Goal: Task Accomplishment & Management: Use online tool/utility

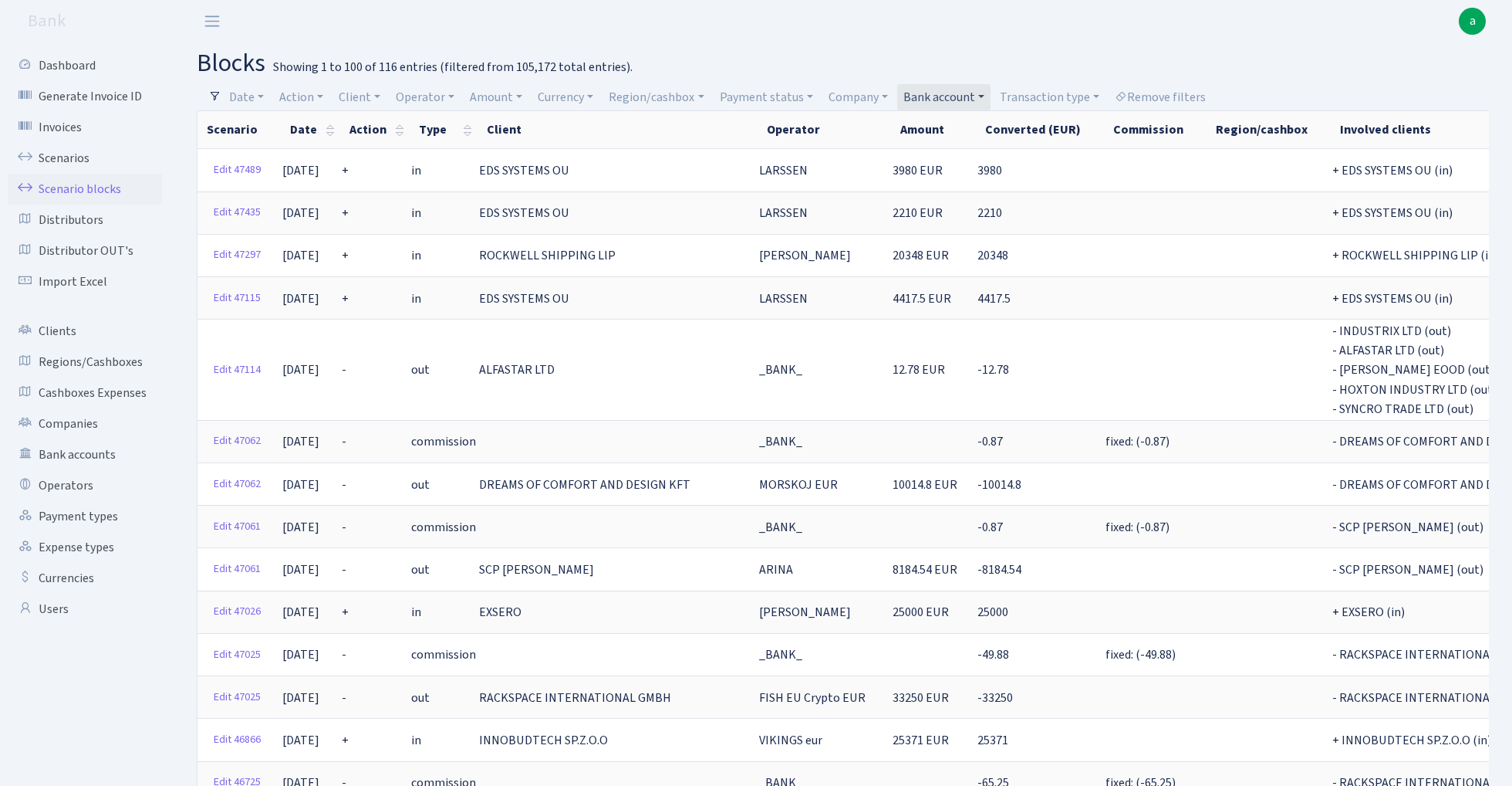
select select "100"
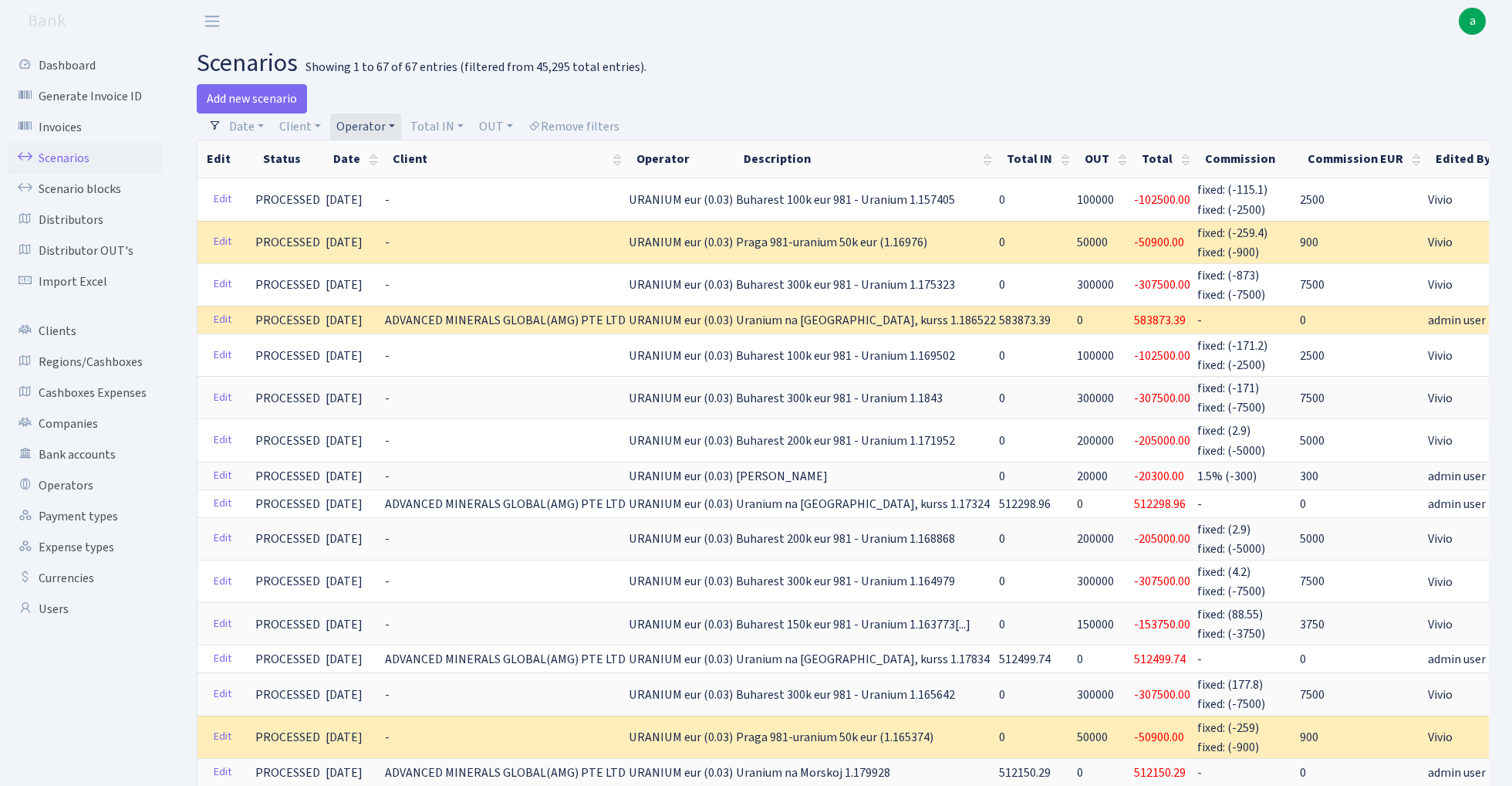
select select "100"
click at [377, 122] on link "Operator" at bounding box center [365, 126] width 71 height 26
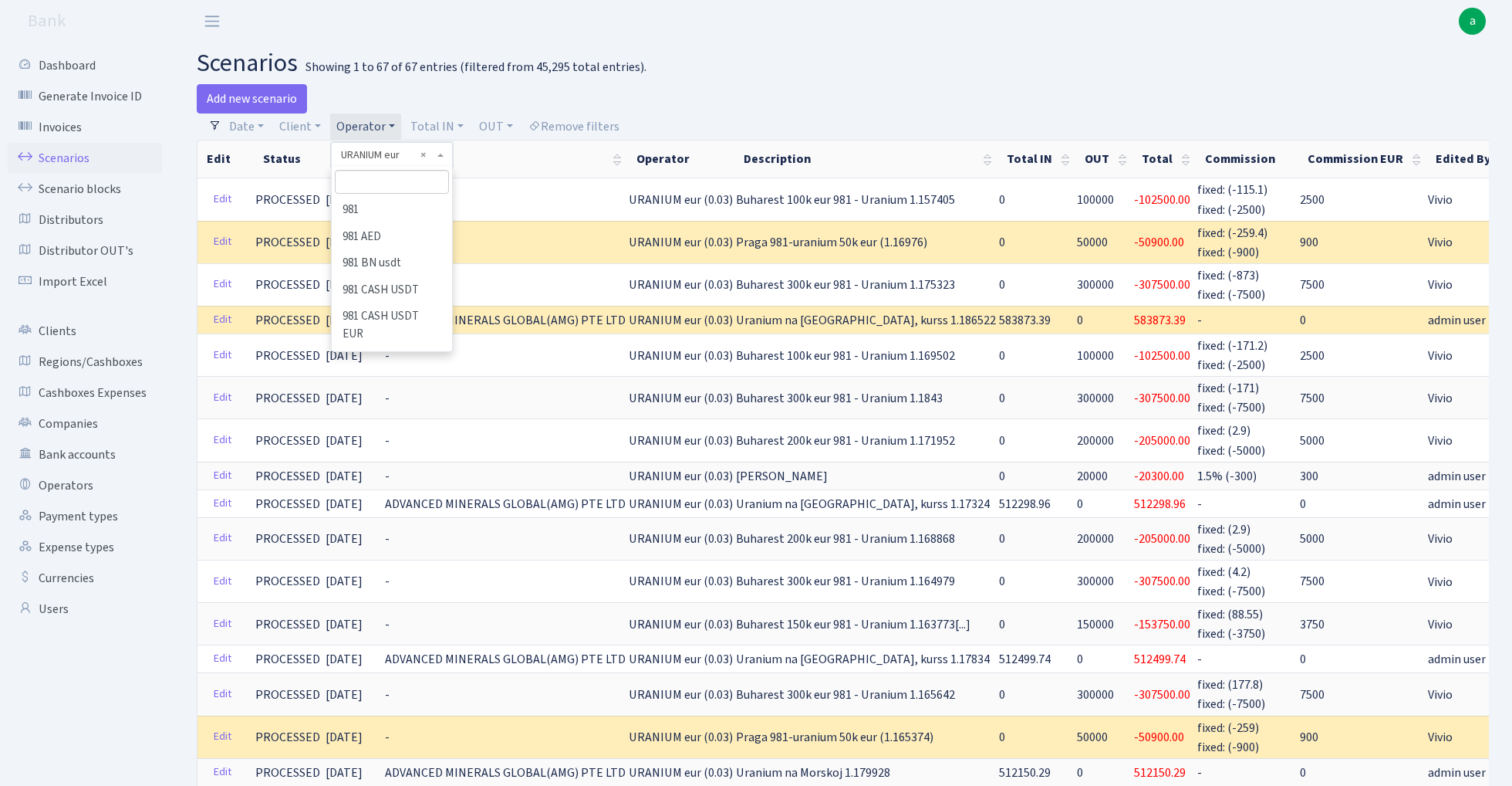
scroll to position [8468, 0]
click at [381, 181] on input "search" at bounding box center [391, 182] width 114 height 24
type input "kost"
click at [383, 211] on li "[PERSON_NAME]" at bounding box center [391, 211] width 117 height 27
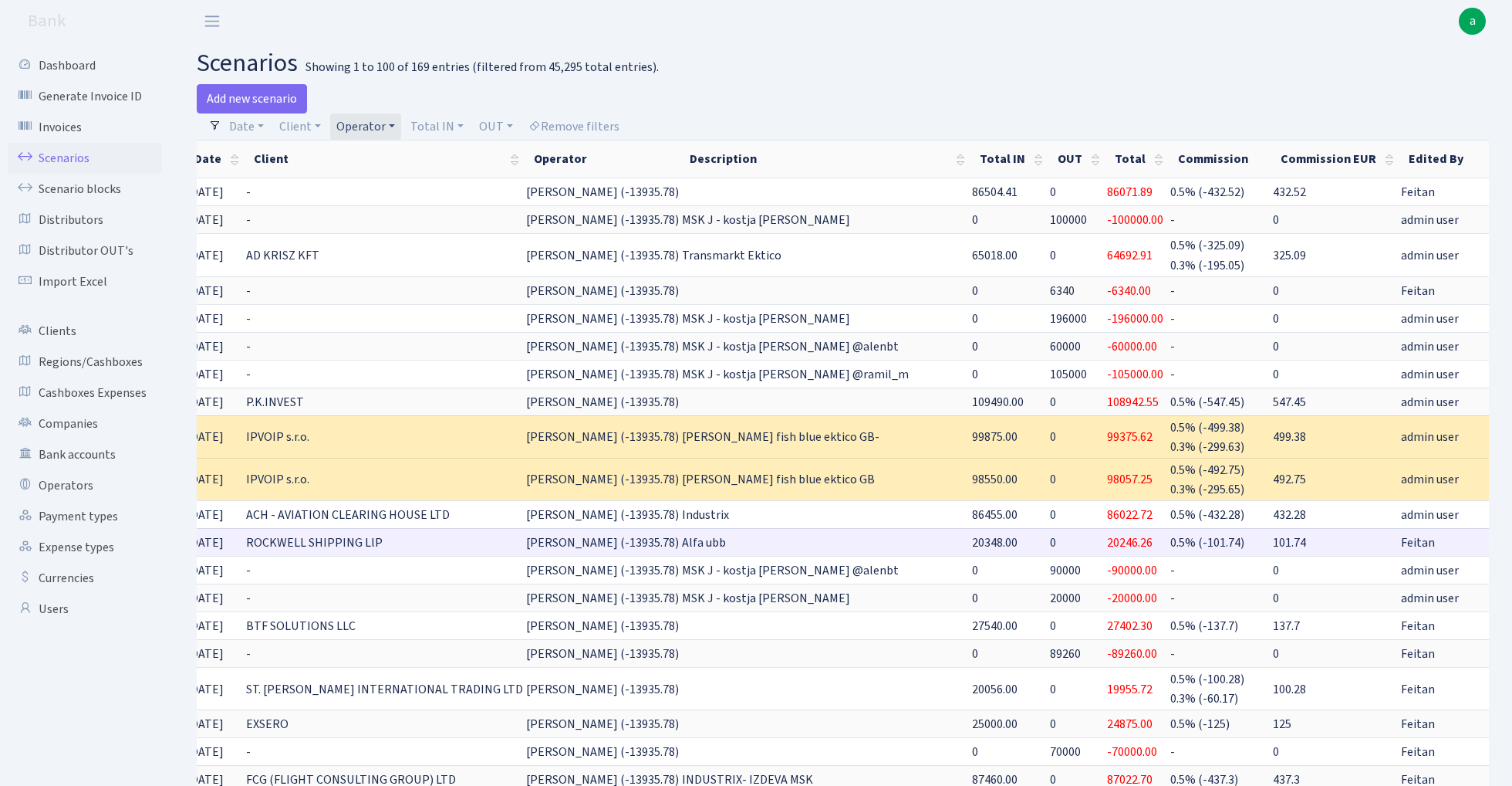
scroll to position [0, 137]
click at [1490, 535] on link "Clone" at bounding box center [1515, 542] width 50 height 24
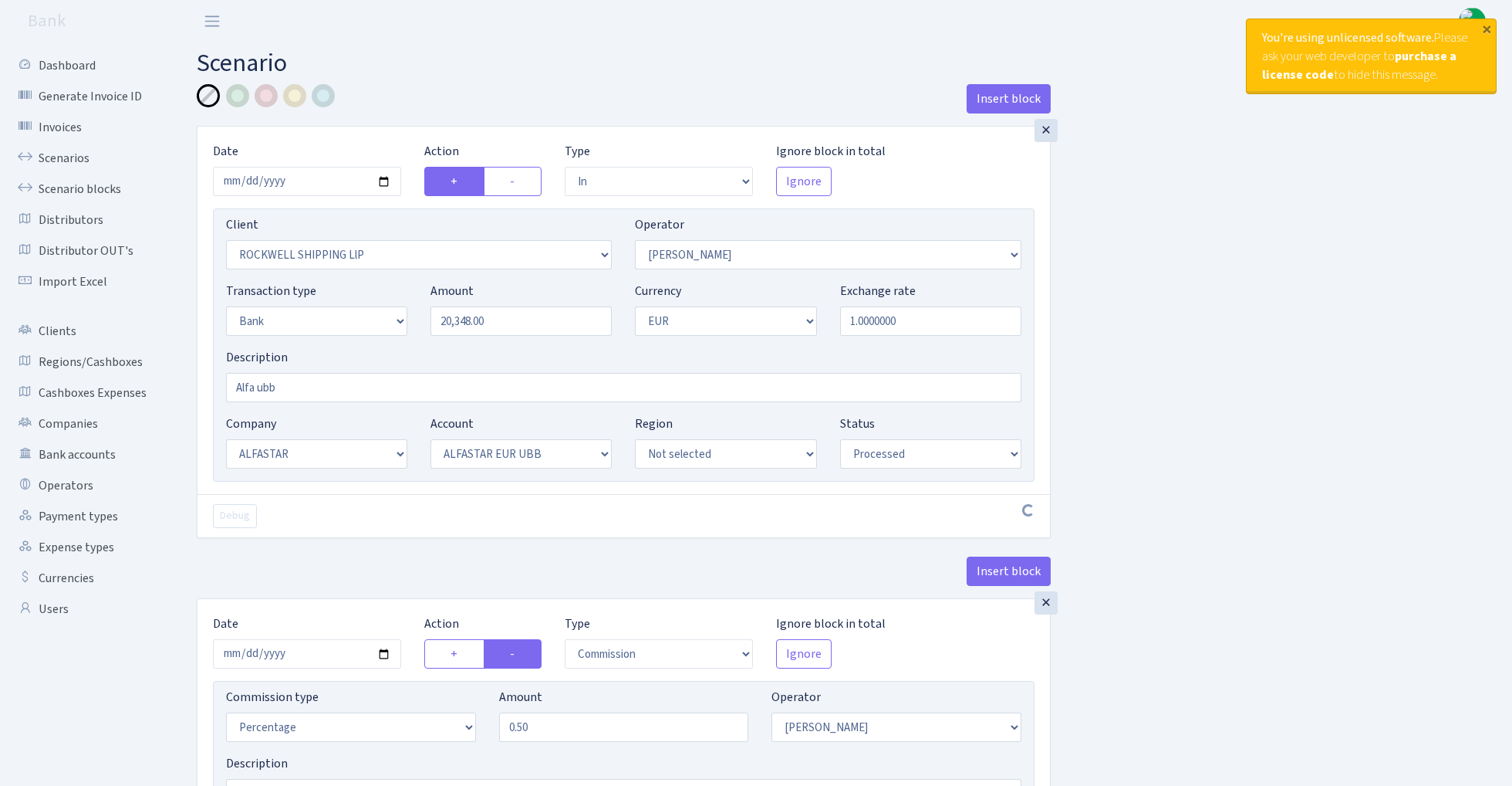
select select "in"
select select "2954"
select select "439"
select select "2"
select select "1"
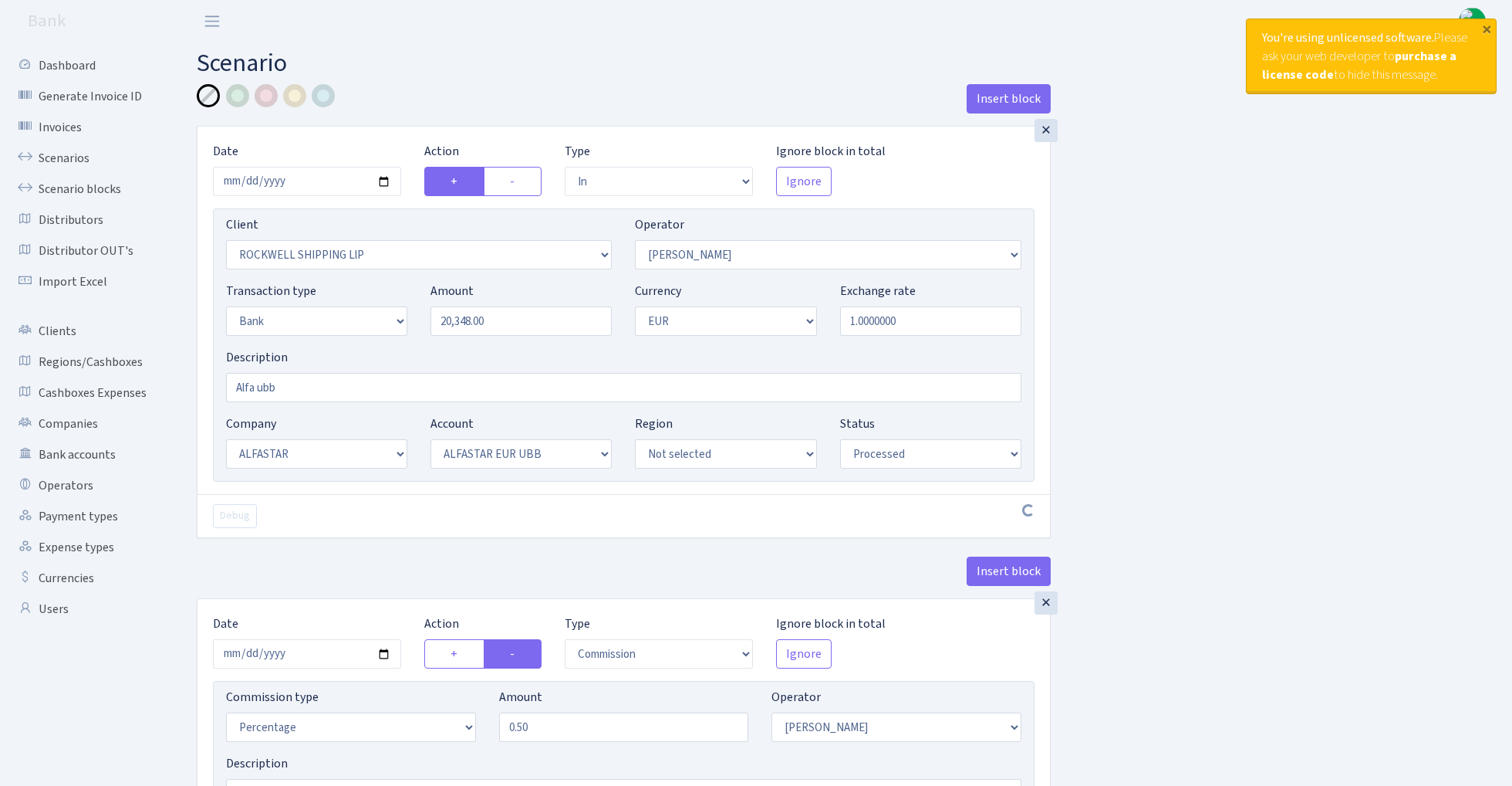
select select "14"
select select "42"
select select "processed"
select select "commission"
select select "439"
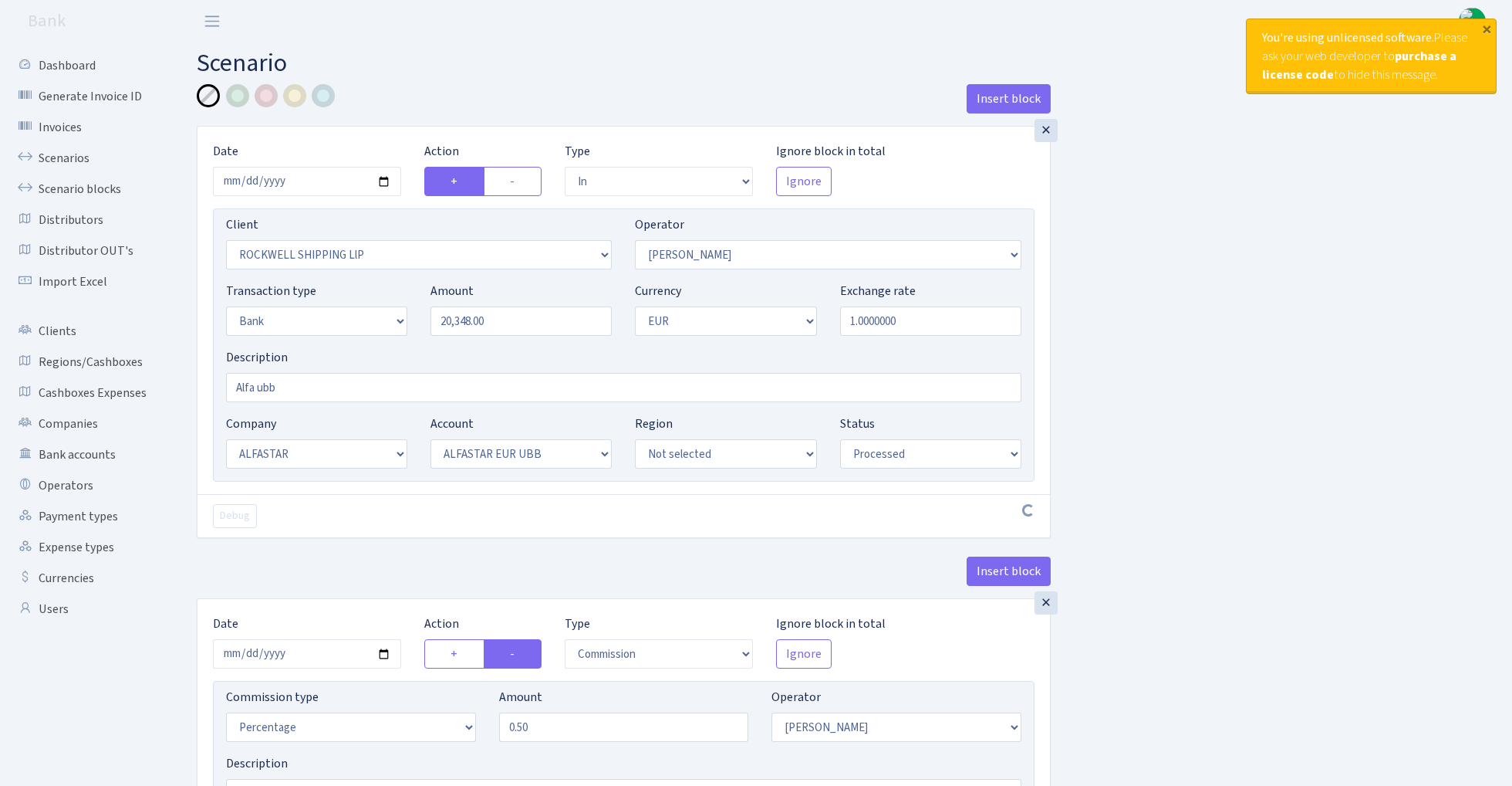
select select "processed"
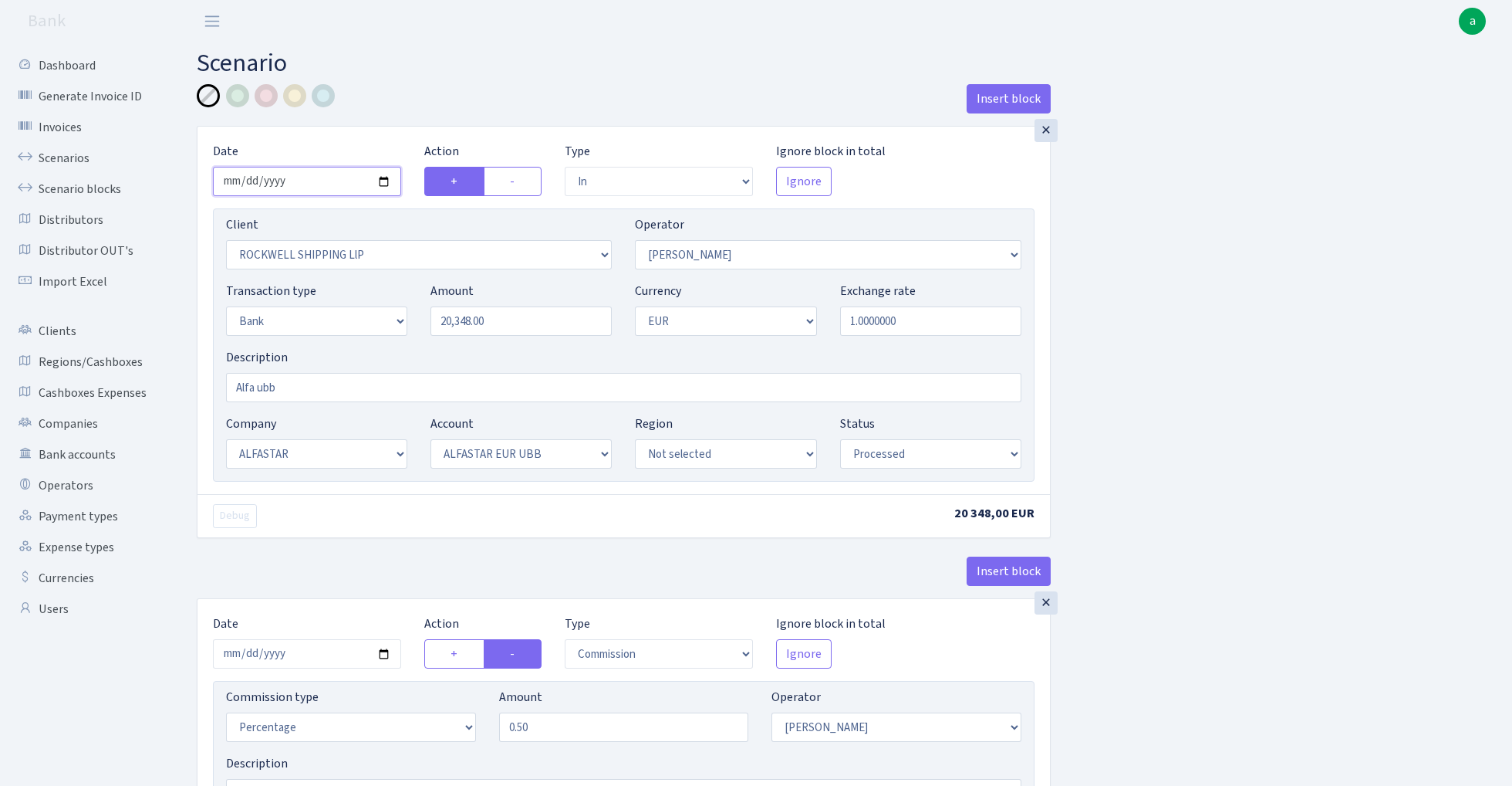
click at [303, 173] on input "2025-10-07" at bounding box center [307, 182] width 188 height 29
type input "2025-10-15"
click at [435, 75] on h2 "Scenario" at bounding box center [843, 63] width 1293 height 29
click at [505, 320] on input "20348.00" at bounding box center [521, 321] width 182 height 29
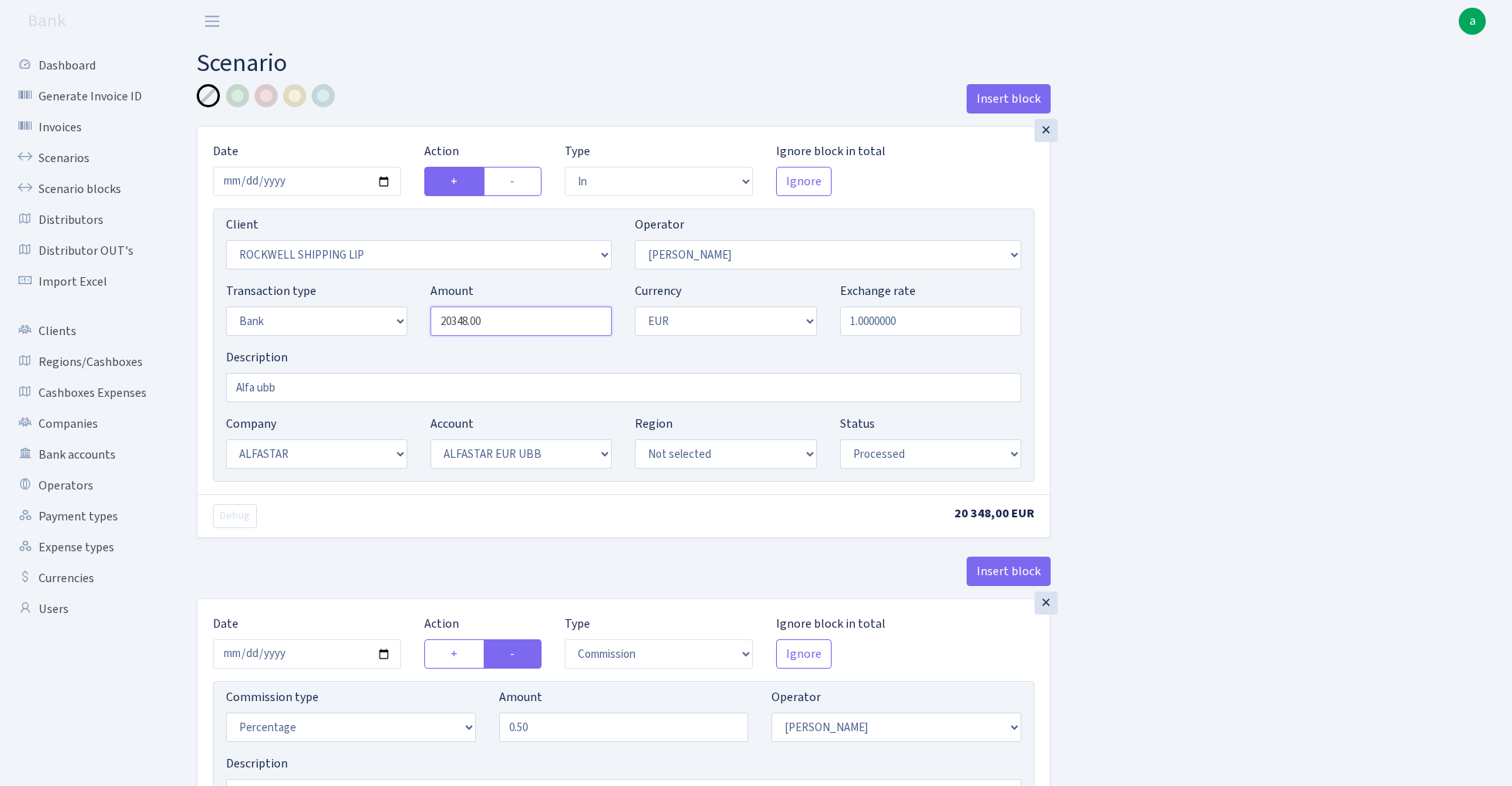
paste input "62748"
type input "62,748.00"
click at [1214, 344] on div "Insert block × Date 2025-10-15 Action + - Type --- In Out Commission Field requ…" at bounding box center [843, 579] width 1315 height 989
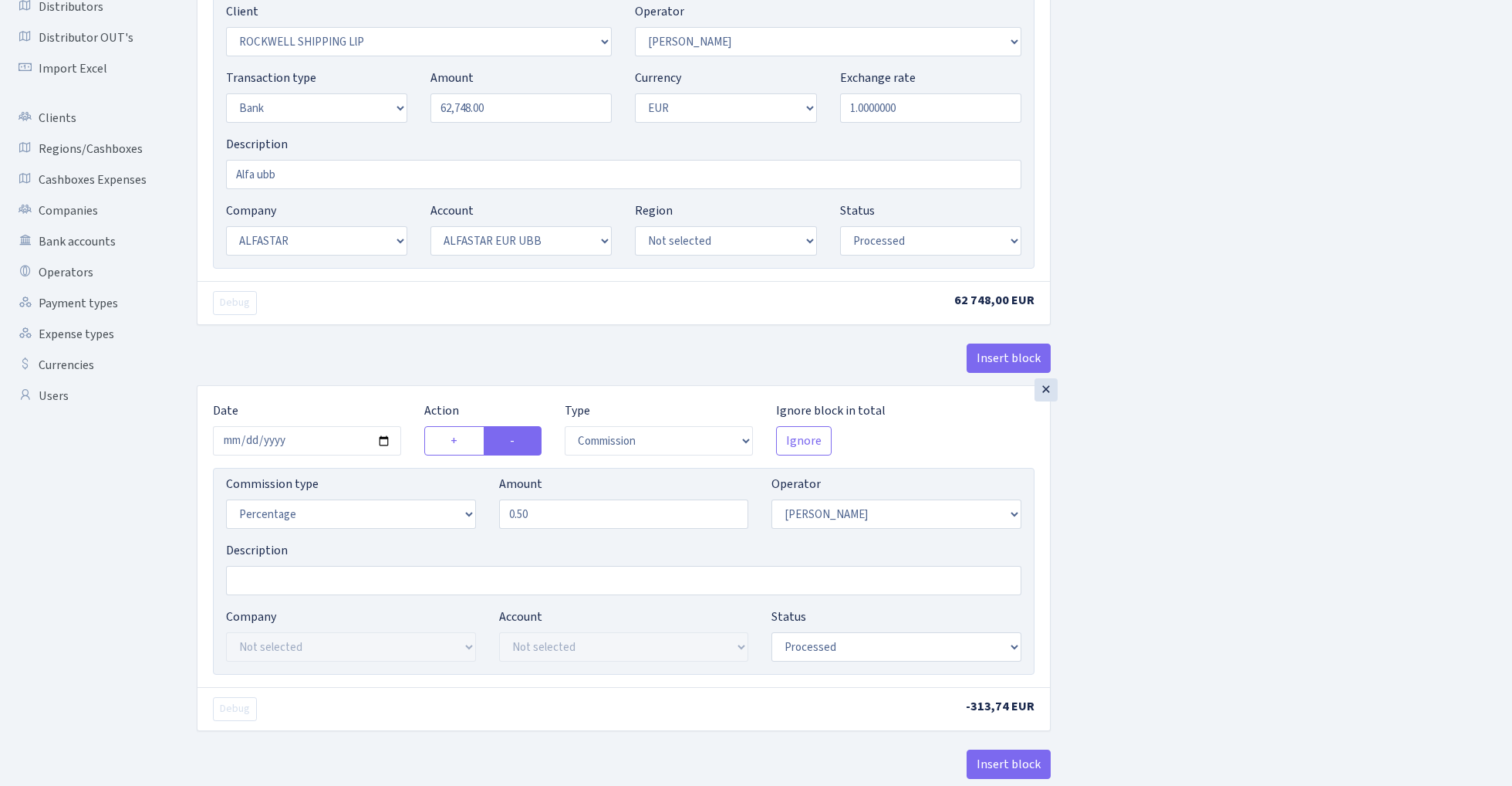
scroll to position [300, 0]
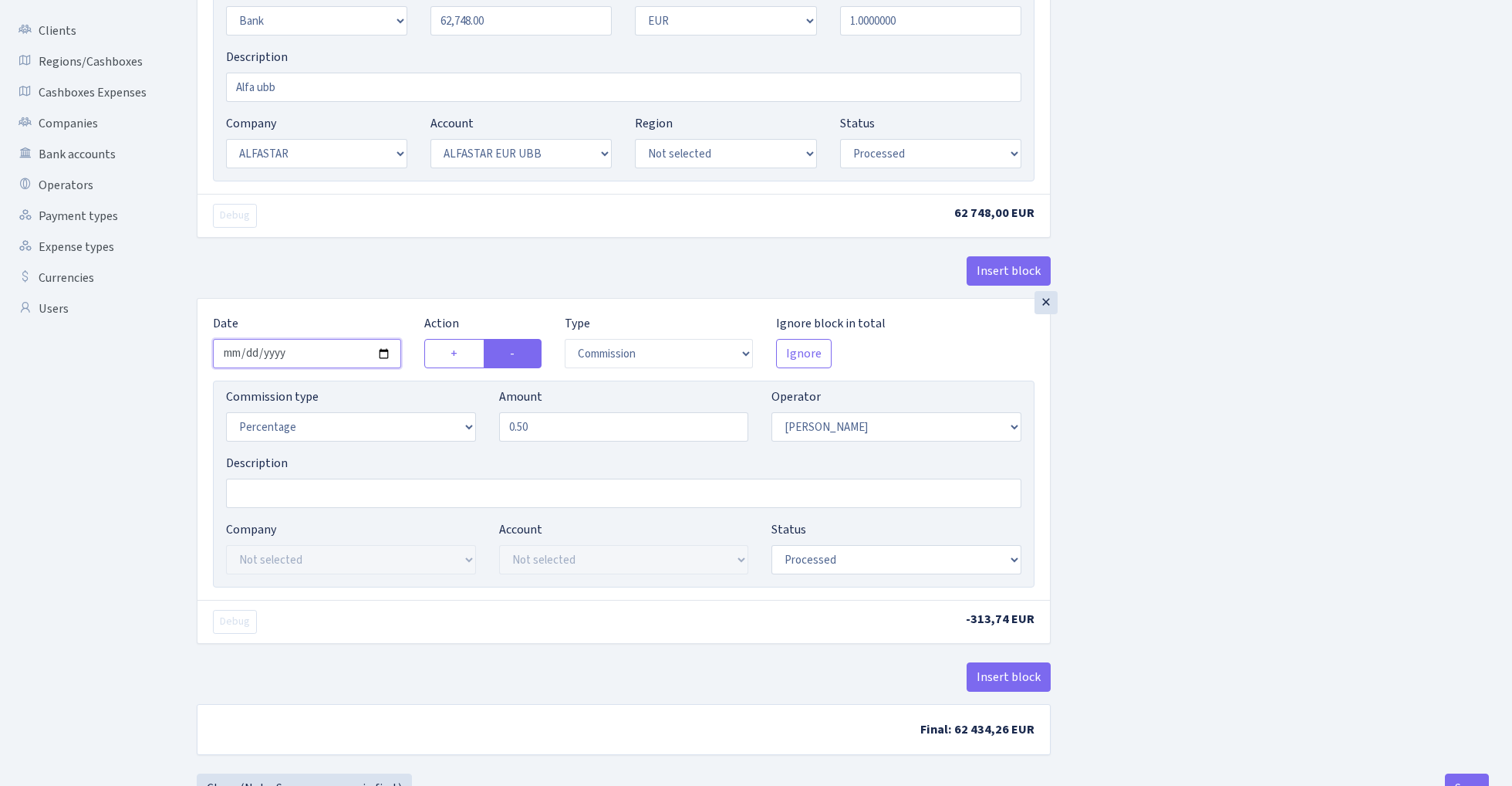
click at [297, 355] on input "2025-10-07" at bounding box center [307, 354] width 188 height 29
type input "[DATE]"
click at [427, 227] on div "Debug" at bounding box center [412, 216] width 422 height 24
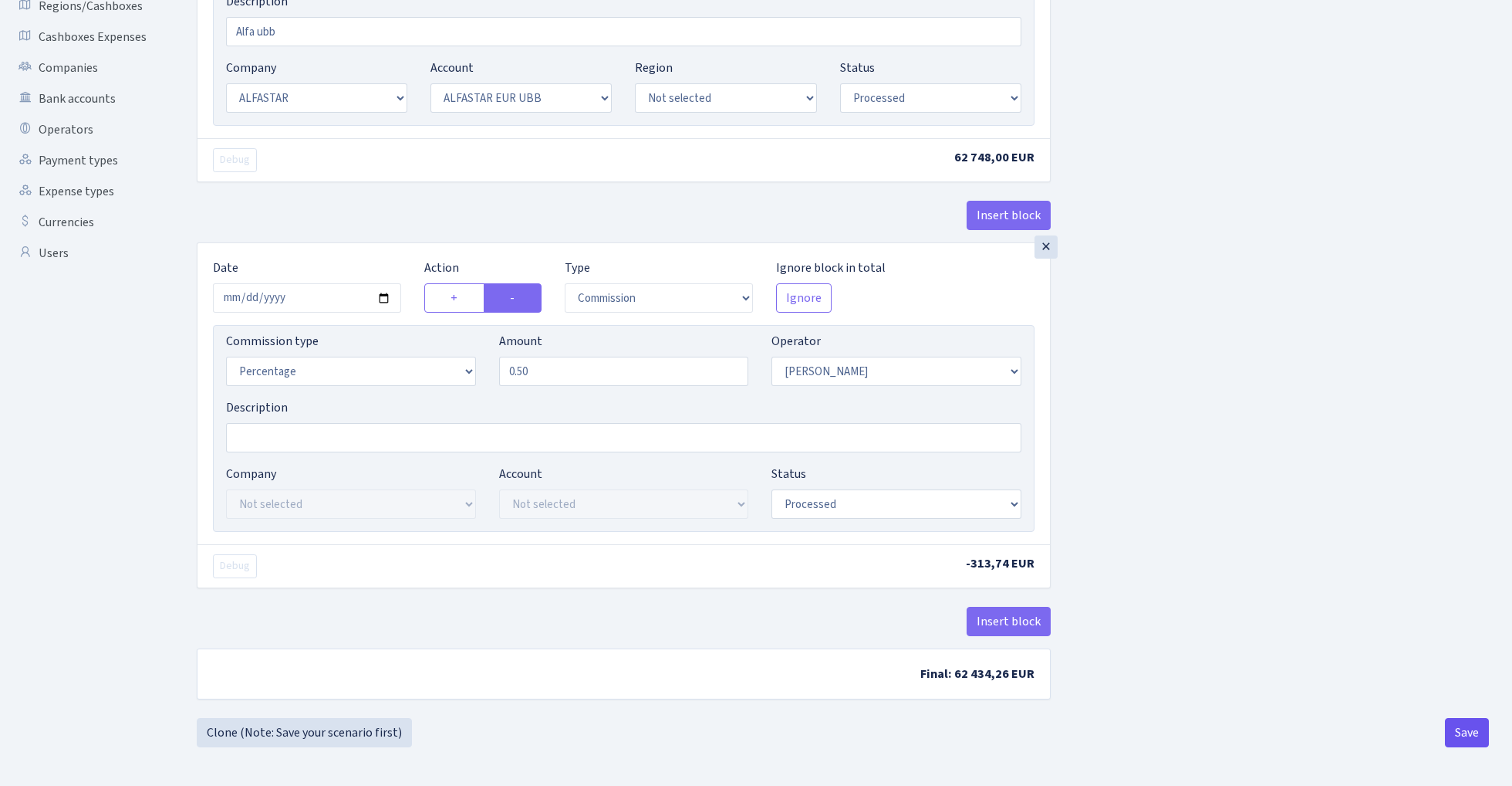
scroll to position [359, 0]
click at [1463, 727] on button "Save" at bounding box center [1466, 733] width 44 height 29
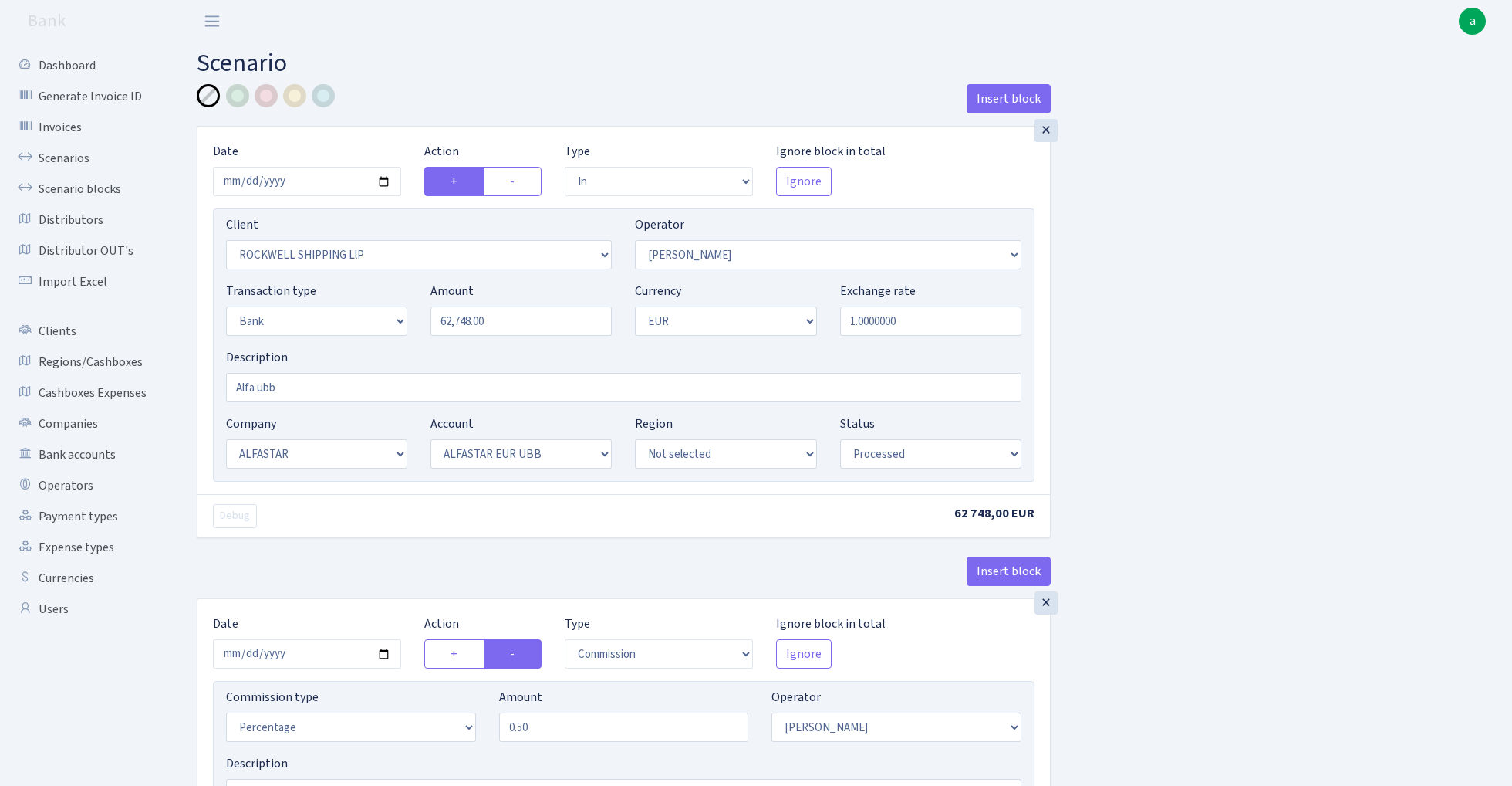
select select "in"
select select "2954"
select select "439"
select select "2"
select select "1"
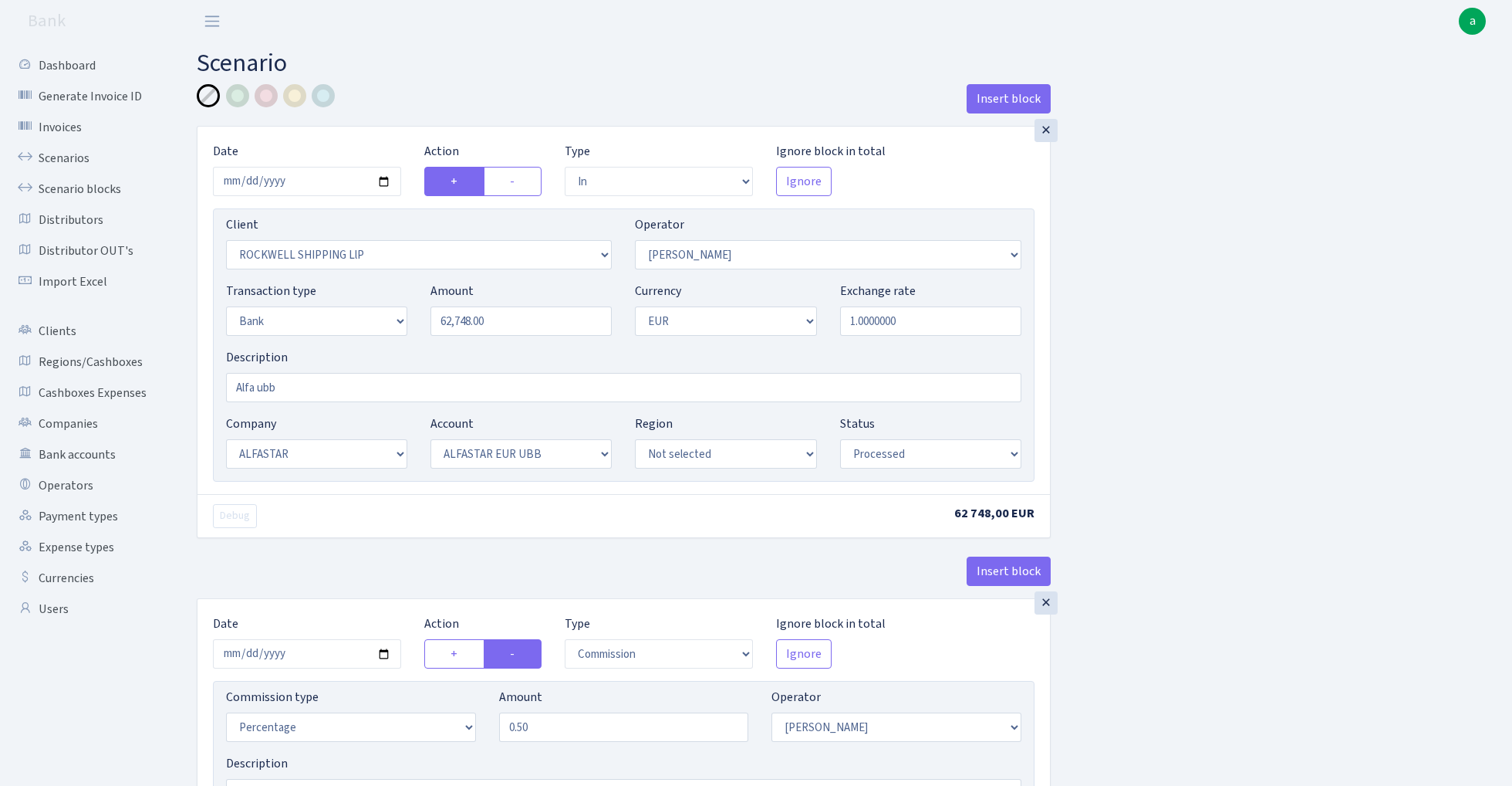
select select "14"
select select "42"
select select "processed"
select select "commission"
select select "439"
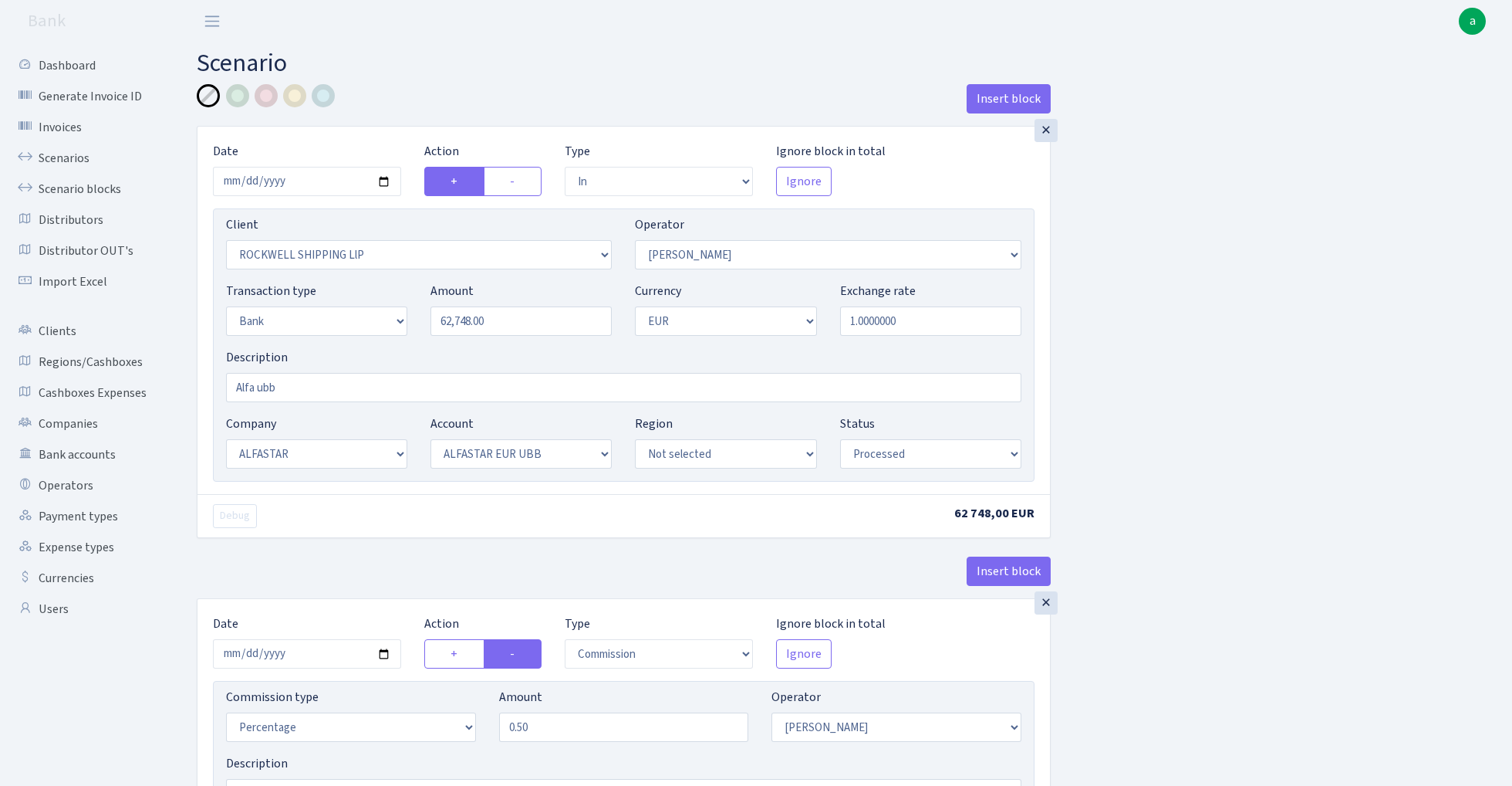
select select "processed"
click at [74, 157] on link "Scenarios" at bounding box center [84, 158] width 154 height 31
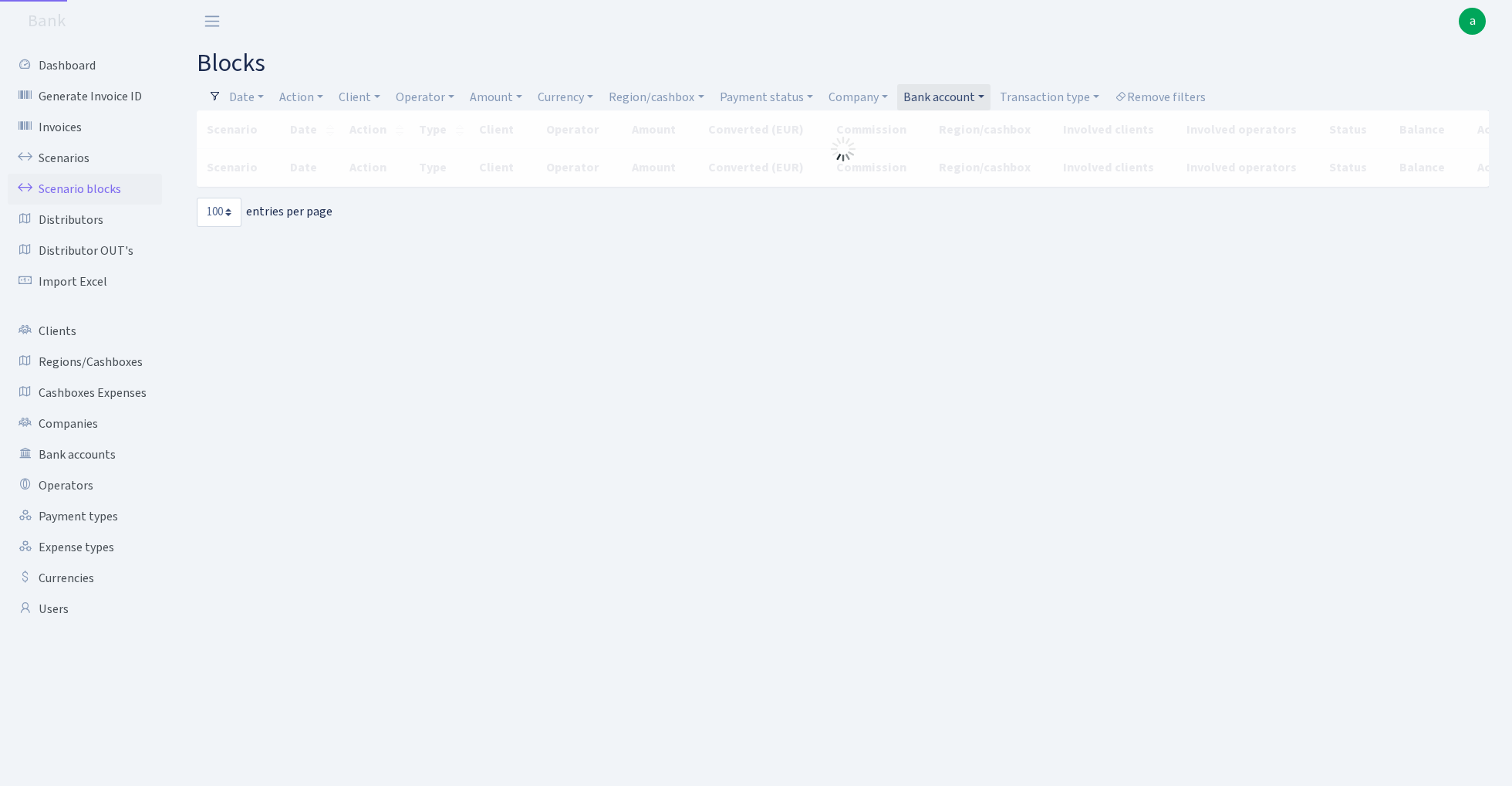
select select "100"
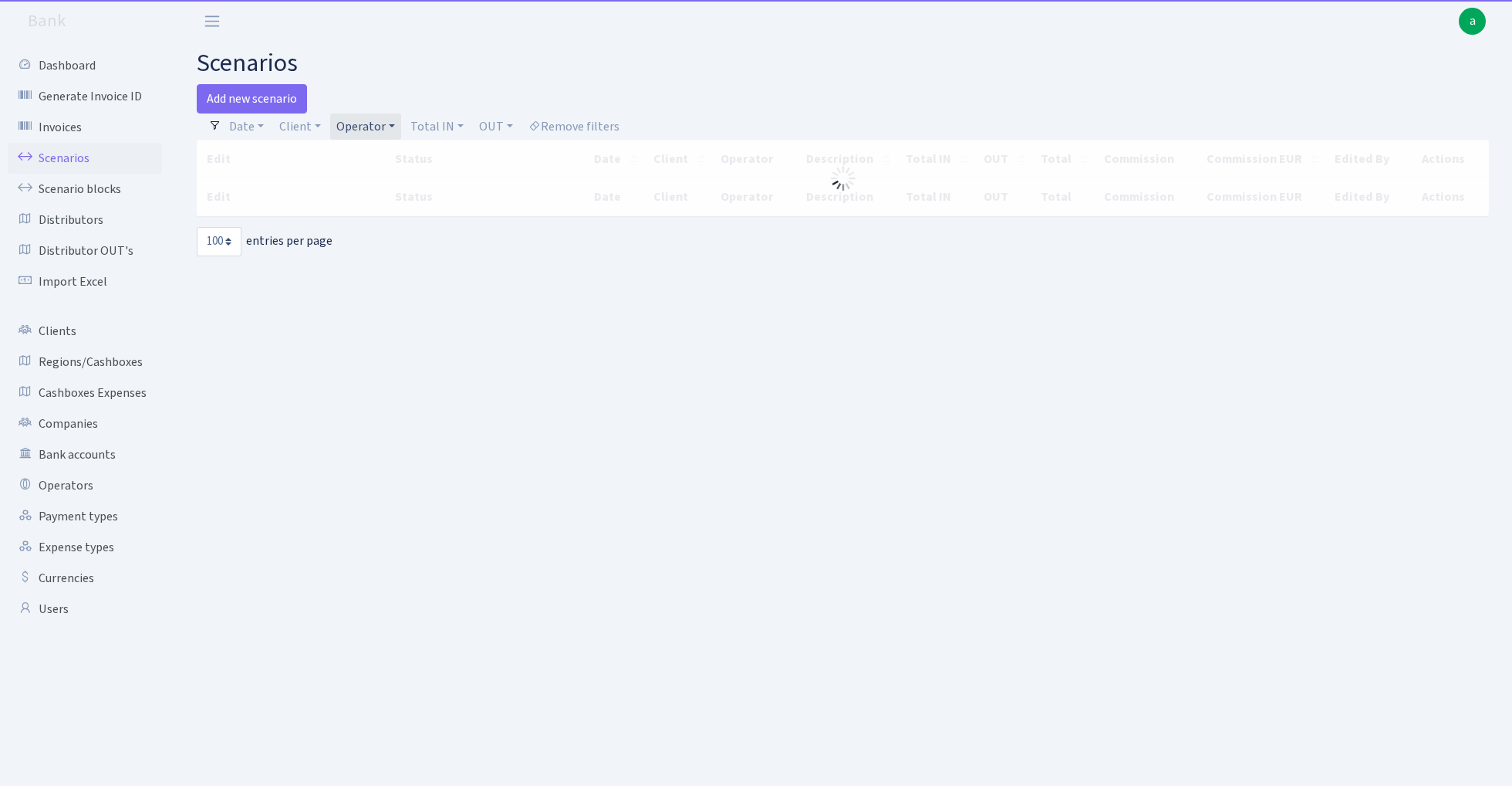
select select "100"
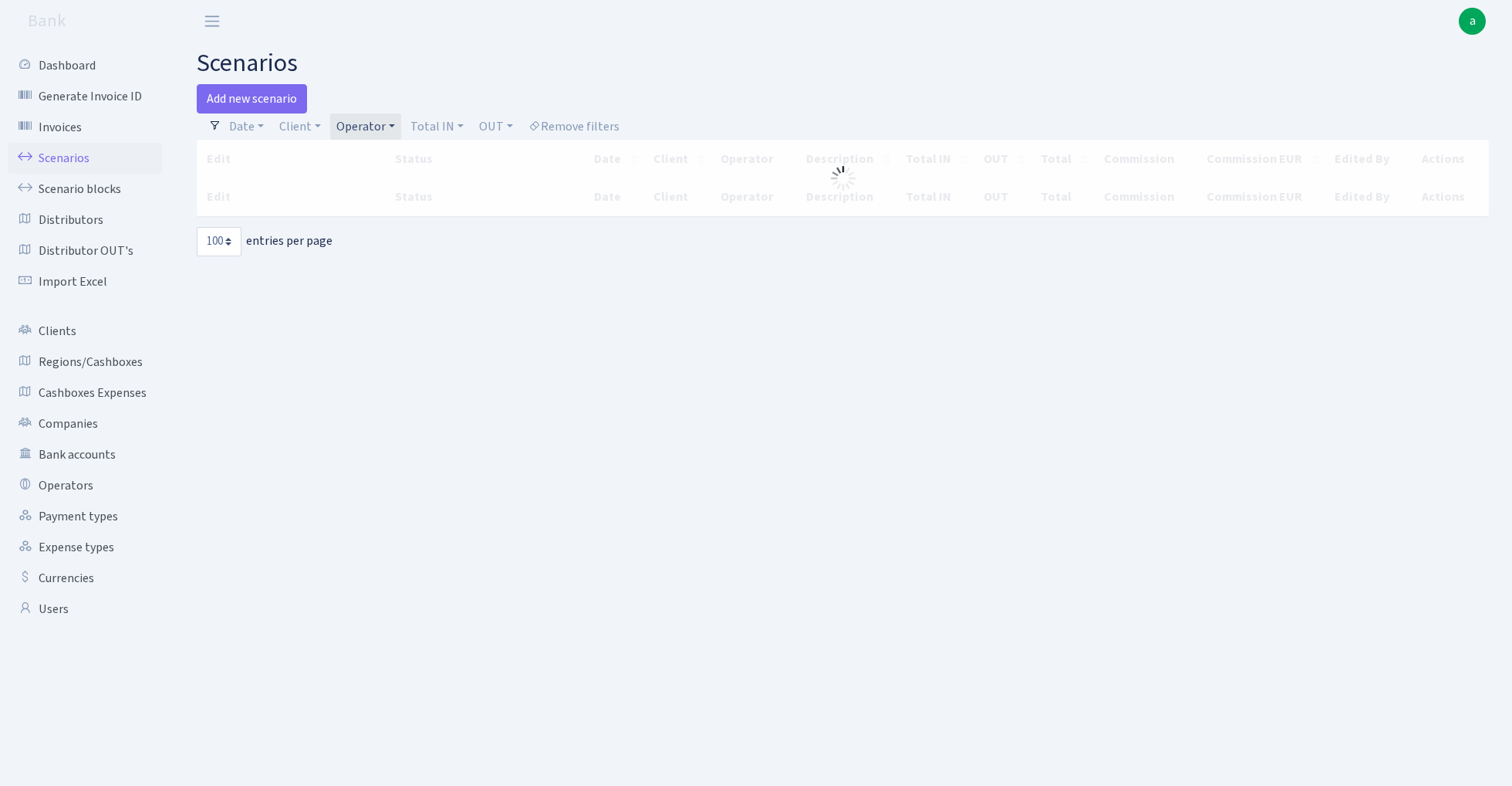
click at [366, 121] on link "Operator" at bounding box center [365, 126] width 71 height 26
click at [369, 184] on input "search" at bounding box center [391, 182] width 114 height 24
type input "V_D"
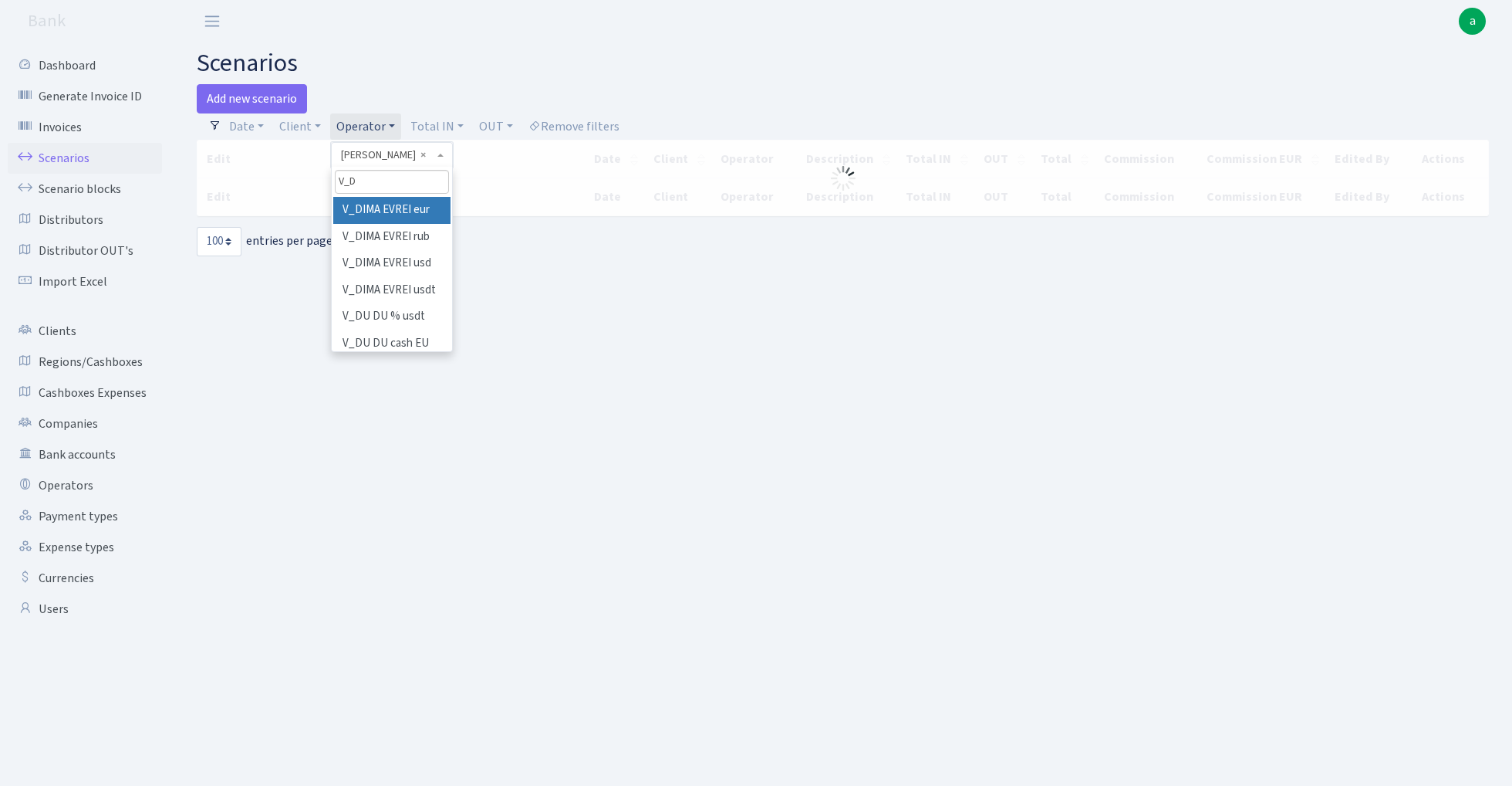
click at [408, 208] on li "V_DIMA EVREI eur" at bounding box center [391, 211] width 117 height 27
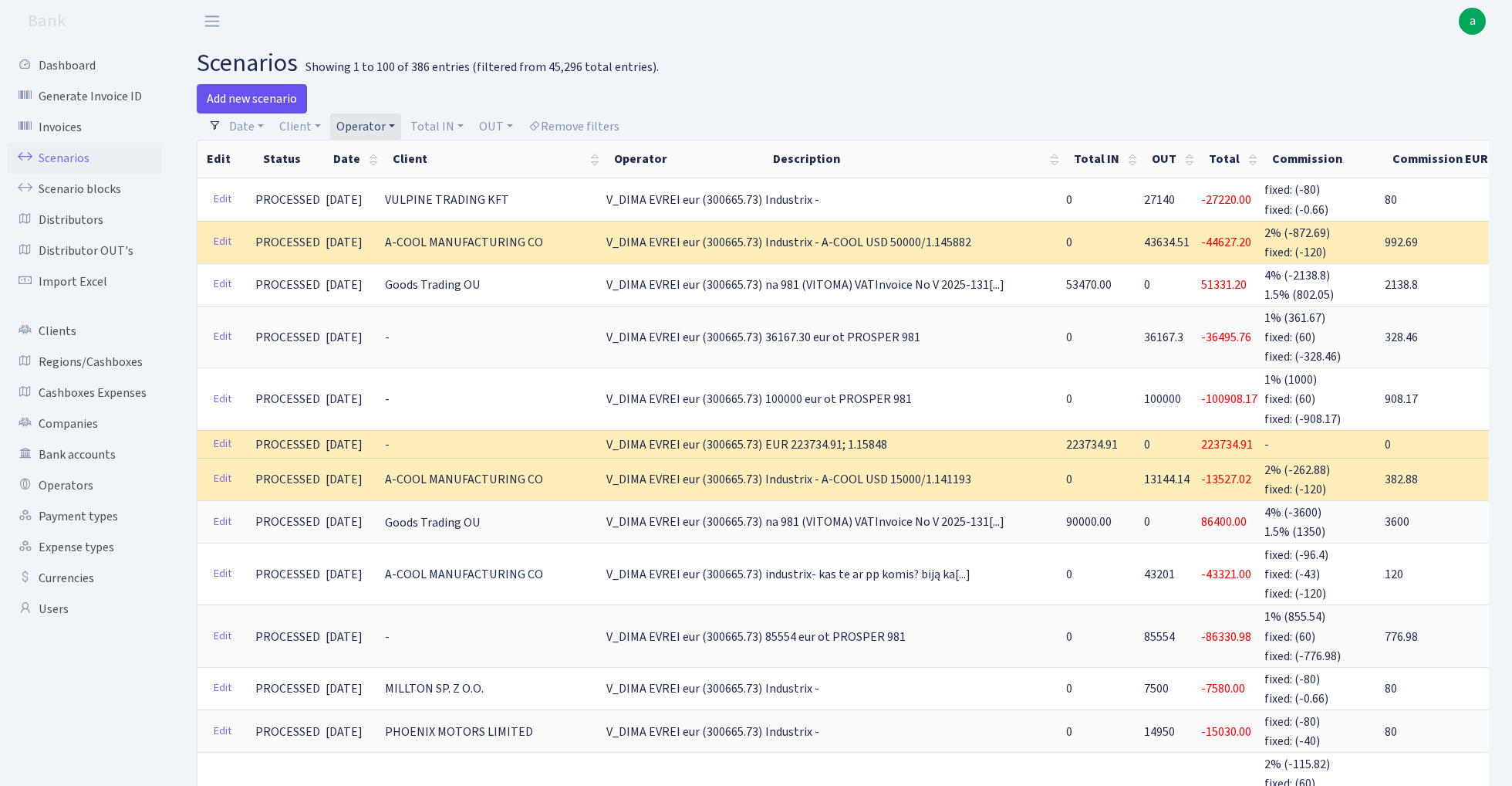
click at [267, 96] on link "Add new scenario" at bounding box center [252, 99] width 111 height 29
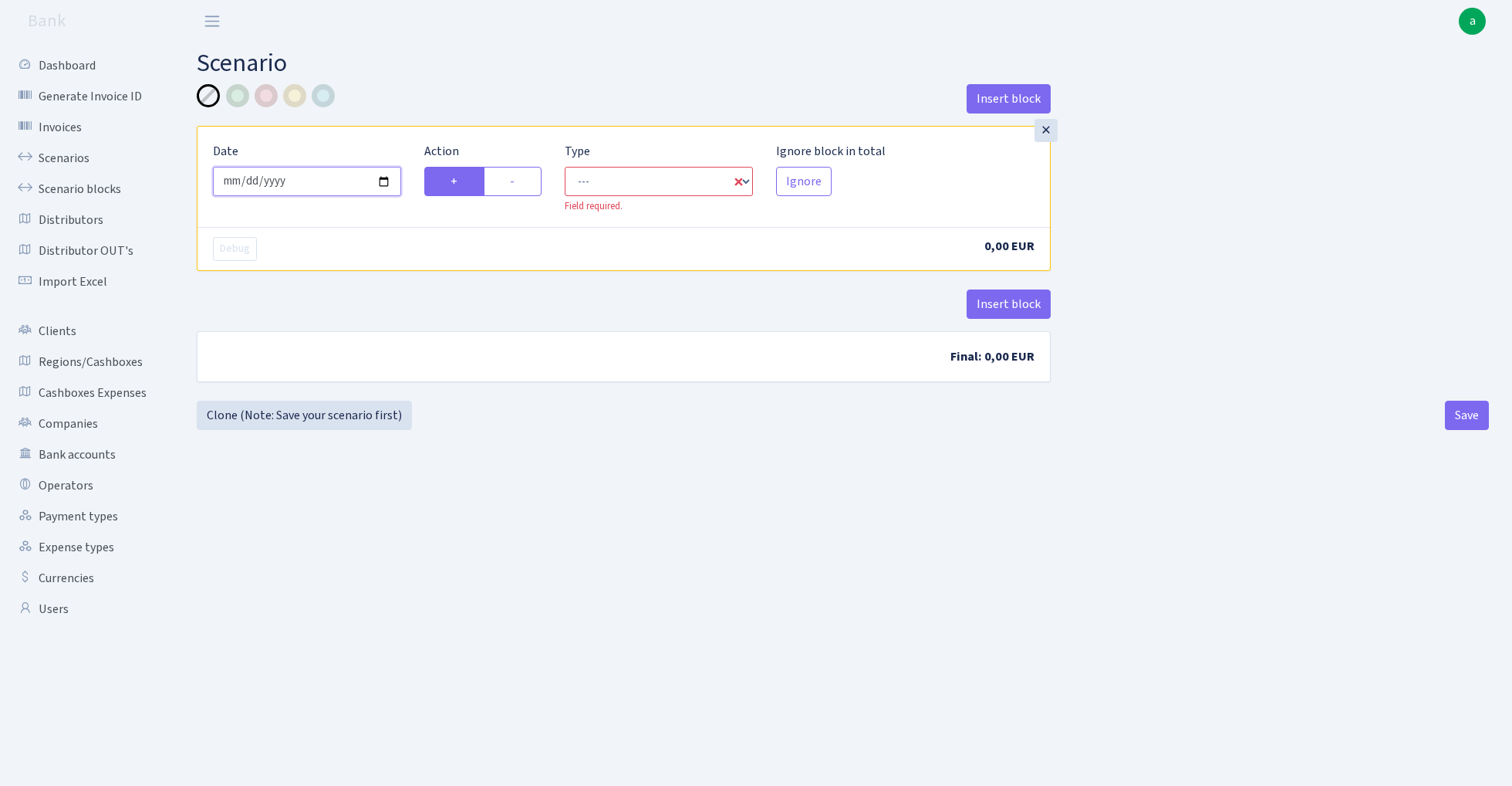
click at [316, 184] on input "[DATE]" at bounding box center [307, 182] width 188 height 29
type input "[DATE]"
click at [443, 62] on h2 "Scenario" at bounding box center [843, 63] width 1293 height 29
click at [527, 182] on label "-" at bounding box center [513, 182] width 58 height 29
click at [520, 182] on input "-" at bounding box center [515, 177] width 10 height 10
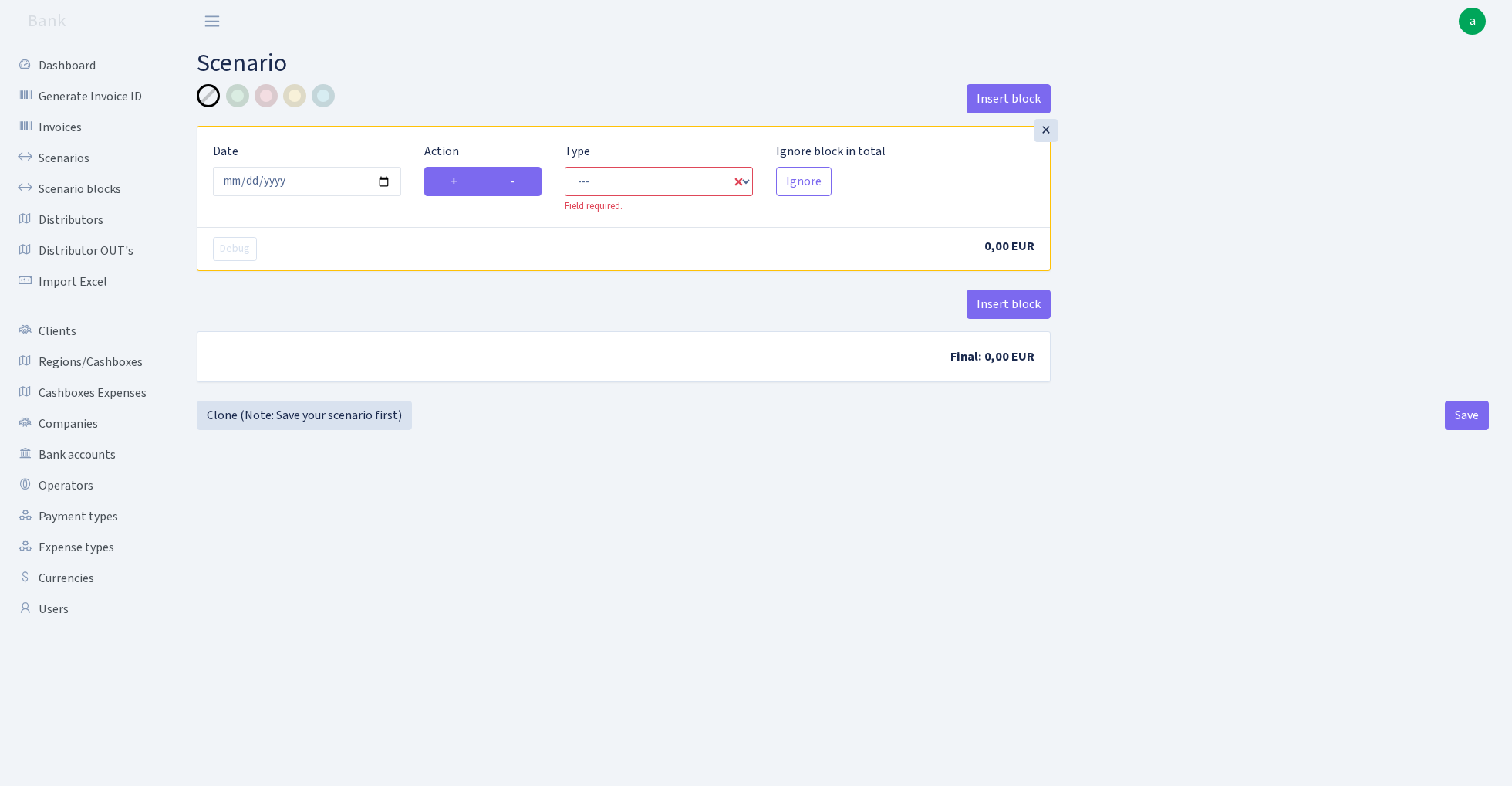
radio input "true"
radio input "false"
select select "out"
select select "1"
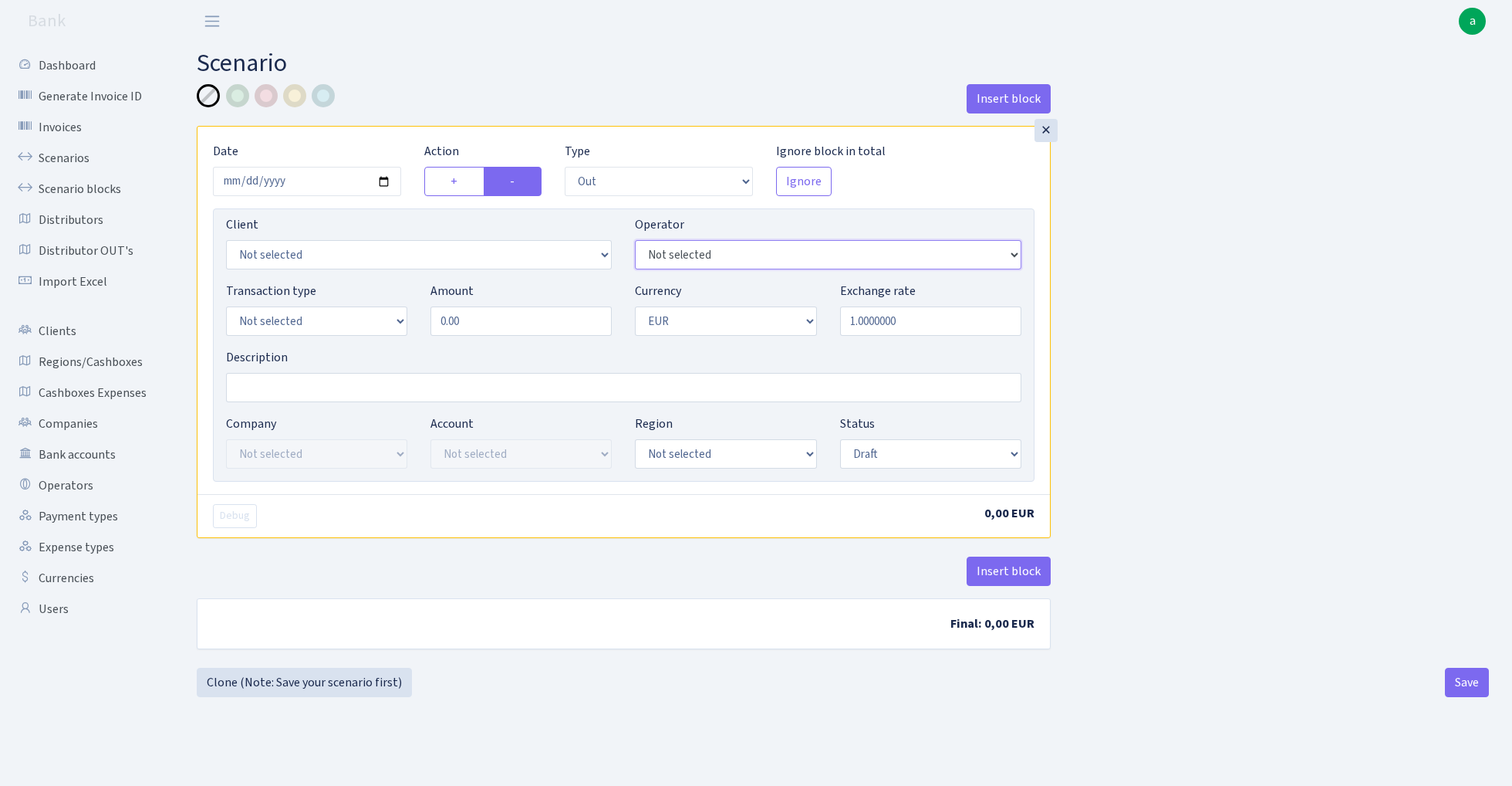
select select "431"
select select "2096"
select select "2"
click at [492, 321] on input "0.00" at bounding box center [521, 321] width 182 height 29
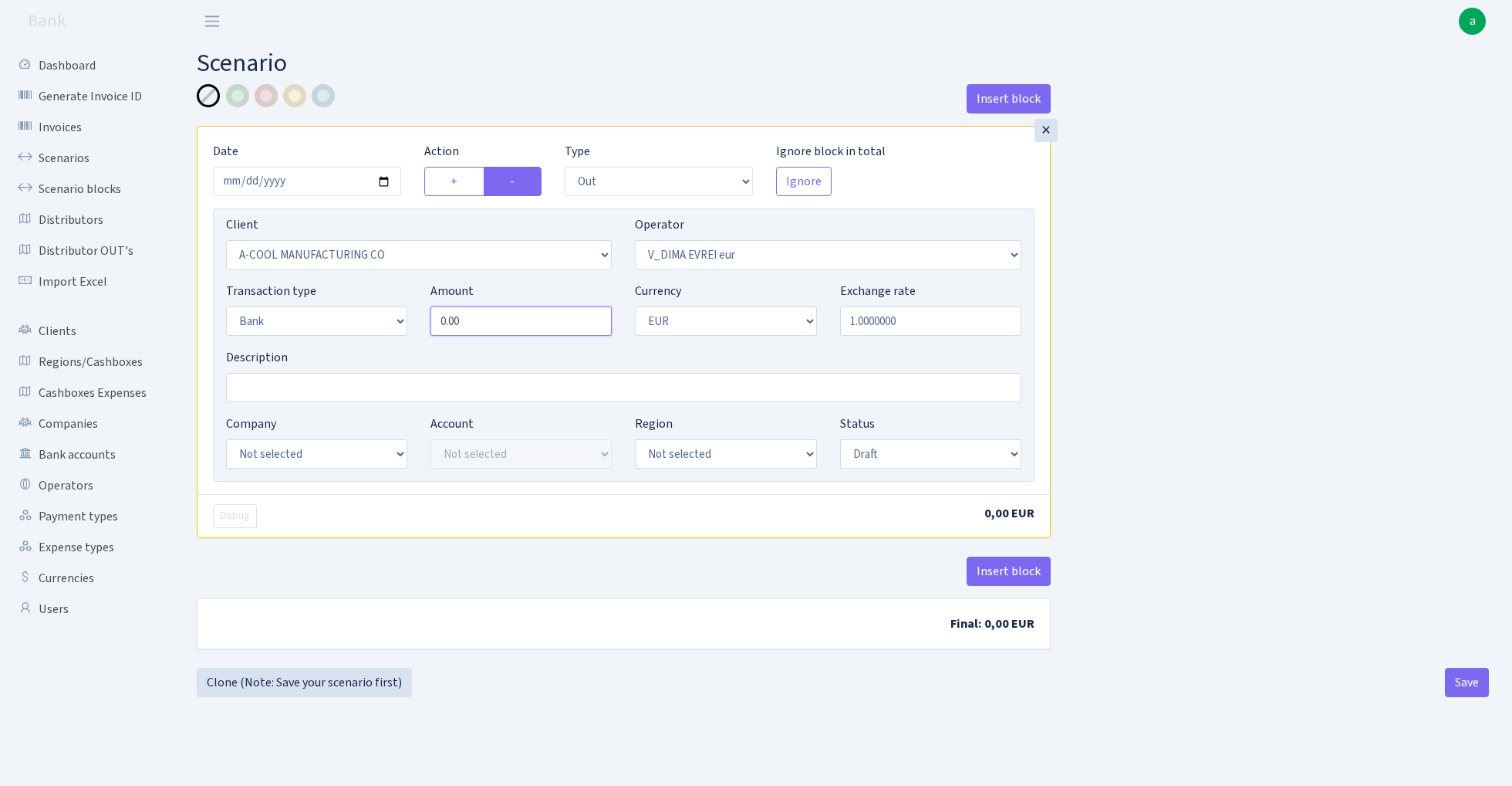
paste input "29869.1"
type input "29,869.10"
click at [272, 391] on input "Description" at bounding box center [623, 388] width 795 height 29
type input "Alfastar UBB - [PERSON_NAME]"
select select "14"
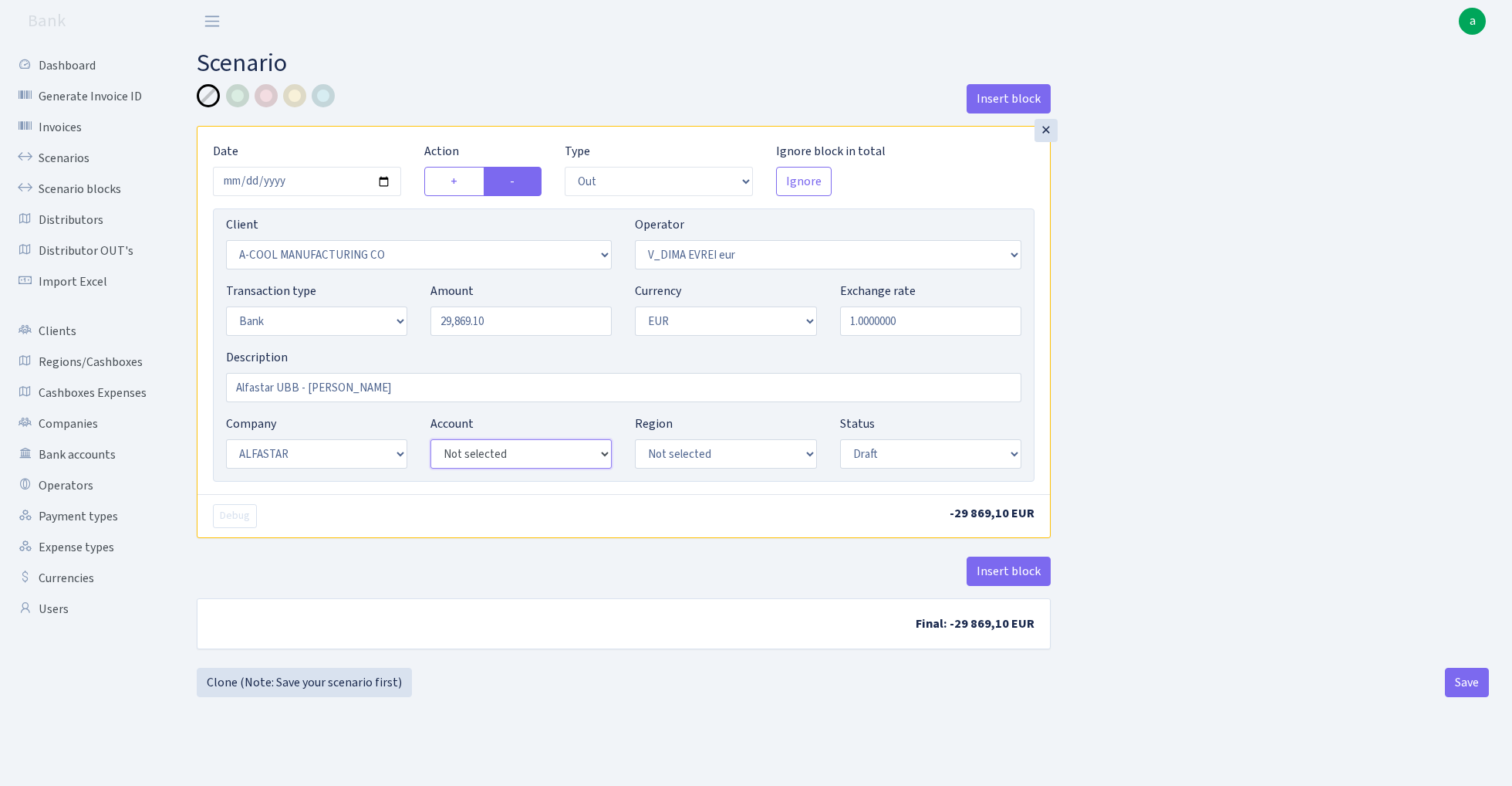
select select "42"
select select "processed"
click at [1016, 571] on button "Insert block" at bounding box center [1008, 571] width 84 height 29
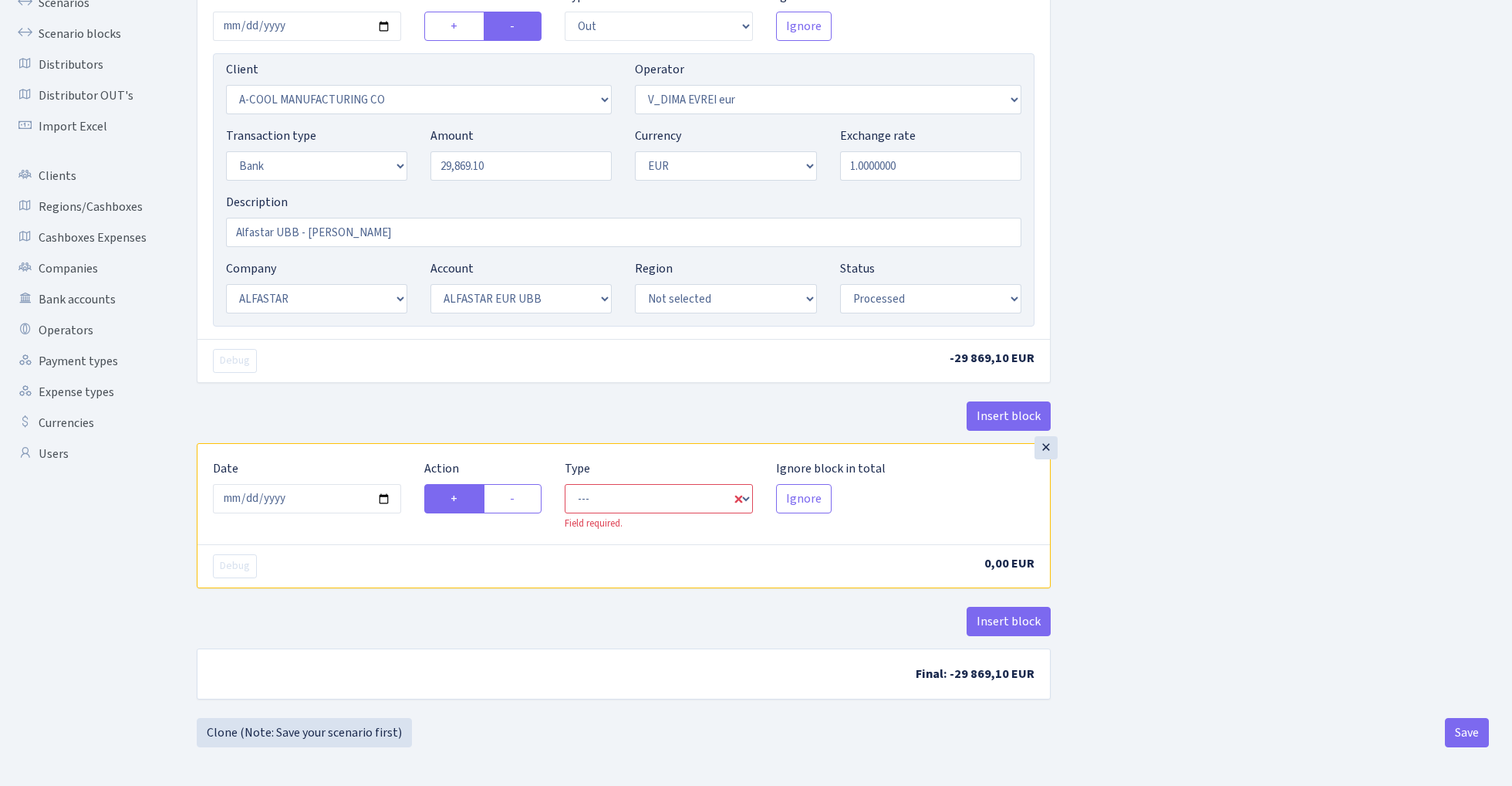
scroll to position [157, 0]
click at [314, 498] on input "2025-10-15" at bounding box center [307, 498] width 188 height 29
type input "2025-10-08"
click at [420, 387] on div "× Date 2025-10-08 Action + - Type --- In Out Commission Field required. Ignore …" at bounding box center [623, 207] width 854 height 472
click at [529, 498] on label "-" at bounding box center [513, 498] width 58 height 29
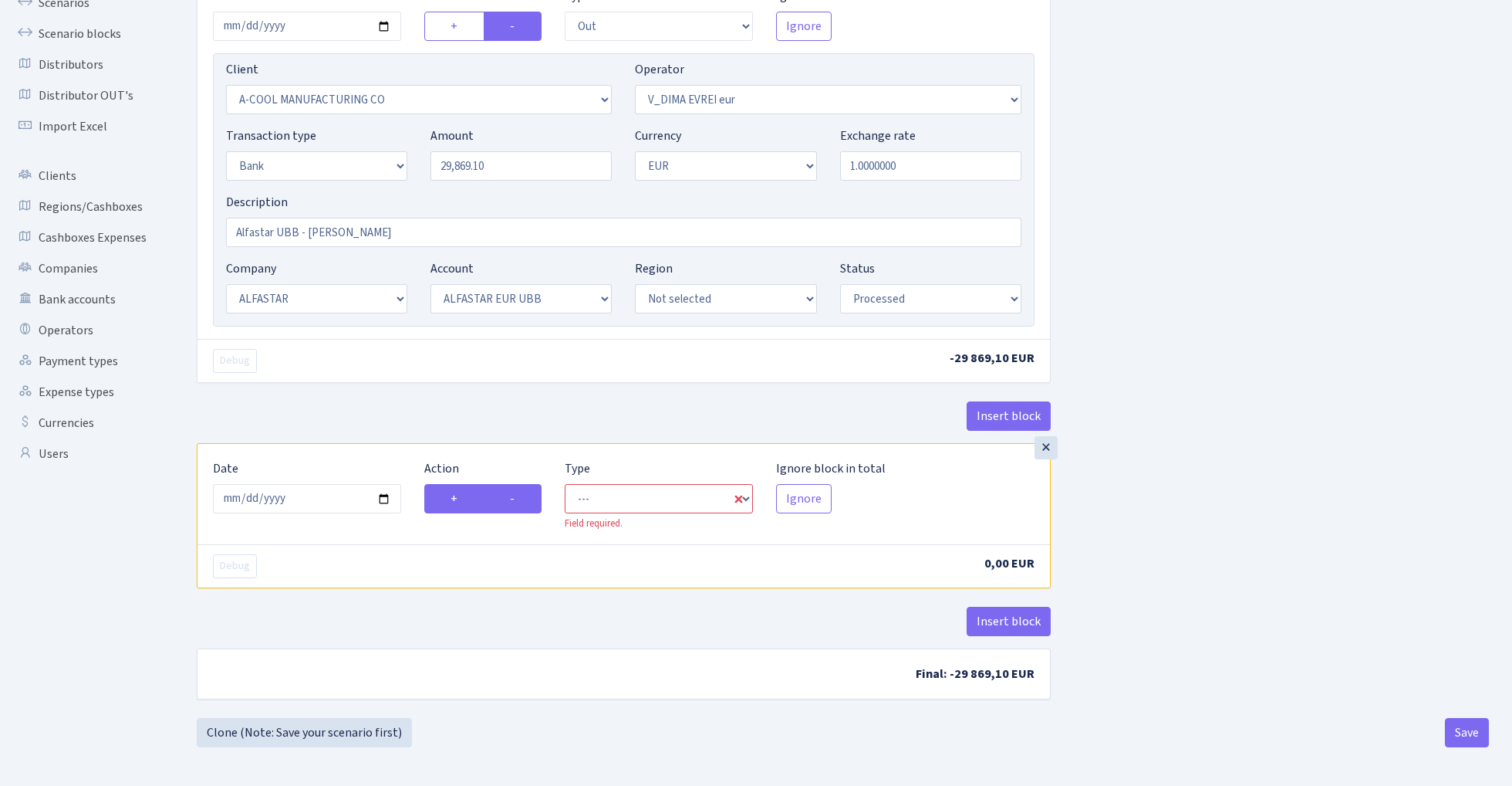
click at [520, 498] on input "-" at bounding box center [515, 495] width 10 height 10
radio input "true"
radio input "false"
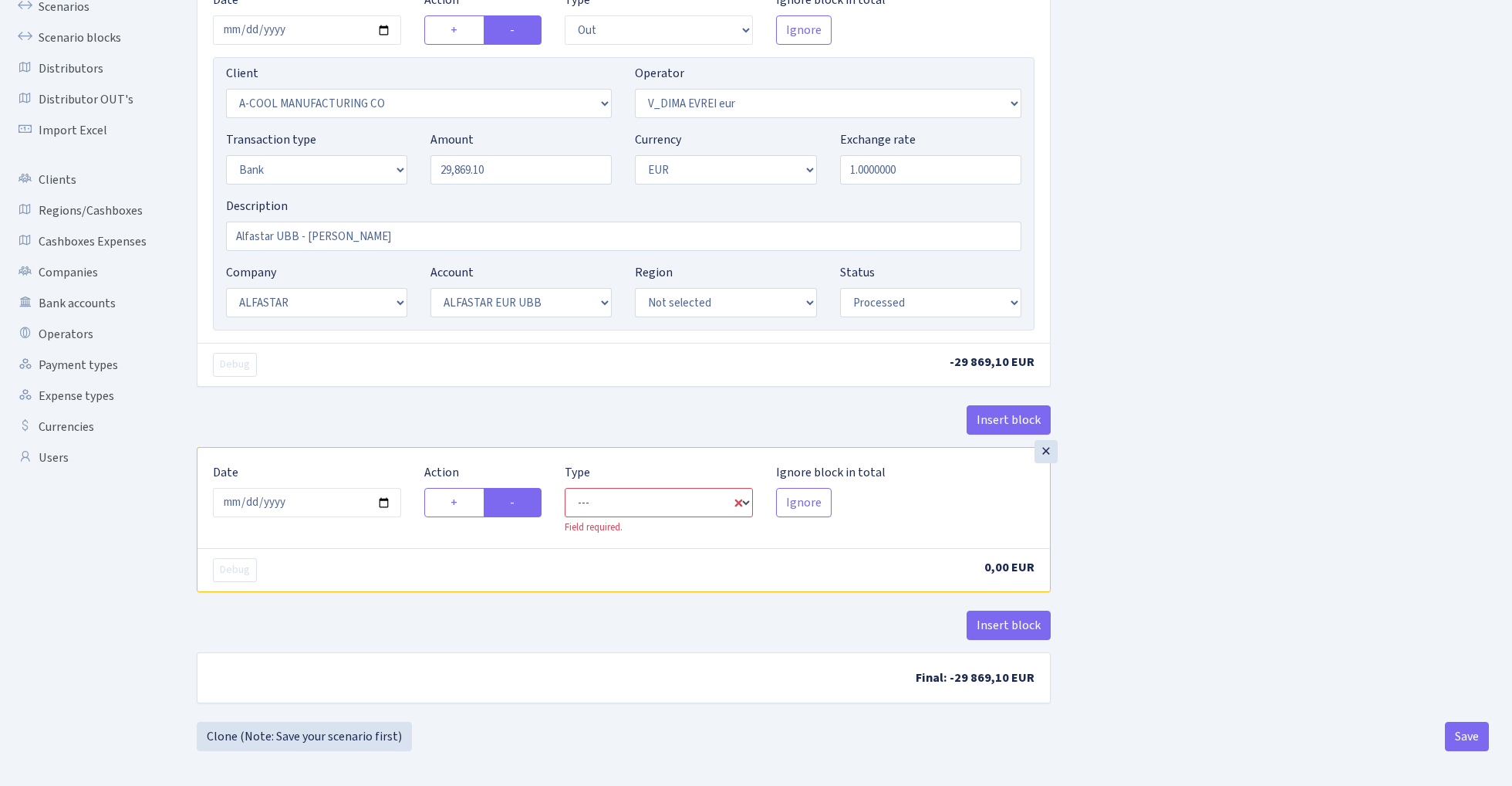
select select "commission"
select select "431"
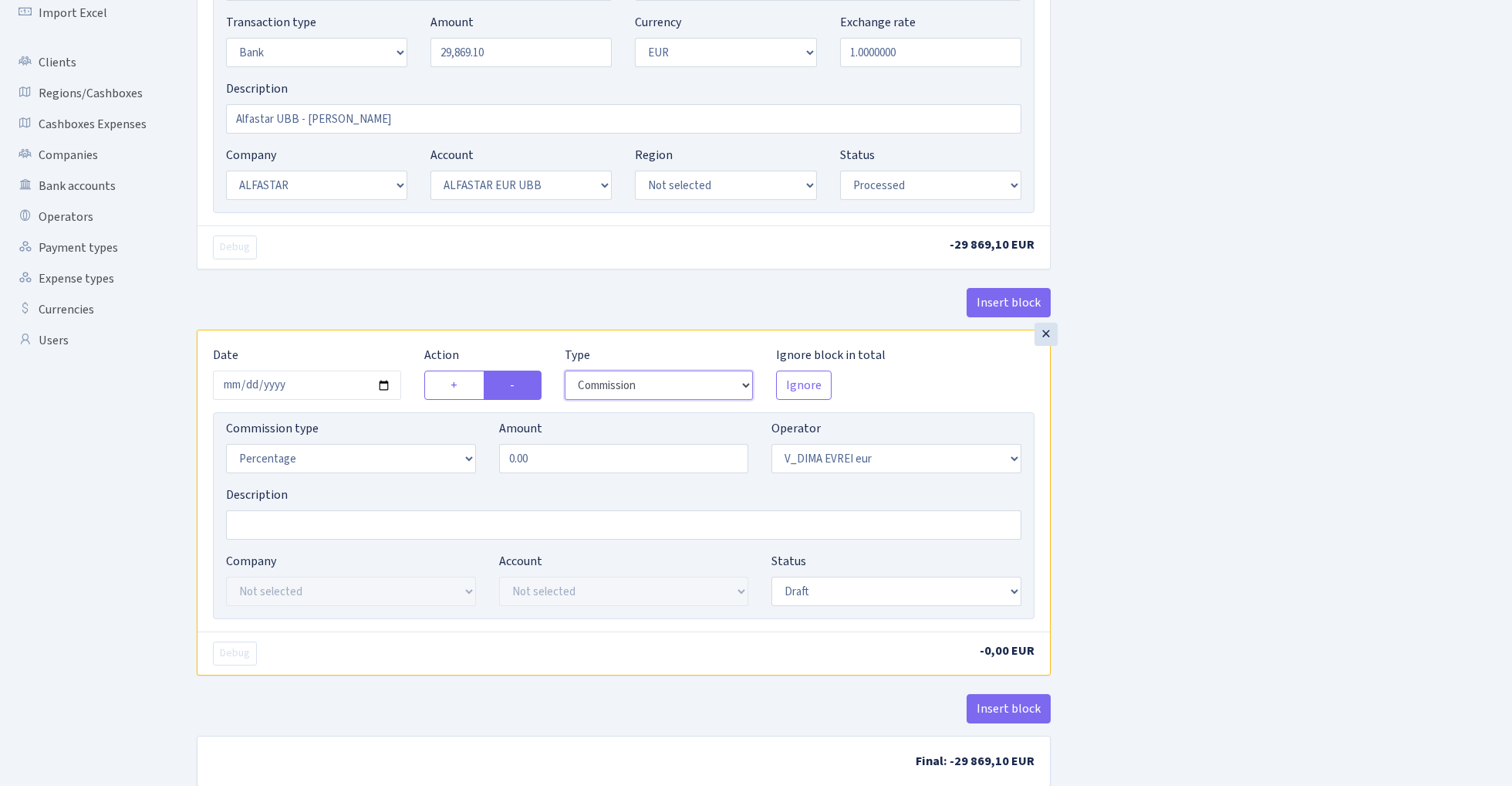
scroll to position [281, 0]
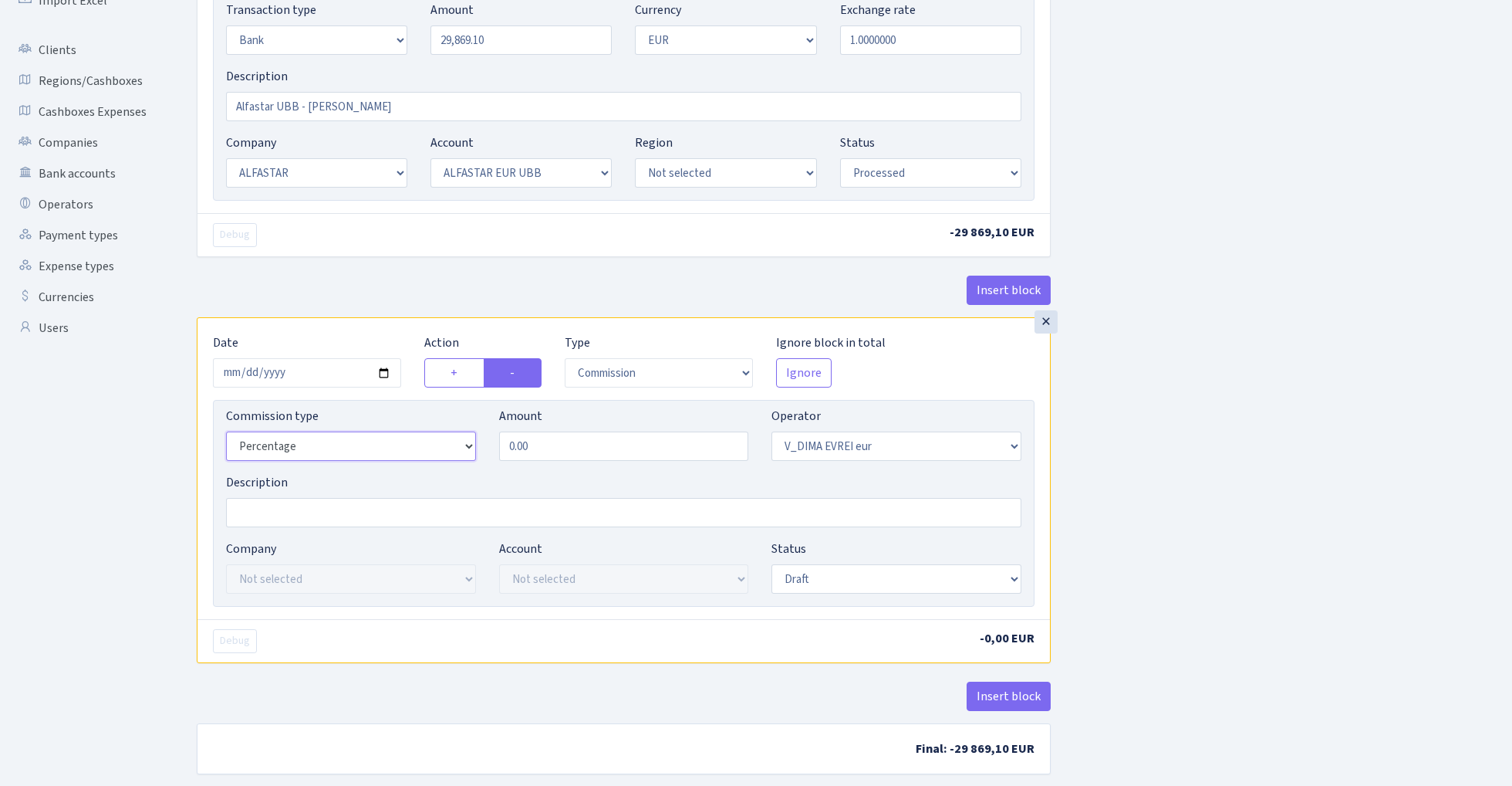
select select "fixed"
click at [572, 445] on input "0.00" at bounding box center [623, 446] width 250 height 29
type input "120.00"
click at [1205, 401] on div "Insert block × Date 2025-10-08 Action + - Type --- In Out Commission Field requ…" at bounding box center [843, 297] width 1315 height 989
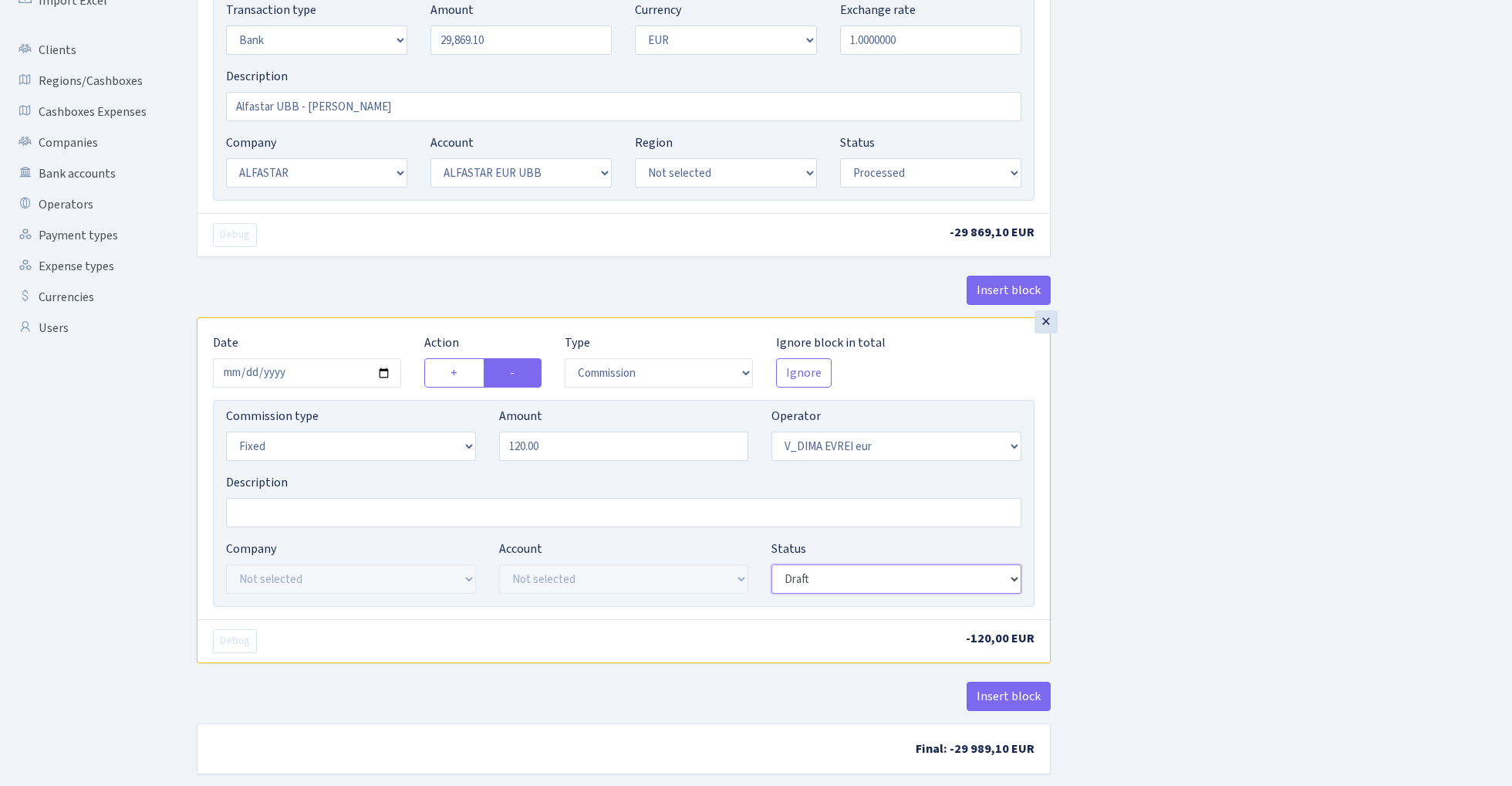
select select "processed"
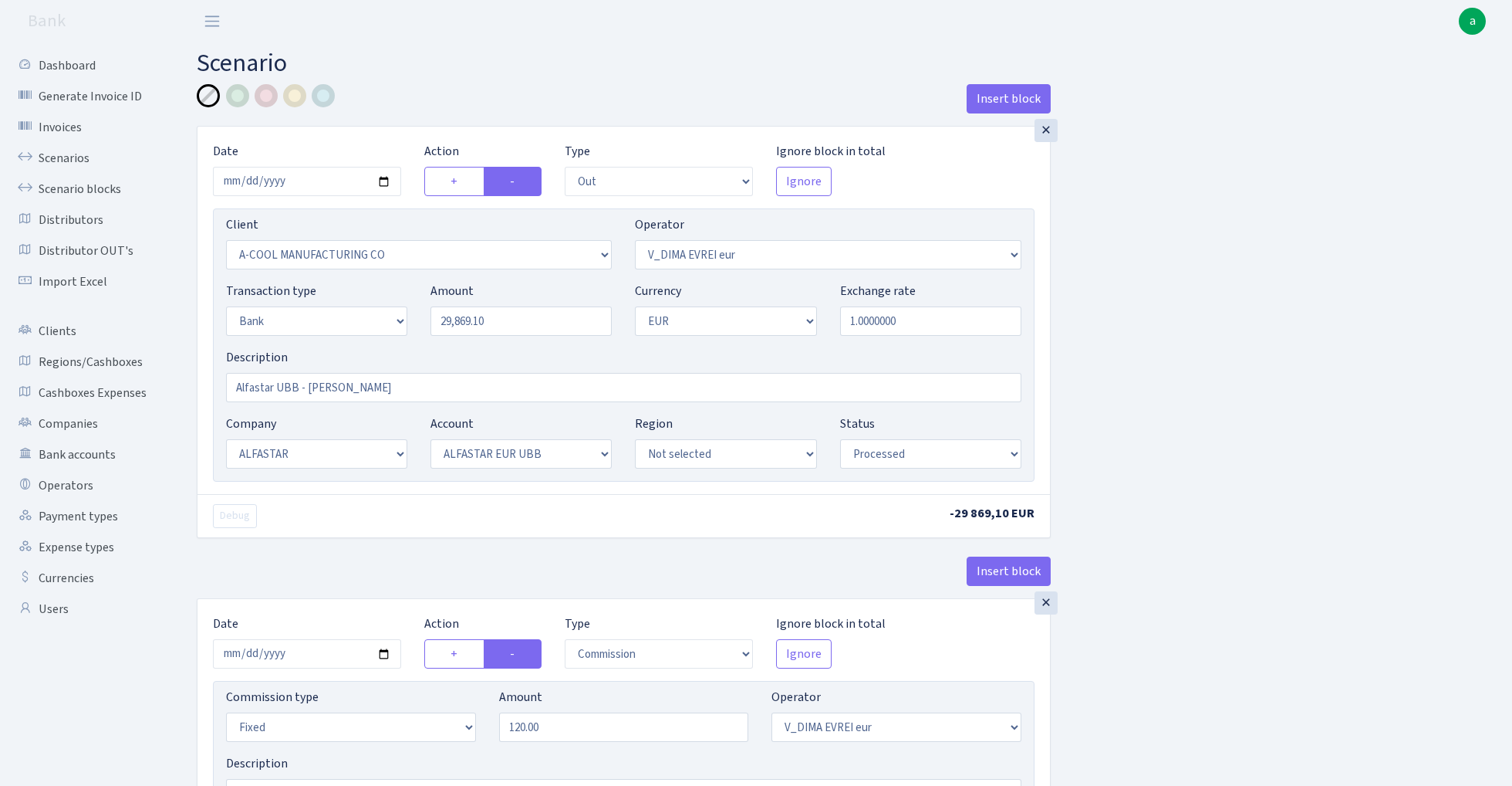
scroll to position [0, 0]
click at [267, 96] on div at bounding box center [266, 96] width 23 height 23
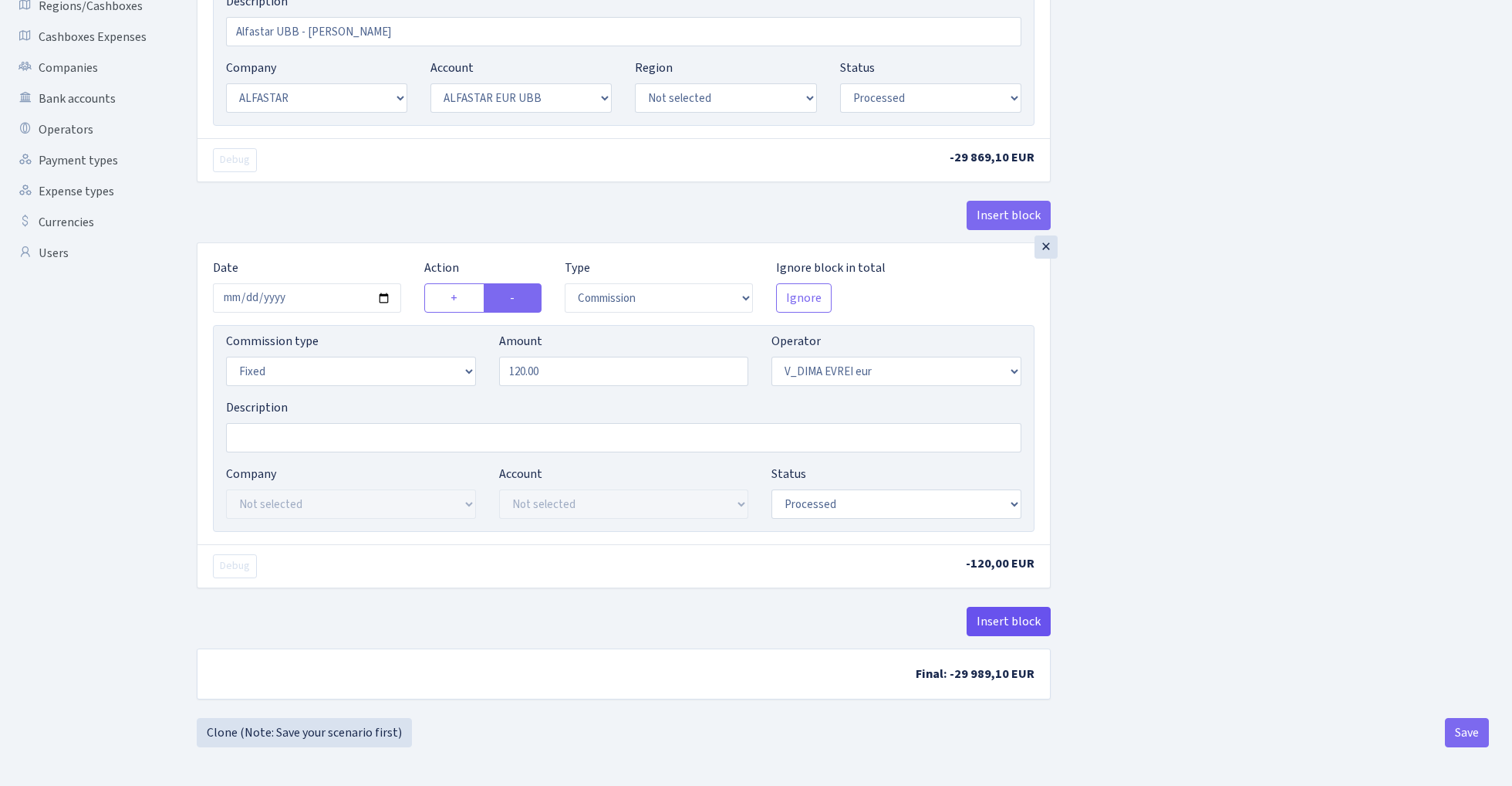
scroll to position [359, 0]
click at [1007, 623] on button "Insert block" at bounding box center [1008, 621] width 84 height 29
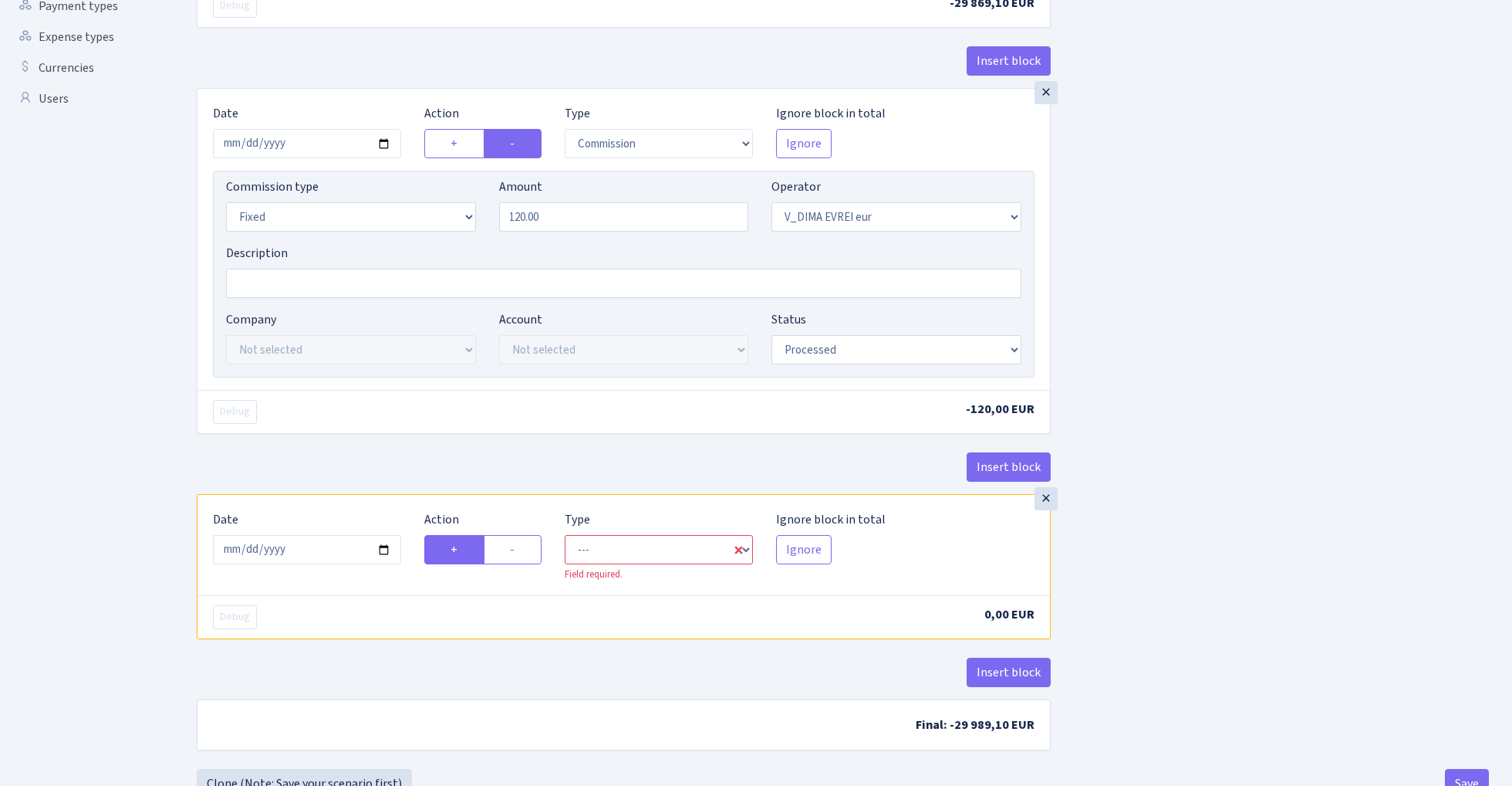
scroll to position [565, 0]
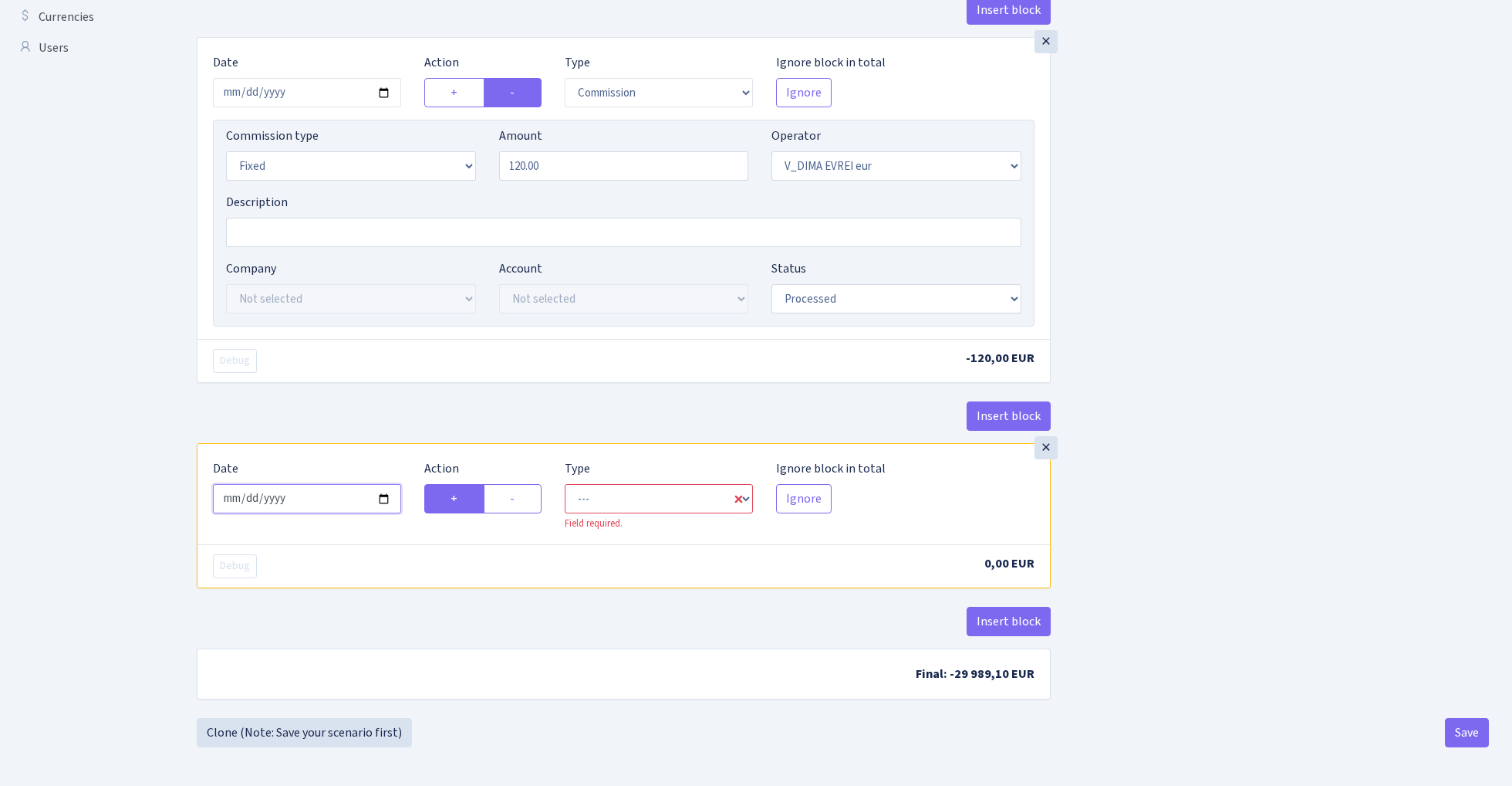
click at [313, 504] on input "[DATE]" at bounding box center [307, 498] width 188 height 29
type input "2025-10-08"
drag, startPoint x: 375, startPoint y: 397, endPoint x: 404, endPoint y: 415, distance: 34.1
click at [375, 397] on div "× Date 2025-10-08 Action + - Type --- In Out Commission Field required. Ignore …" at bounding box center [623, 240] width 854 height 406
click at [520, 499] on label "-" at bounding box center [513, 498] width 58 height 29
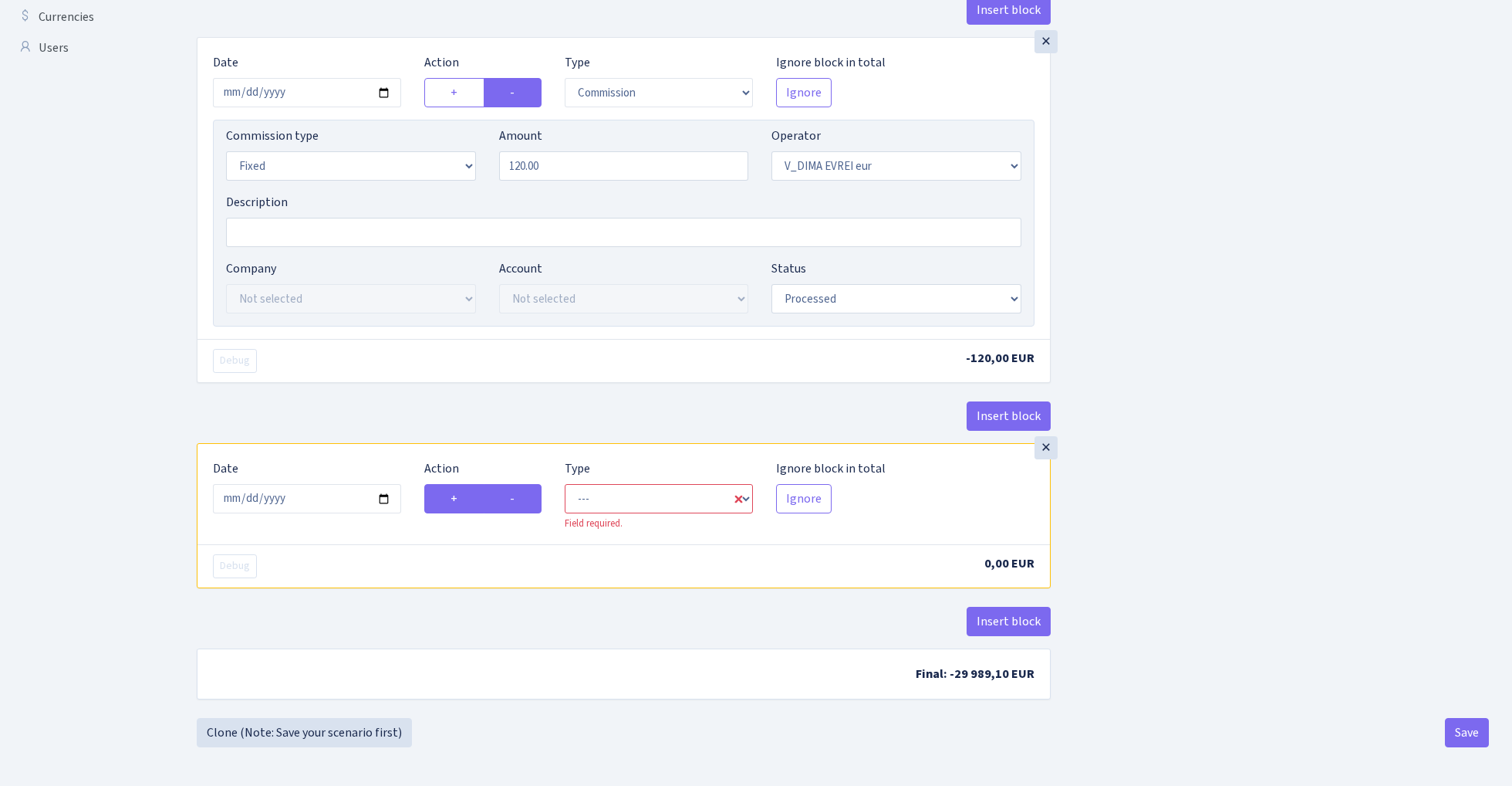
click at [520, 499] on input "-" at bounding box center [515, 495] width 10 height 10
radio input "true"
radio input "false"
select select "commission"
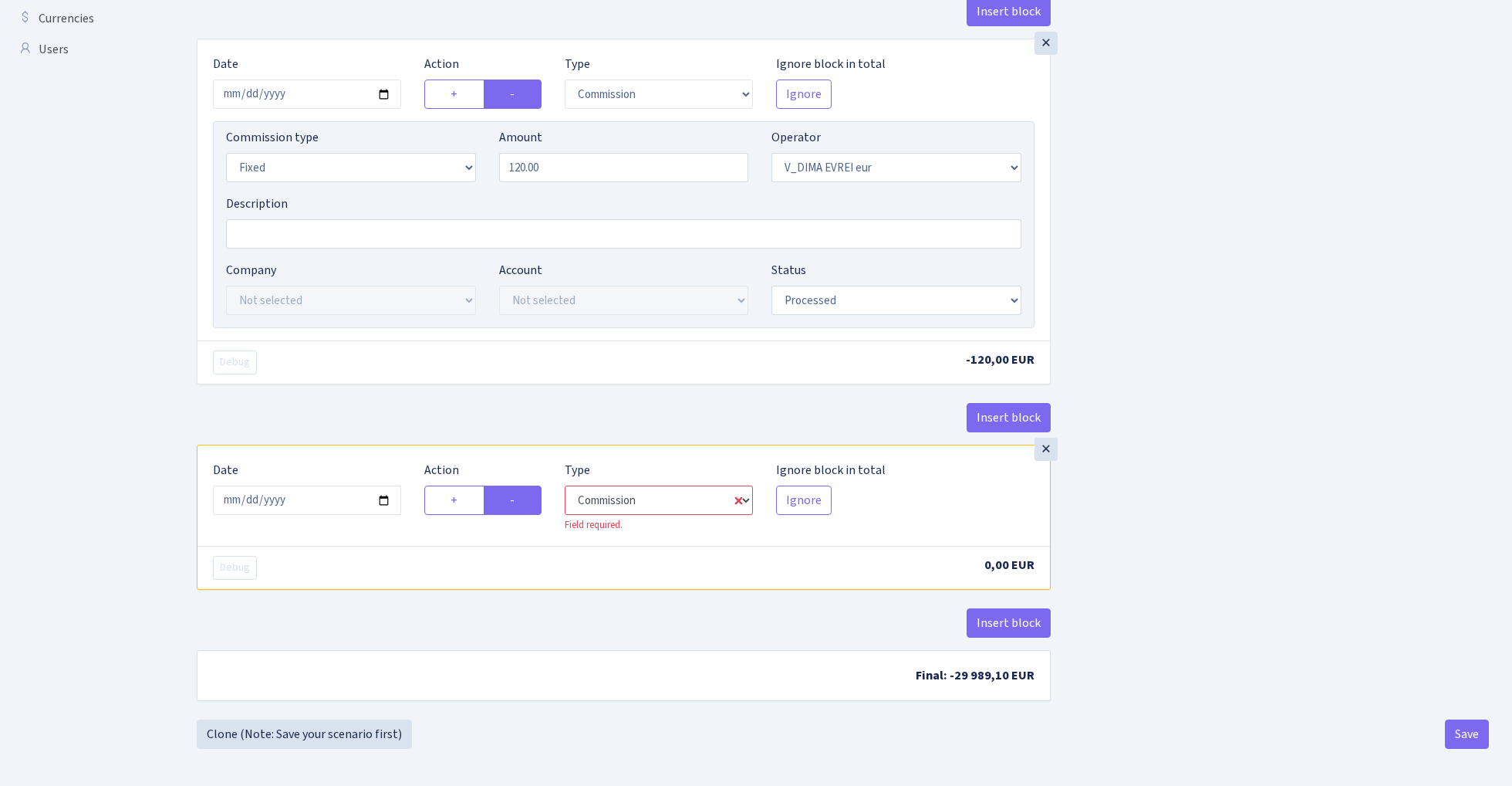
select select "431"
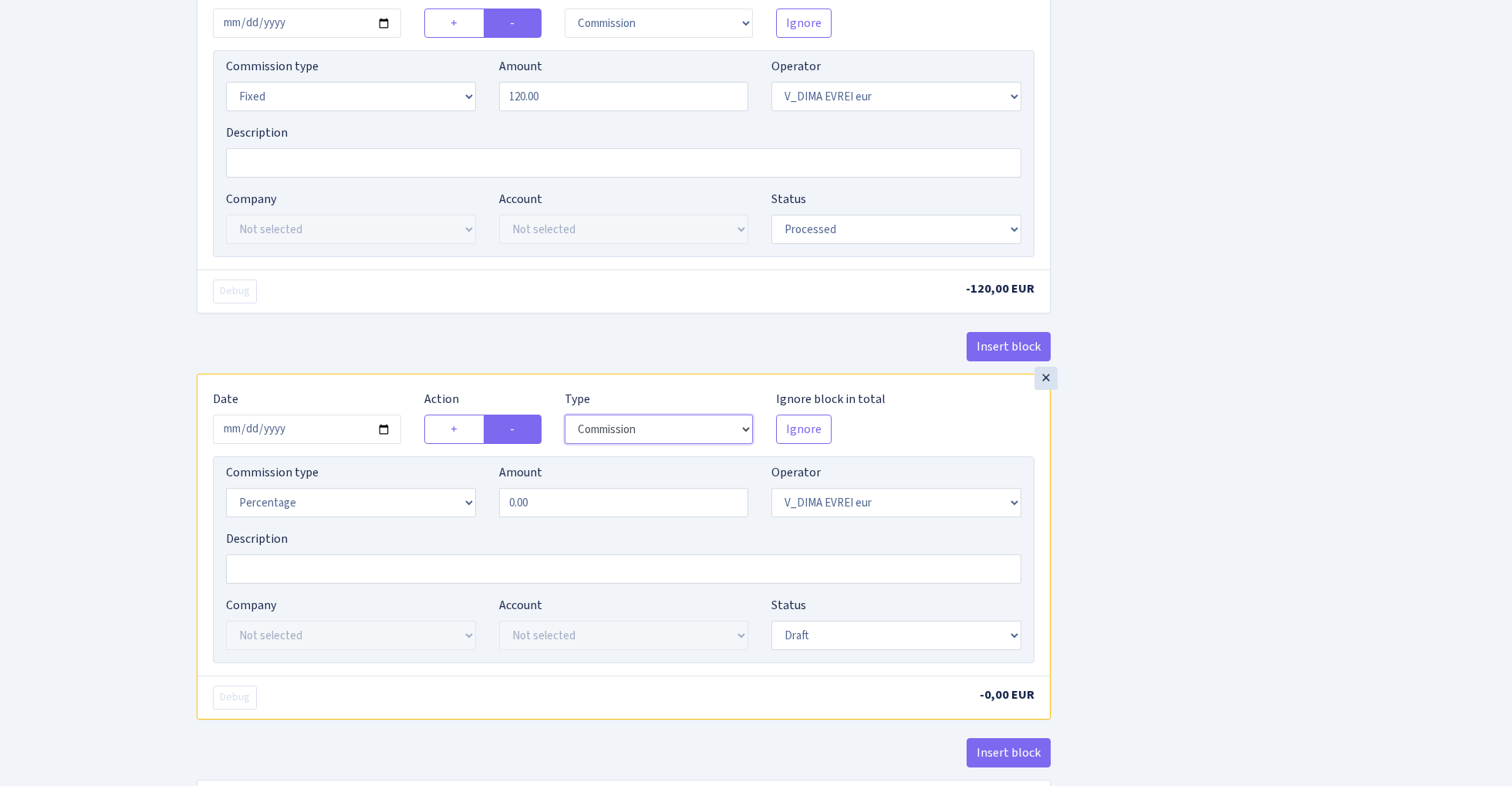
scroll to position [659, 0]
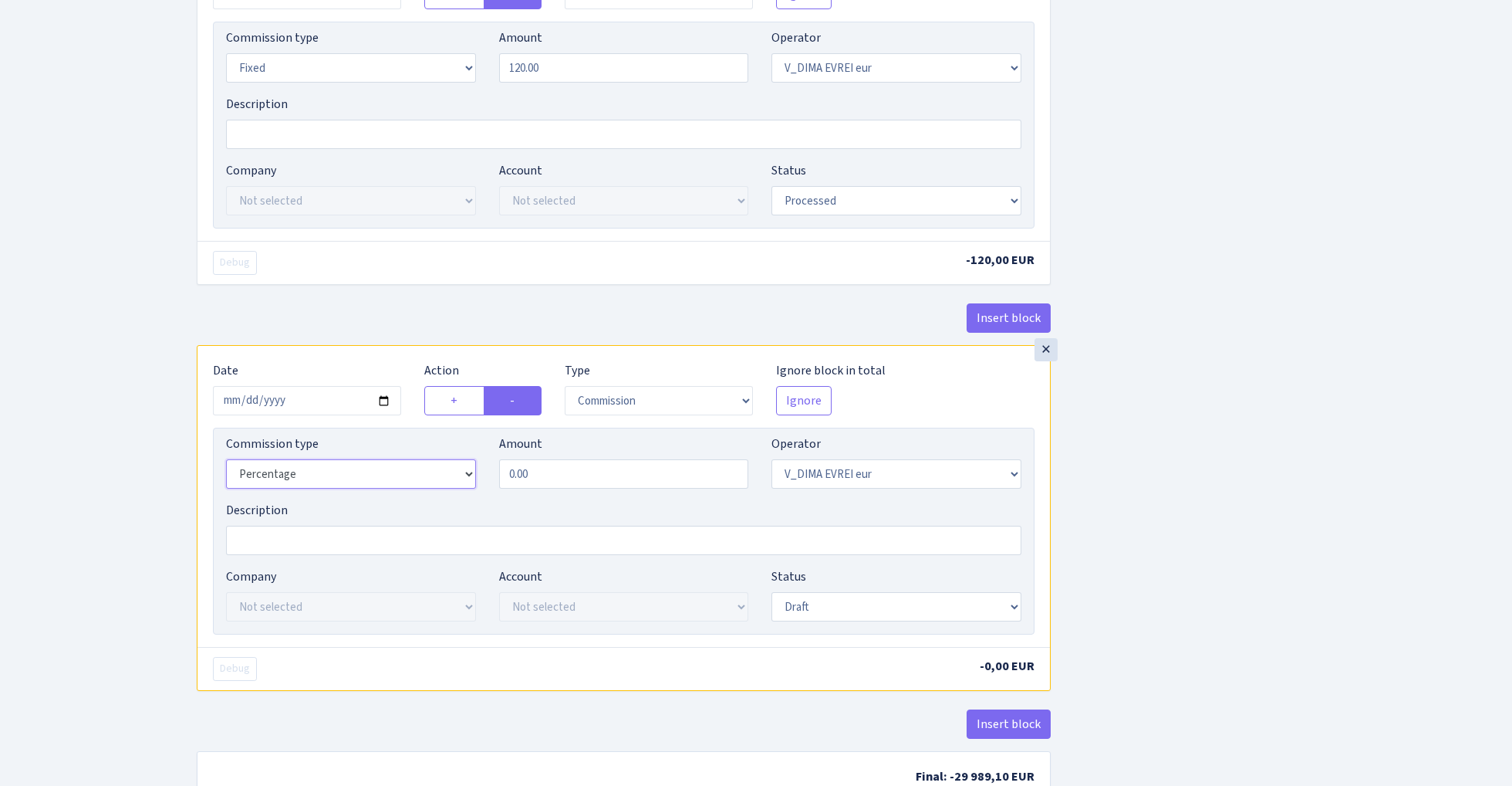
select select "fixed"
select select "1"
select select "14"
select select "42"
select select "processed"
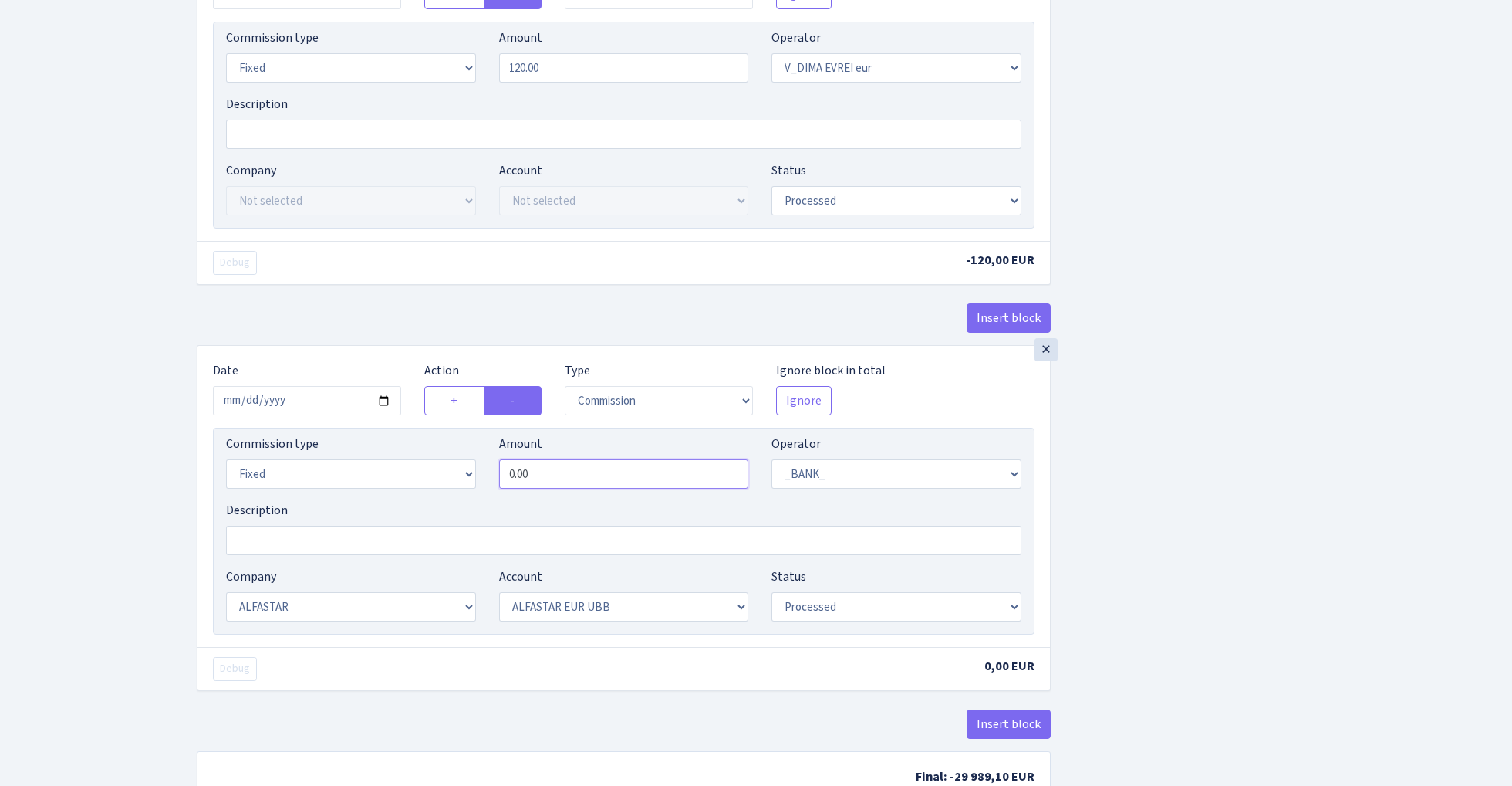
click at [558, 478] on input "0.00" at bounding box center [623, 474] width 250 height 29
type input "44.80"
click at [1213, 460] on div "Insert block × Date 2025-10-08 Action + - Type --- In Out Commission Field requ…" at bounding box center [843, 122] width 1315 height 1395
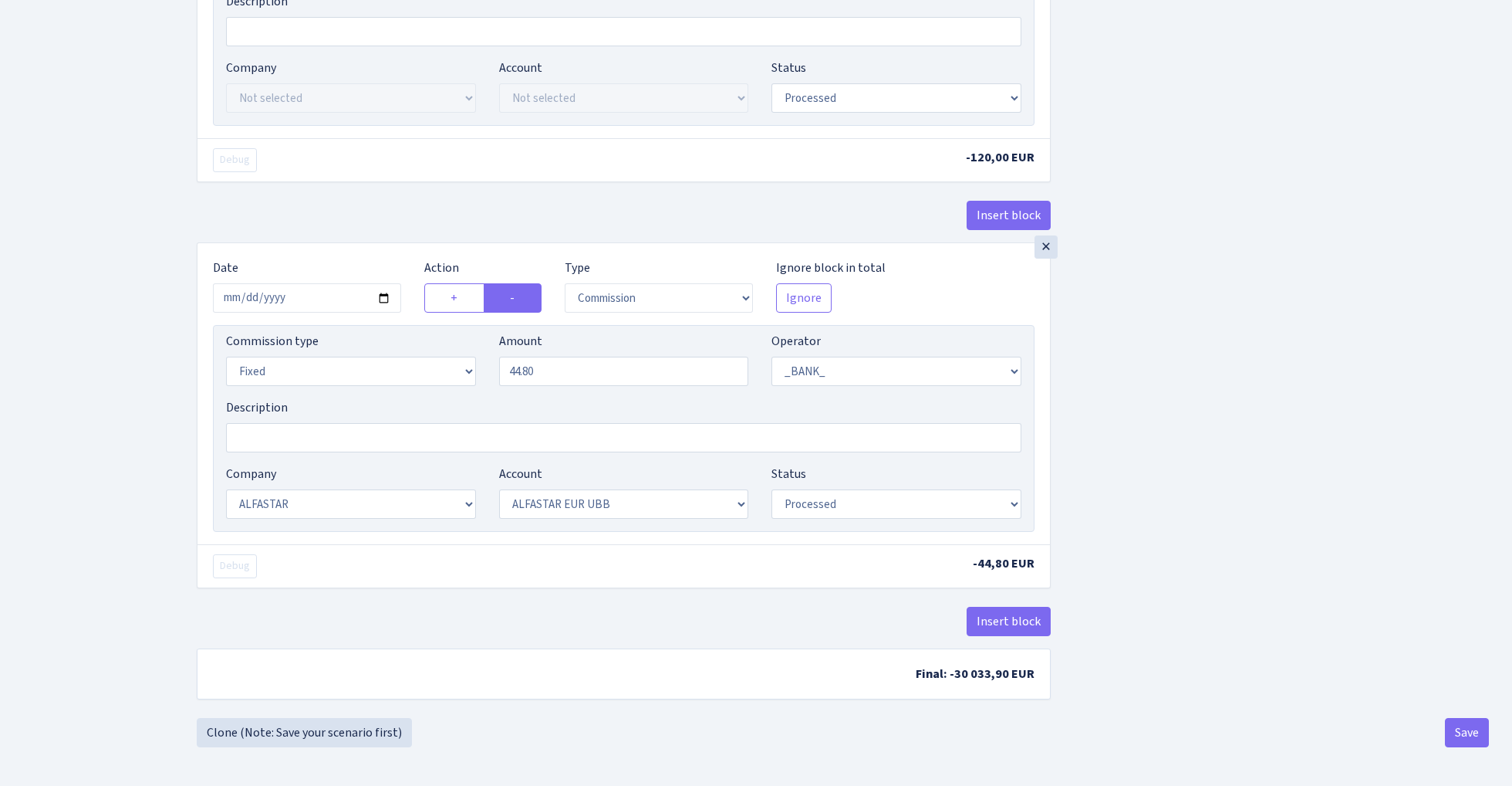
scroll to position [769, 0]
click at [1460, 735] on button "Save" at bounding box center [1466, 733] width 44 height 29
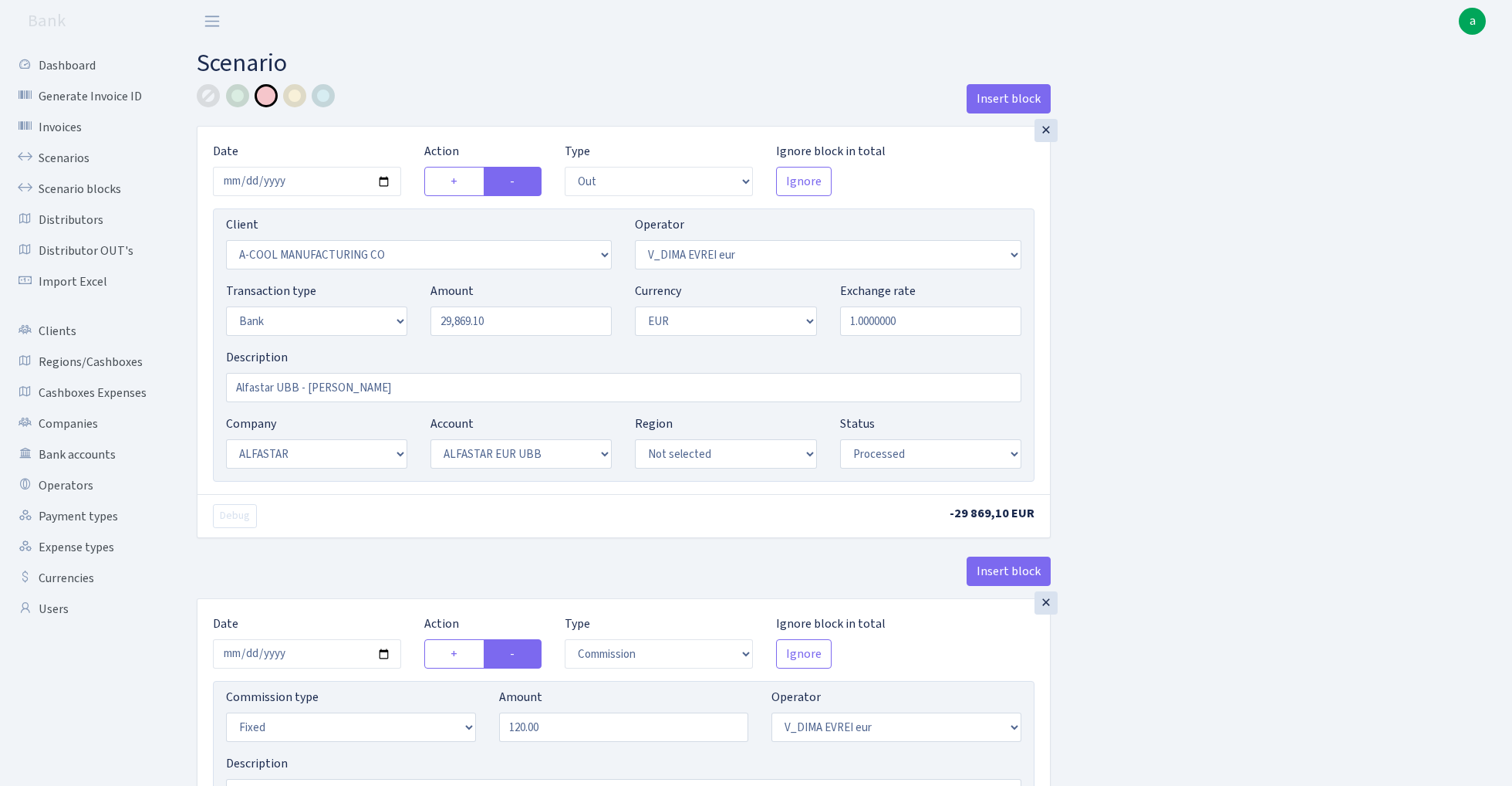
select select "out"
select select "2096"
select select "431"
select select "2"
select select "1"
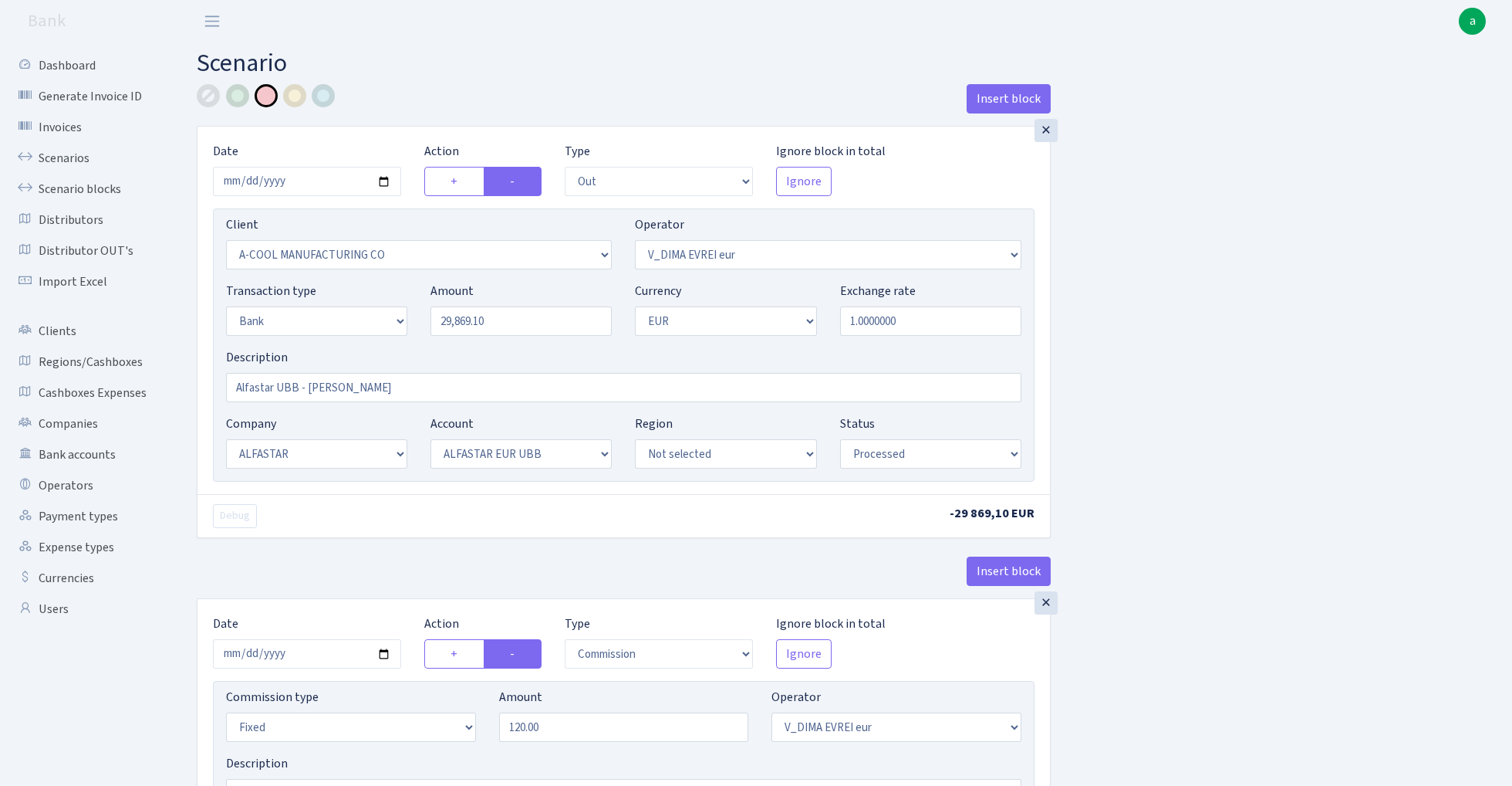
select select "14"
select select "42"
select select "processed"
select select "commission"
select select "fixed"
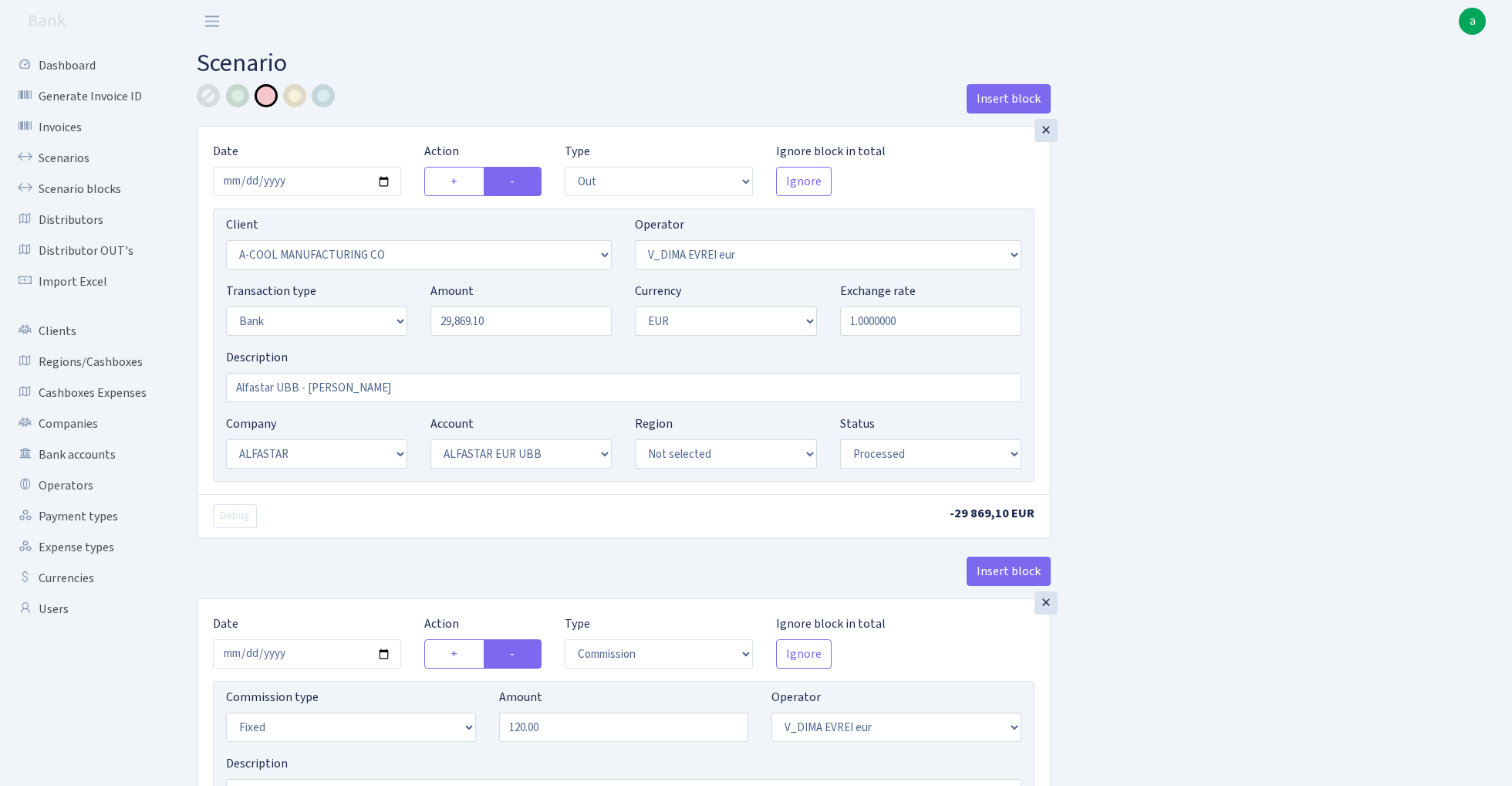
select select "431"
select select "processed"
select select "commission"
select select "fixed"
select select "1"
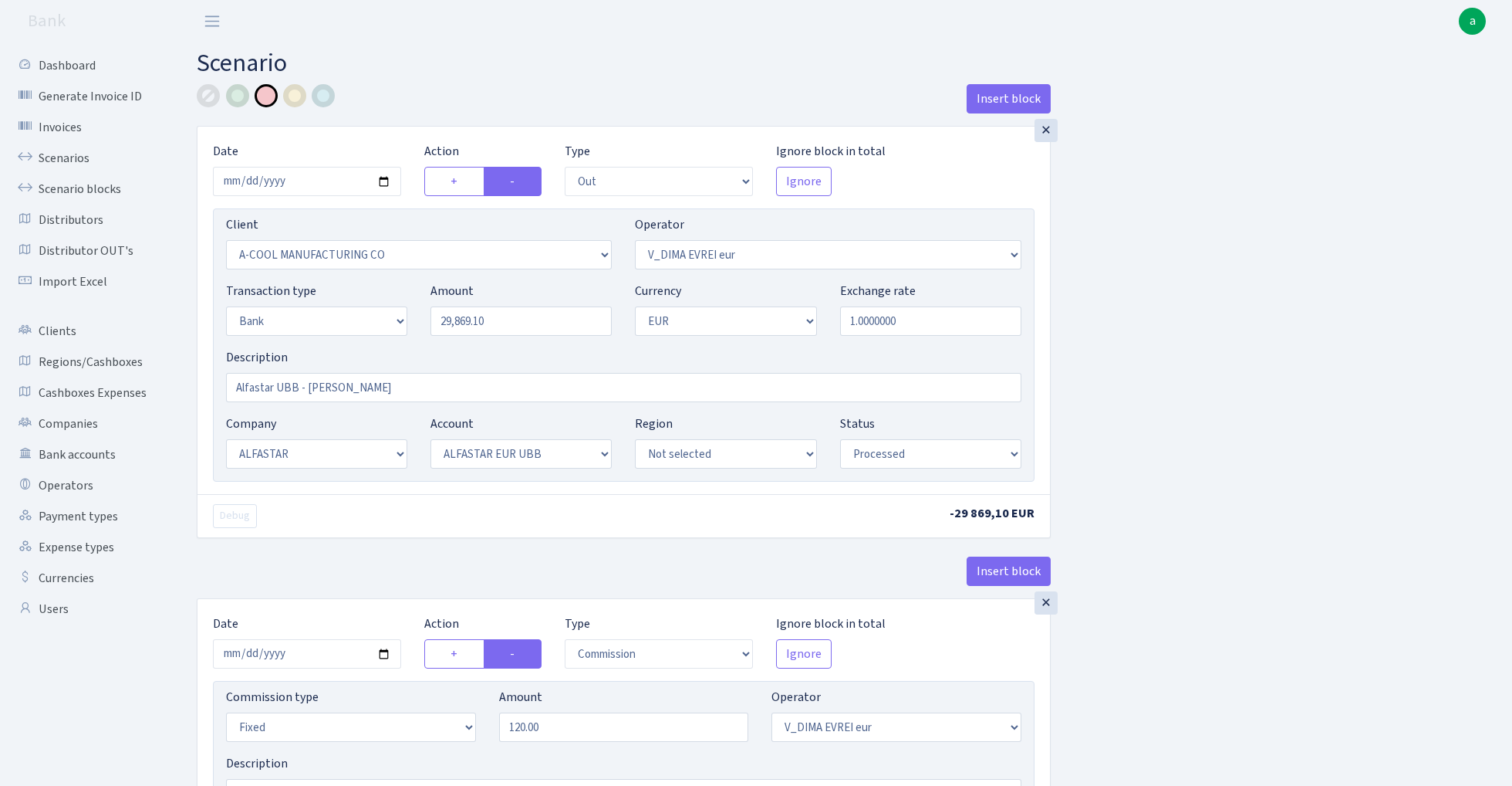
select select "14"
select select "42"
select select "processed"
click at [50, 155] on link "Scenarios" at bounding box center [84, 158] width 154 height 31
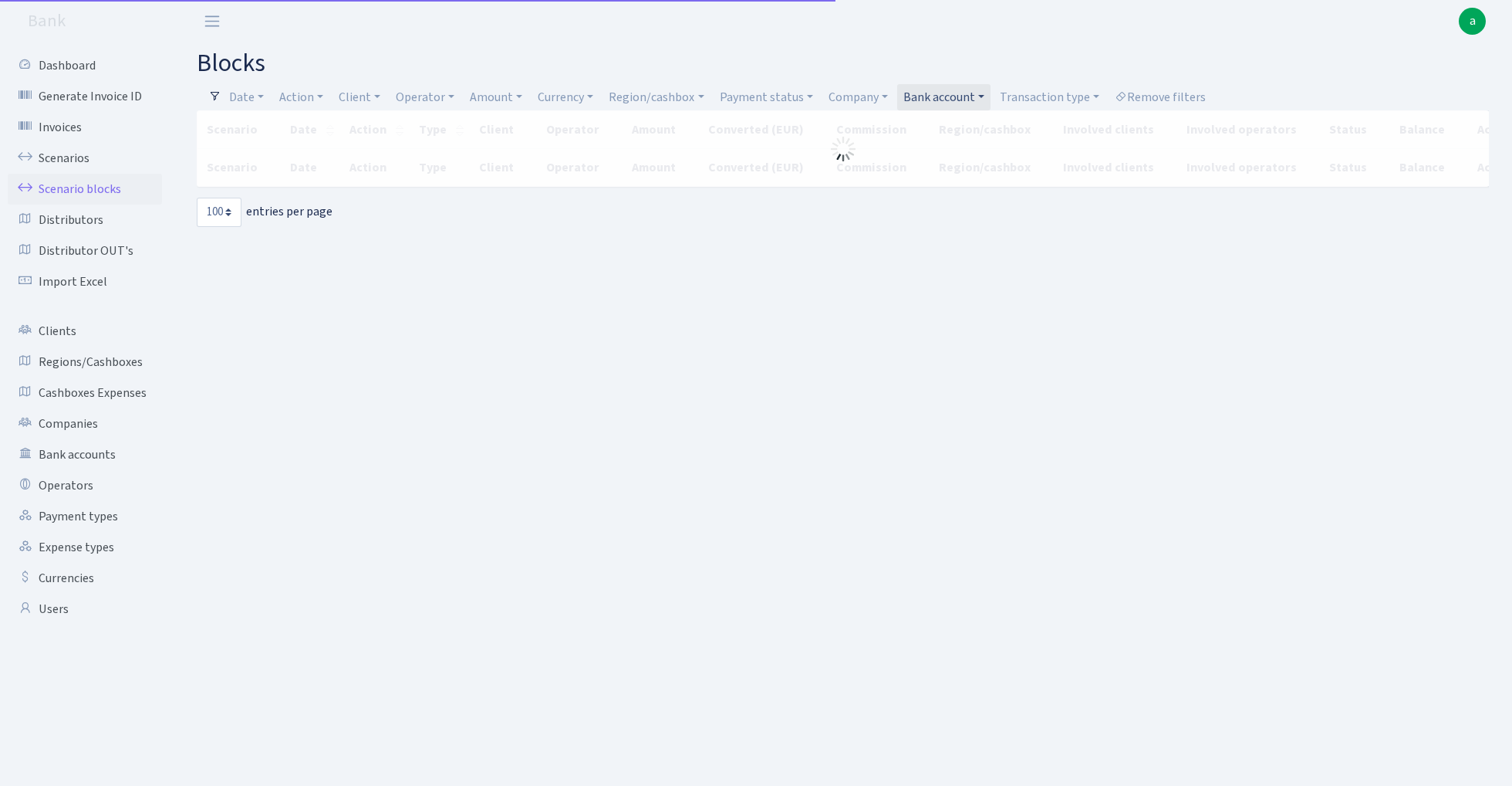
select select "100"
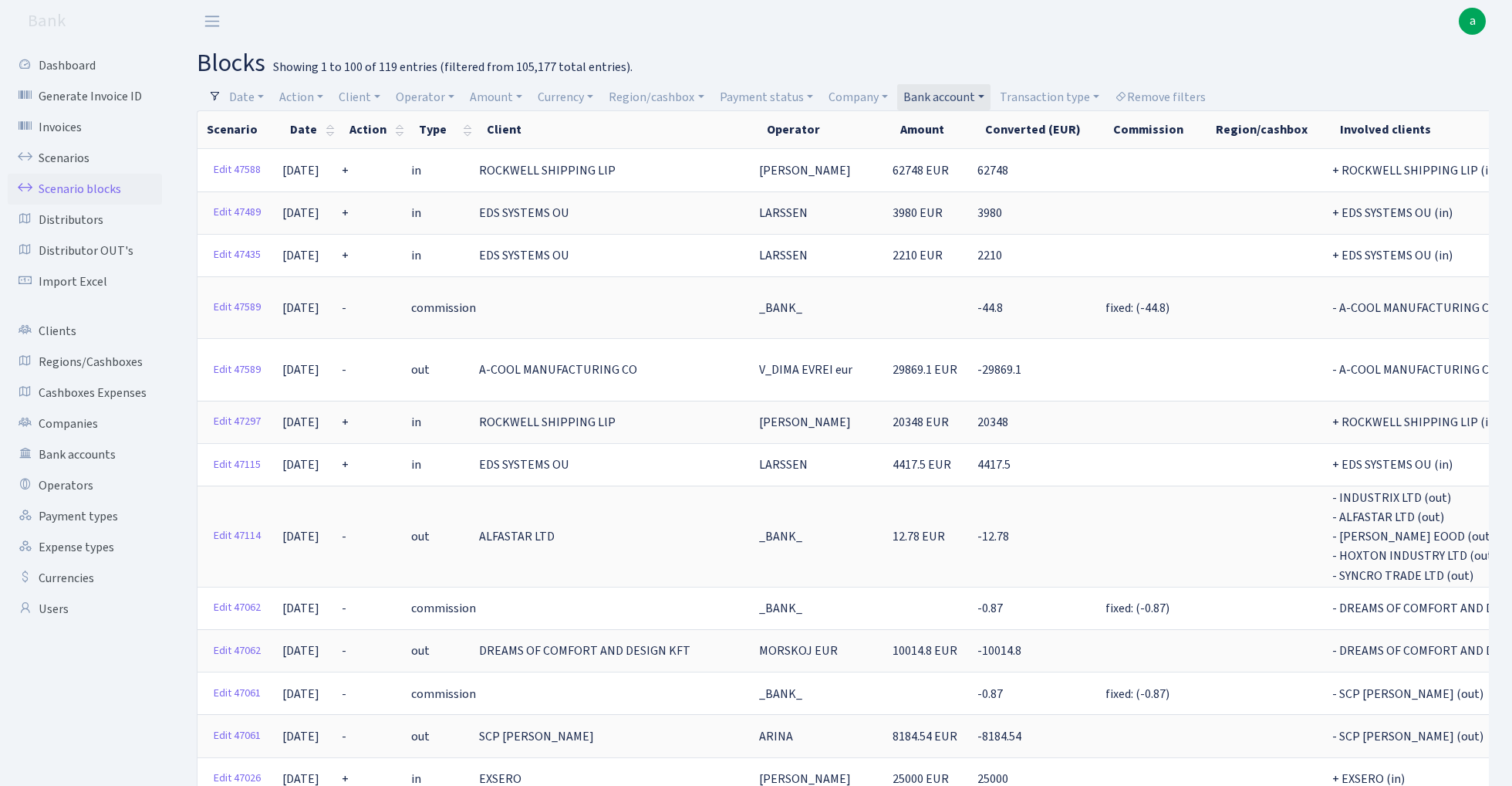
click at [932, 91] on link "Bank account" at bounding box center [944, 97] width 93 height 26
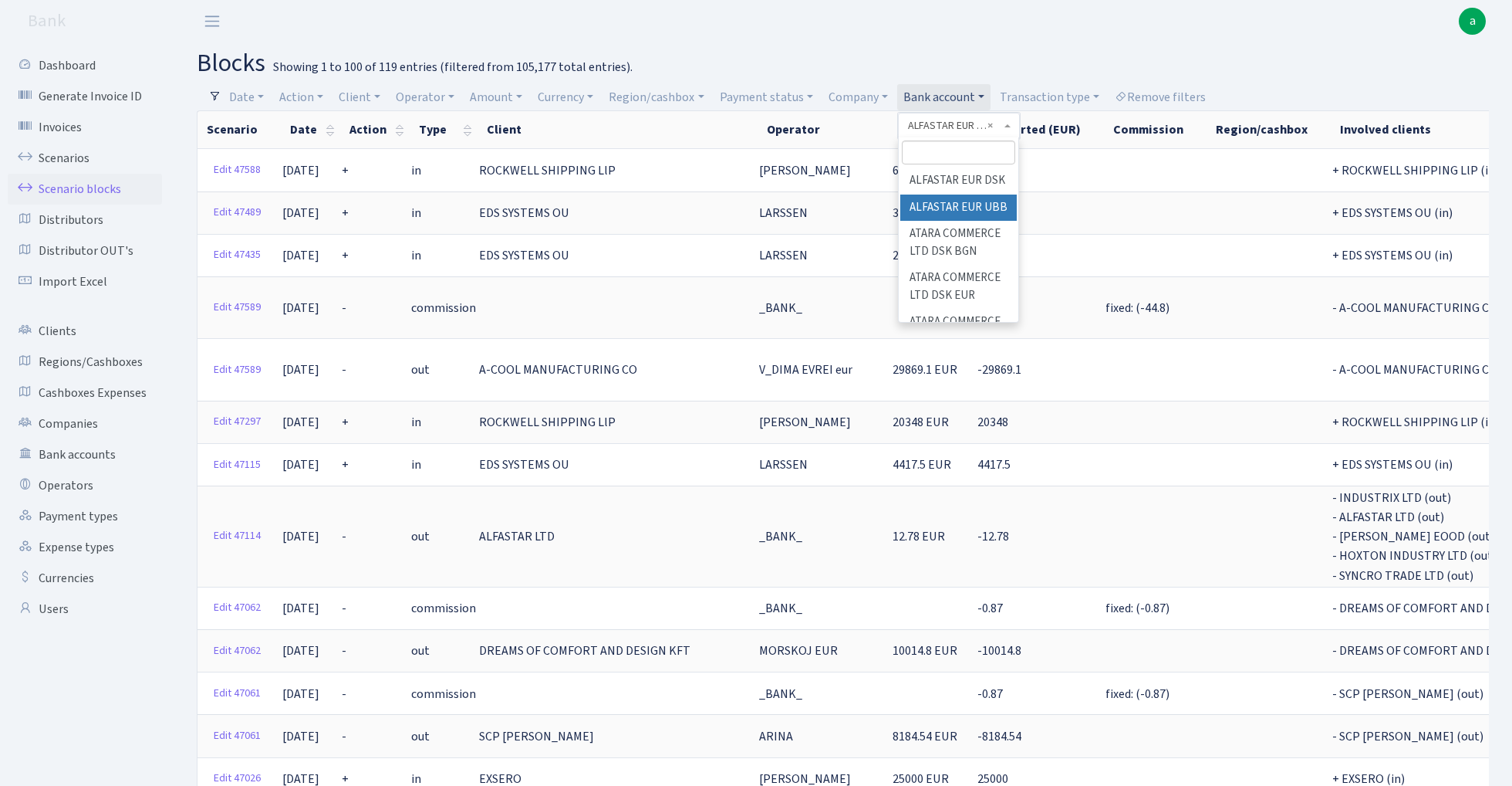
click at [938, 157] on input "search" at bounding box center [958, 153] width 114 height 24
type input "indu"
click at [979, 227] on li "Industrix LTD BACB EUR" at bounding box center [958, 233] width 117 height 44
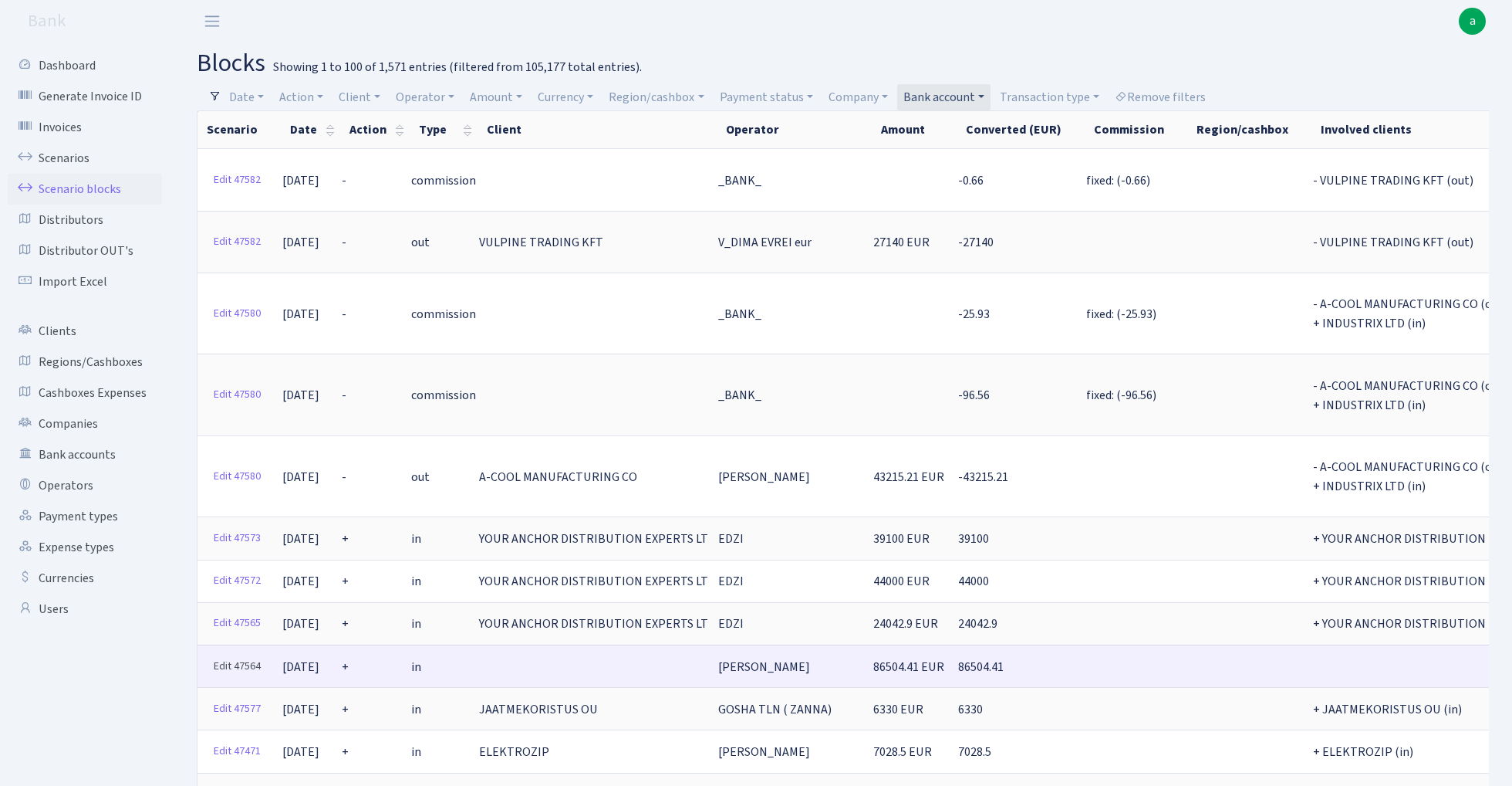
click at [232, 655] on link "Edit 47564" at bounding box center [237, 666] width 61 height 24
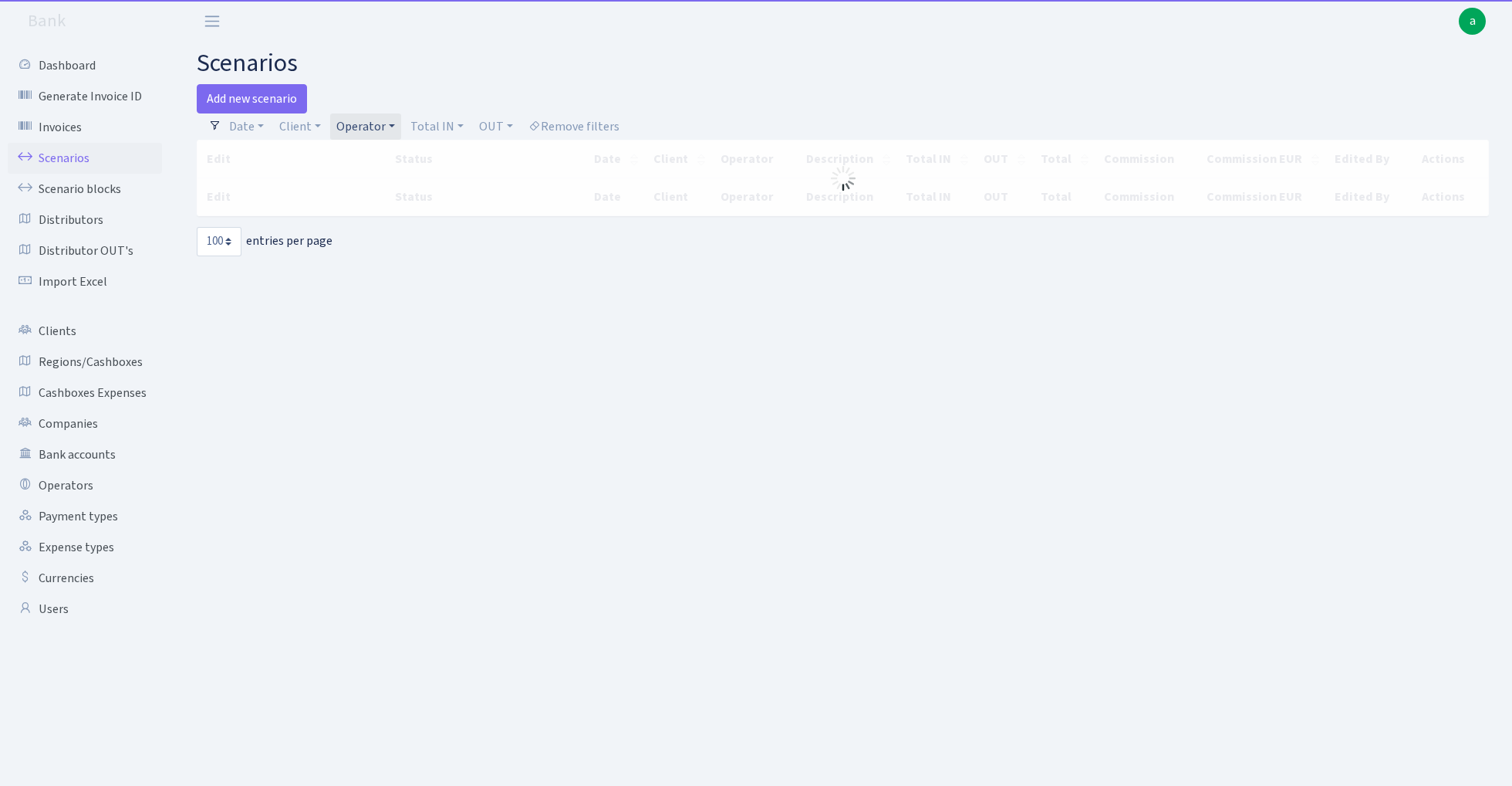
select select "100"
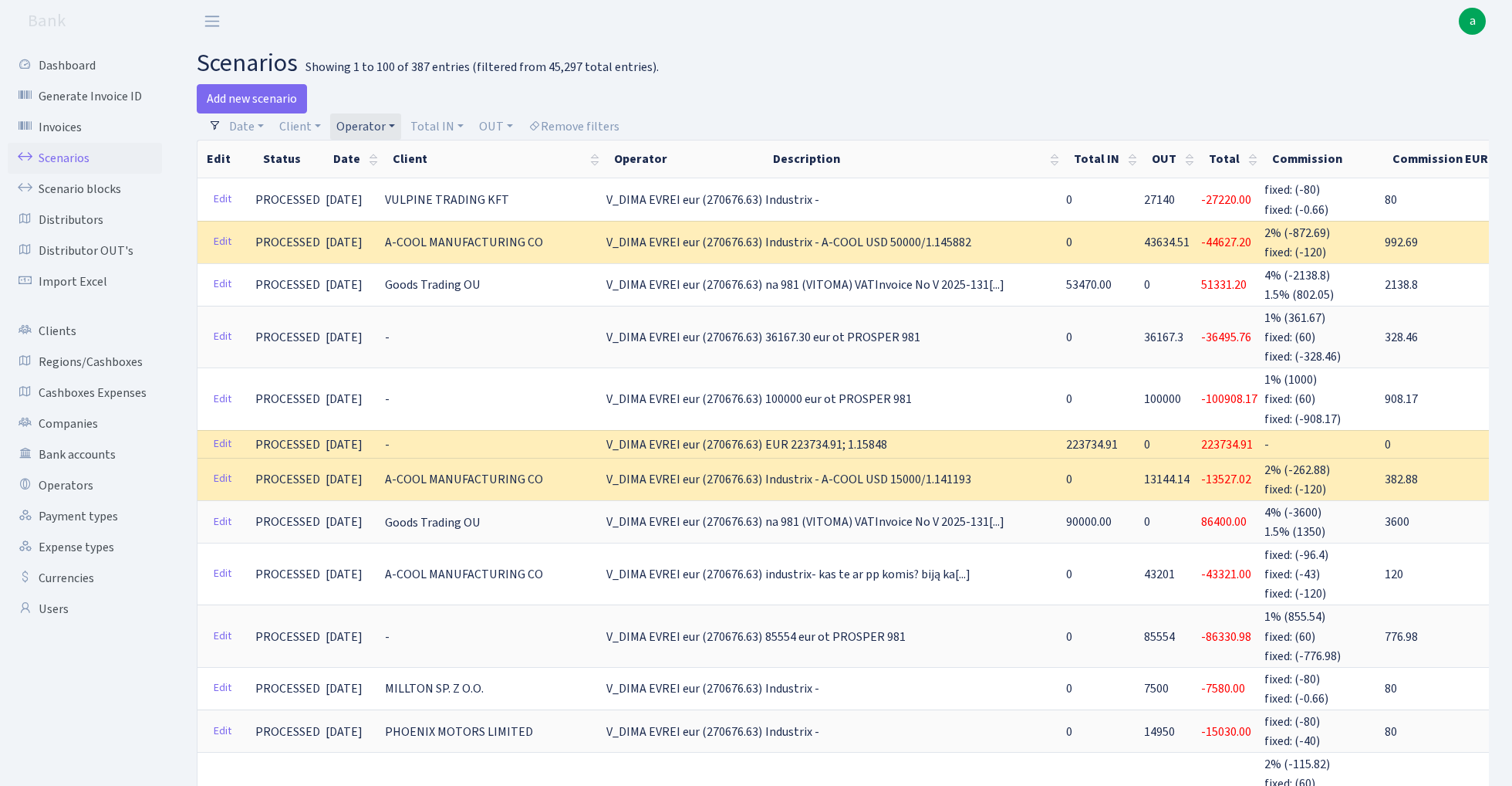
click at [359, 124] on link "Operator" at bounding box center [365, 126] width 71 height 26
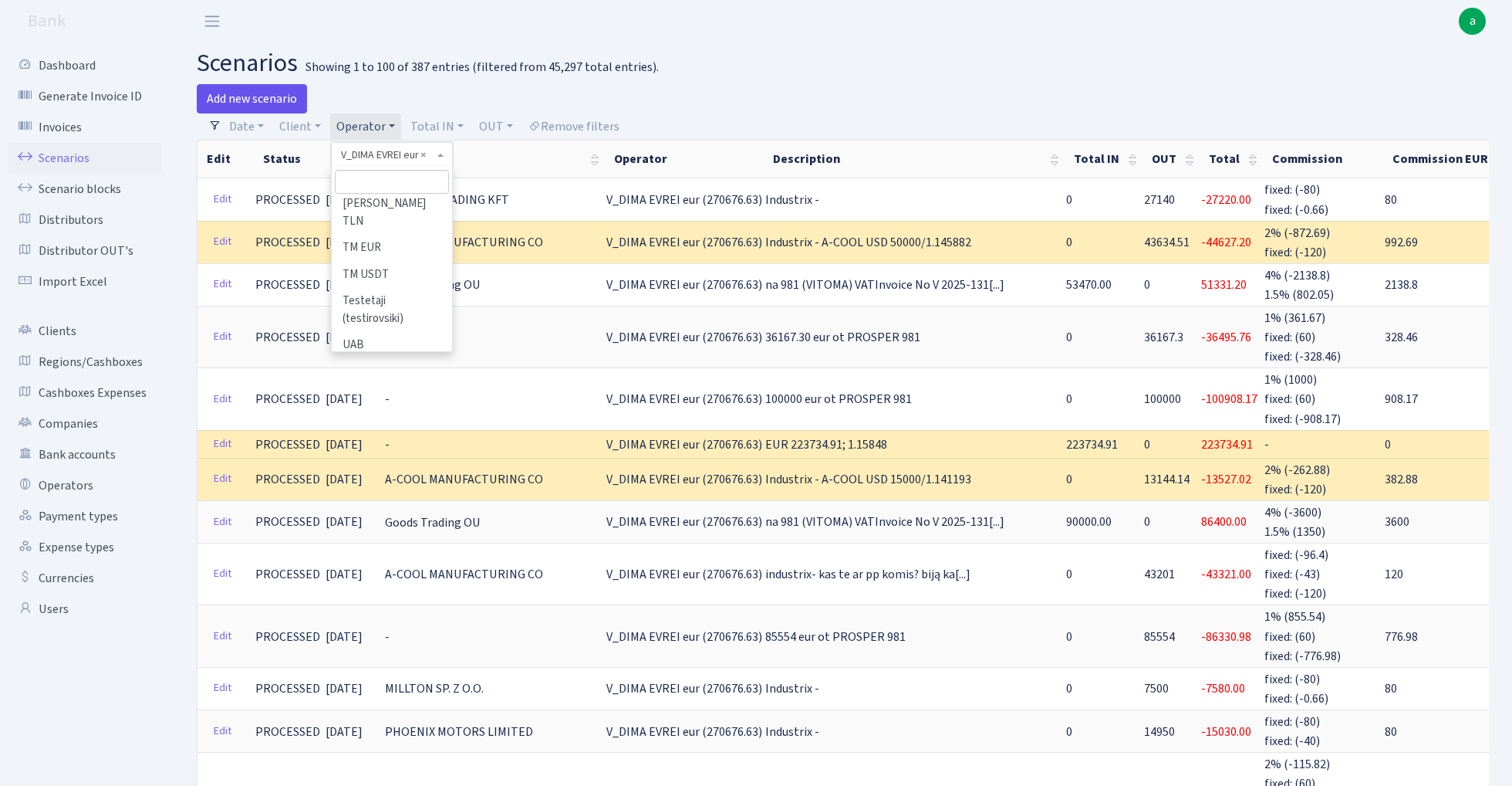
click at [257, 96] on link "Add new scenario" at bounding box center [252, 99] width 111 height 29
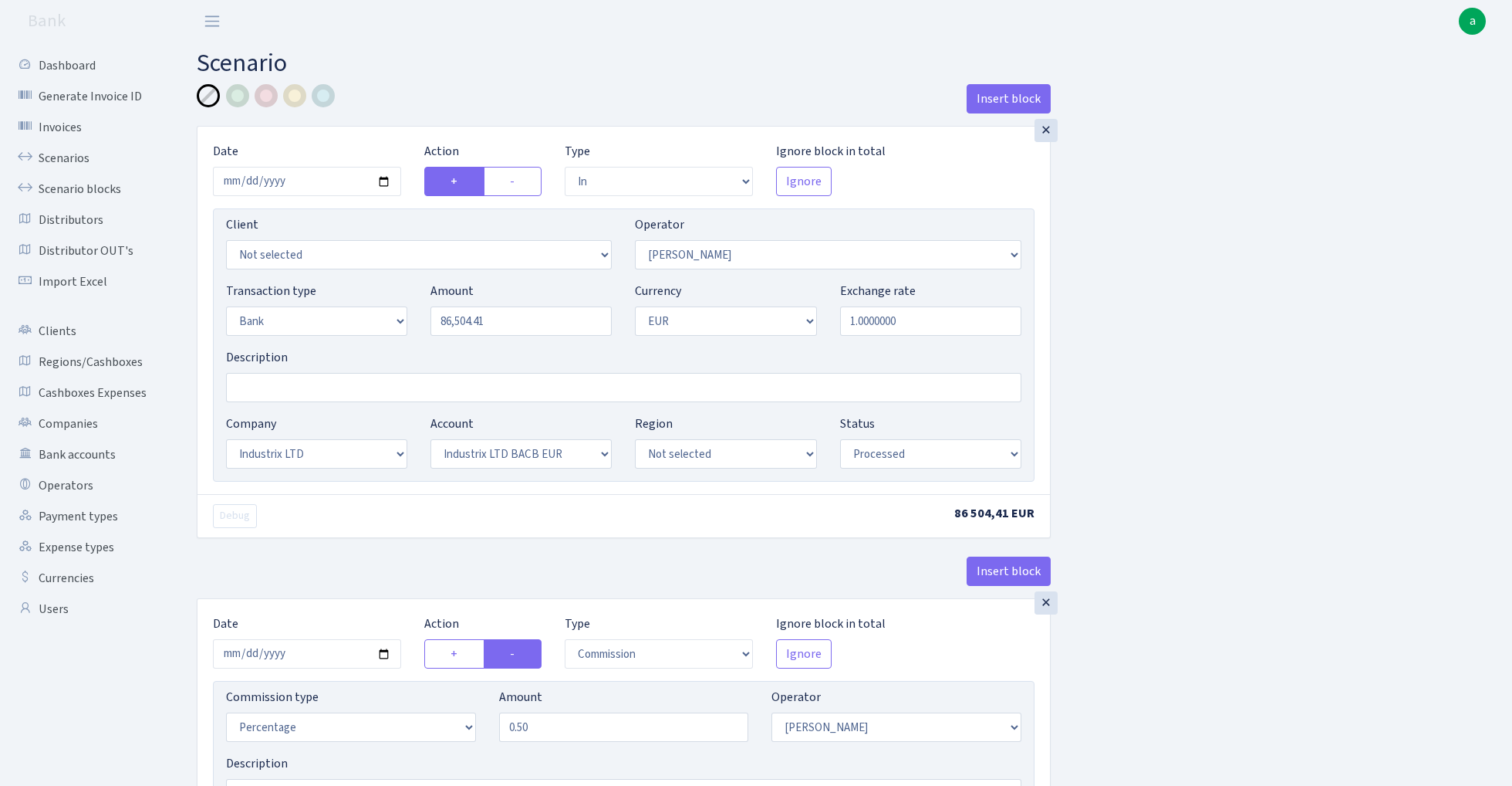
select select "in"
select select "439"
select select "2"
select select "1"
select select "17"
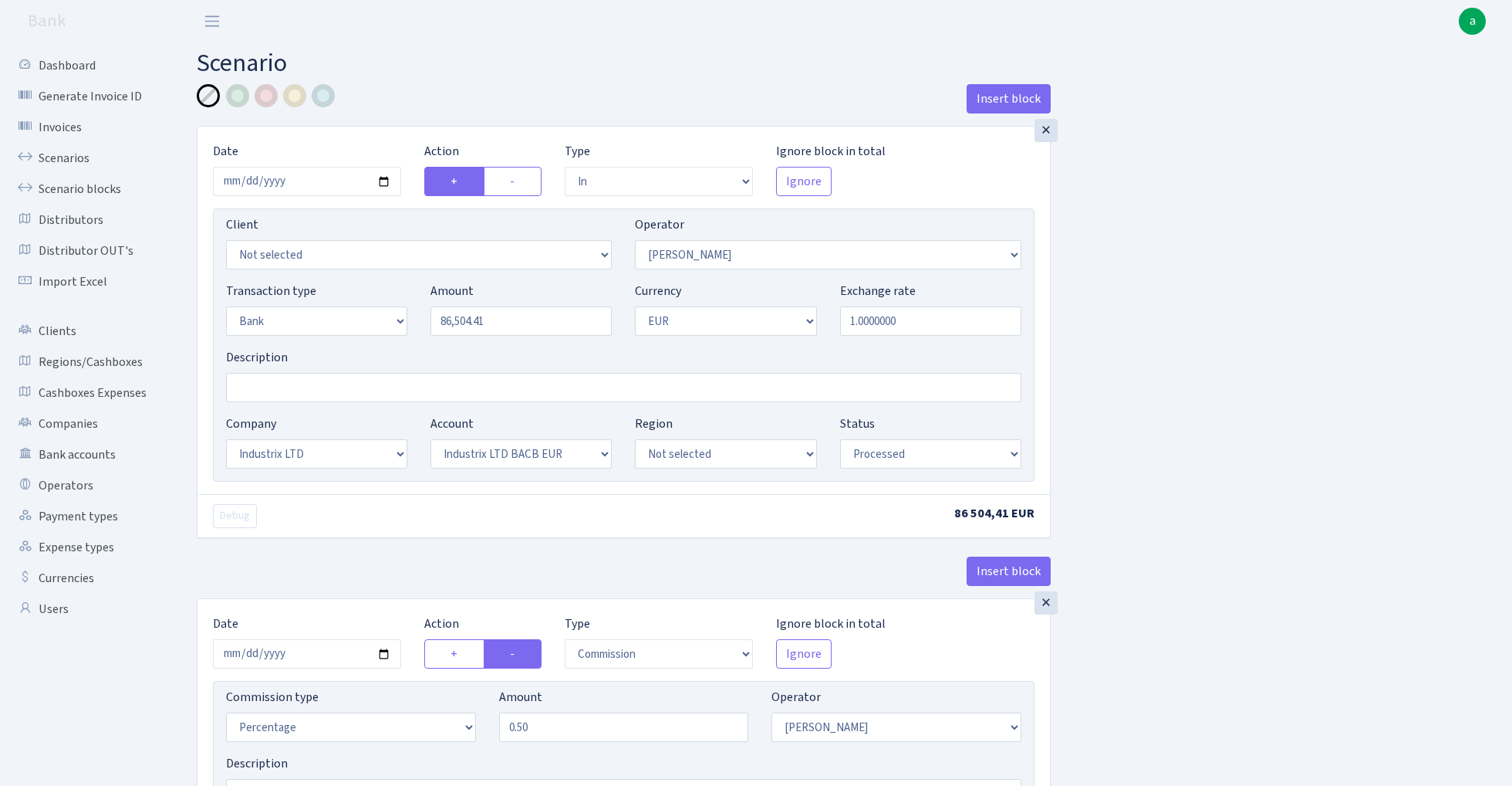
select select "41"
select select "processed"
select select "commission"
select select "439"
select select "processed"
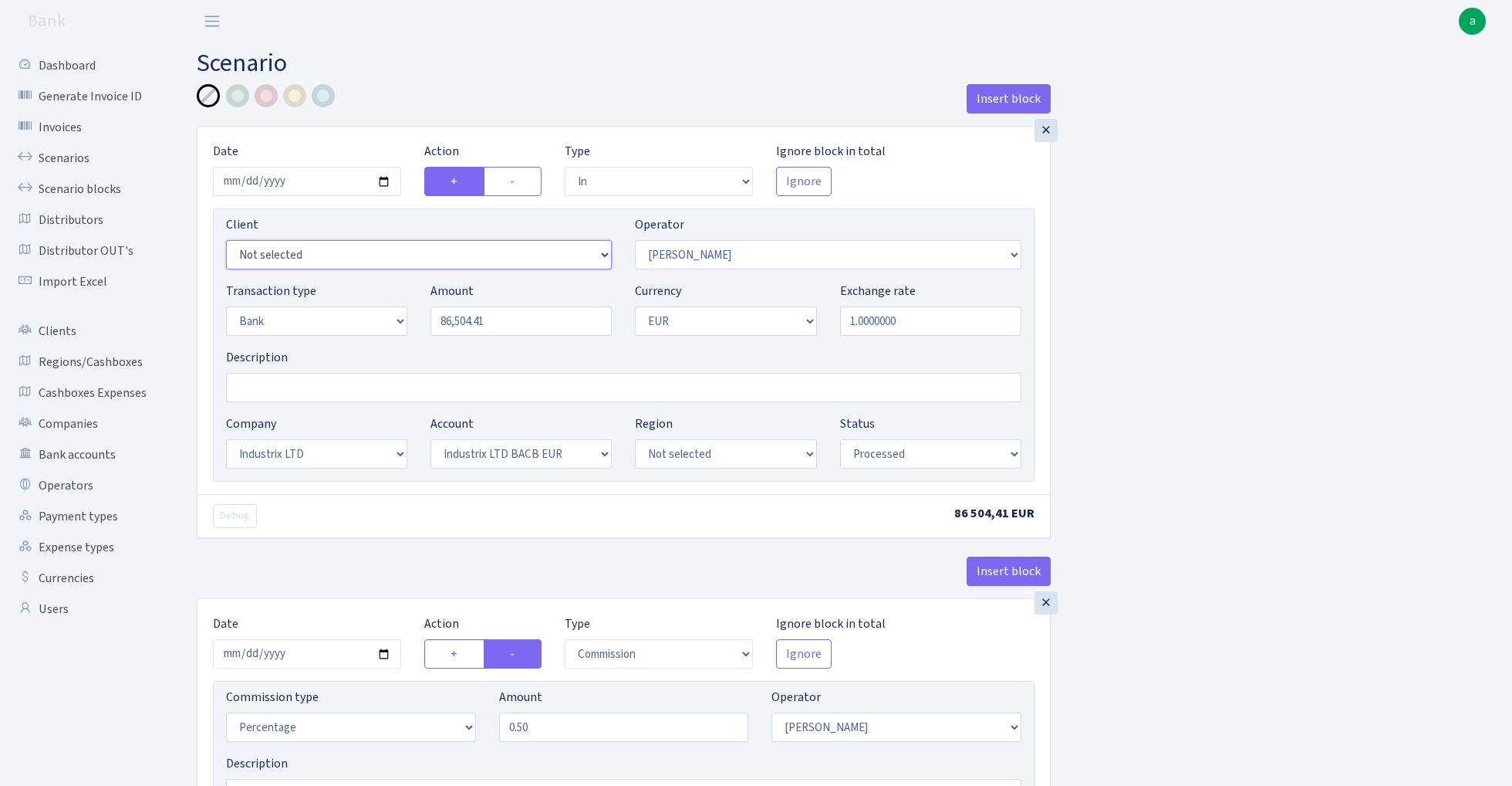
select select "3403"
click at [306, 384] on input "Description" at bounding box center [623, 388] width 795 height 29
type input "Industrix"
click at [506, 325] on input "86504.41" at bounding box center [521, 321] width 182 height 29
click at [541, 318] on input "86504.41" at bounding box center [521, 321] width 182 height 29
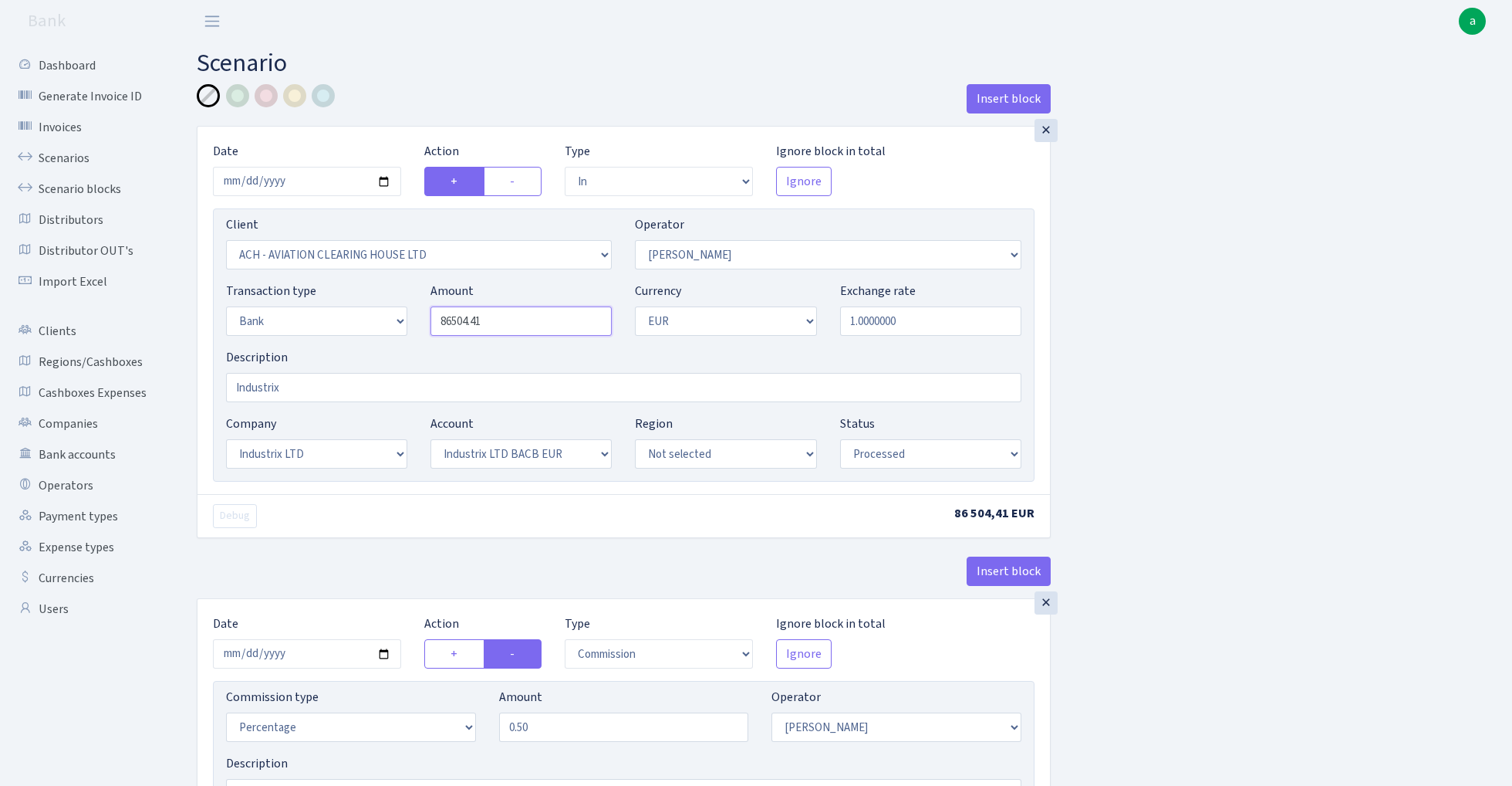
click at [541, 318] on input "86504.41" at bounding box center [521, 321] width 182 height 29
paste input "408"
type input "86,408.00"
click at [1179, 294] on div "Insert block × Date 2025-10-15 Action + - Type --- In Out Commission Field requ…" at bounding box center [843, 576] width 1315 height 983
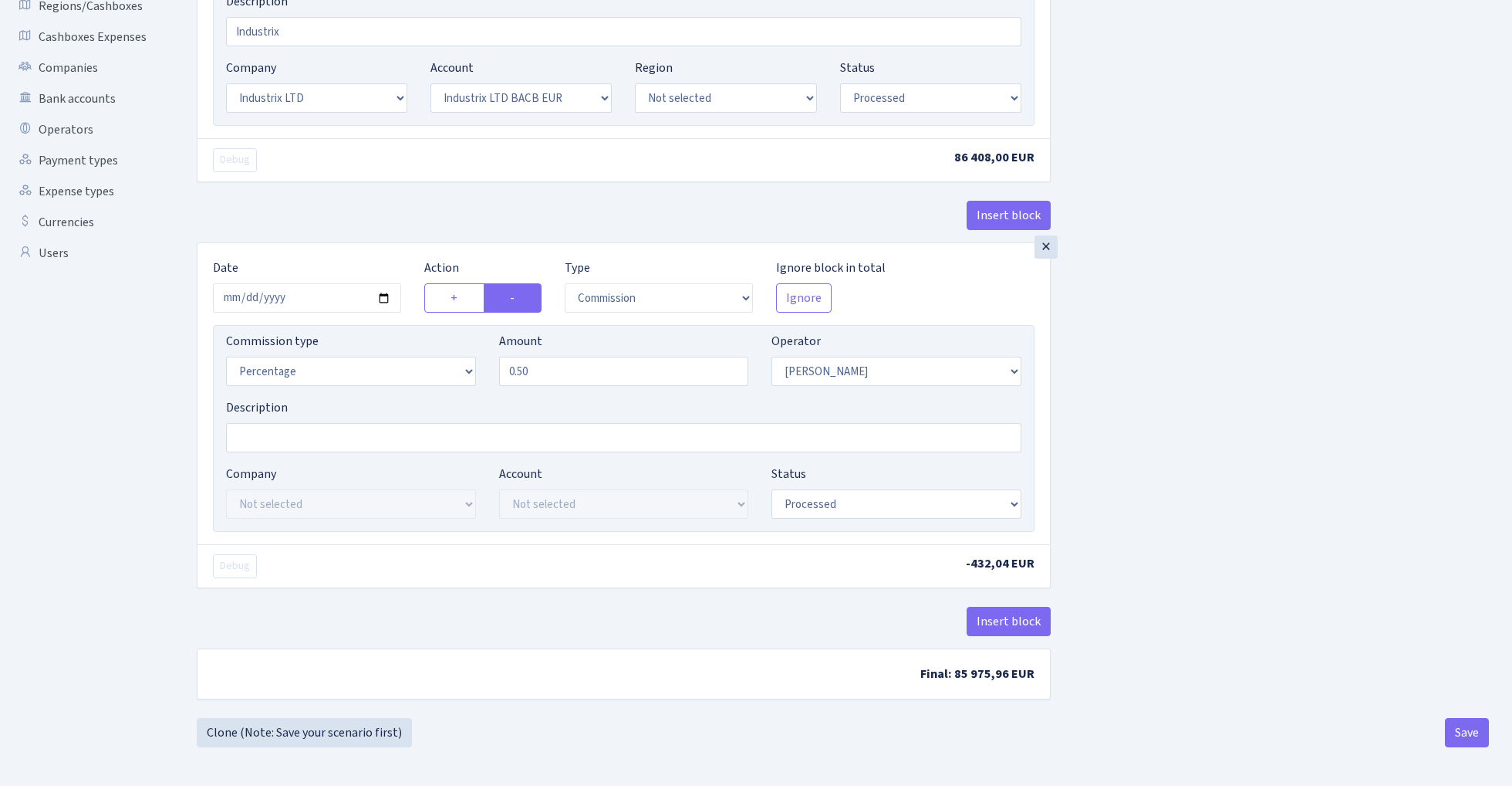
scroll to position [359, 0]
click at [1473, 740] on button "Save" at bounding box center [1466, 733] width 44 height 29
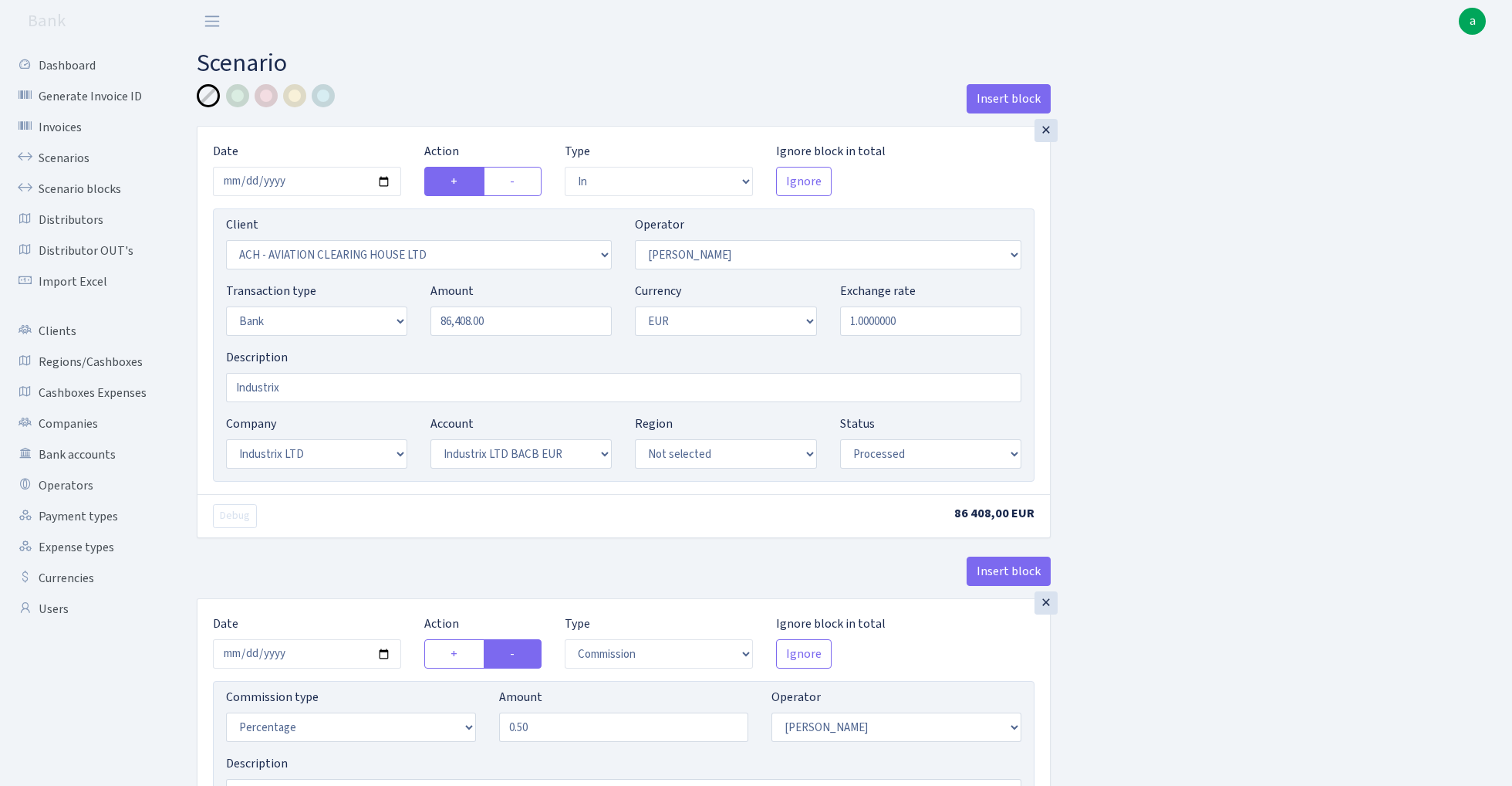
select select "in"
select select "3403"
select select "439"
select select "2"
select select "1"
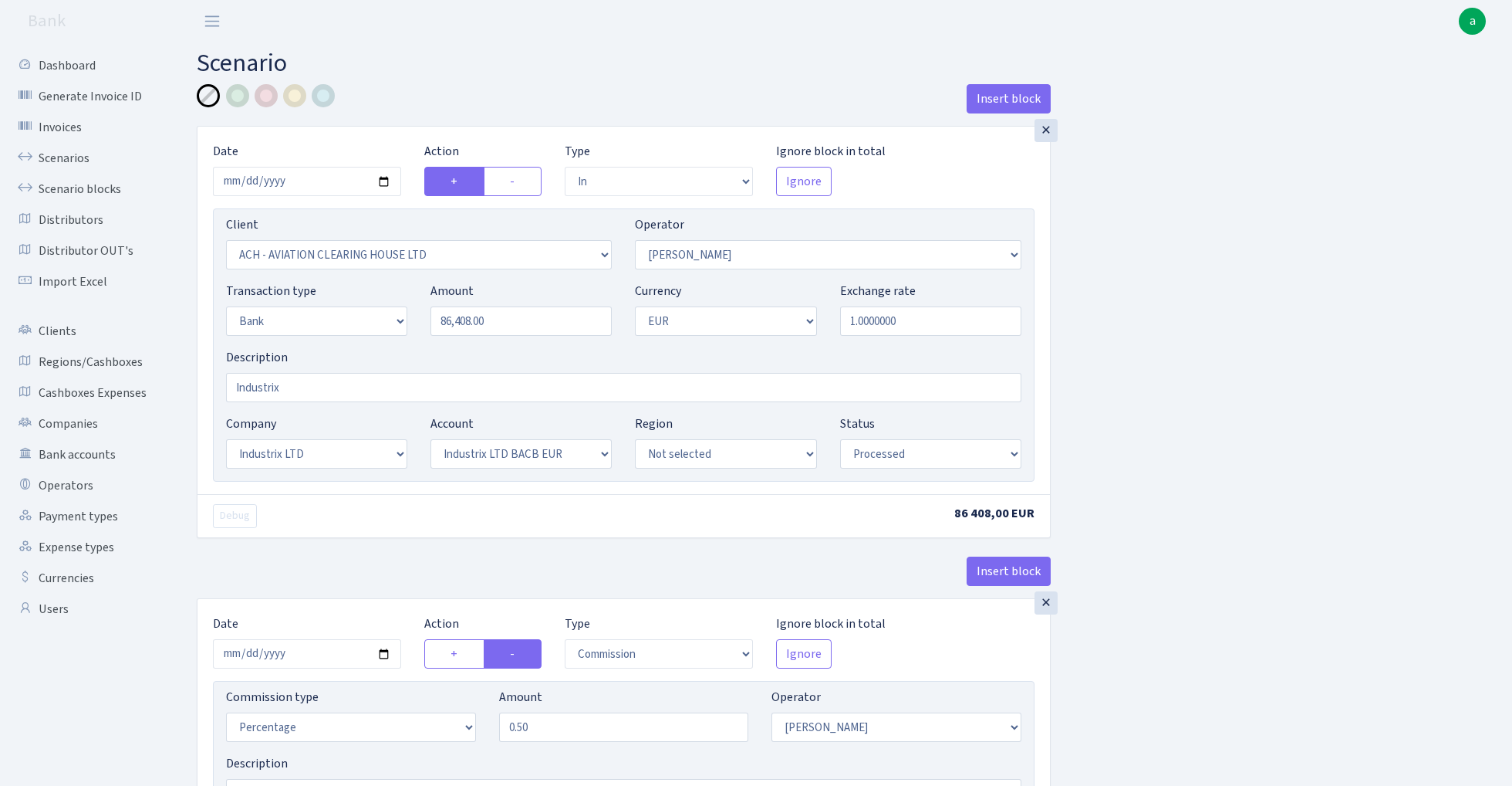
select select "17"
select select "41"
select select "processed"
select select "commission"
select select "439"
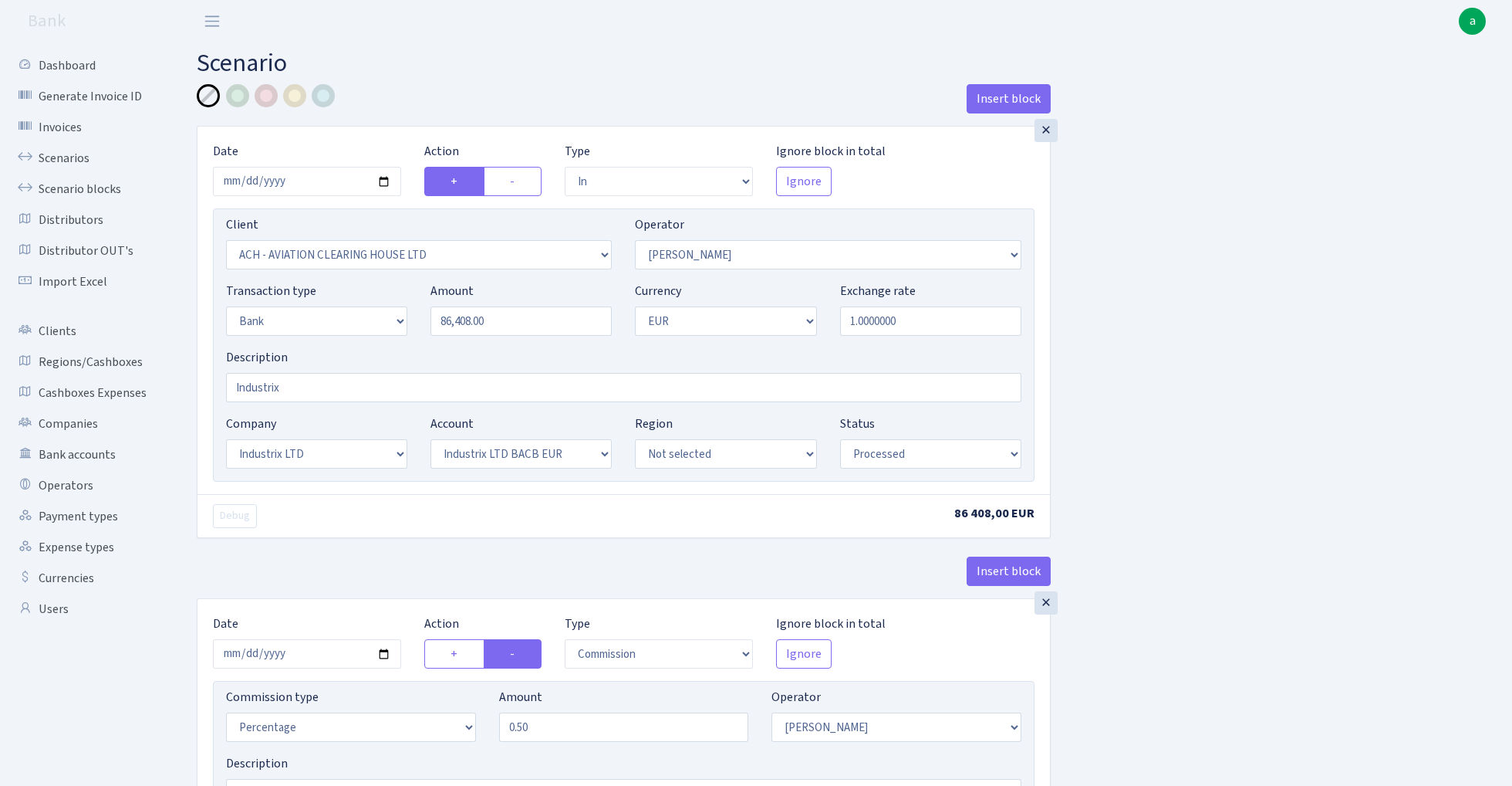
select select "processed"
click at [68, 154] on link "Scenarios" at bounding box center [84, 158] width 154 height 31
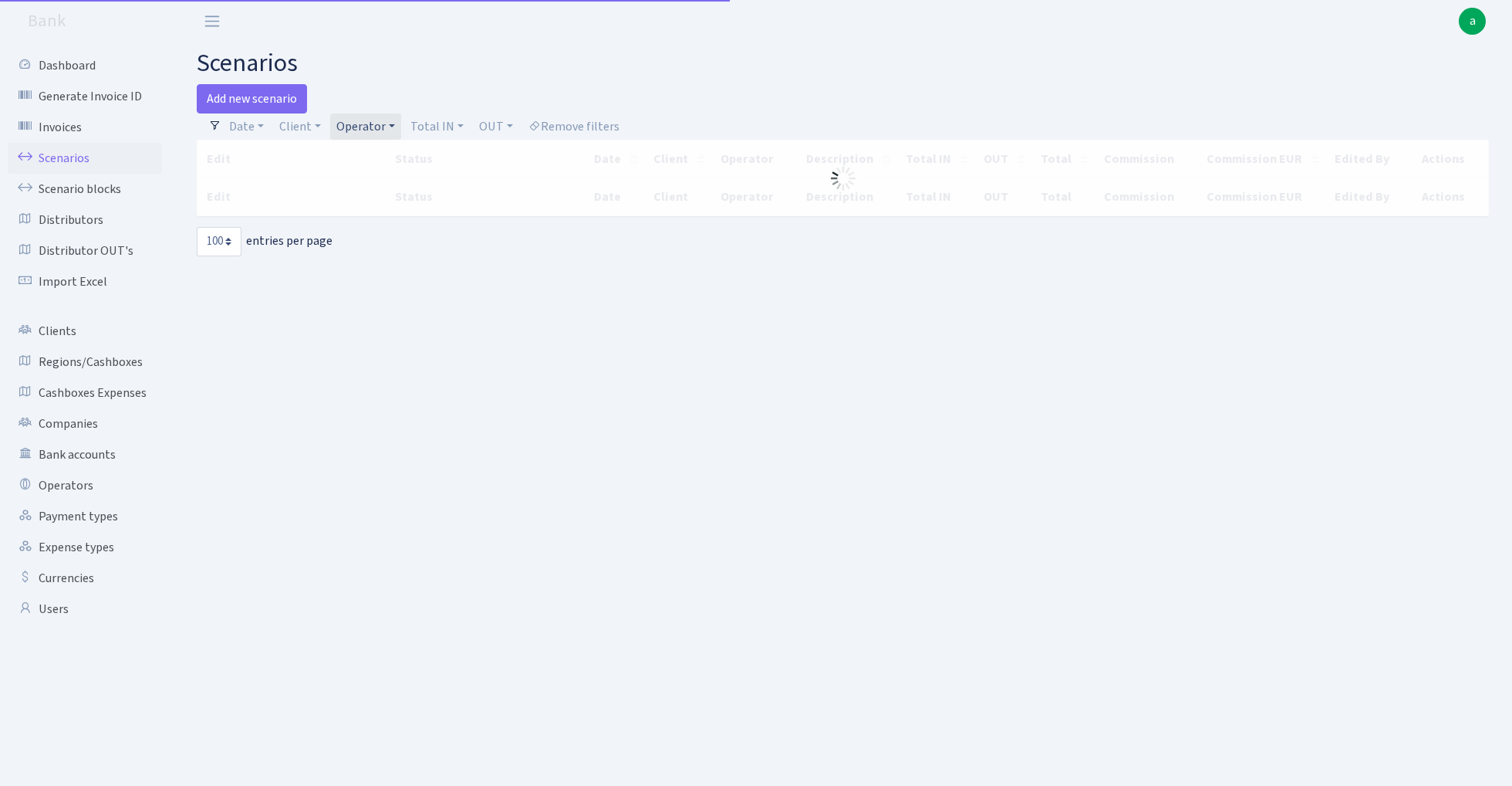
select select "100"
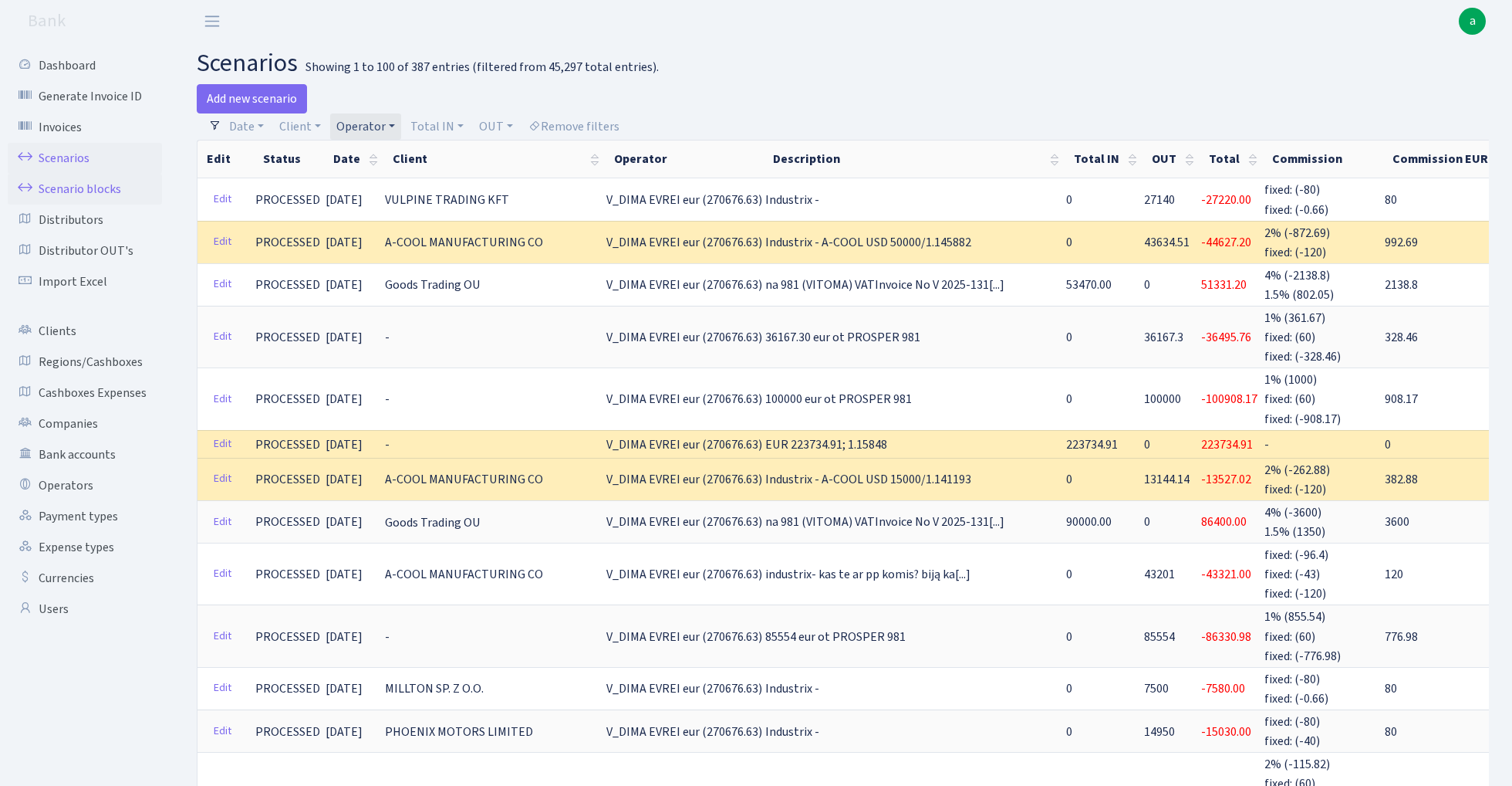
click at [96, 189] on link "Scenario blocks" at bounding box center [84, 189] width 154 height 31
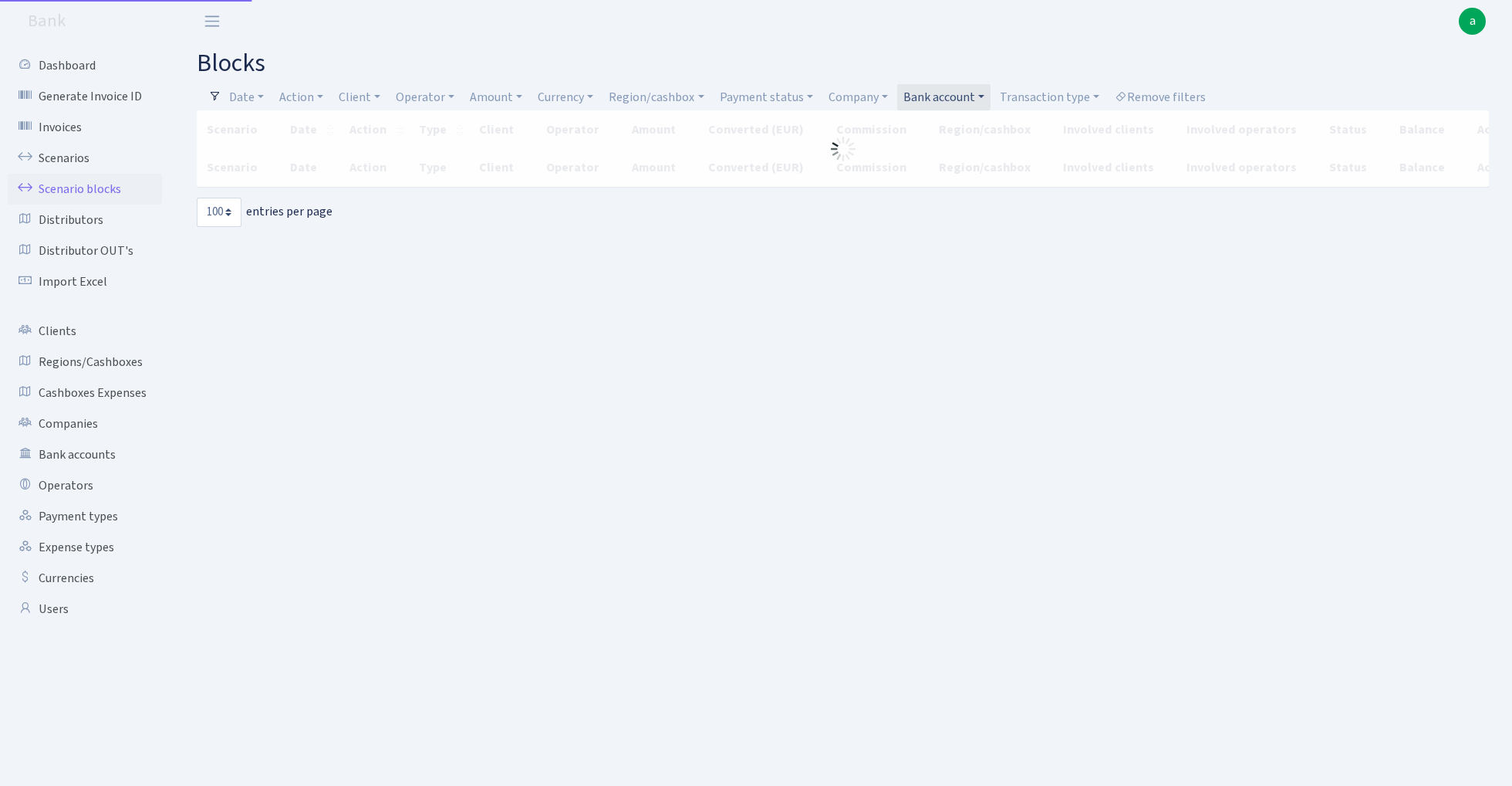
select select "100"
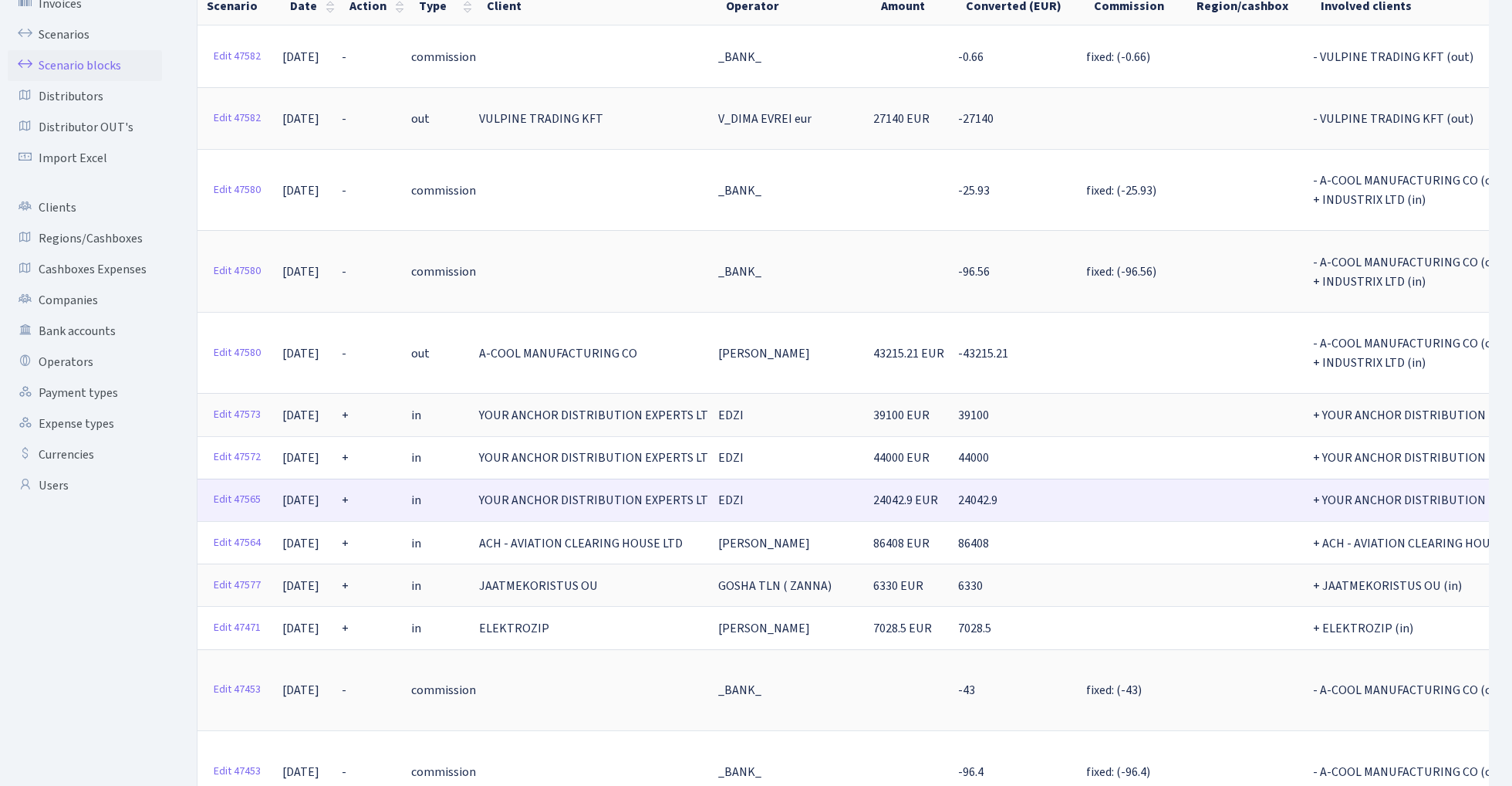
scroll to position [136, 0]
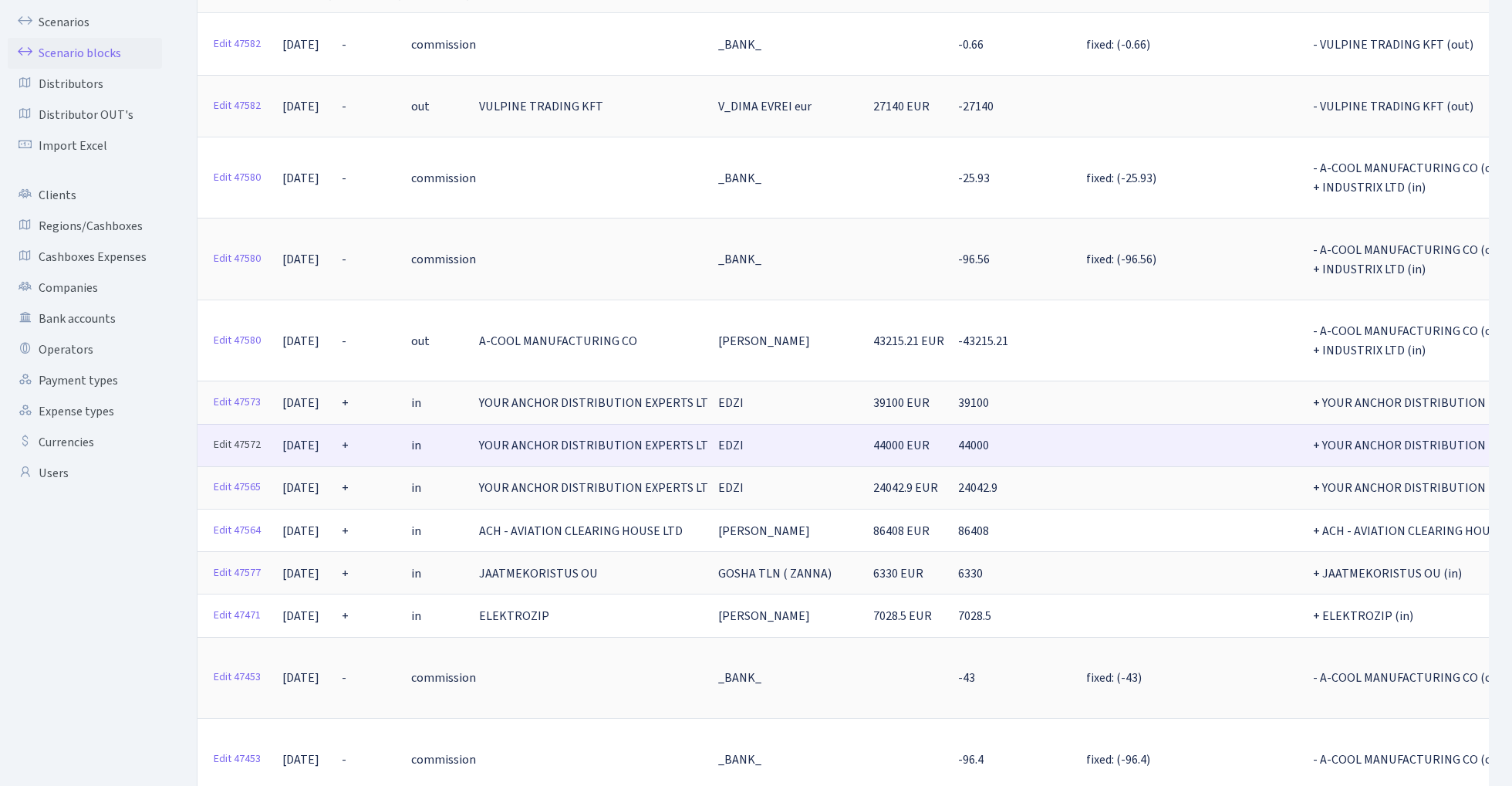
click at [236, 433] on link "Edit 47572" at bounding box center [237, 445] width 61 height 24
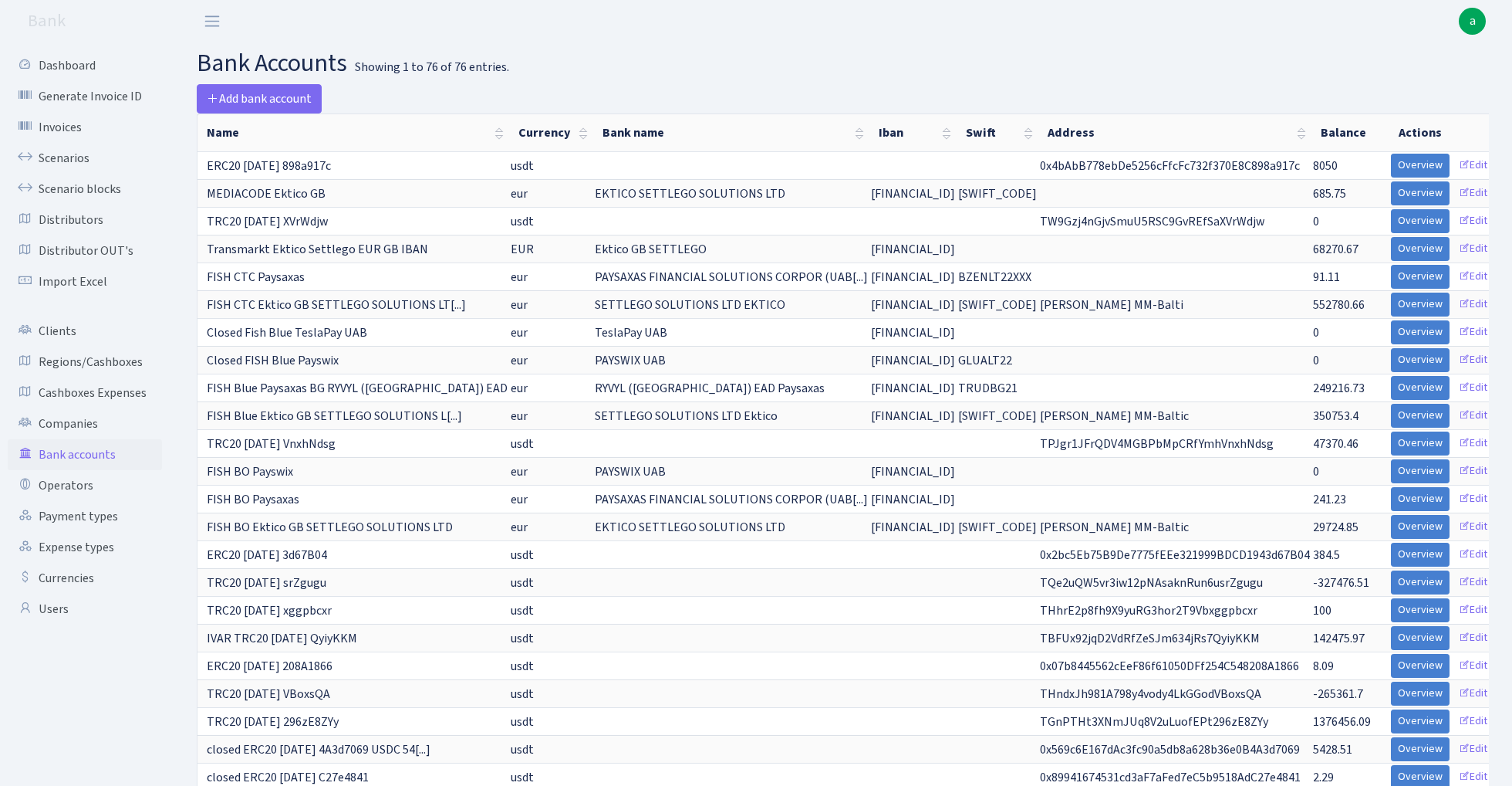
select select "100"
click at [71, 325] on link "Clients" at bounding box center [84, 331] width 154 height 31
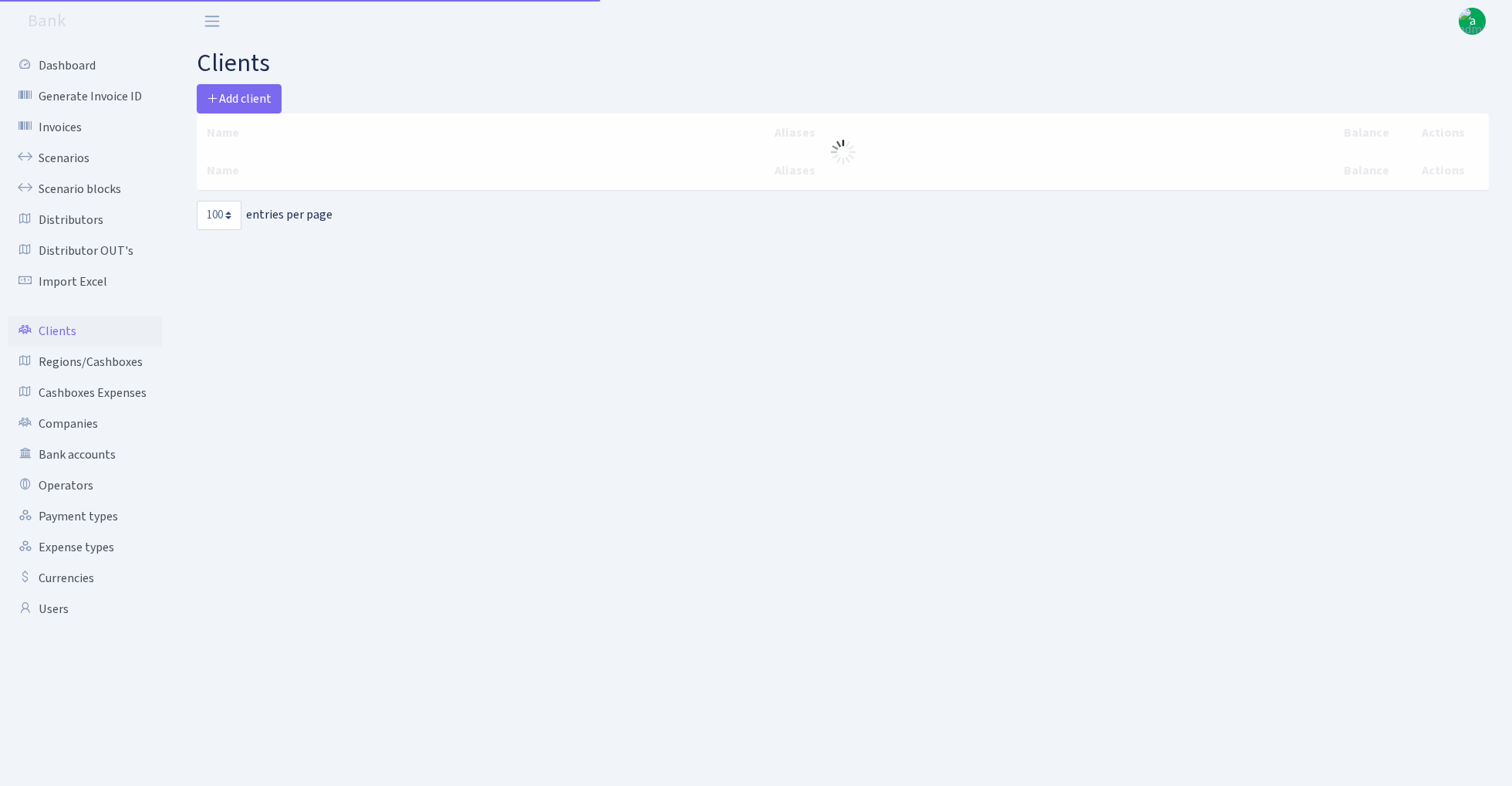
select select "100"
click at [256, 97] on span "Add client" at bounding box center [239, 98] width 65 height 17
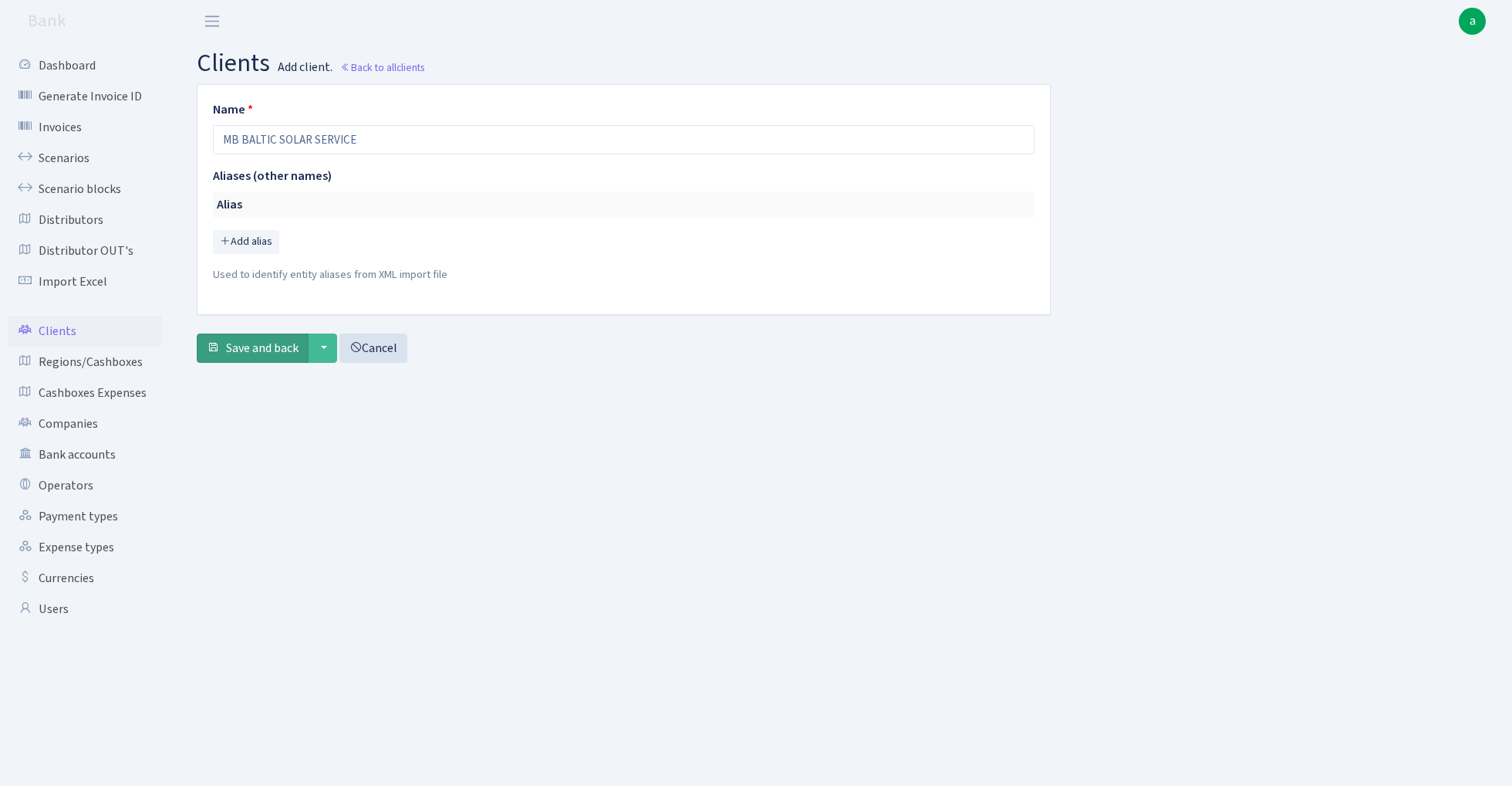
type input "MB BALTIC SOLAR SERVICE"
click at [253, 344] on span "Save and back" at bounding box center [262, 348] width 73 height 17
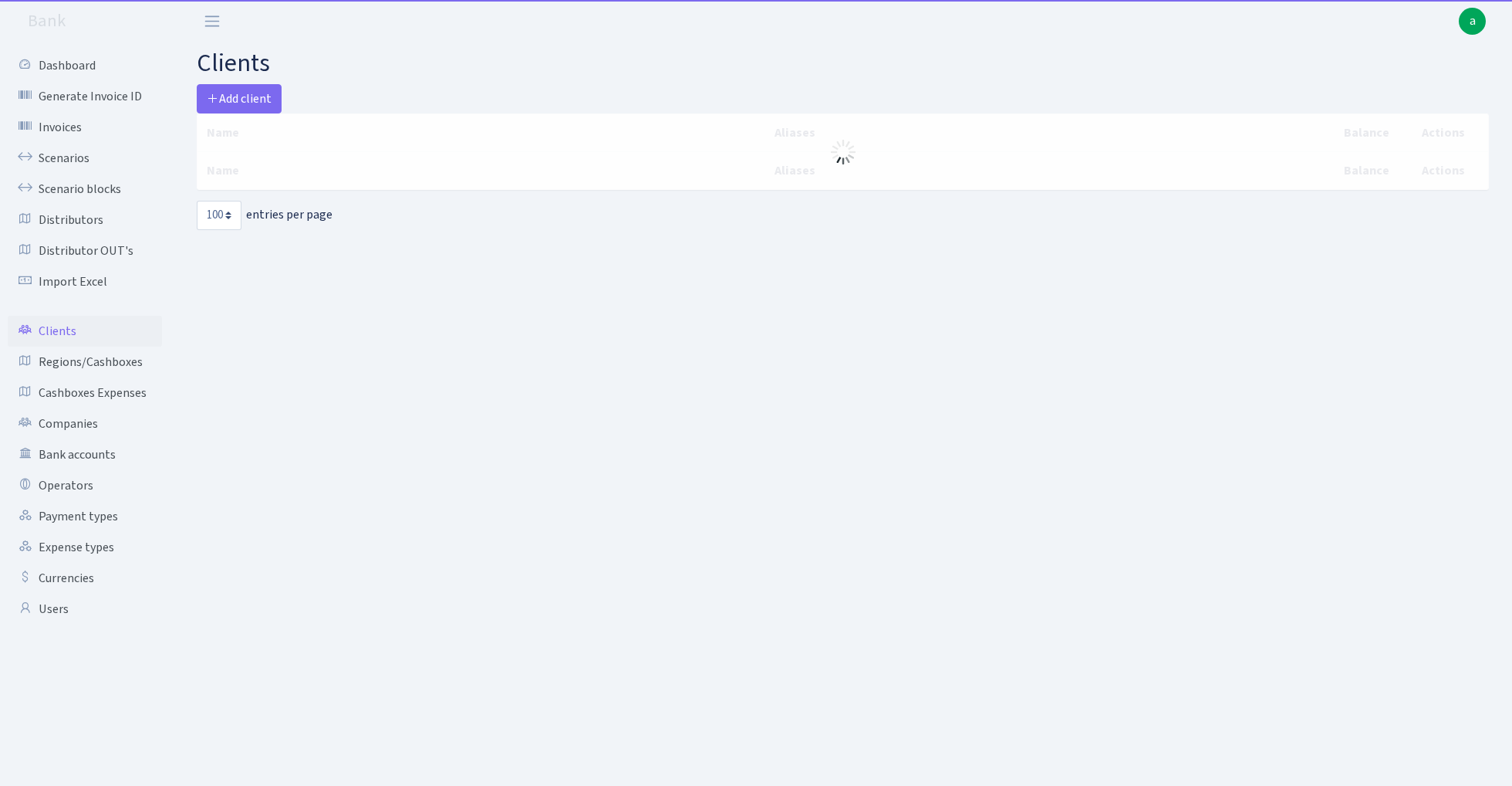
select select "100"
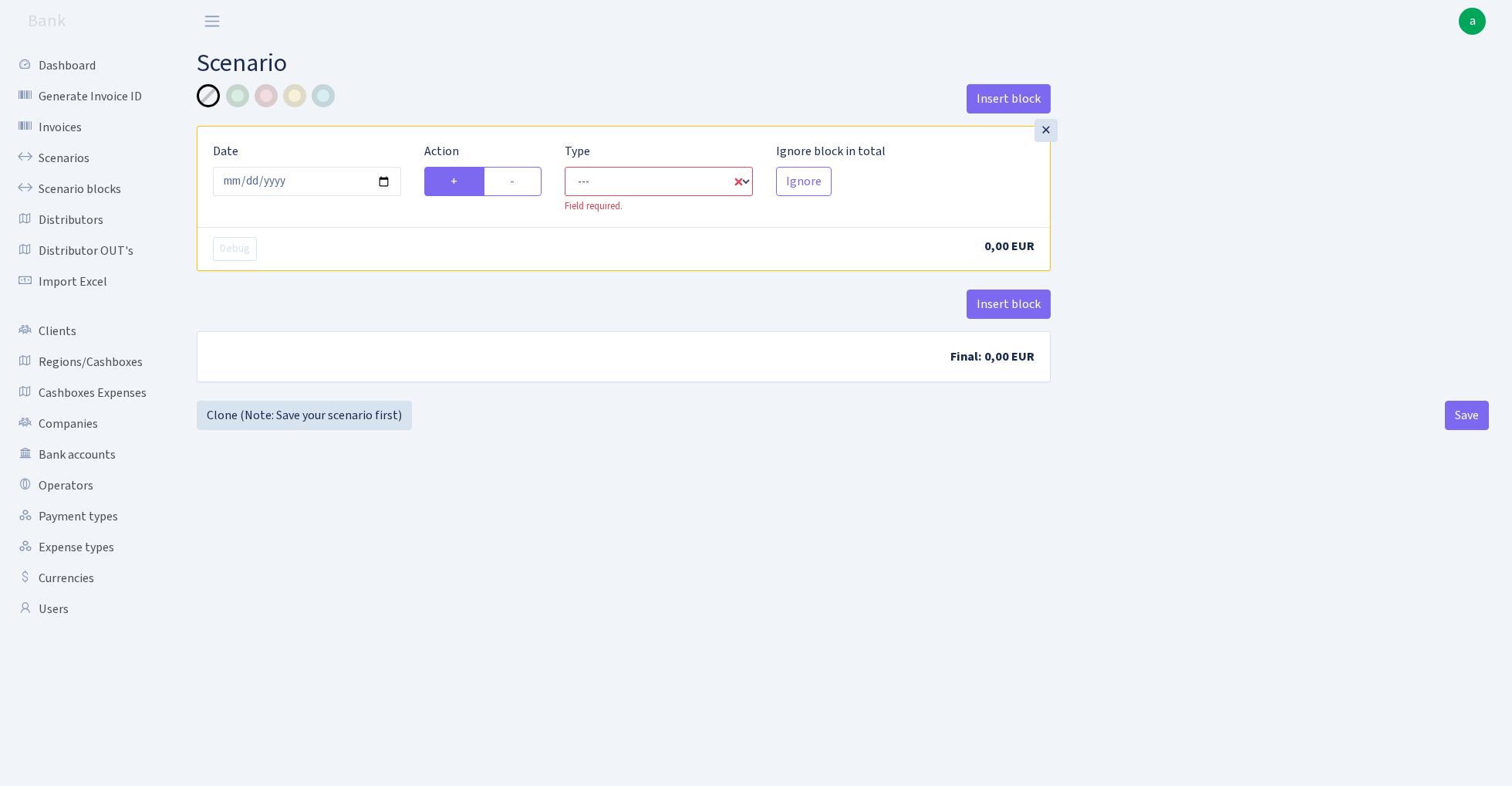
select select "in"
select select "1"
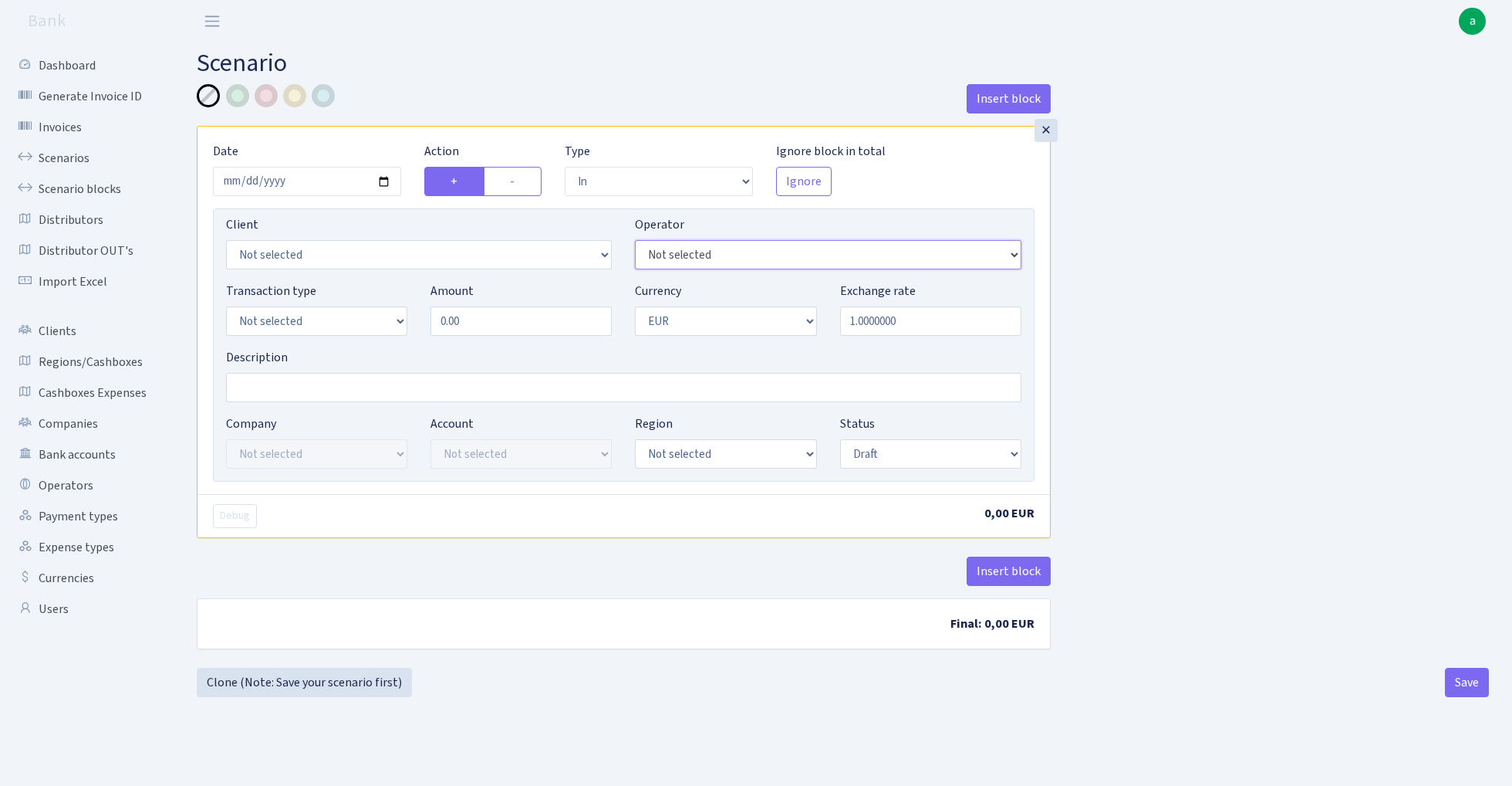
select select "486"
select select "3414"
select select "2"
click at [504, 320] on input "0.00" at bounding box center [521, 321] width 182 height 29
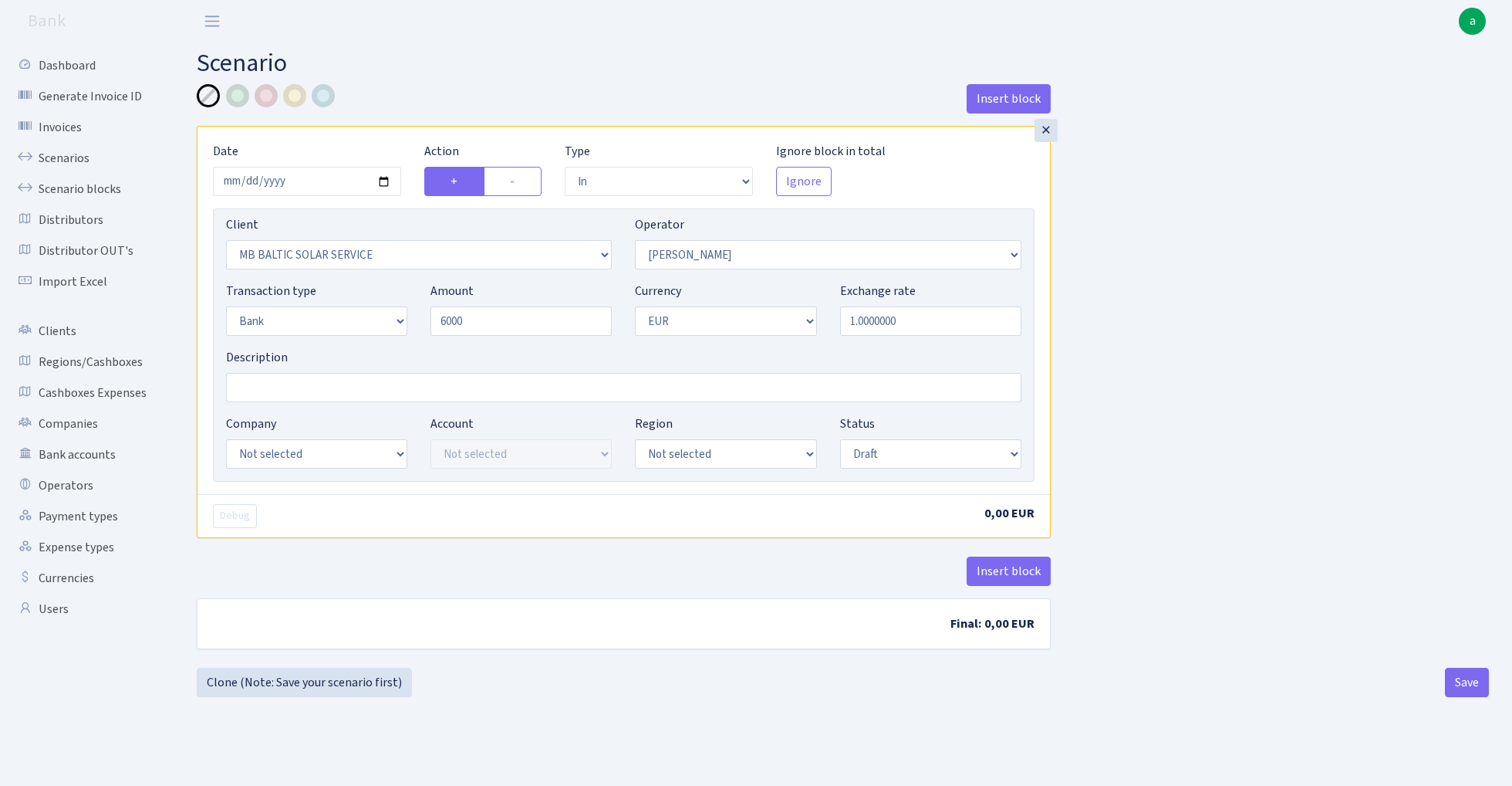
type input "6,000.00"
click at [349, 389] on input "Description" at bounding box center [623, 388] width 795 height 29
type input "Industrix"
select select "17"
select select "41"
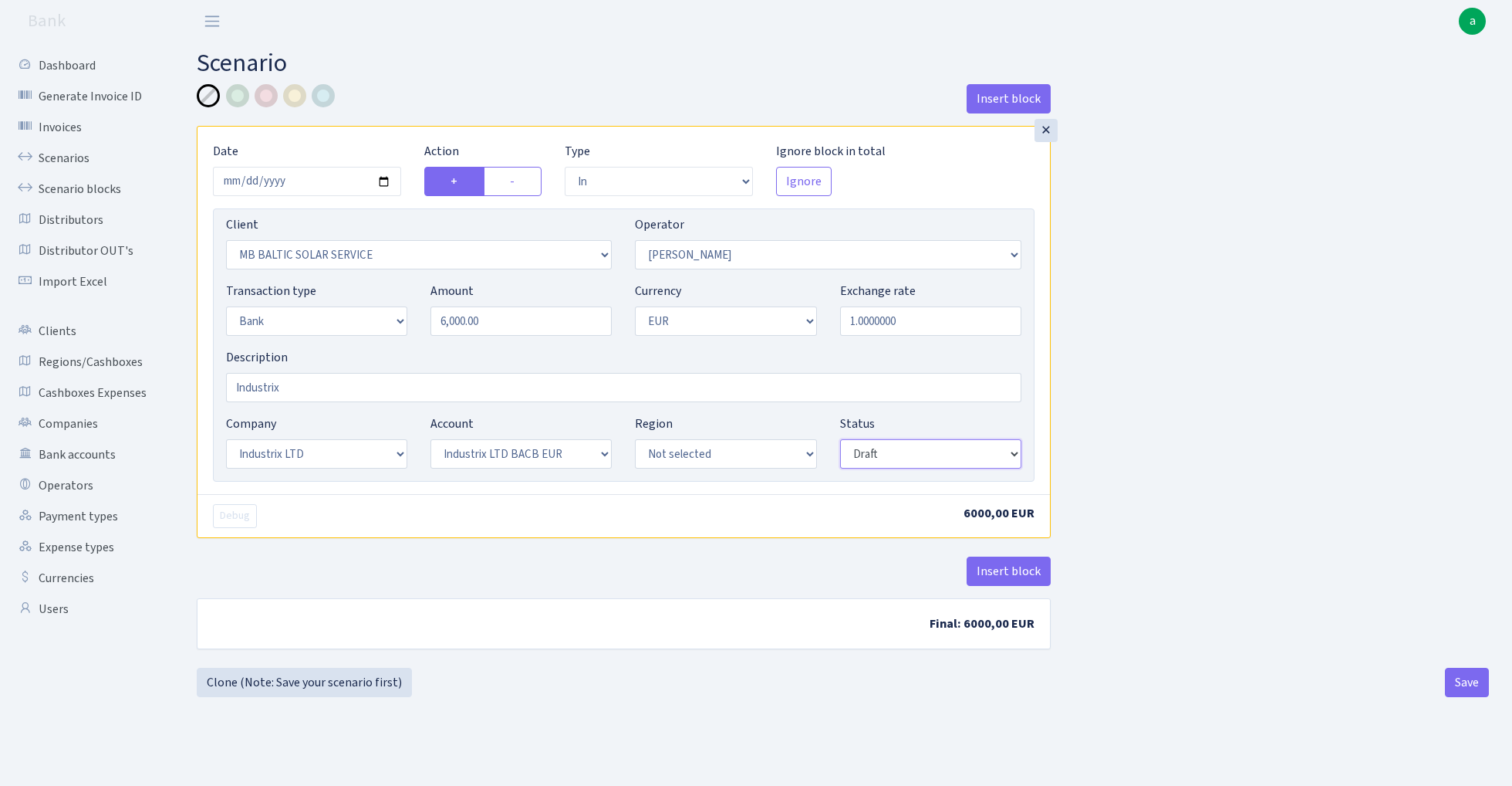
select select "processed"
click at [1019, 575] on button "Insert block" at bounding box center [1008, 571] width 84 height 29
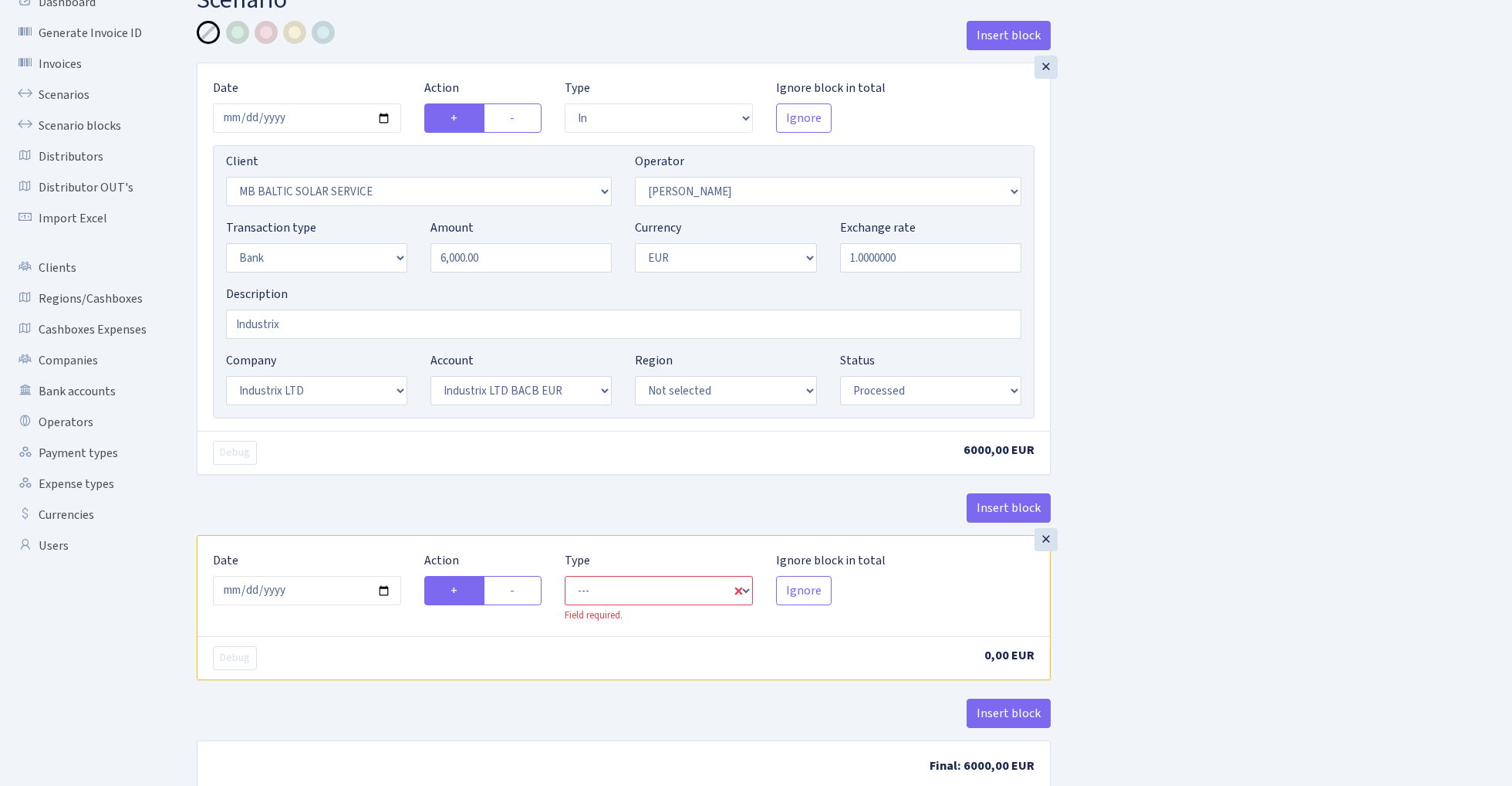
scroll to position [85, 0]
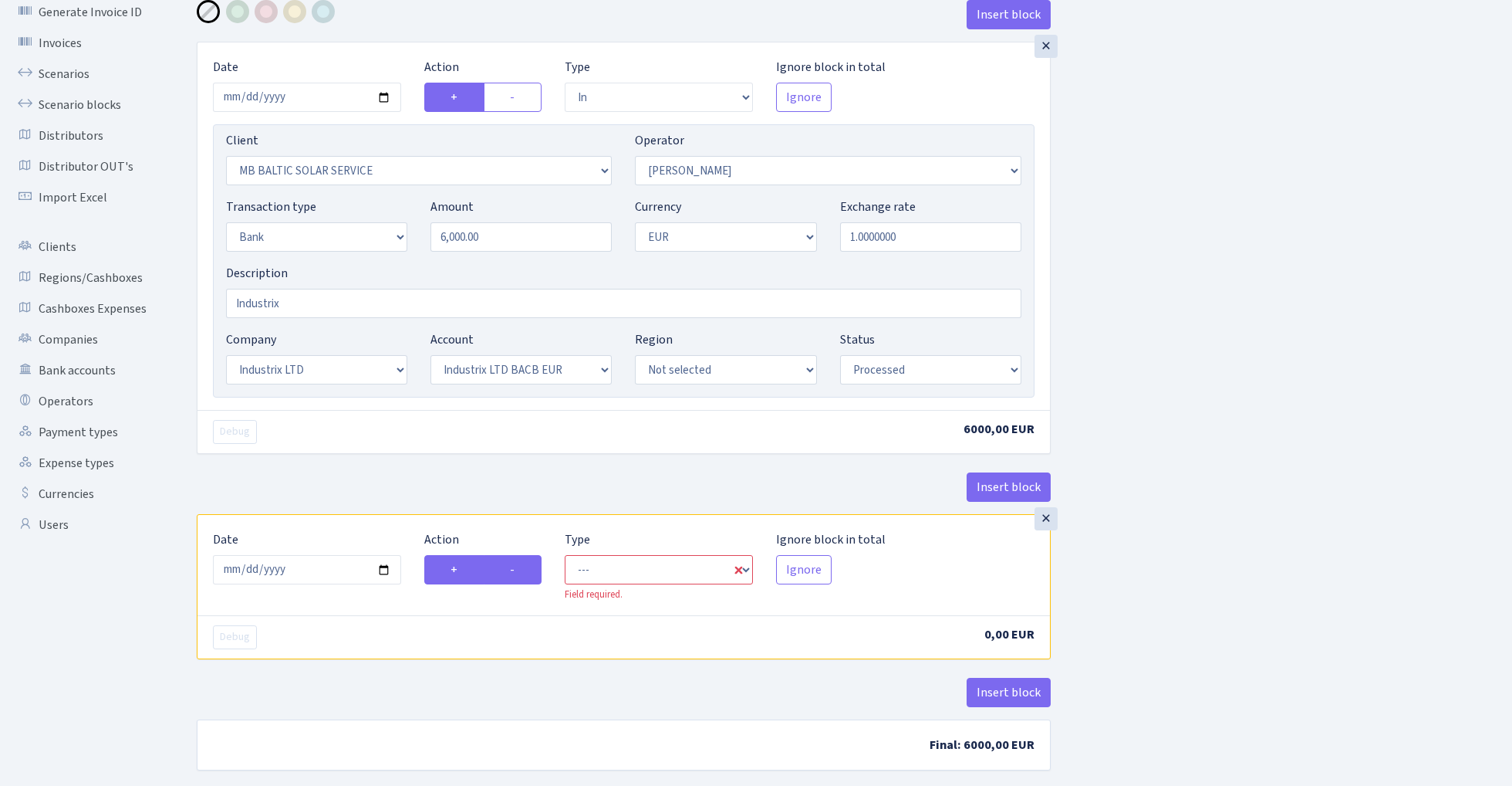
click at [527, 580] on label "-" at bounding box center [513, 569] width 58 height 29
click at [520, 570] on input "-" at bounding box center [515, 565] width 10 height 10
radio input "true"
radio input "false"
select select "commission"
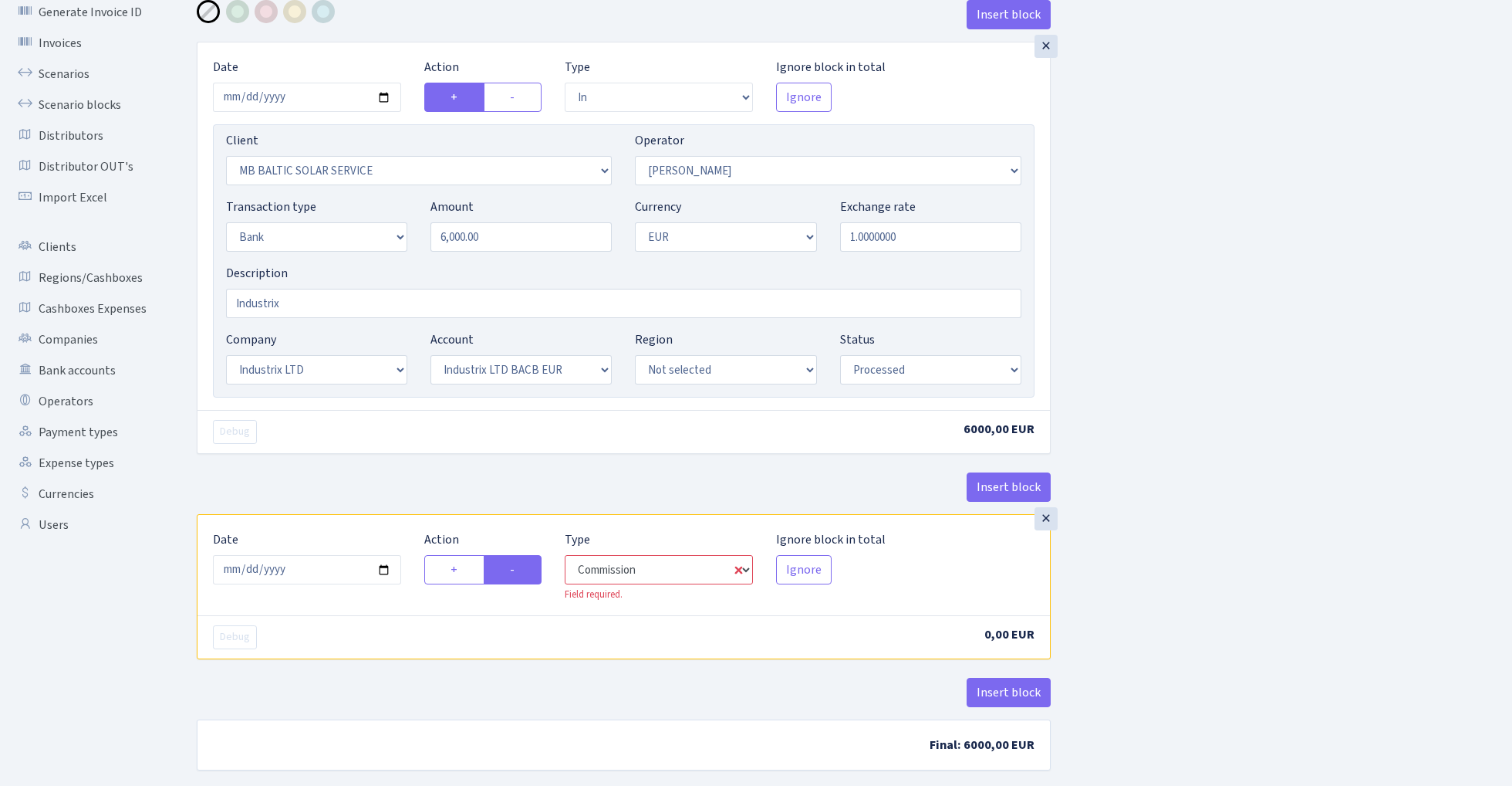
select select "486"
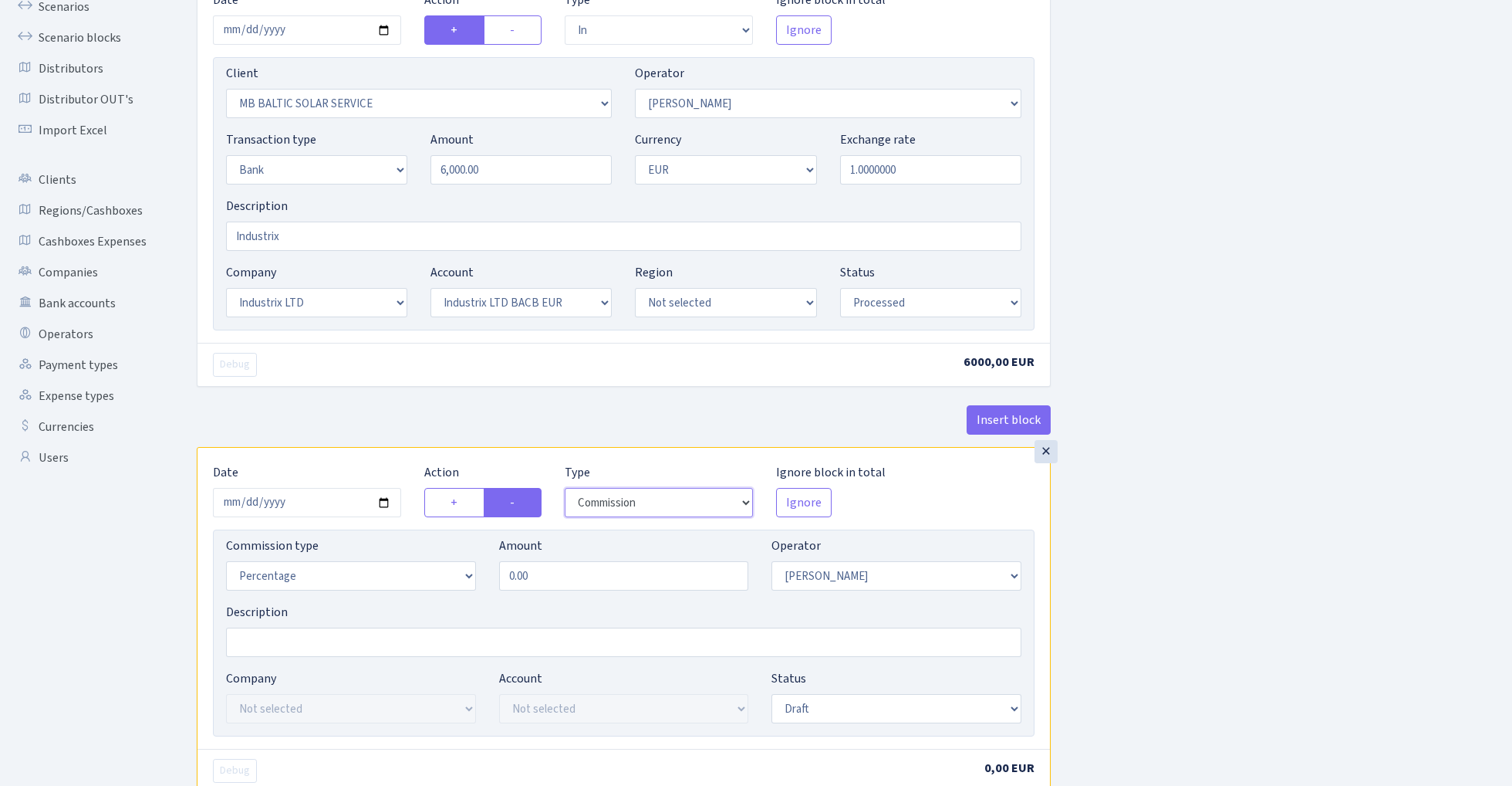
scroll to position [167, 0]
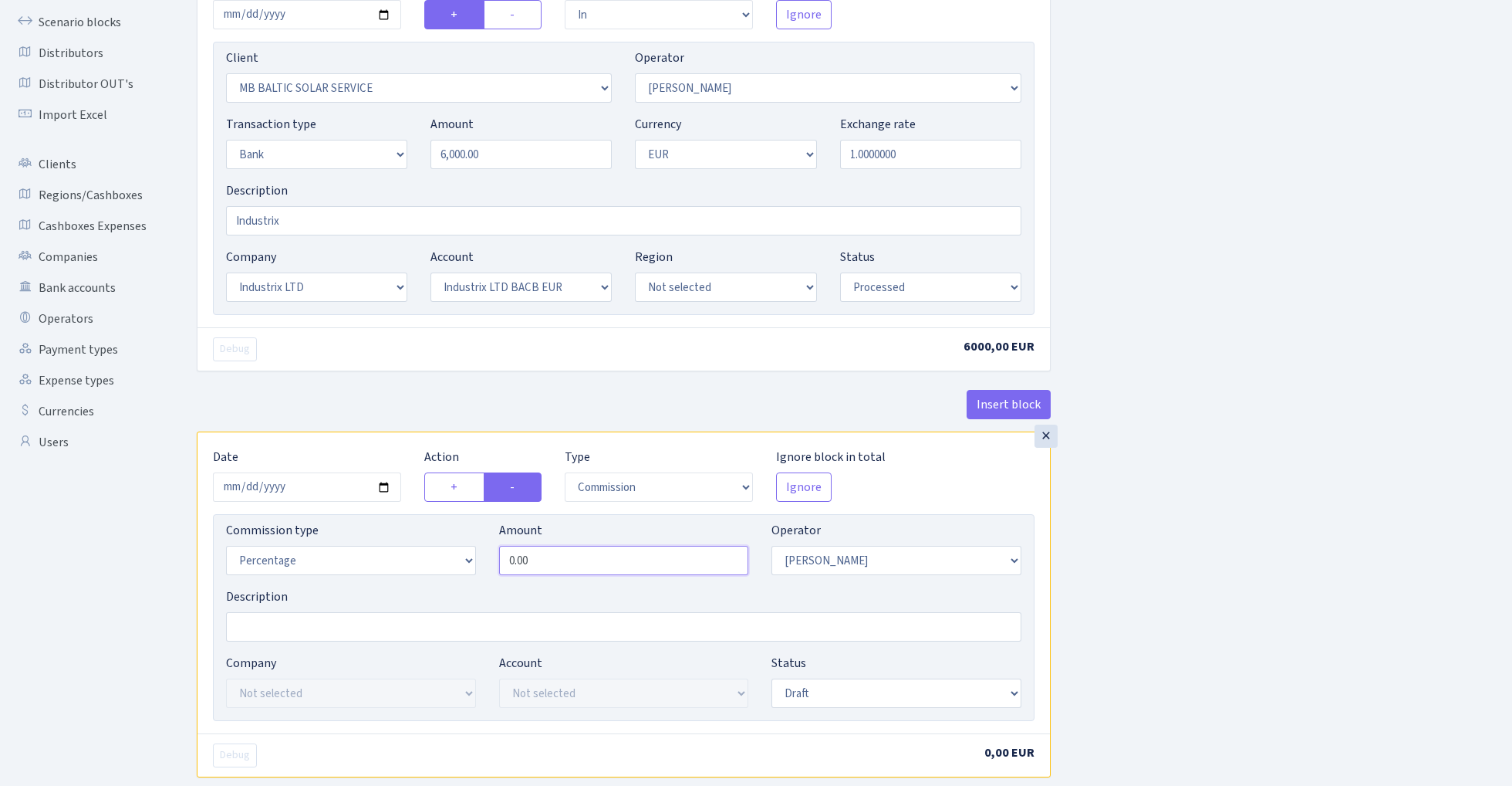
click at [605, 572] on input "0.00" at bounding box center [623, 561] width 250 height 29
type input "1.00"
select select "processed"
click at [1180, 581] on div "Insert block × Date 2025-10-15 Action + - Type --- In Out Commission Field requ…" at bounding box center [843, 412] width 1315 height 989
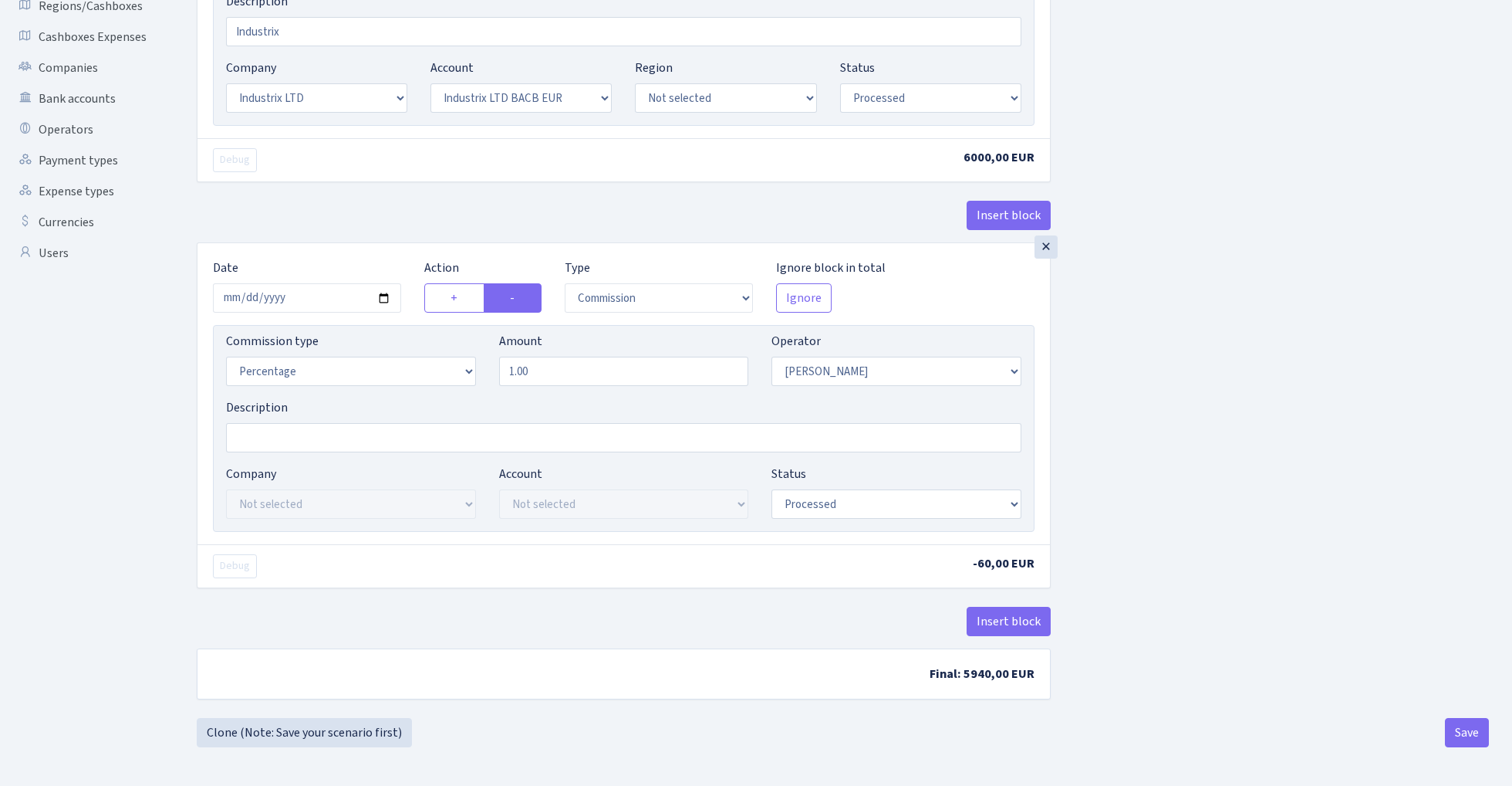
scroll to position [359, 0]
click at [1461, 730] on button "Save" at bounding box center [1466, 733] width 44 height 29
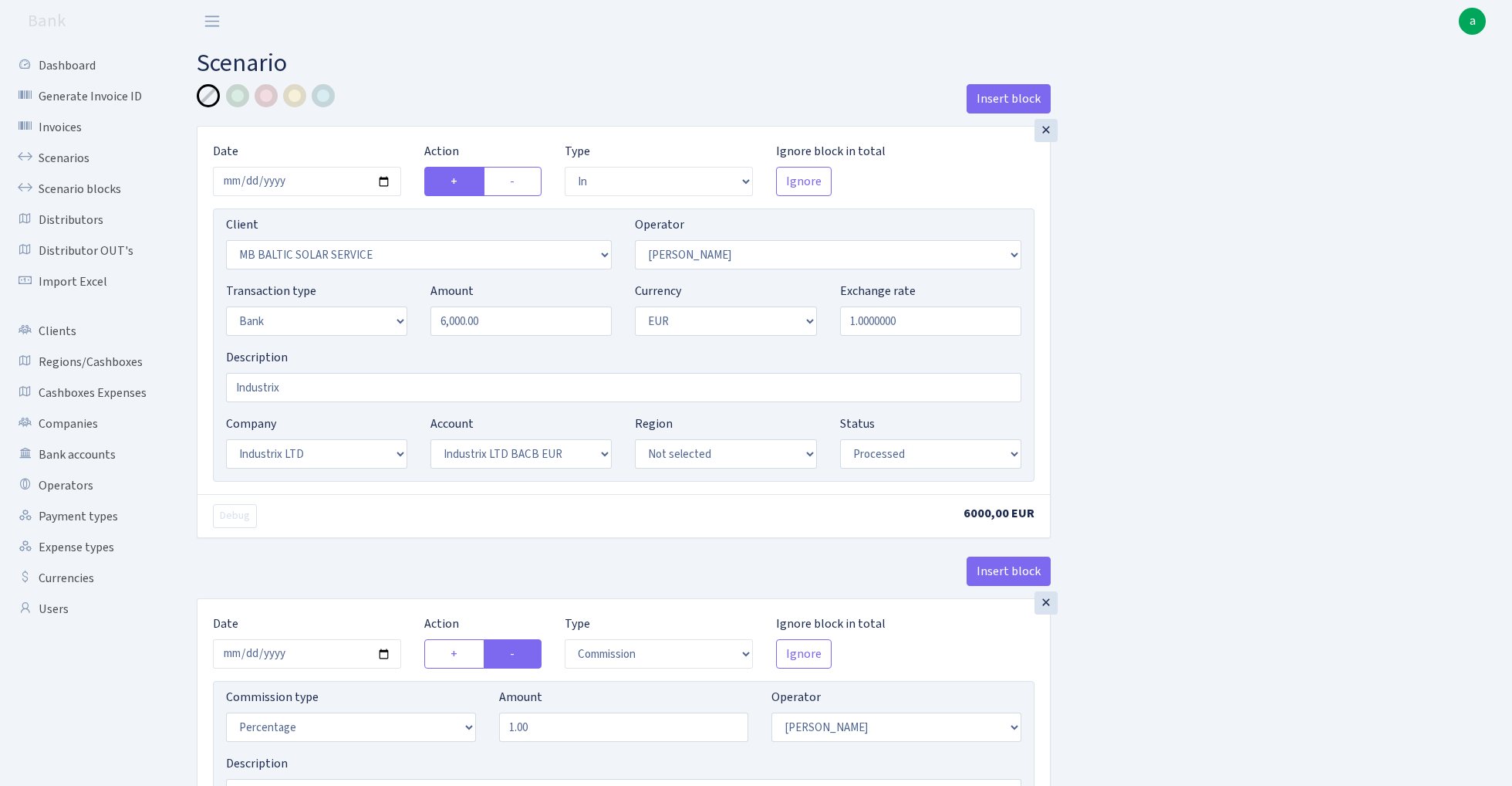
select select "in"
select select "3414"
select select "486"
select select "2"
select select "1"
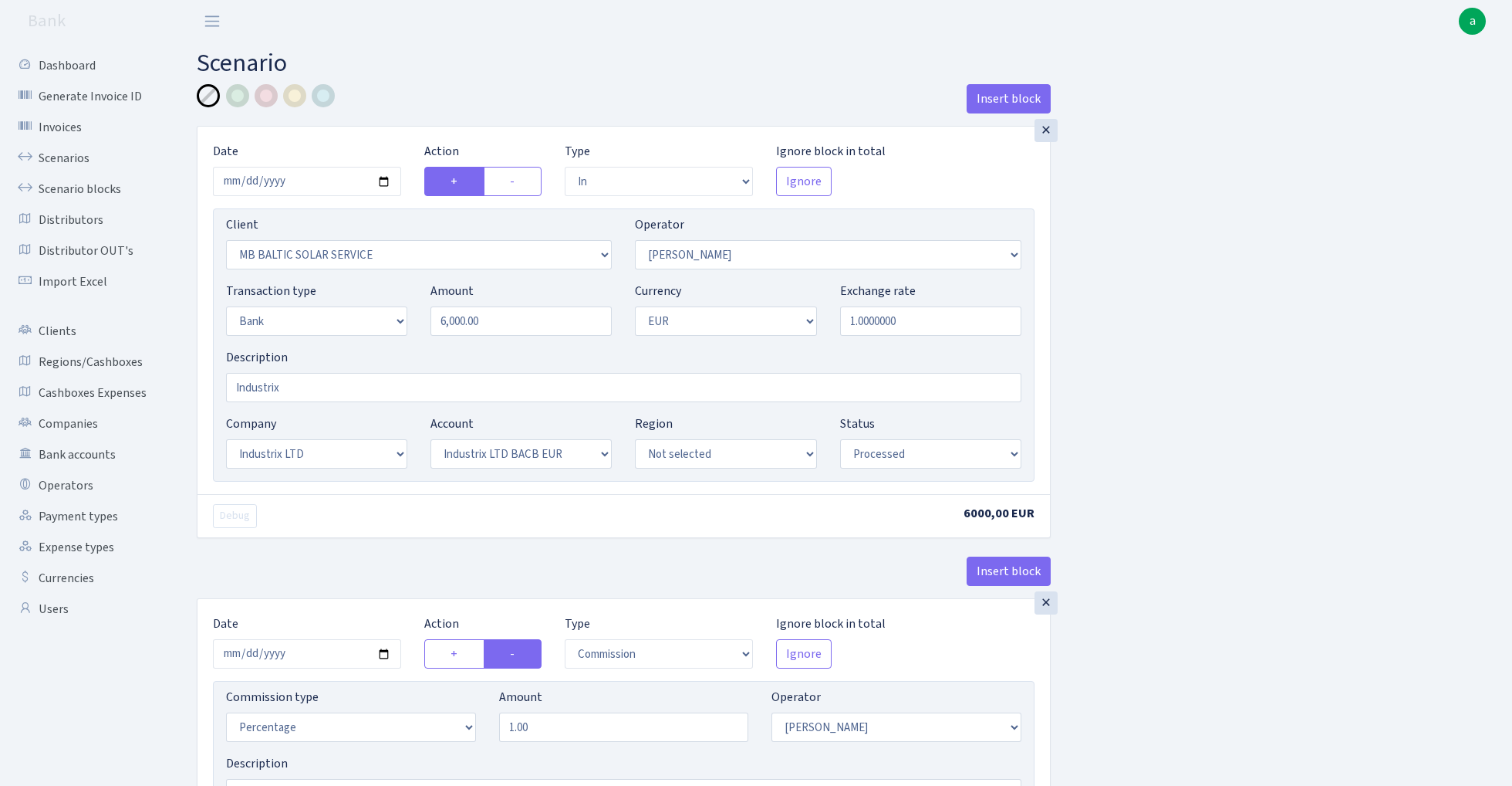
select select "17"
select select "41"
select select "processed"
select select "commission"
select select "486"
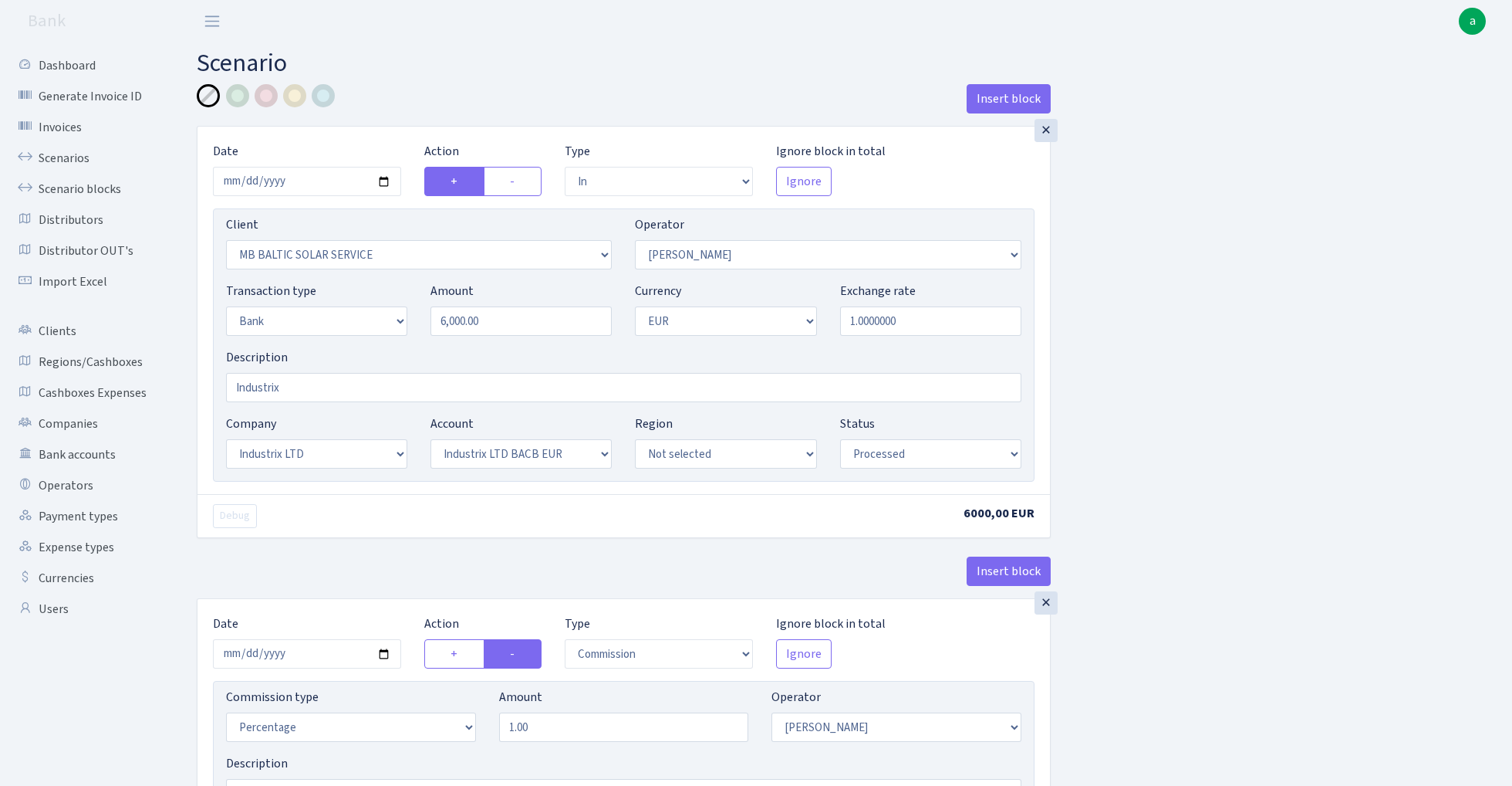
select select "processed"
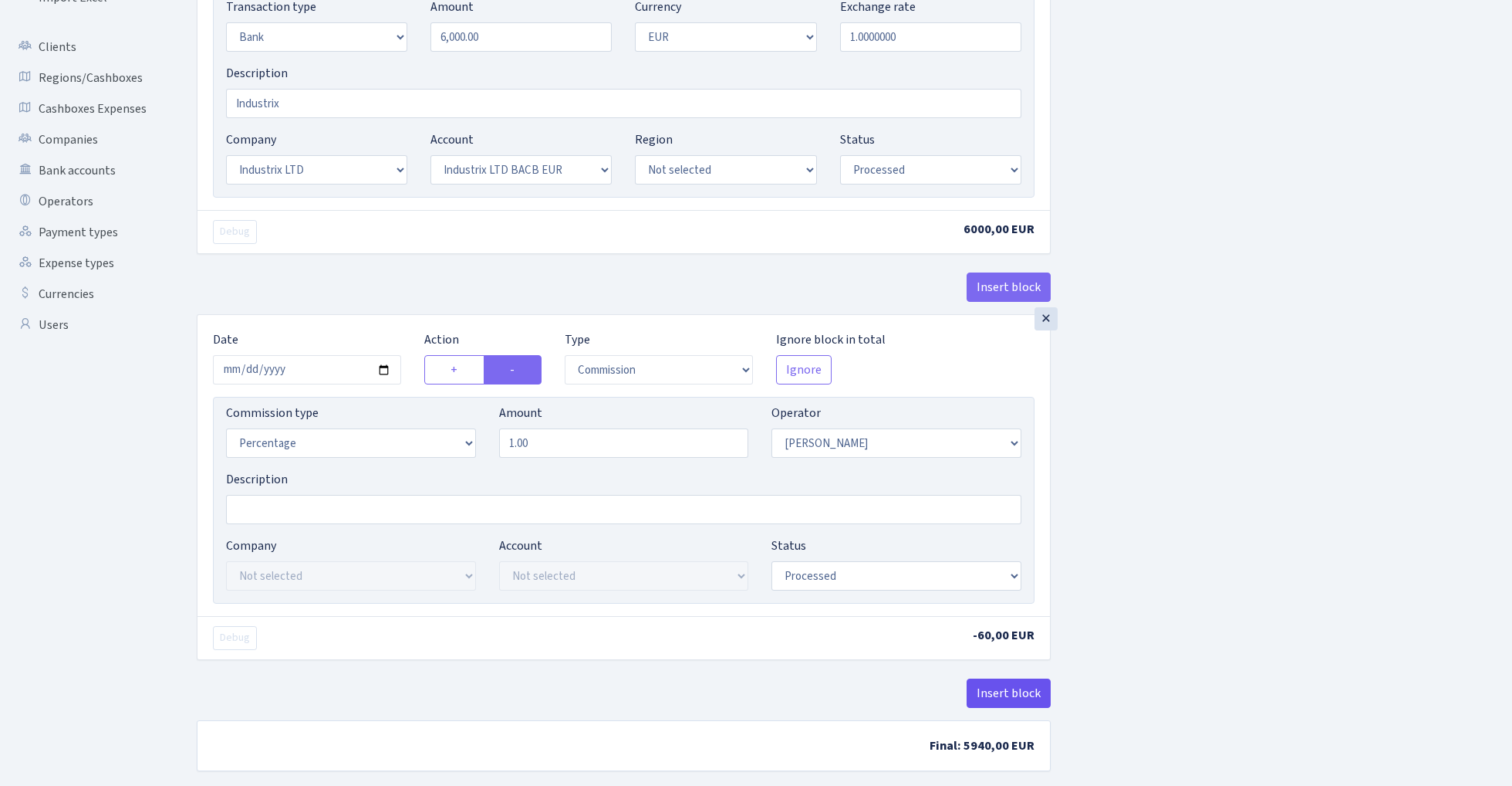
scroll to position [344, 0]
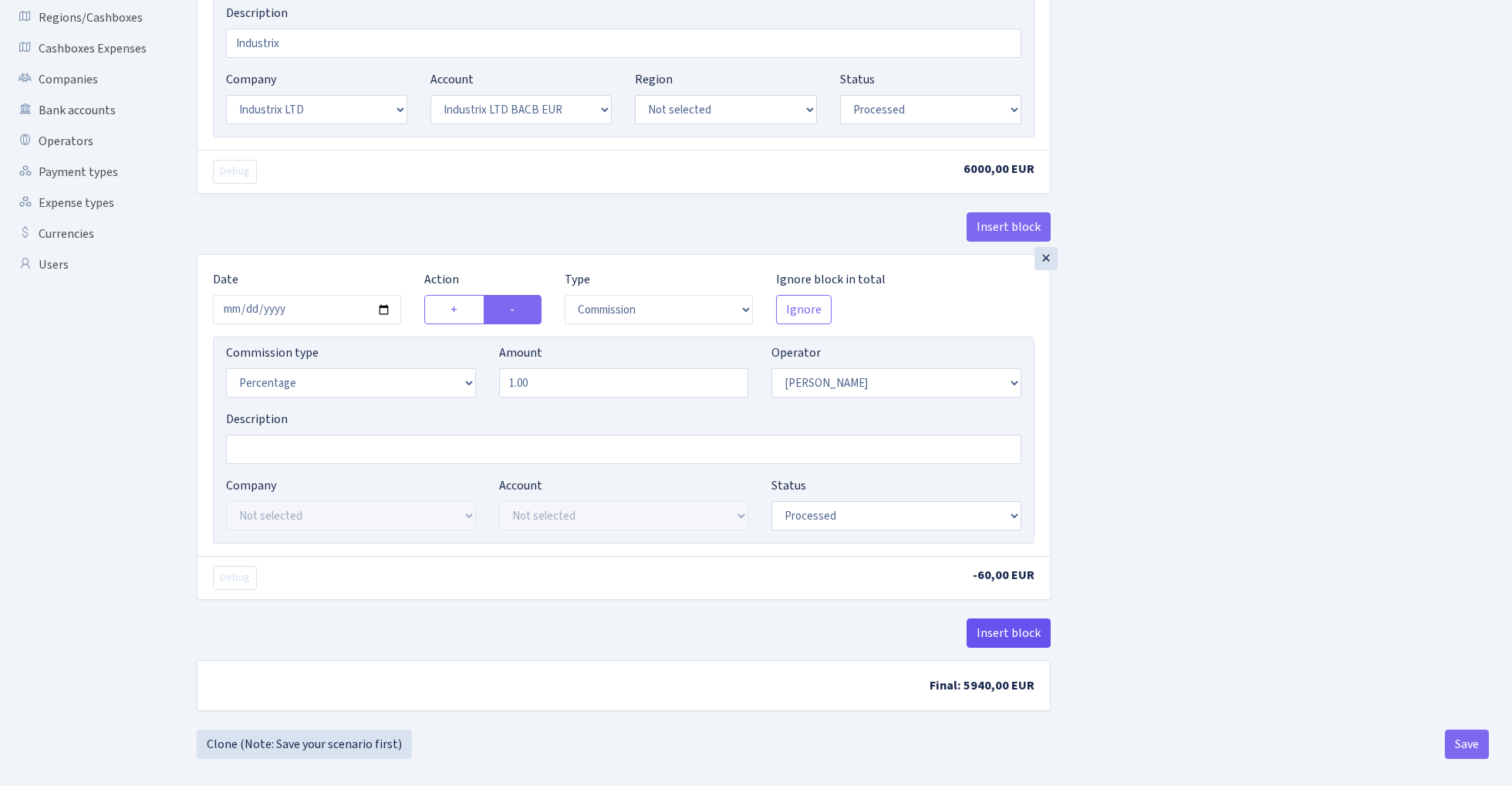
click at [1011, 632] on button "Insert block" at bounding box center [1008, 632] width 84 height 29
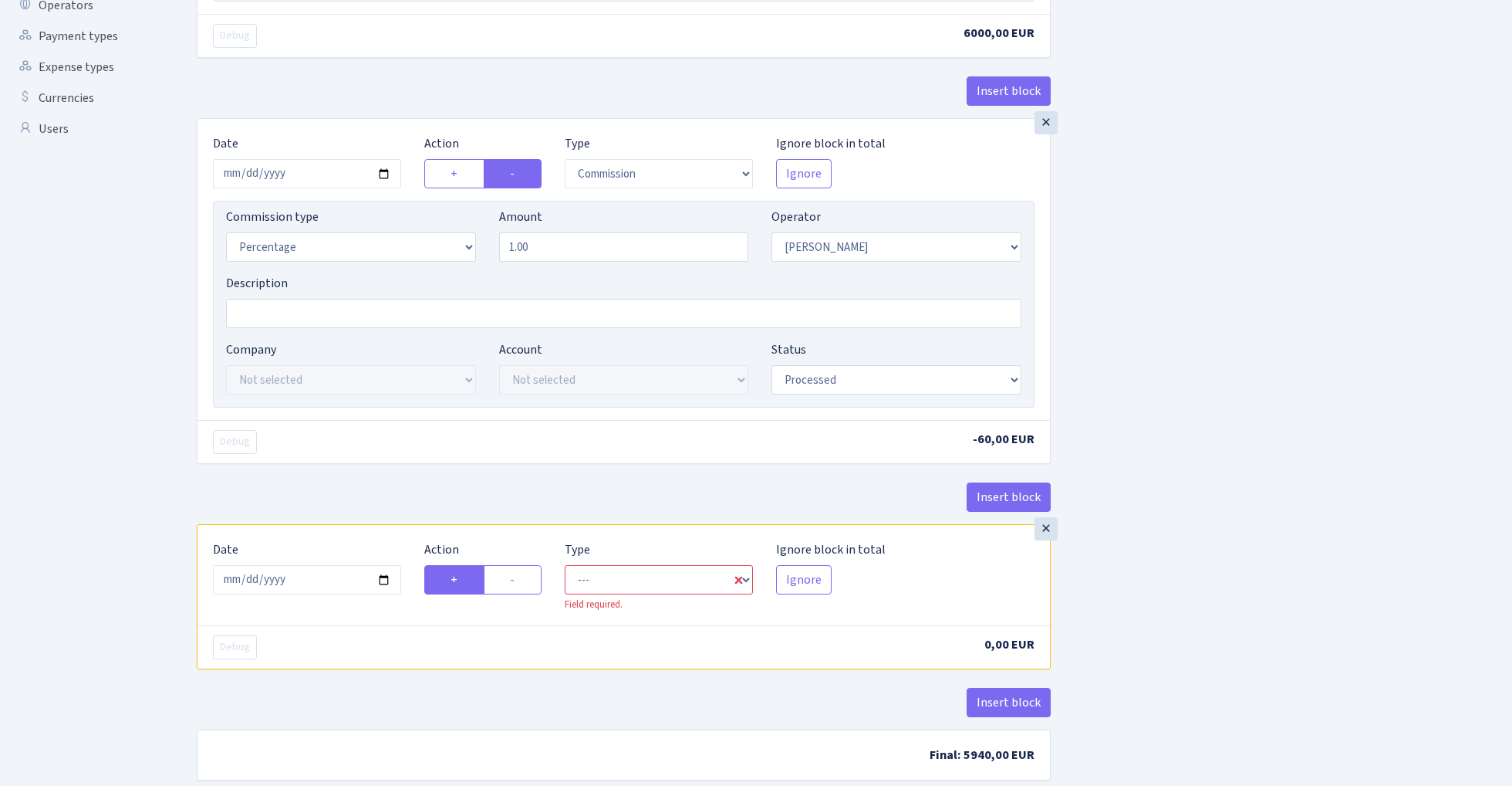
scroll to position [538, 0]
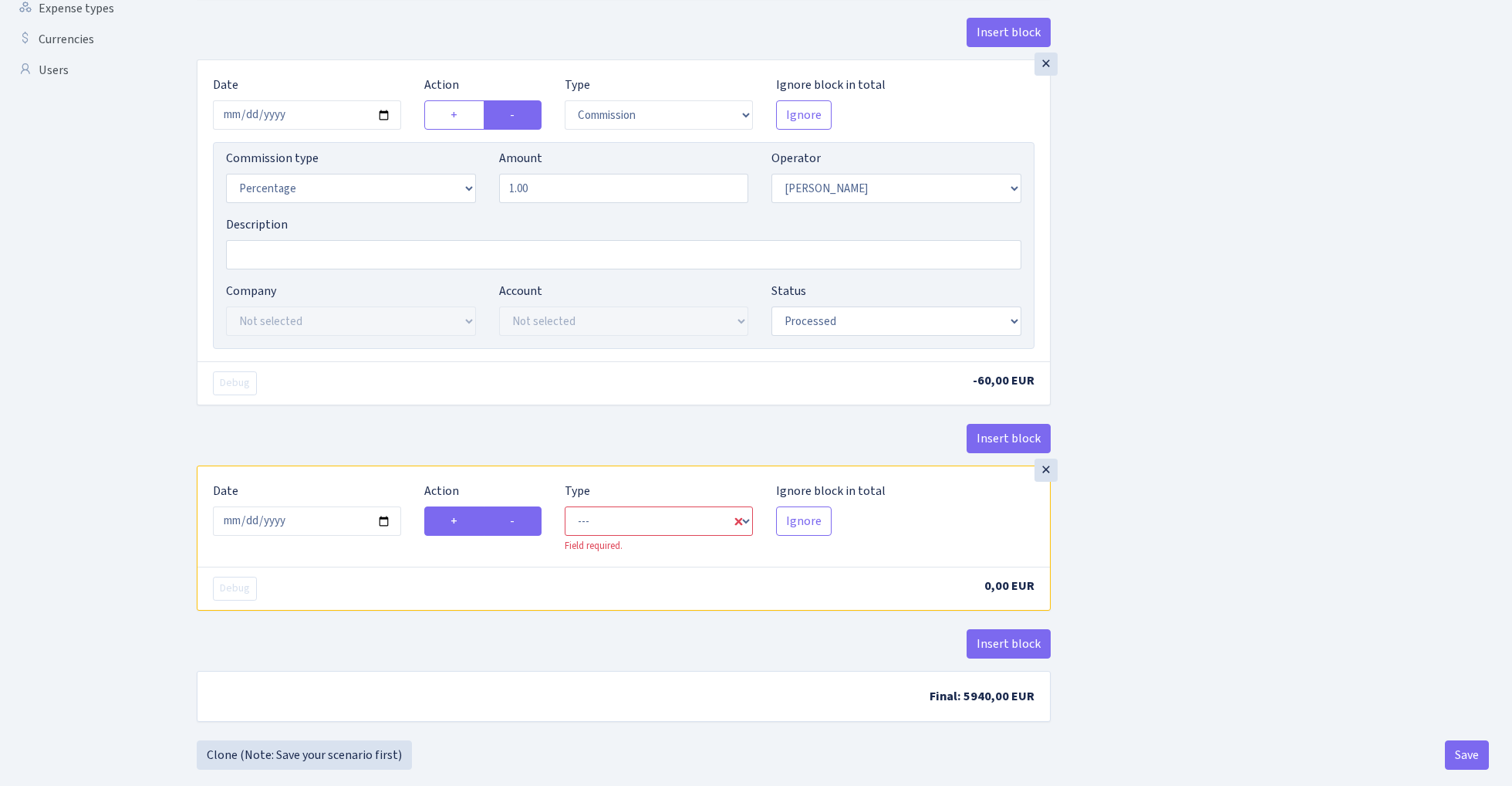
click at [516, 527] on label "-" at bounding box center [513, 521] width 58 height 29
click at [516, 522] on input "-" at bounding box center [515, 517] width 10 height 10
radio input "true"
radio input "false"
select select "commission"
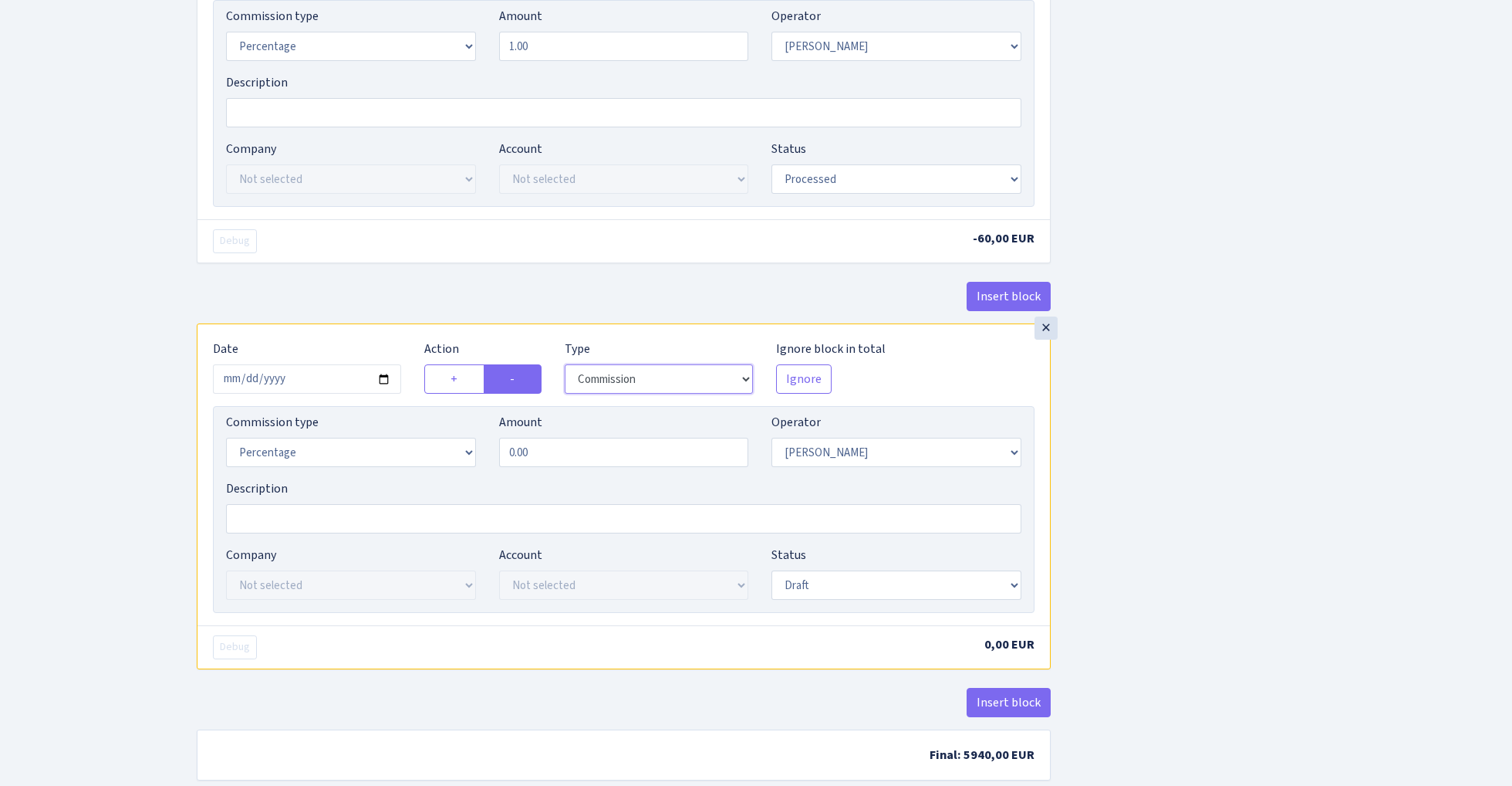
scroll to position [689, 0]
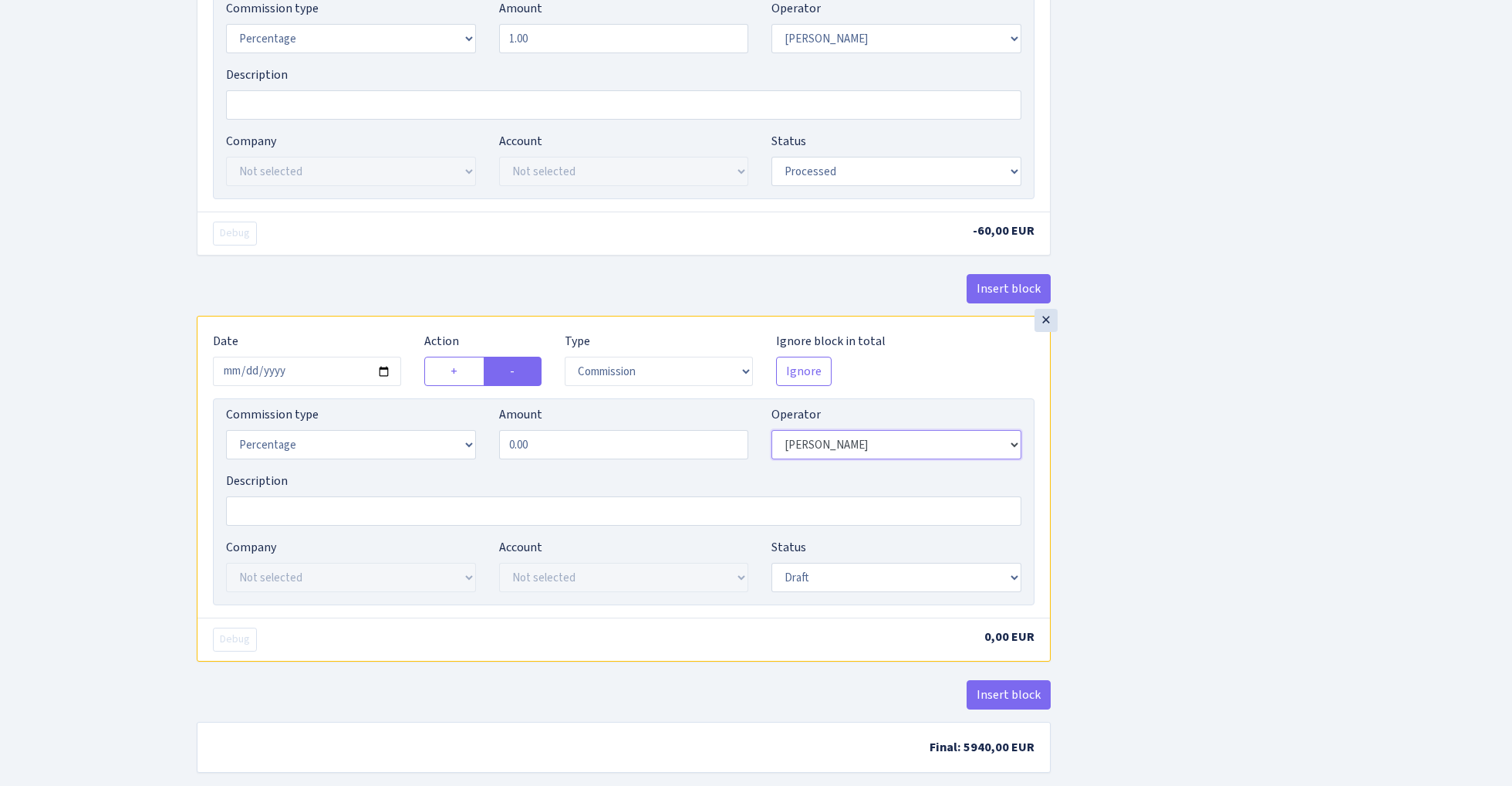
select select "1"
click at [324, 433] on div "Commission type Percentage Fixed Bank" at bounding box center [351, 432] width 250 height 54
select select "fixed"
click at [554, 453] on input "0.00" at bounding box center [623, 444] width 250 height 29
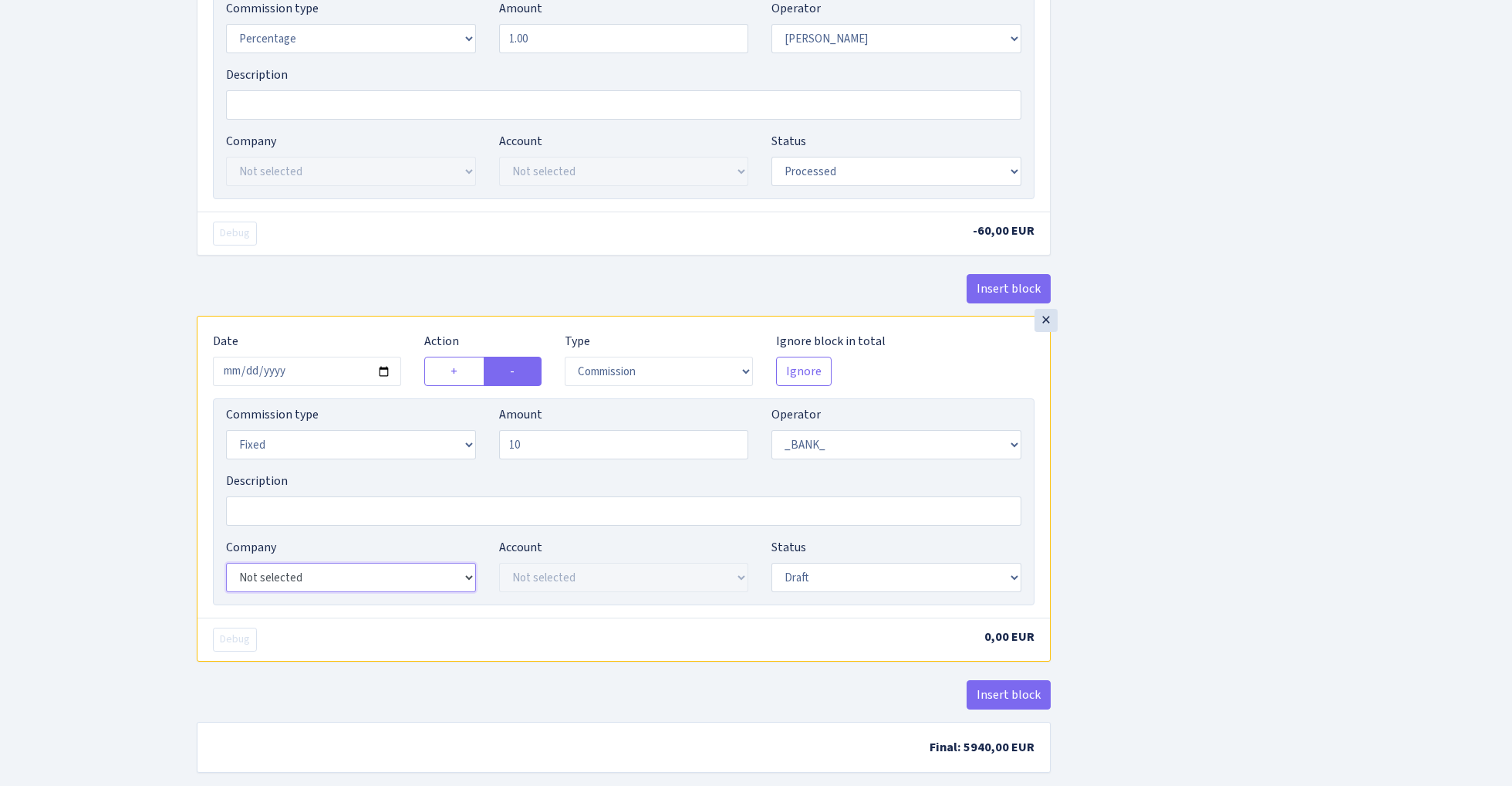
type input "10.00"
select select "17"
select select "41"
select select "processed"
click at [1198, 501] on div "Insert block × Date 2025-10-15 Action + - Type --- In Out Commission Field requ…" at bounding box center [843, 93] width 1315 height 1395
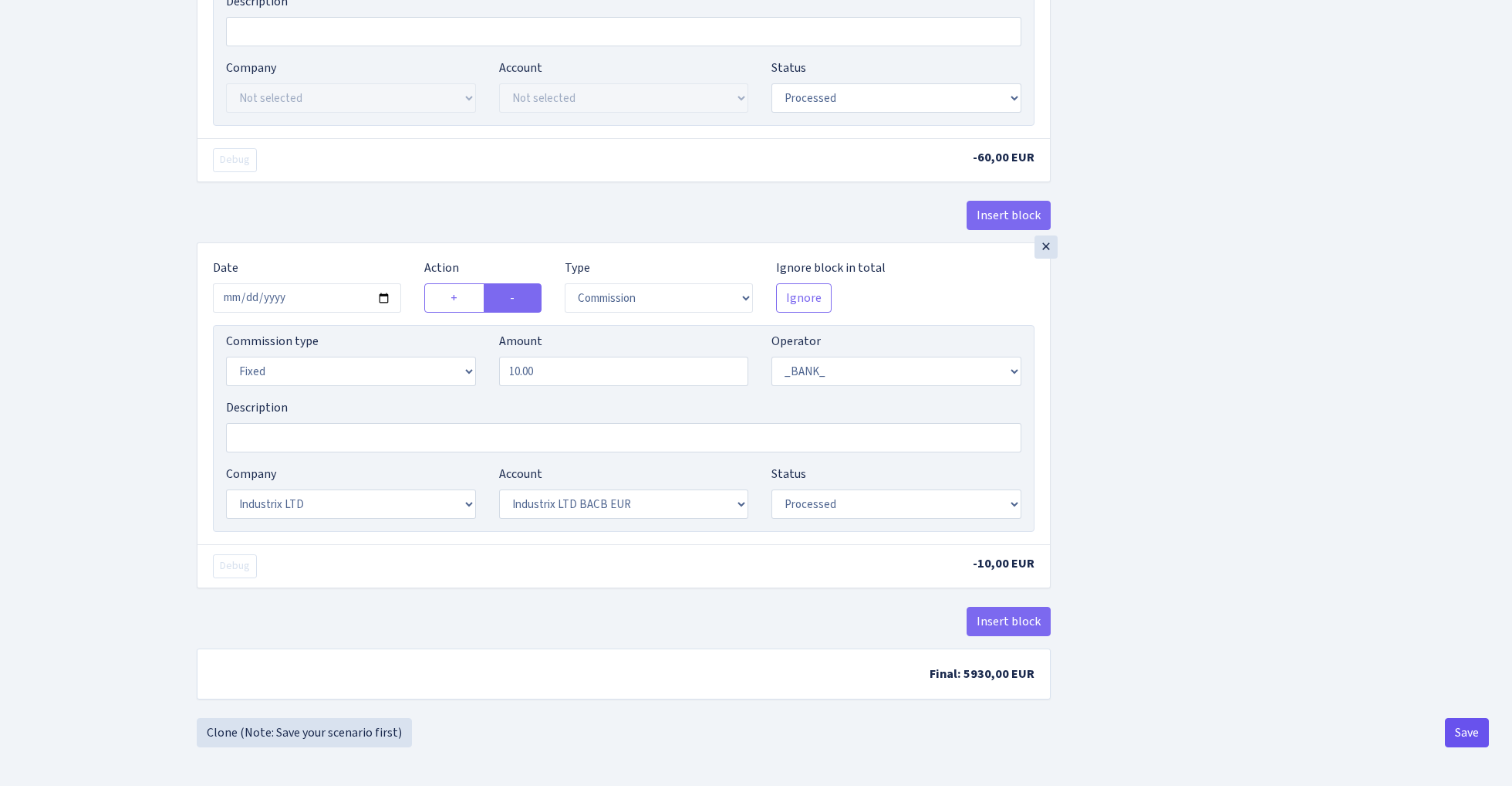
scroll to position [769, 0]
click at [1462, 737] on button "Save" at bounding box center [1466, 733] width 44 height 29
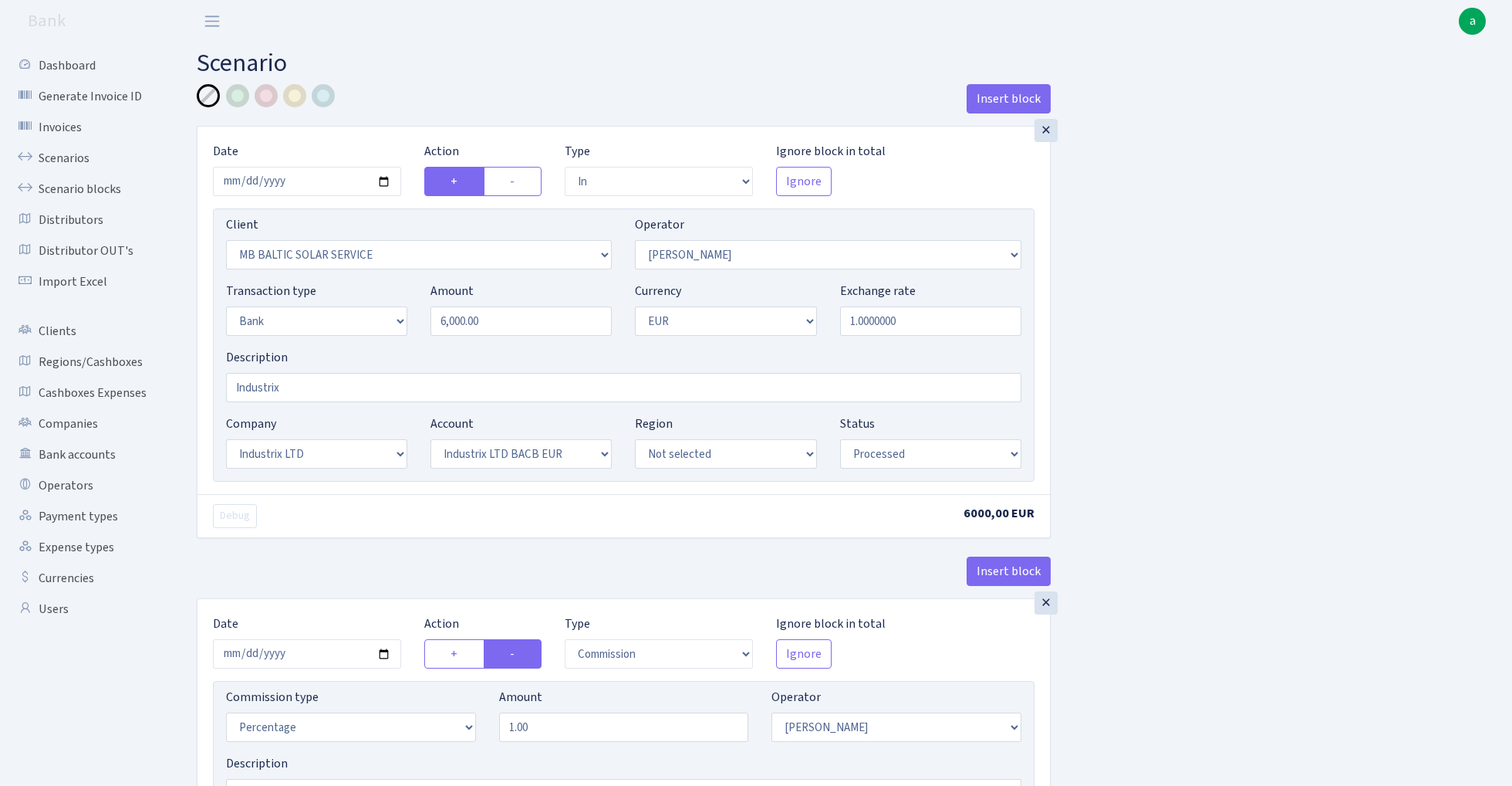
select select "in"
select select "3414"
select select "486"
select select "2"
select select "1"
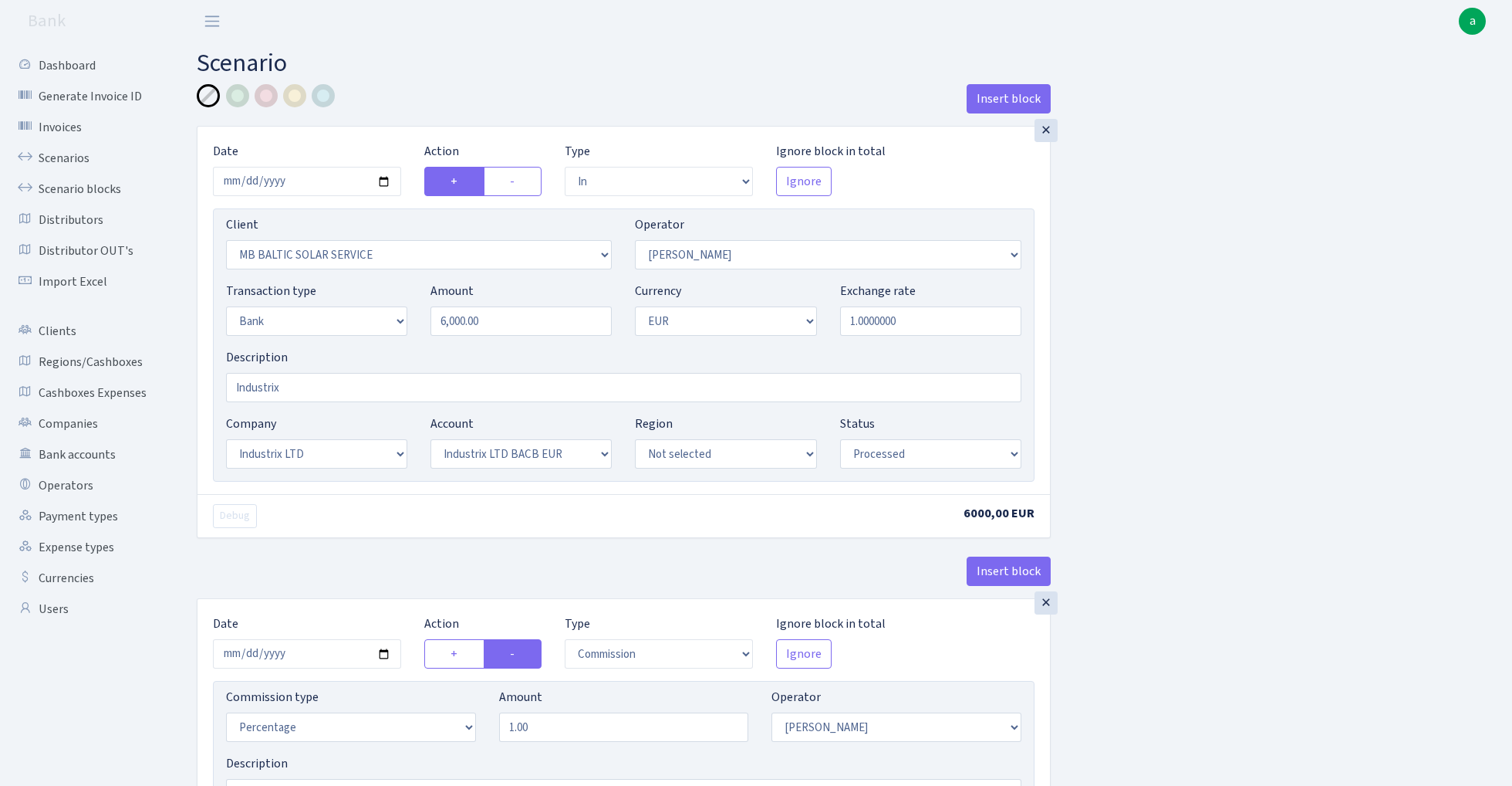
select select "17"
select select "41"
select select "processed"
select select "commission"
select select "486"
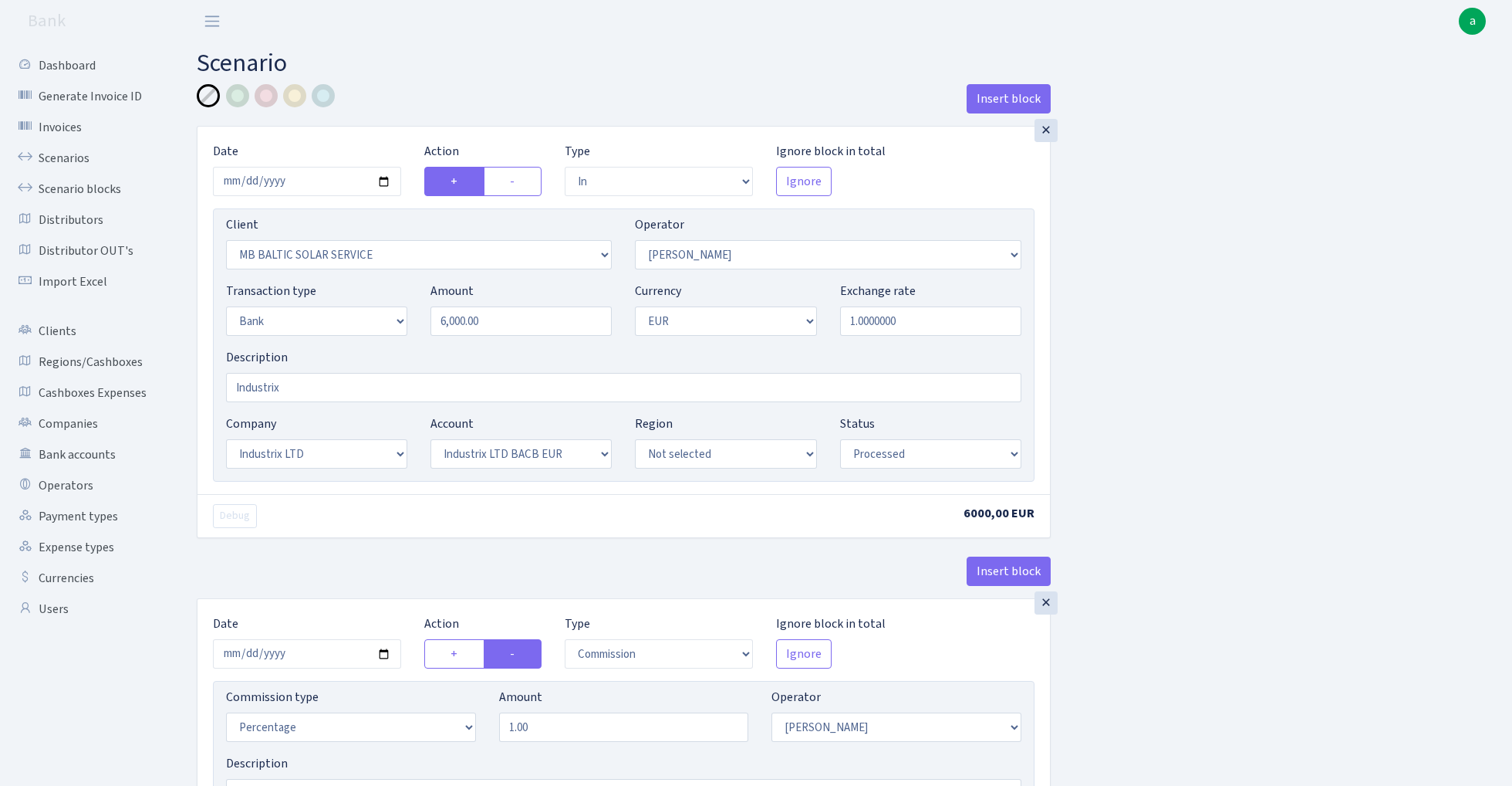
select select "processed"
select select "commission"
select select "fixed"
select select "1"
select select "17"
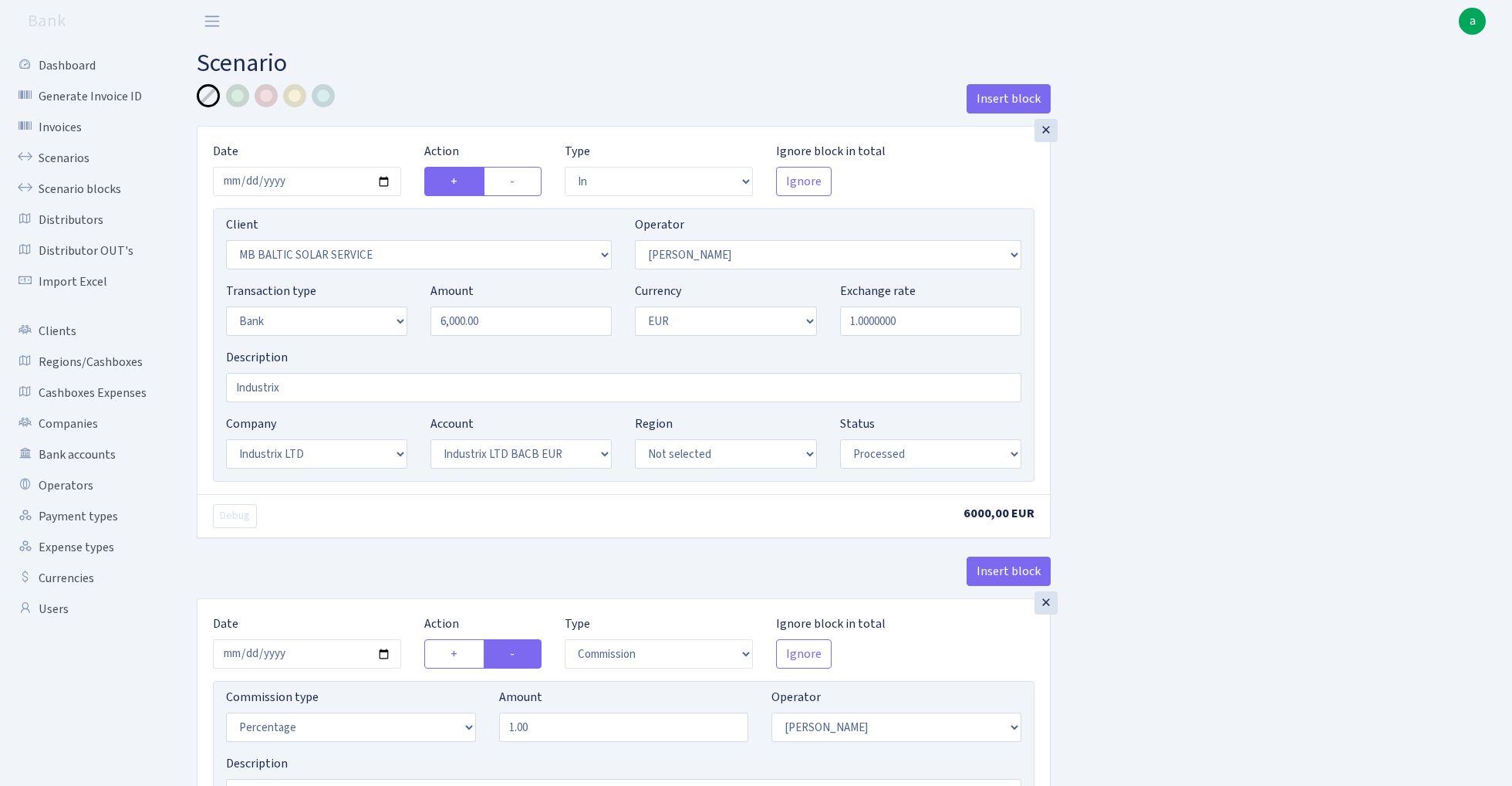
select select "41"
select select "processed"
click at [62, 155] on link "Scenarios" at bounding box center [84, 158] width 154 height 31
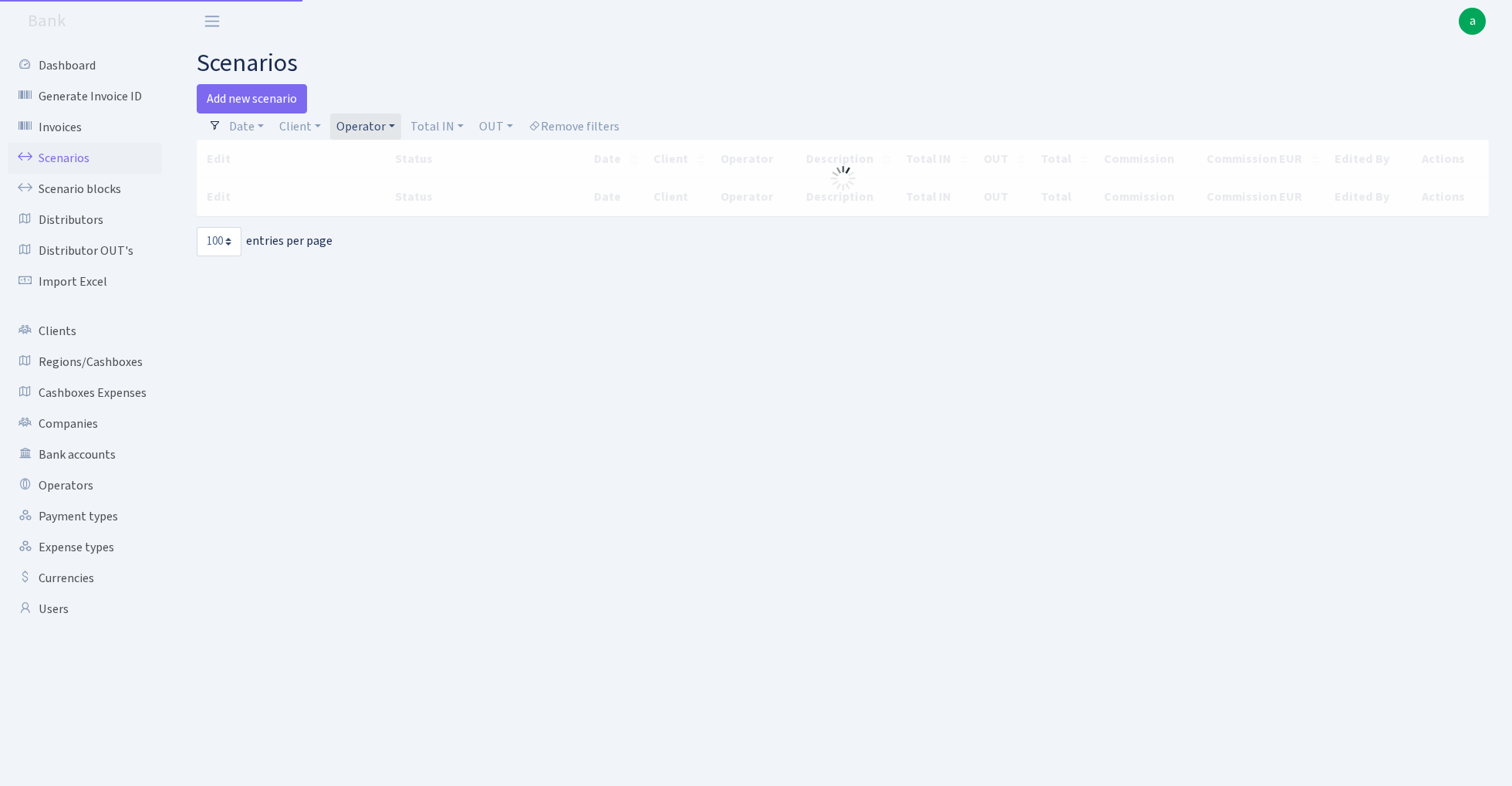
select select "100"
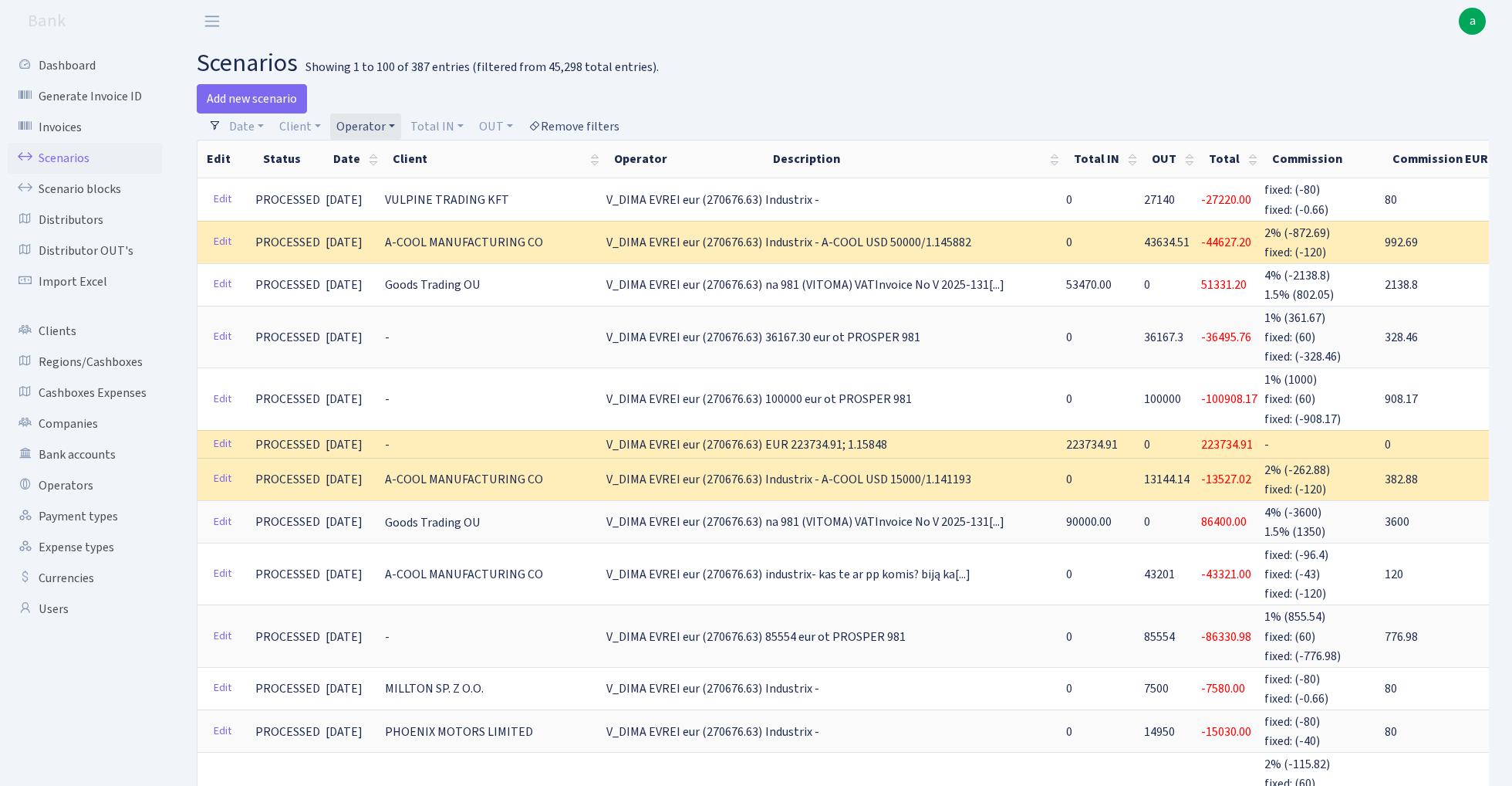
click at [591, 124] on link "Remove filters" at bounding box center [574, 126] width 103 height 26
select select
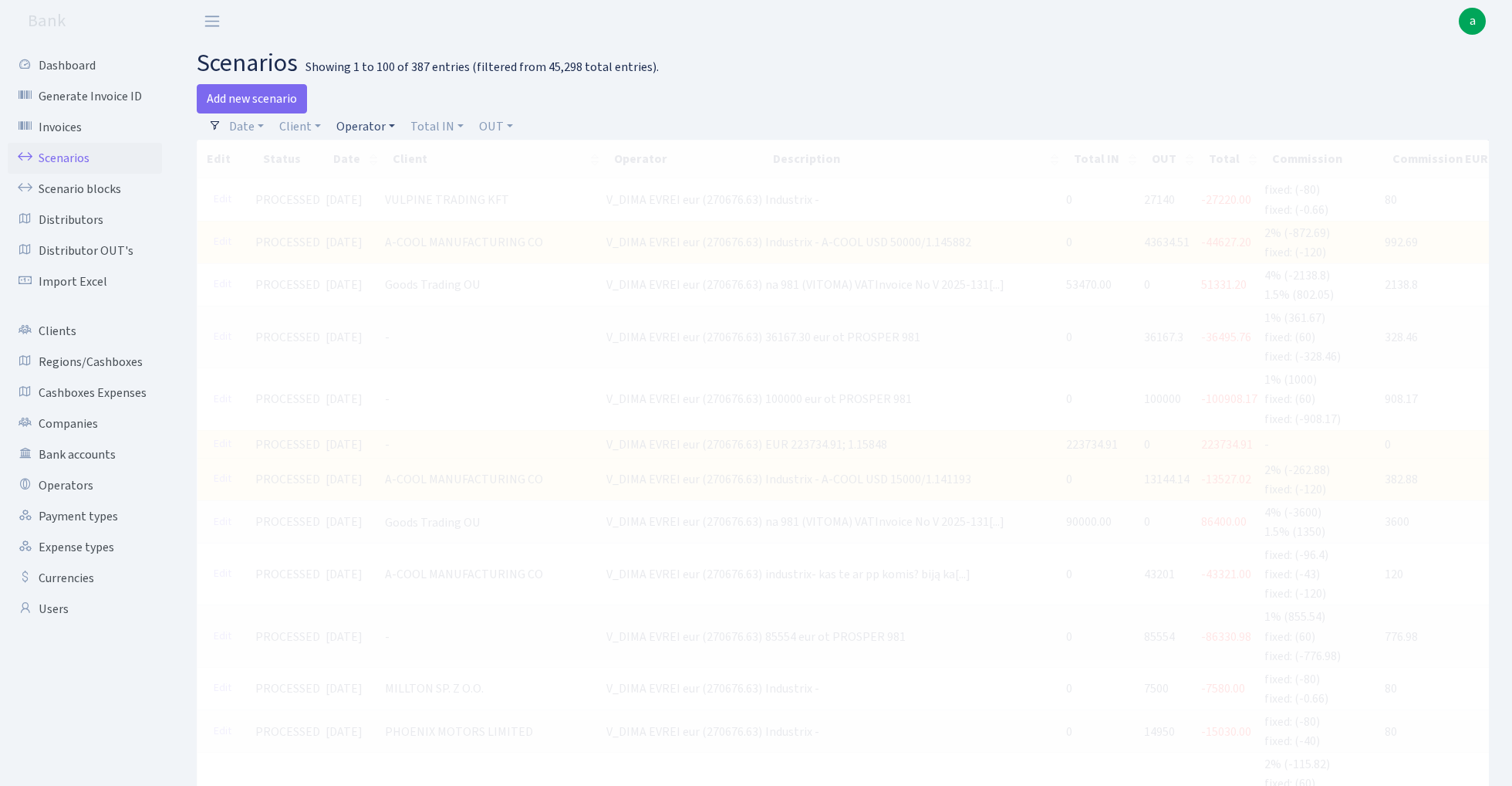
click at [365, 122] on link "Operator" at bounding box center [365, 126] width 71 height 26
click at [367, 181] on input "search" at bounding box center [391, 182] width 114 height 24
type input "ra"
click at [386, 215] on li "RA (ex ARA)" at bounding box center [391, 211] width 117 height 27
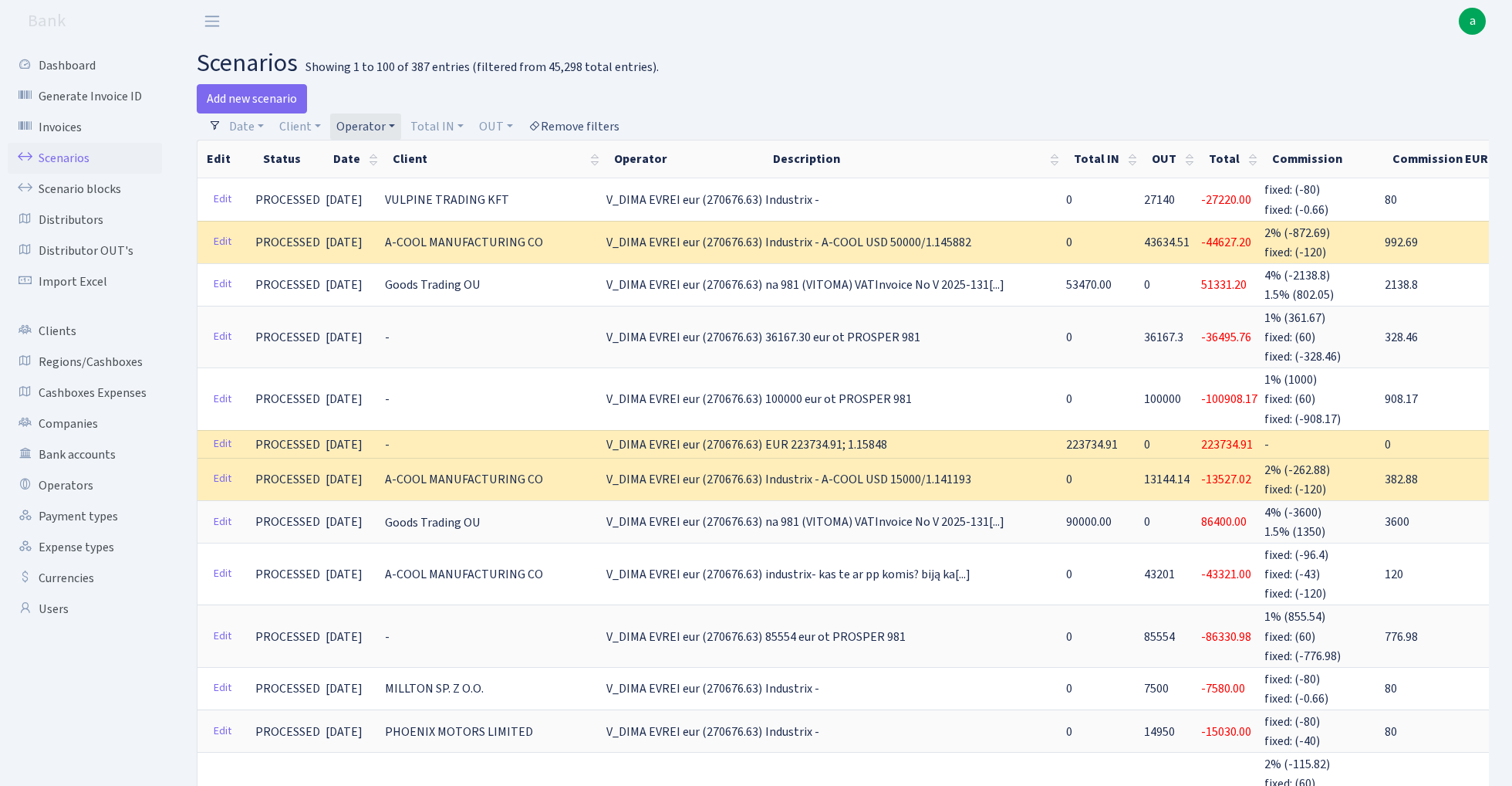
click at [588, 127] on link "Remove filters" at bounding box center [574, 126] width 103 height 26
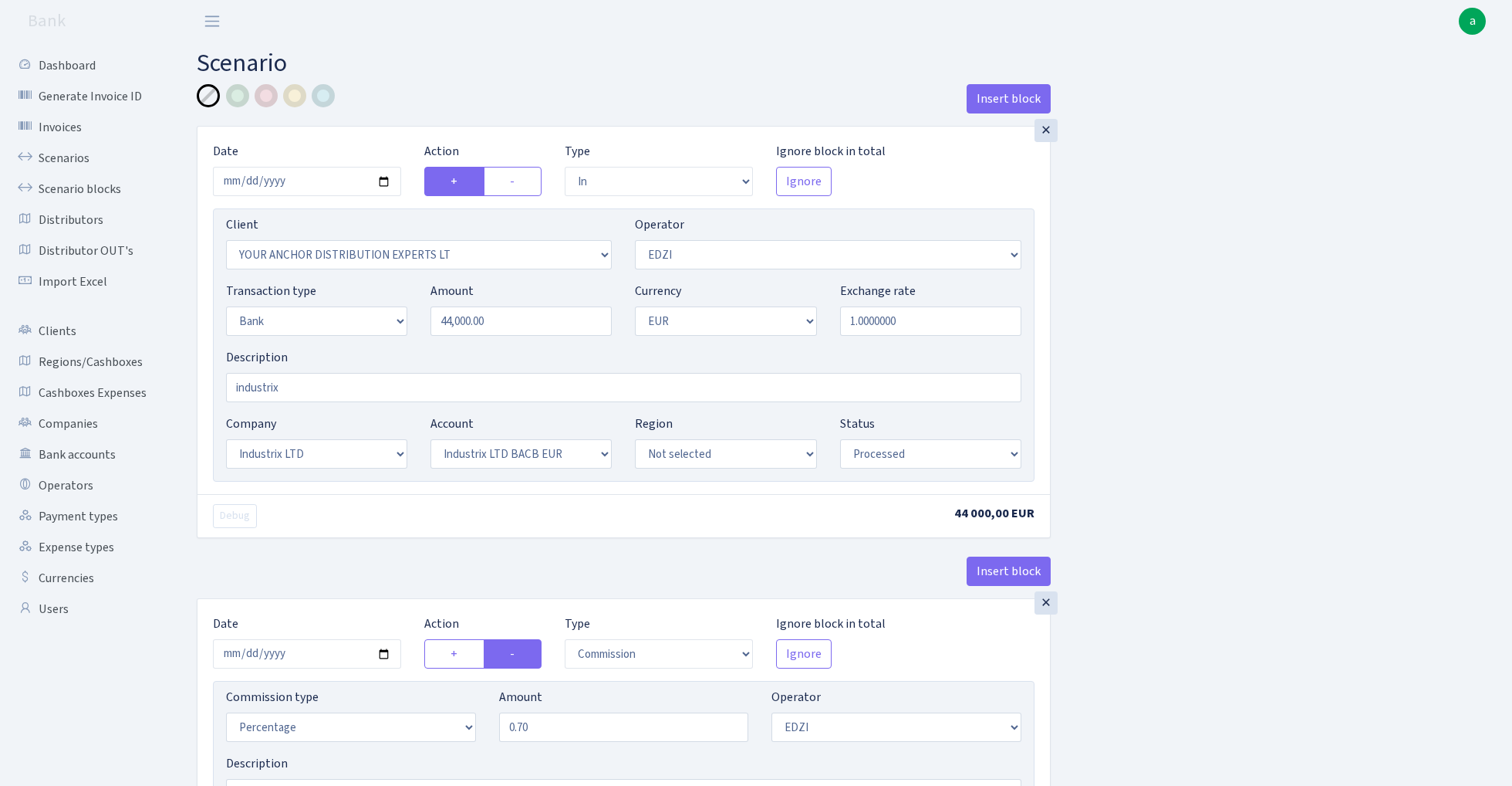
select select "in"
select select "355"
select select "11"
select select "2"
select select "1"
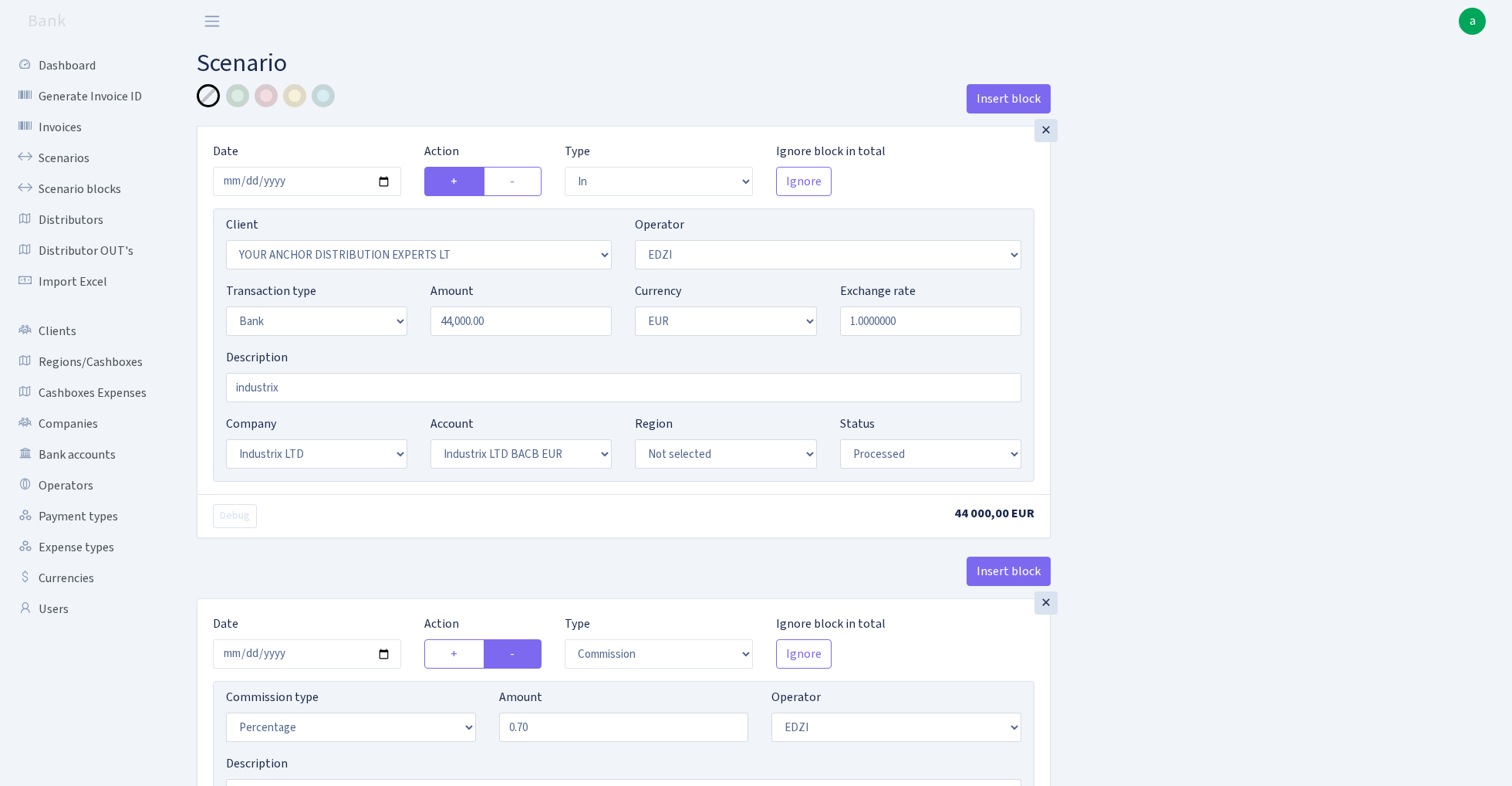
select select "17"
select select "41"
select select "processed"
select select "commission"
select select "11"
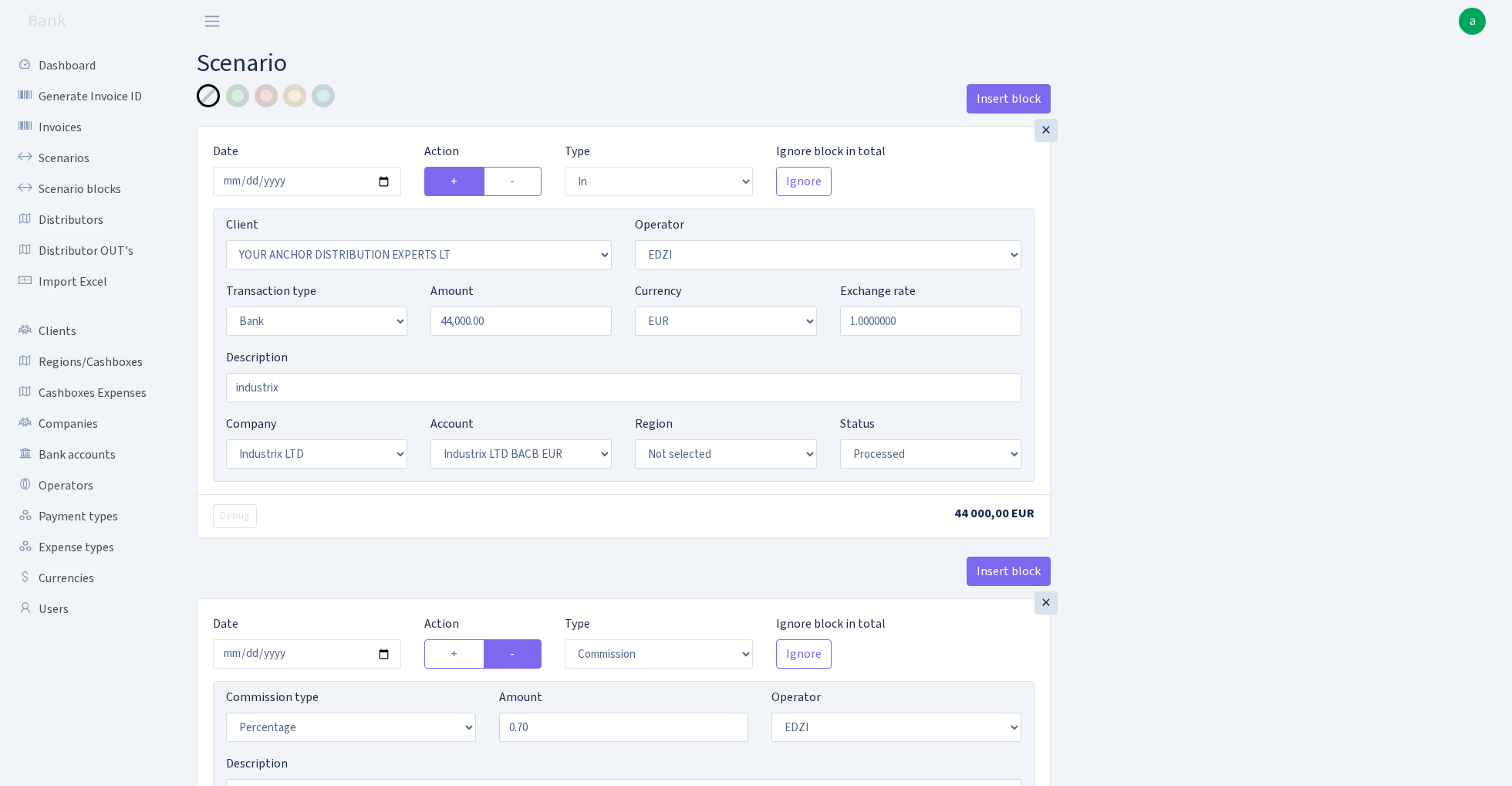
select select "processed"
click at [309, 179] on input "[DATE]" at bounding box center [307, 182] width 188 height 29
type input "[DATE]"
click at [396, 131] on div "× Date [DATE] Action + - Type --- In Out Commission Field required. [GEOGRAPHIC…" at bounding box center [623, 310] width 853 height 367
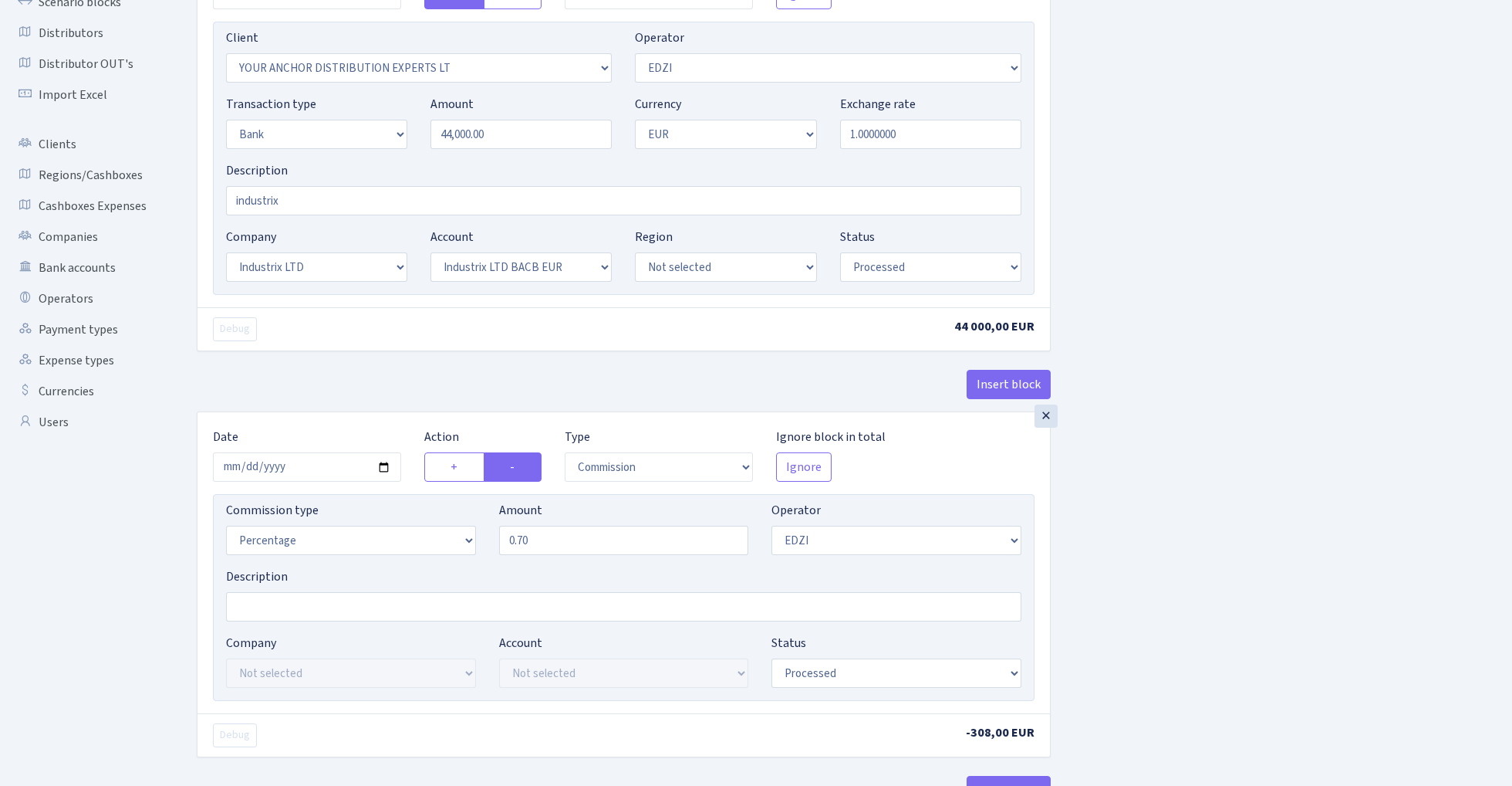
scroll to position [228, 0]
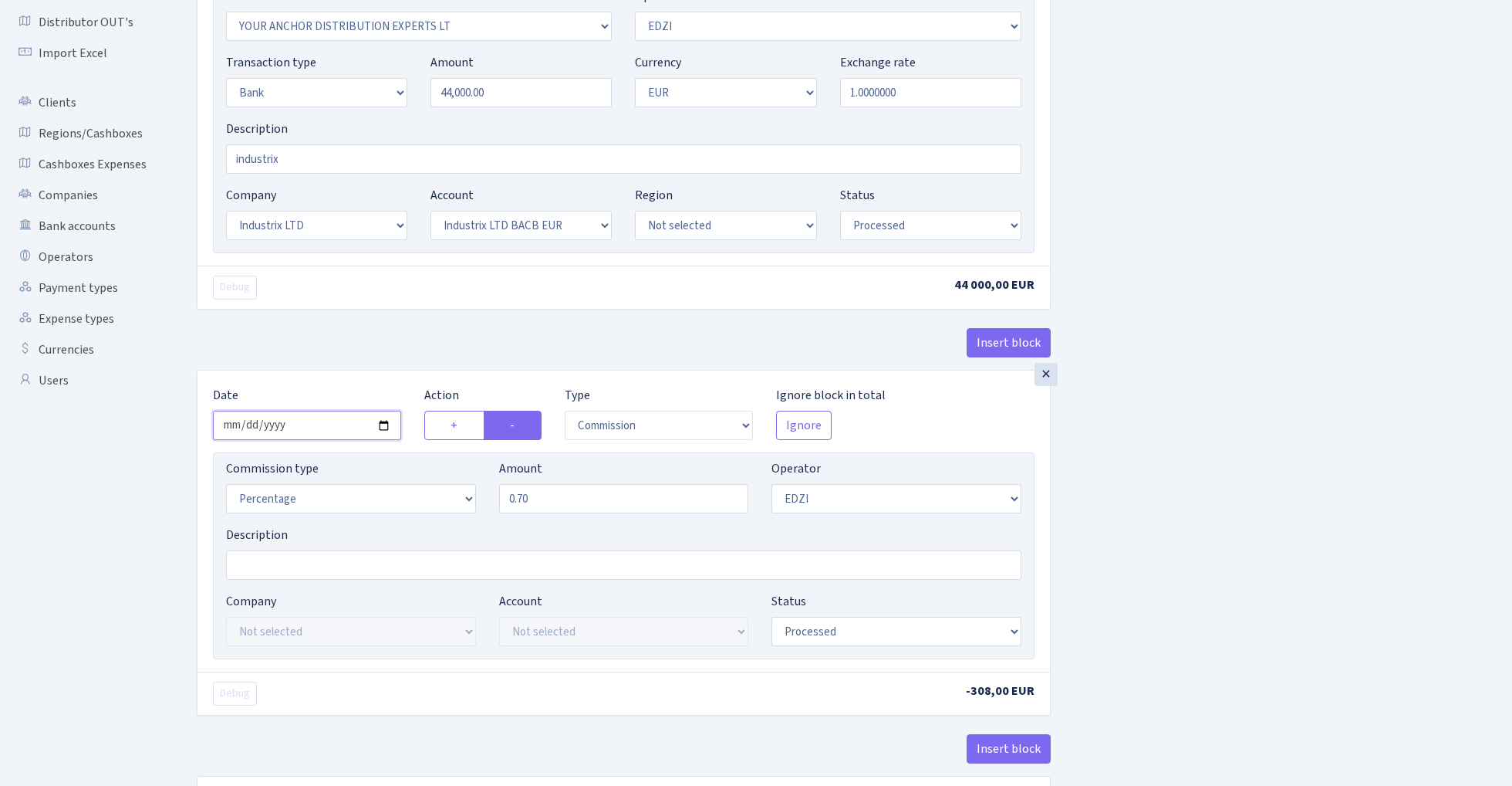
click at [310, 429] on input "[DATE]" at bounding box center [307, 426] width 188 height 29
type input "[DATE]"
click at [327, 359] on div "Insert block" at bounding box center [623, 349] width 854 height 42
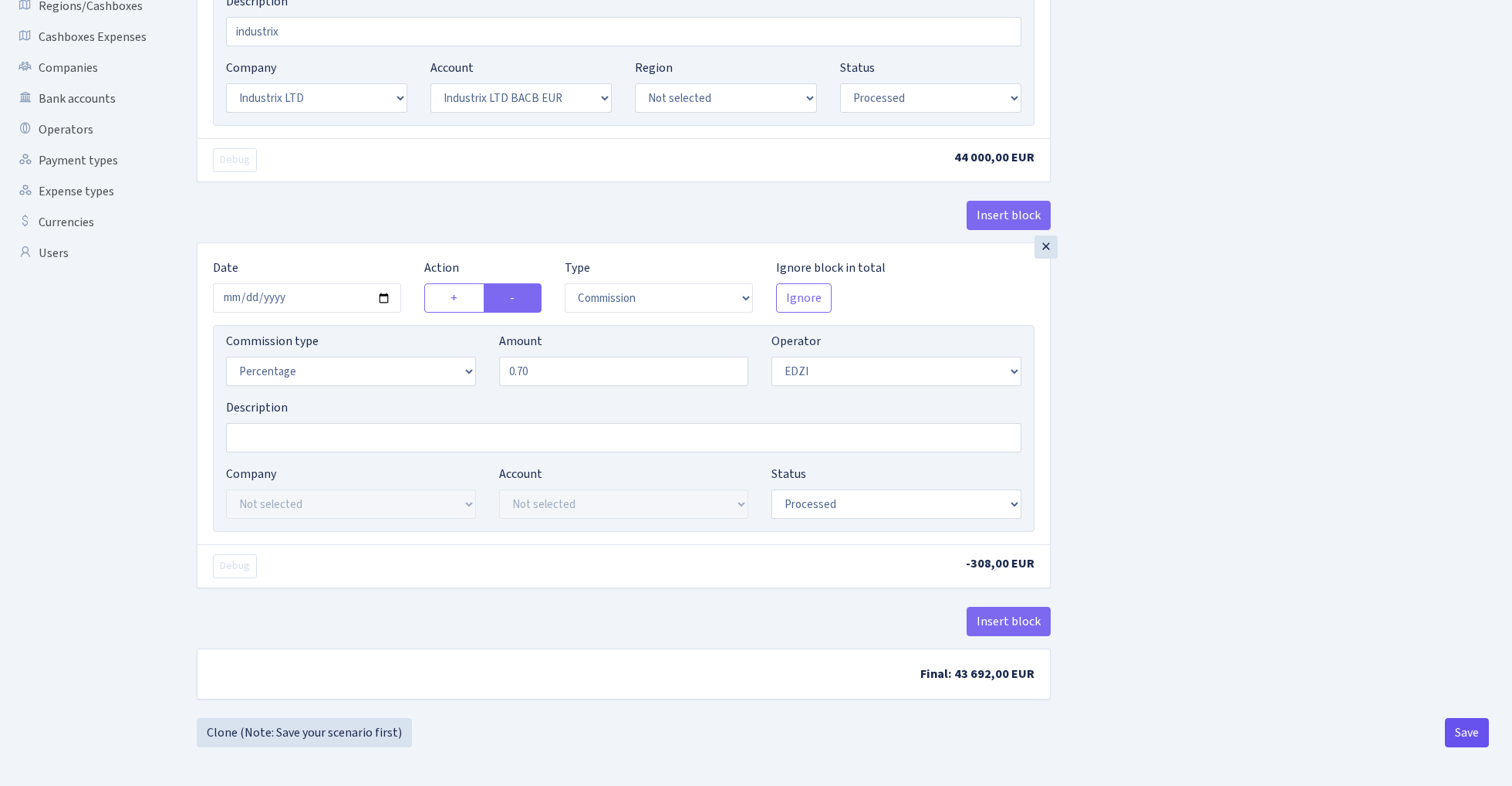
scroll to position [359, 0]
click at [1473, 737] on button "Save" at bounding box center [1466, 733] width 44 height 29
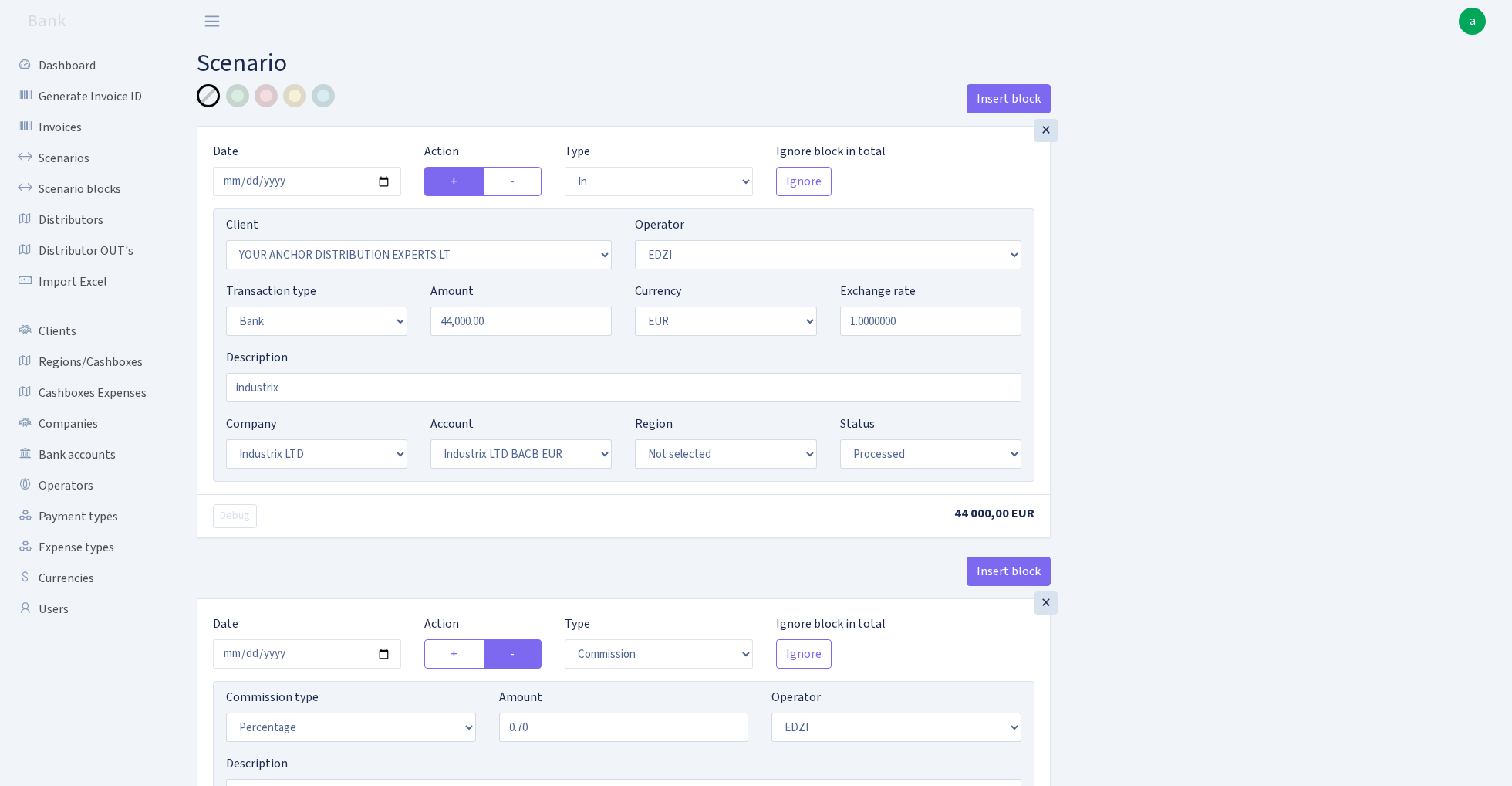
select select "in"
select select "355"
select select "11"
select select "2"
select select "1"
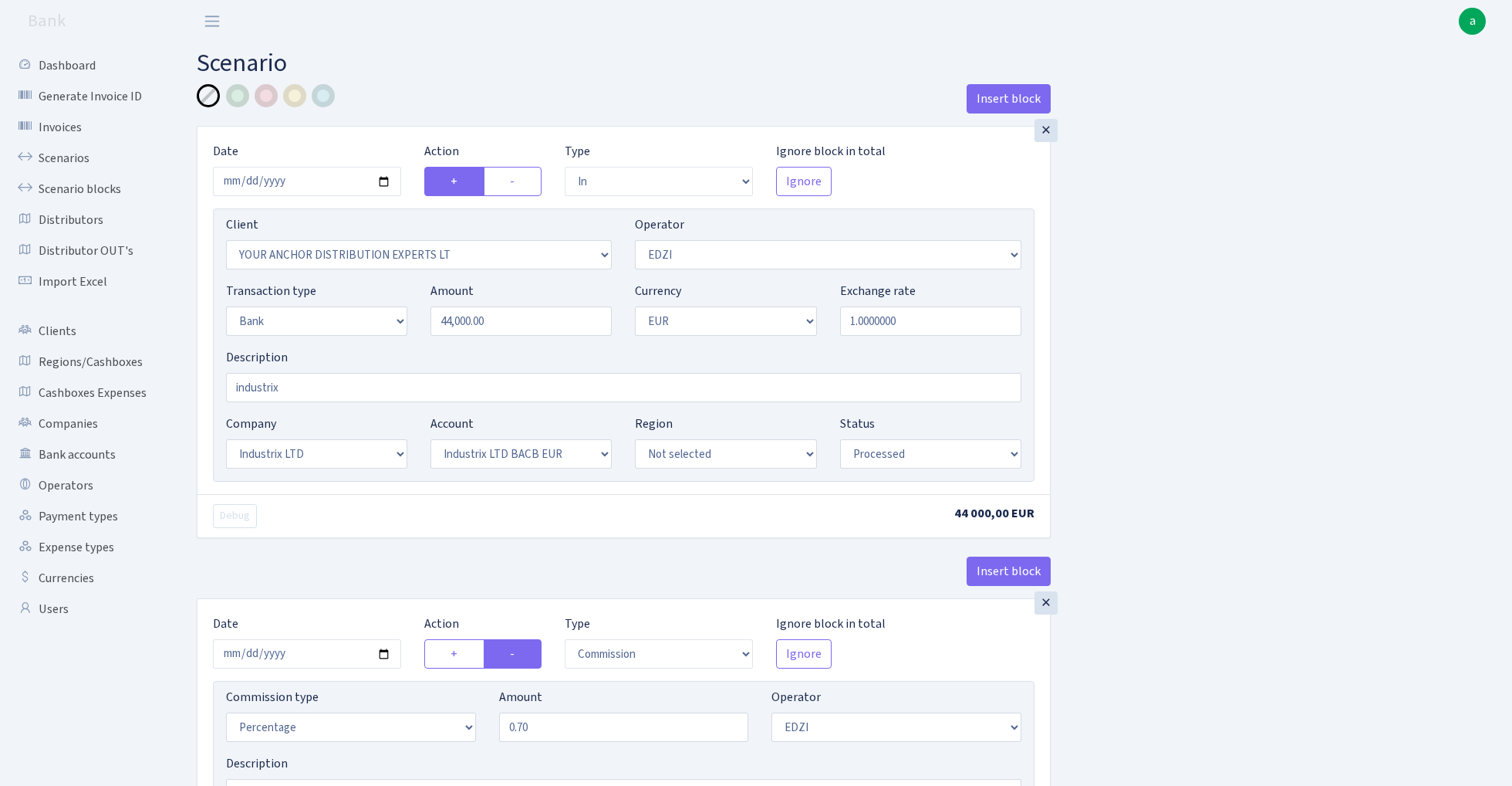
select select "17"
select select "41"
select select "processed"
select select "commission"
select select "11"
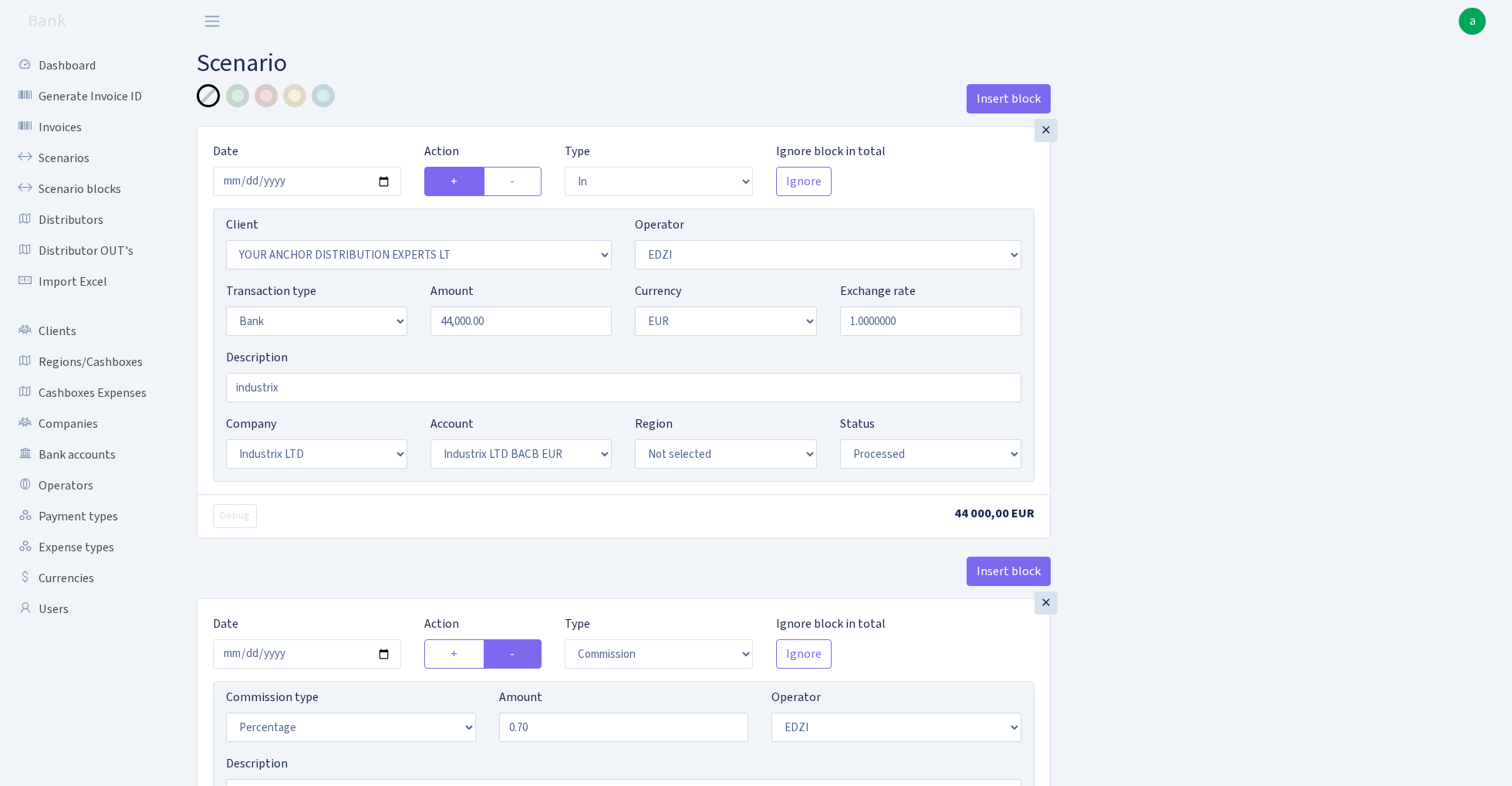
select select "processed"
click at [78, 187] on link "Scenario blocks" at bounding box center [84, 189] width 154 height 31
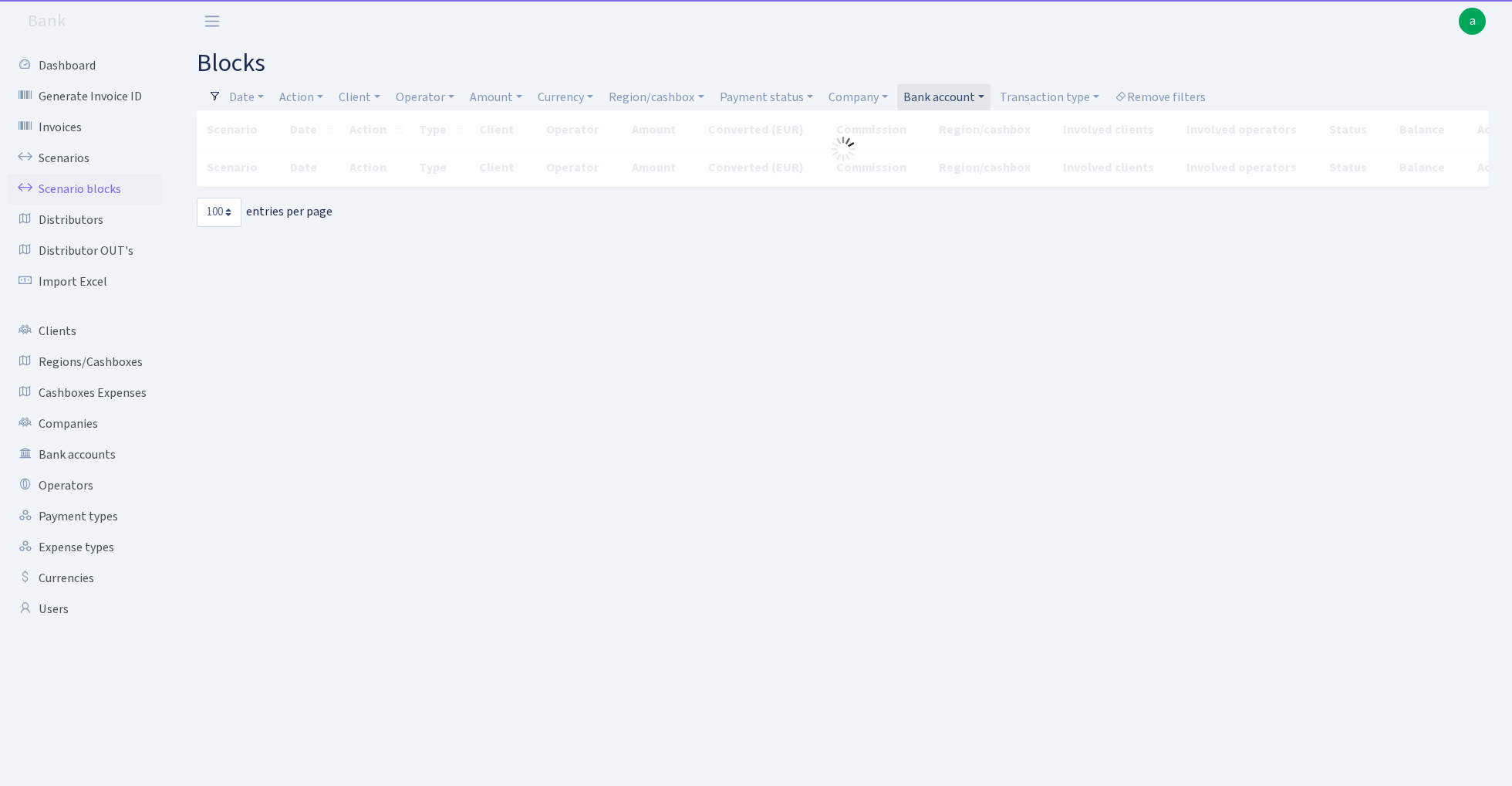
select select "100"
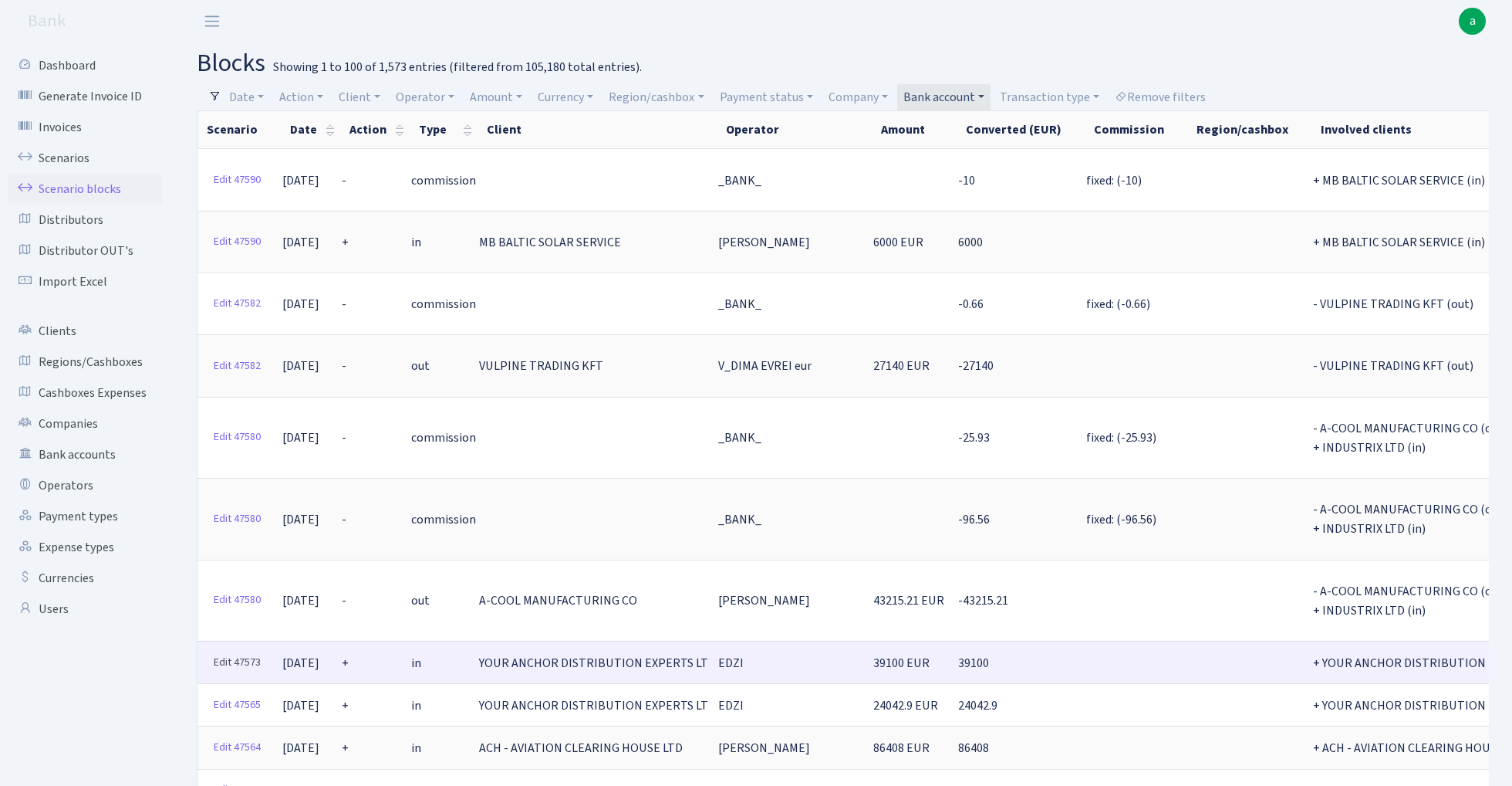
click at [241, 651] on link "Edit 47573" at bounding box center [237, 663] width 61 height 24
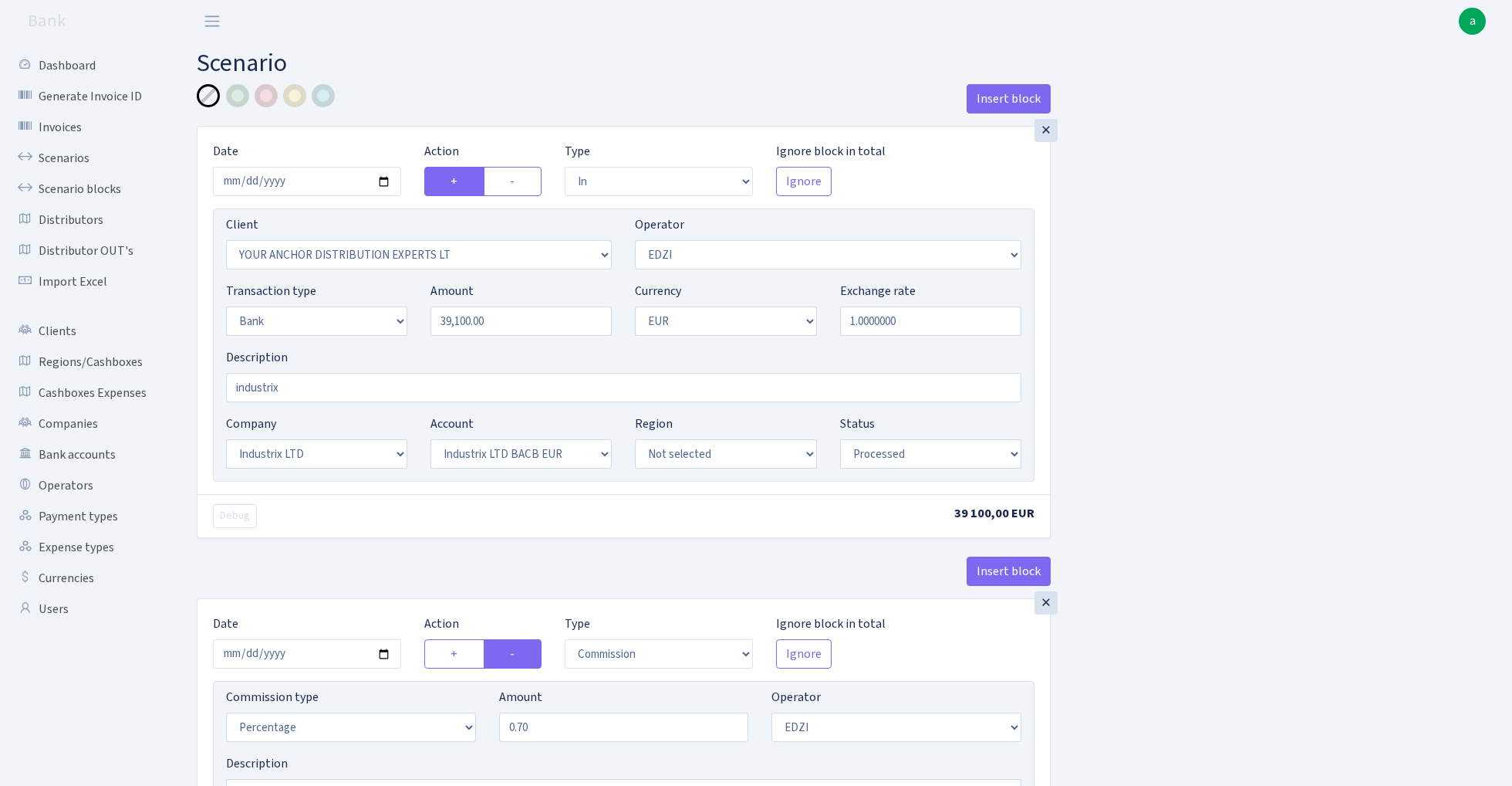
select select "in"
select select "355"
select select "11"
select select "2"
select select "1"
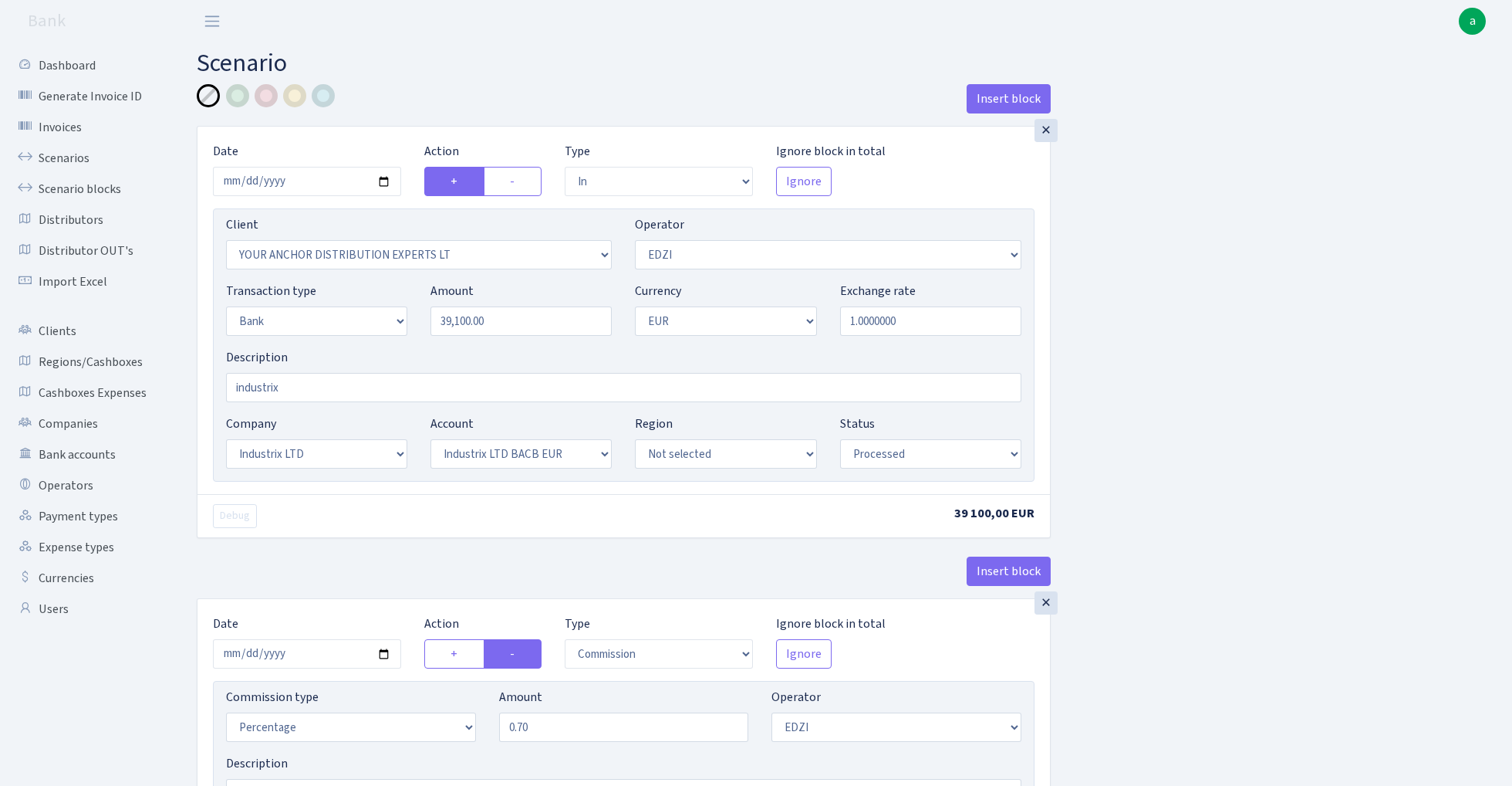
select select "17"
select select "41"
select select "processed"
select select "commission"
select select "11"
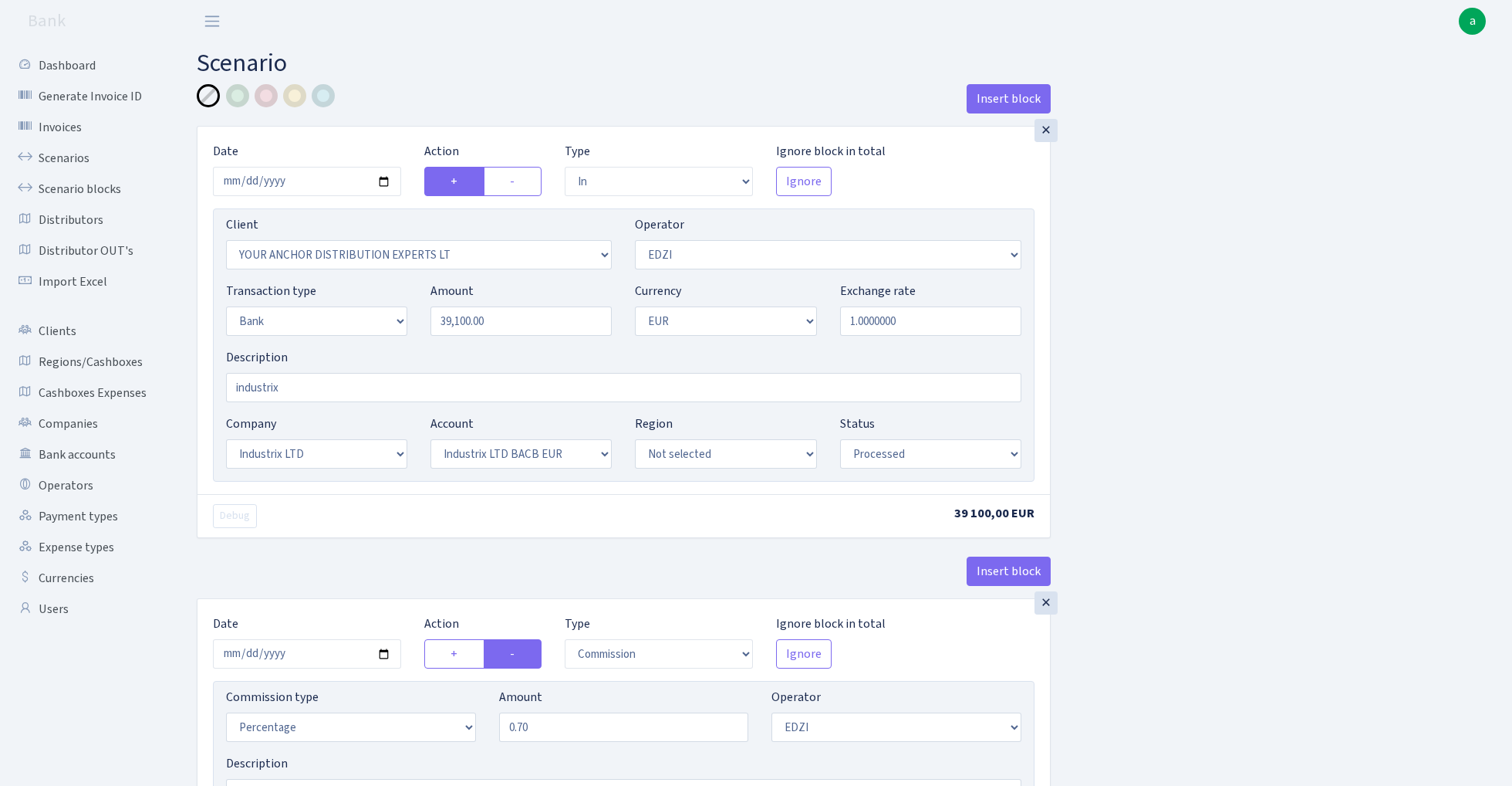
select select "processed"
click at [310, 186] on input "2025-10-15" at bounding box center [307, 182] width 188 height 29
type input "[DATE]"
click at [437, 109] on div "Insert block" at bounding box center [623, 105] width 854 height 42
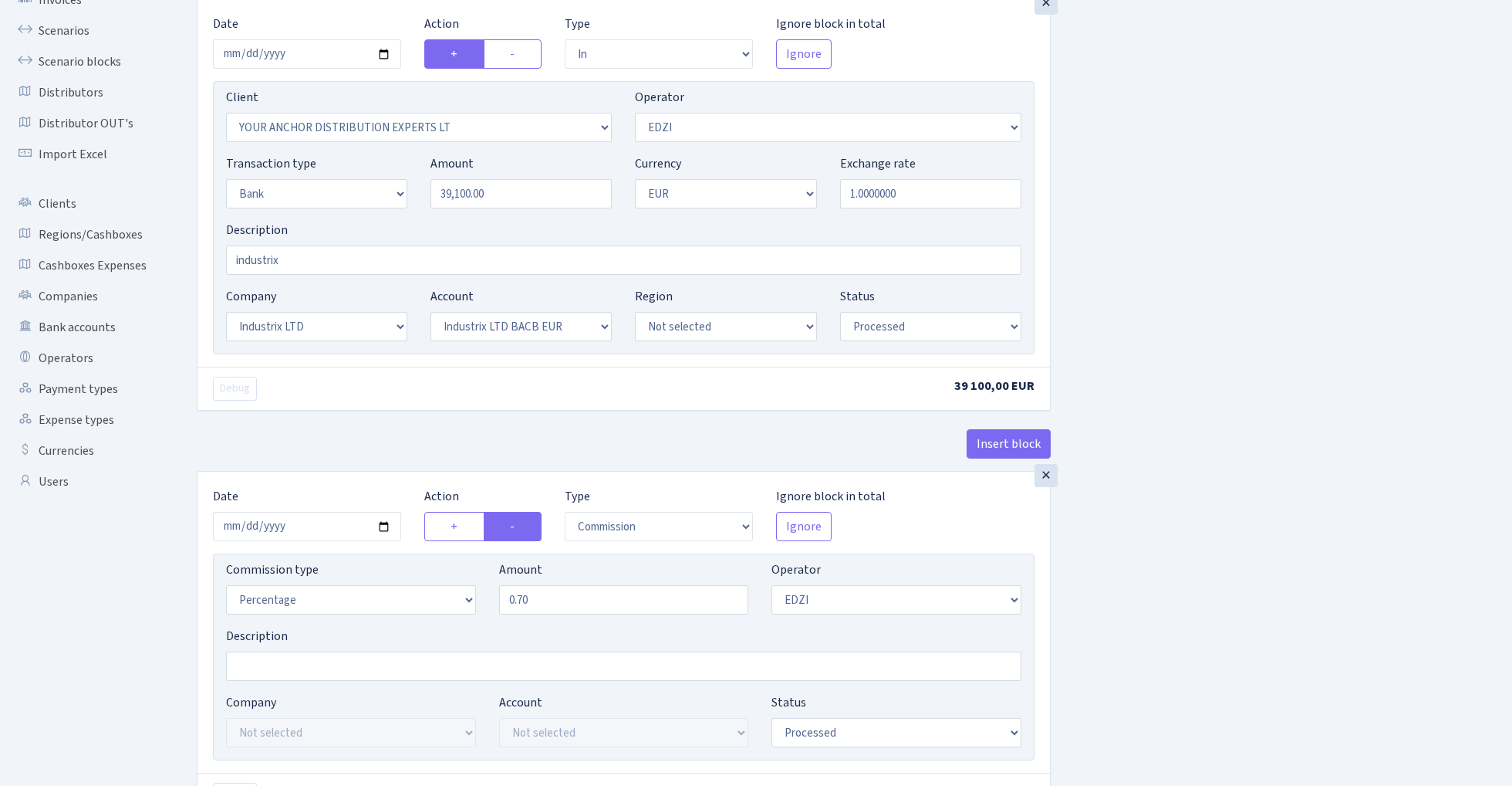
scroll to position [215, 0]
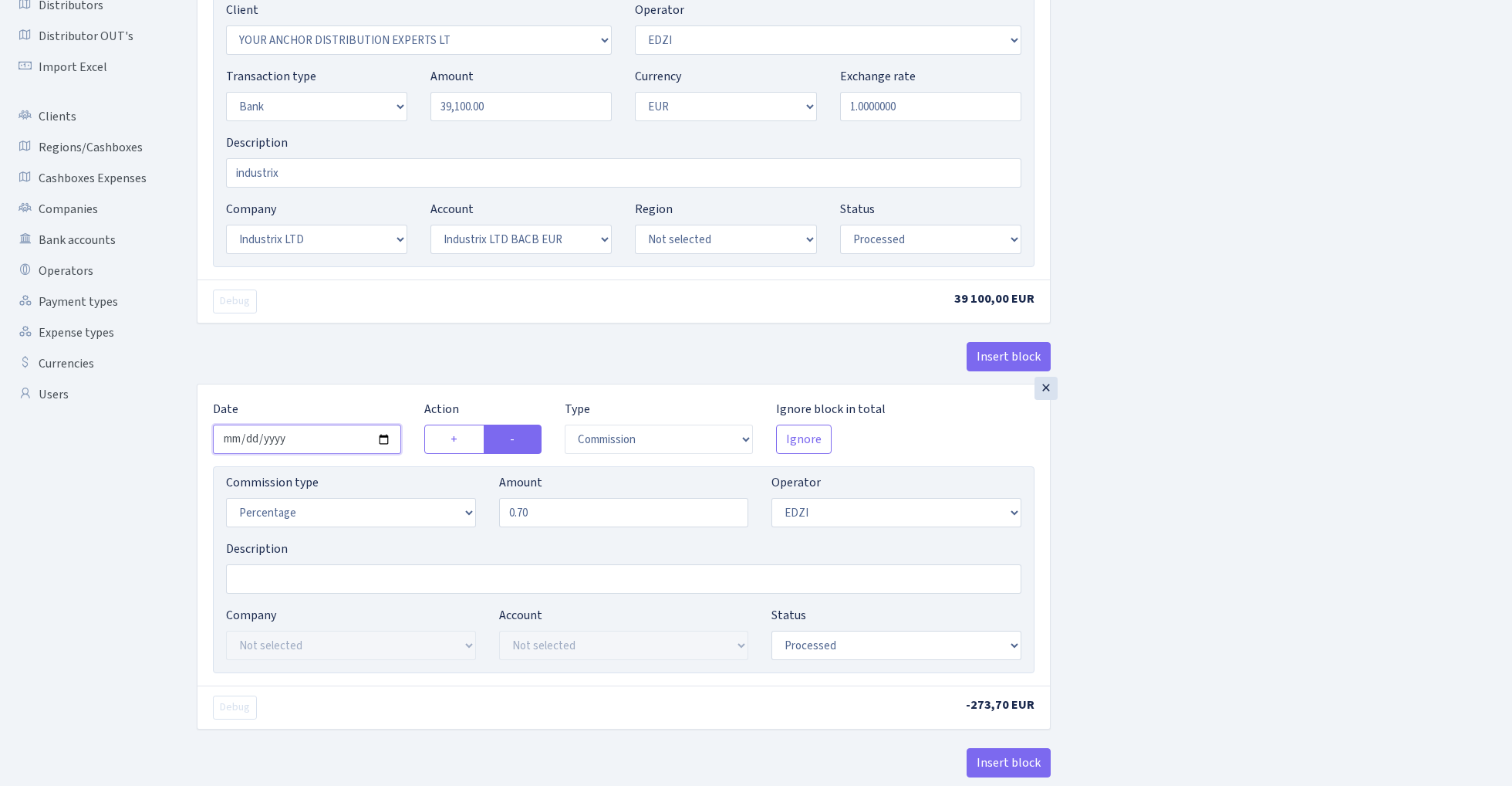
click at [301, 453] on input "2025-10-15" at bounding box center [307, 439] width 188 height 29
type input "[DATE]"
click at [320, 396] on div "× Date 2025-10-14 Action + - Type --- In Out Commission Field required. Ignore …" at bounding box center [623, 535] width 853 height 301
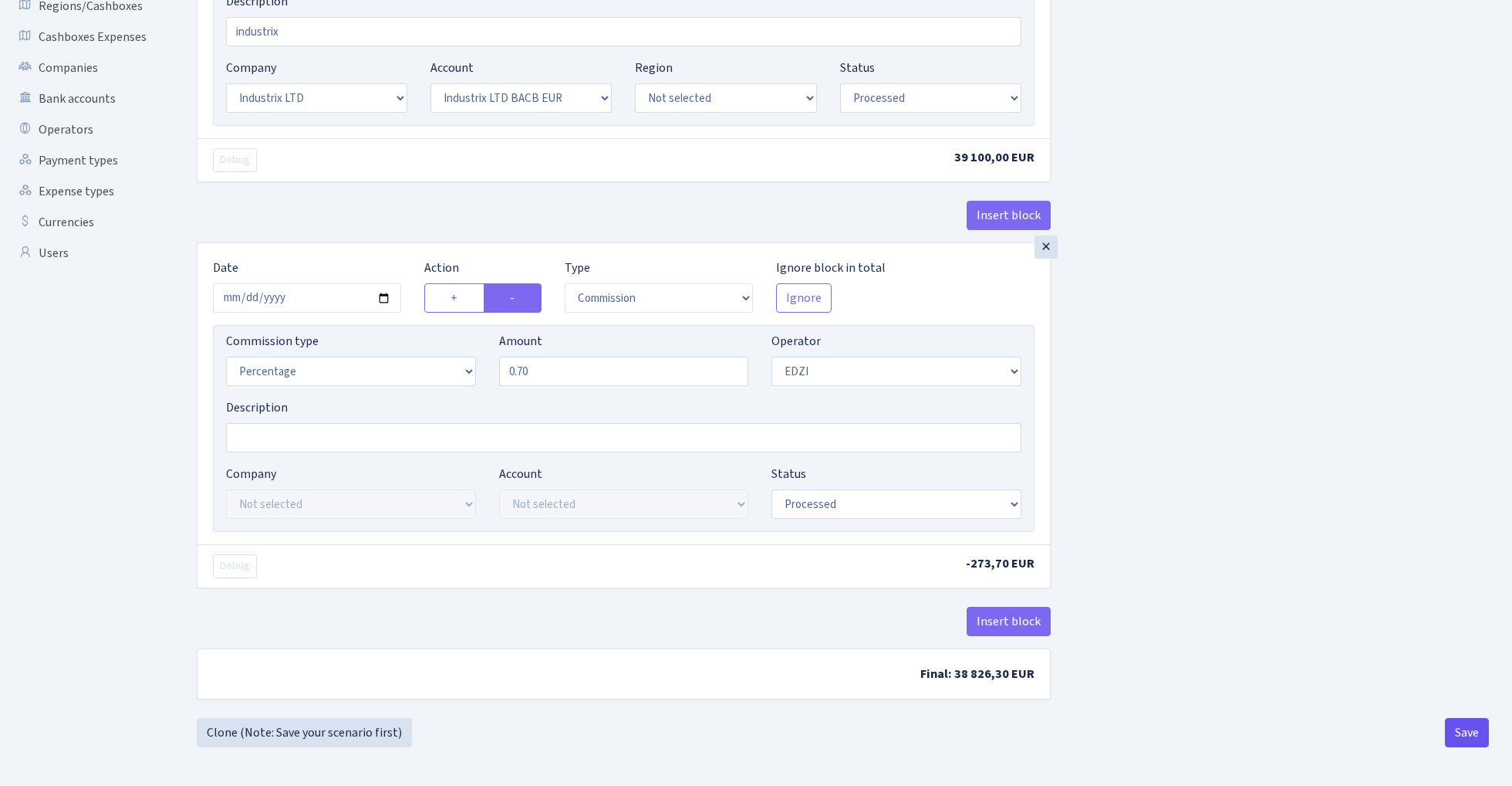
scroll to position [359, 0]
click at [1464, 727] on button "Save" at bounding box center [1466, 733] width 44 height 29
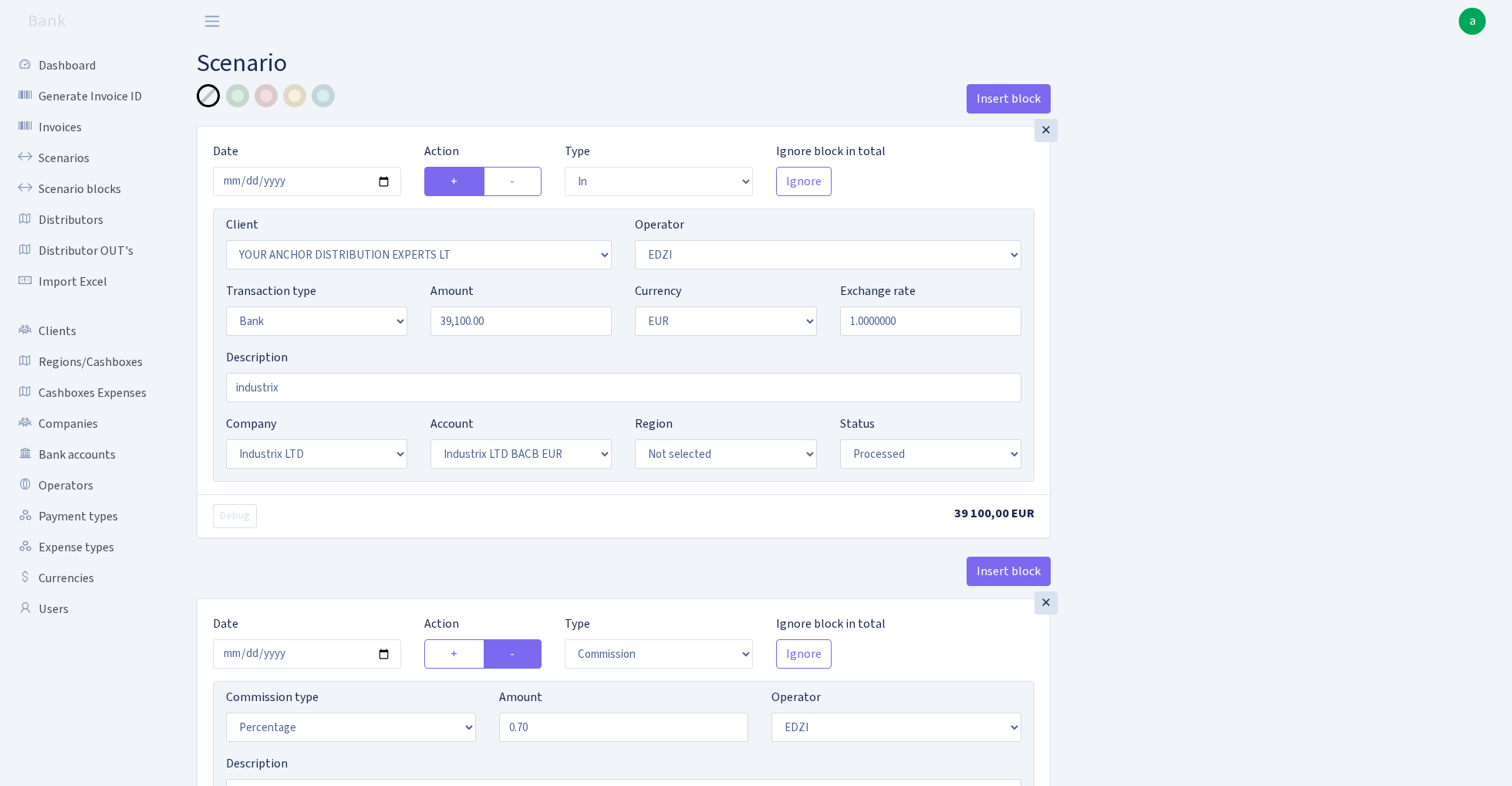
select select "in"
select select "355"
select select "11"
select select "2"
select select "1"
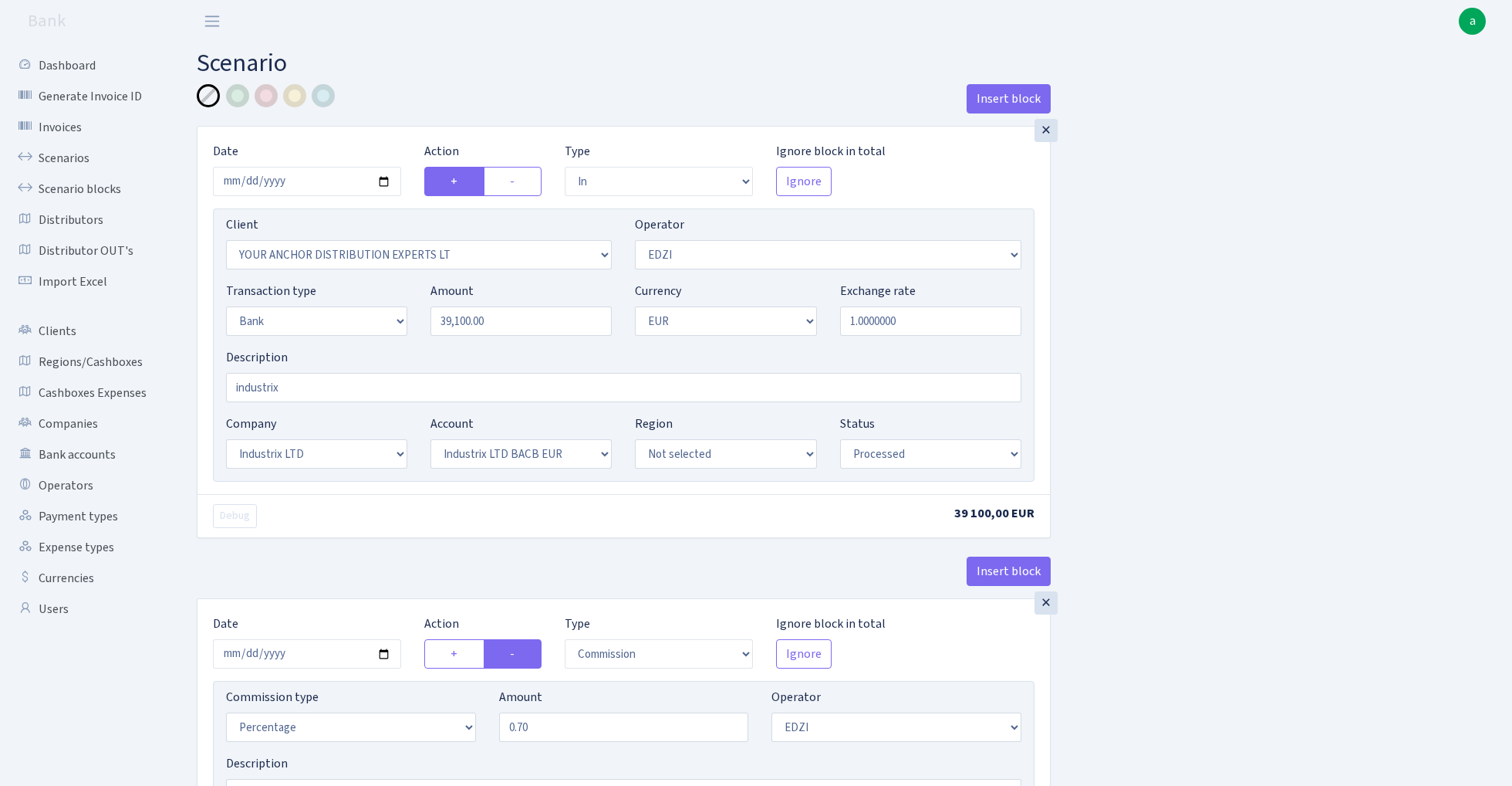
select select "17"
select select "41"
select select "processed"
select select "commission"
select select "11"
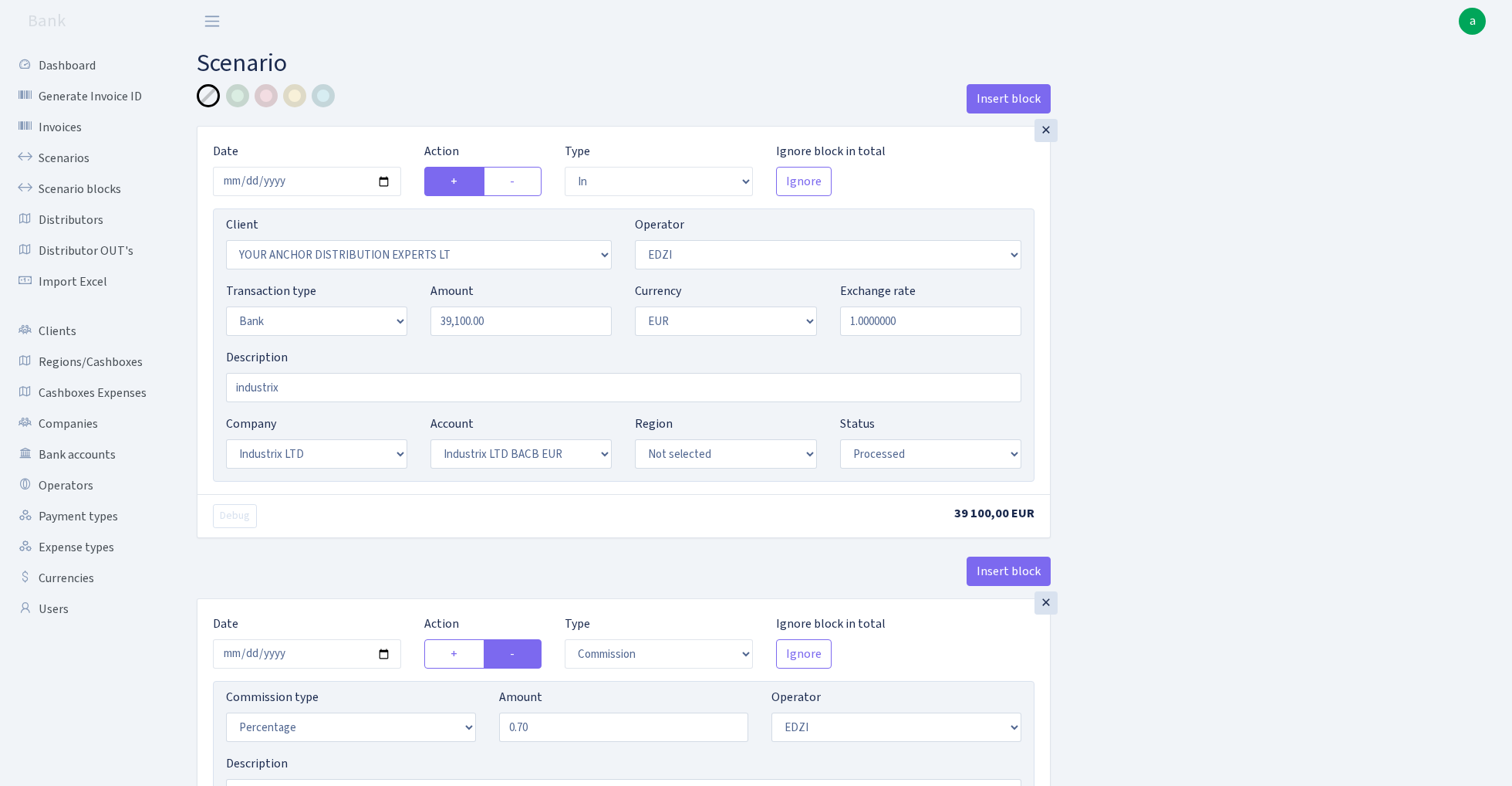
select select "processed"
click at [113, 189] on link "Scenario blocks" at bounding box center [84, 189] width 154 height 31
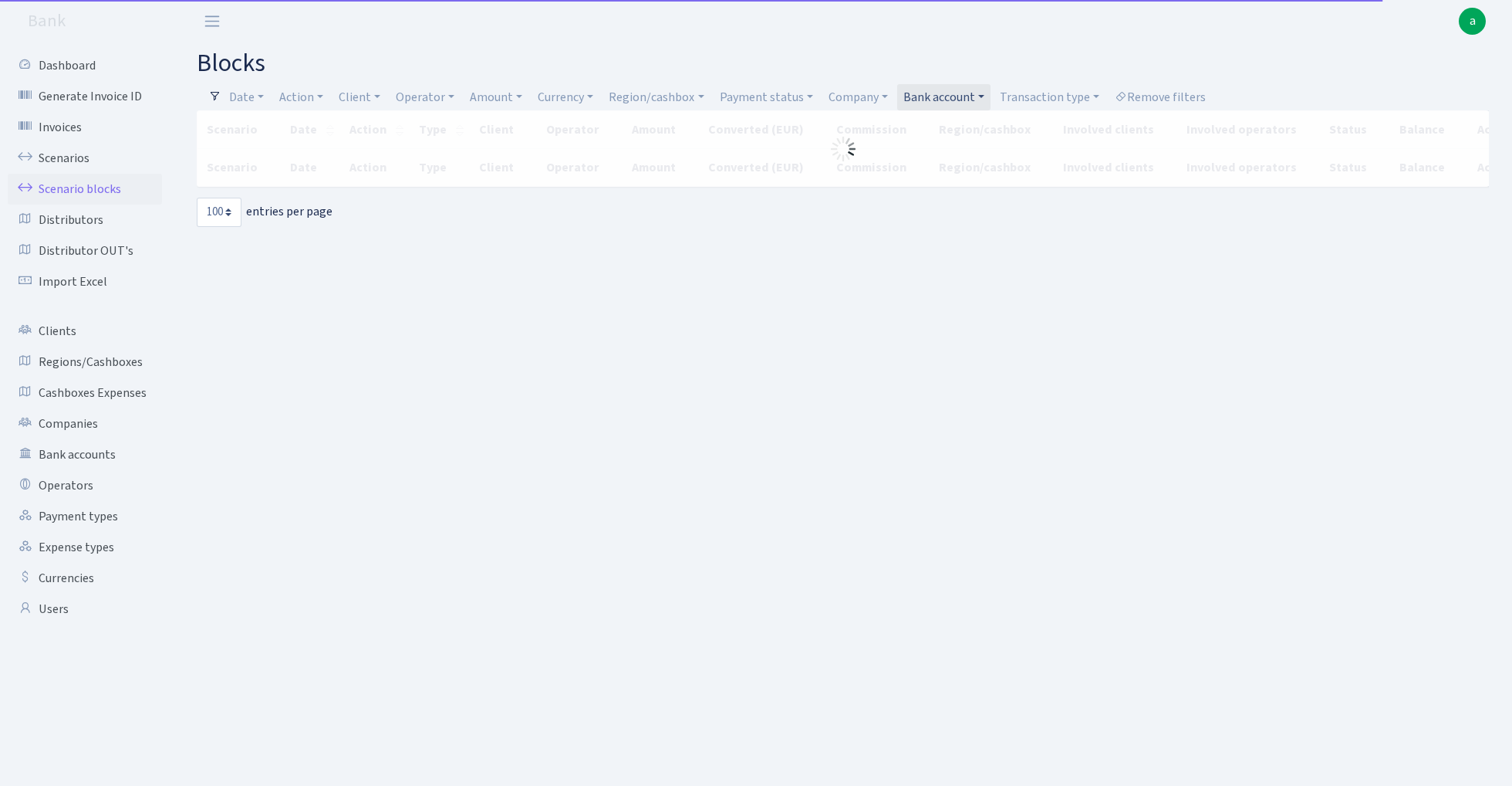
select select "100"
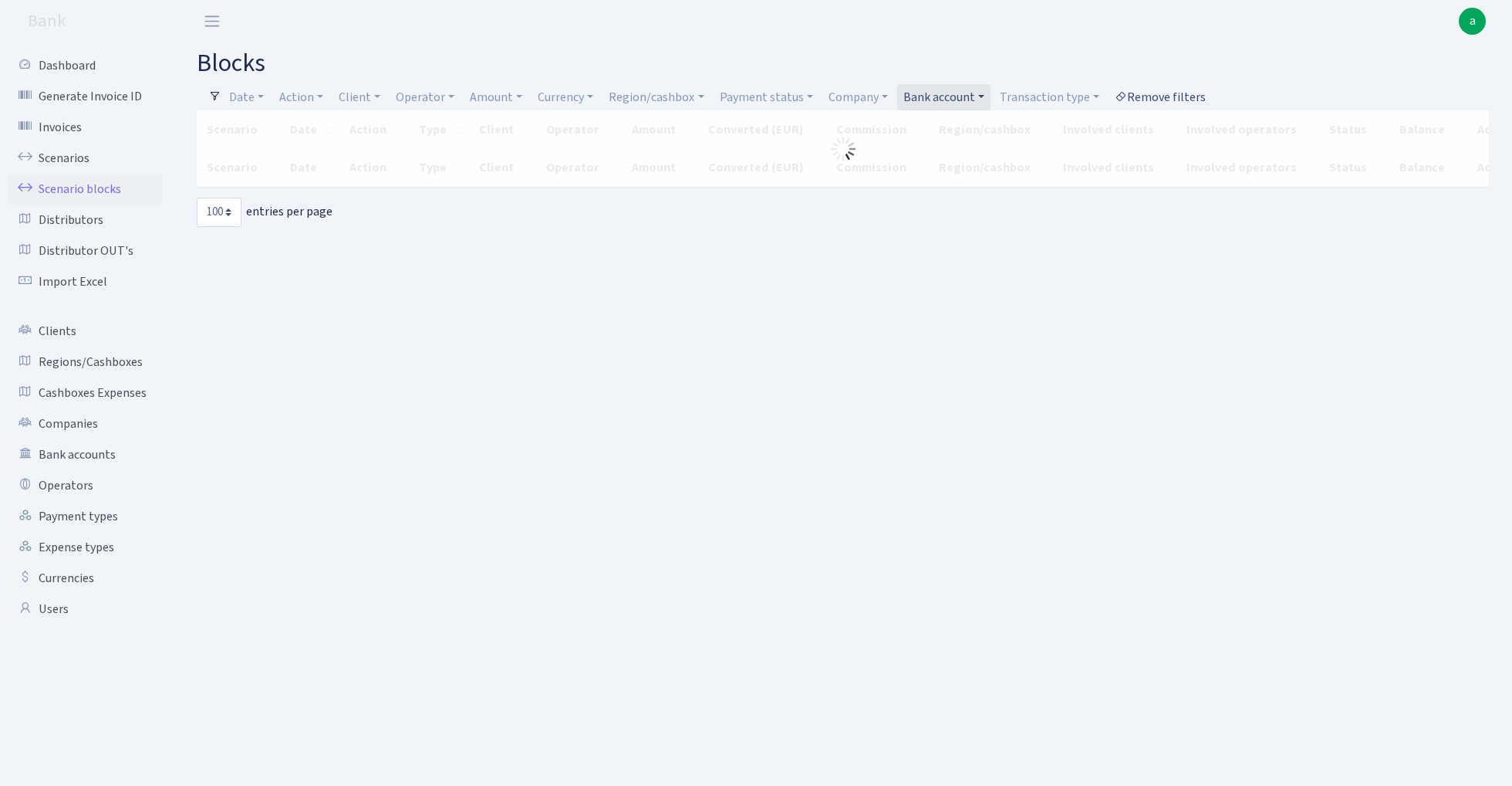
click at [1166, 96] on link "Remove filters" at bounding box center [1160, 97] width 103 height 26
click at [668, 96] on link "Region/cashbox" at bounding box center [655, 97] width 107 height 26
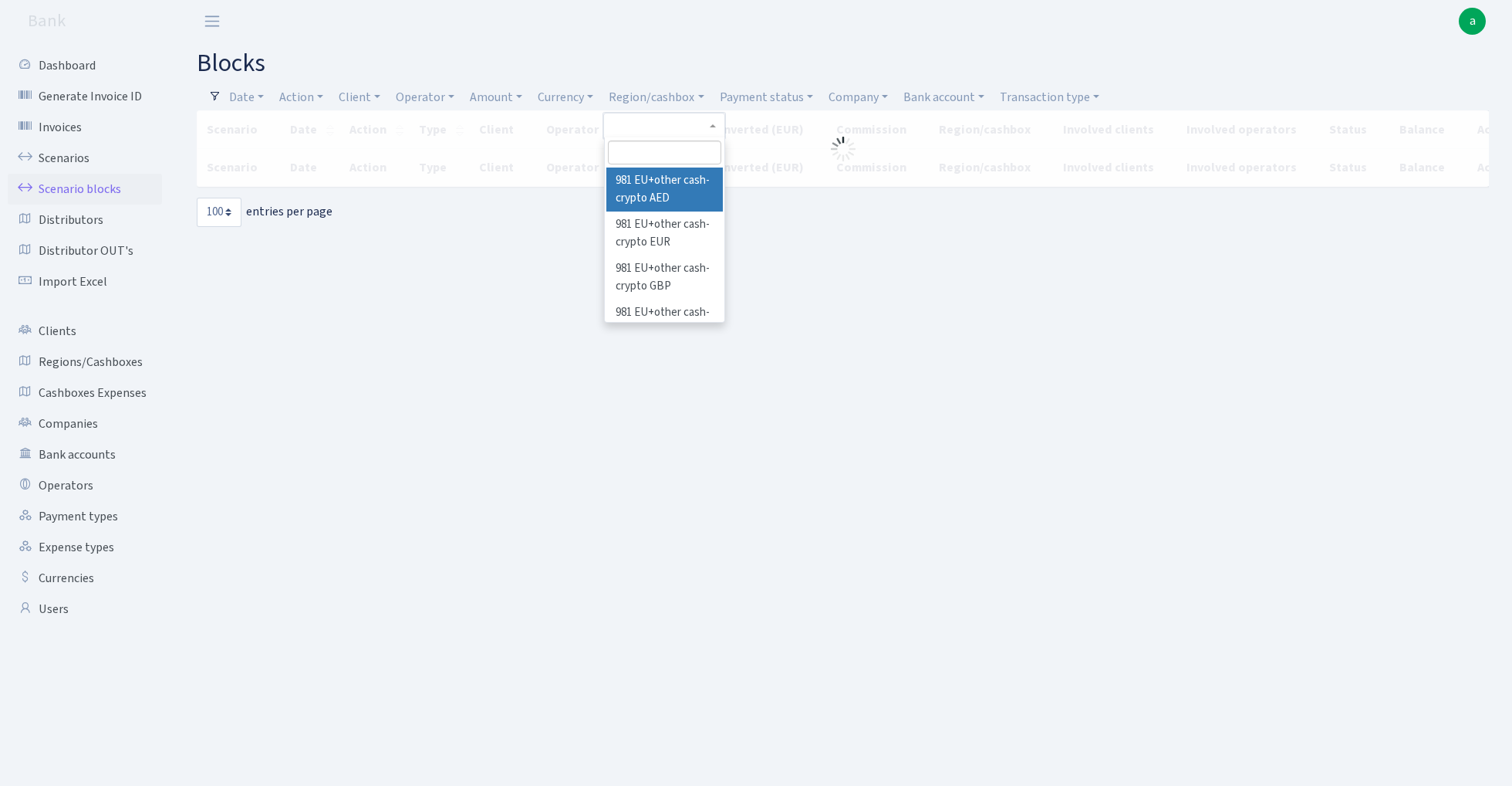
click at [661, 154] on input "search" at bounding box center [664, 153] width 114 height 24
type input "rix"
click at [663, 173] on li "[PERSON_NAME]" at bounding box center [664, 181] width 117 height 27
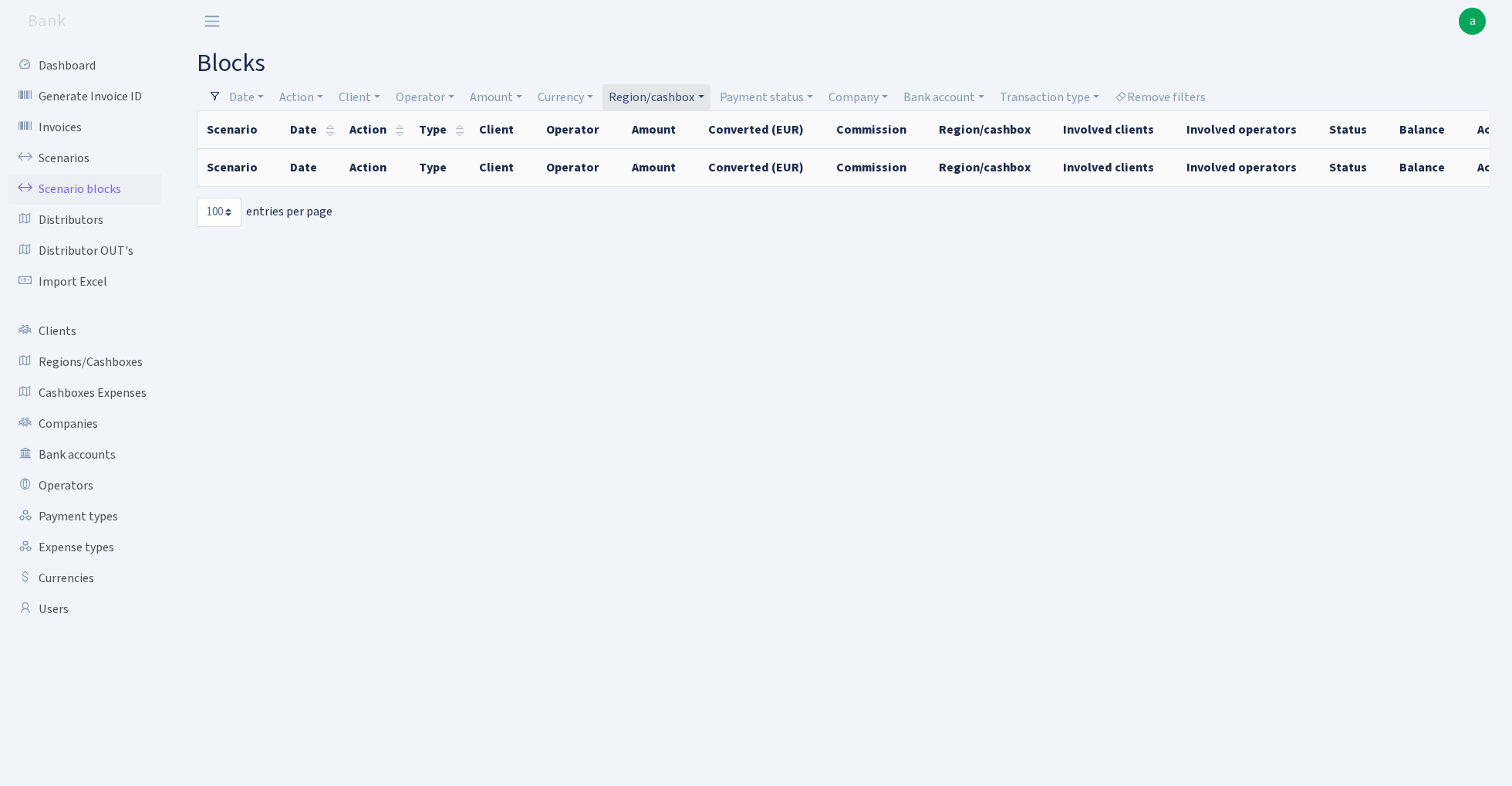
drag, startPoint x: 892, startPoint y: 10, endPoint x: 550, endPoint y: 52, distance: 344.6
click at [550, 52] on h2 "blocks" at bounding box center [843, 63] width 1293 height 29
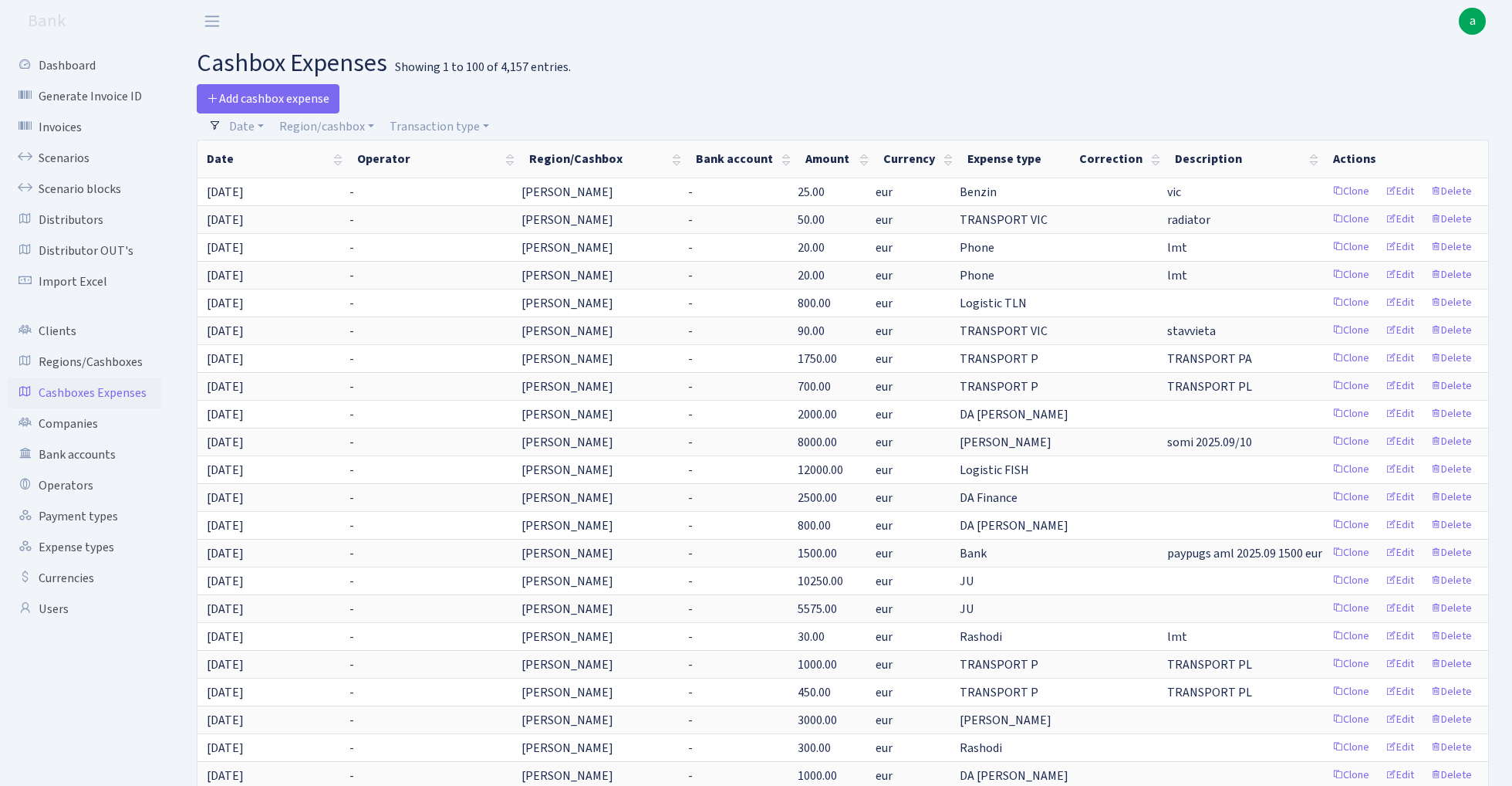
select select "100"
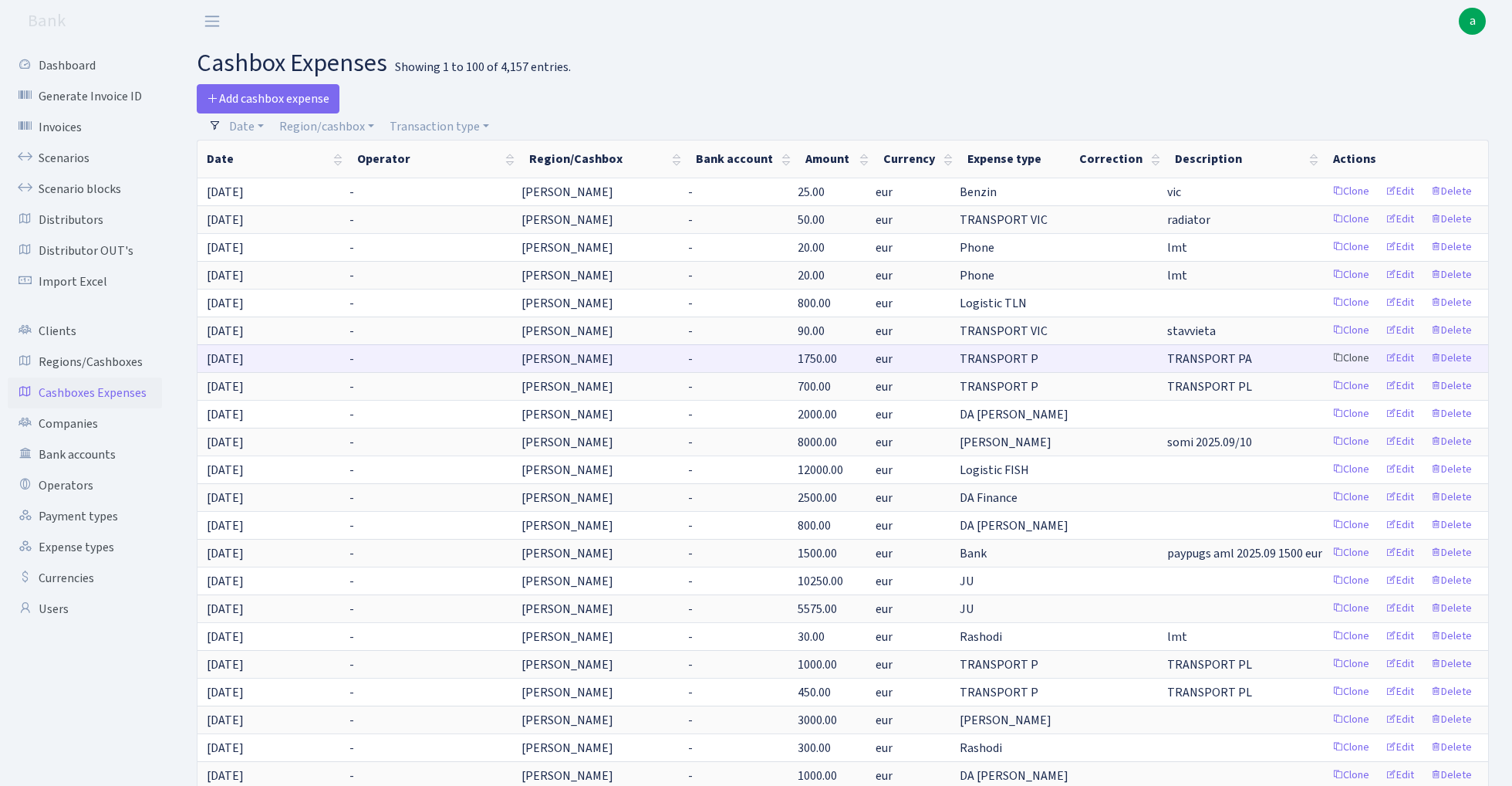
click at [1355, 359] on link "Clone" at bounding box center [1351, 359] width 50 height 24
click at [1350, 359] on link "Clone" at bounding box center [1351, 359] width 50 height 24
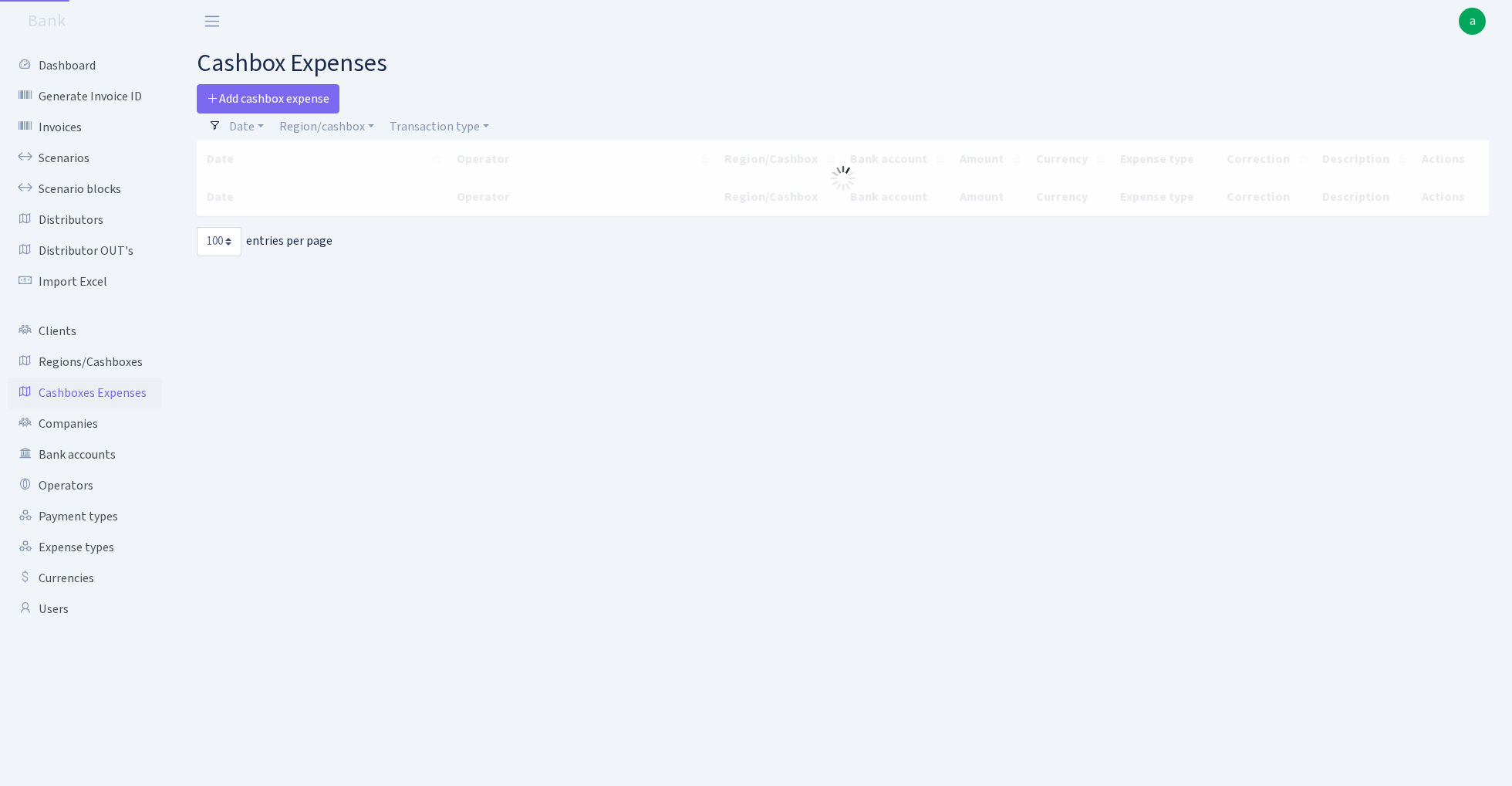
select select "100"
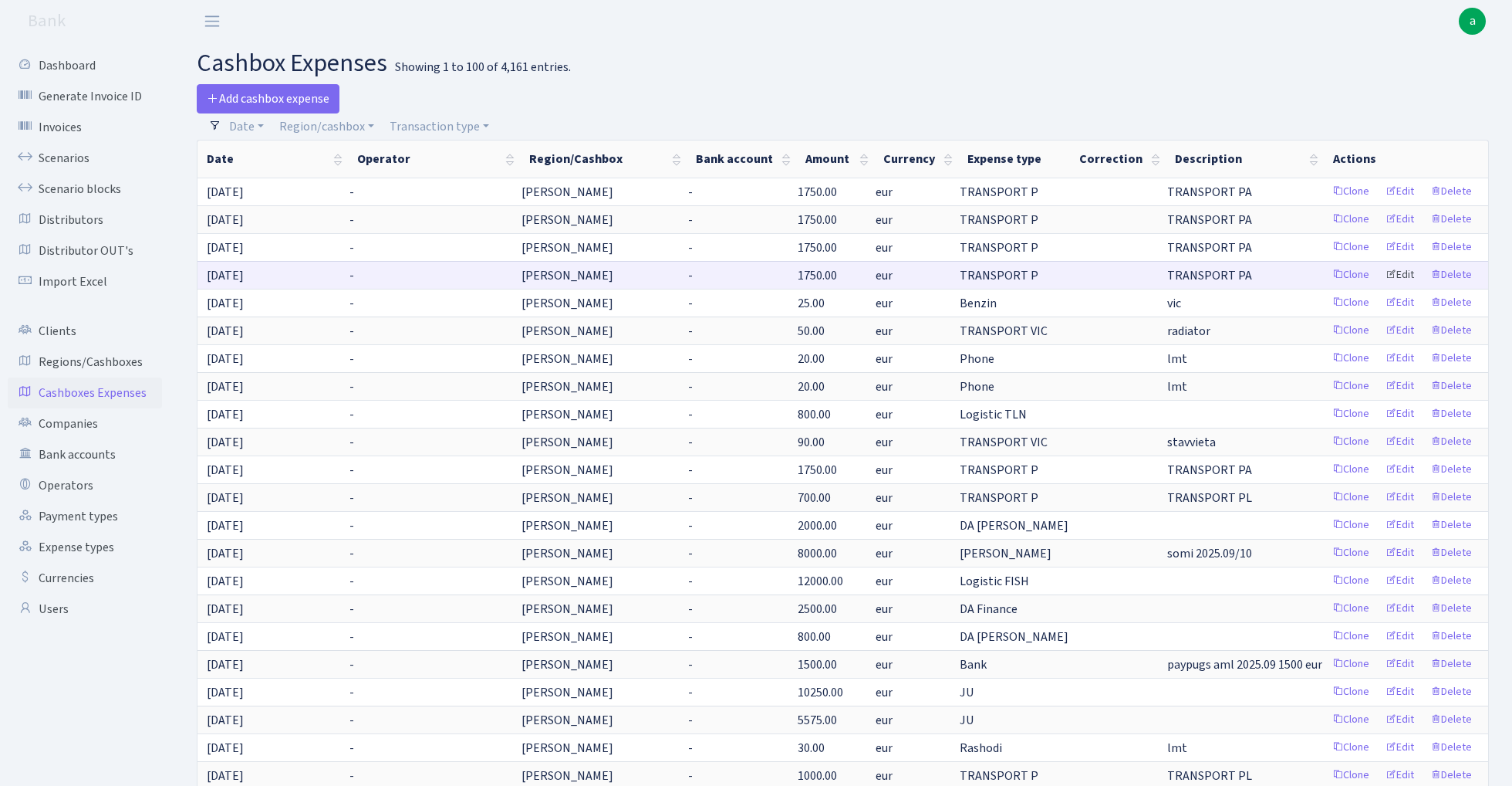
click at [1401, 276] on link "Edit" at bounding box center [1400, 275] width 43 height 24
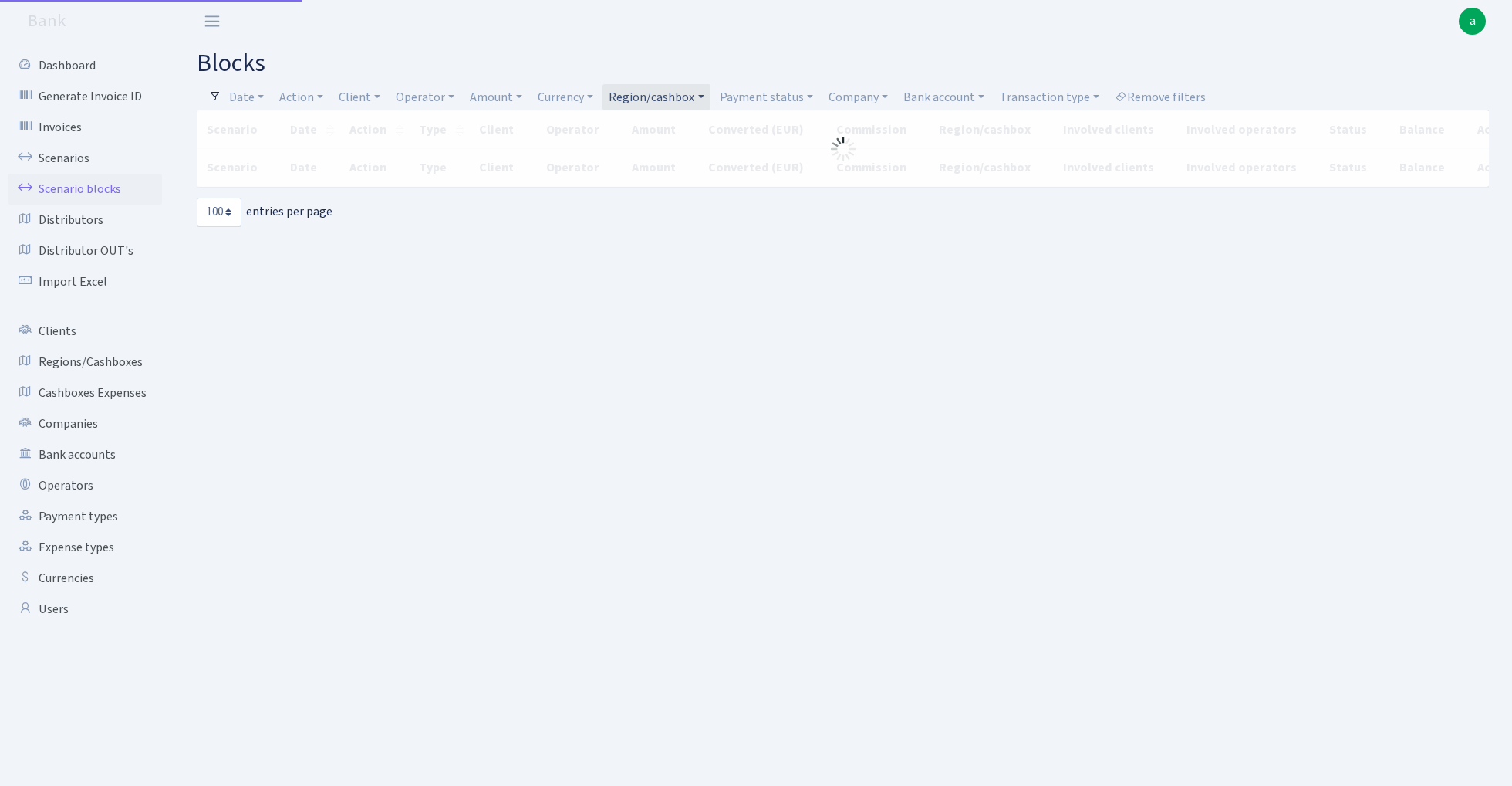
select select "100"
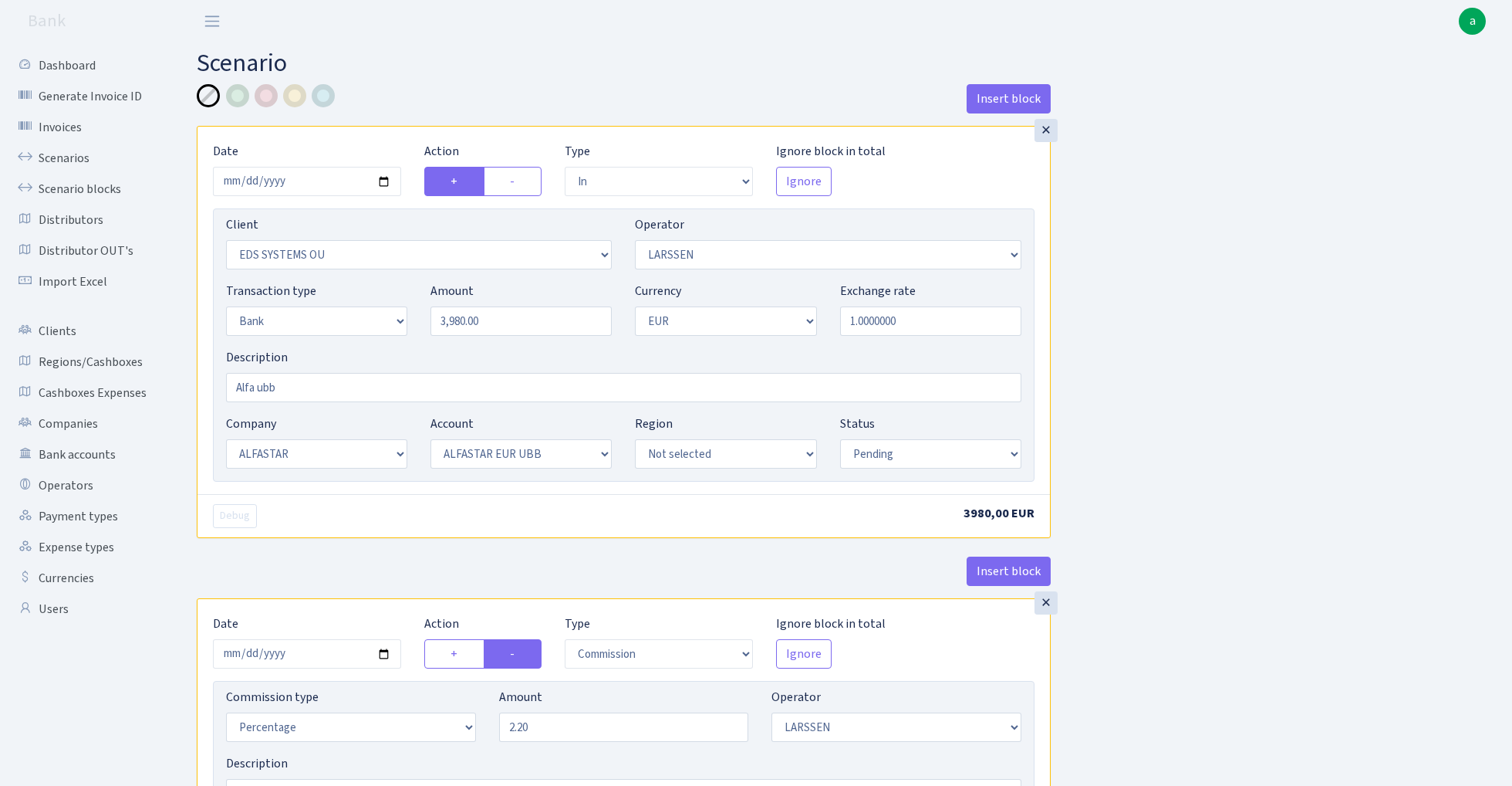
select select "in"
select select "304"
select select "36"
select select "2"
select select "1"
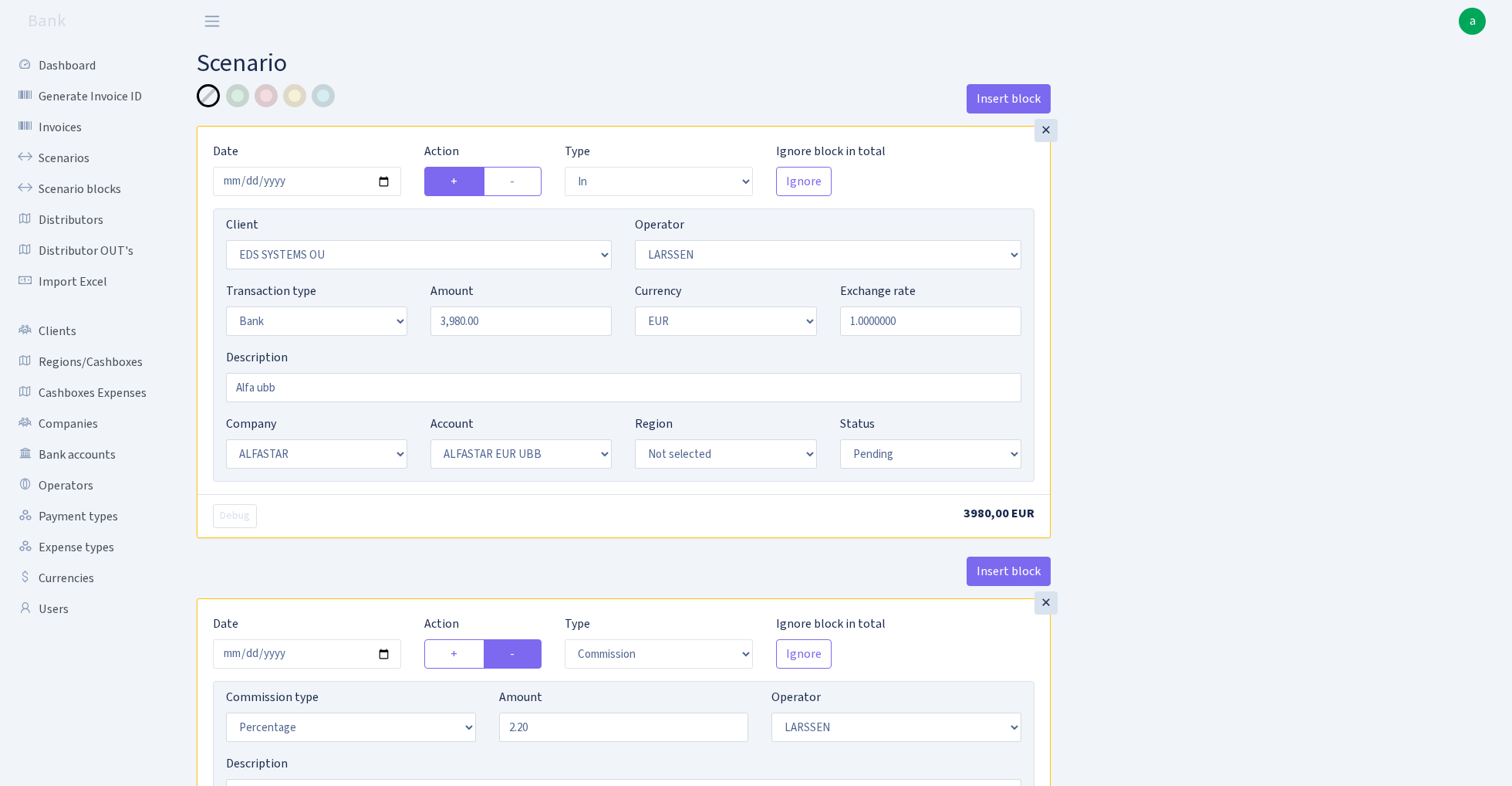
select select "14"
select select "42"
select select "pending"
select select "commission"
select select "36"
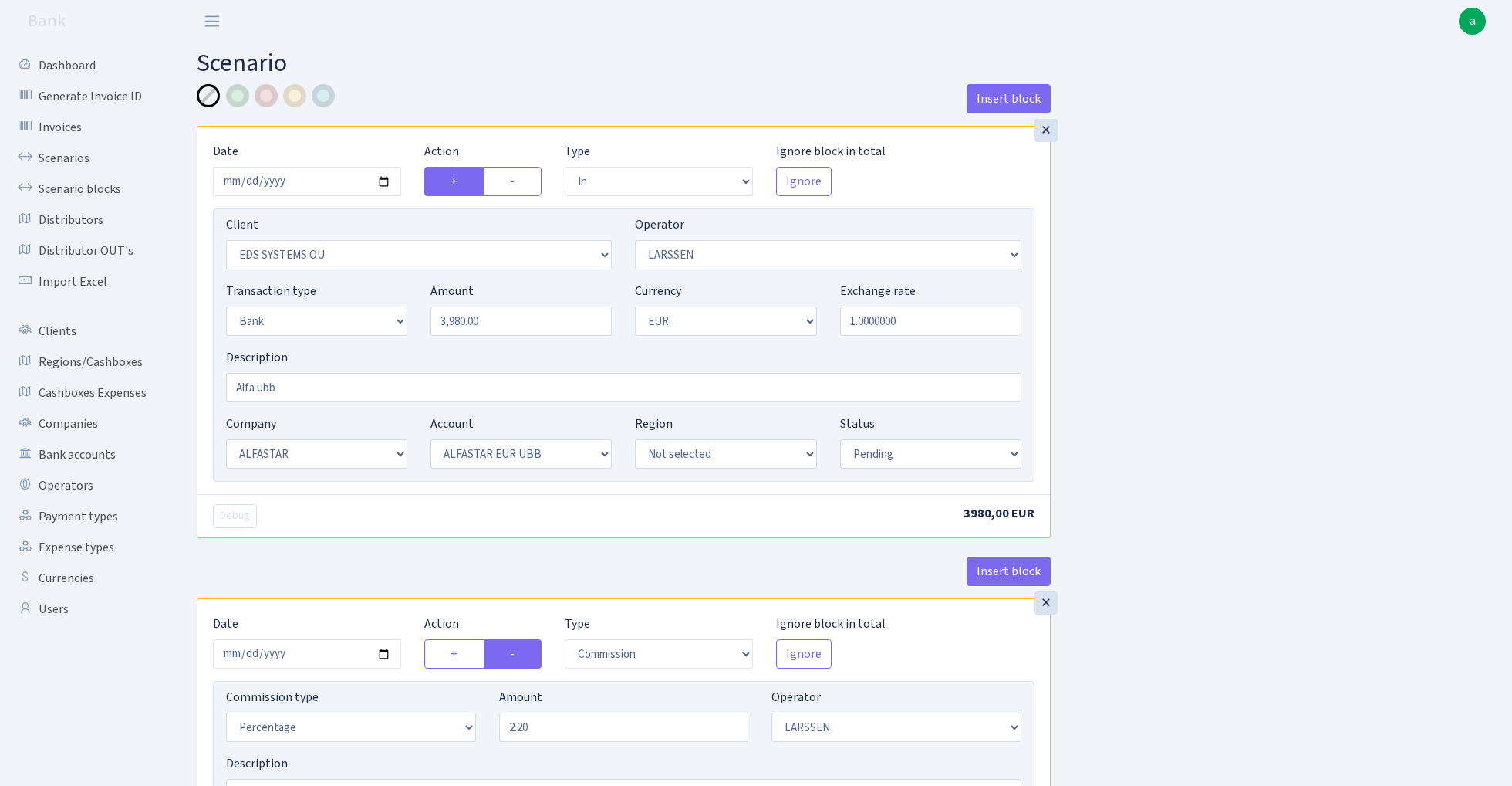
select select "pending"
select select "processed"
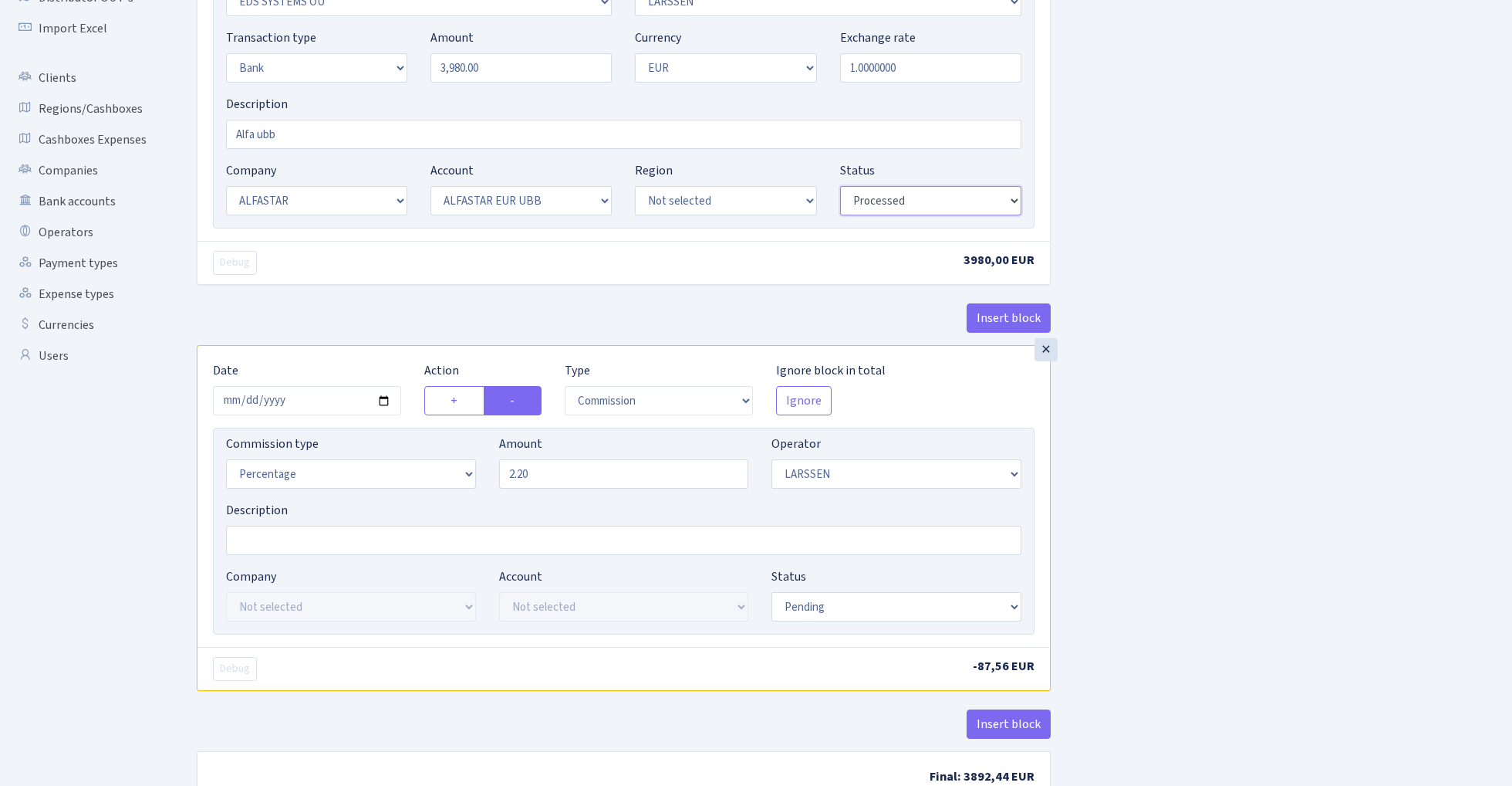
scroll to position [298, 0]
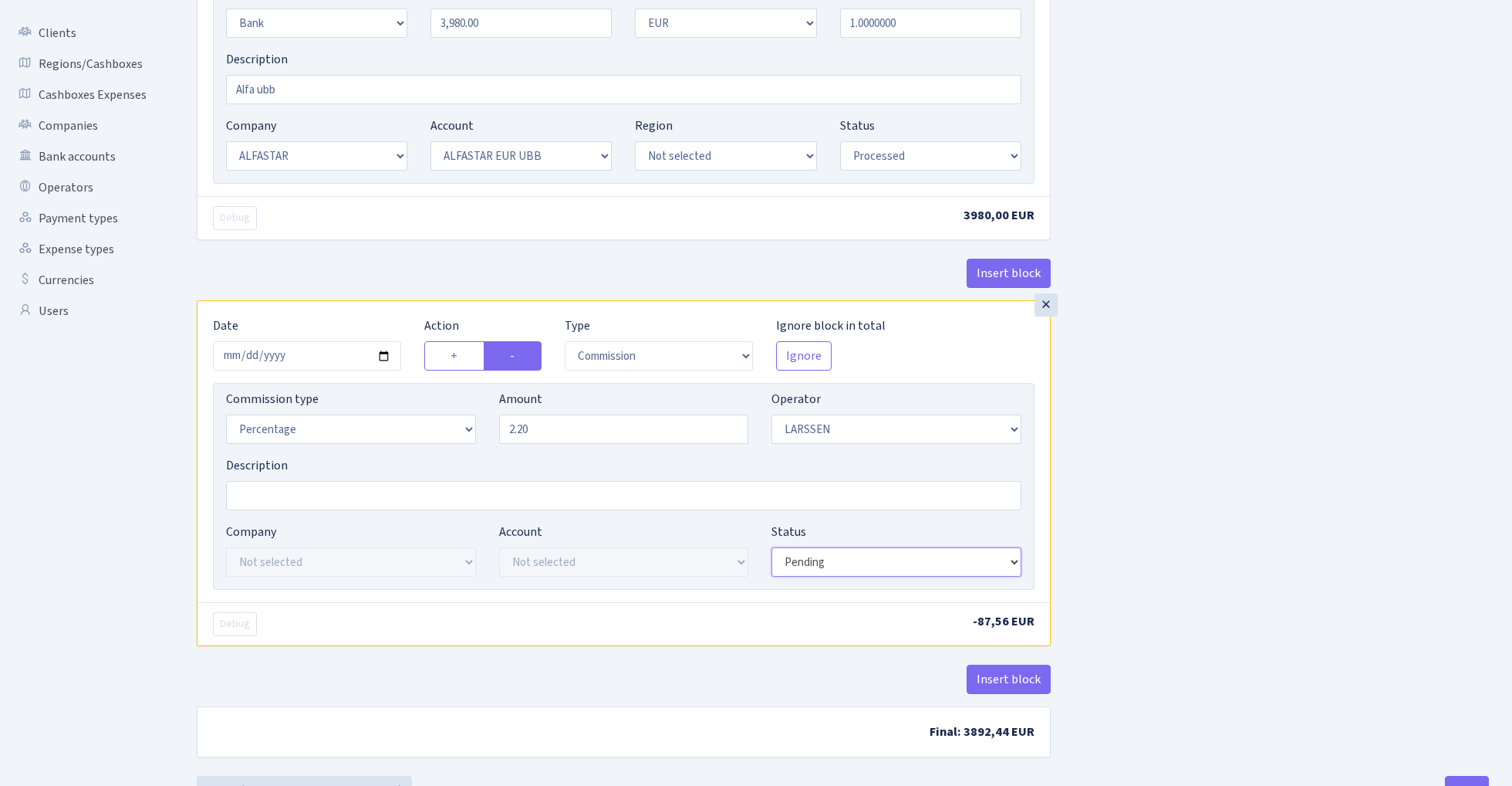
select select "processed"
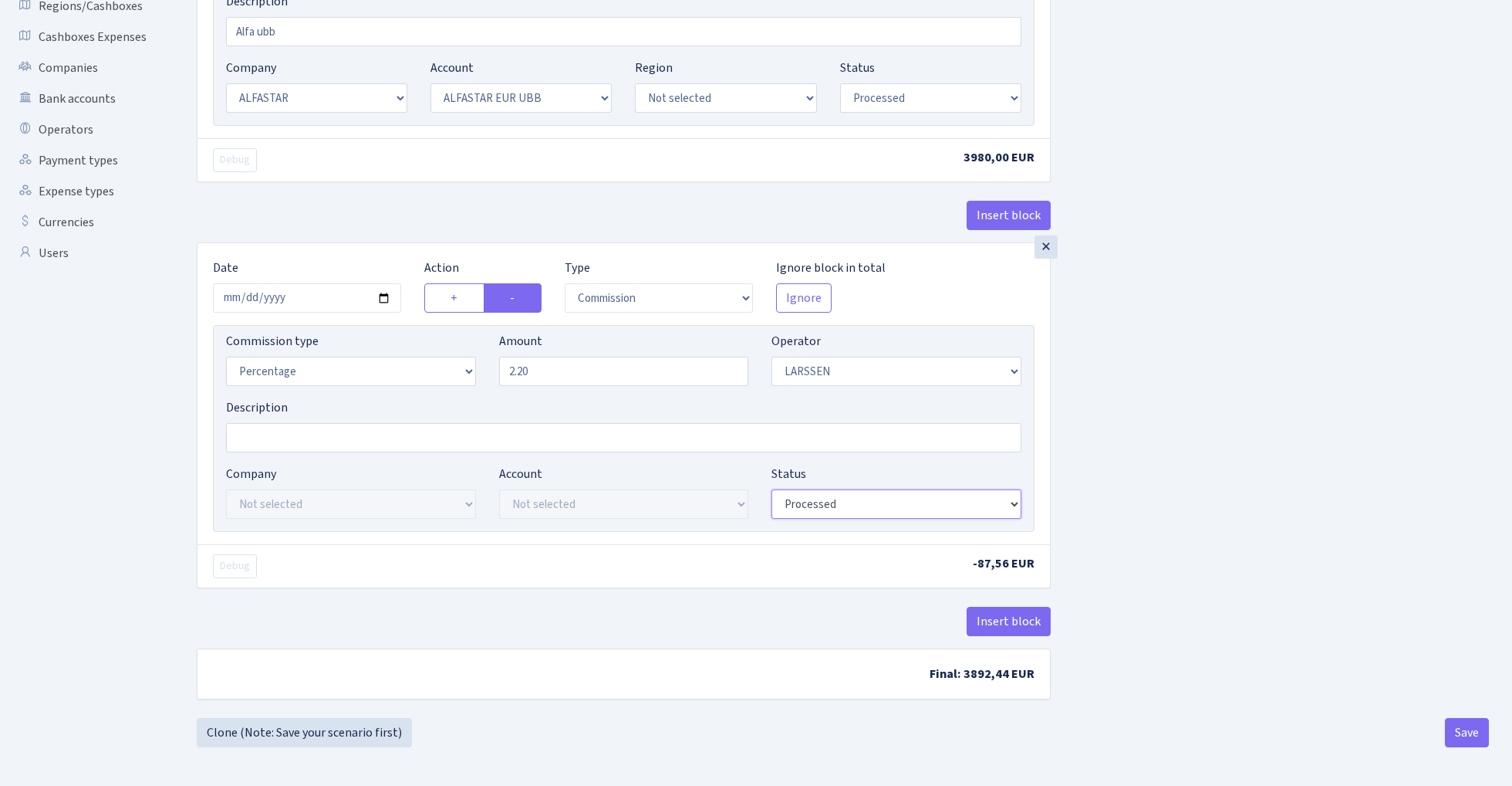
scroll to position [359, 0]
click at [1473, 724] on button "Save" at bounding box center [1466, 733] width 44 height 29
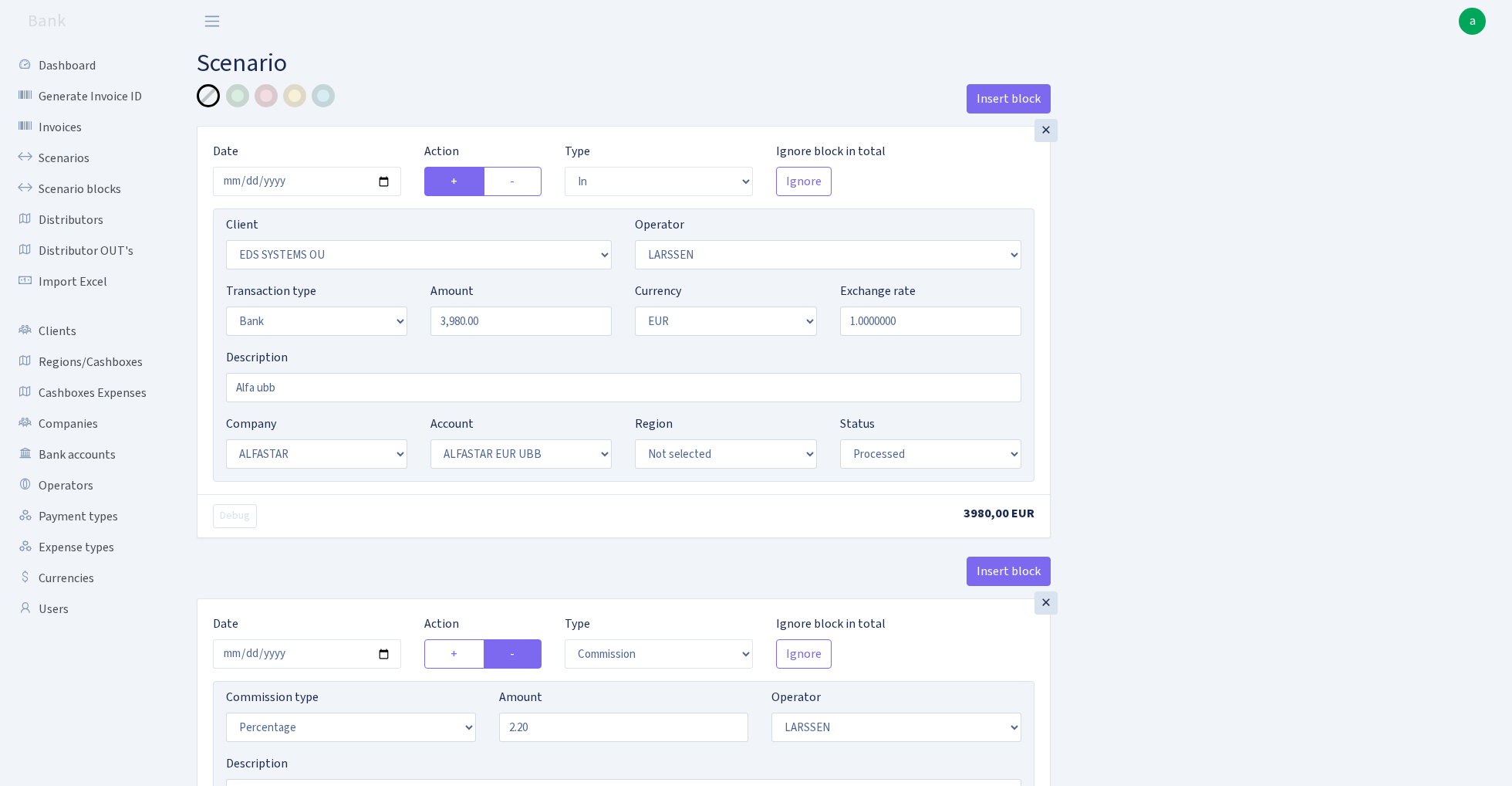
select select "in"
select select "304"
select select "36"
select select "2"
select select "1"
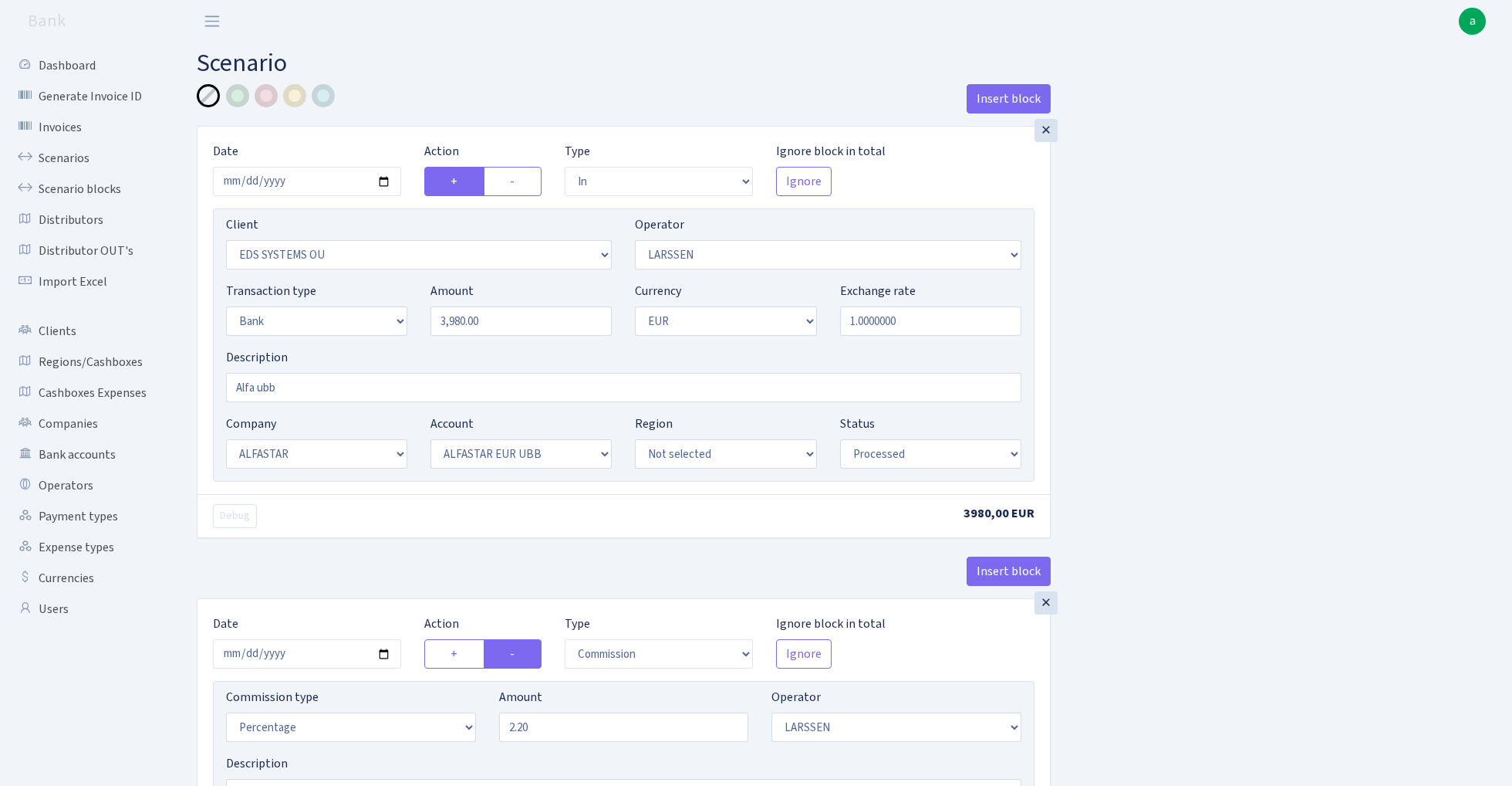
select select "14"
select select "42"
select select "processed"
select select "commission"
select select "36"
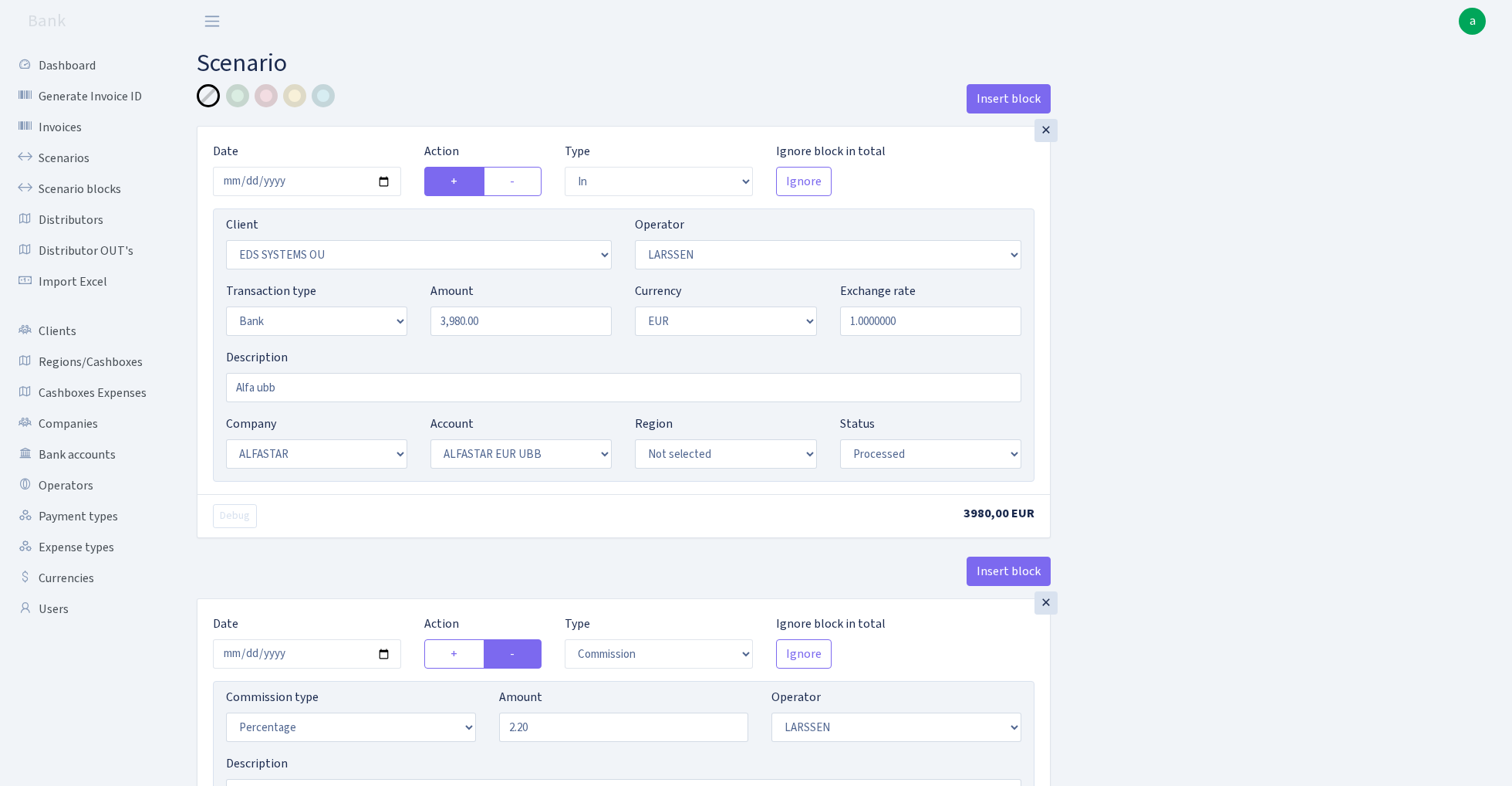
select select "processed"
click at [68, 157] on link "Scenarios" at bounding box center [84, 158] width 154 height 31
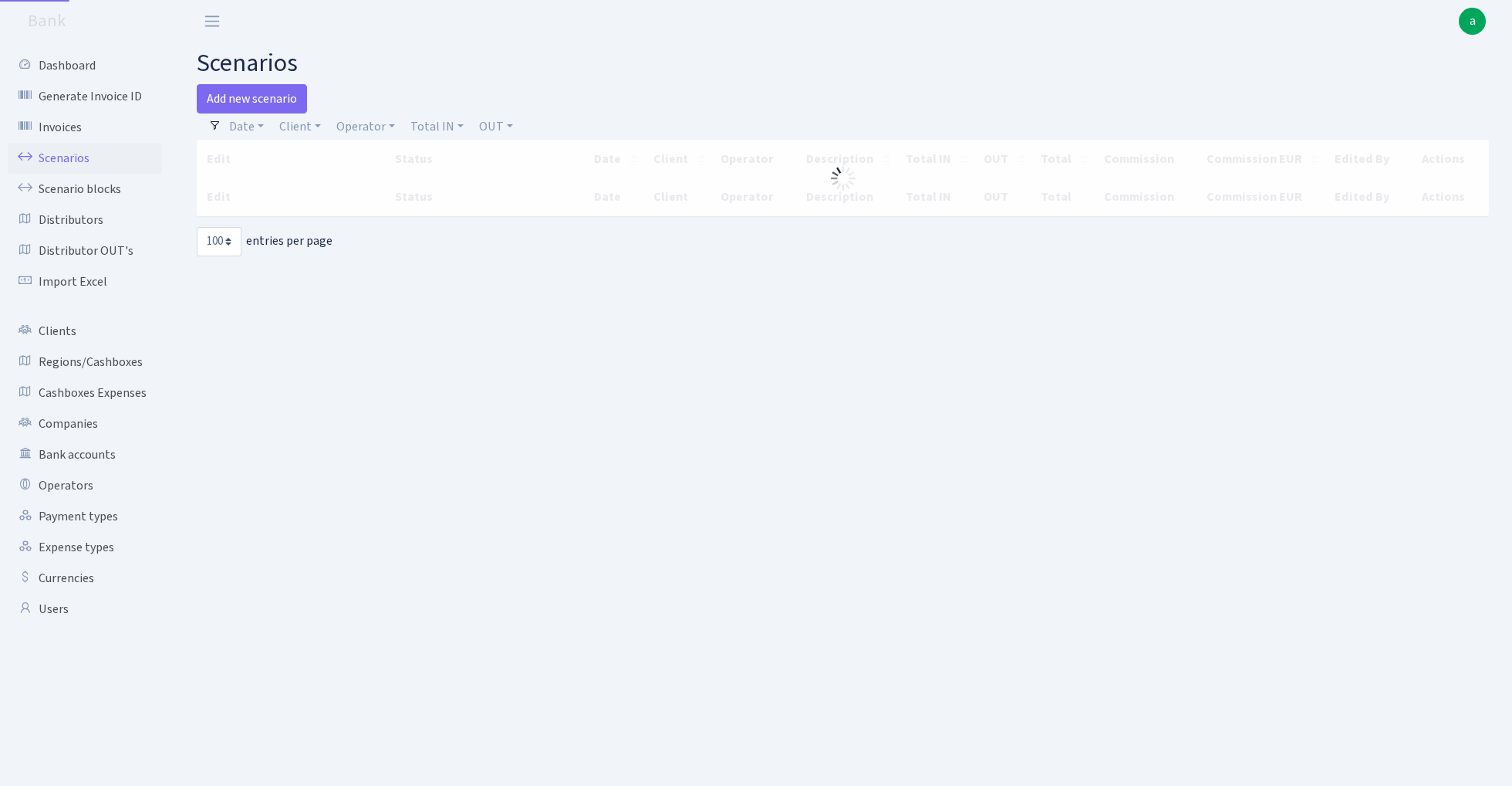
select select "100"
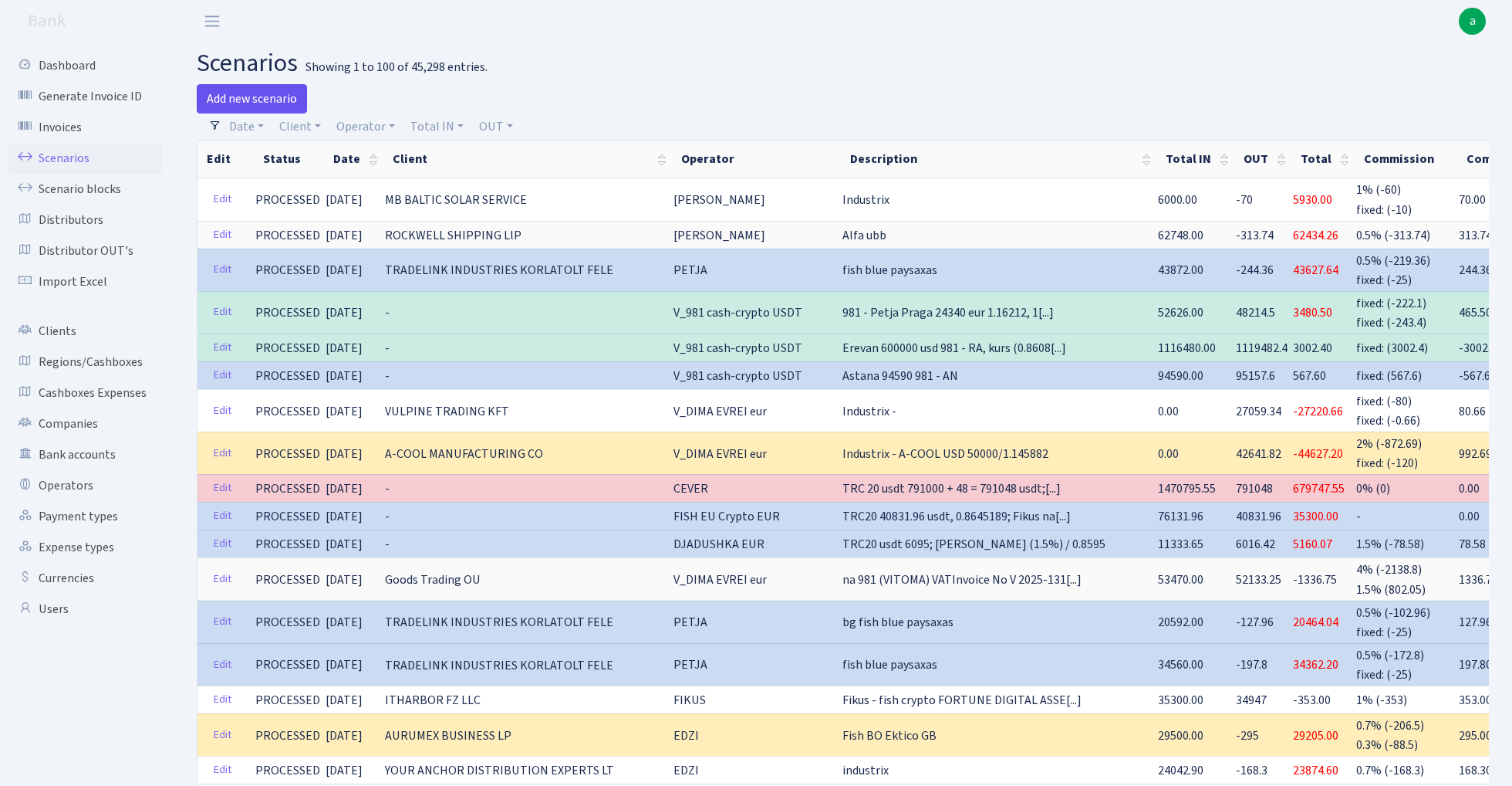
click at [276, 97] on link "Add new scenario" at bounding box center [252, 99] width 111 height 29
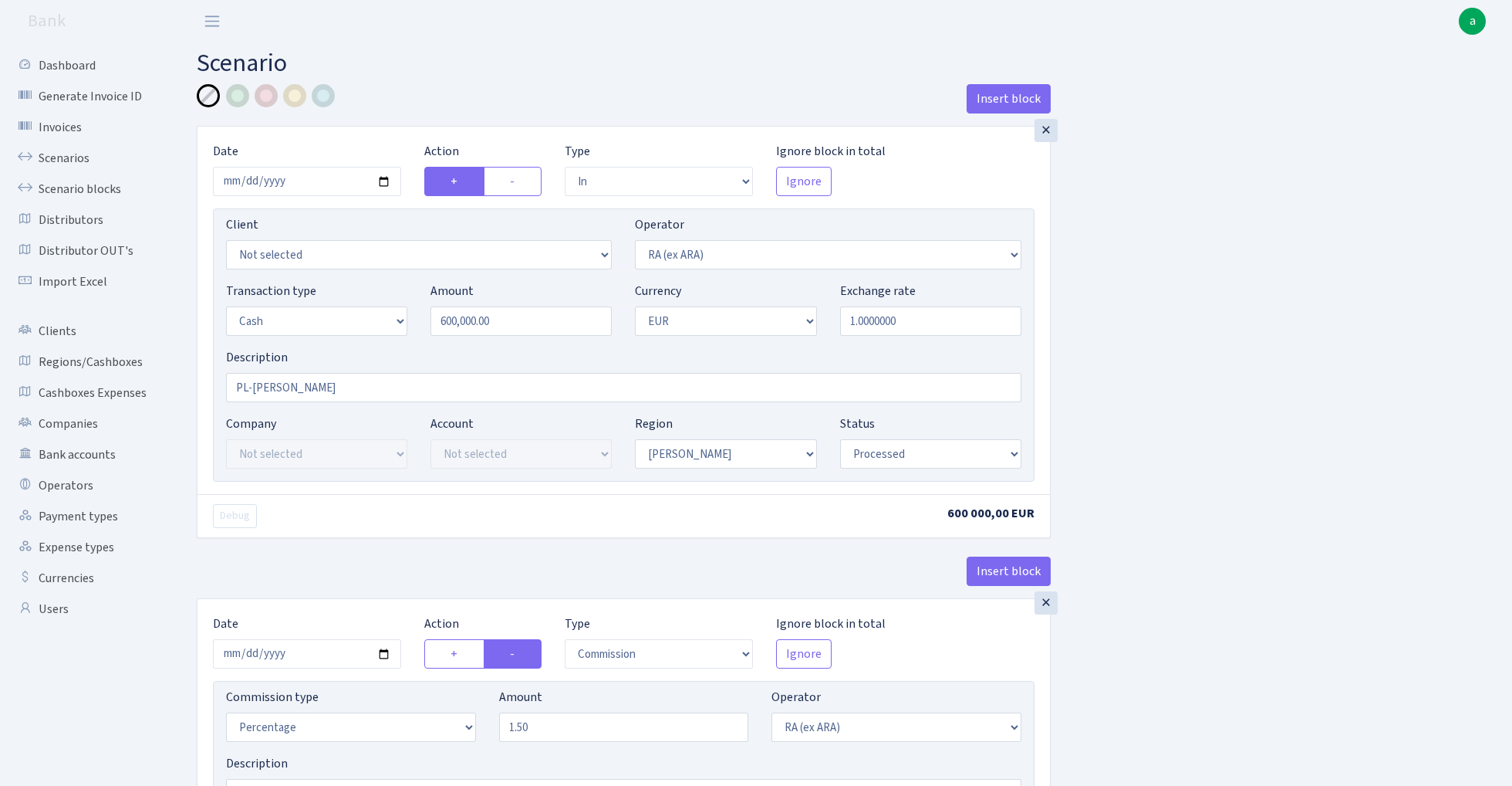
select select "in"
select select "45"
select select "1"
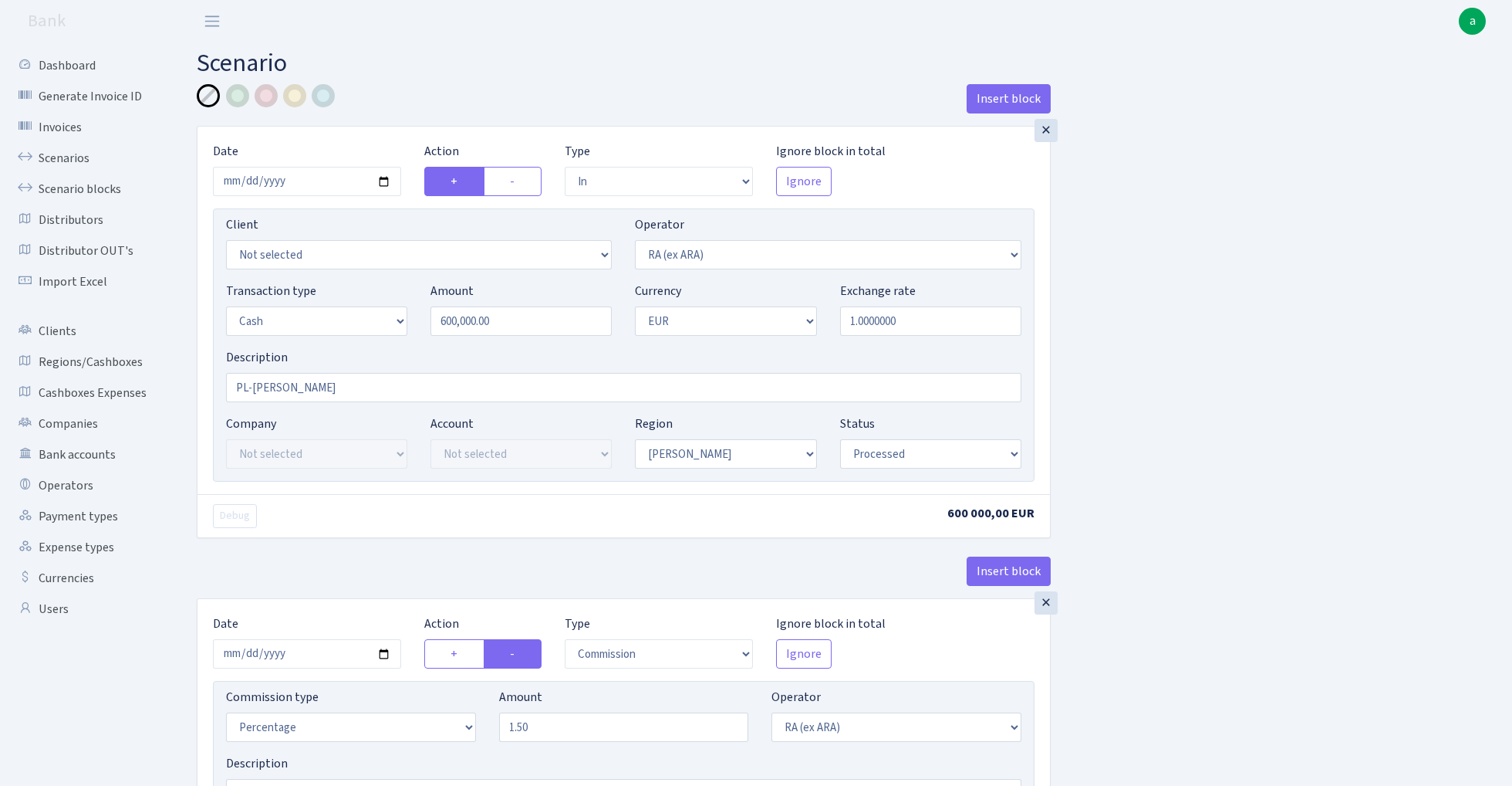
select select "processed"
select select "commission"
select select "45"
select select "processed"
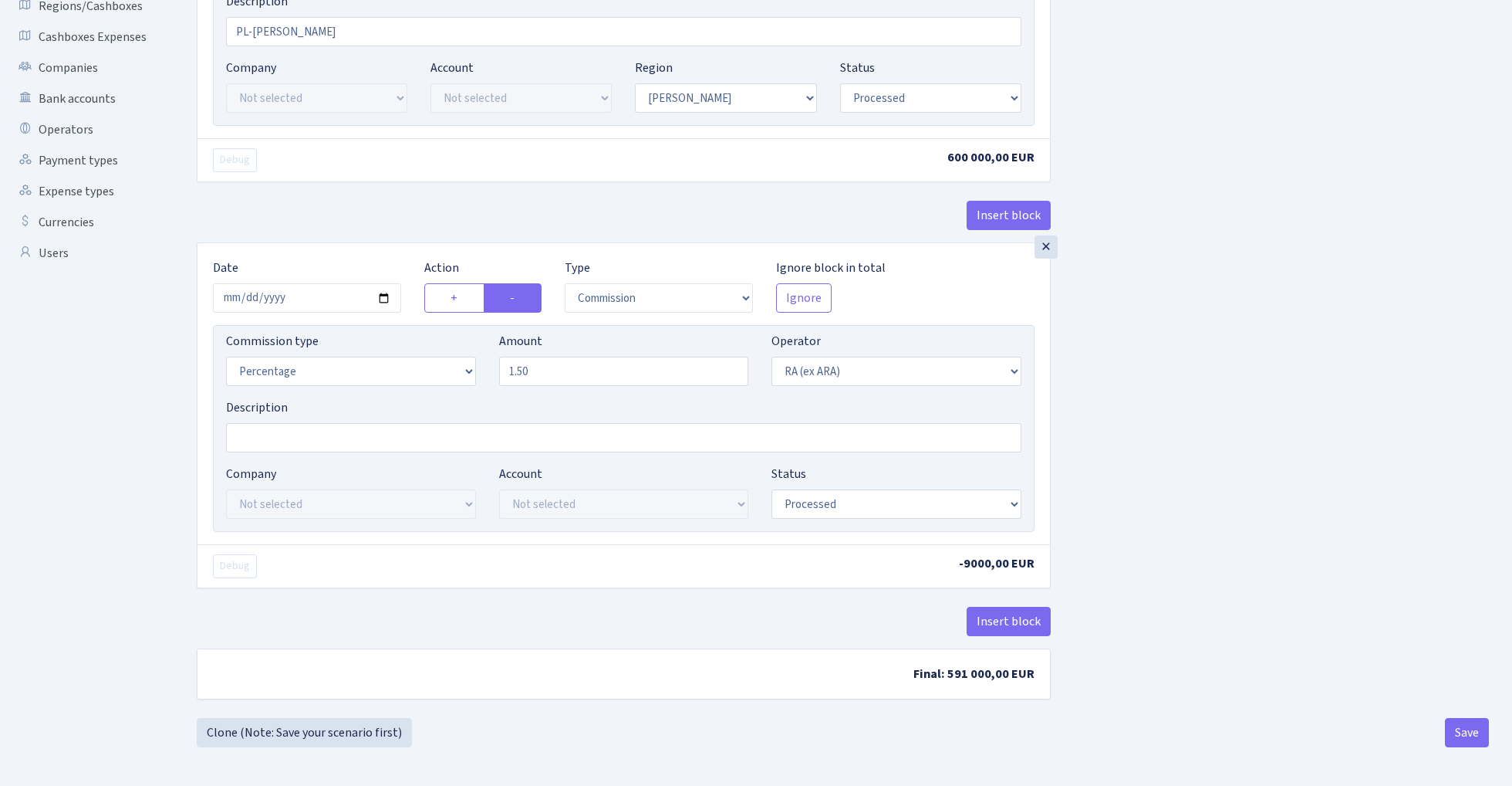
scroll to position [359, 0]
click at [370, 731] on link "Clone (Note: Save your scenario first)" at bounding box center [305, 733] width 216 height 29
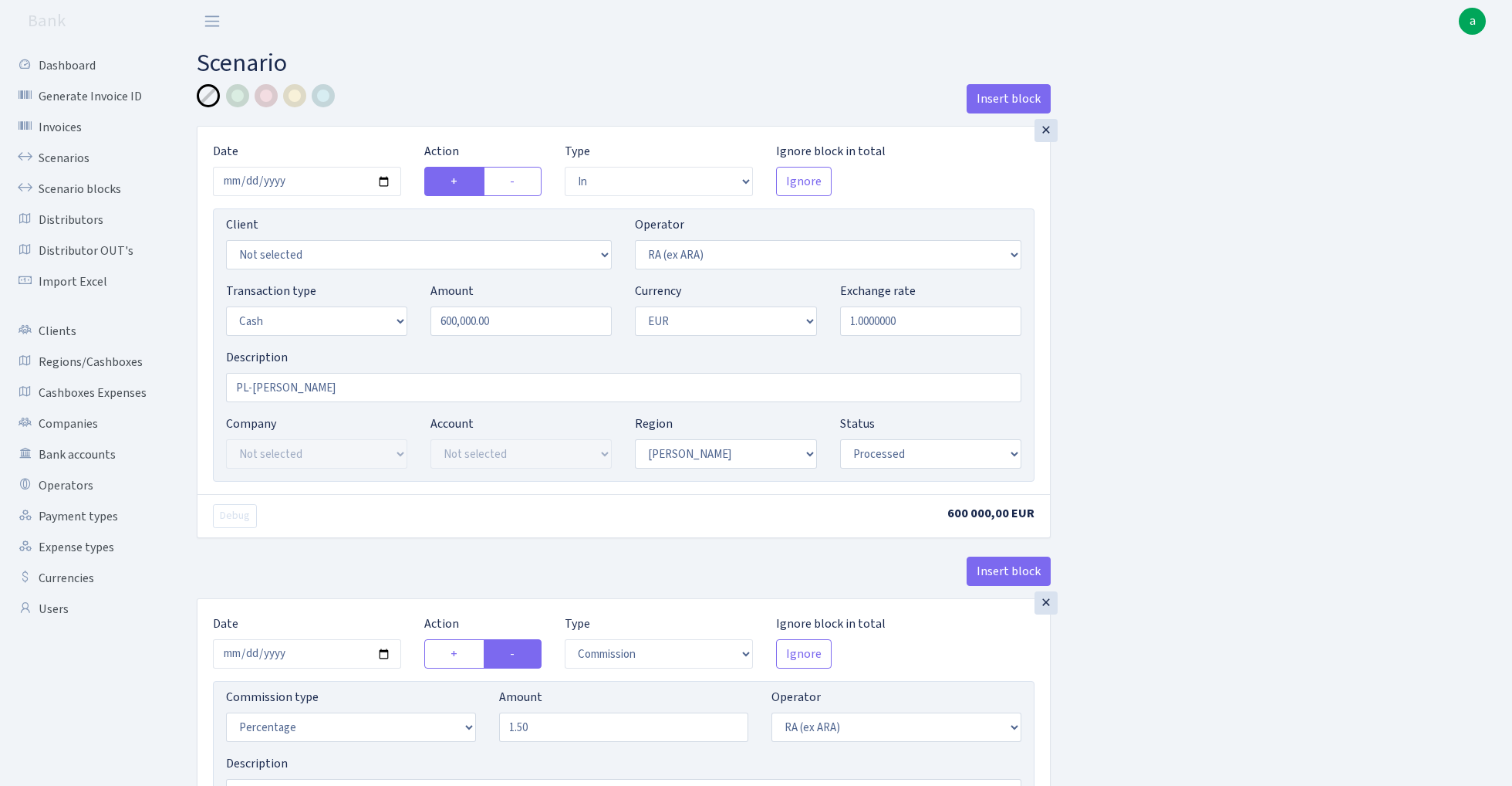
select select "in"
select select "45"
select select "1"
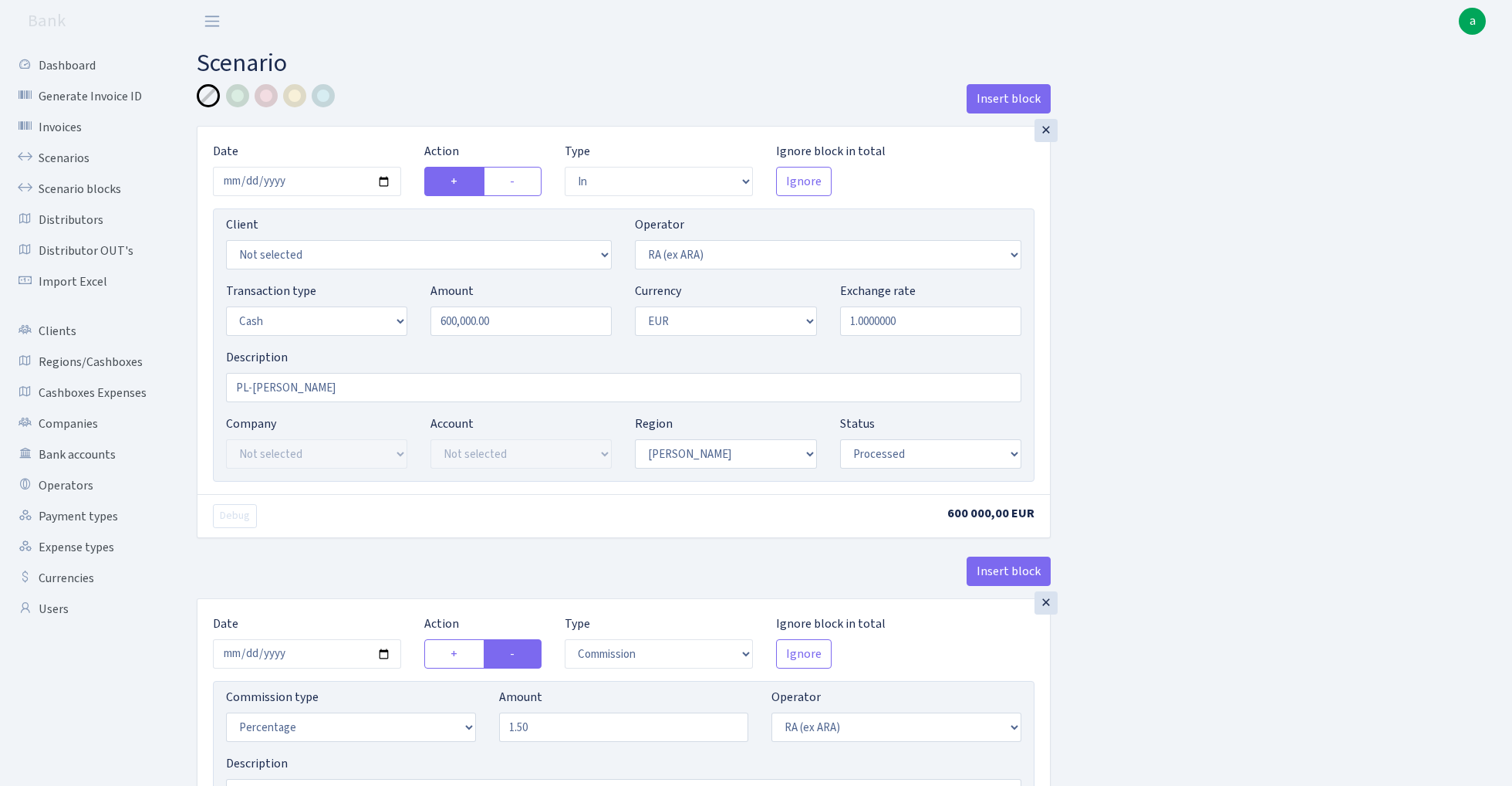
select select "processed"
select select "commission"
select select "45"
select select "processed"
click at [324, 180] on input "2025-10-13" at bounding box center [307, 182] width 188 height 29
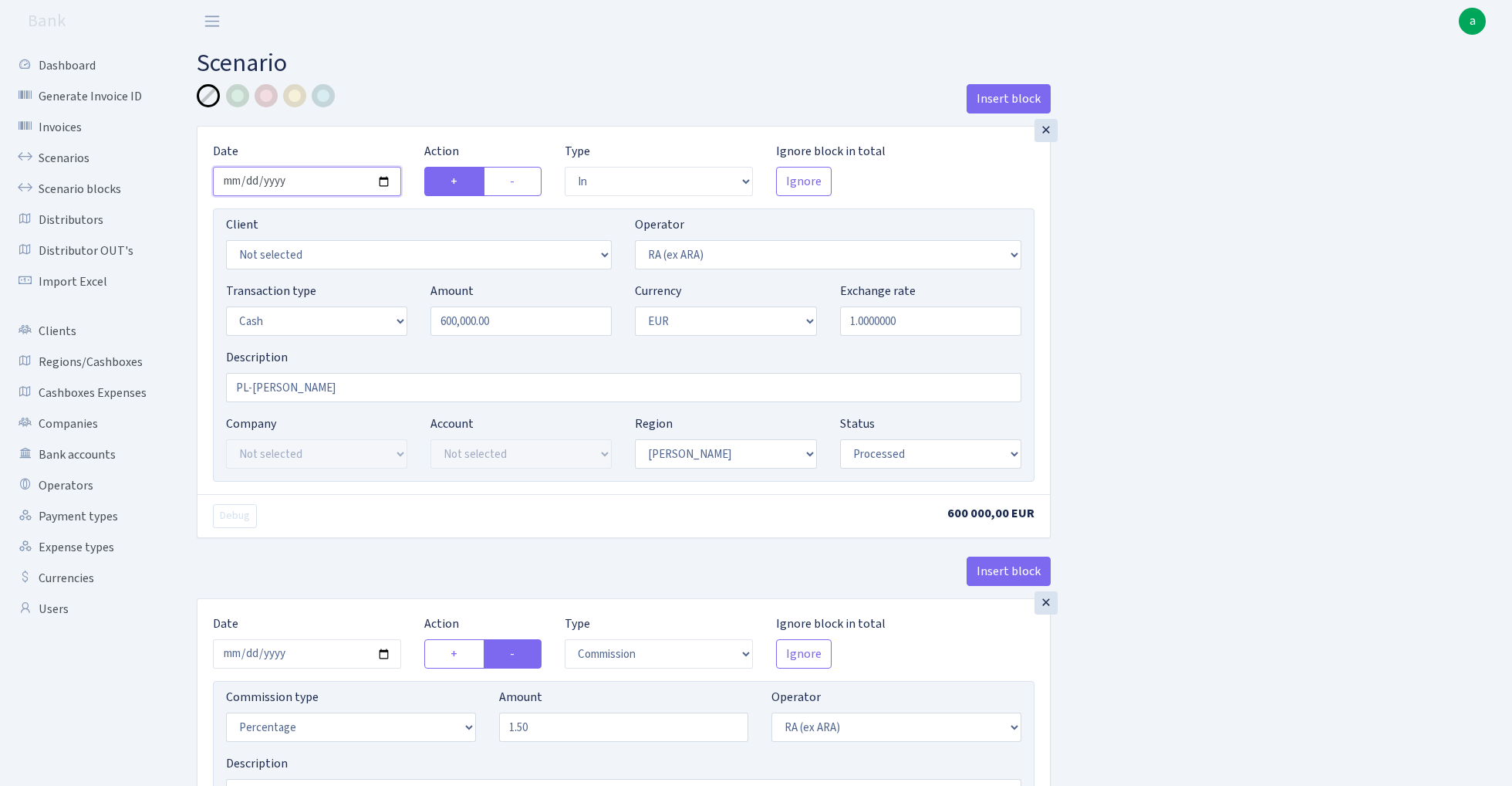
type input "[DATE]"
click at [473, 79] on main "Scenario Insert block × Date 2025-10-15 Action + - Type --- In Out Commission F…" at bounding box center [843, 573] width 1338 height 1061
drag, startPoint x: 454, startPoint y: 325, endPoint x: 381, endPoint y: 325, distance: 73.0
click at [386, 325] on div "Transaction type Not selected 981 ELF FISH crypto GIRT IVO dekl MM-BALTIC eur U…" at bounding box center [623, 315] width 819 height 66
type input "575,000.00"
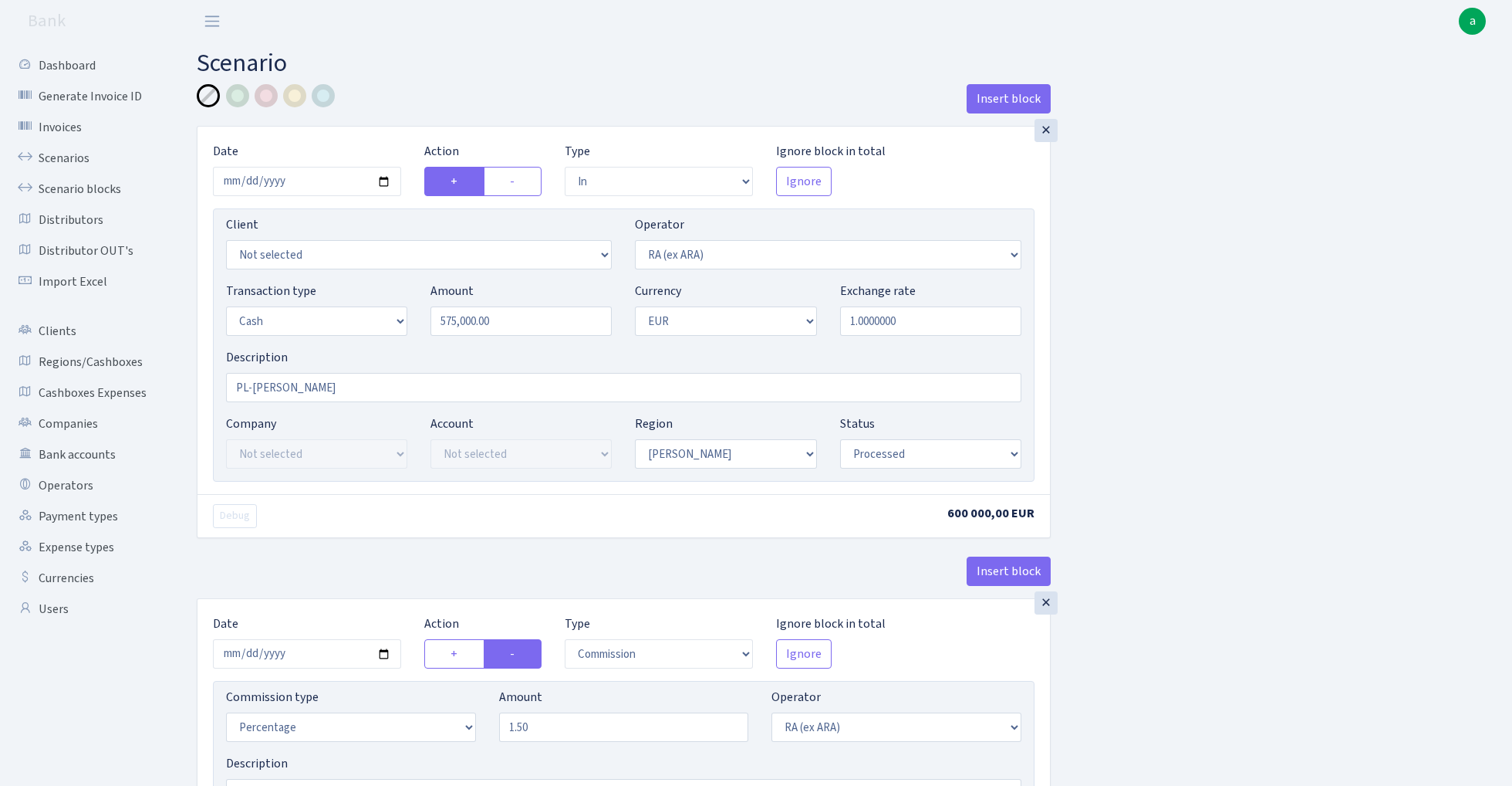
click at [1409, 451] on div "Insert block × Date 2025-10-15 Action + - Type --- In Out Commission Field requ…" at bounding box center [843, 579] width 1315 height 989
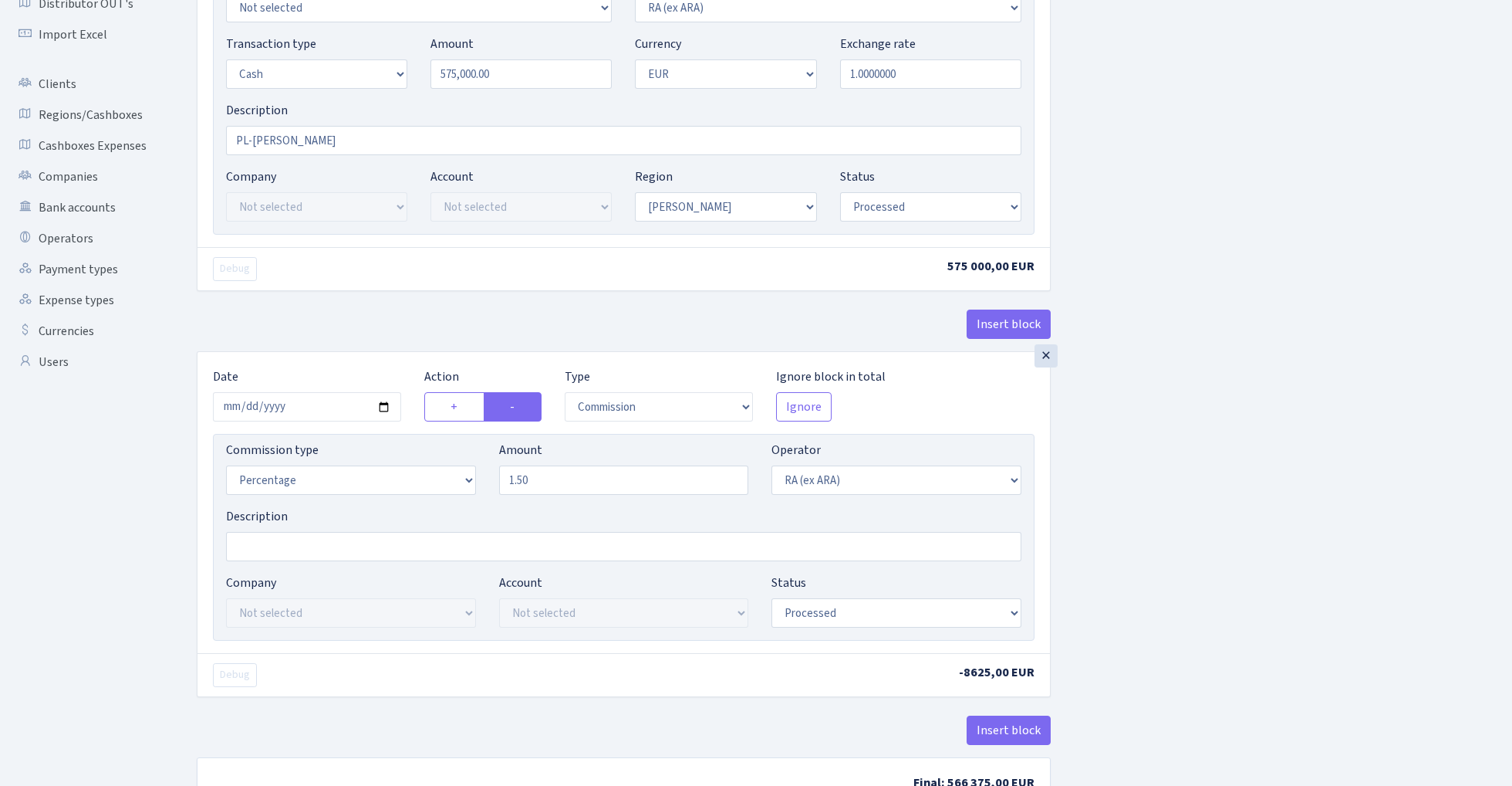
scroll to position [268, 0]
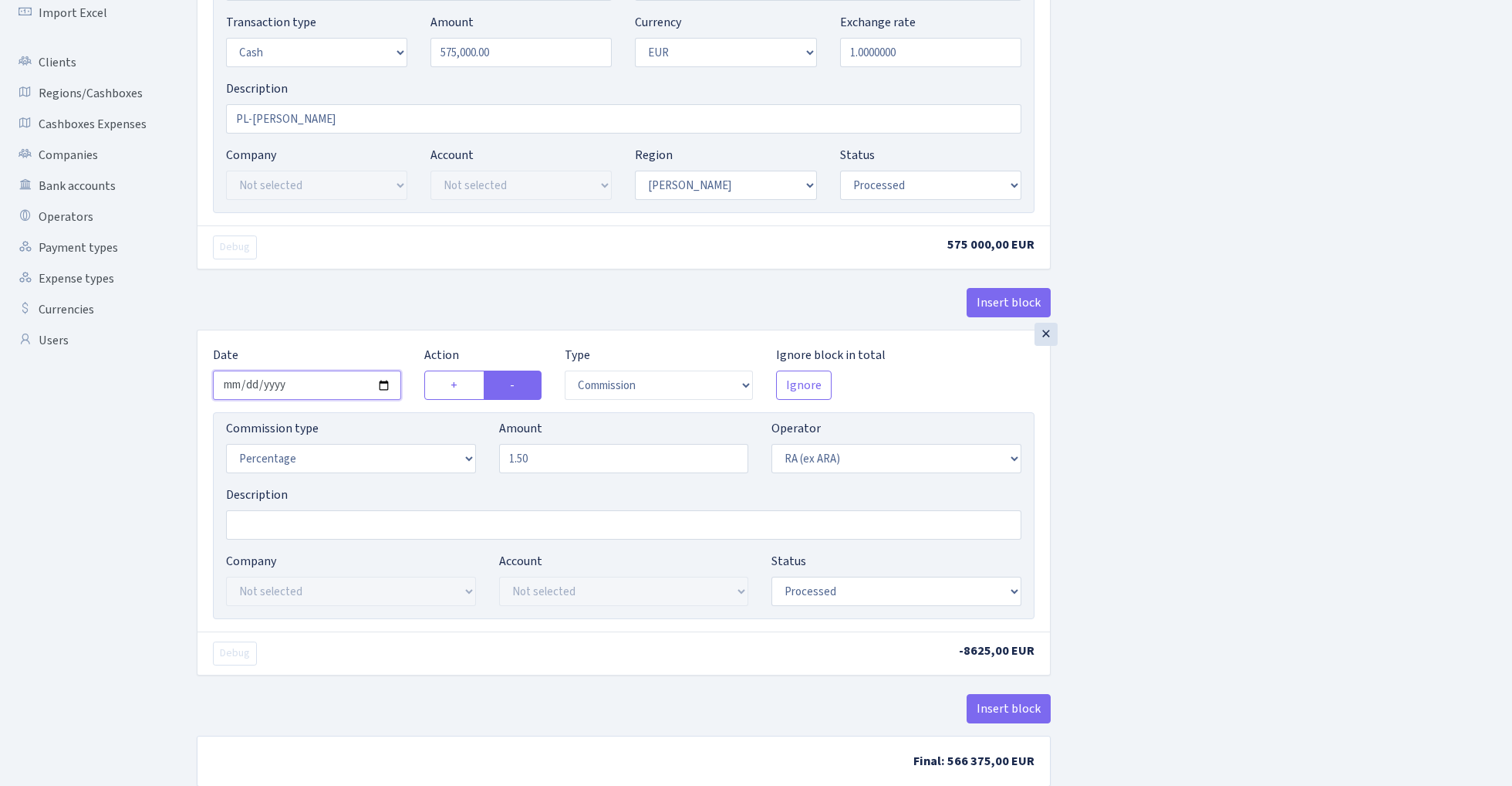
click at [300, 386] on input "2025-10-13" at bounding box center [307, 385] width 188 height 29
type input "[DATE]"
click at [411, 276] on div "× Date 2025-10-15 Action + - Type --- In Out Commission Field required. Ignore …" at bounding box center [623, 93] width 854 height 472
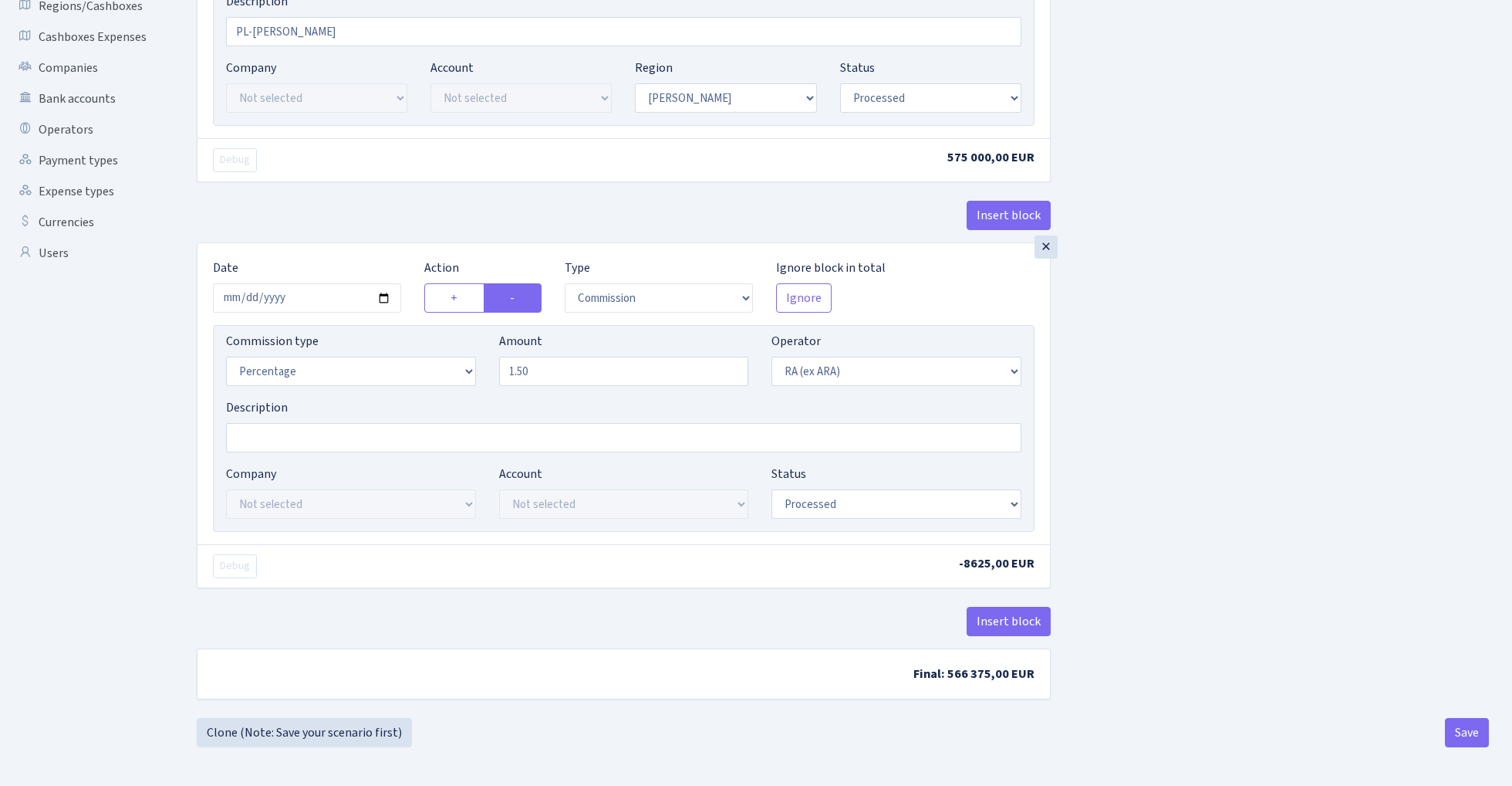
scroll to position [359, 0]
click at [1467, 725] on button "Save" at bounding box center [1466, 733] width 44 height 29
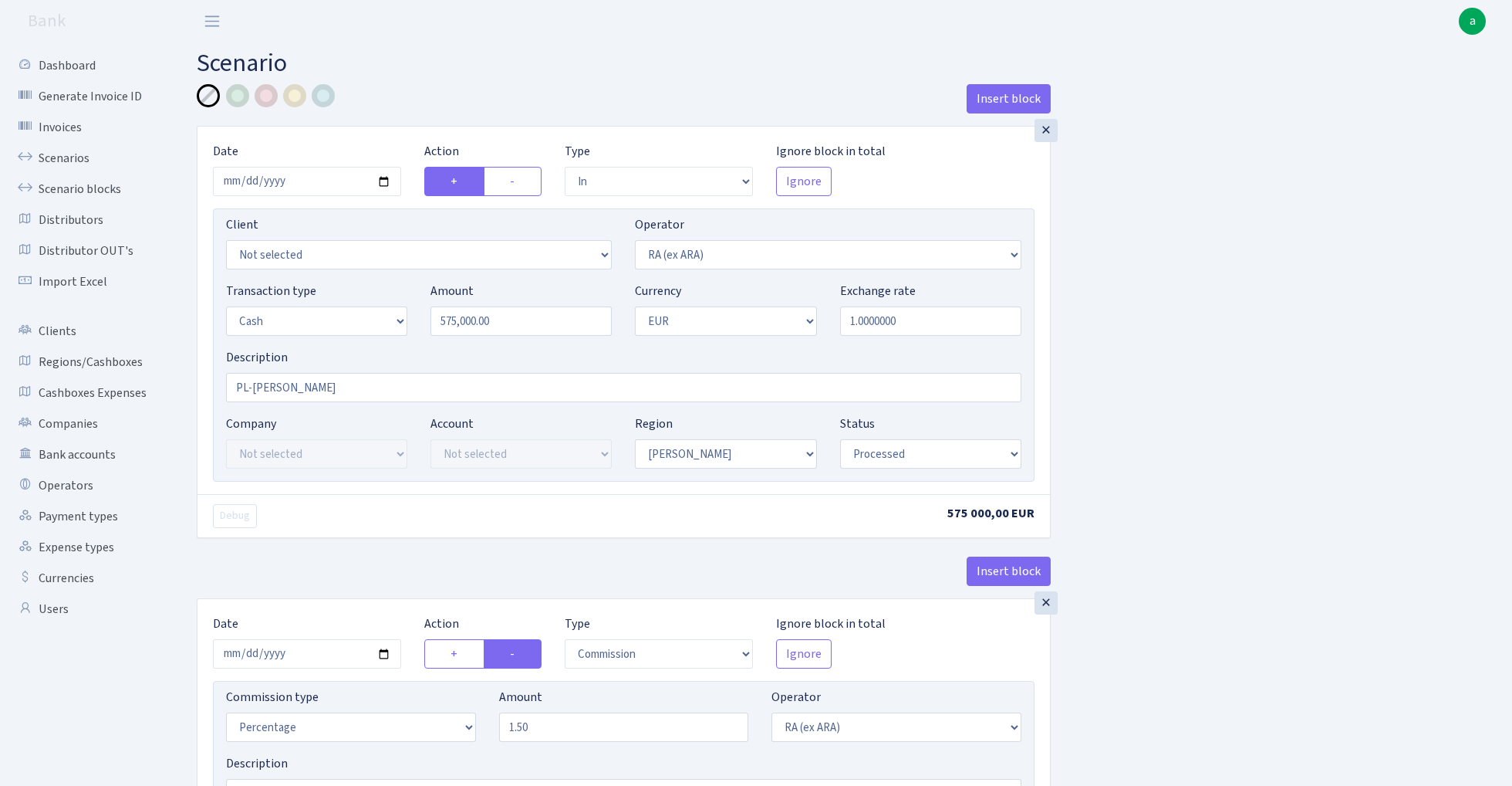
select select "in"
select select "45"
select select "1"
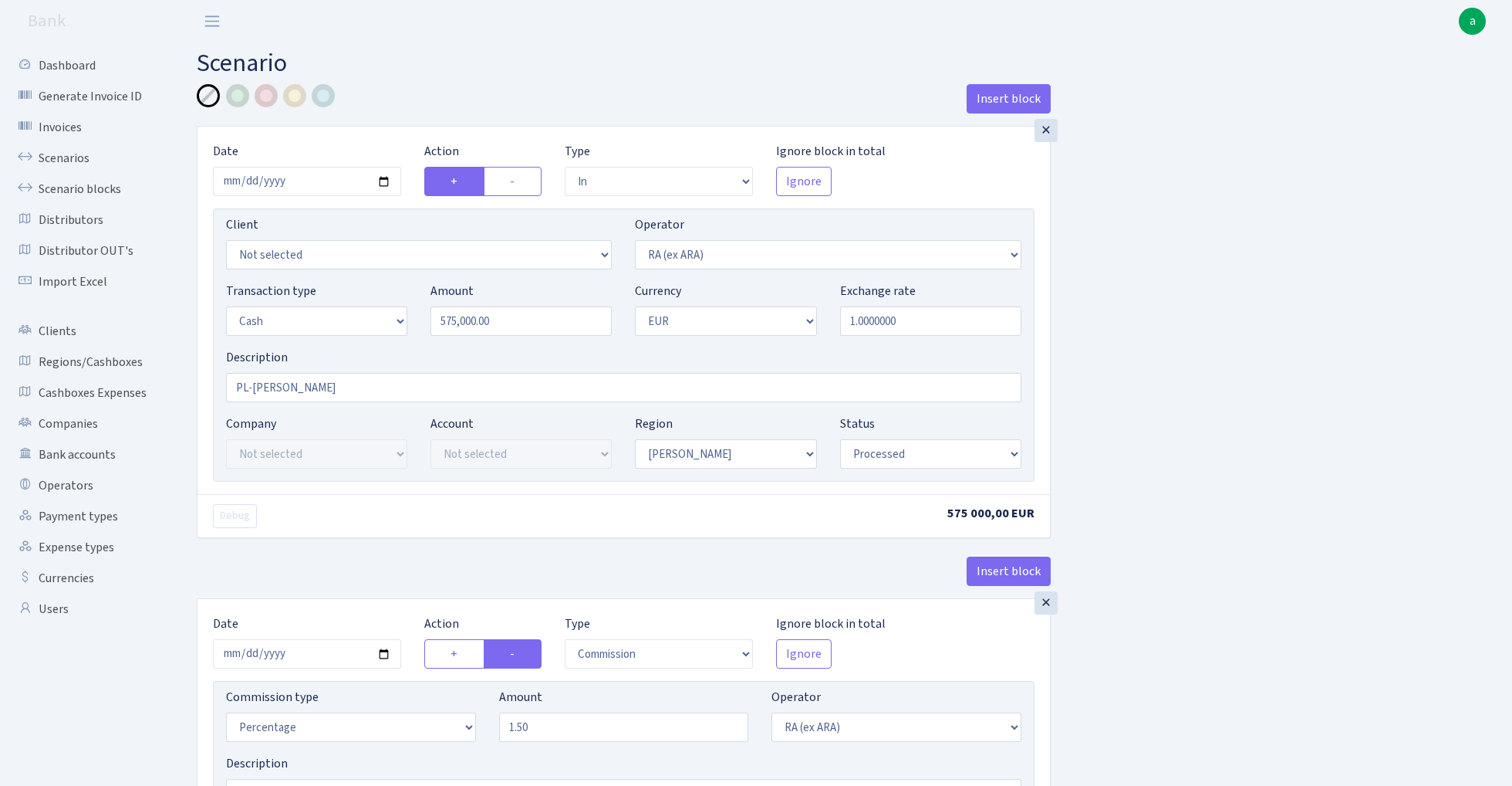
select select "processed"
select select "commission"
select select "45"
select select "processed"
click at [115, 189] on link "Scenario blocks" at bounding box center [84, 189] width 154 height 31
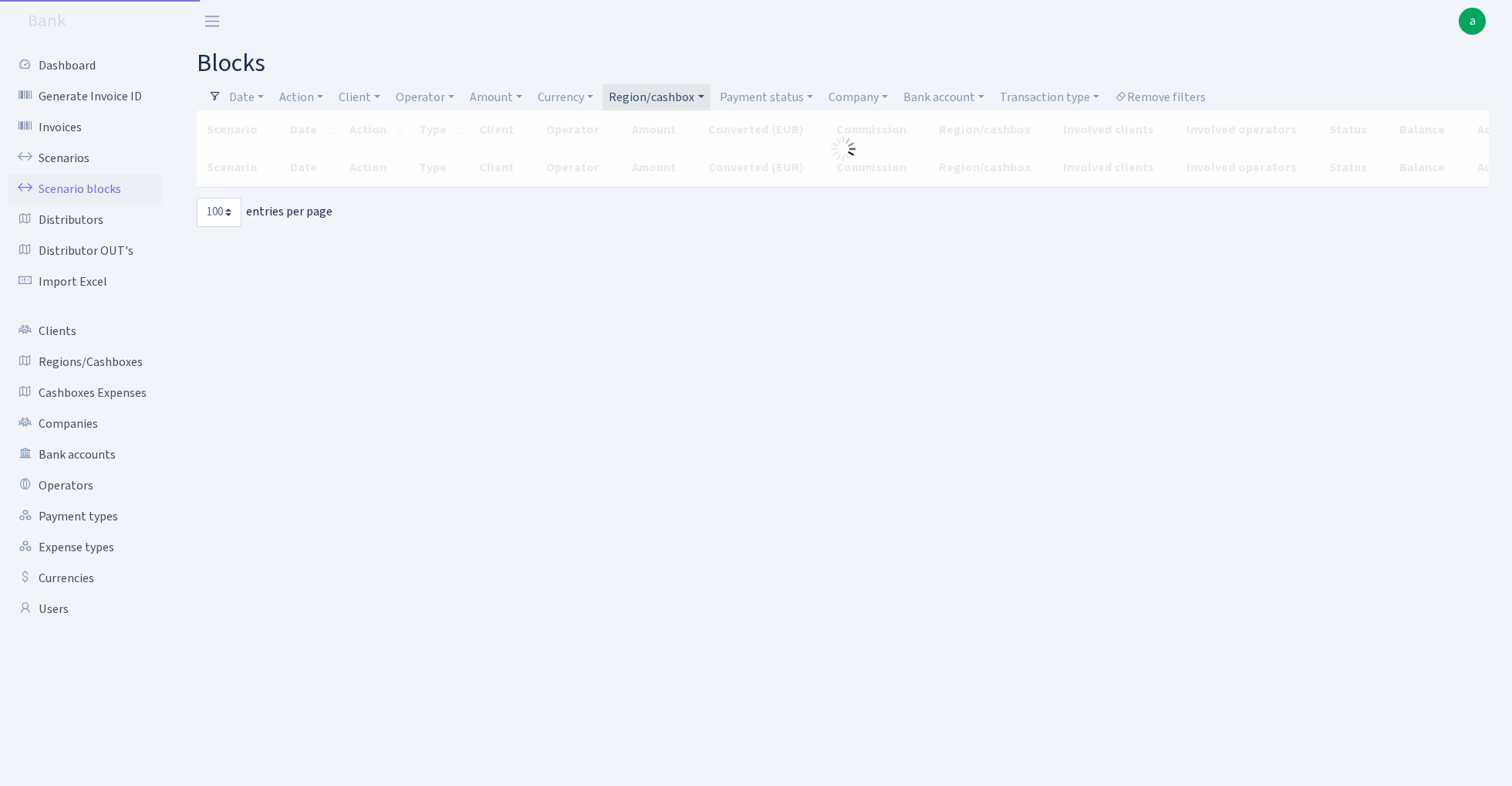
select select "100"
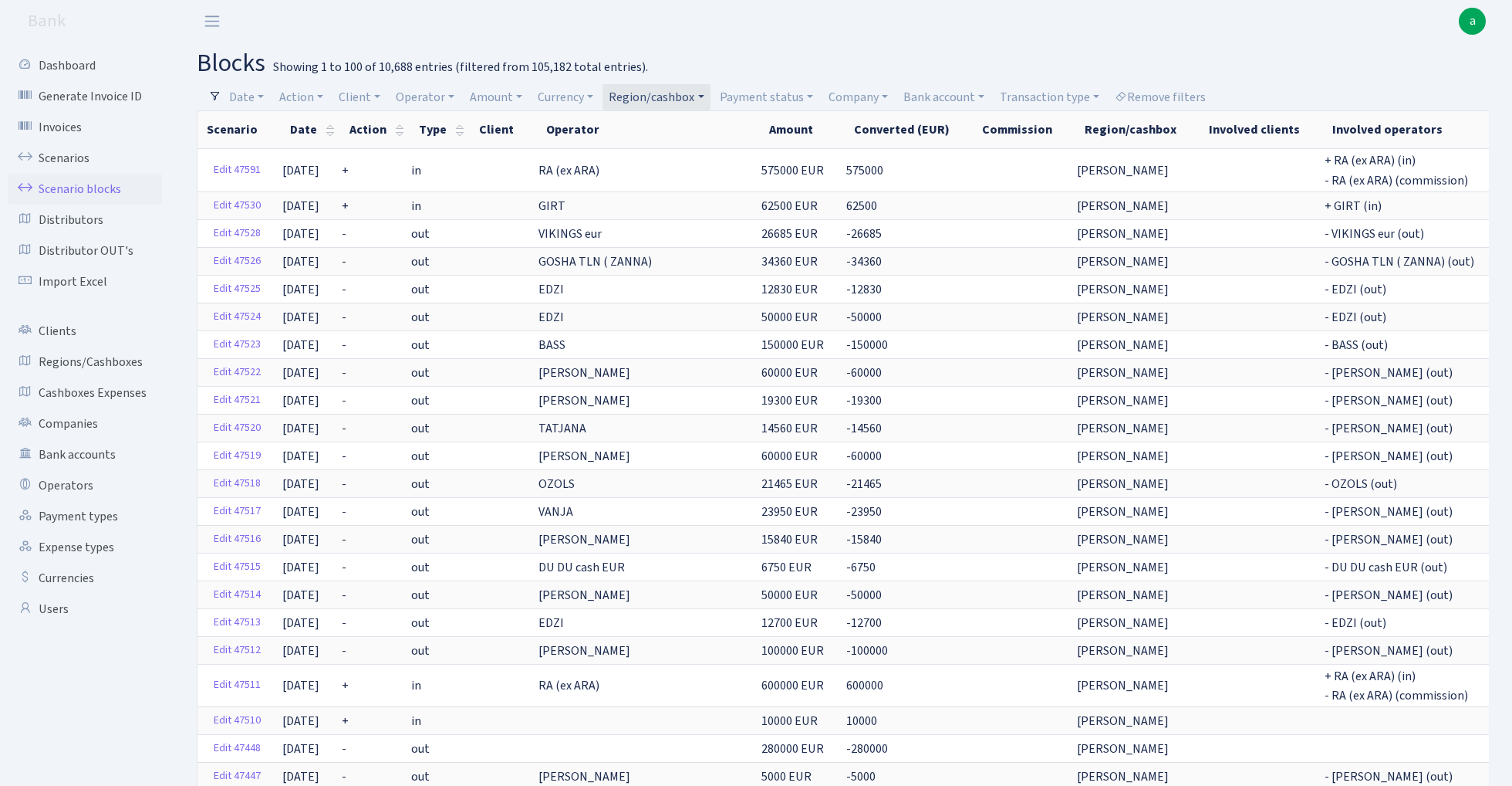
click at [103, 189] on link "Scenario blocks" at bounding box center [84, 189] width 154 height 31
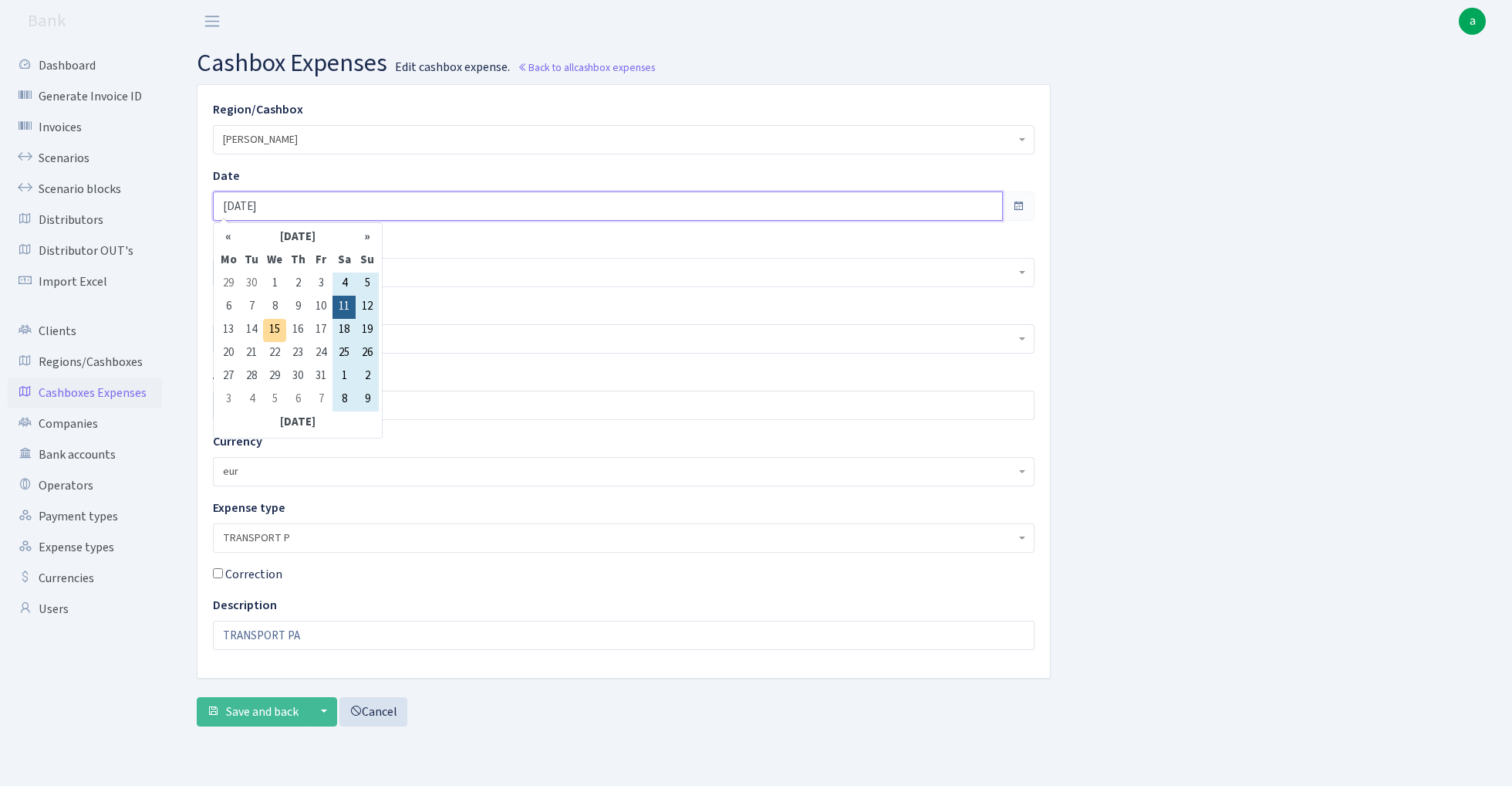
click at [298, 211] on input "[DATE]" at bounding box center [607, 206] width 790 height 29
click at [276, 325] on td "15" at bounding box center [275, 330] width 23 height 23
type input "[DATE]"
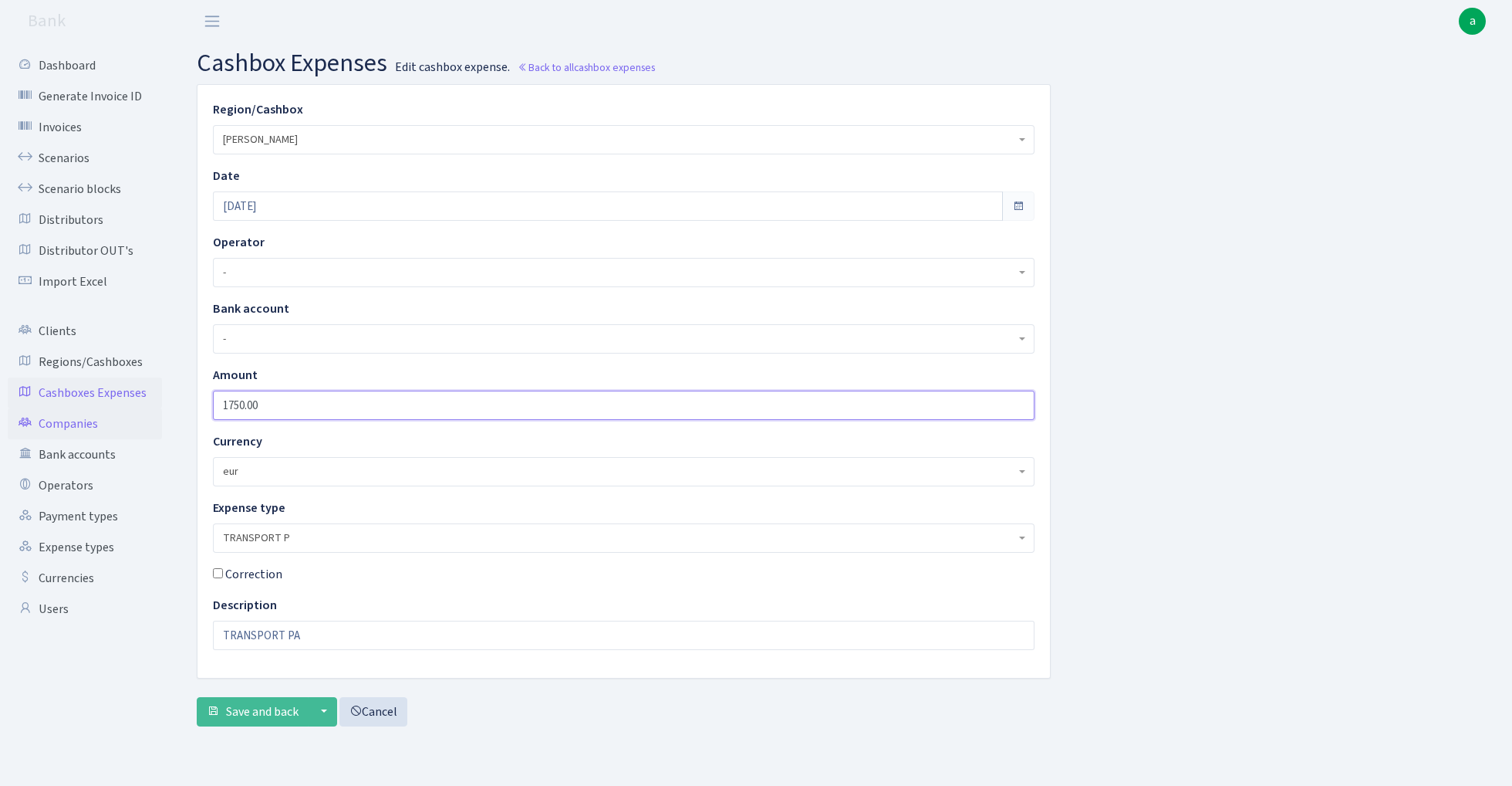
drag, startPoint x: 284, startPoint y: 411, endPoint x: 103, endPoint y: 411, distance: 181.0
click at [103, 411] on div "Dashboard Generate Invoice ID Invoices Scenarios Scenario blocks Distributors D…" at bounding box center [756, 394] width 1512 height 704
type input "1000"
click at [314, 636] on input "TRANSPORT PA" at bounding box center [623, 635] width 822 height 29
type input "TRANSPORT PL"
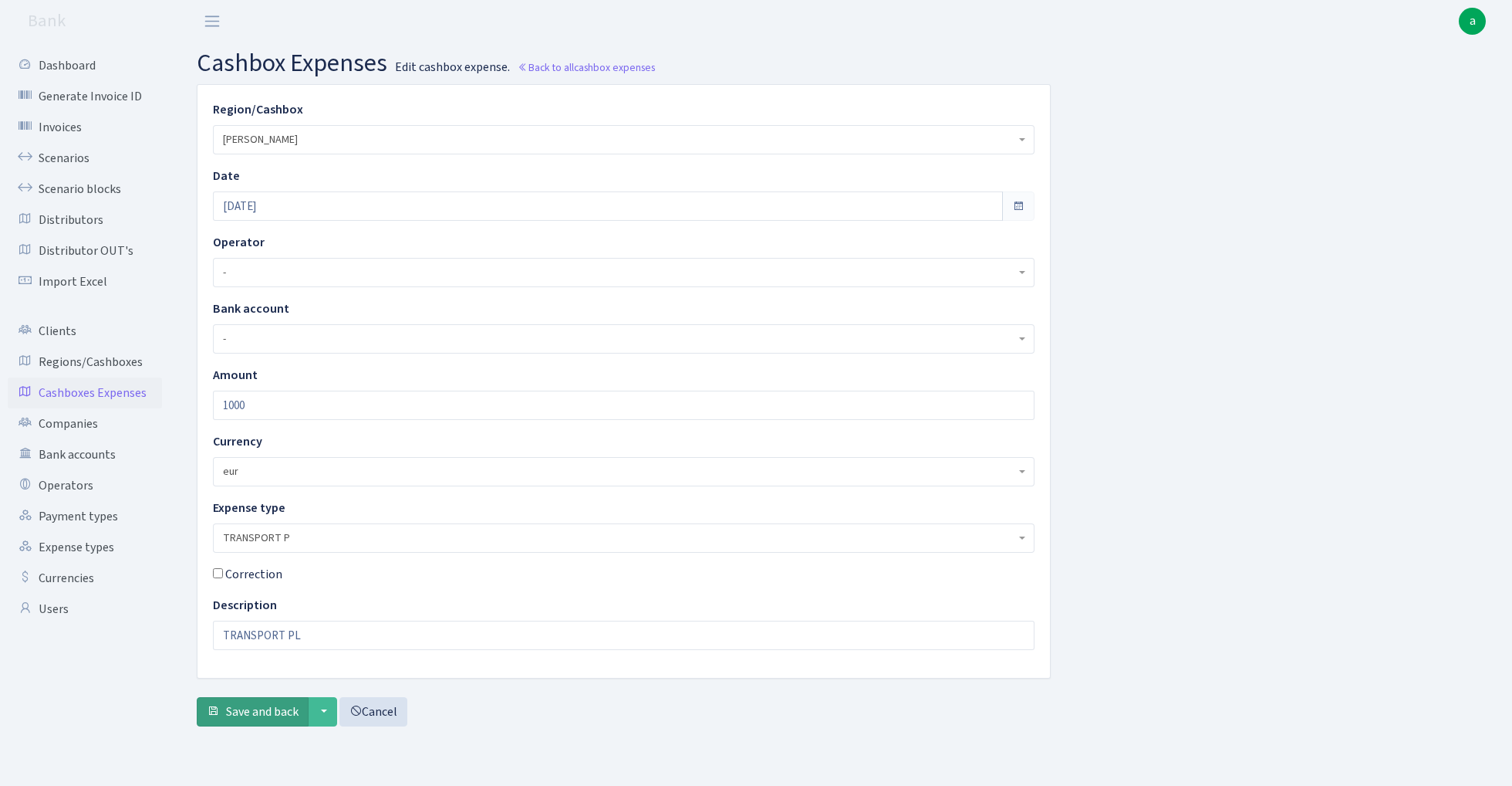
click at [242, 723] on button "Save and back" at bounding box center [252, 711] width 112 height 29
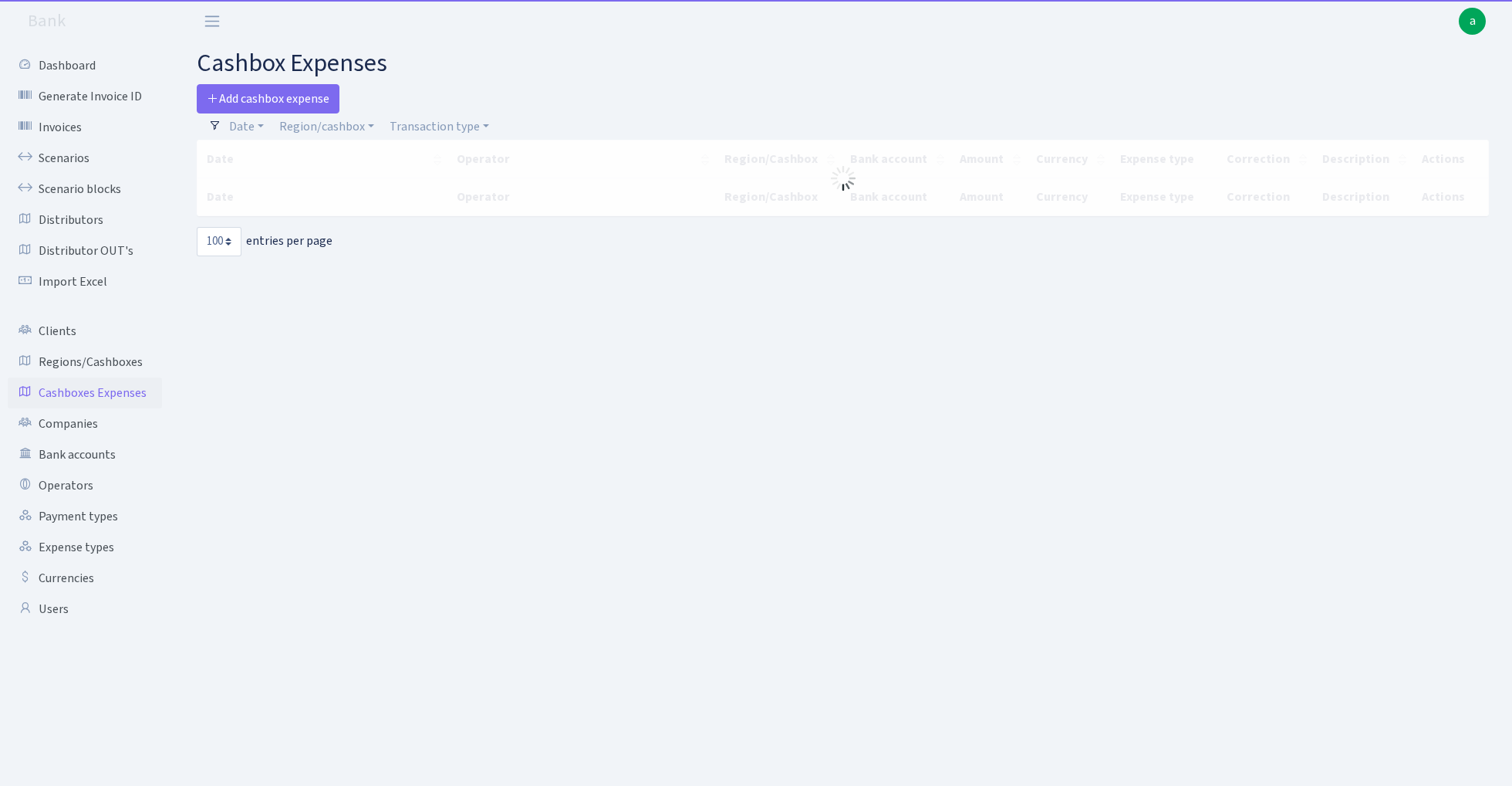
select select "100"
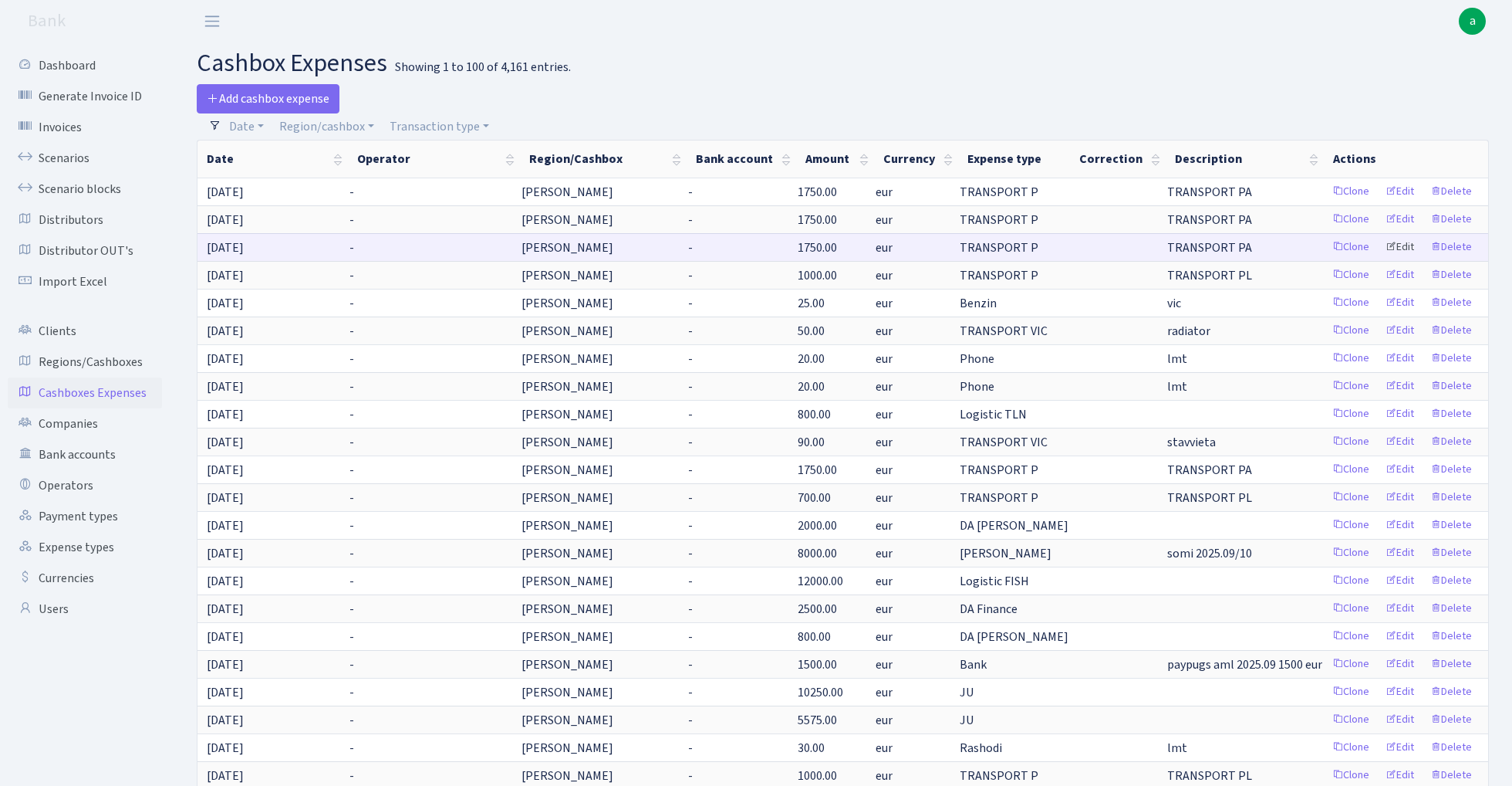
click at [1401, 246] on link "Edit" at bounding box center [1400, 247] width 43 height 24
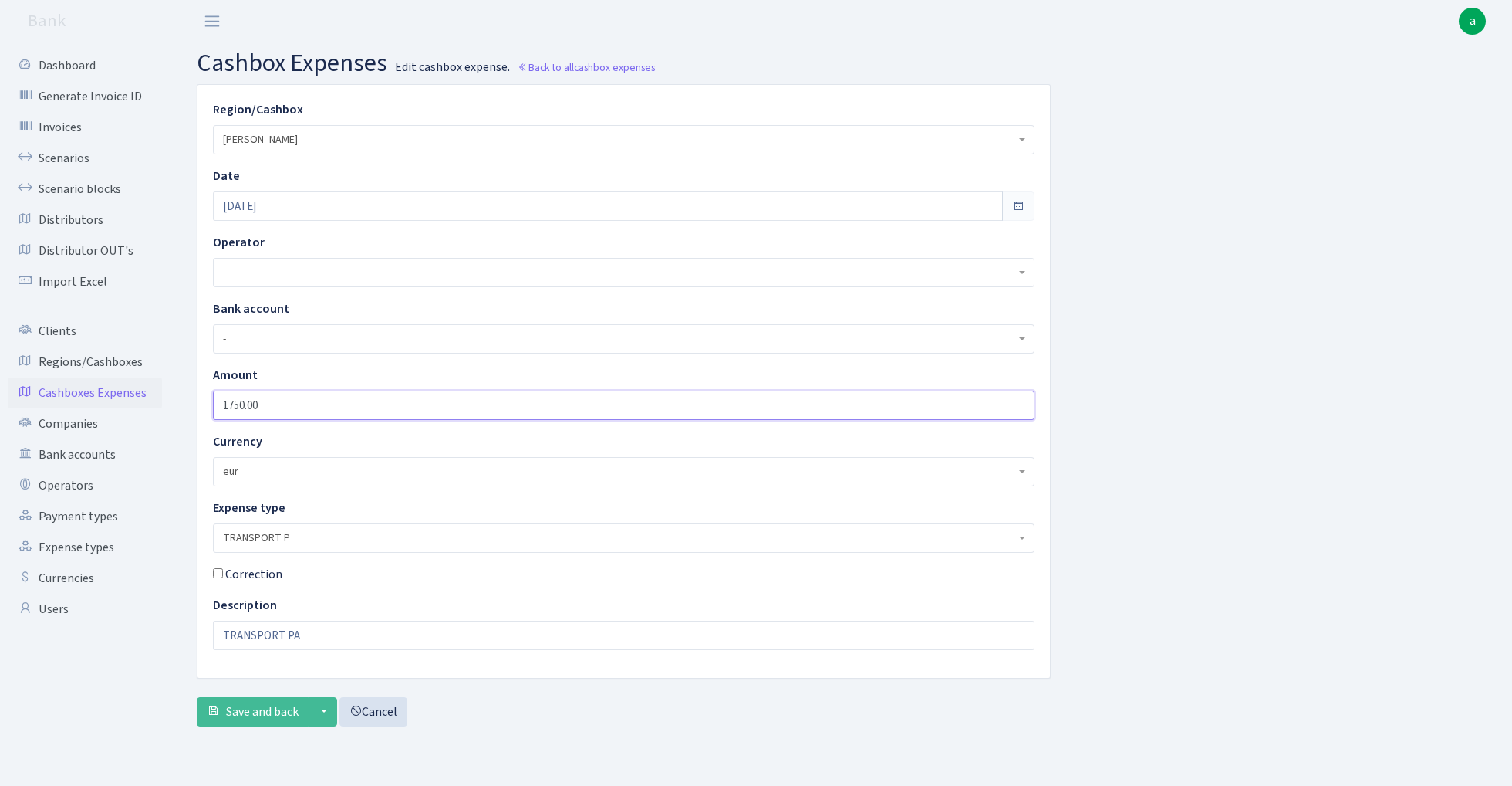
click at [290, 407] on input "1750.00" at bounding box center [623, 405] width 822 height 29
type input "480"
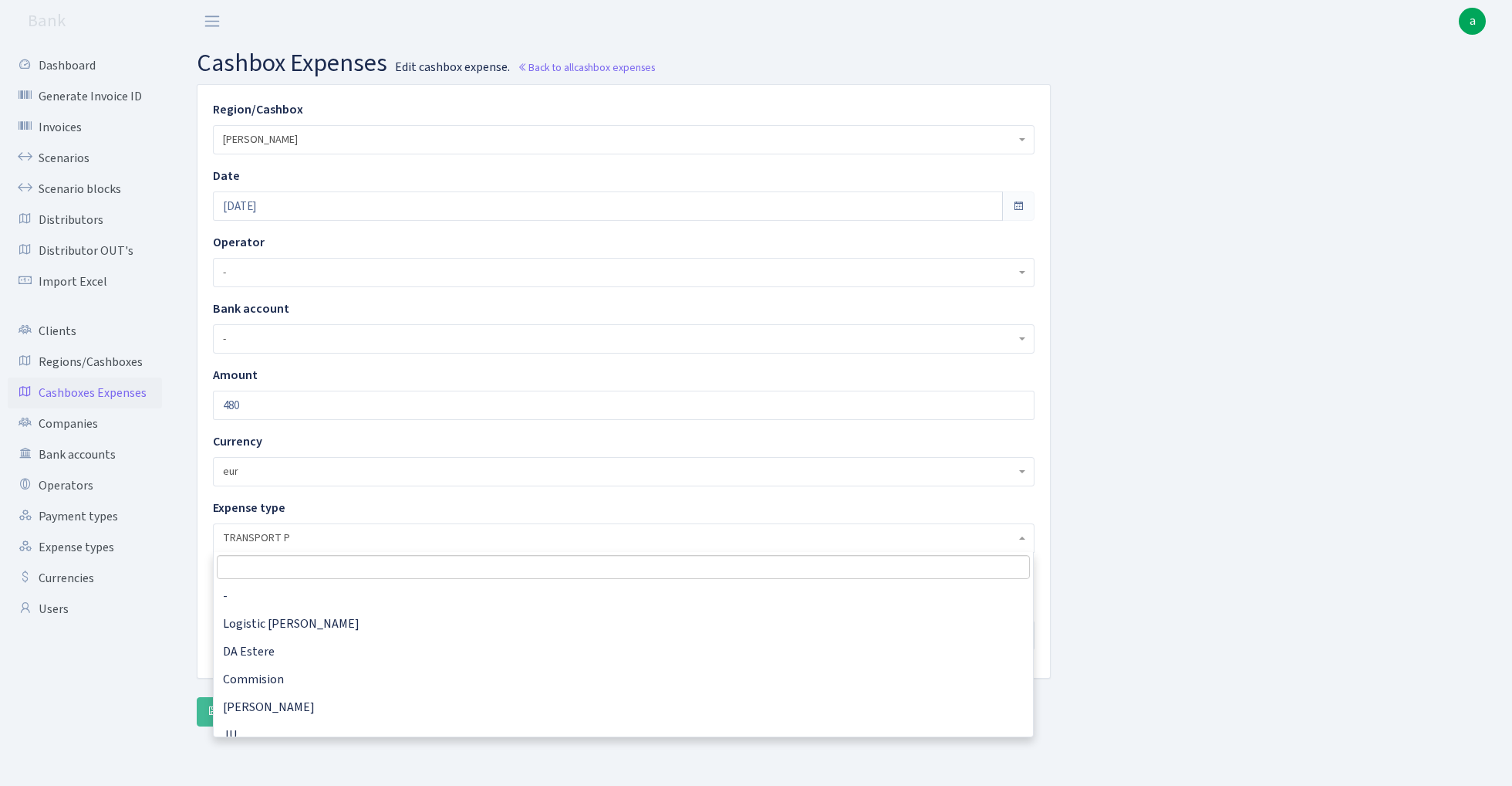
click at [334, 535] on span "TRANSPORT P" at bounding box center [620, 538] width 792 height 16
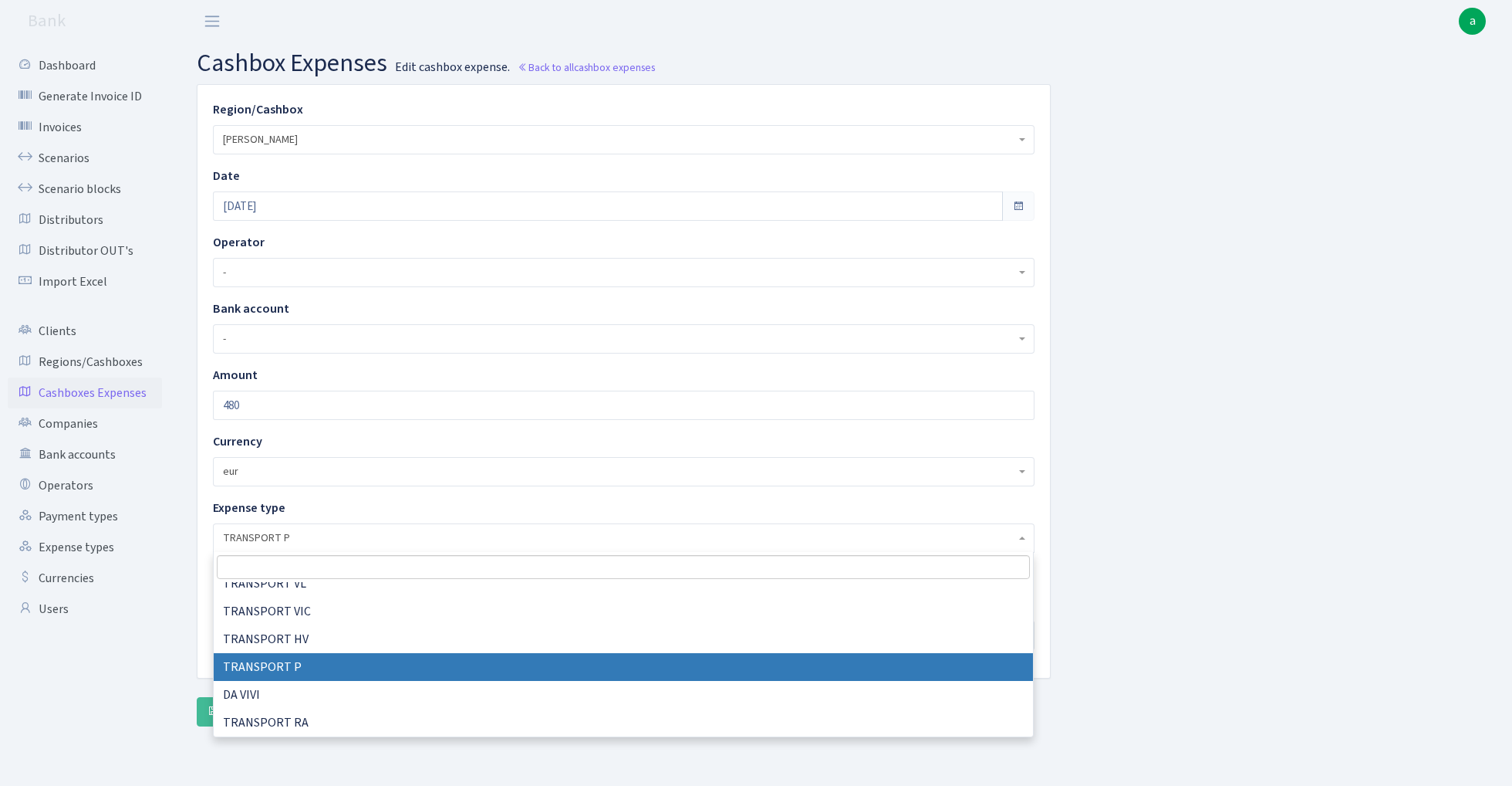
click at [297, 571] on input "search" at bounding box center [622, 566] width 813 height 24
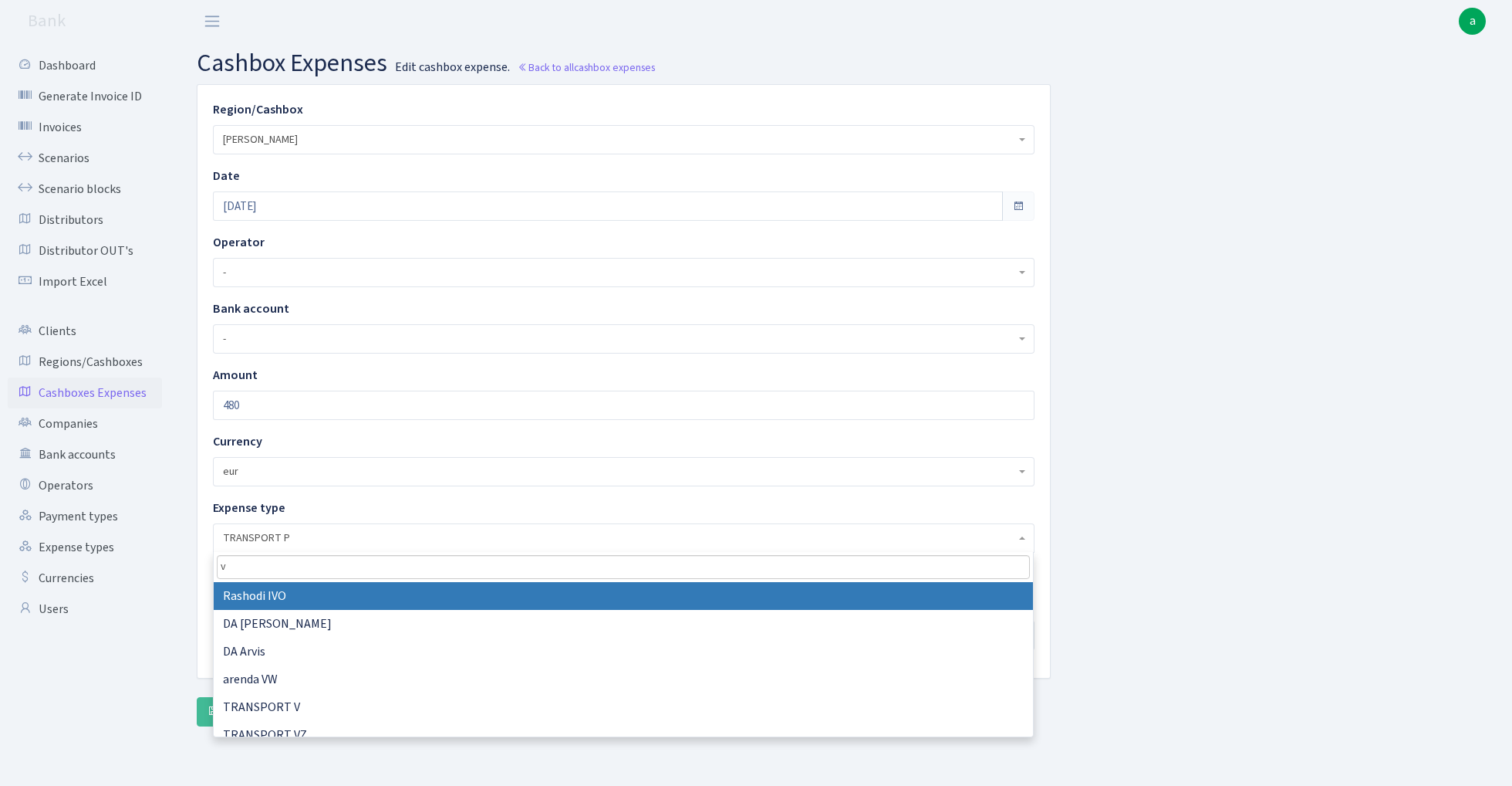
type input "vw"
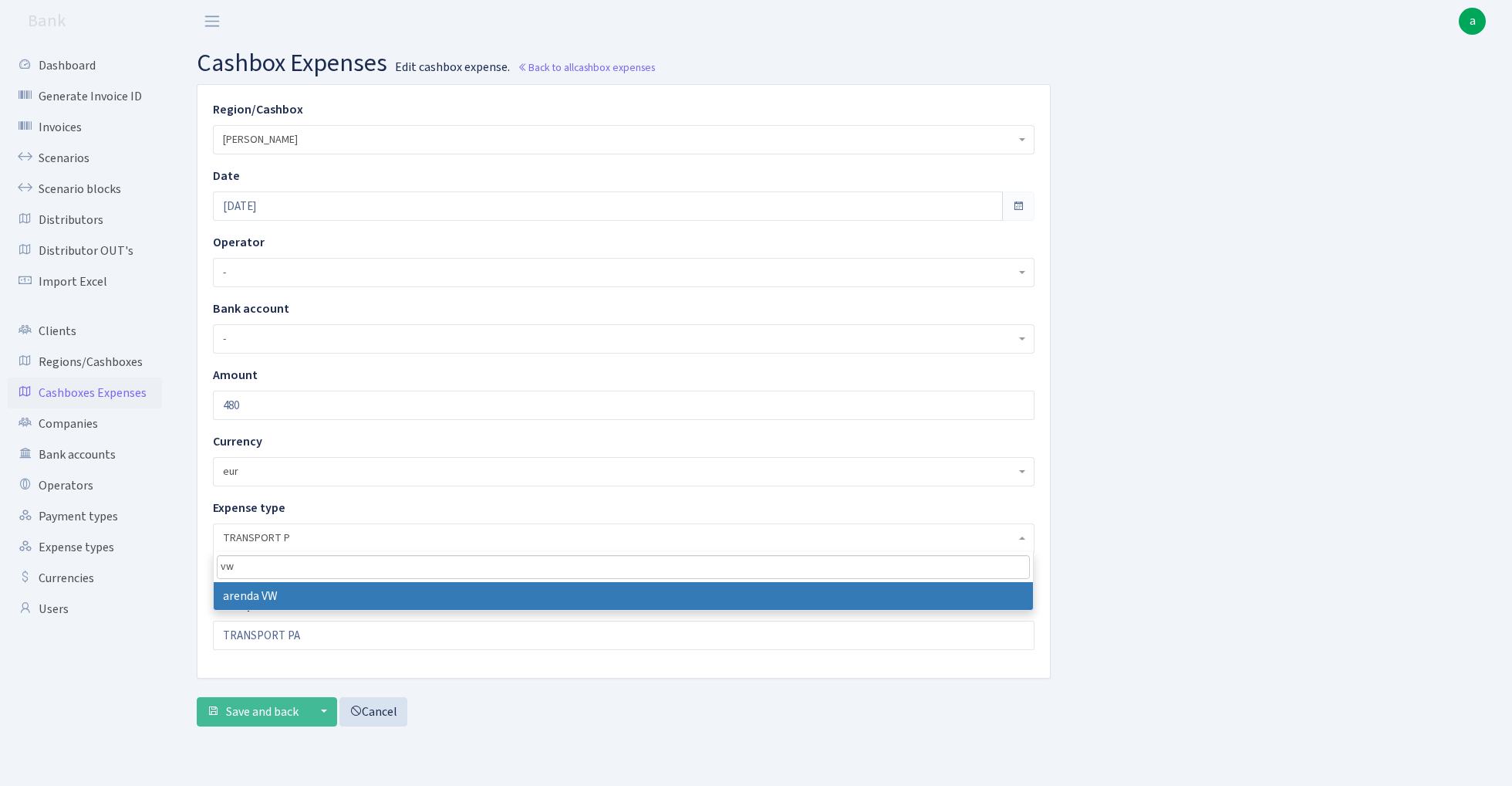
select select "22"
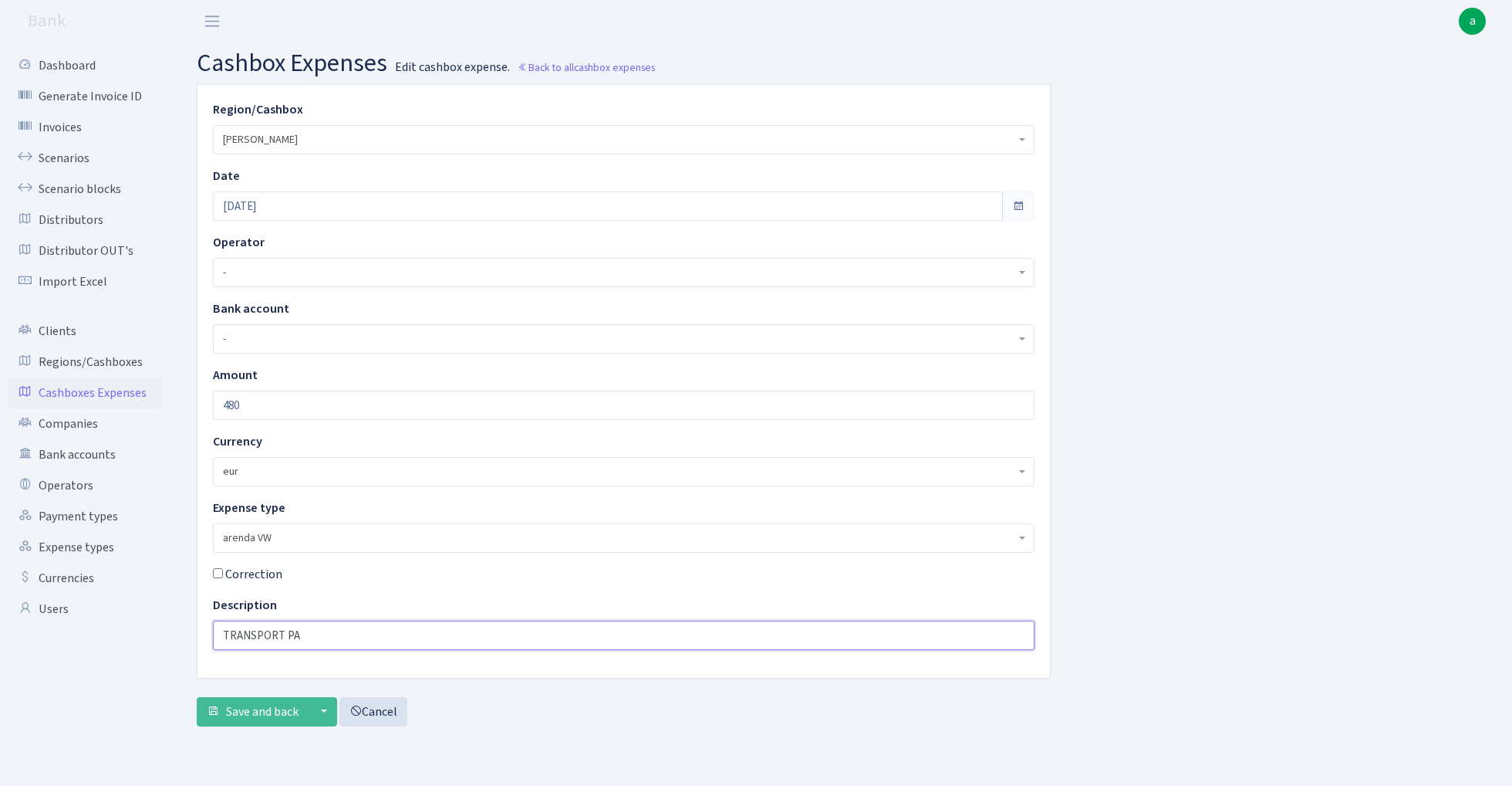
drag, startPoint x: 325, startPoint y: 633, endPoint x: 73, endPoint y: 629, distance: 252.0
click at [73, 629] on div "Dashboard Generate Invoice ID Invoices Scenarios Scenario blocks Distributors D…" at bounding box center [756, 394] width 1512 height 704
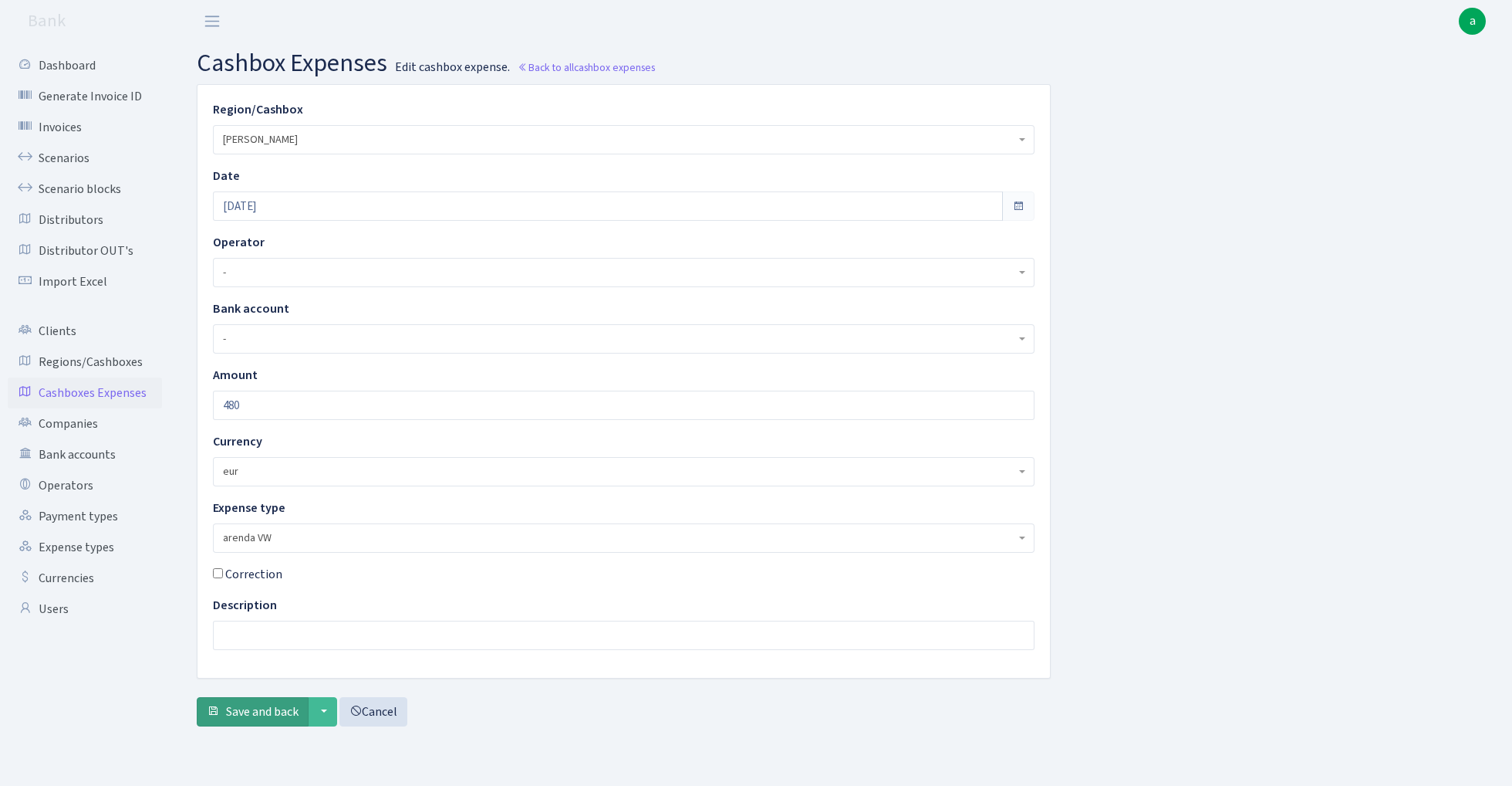
click at [242, 717] on span "Save and back" at bounding box center [262, 711] width 73 height 17
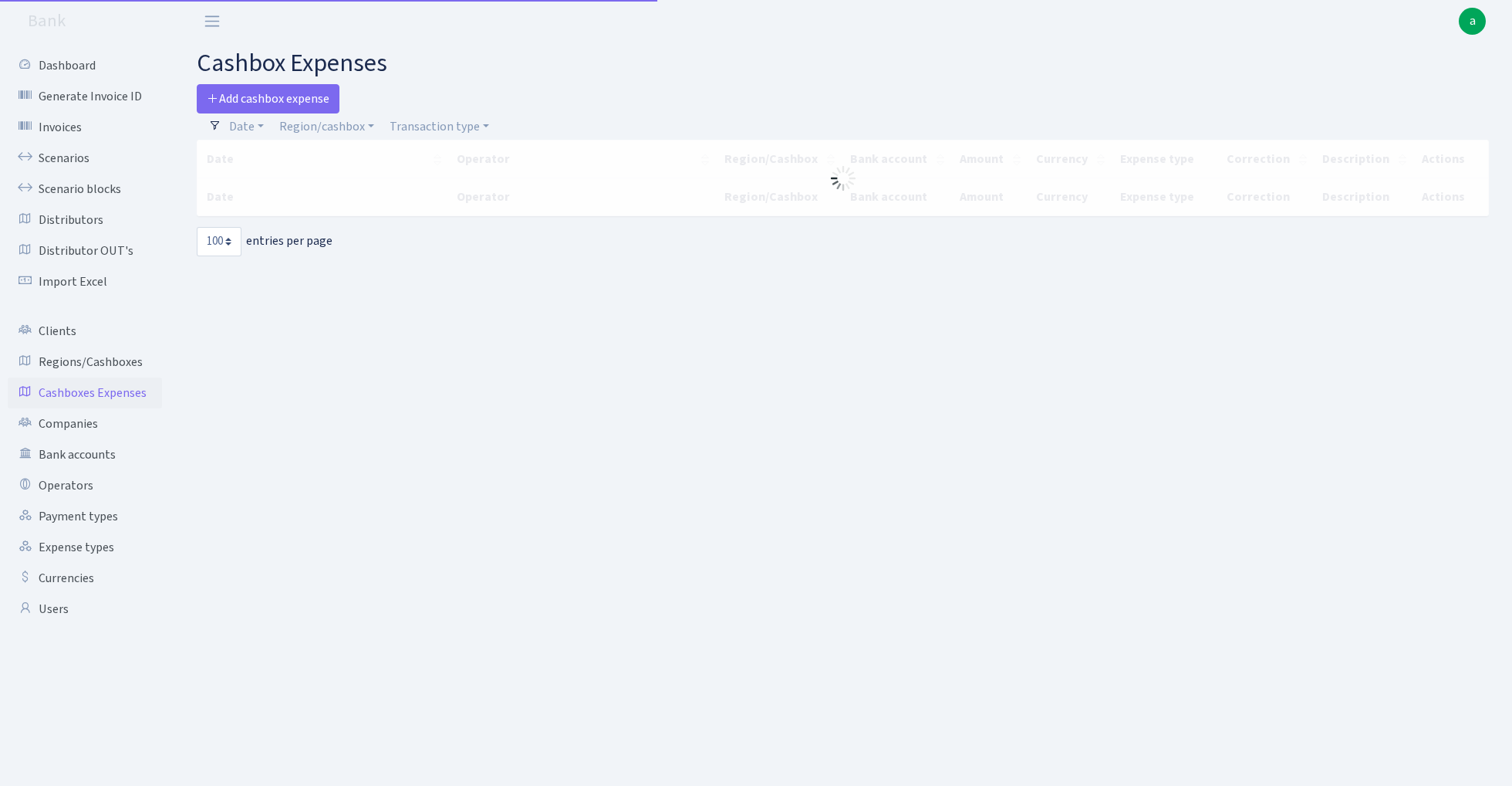
select select "100"
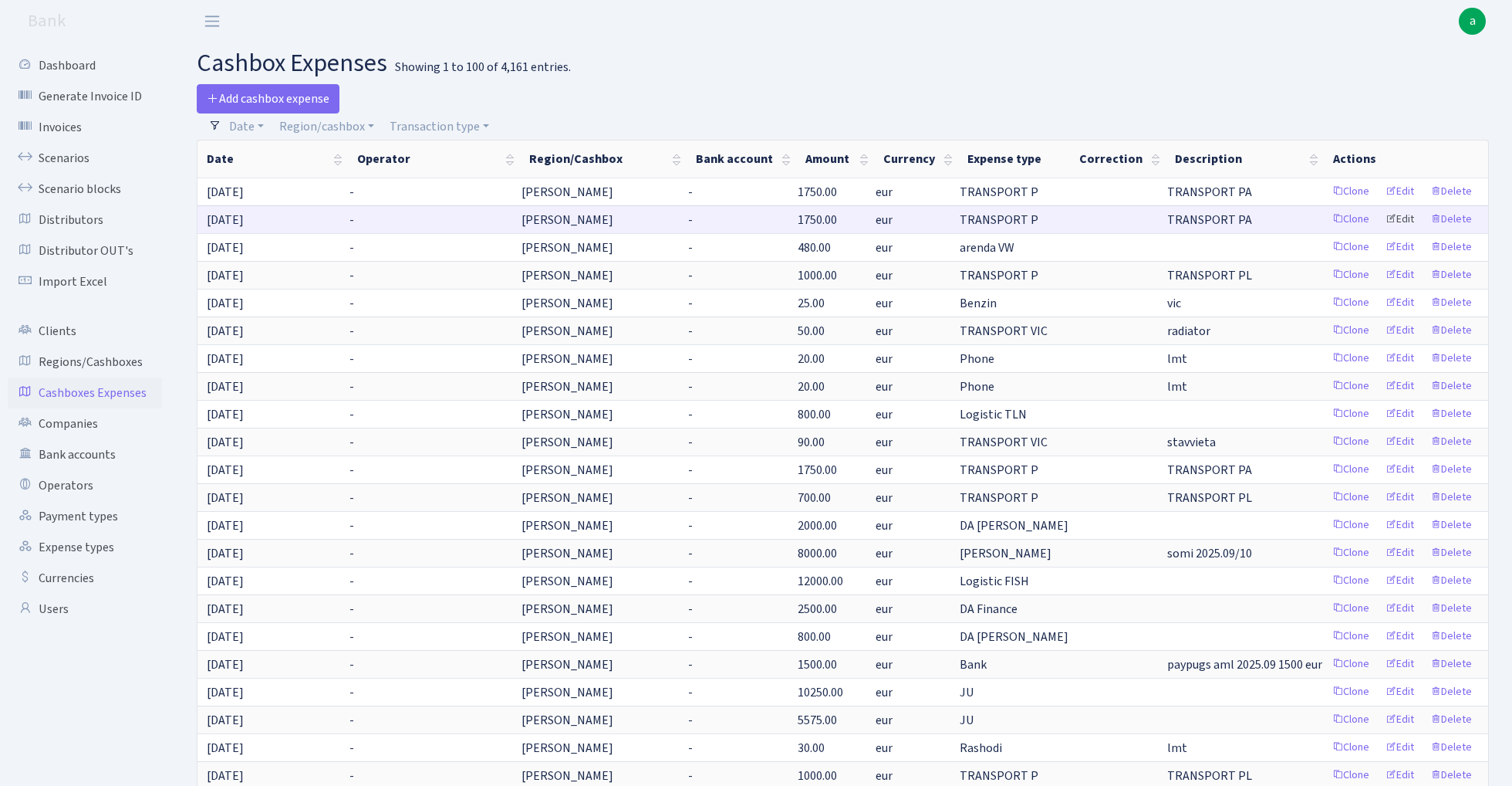
click at [1405, 220] on link "Edit" at bounding box center [1400, 220] width 43 height 24
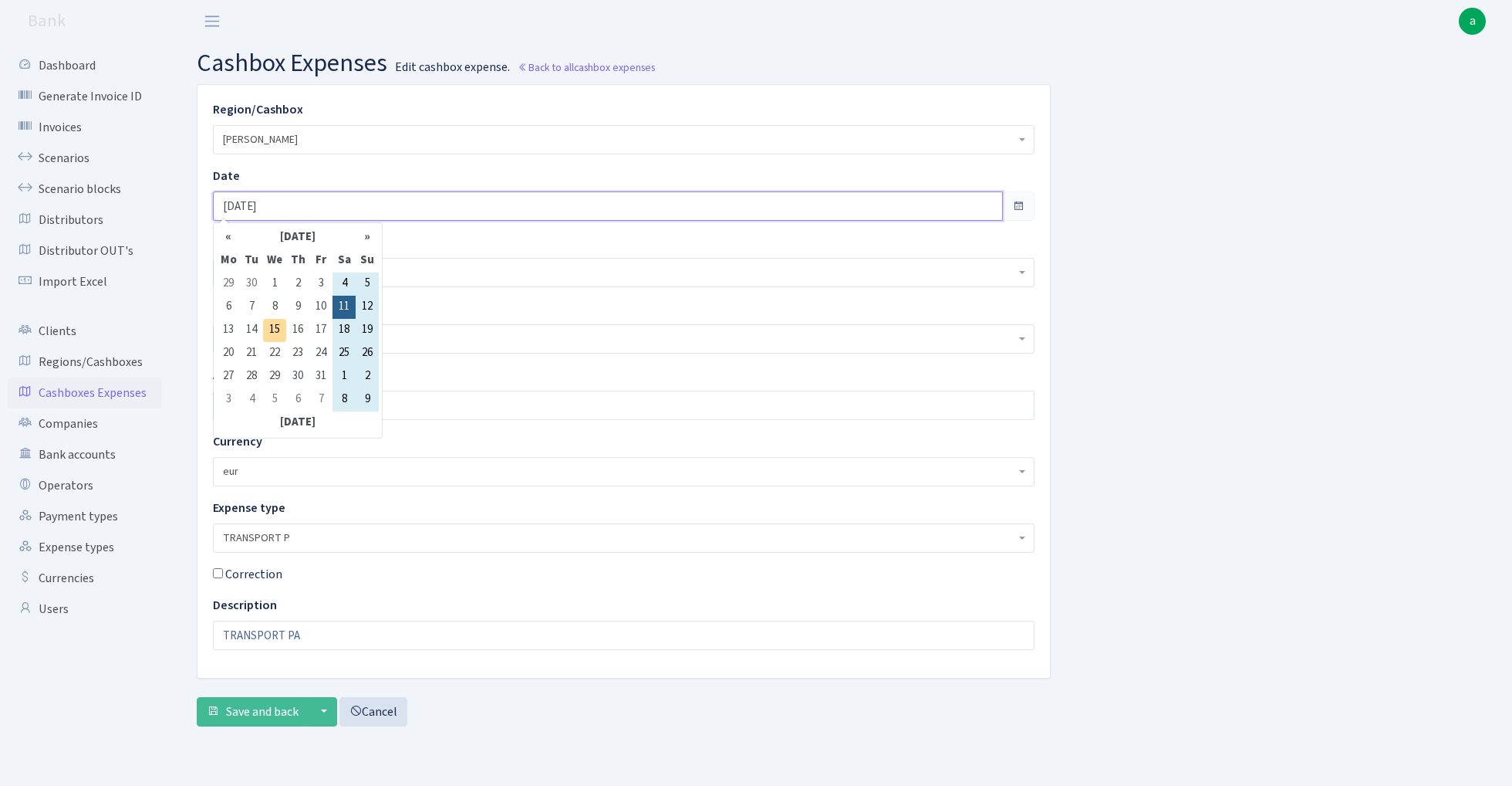
click at [317, 199] on input "[DATE]" at bounding box center [607, 206] width 790 height 29
click at [278, 327] on td "15" at bounding box center [275, 330] width 23 height 23
type input "[DATE]"
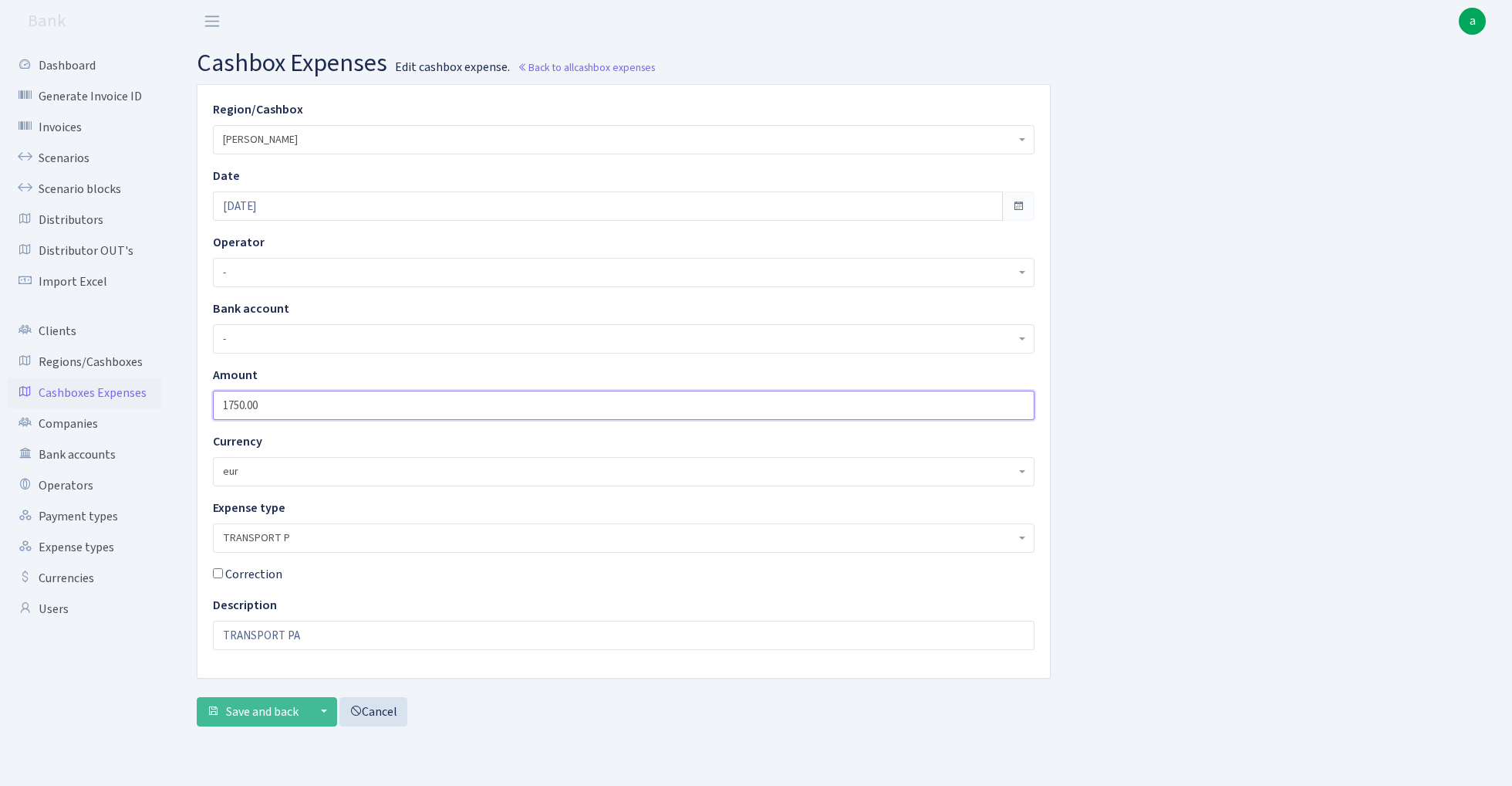
click at [293, 412] on input "1750.00" at bounding box center [623, 405] width 822 height 29
type input "50"
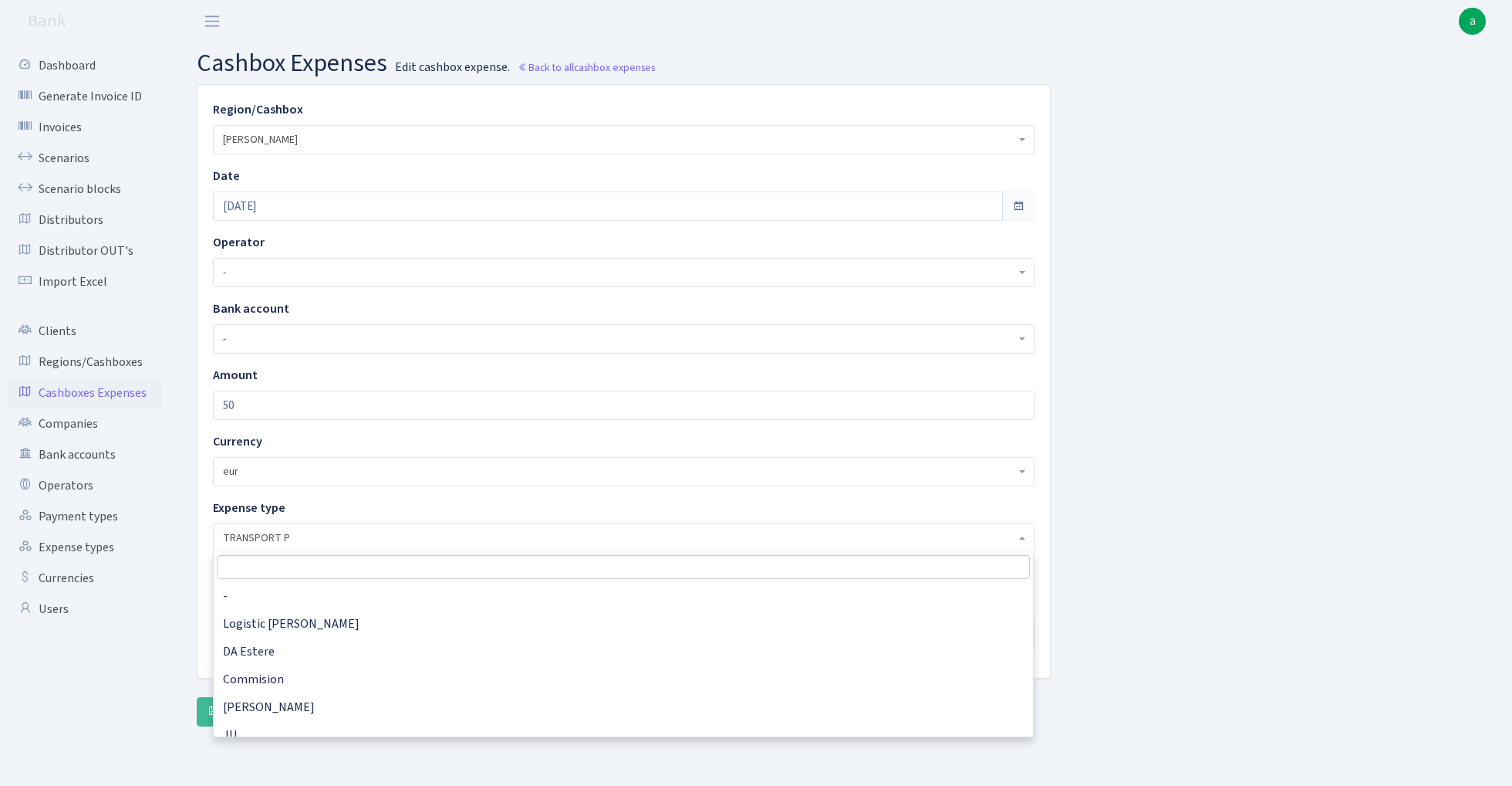
click at [364, 538] on span "TRANSPORT P" at bounding box center [620, 538] width 792 height 16
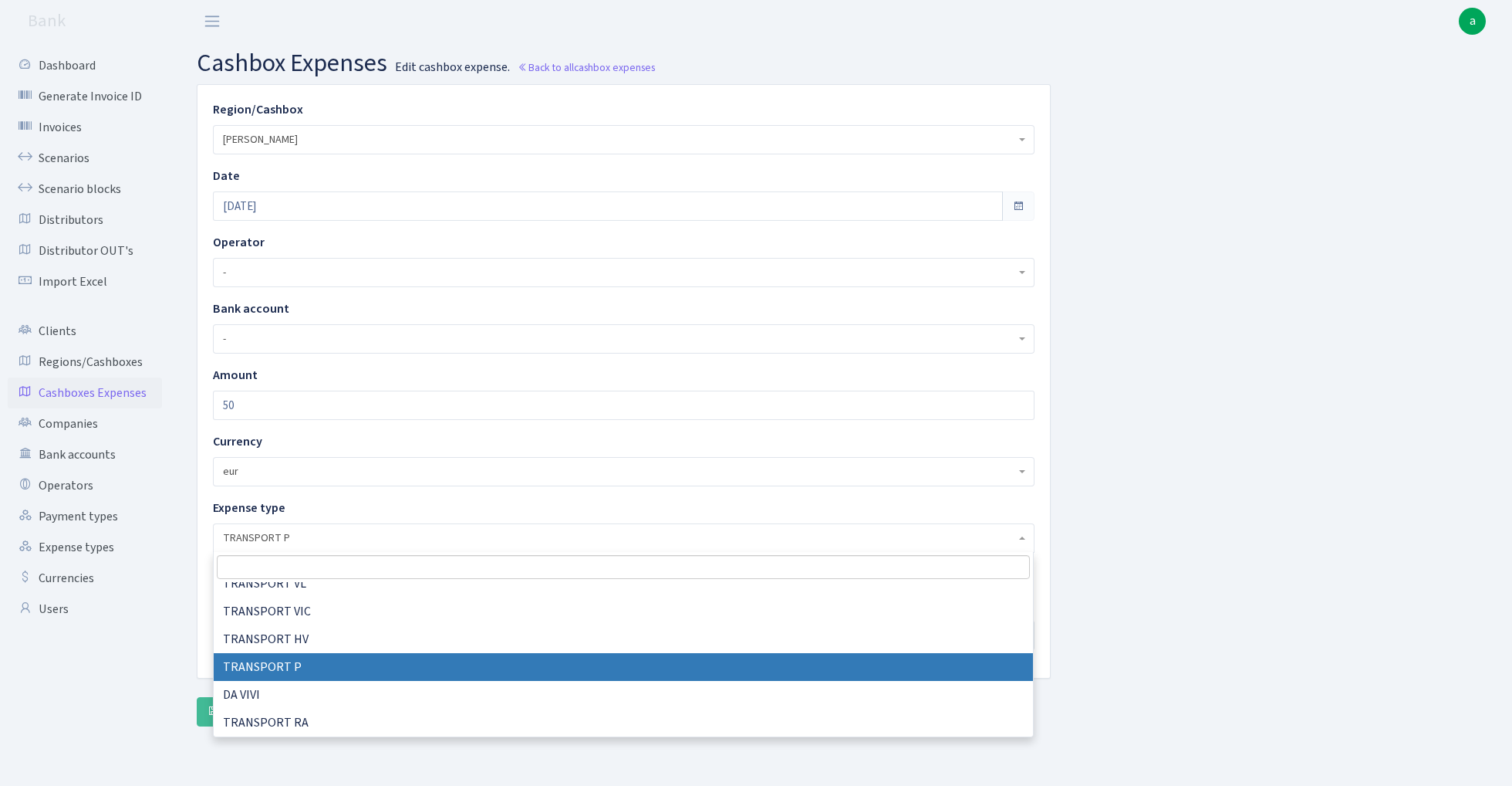
click at [320, 565] on input "search" at bounding box center [622, 566] width 813 height 24
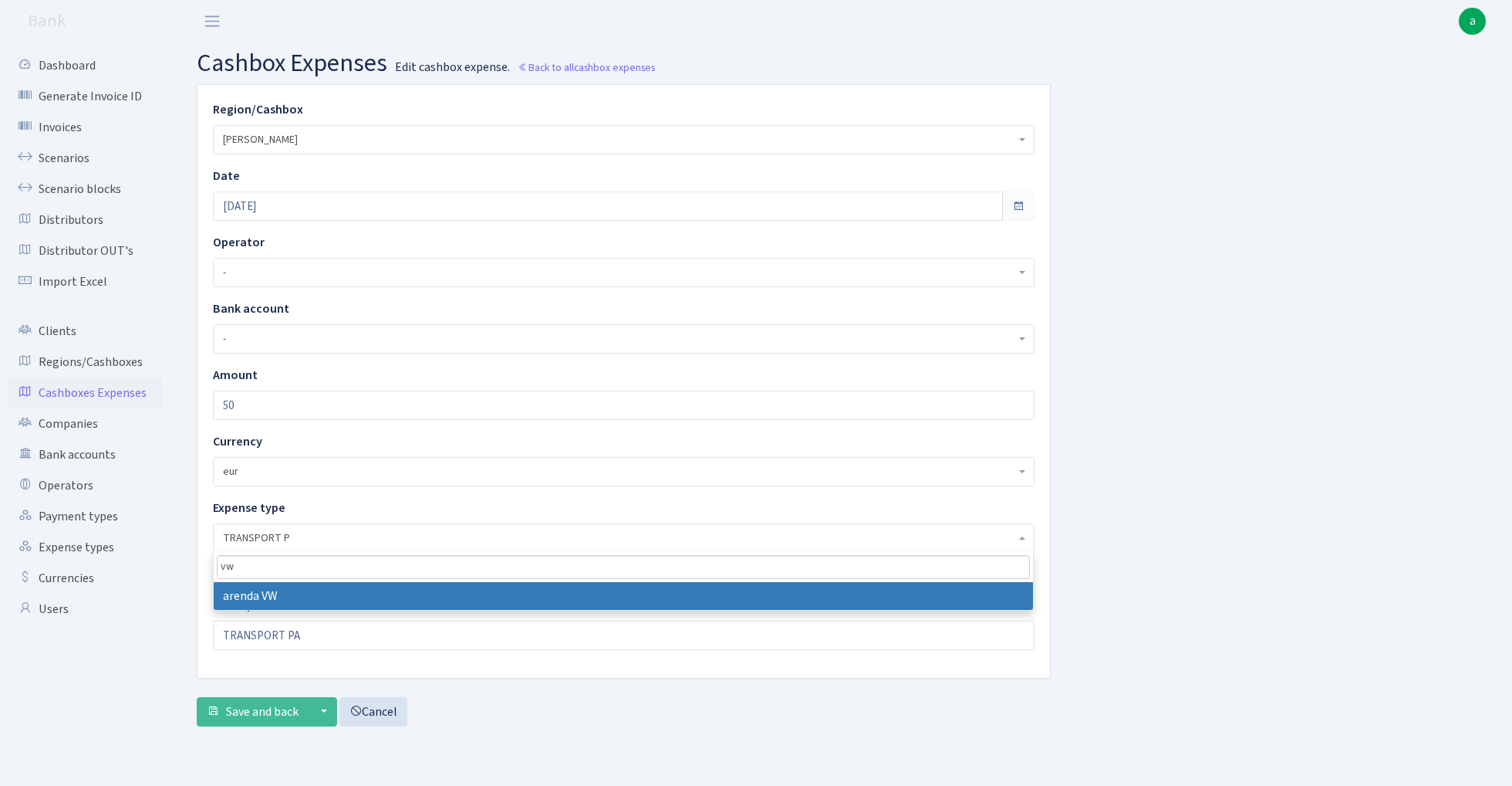
type input "vw"
select select "22"
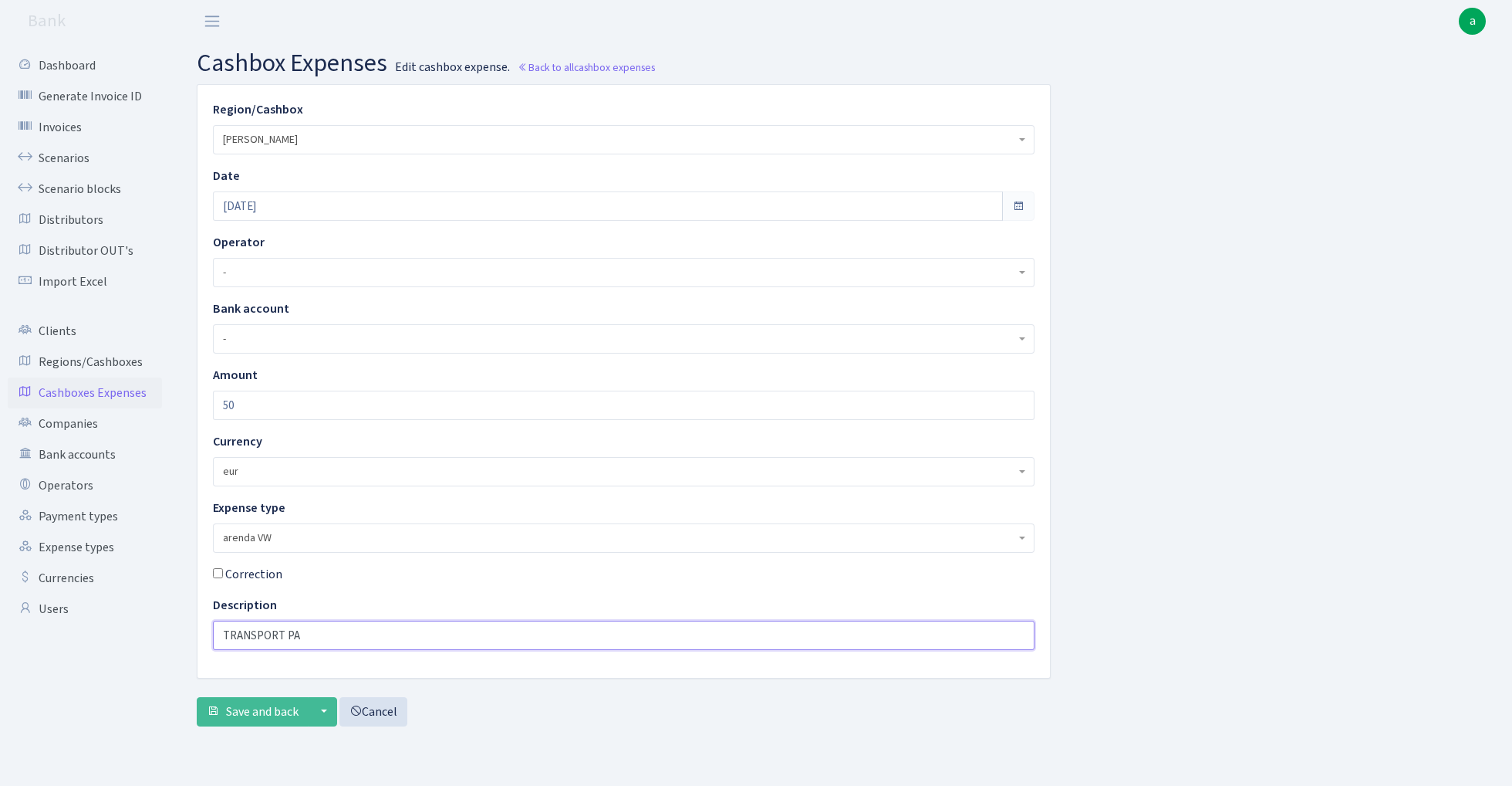
drag, startPoint x: 317, startPoint y: 632, endPoint x: 73, endPoint y: 632, distance: 244.0
click at [73, 632] on div "Dashboard Generate Invoice ID Invoices Scenarios Scenario blocks Distributors D…" at bounding box center [756, 394] width 1512 height 704
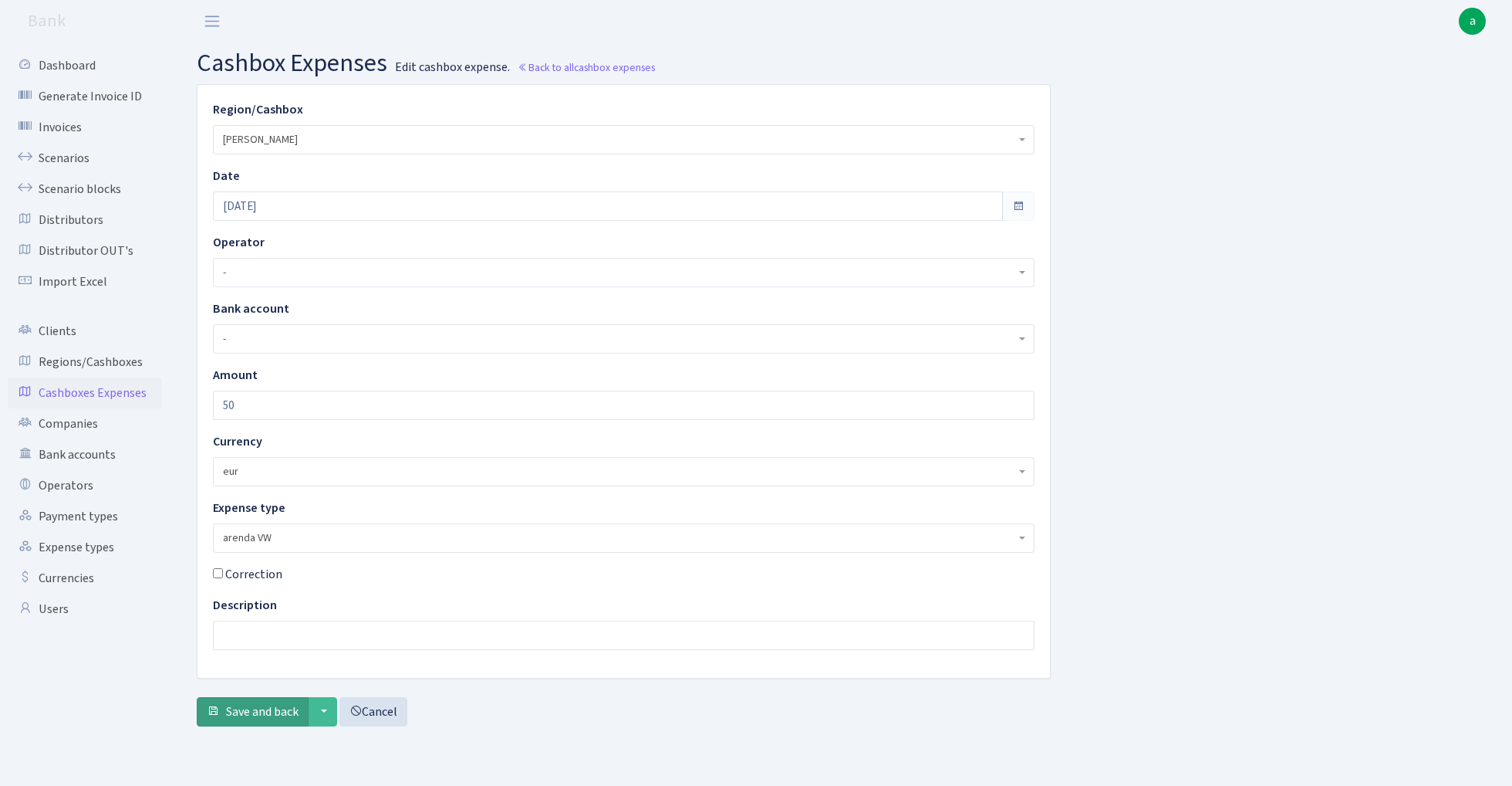
click at [233, 711] on span "Save and back" at bounding box center [262, 711] width 73 height 17
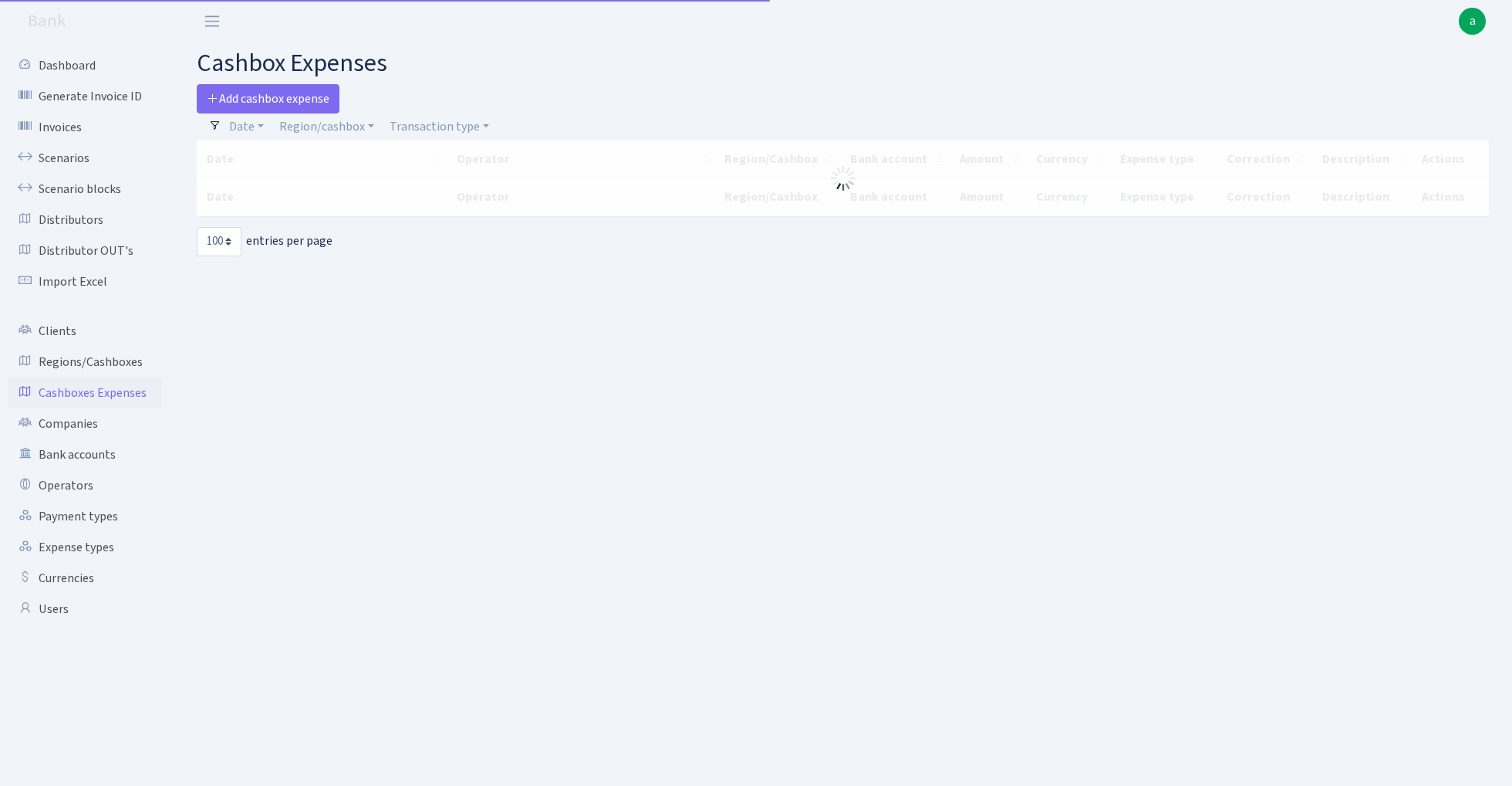
select select "100"
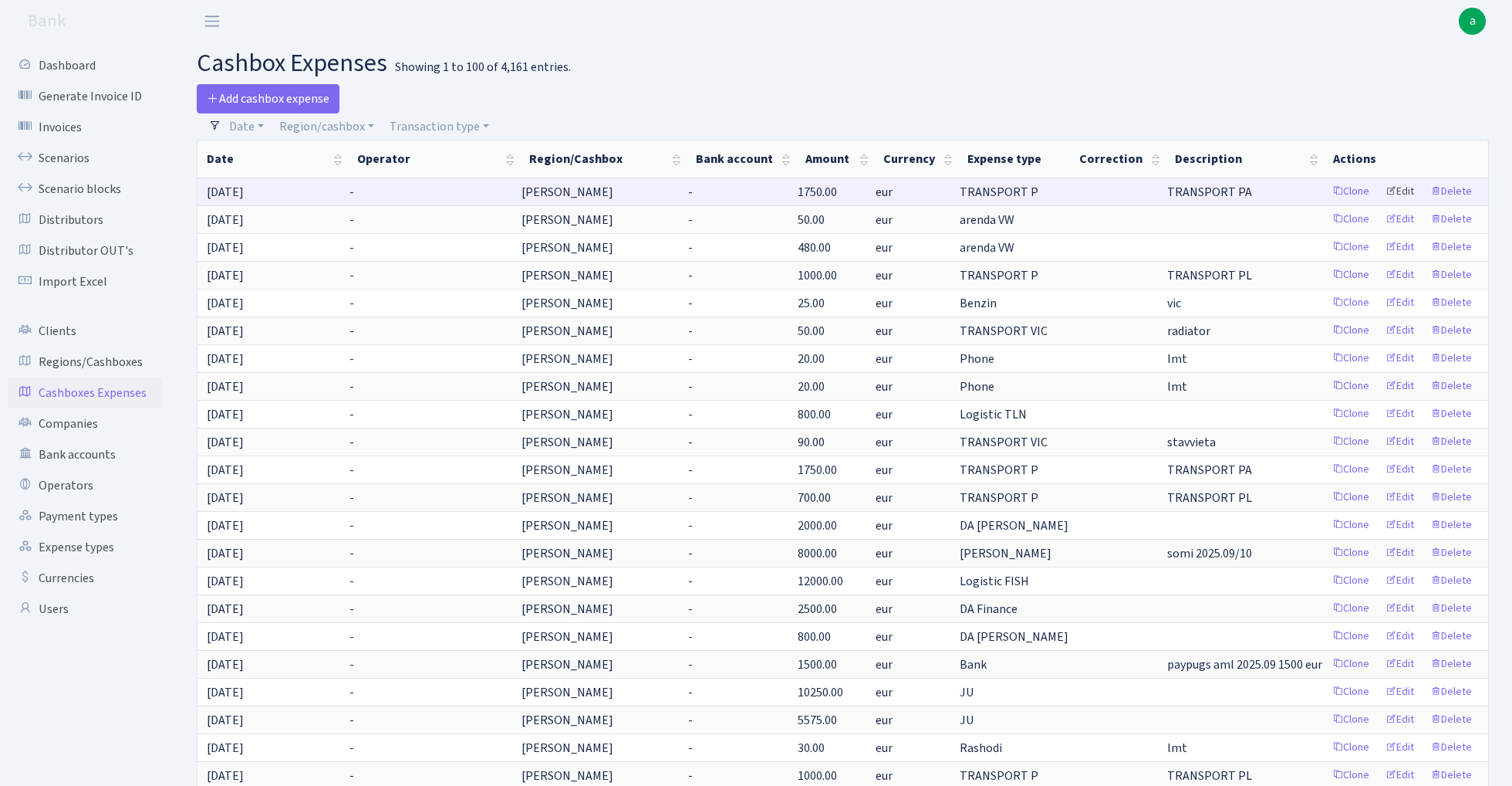
click at [1401, 189] on link "Edit" at bounding box center [1400, 191] width 43 height 24
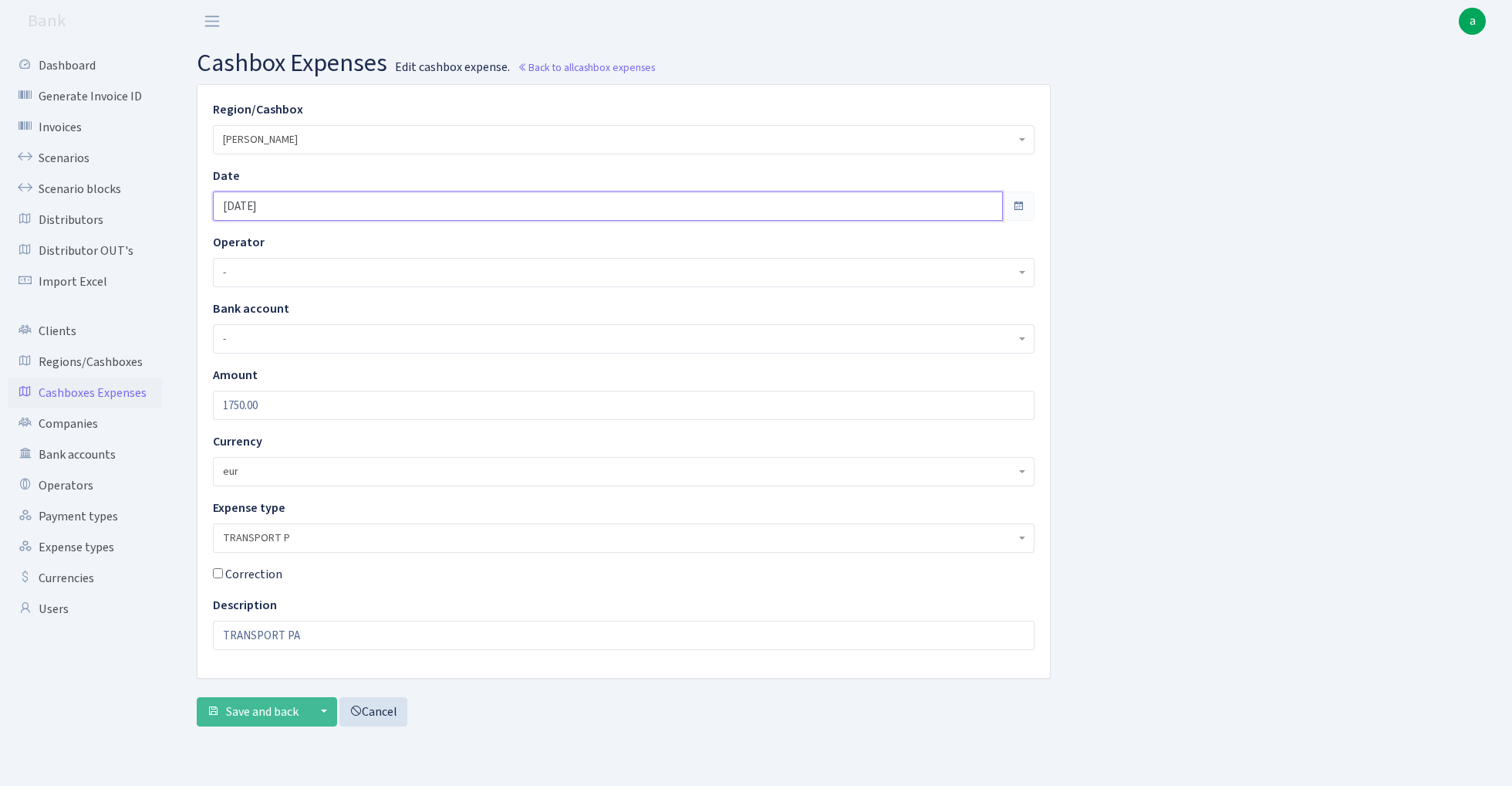
click at [306, 202] on input "11.10.2025" at bounding box center [607, 206] width 790 height 29
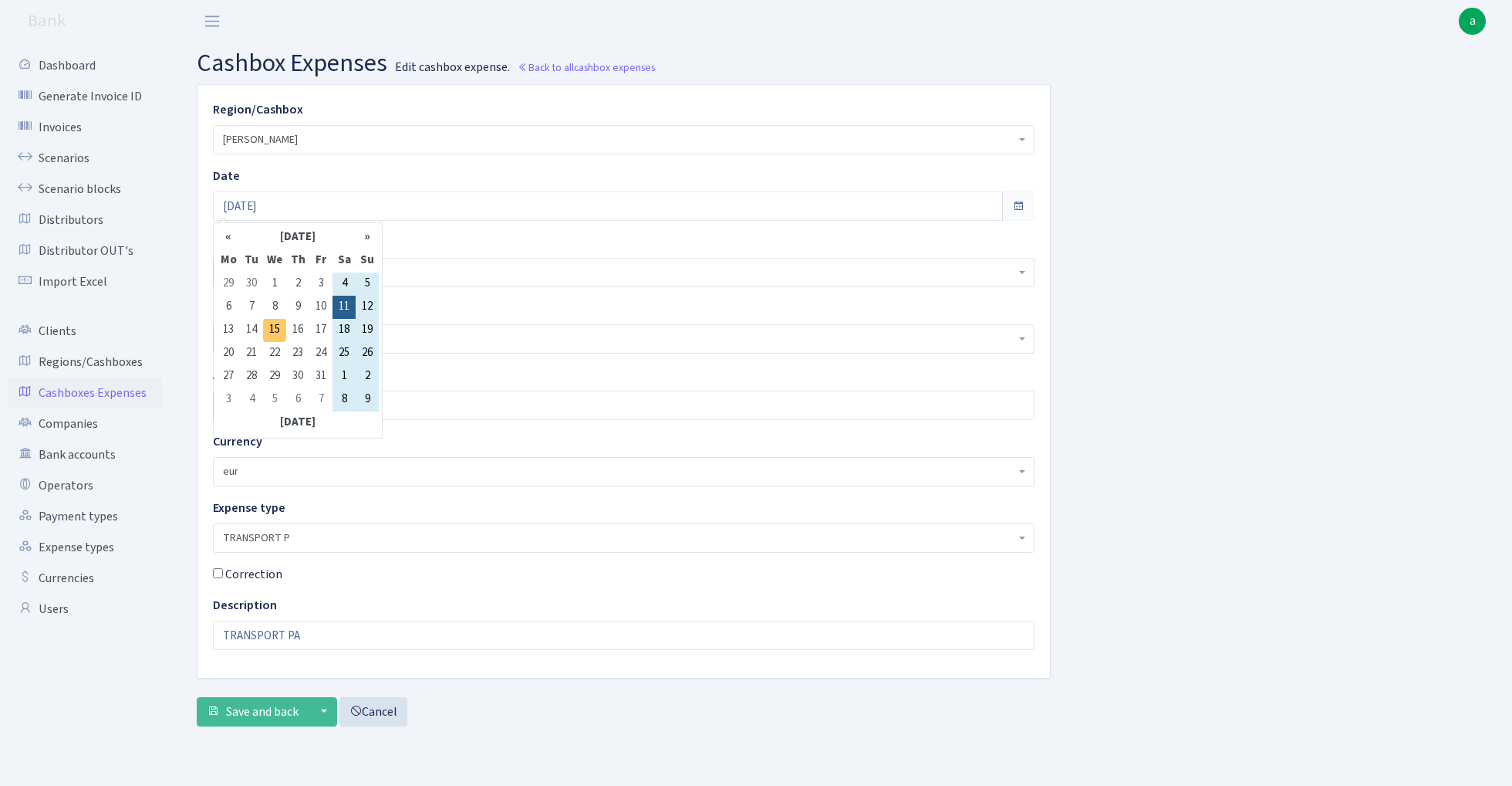
click at [278, 323] on td "15" at bounding box center [275, 330] width 23 height 23
type input "15.10.2025"
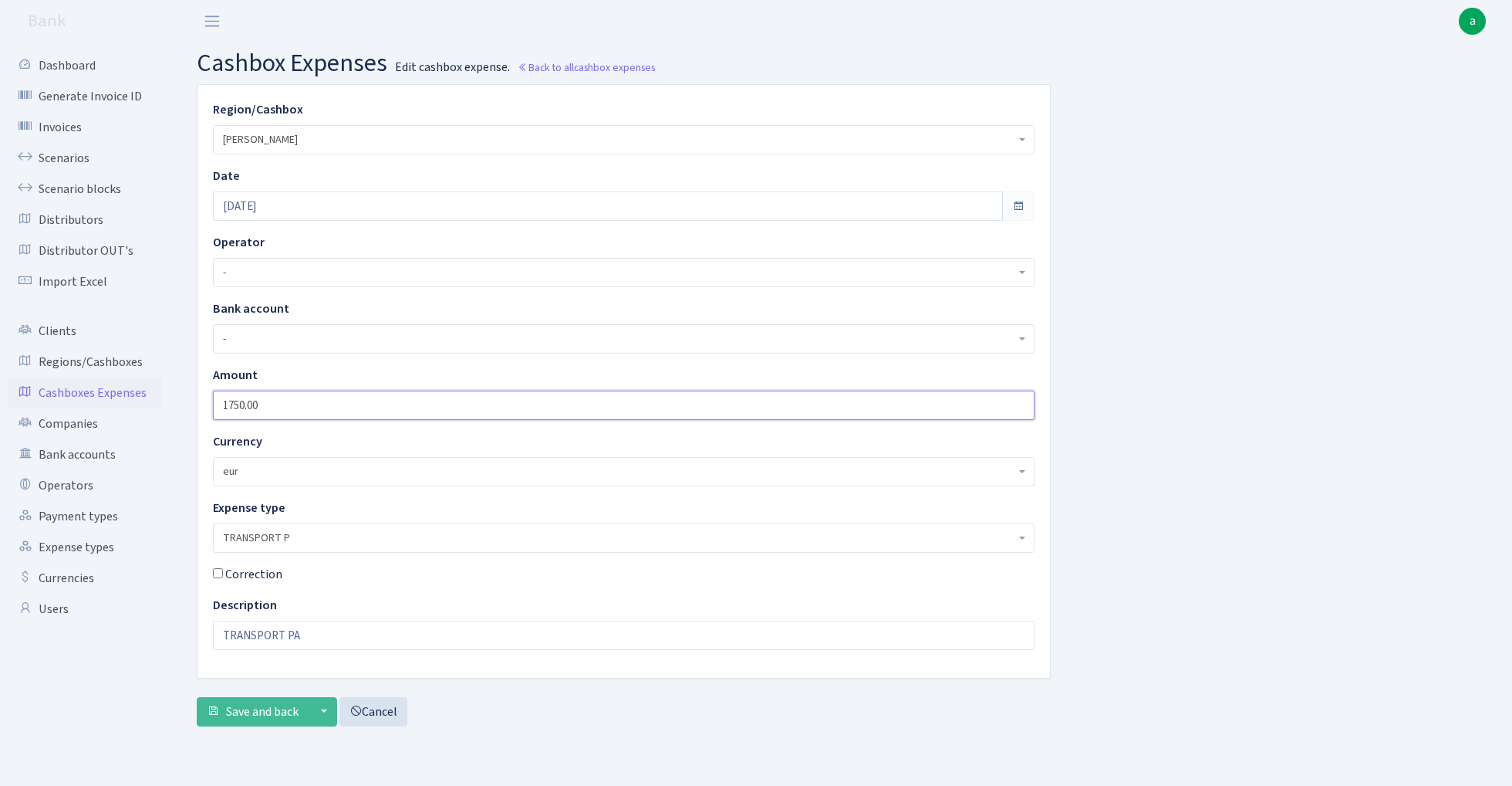
drag, startPoint x: 287, startPoint y: 406, endPoint x: 133, endPoint y: 406, distance: 154.0
click at [133, 406] on div "Dashboard Generate Invoice ID Invoices Scenarios Scenario blocks Distributors D…" at bounding box center [756, 394] width 1512 height 704
type input "50"
click at [347, 537] on span "TRANSPORT P" at bounding box center [620, 538] width 792 height 16
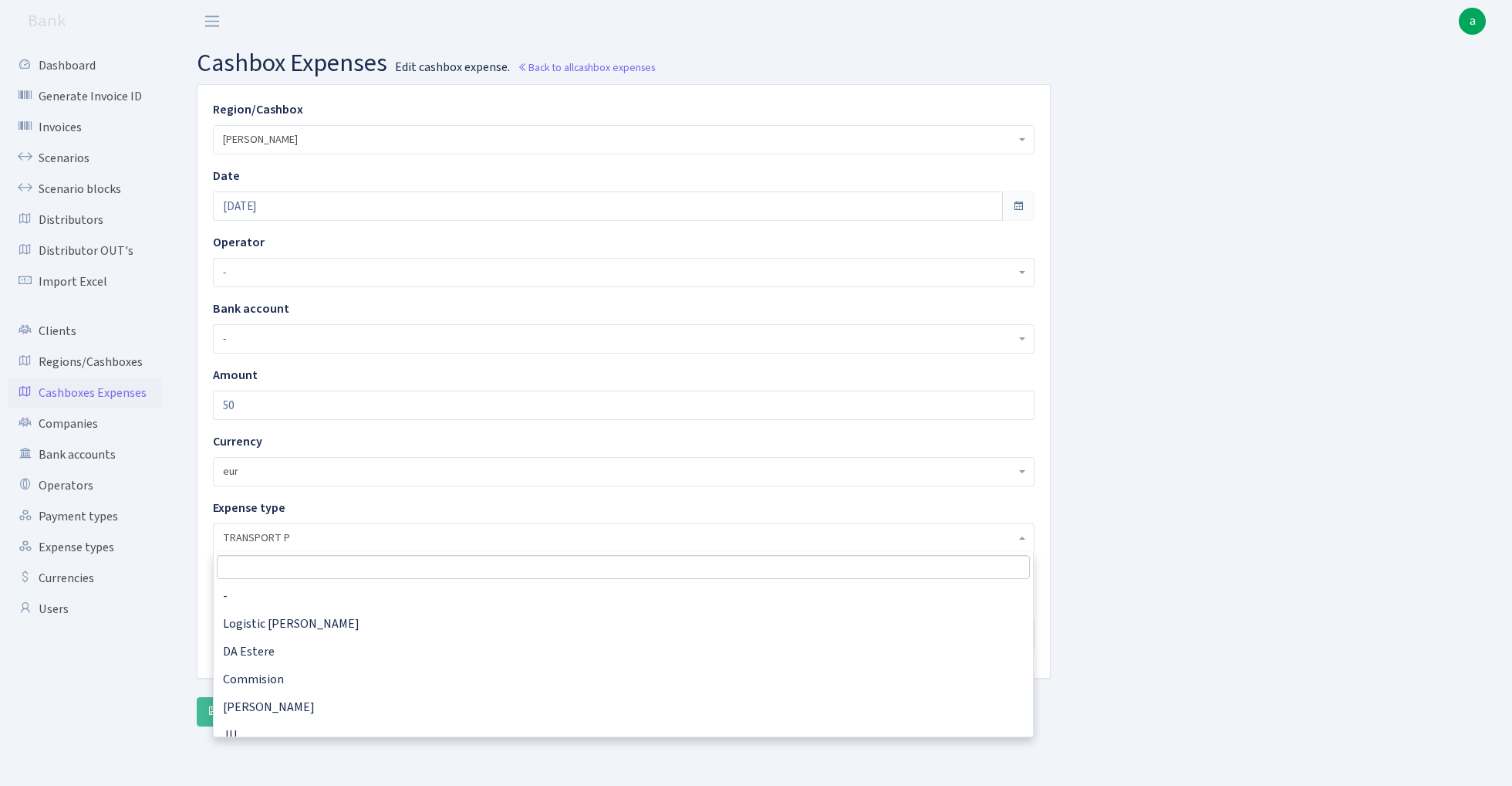
scroll to position [873, 0]
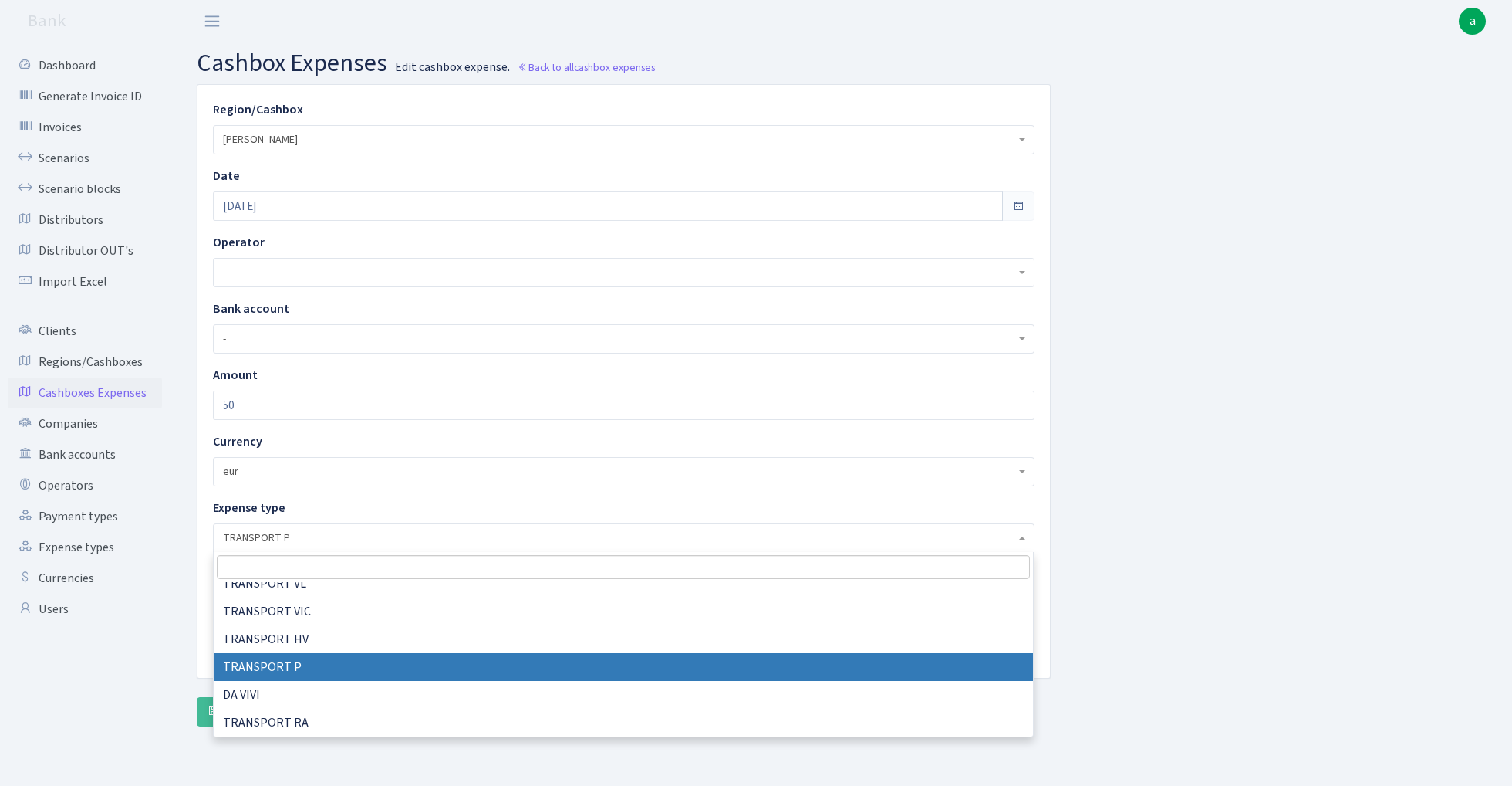
click at [306, 568] on input "search" at bounding box center [622, 566] width 813 height 24
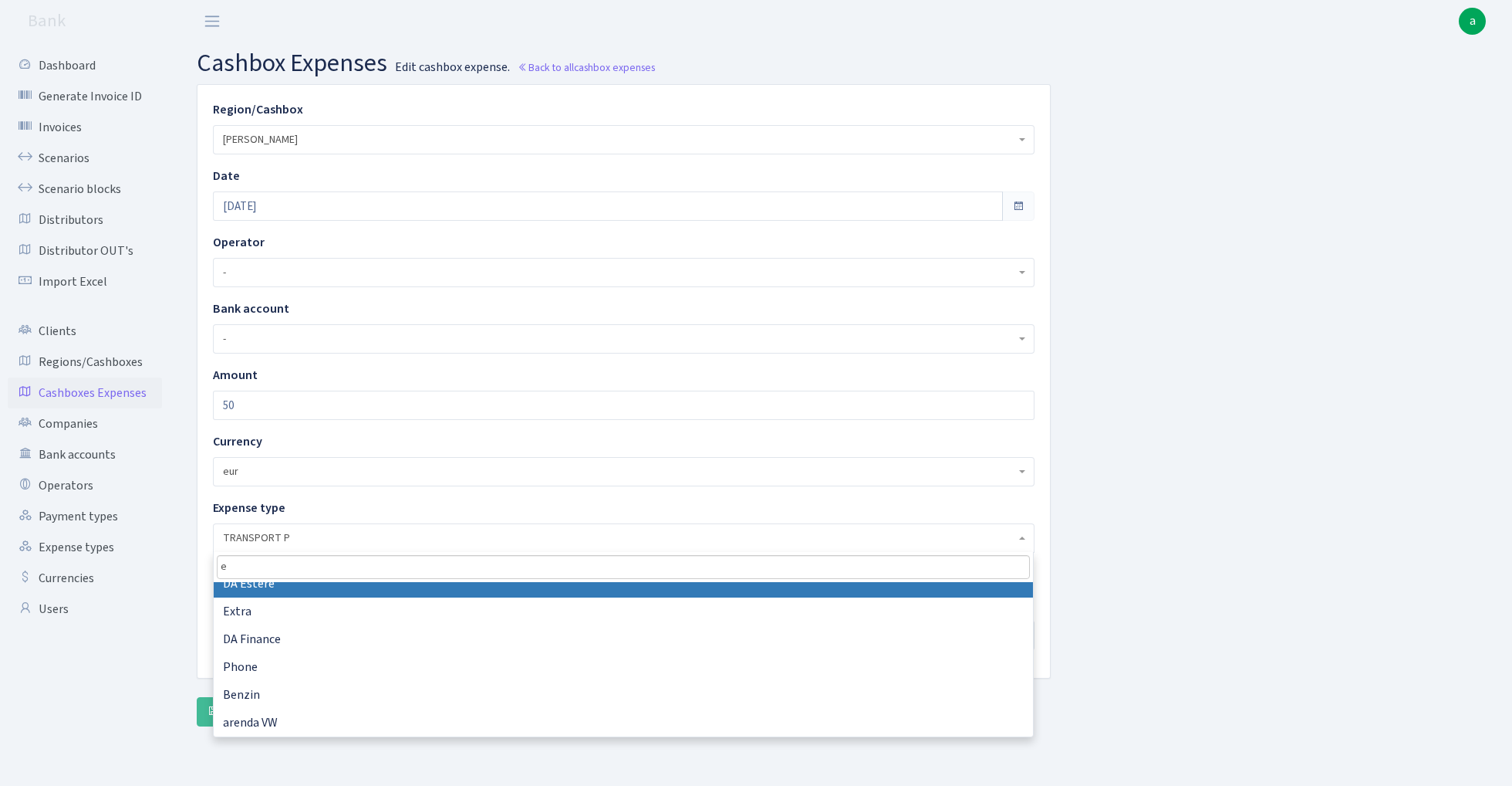
scroll to position [0, 0]
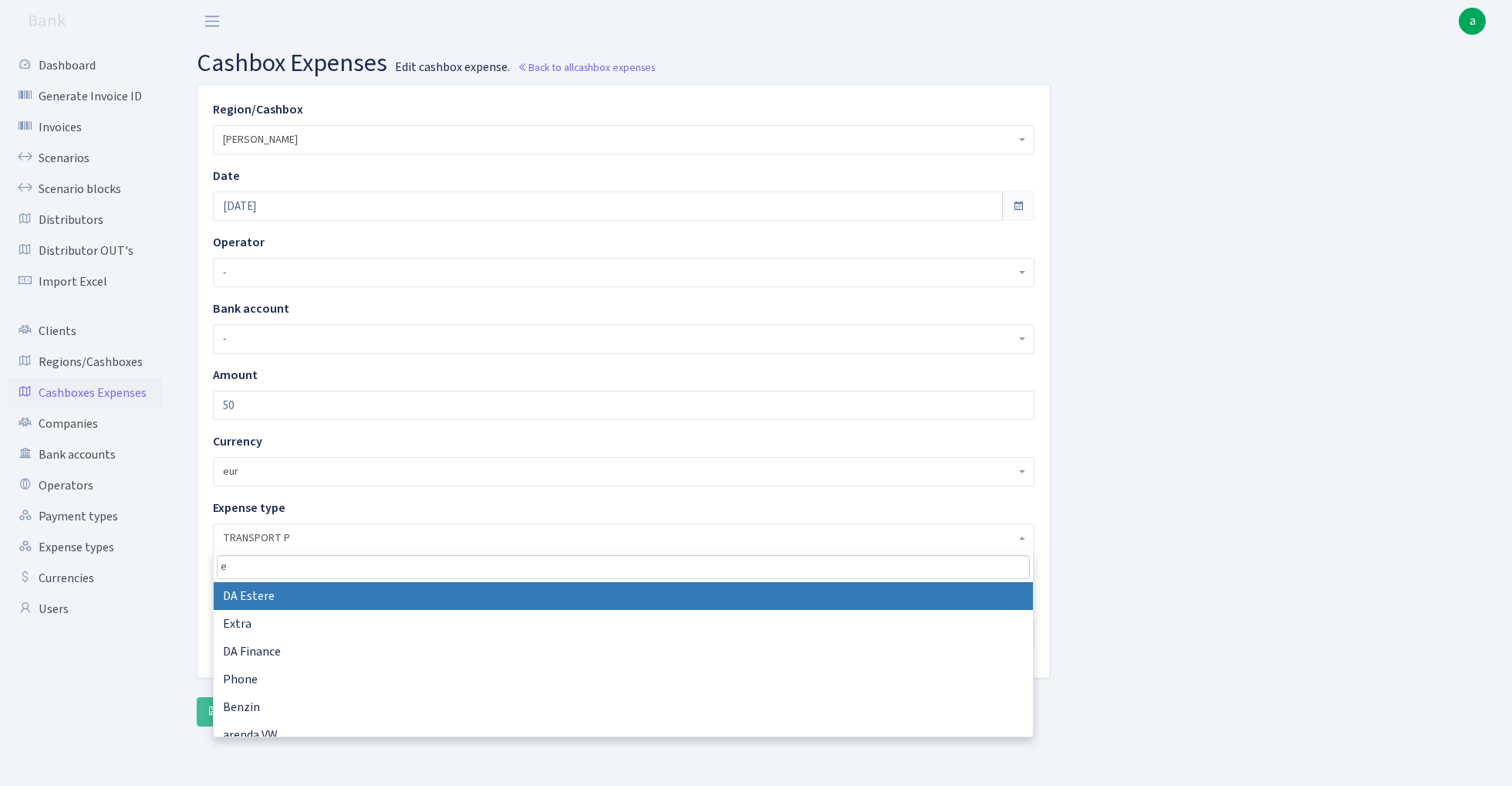
type input "ex"
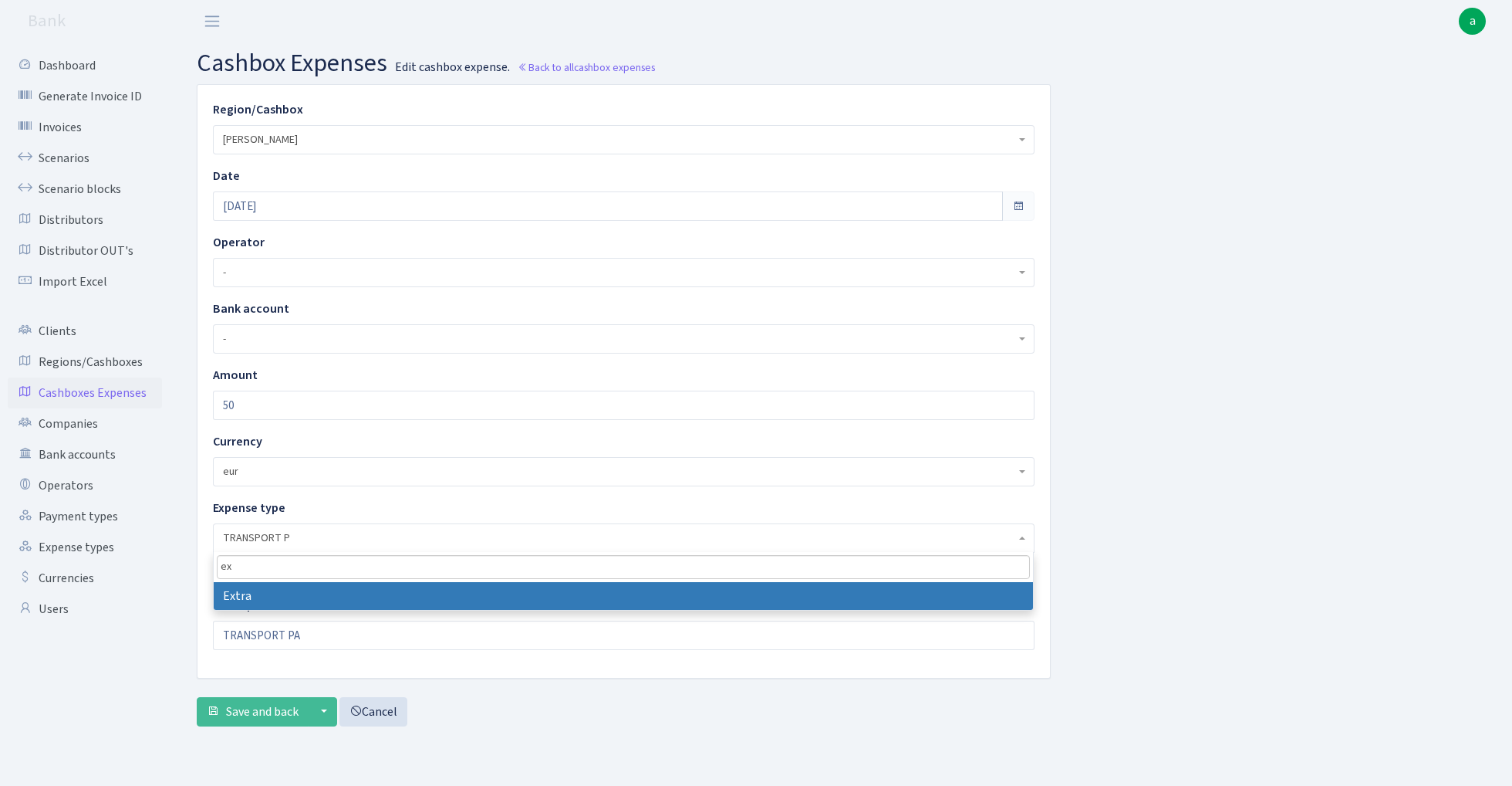
select select "9"
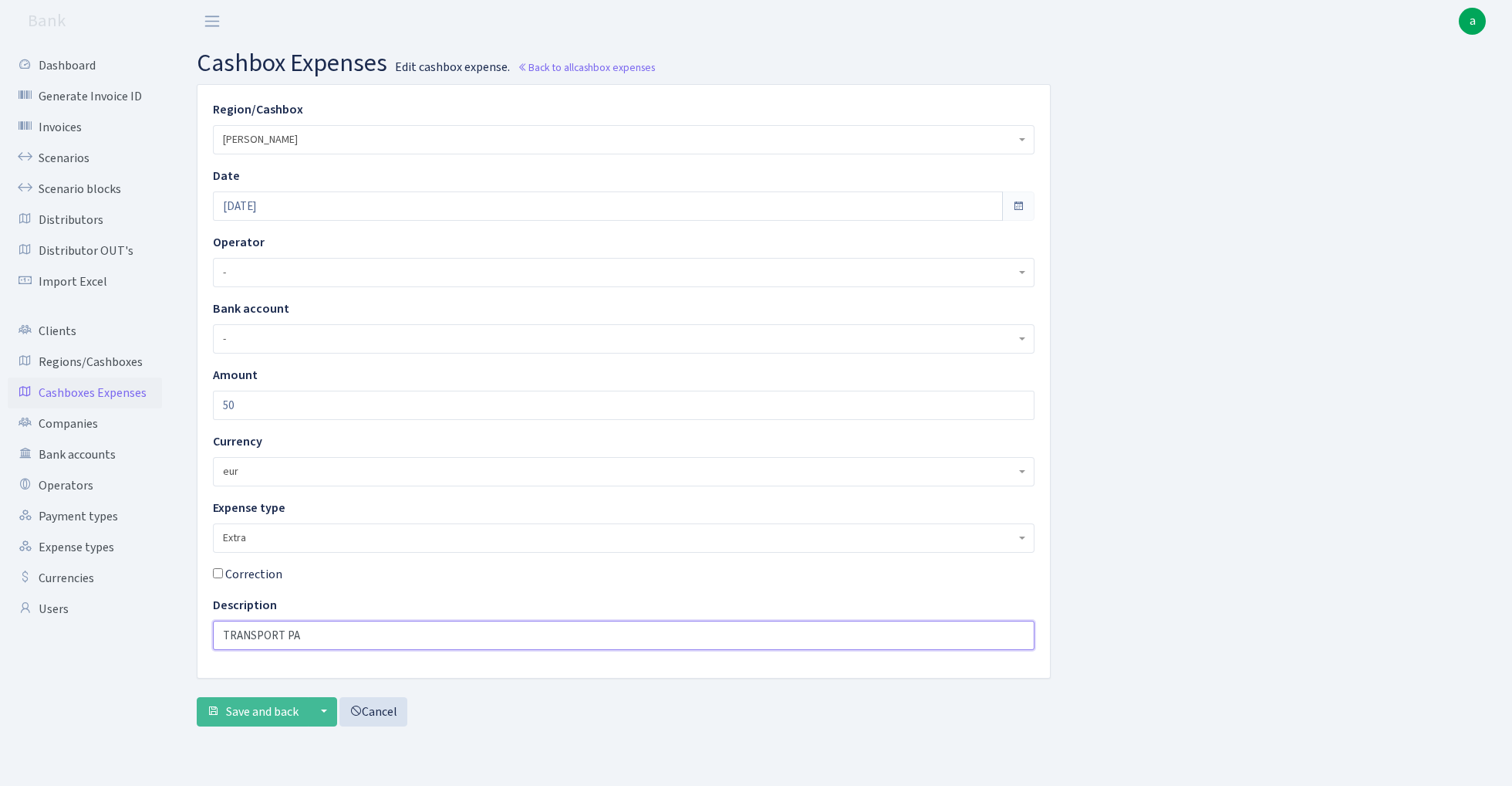
drag, startPoint x: 343, startPoint y: 625, endPoint x: 317, endPoint y: 625, distance: 26.0
click at [317, 625] on input "TRANSPORT PA" at bounding box center [623, 635] width 822 height 29
drag, startPoint x: 325, startPoint y: 632, endPoint x: 118, endPoint y: 632, distance: 207.0
click at [118, 632] on div "Dashboard Generate Invoice ID Invoices Scenarios Scenario blocks Distributors D…" at bounding box center [756, 394] width 1512 height 704
type input "-50 eur tatjana"
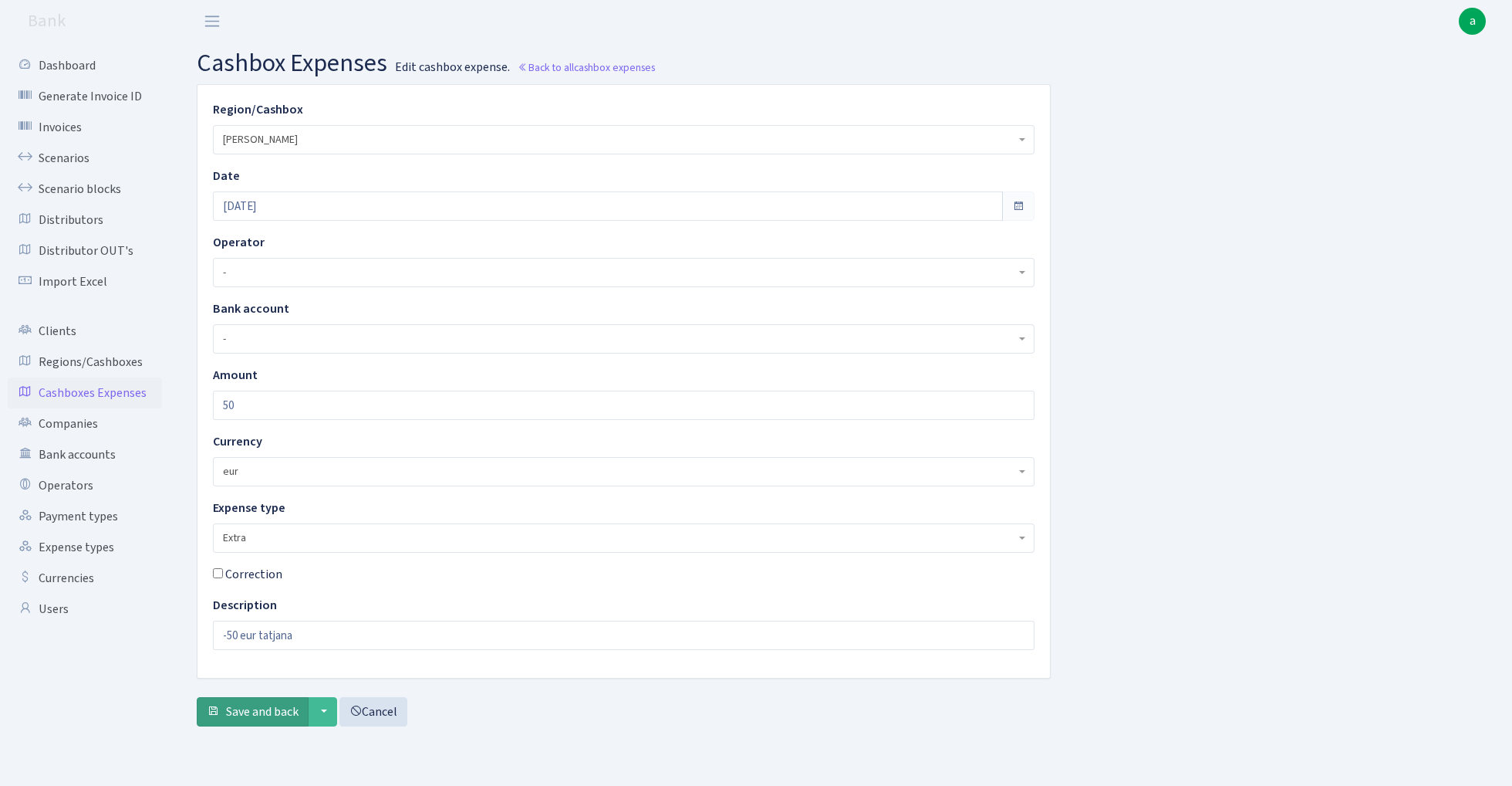
click at [257, 723] on button "Save and back" at bounding box center [252, 711] width 112 height 29
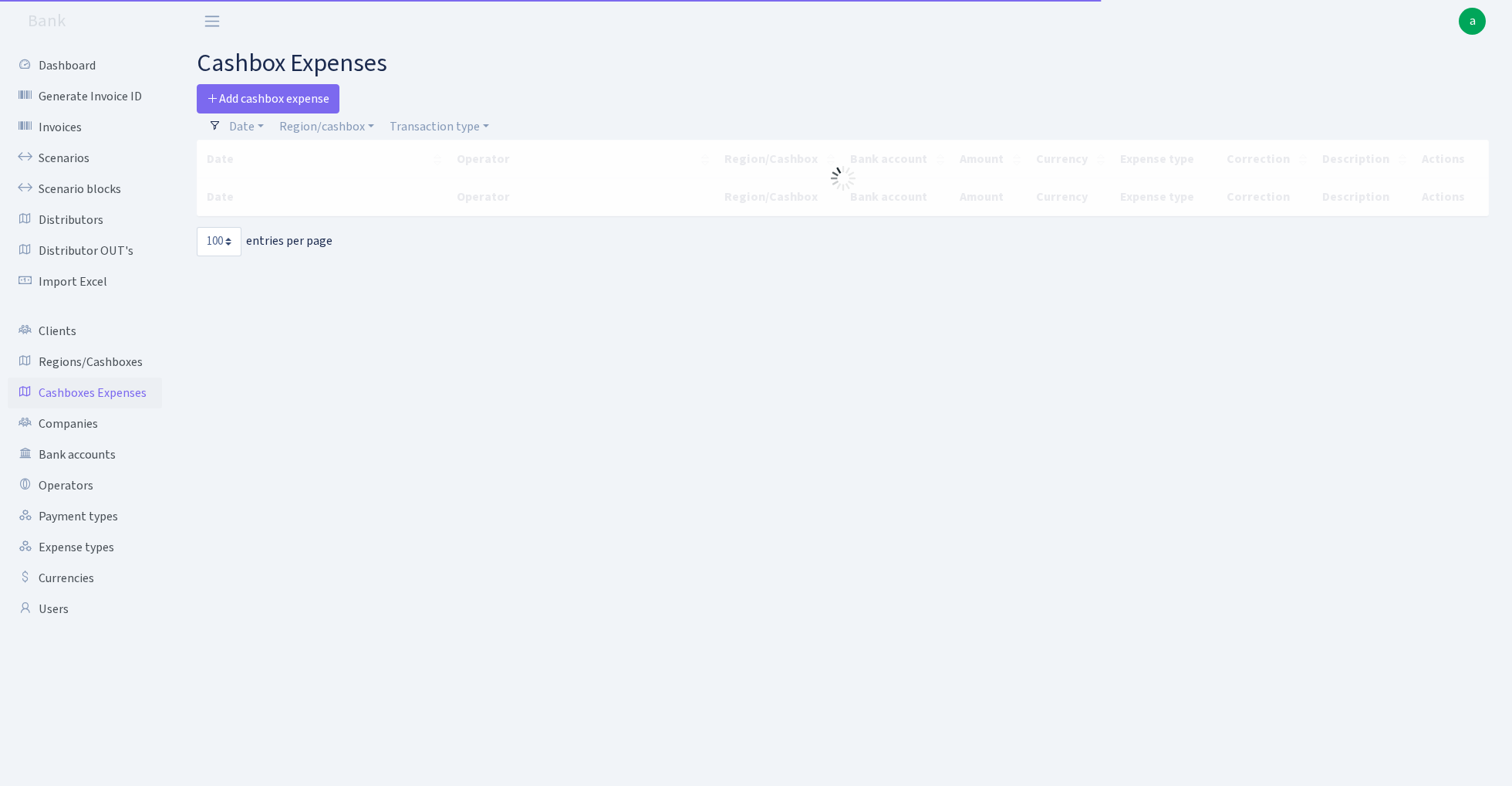
select select "100"
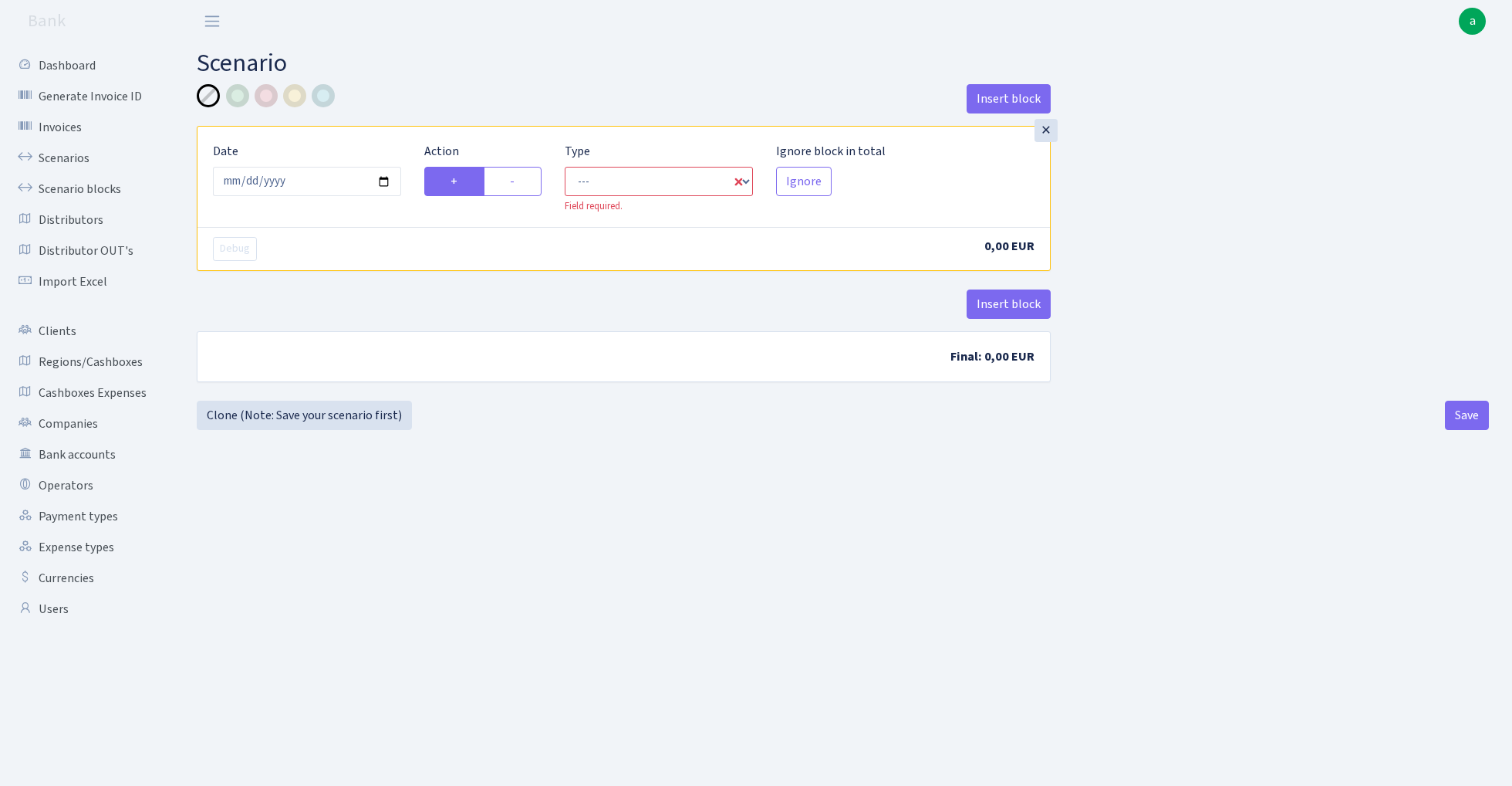
click at [516, 201] on div "Action + -" at bounding box center [483, 178] width 141 height 72
click at [509, 184] on label "-" at bounding box center [513, 182] width 58 height 29
click at [510, 182] on input "-" at bounding box center [515, 177] width 10 height 10
radio input "true"
radio input "false"
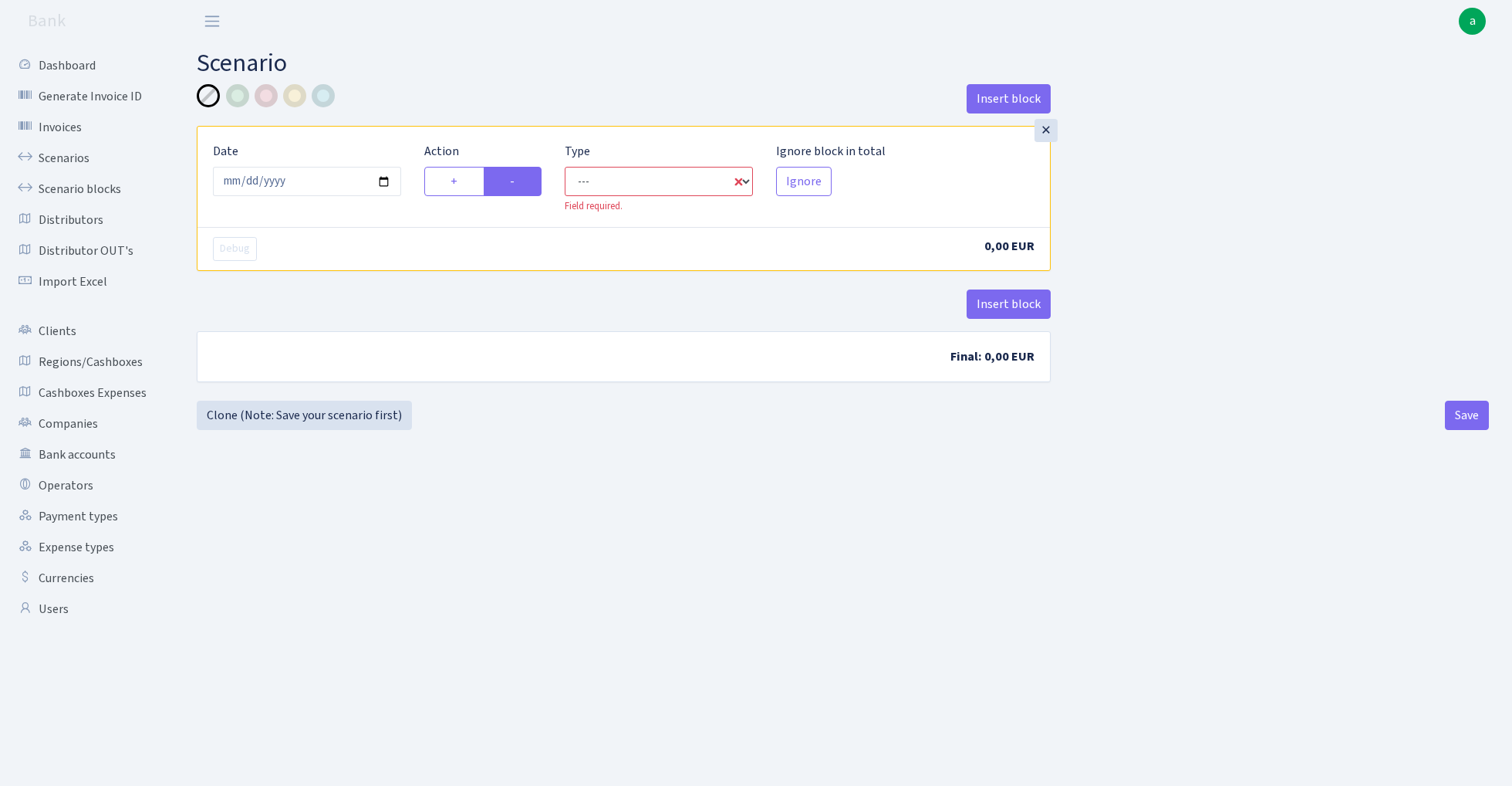
select select "out"
select select "1"
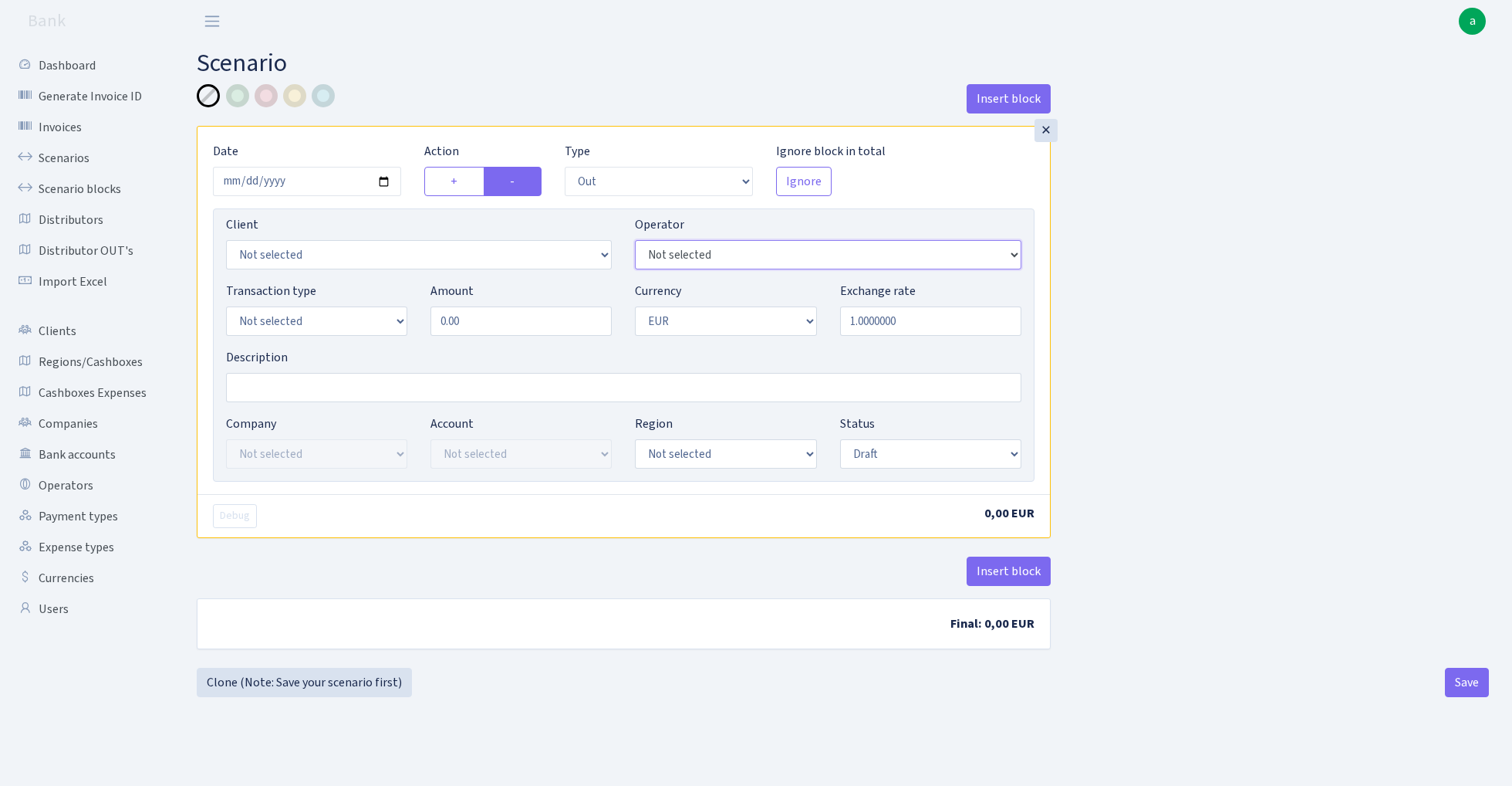
select select "15"
select select "1"
click at [487, 310] on input "0.00" at bounding box center [521, 321] width 182 height 29
type input "50,000.00"
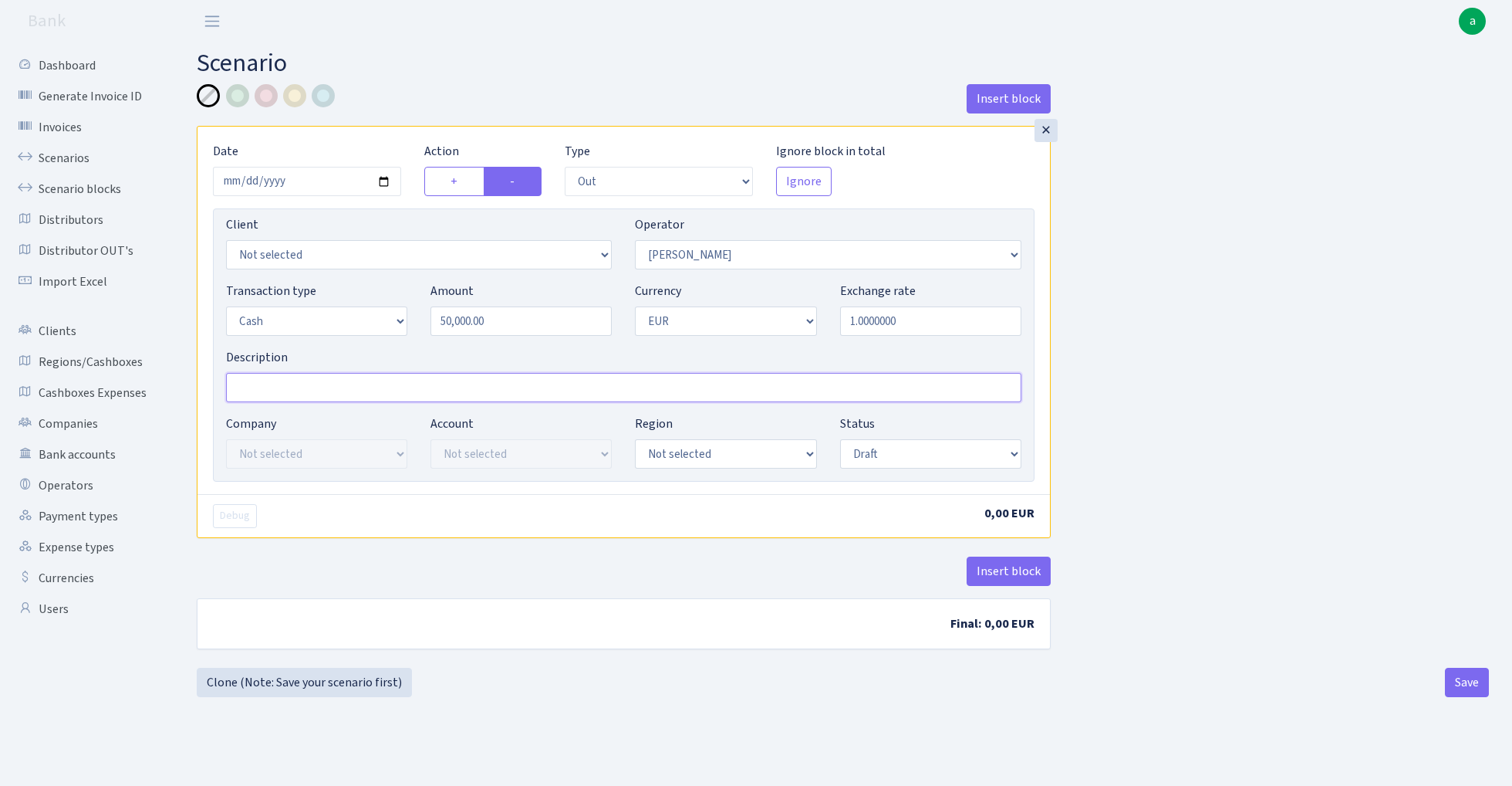
click at [375, 395] on input "Description" at bounding box center [623, 388] width 795 height 29
type input "[PERSON_NAME]"
select select "1"
select select "processed"
drag, startPoint x: 932, startPoint y: 449, endPoint x: 1173, endPoint y: 423, distance: 242.4
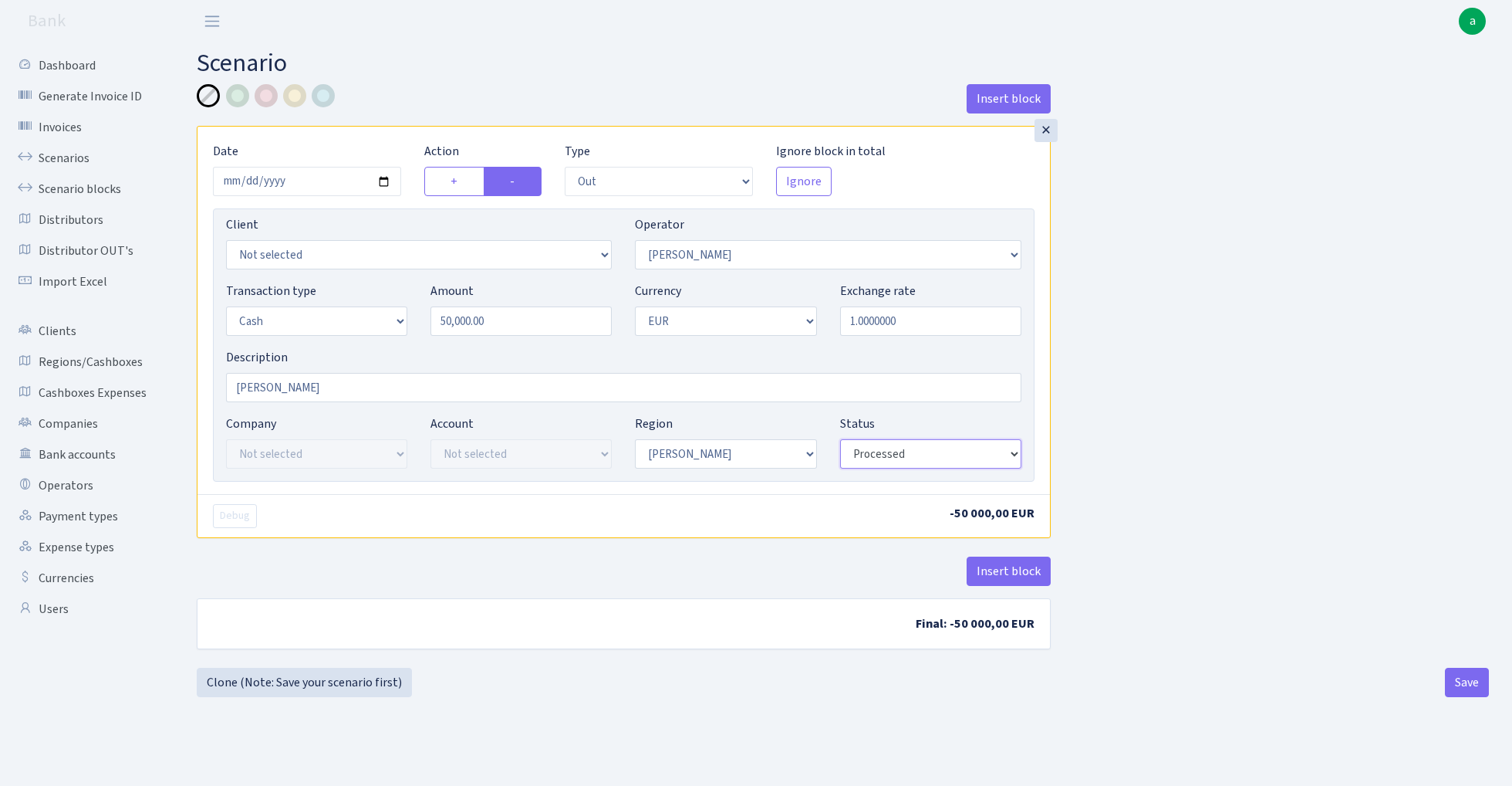
click at [1173, 423] on div "Insert block × Date [DATE] Action + - Type --- In Out Commission Field required…" at bounding box center [843, 376] width 1315 height 584
click at [1464, 685] on button "Save" at bounding box center [1466, 682] width 44 height 29
select select "out"
select select "15"
select select "1"
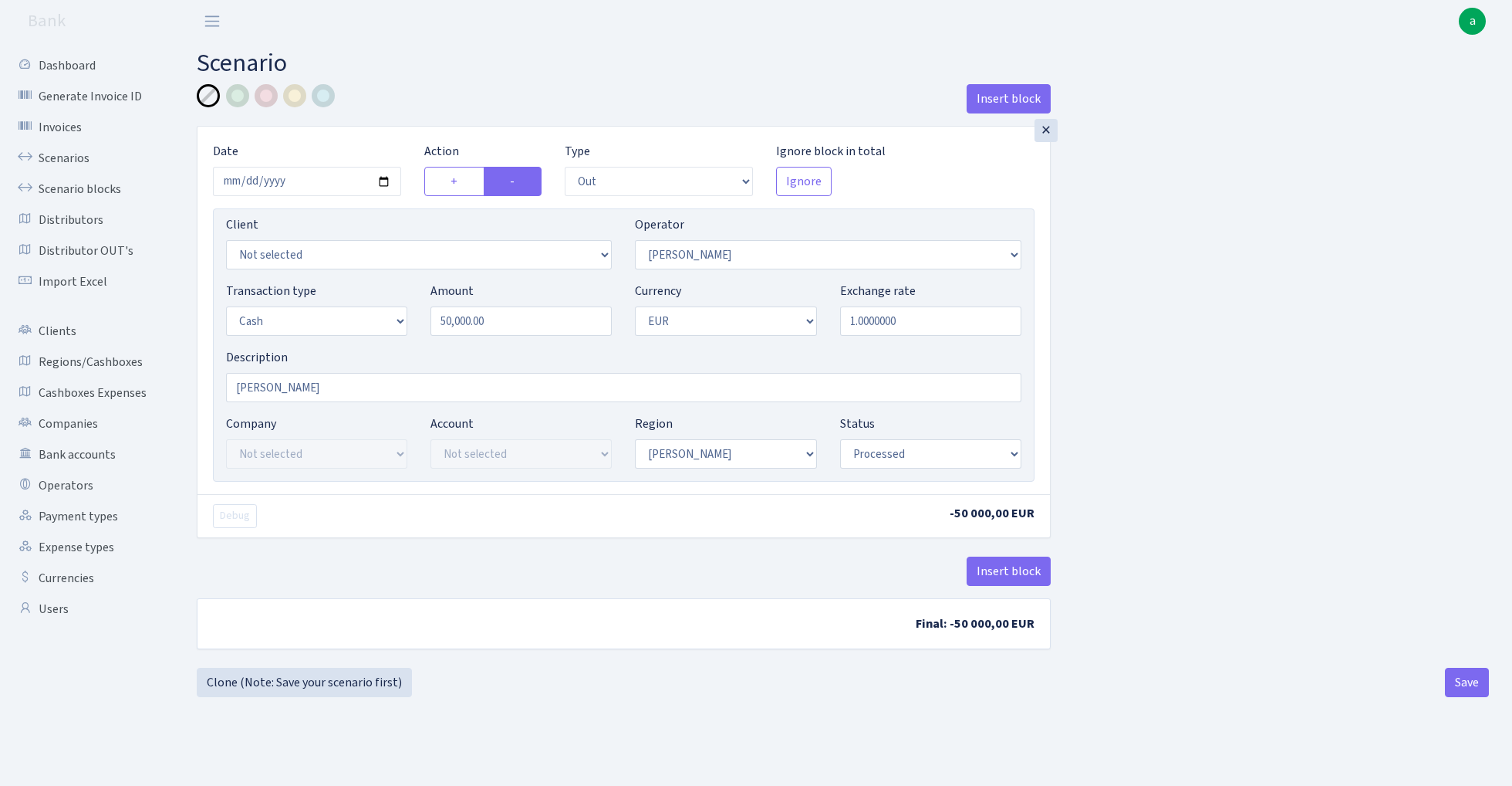
select select "1"
select select "processed"
click at [365, 681] on link "Clone (Note: Save your scenario first)" at bounding box center [305, 682] width 216 height 29
select select "out"
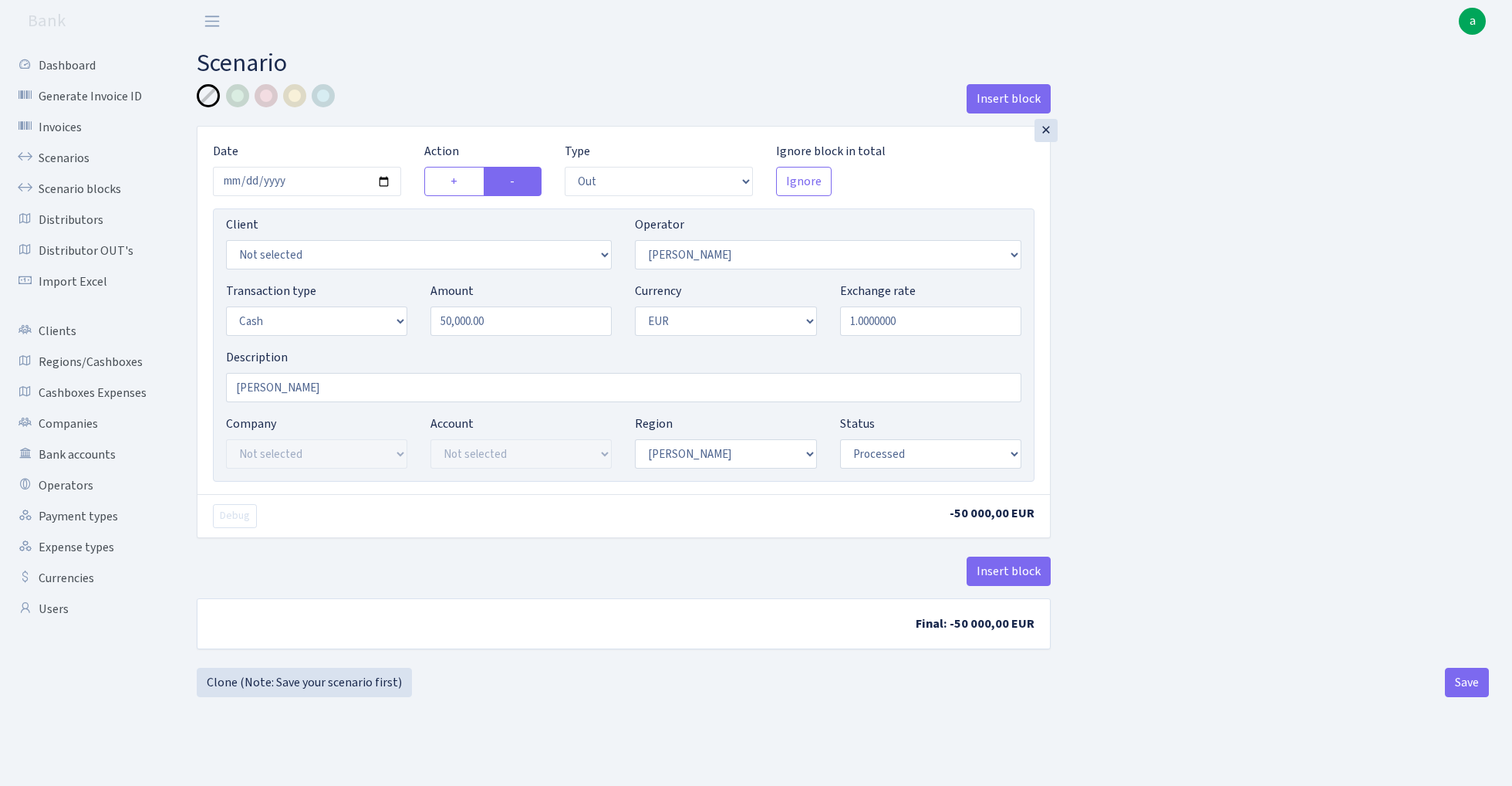
select select "15"
select select "1"
select select "processed"
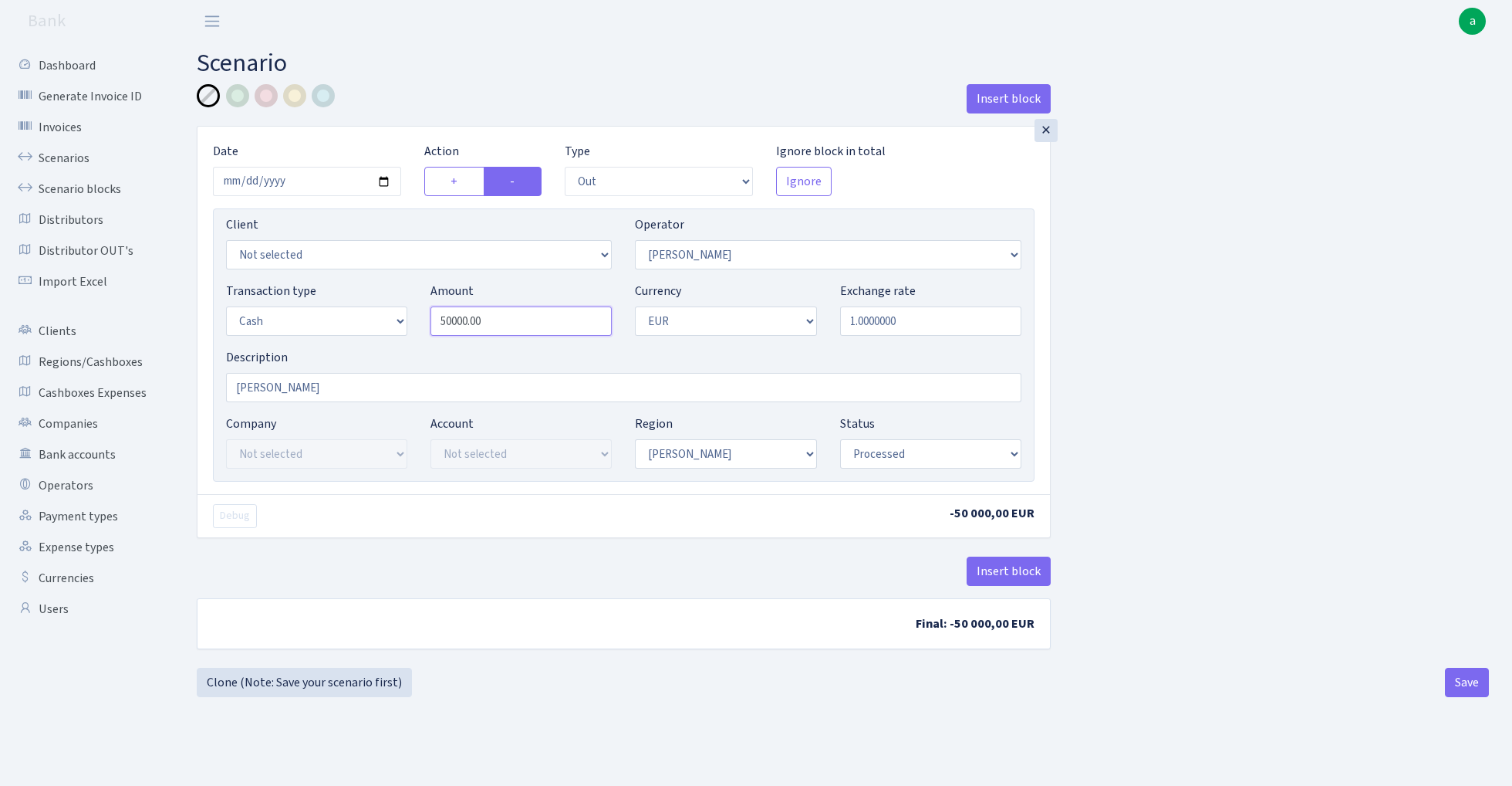
click at [527, 323] on input "50000.00" at bounding box center [521, 321] width 182 height 29
type input "11,825.00"
select select "20"
click at [1458, 690] on button "Save" at bounding box center [1466, 682] width 44 height 29
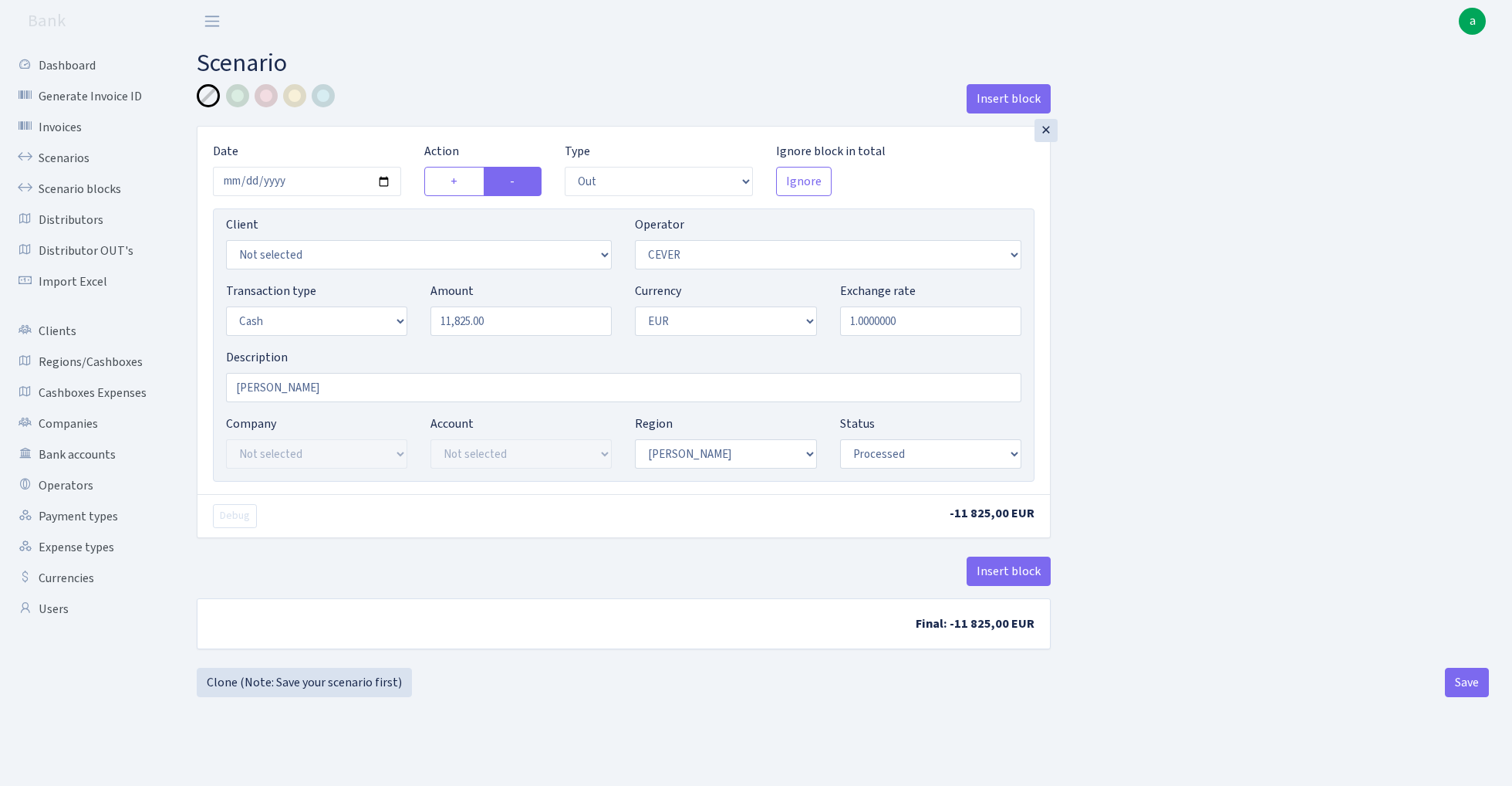
select select "out"
select select "20"
select select "1"
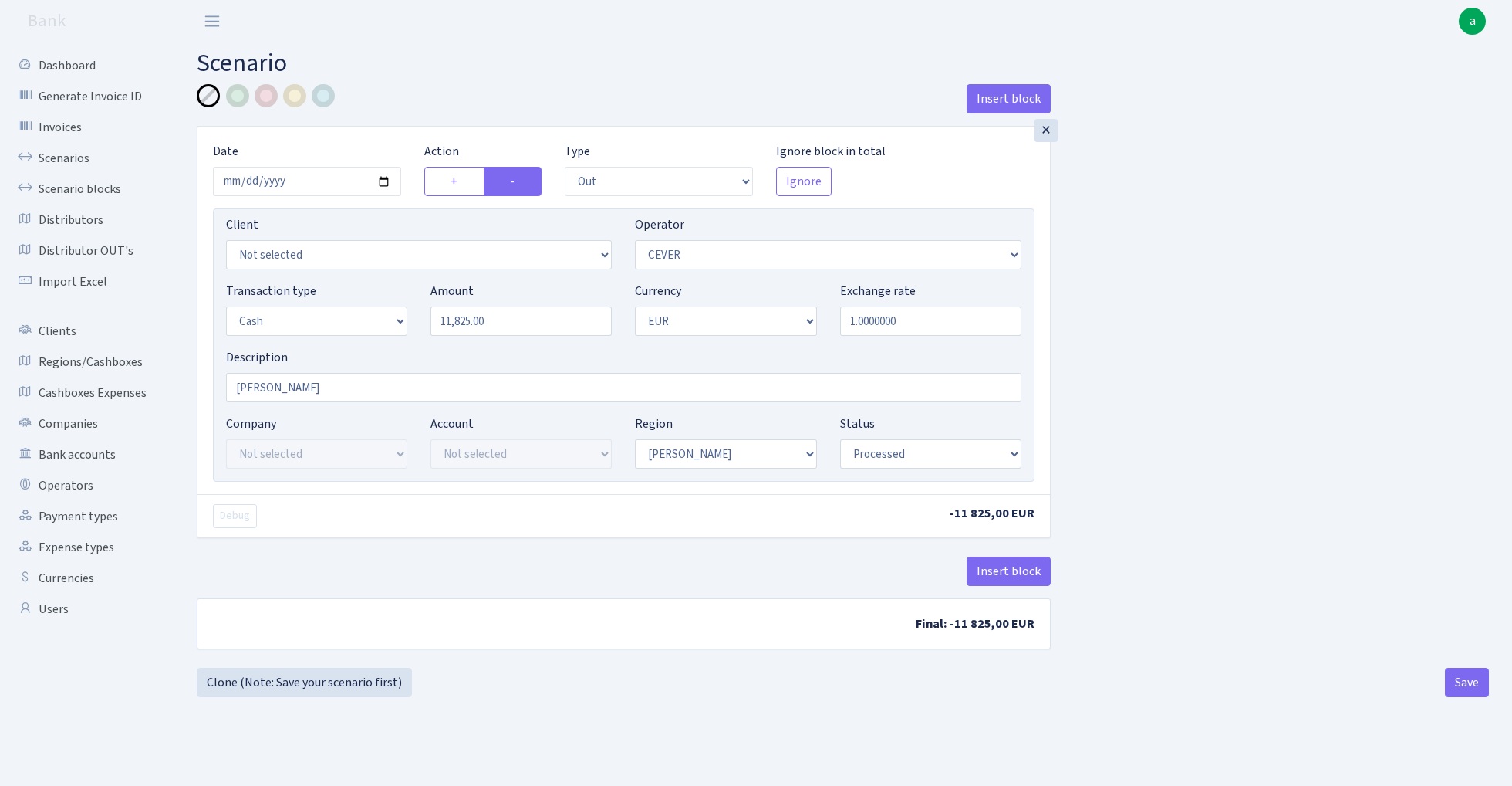
select select "processed"
click at [359, 686] on link "Clone (Note: Save your scenario first)" at bounding box center [305, 682] width 216 height 29
select select "out"
select select "20"
select select "1"
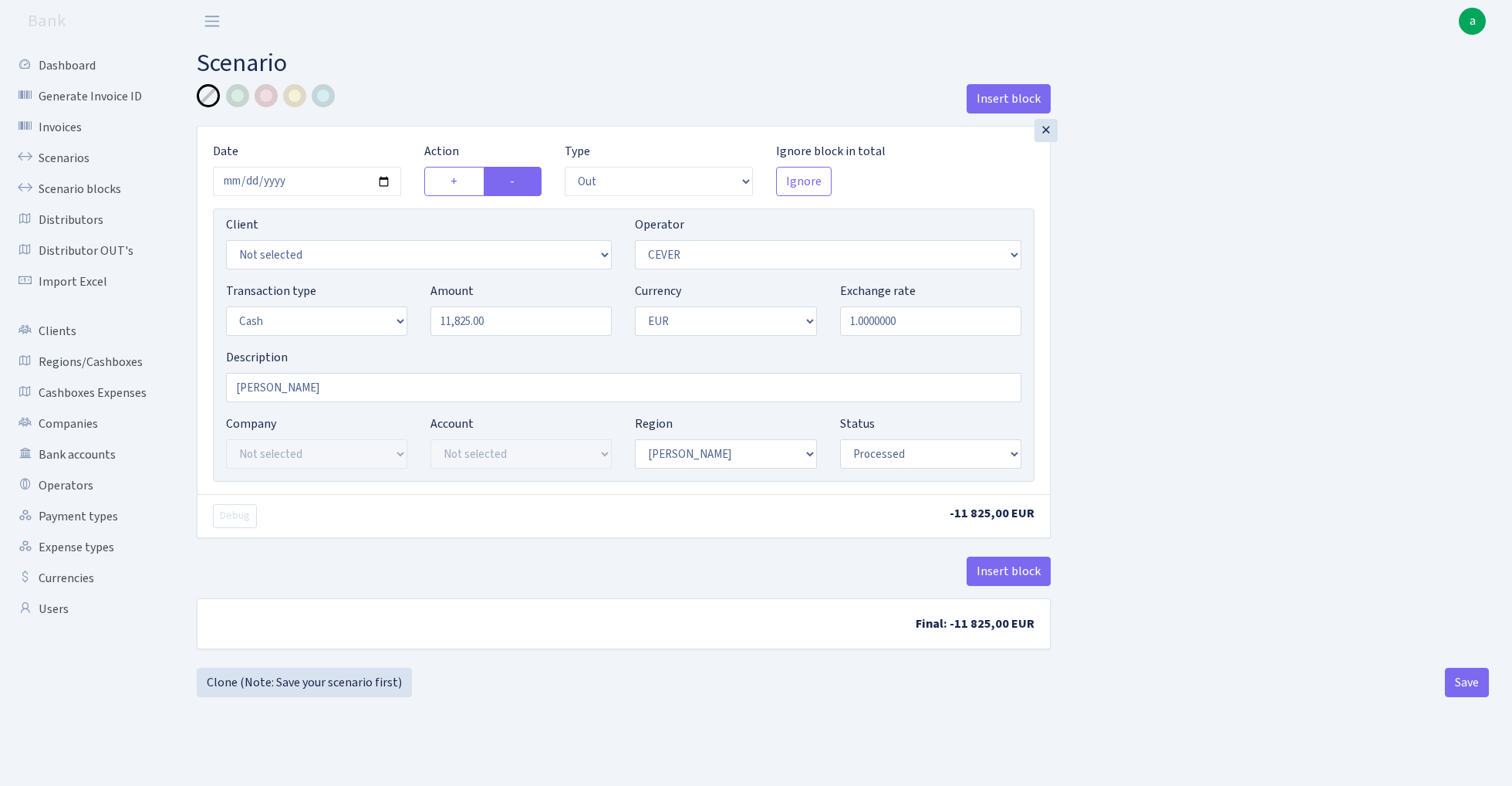
select select "1"
select select "processed"
click at [513, 321] on input "11825.00" at bounding box center [521, 321] width 182 height 29
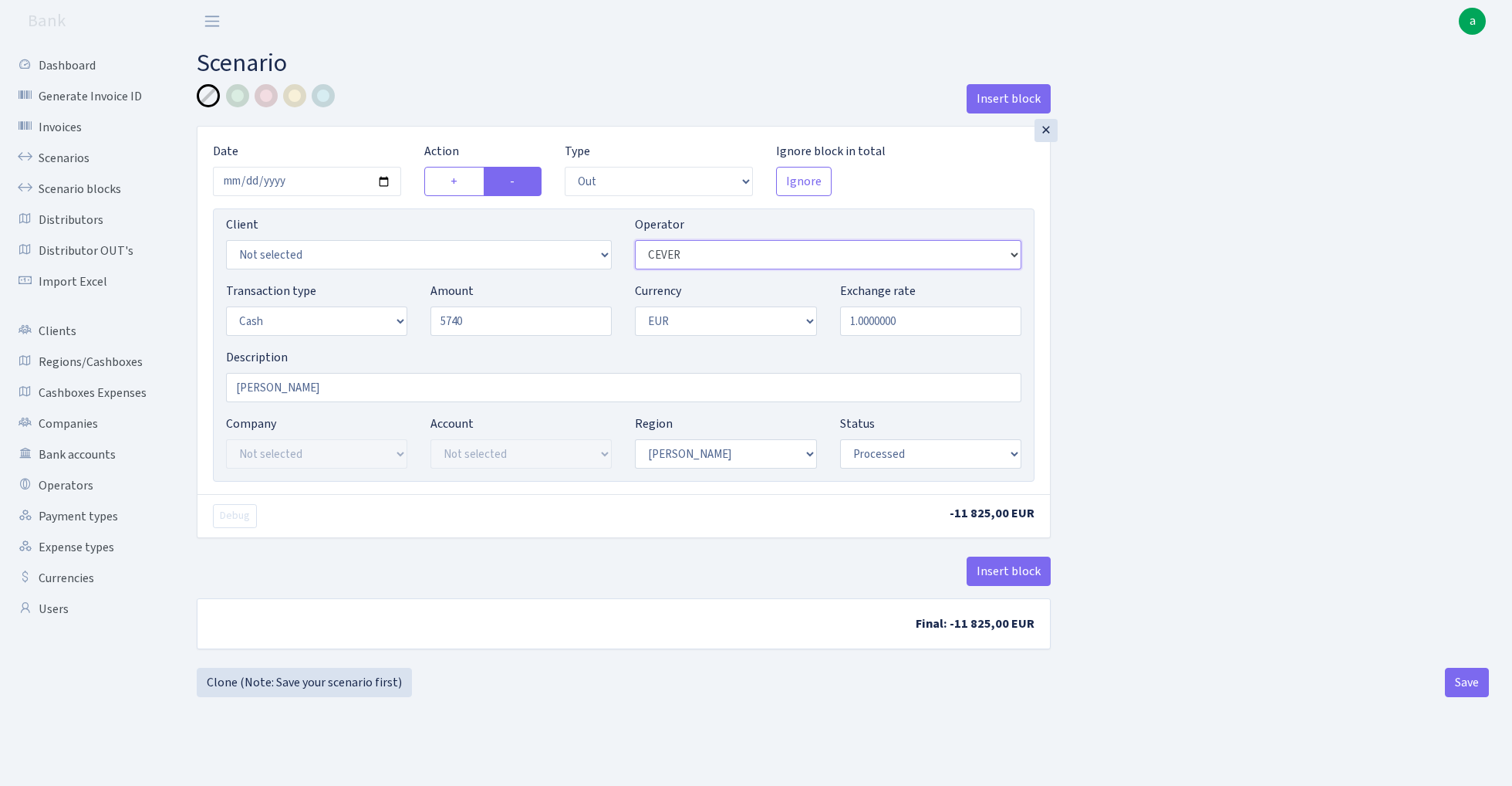
type input "5,740.00"
select select "470"
click at [1457, 684] on button "Save" at bounding box center [1466, 682] width 44 height 29
select select "out"
select select "470"
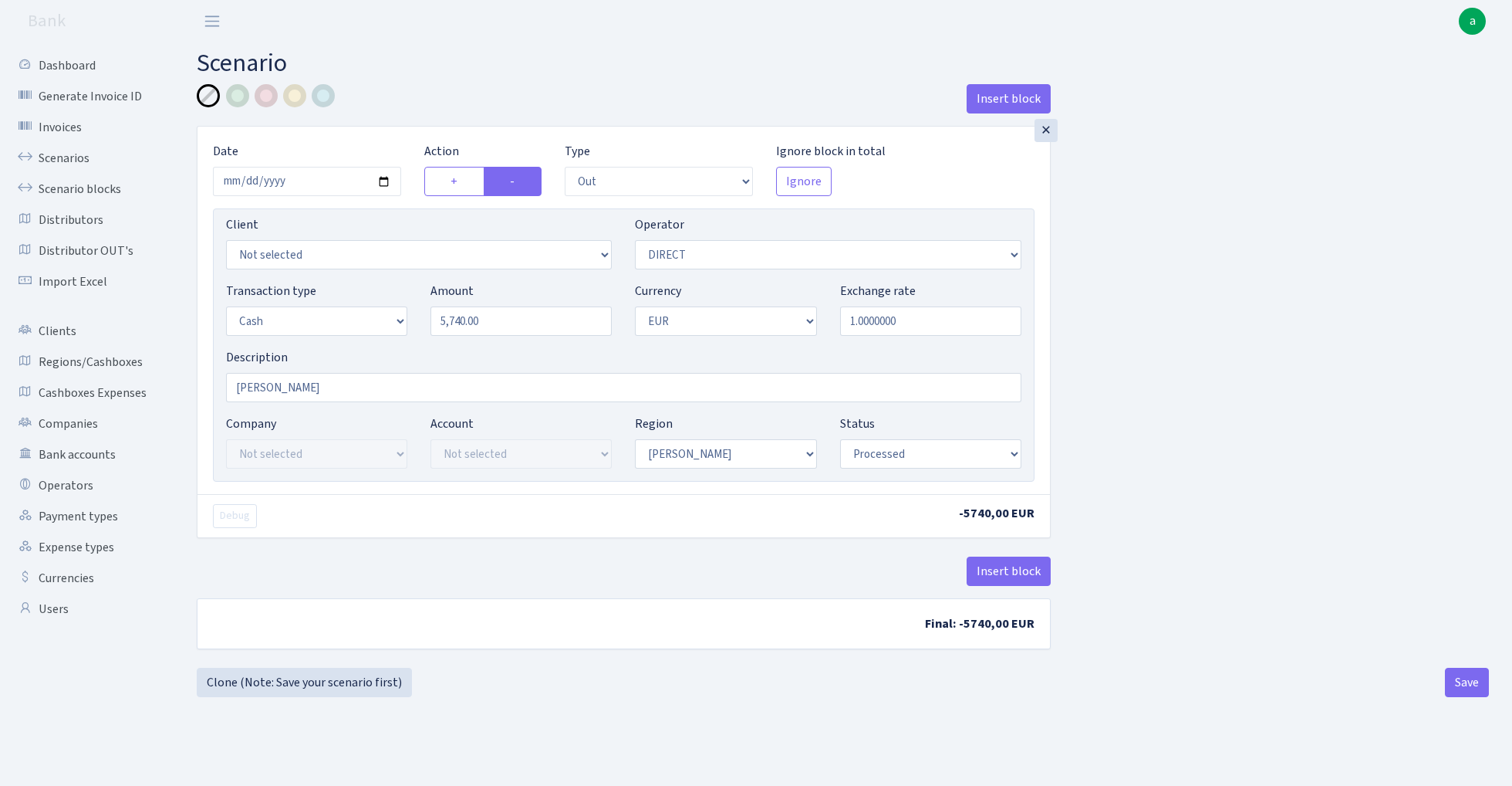
select select "1"
select select "processed"
click at [325, 685] on link "Clone (Note: Save your scenario first)" at bounding box center [305, 682] width 216 height 29
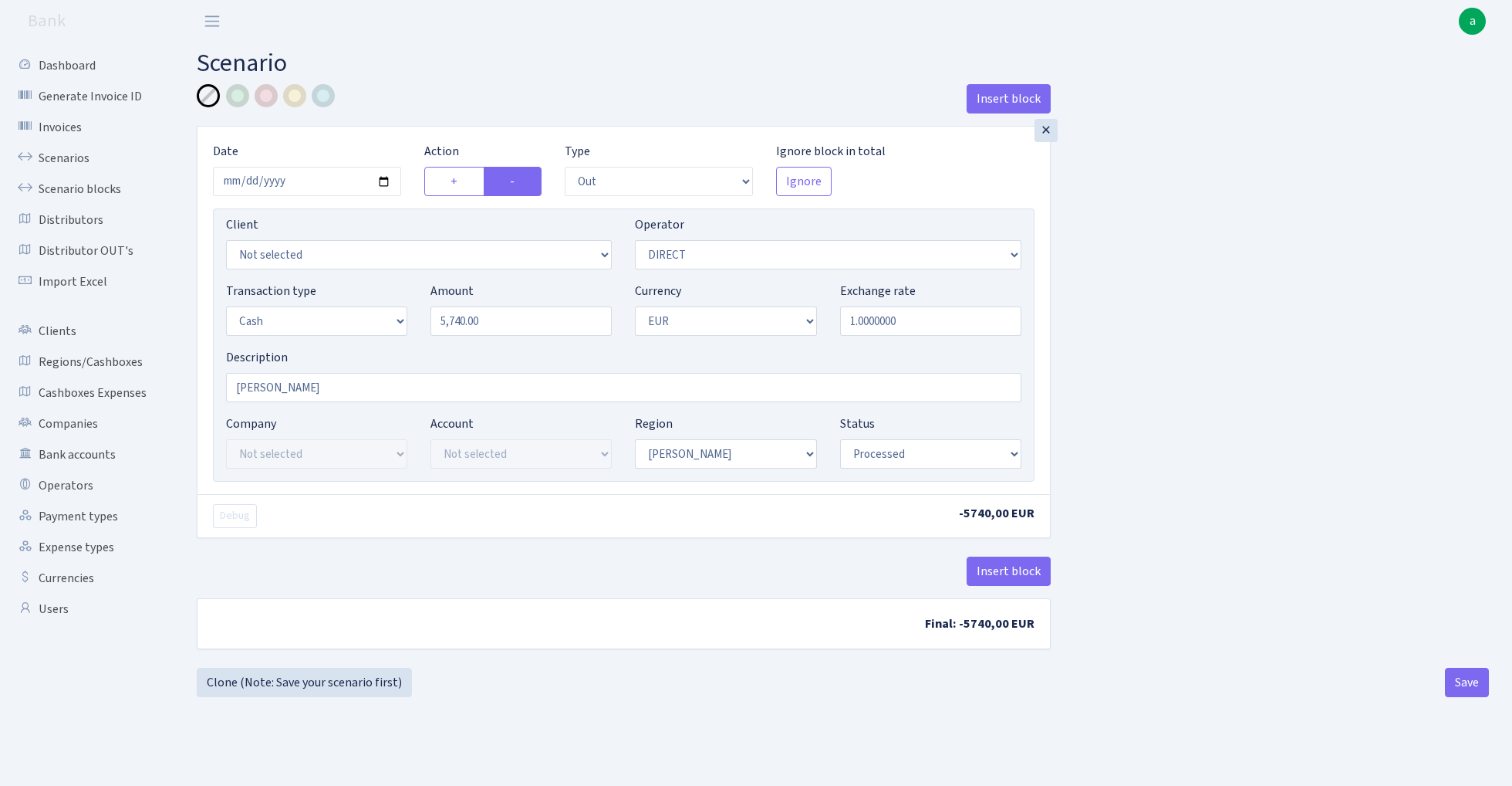
select select "out"
select select "470"
select select "1"
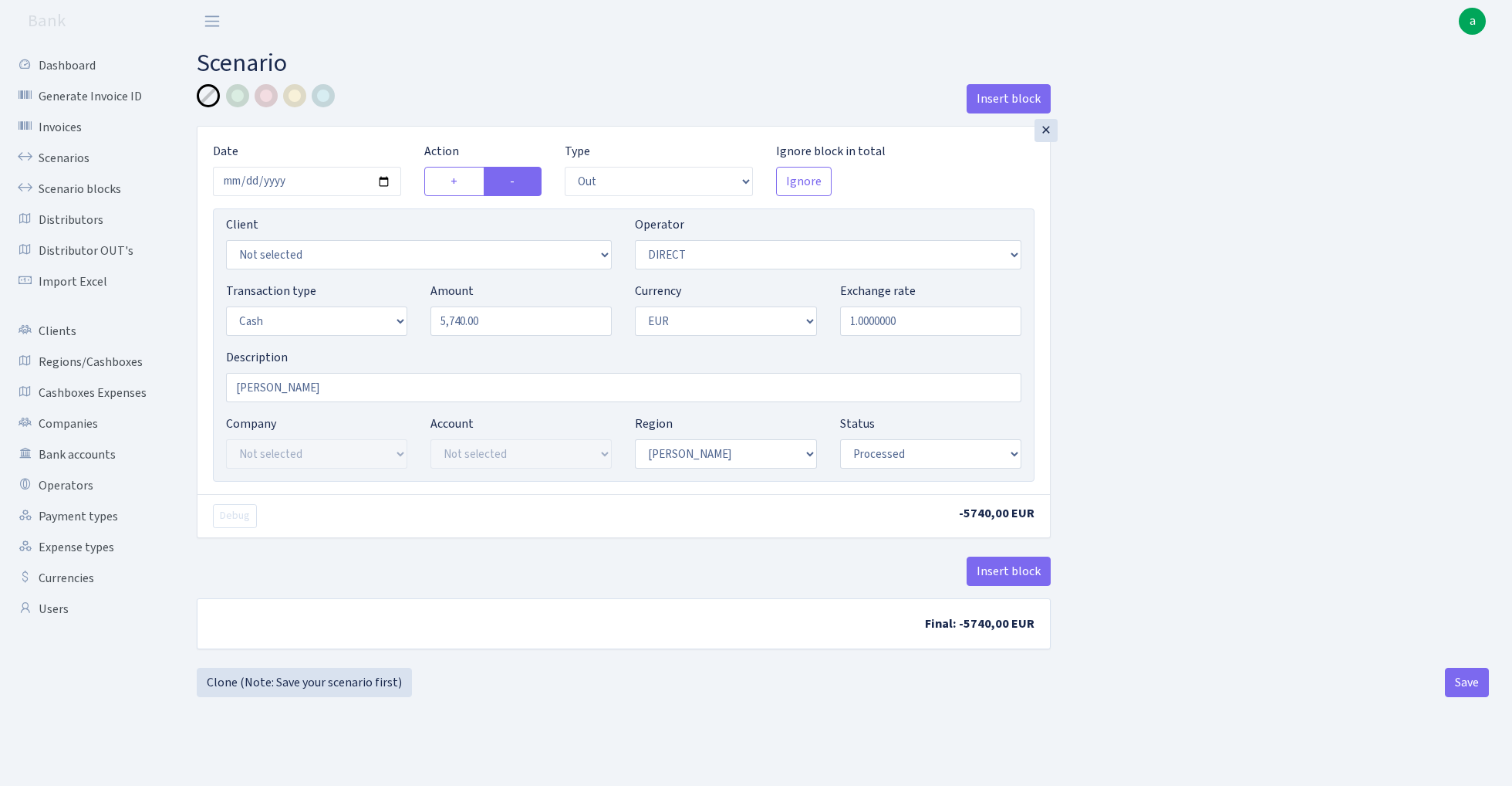
select select "processed"
click at [519, 319] on input "5740.00" at bounding box center [521, 321] width 182 height 29
type input "107,030.00"
select select "44"
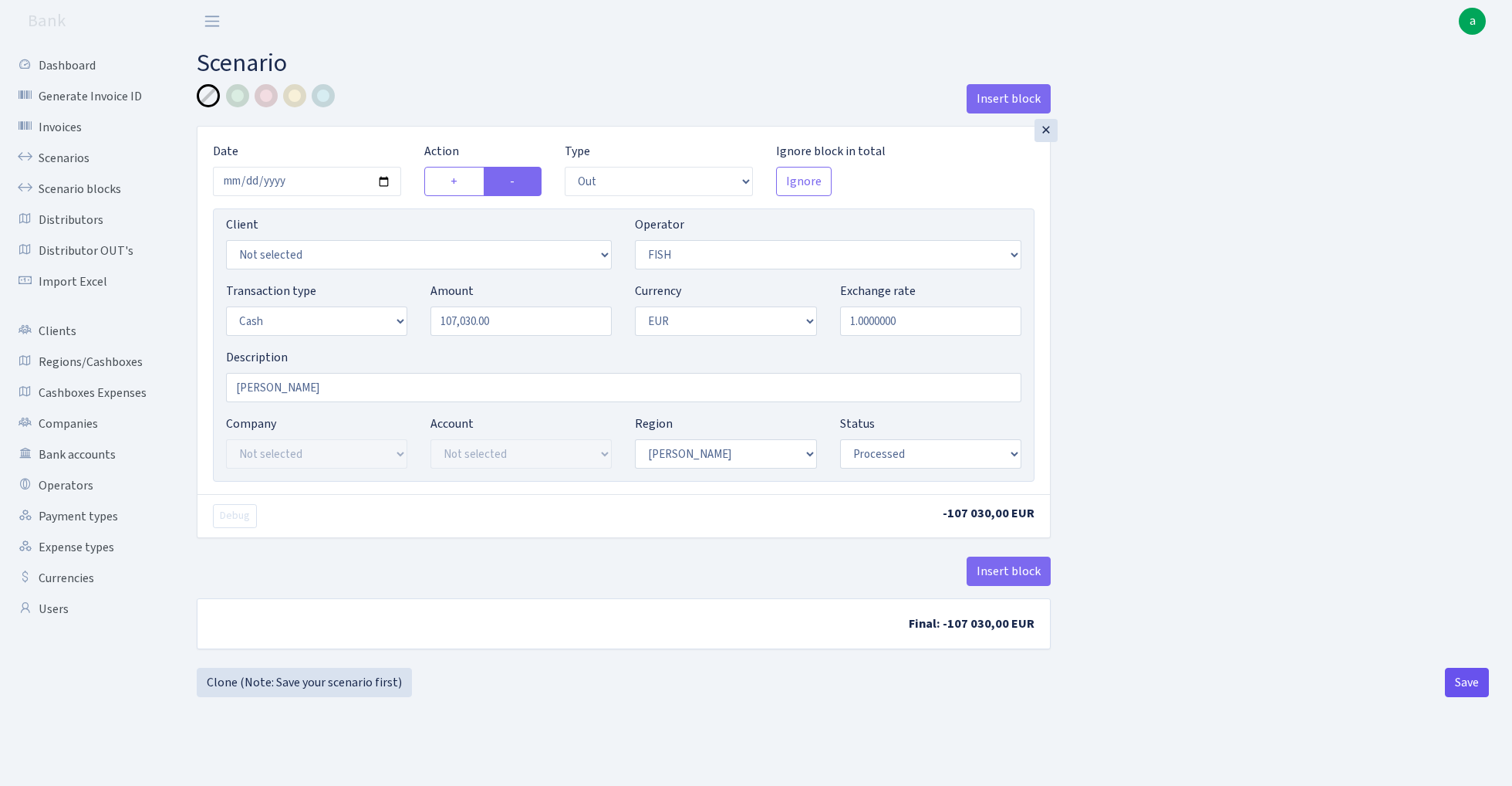
click at [1461, 684] on button "Save" at bounding box center [1466, 682] width 44 height 29
select select "out"
select select "44"
select select "1"
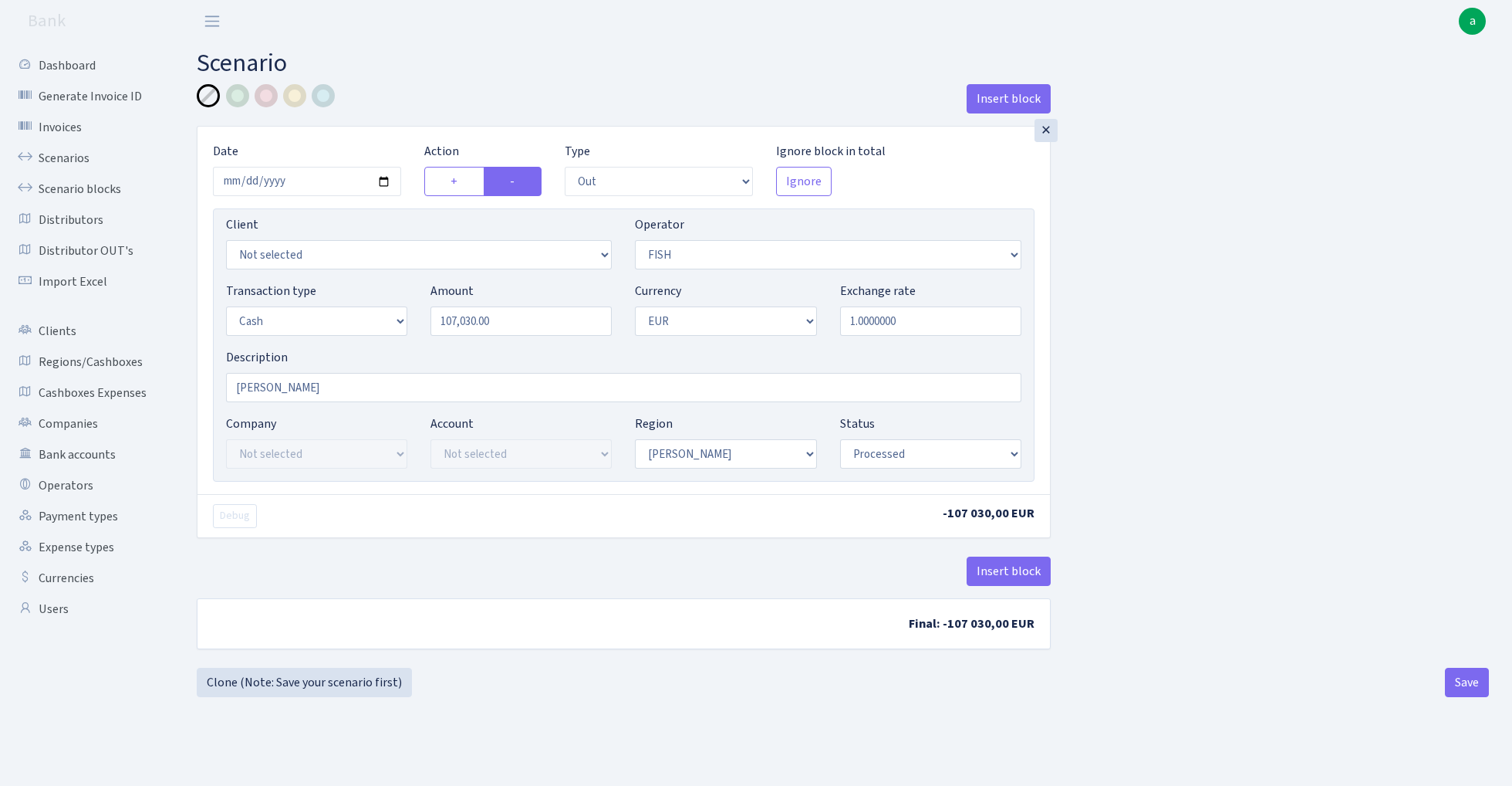
select select "1"
select select "processed"
click at [331, 685] on link "Clone (Note: Save your scenario first)" at bounding box center [305, 682] width 216 height 29
select select "out"
select select "44"
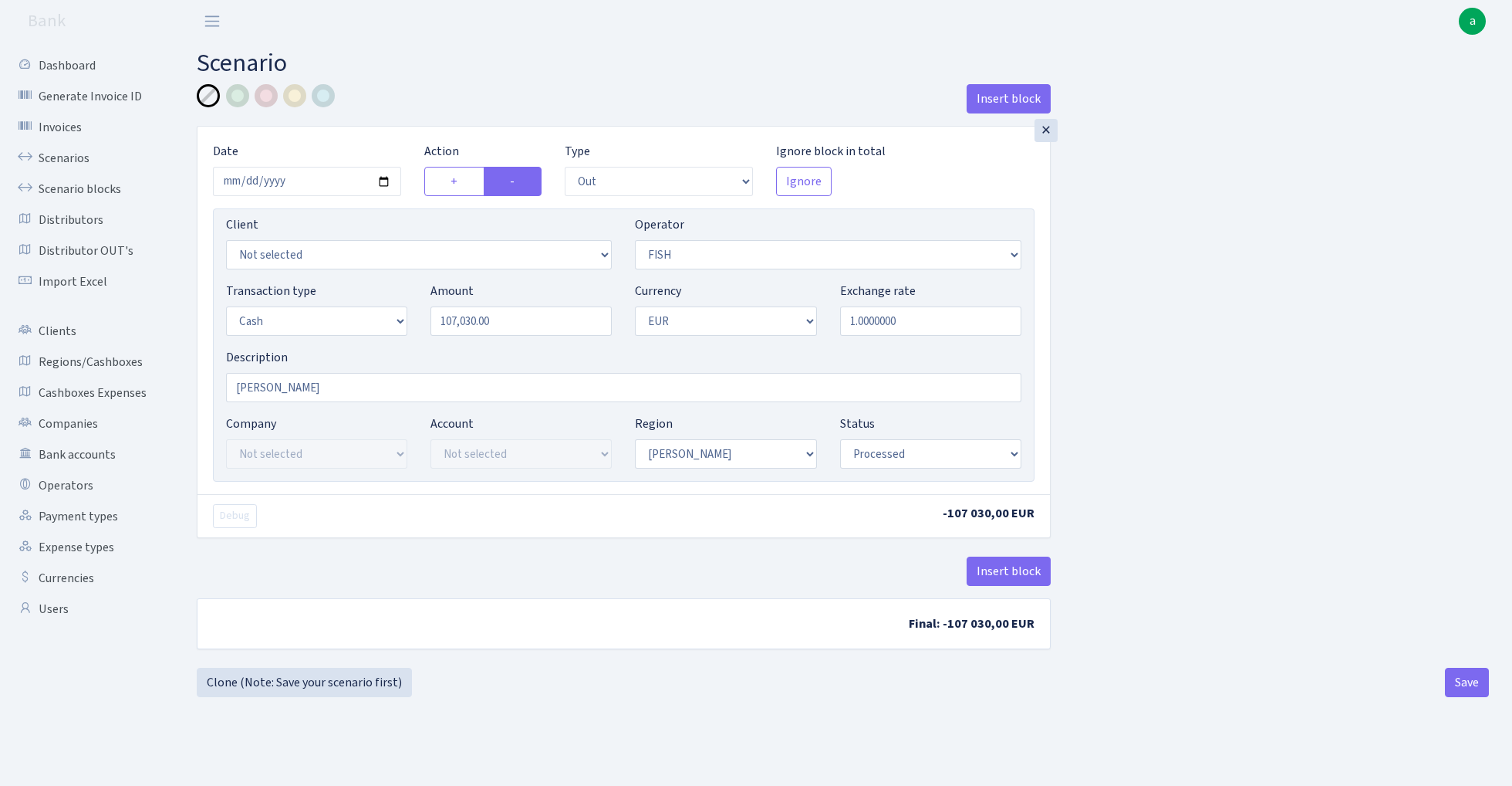
select select "1"
select select "processed"
click at [546, 325] on input "107030.00" at bounding box center [521, 321] width 182 height 29
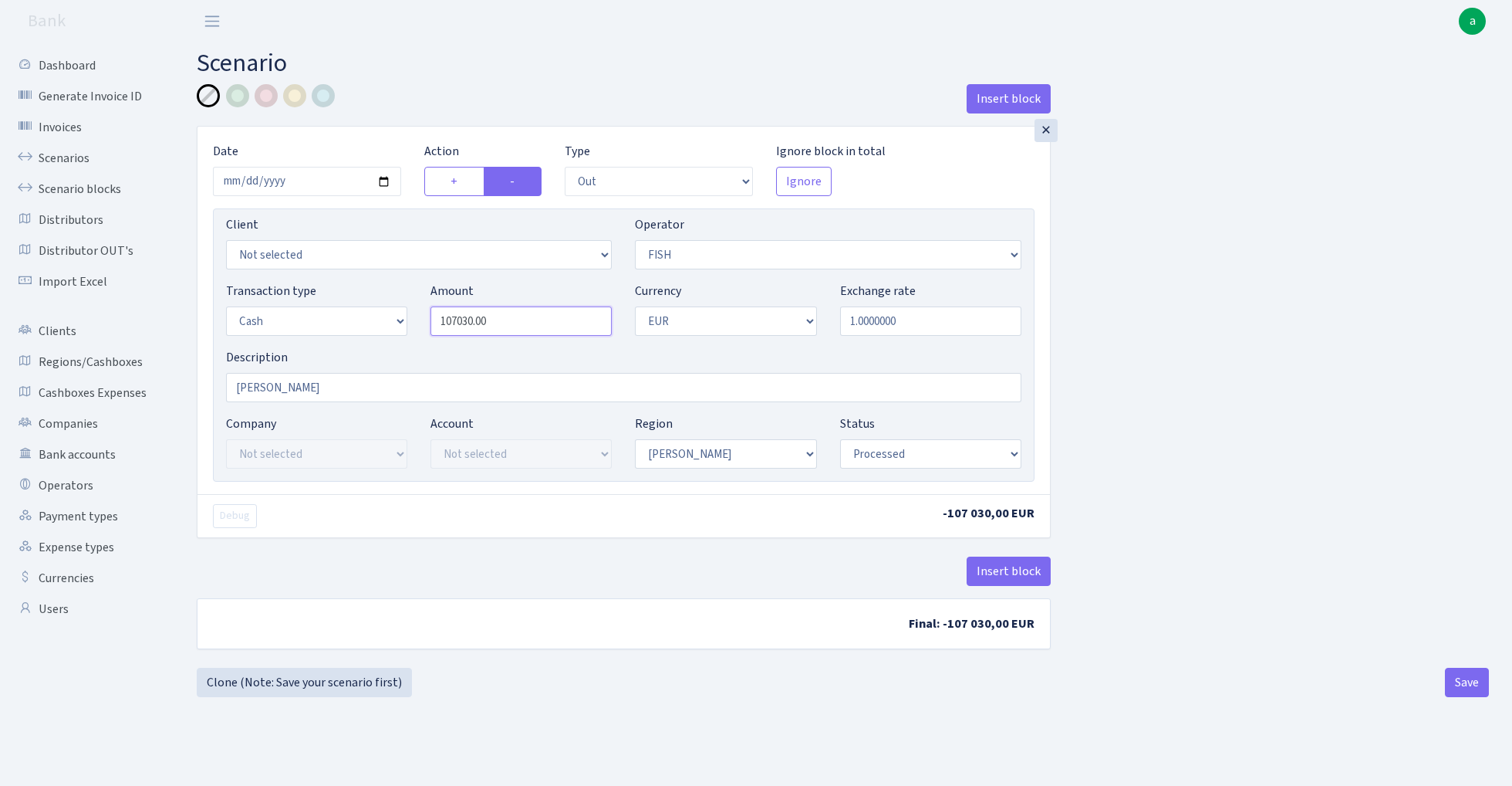
click at [546, 325] on input "107030.00" at bounding box center [521, 321] width 182 height 29
type input "32,560.00"
select select "65"
click at [1455, 684] on button "Save" at bounding box center [1466, 682] width 44 height 29
select select "out"
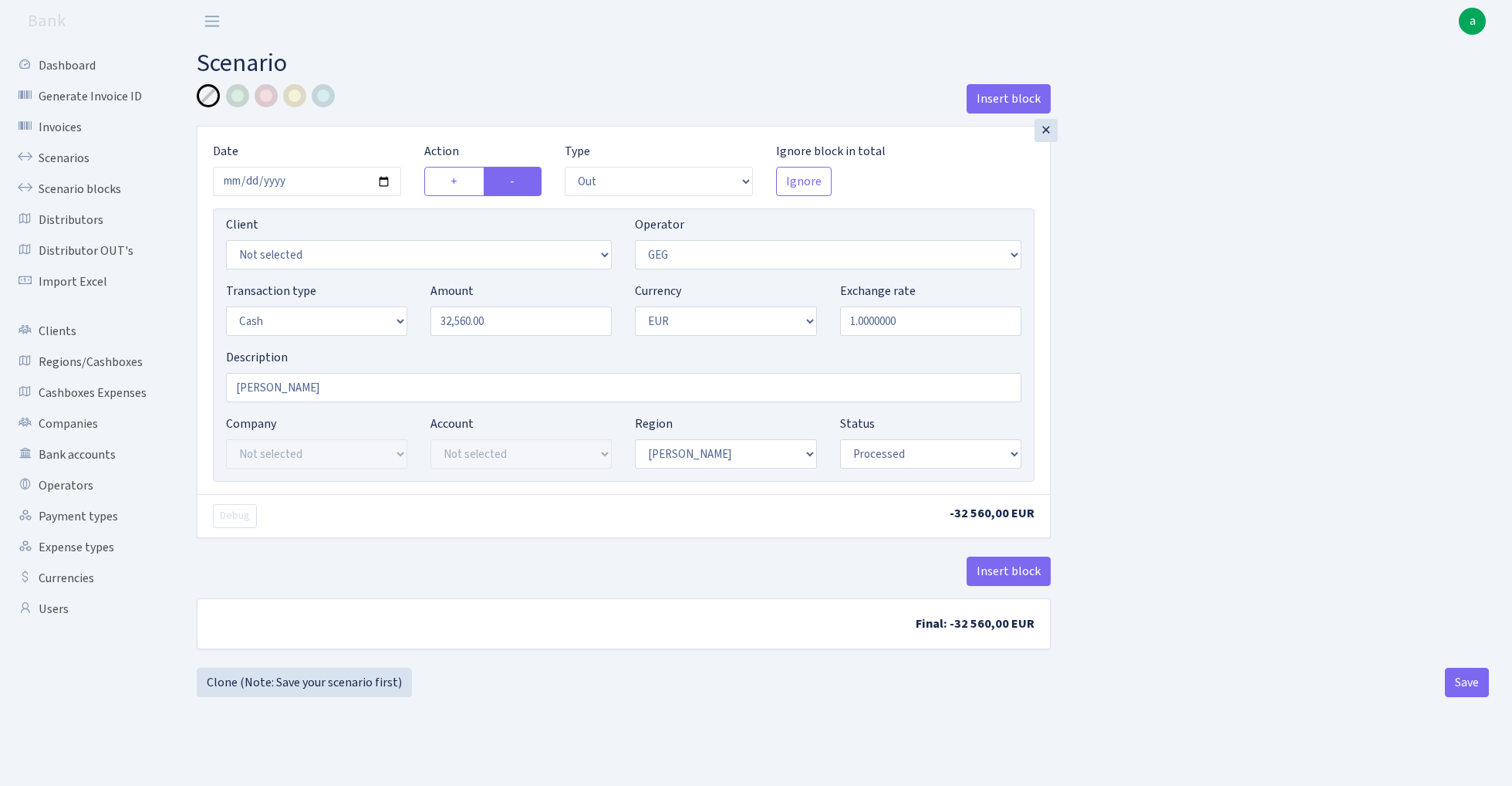
select select "65"
select select "1"
select select "processed"
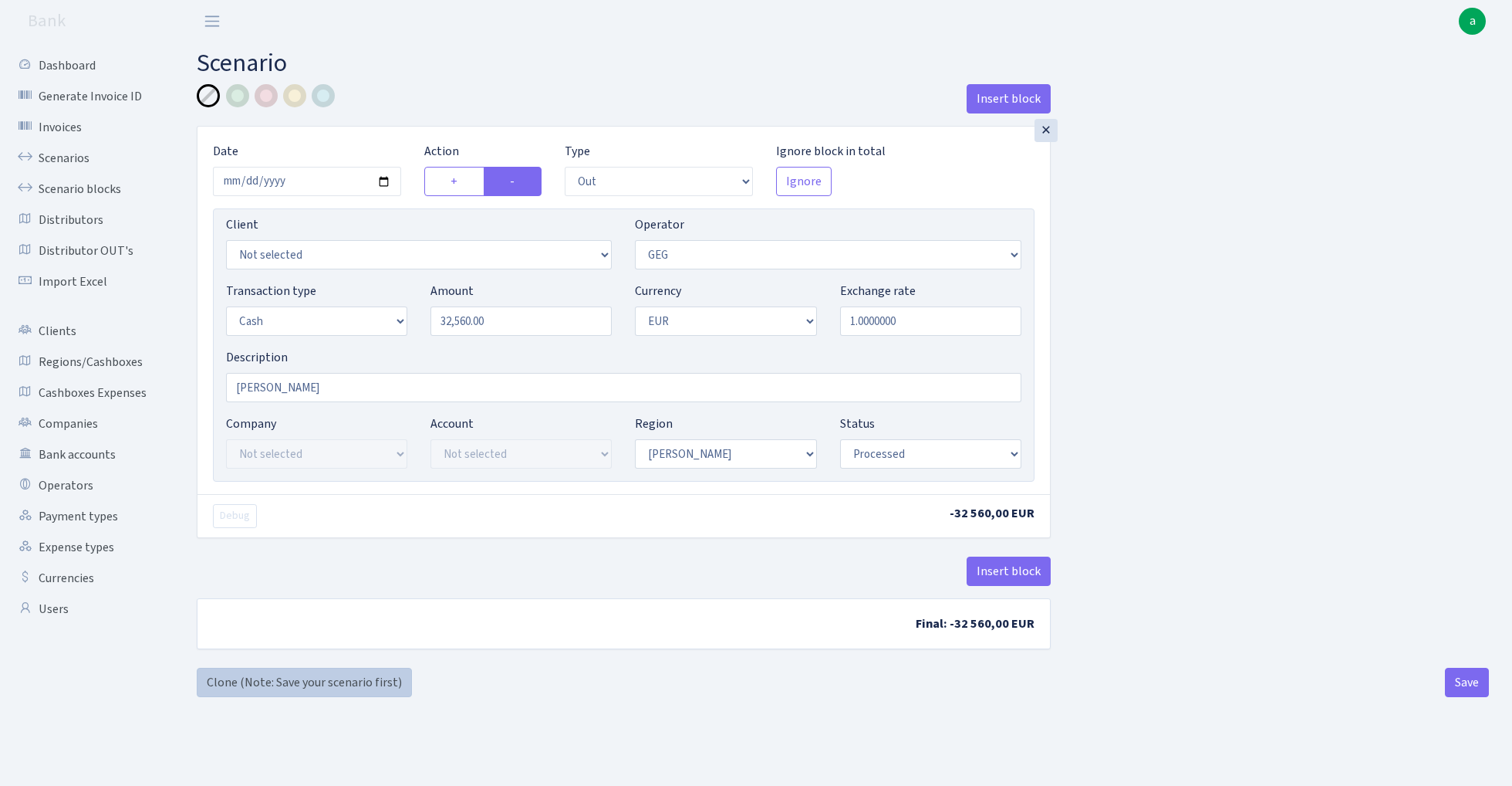
click at [340, 684] on link "Clone (Note: Save your scenario first)" at bounding box center [305, 682] width 216 height 29
select select "out"
select select "65"
select select "1"
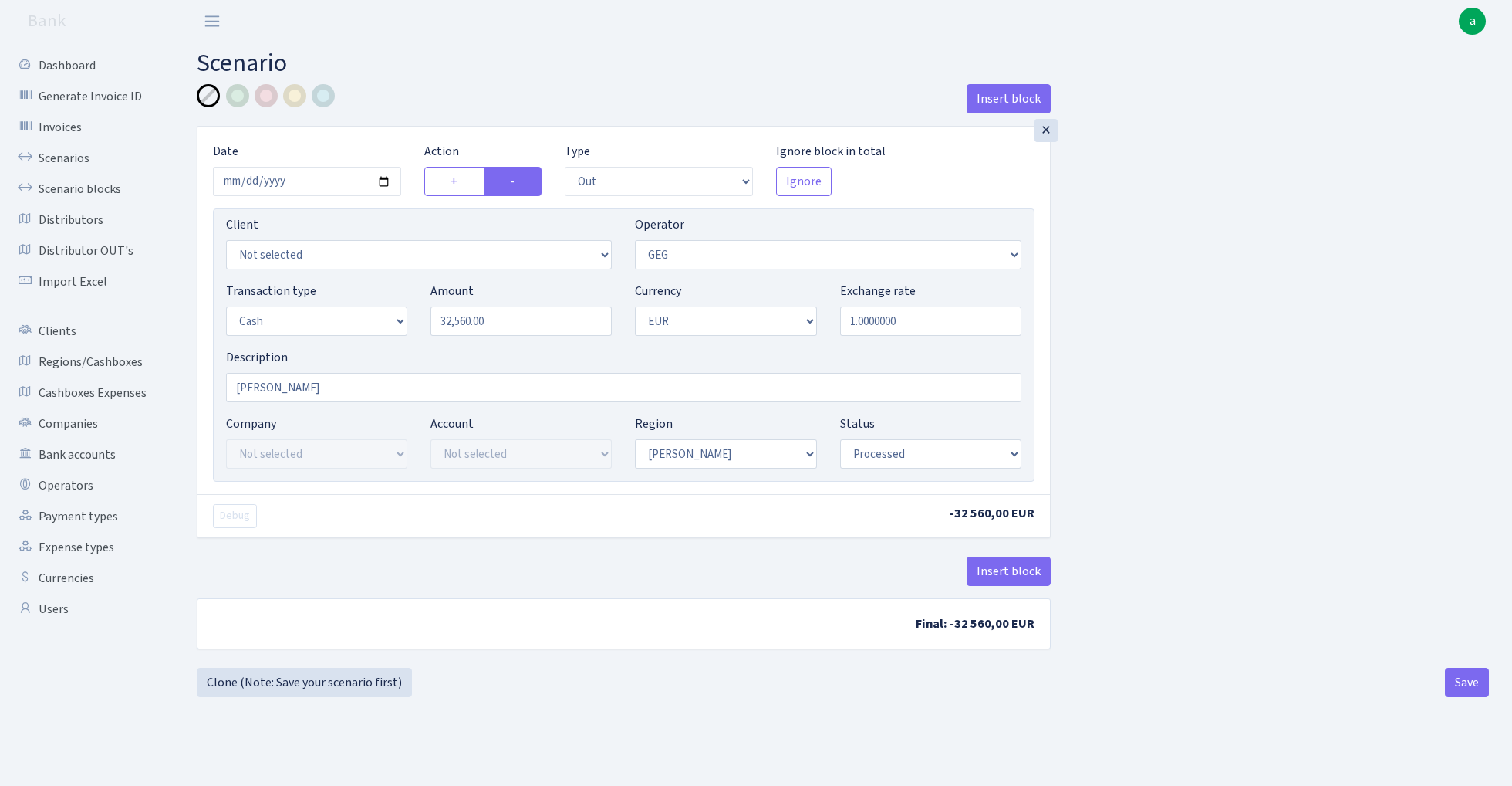
select select "1"
select select "processed"
click at [522, 325] on input "32560.00" at bounding box center [521, 321] width 182 height 29
type input "205,865.00"
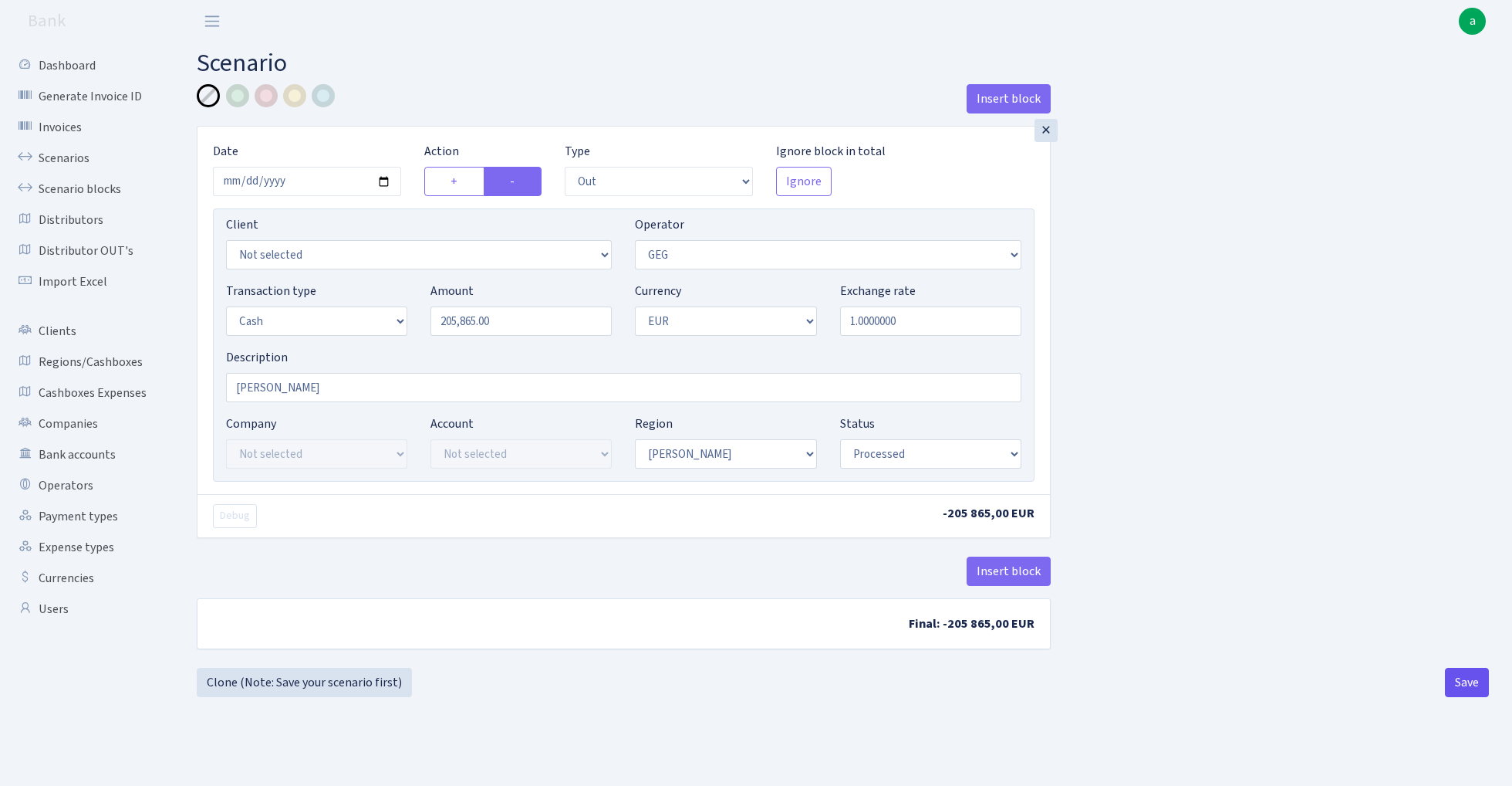
click at [1463, 686] on button "Save" at bounding box center [1466, 682] width 44 height 29
select select "out"
select select "65"
select select "1"
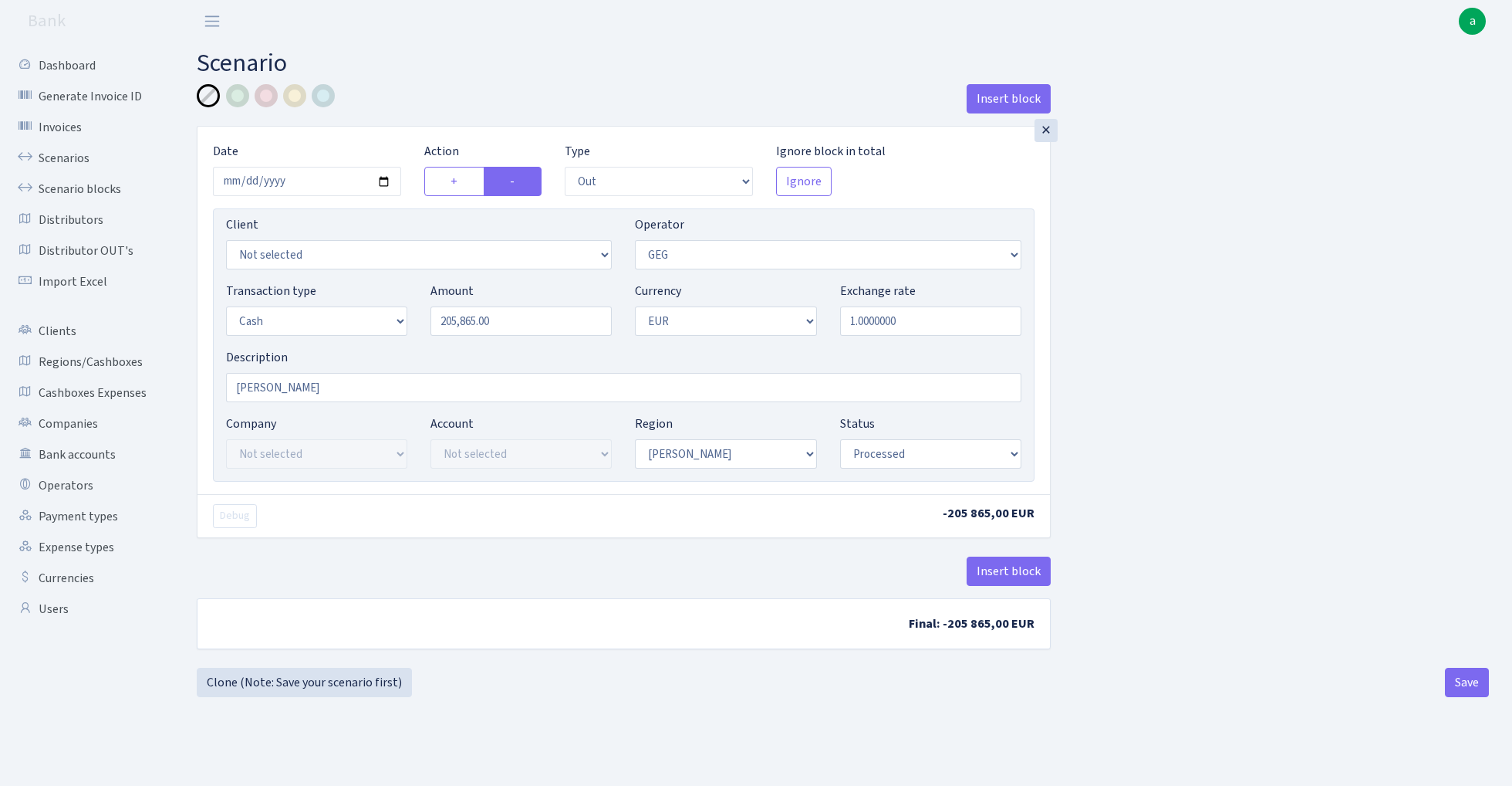
select select "1"
select select "processed"
click at [340, 684] on link "Clone (Note: Save your scenario first)" at bounding box center [305, 682] width 216 height 29
select select "out"
select select "65"
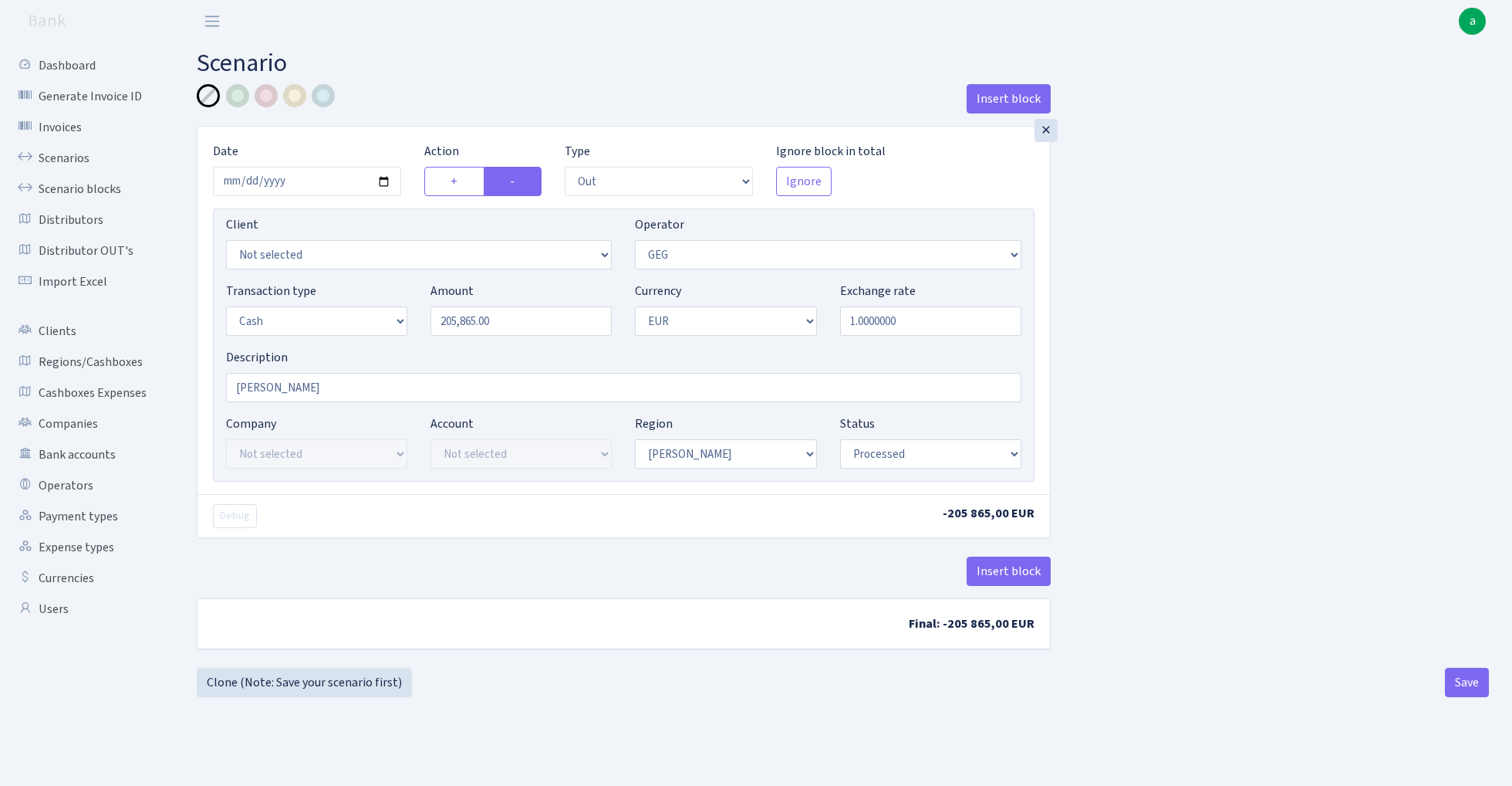
select select "1"
select select "processed"
click at [527, 330] on input "205865.00" at bounding box center [521, 321] width 182 height 29
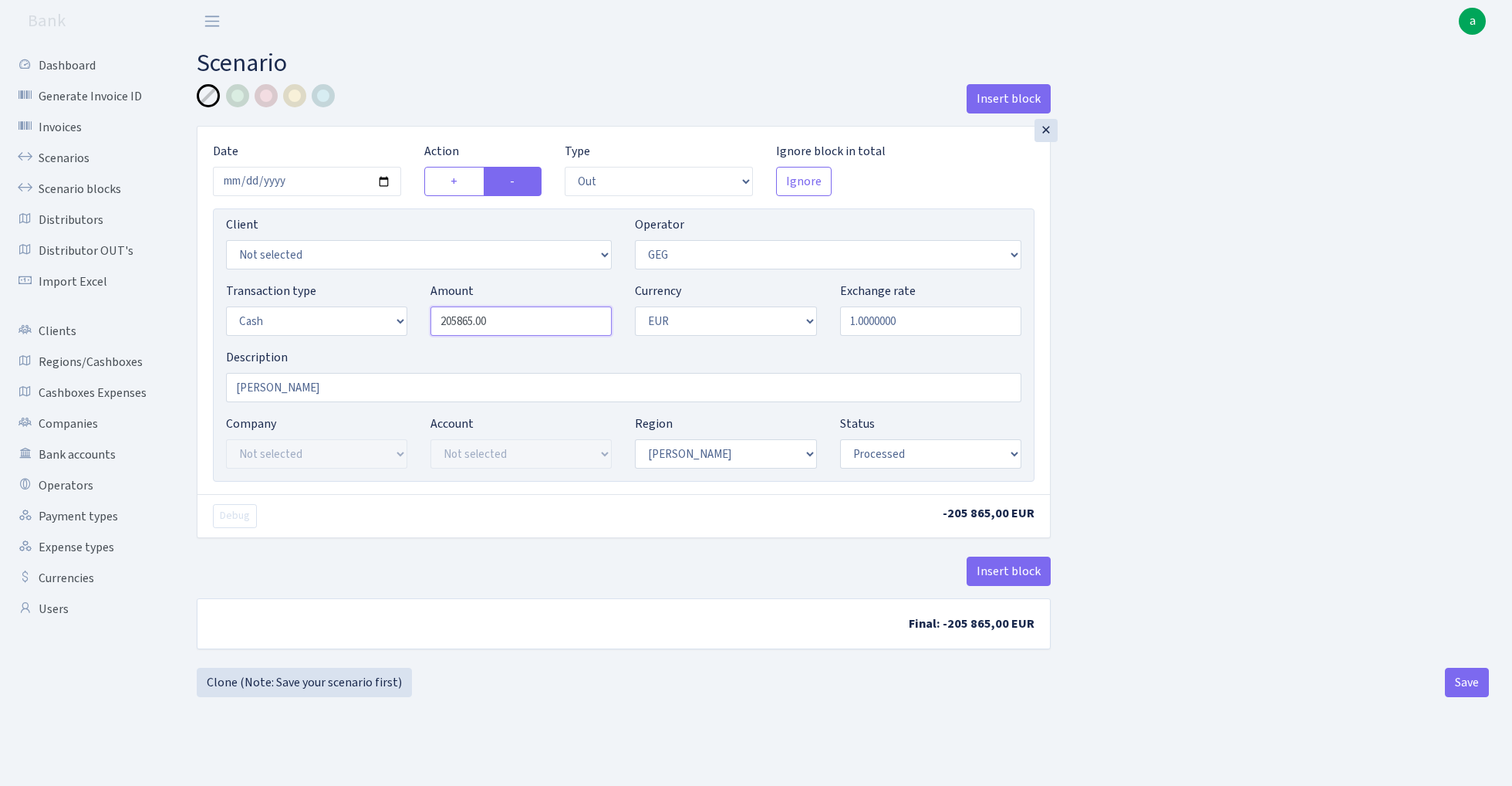
click at [527, 330] on input "205865.00" at bounding box center [521, 321] width 182 height 29
type input "2,665.00"
select select "2"
click at [1465, 683] on button "Save" at bounding box center [1466, 682] width 44 height 29
select select "out"
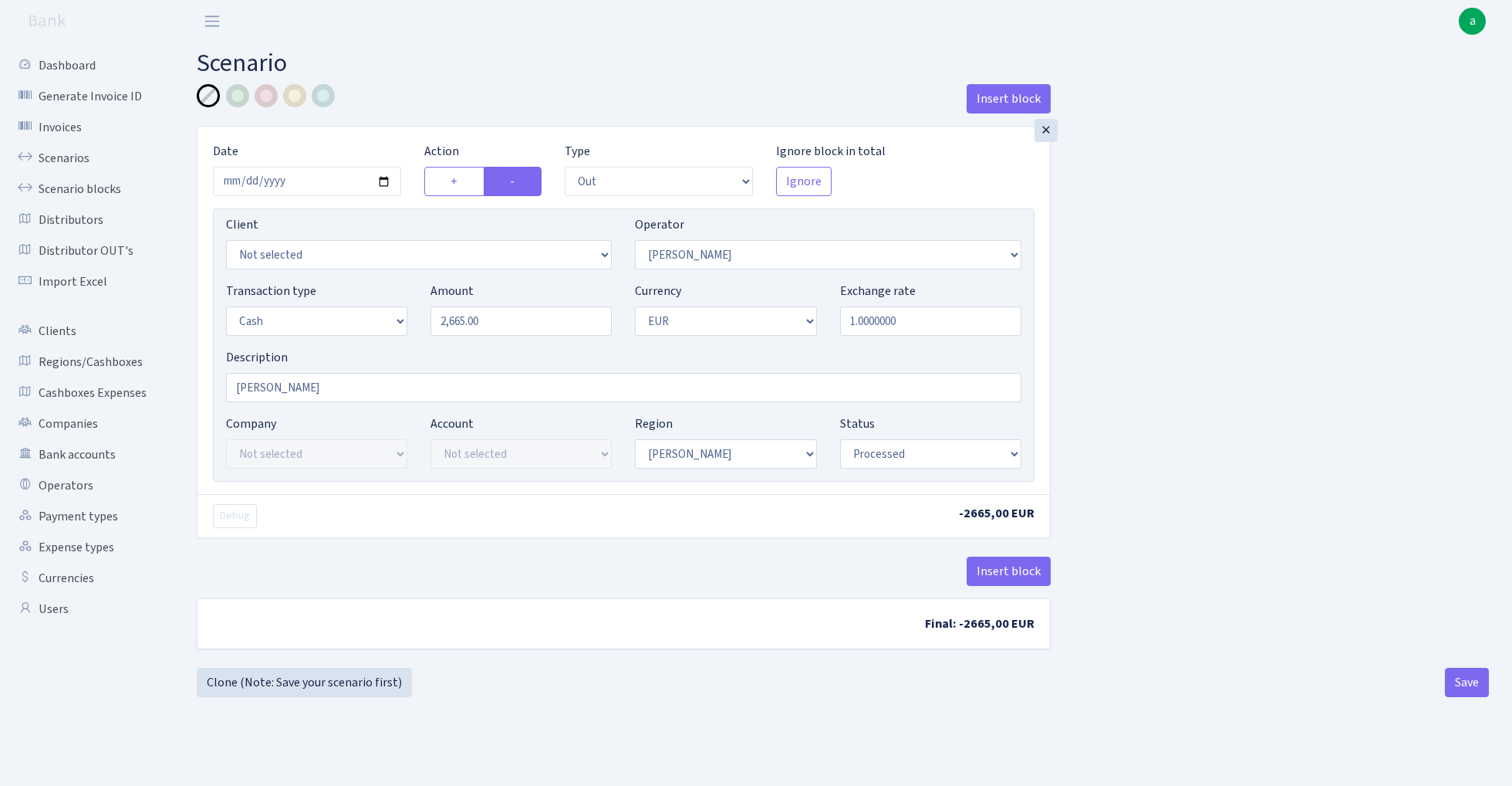
select select "2"
select select "1"
select select "processed"
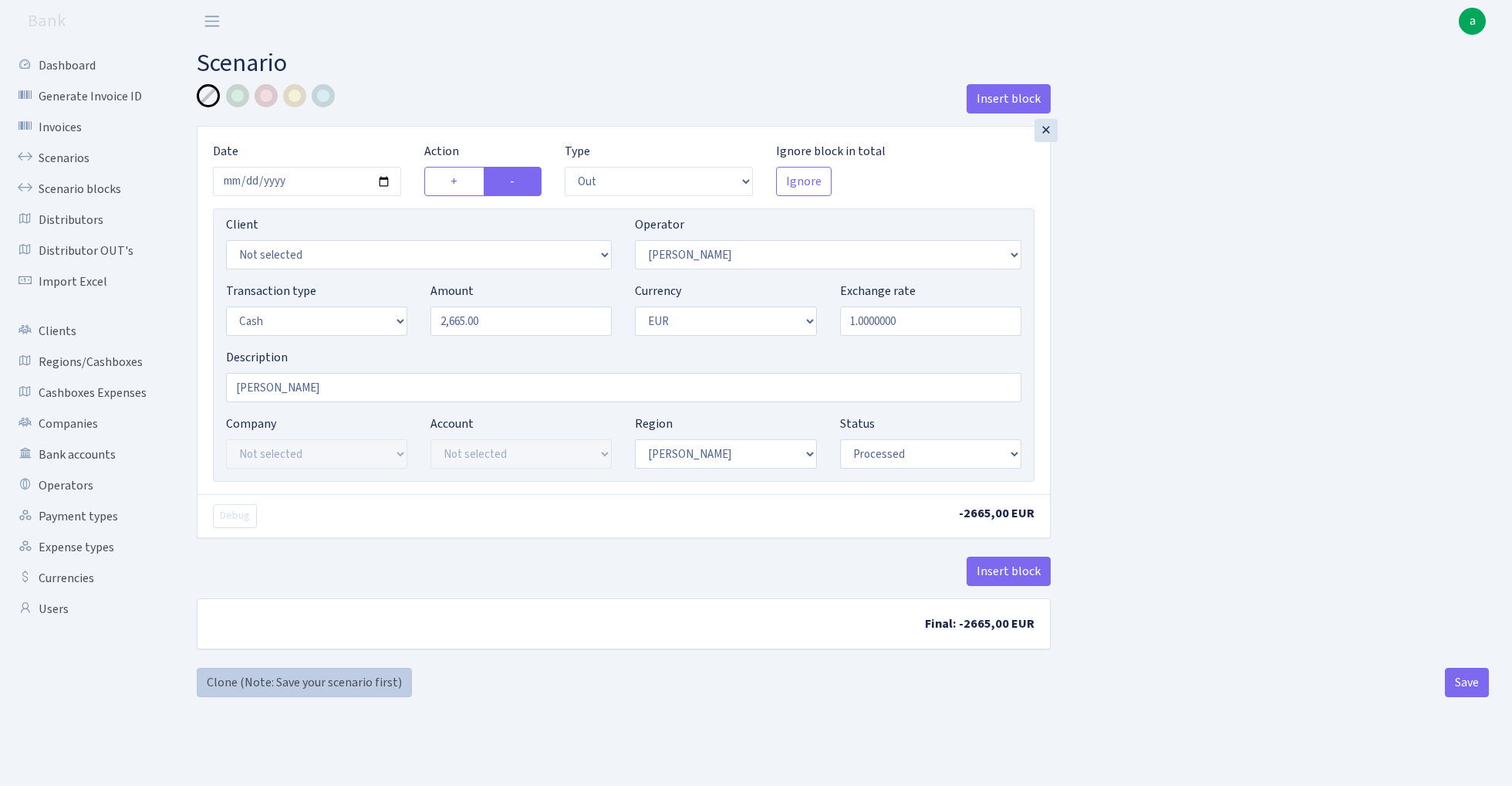
click at [317, 687] on link "Clone (Note: Save your scenario first)" at bounding box center [305, 682] width 216 height 29
select select "out"
select select "2"
select select "1"
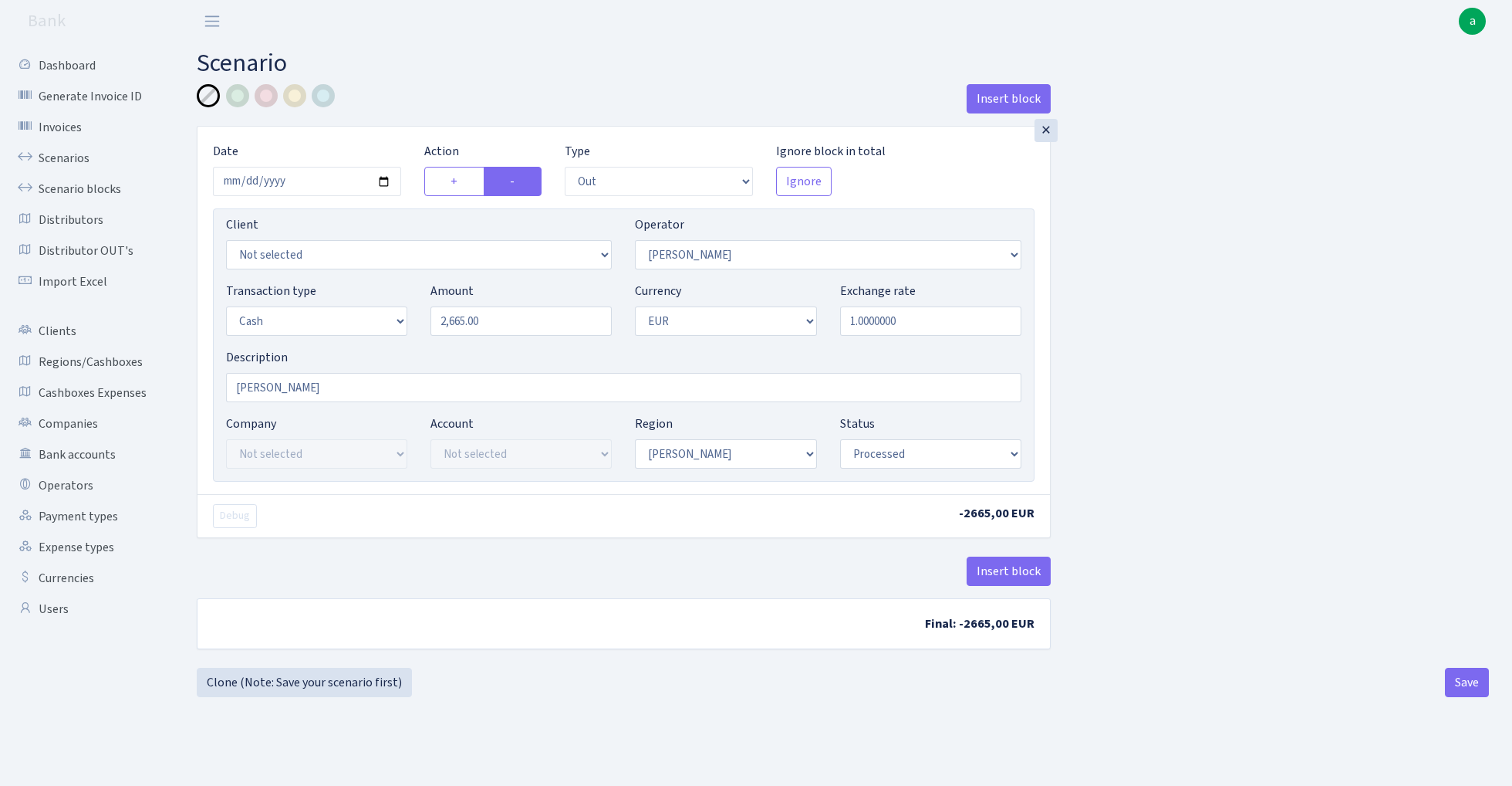
select select "1"
select select "processed"
click at [508, 328] on input "2665.00" at bounding box center [521, 321] width 182 height 29
type input "19,615.00"
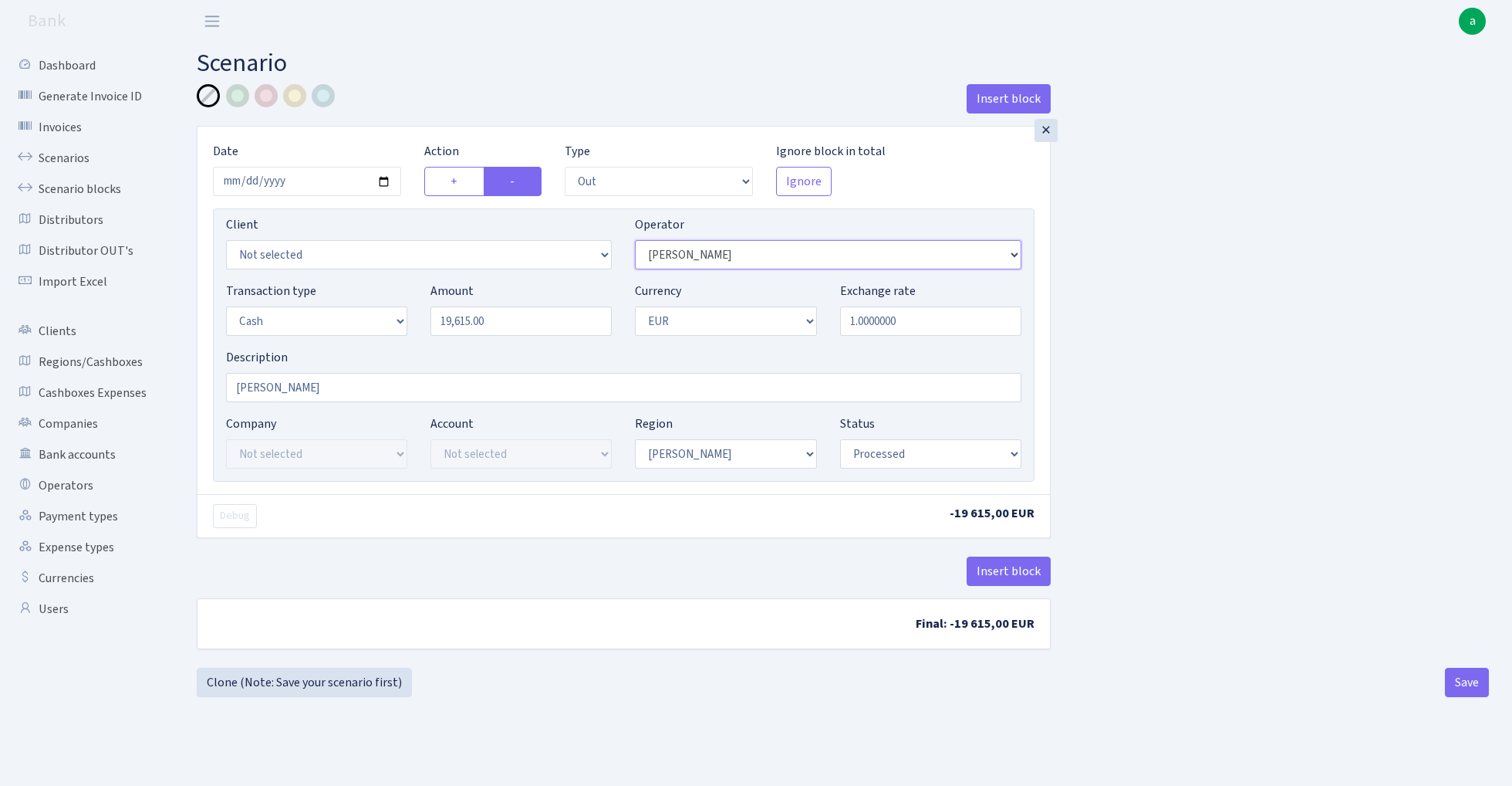
select select "272"
click at [1462, 683] on button "Save" at bounding box center [1466, 682] width 44 height 29
select select "out"
select select "272"
select select "1"
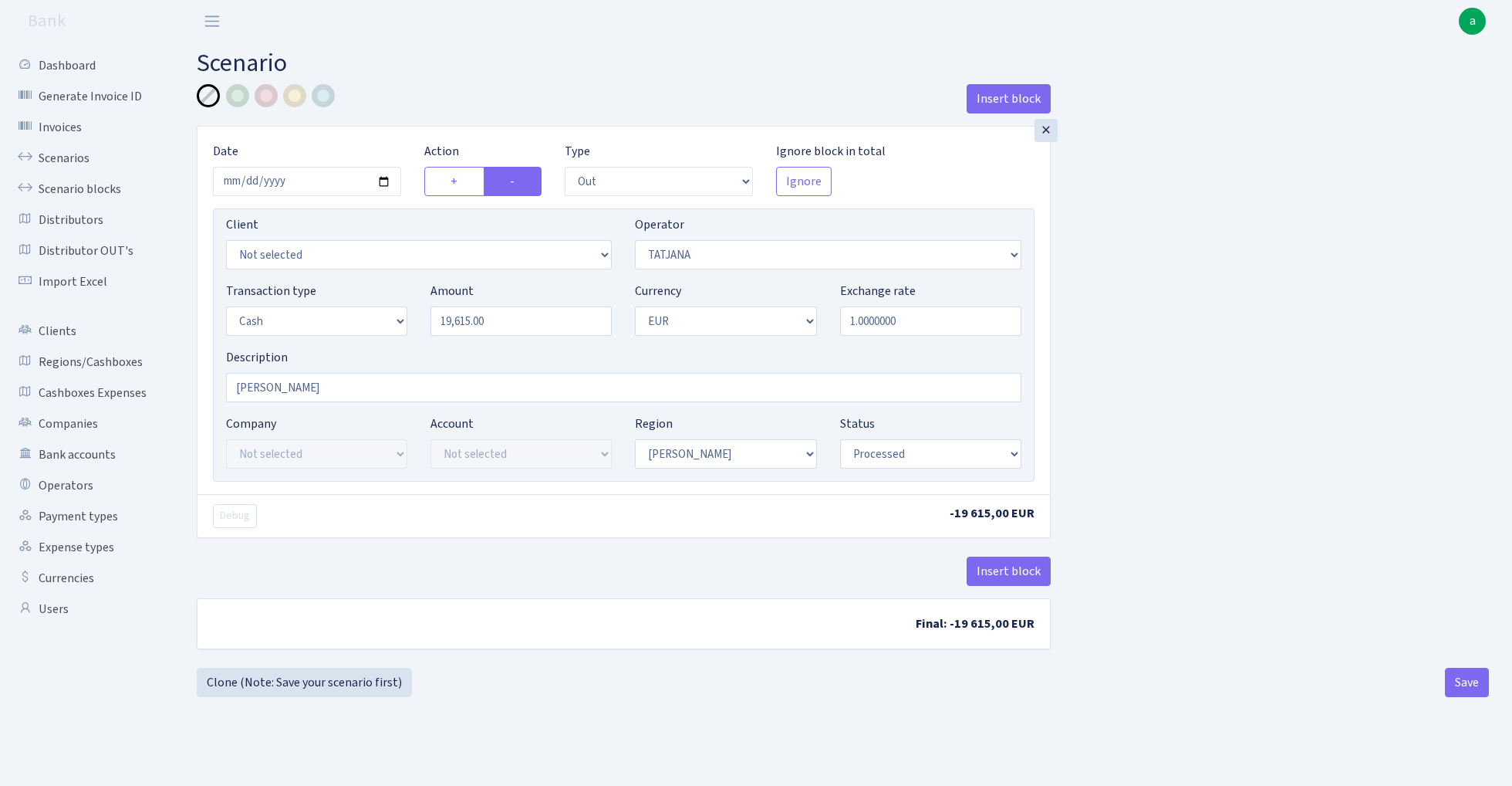
select select "1"
select select "processed"
click at [306, 686] on link "Clone (Note: Save your scenario first)" at bounding box center [305, 682] width 216 height 29
select select "out"
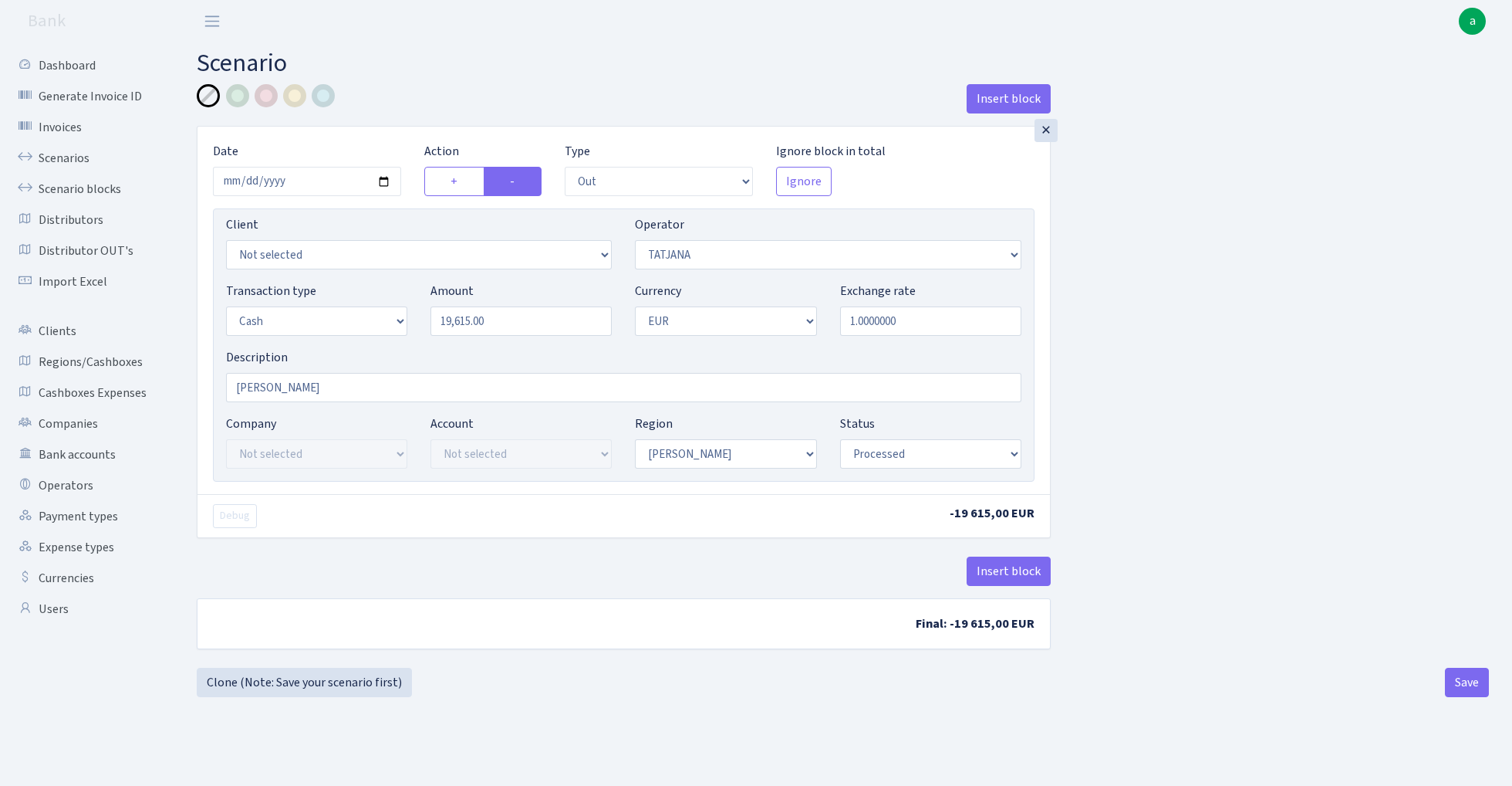
select select "272"
select select "1"
select select "processed"
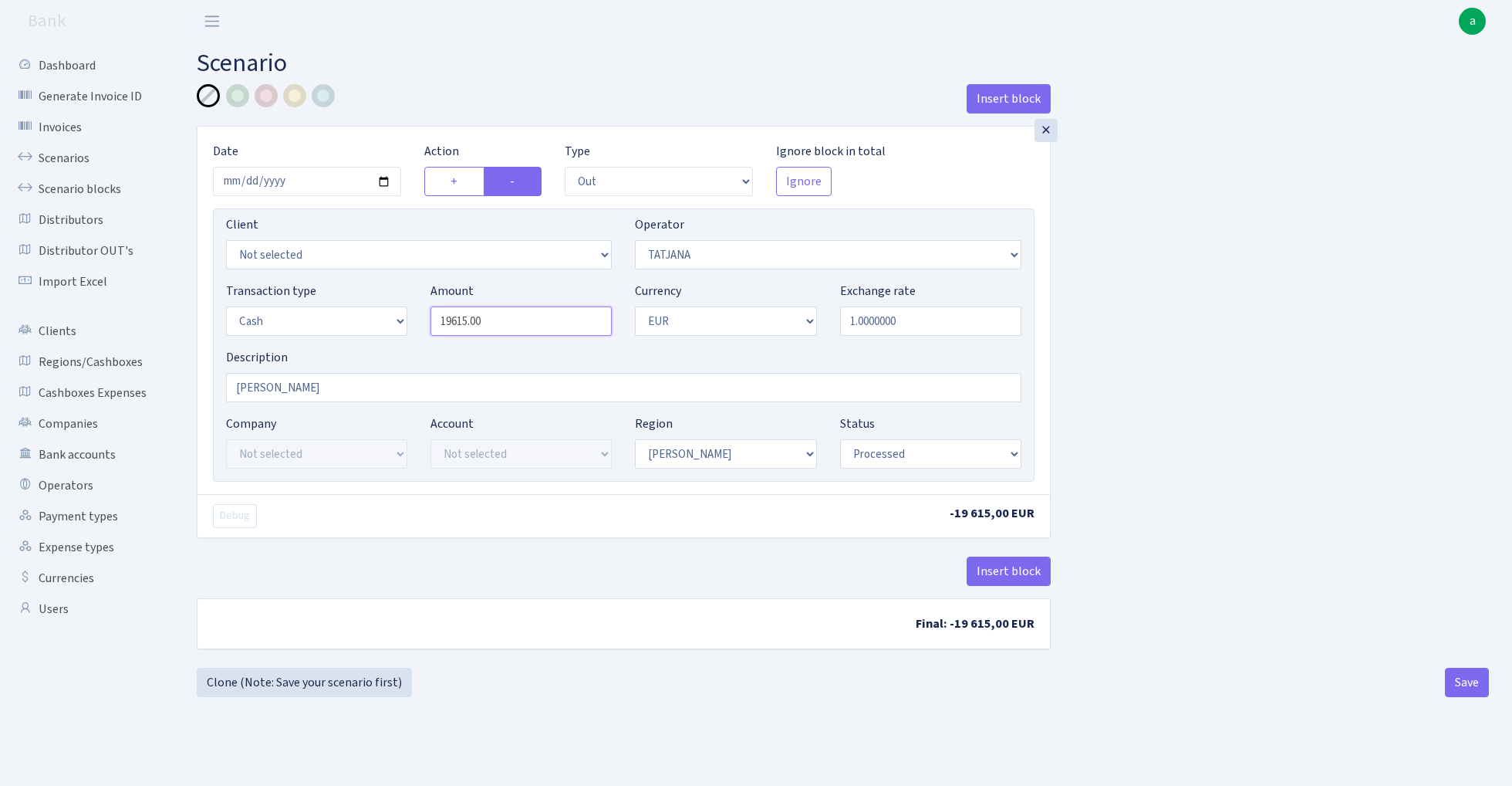
click at [532, 325] on input "19615.00" at bounding box center [521, 321] width 182 height 29
type input "100,000.00"
select select "388"
click at [1473, 690] on button "Save" at bounding box center [1466, 682] width 44 height 29
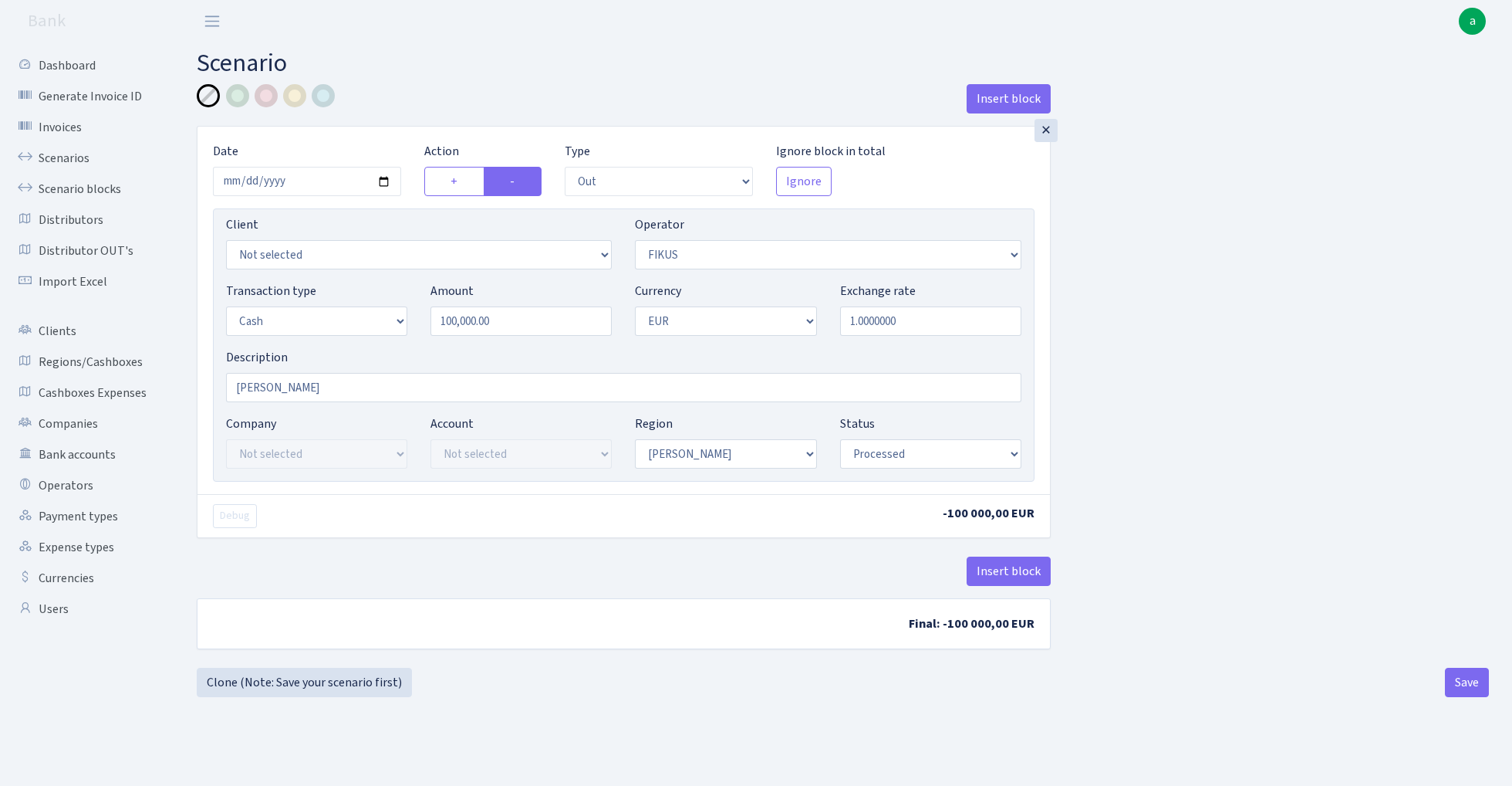
select select "out"
select select "388"
select select "1"
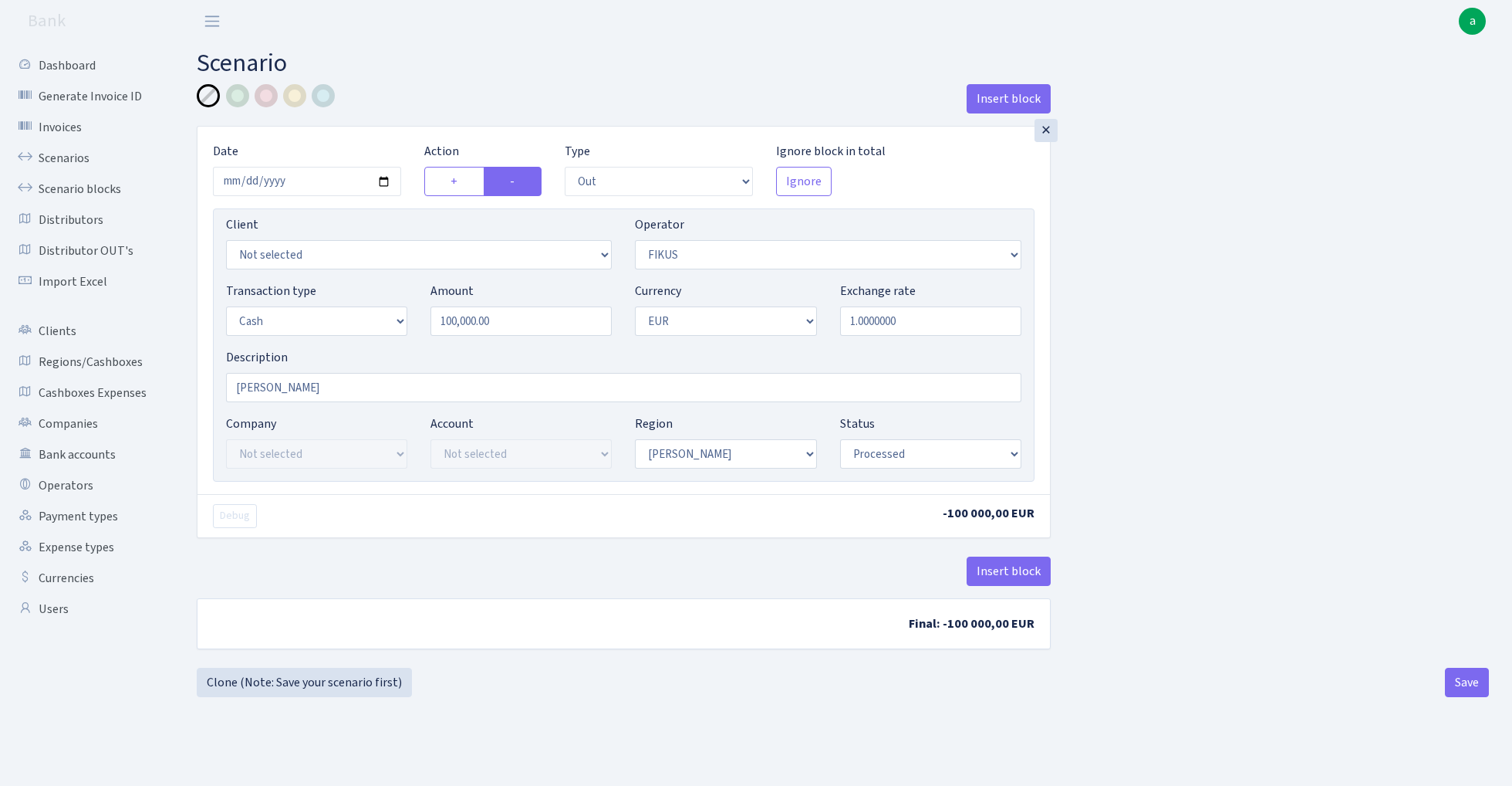
select select "processed"
click at [309, 680] on link "Clone (Note: Save your scenario first)" at bounding box center [305, 682] width 216 height 29
select select "out"
select select "388"
select select "1"
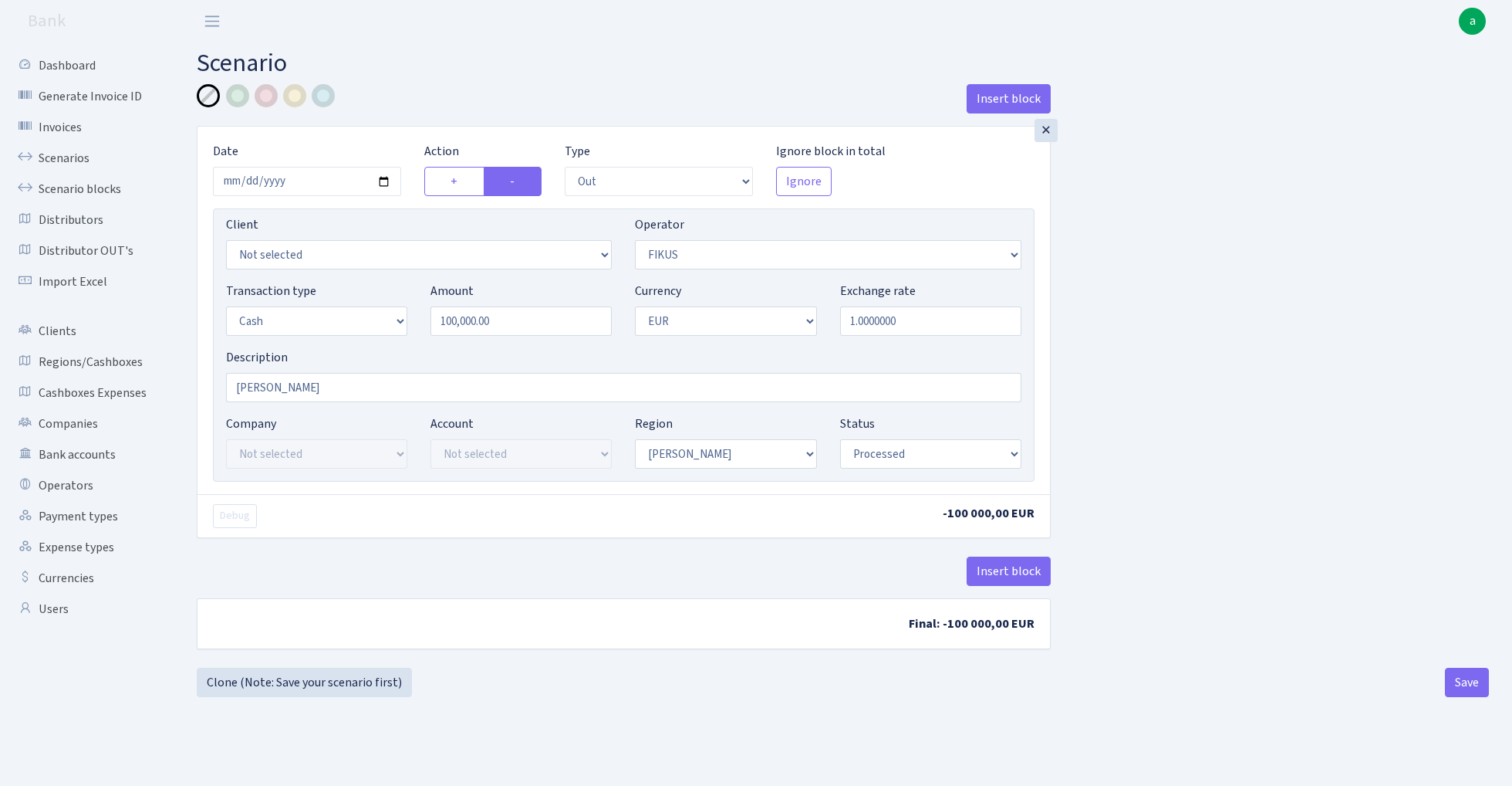
select select "1"
select select "processed"
click at [513, 325] on input "100000.00" at bounding box center [521, 321] width 182 height 29
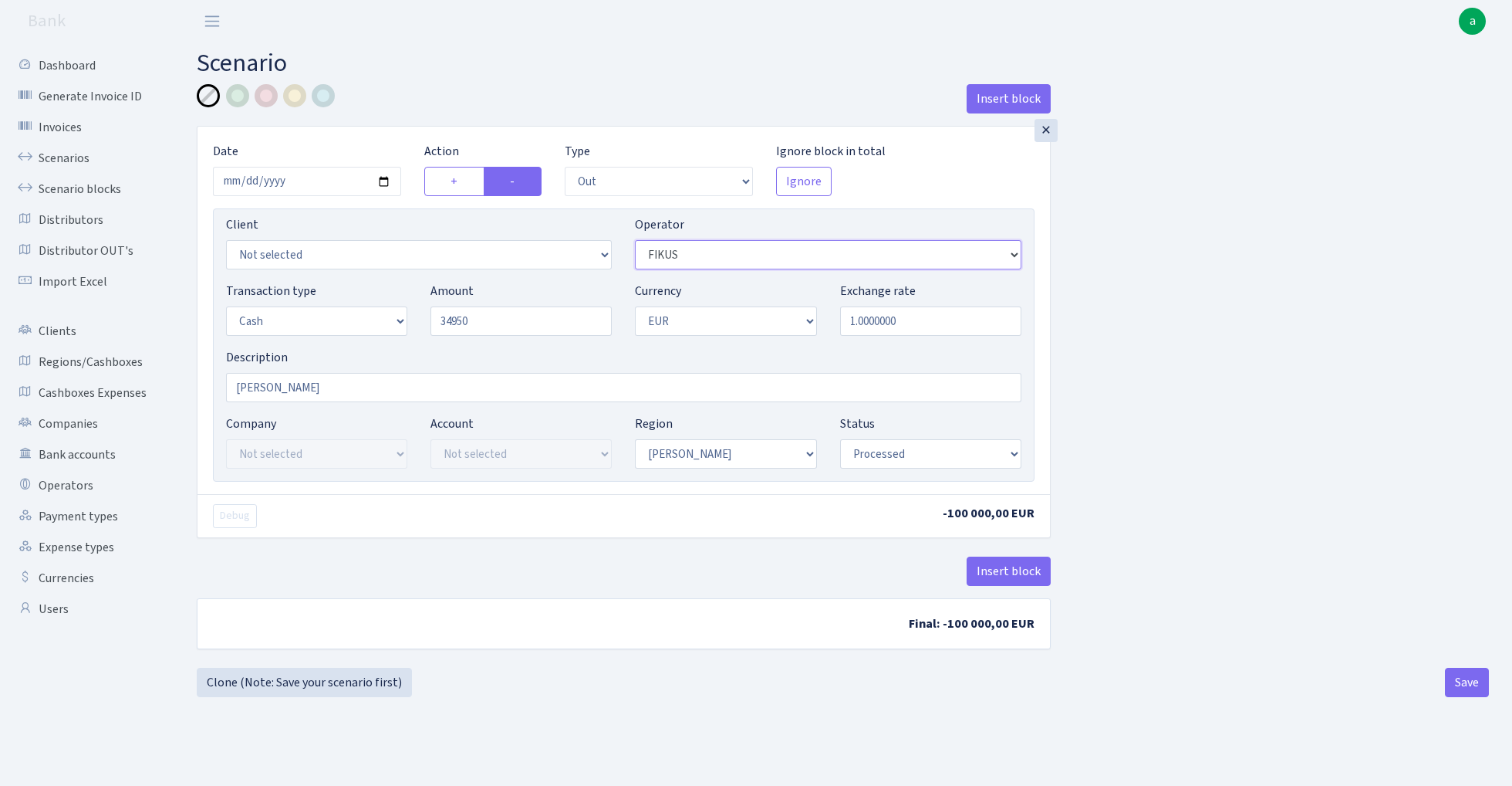
type input "34,950.00"
click at [1465, 693] on button "Save" at bounding box center [1466, 682] width 44 height 29
select select "out"
select select "388"
select select "1"
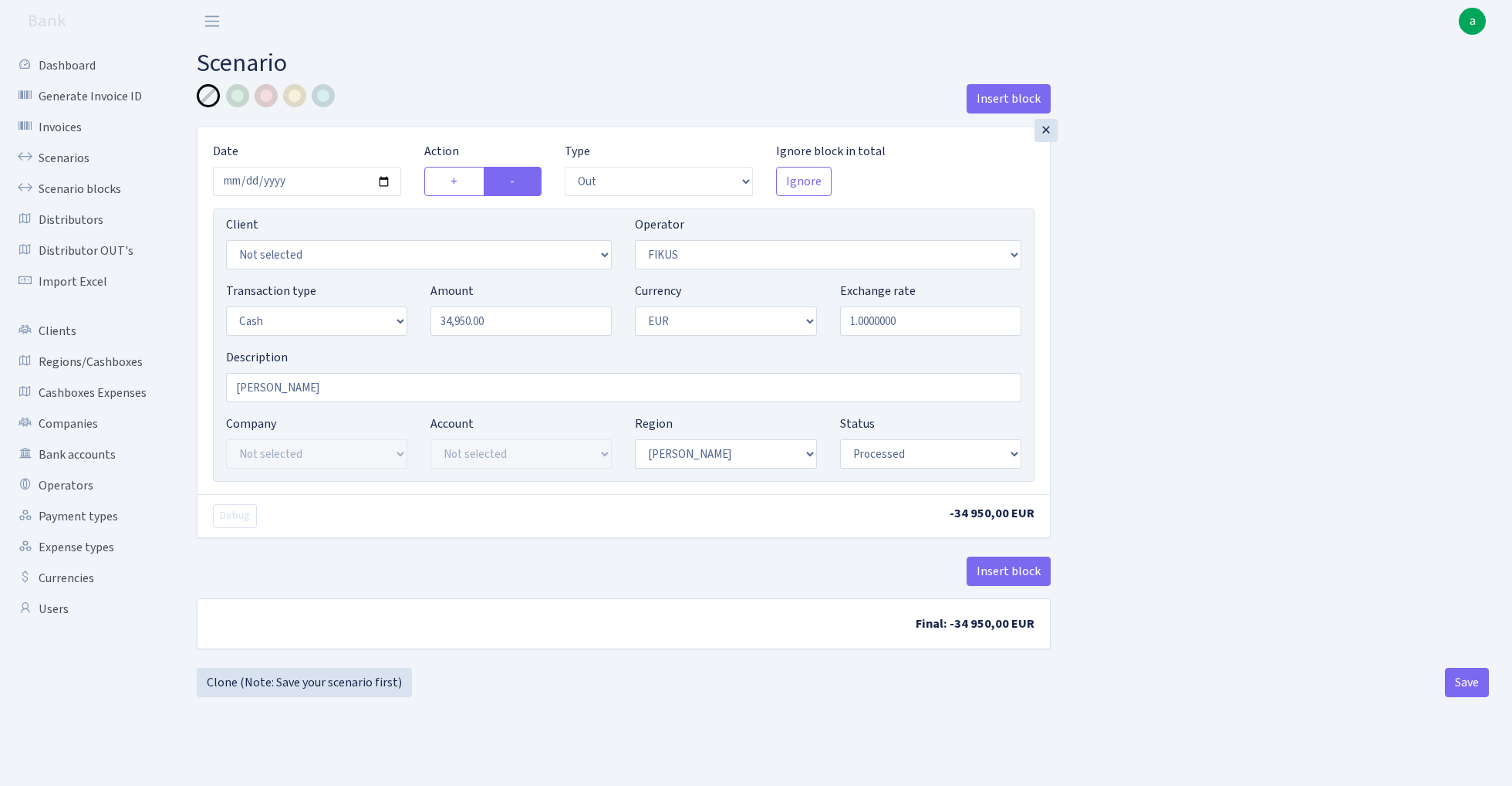
select select "1"
select select "processed"
click at [343, 682] on link "Clone (Note: Save your scenario first)" at bounding box center [305, 682] width 216 height 29
select select "out"
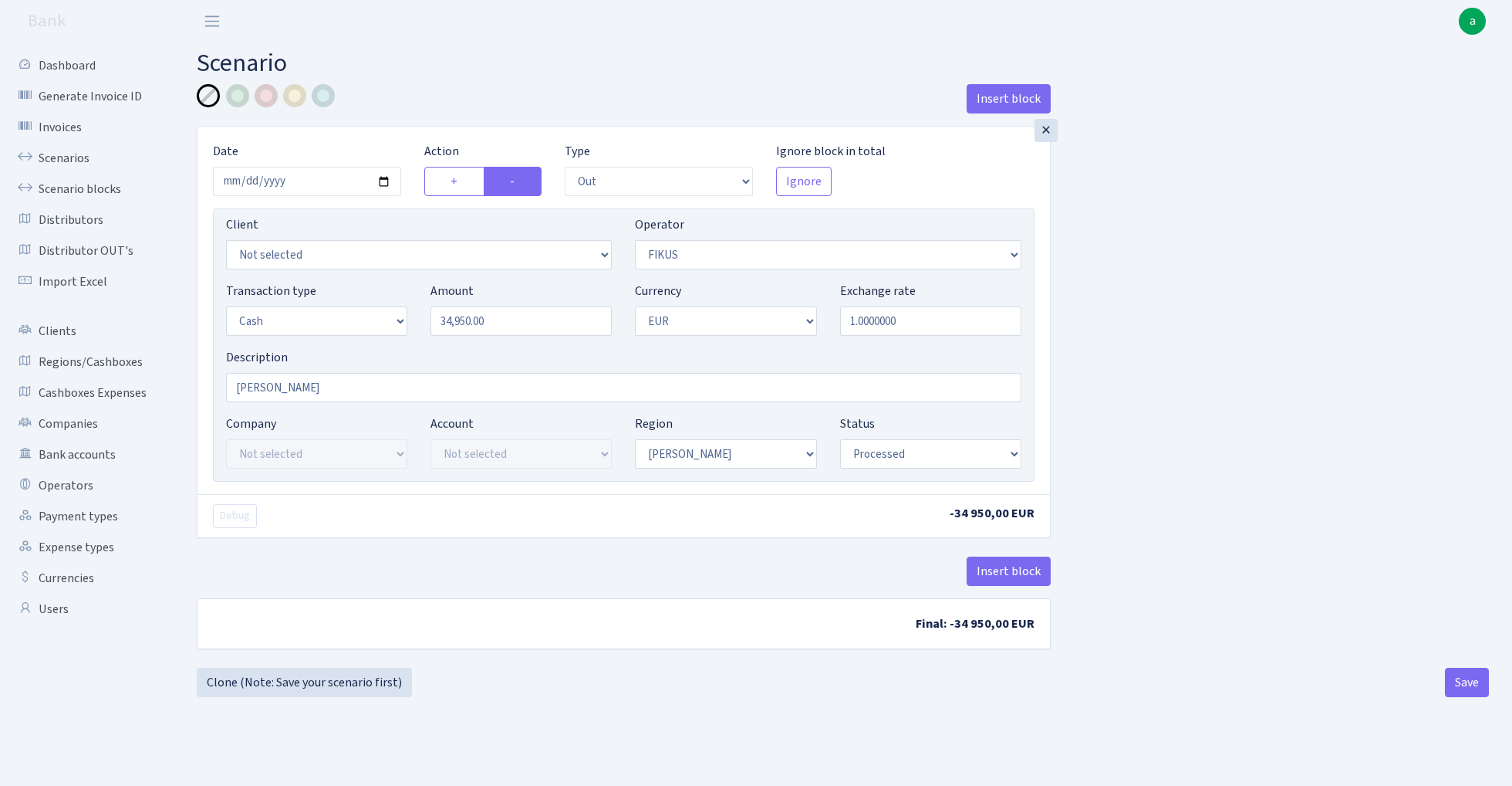
select select "388"
select select "1"
select select "processed"
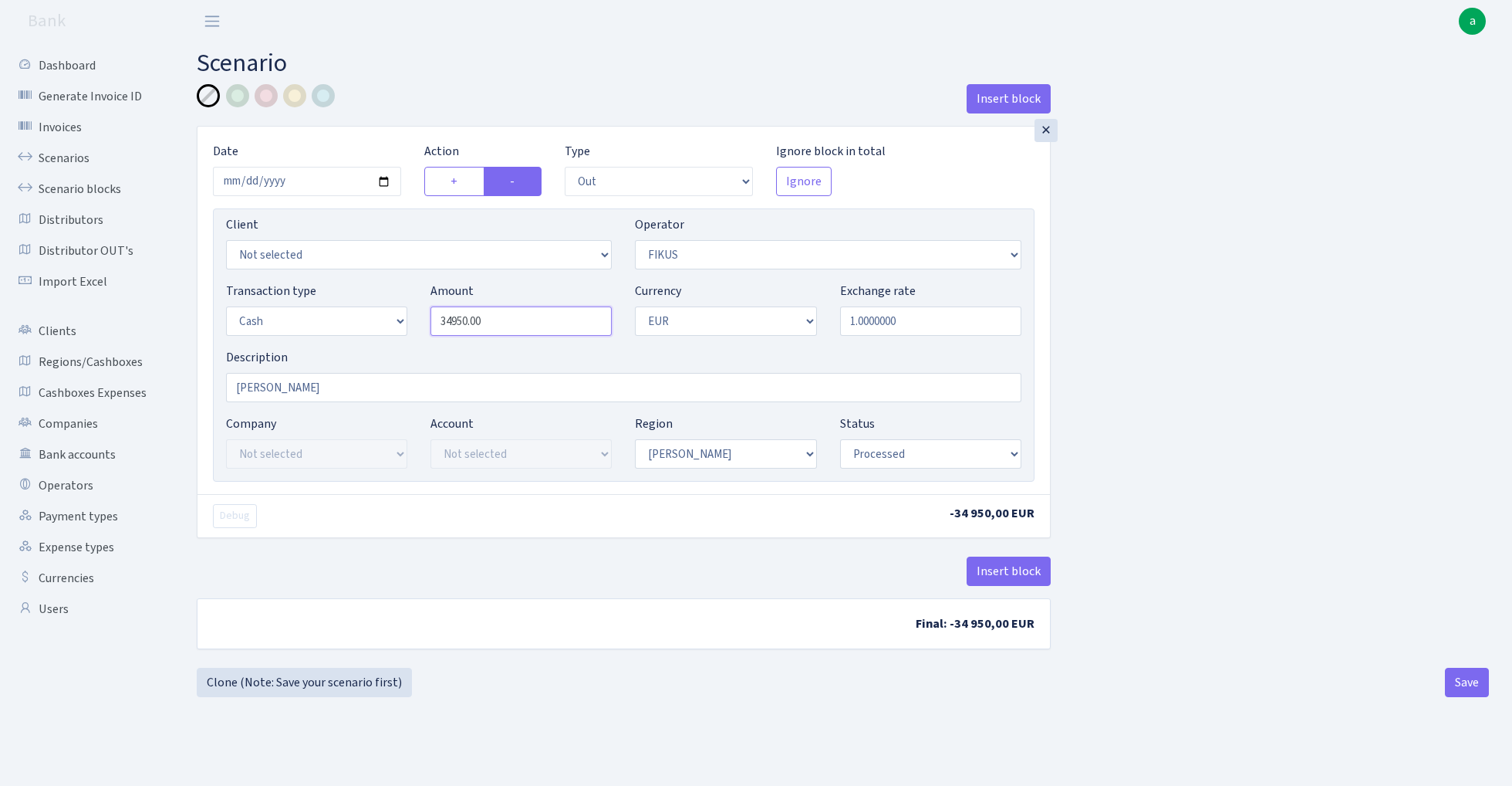
click at [537, 328] on input "34950.00" at bounding box center [521, 321] width 182 height 29
type input "73,950.00"
select select "392"
click at [1462, 686] on button "Save" at bounding box center [1466, 682] width 44 height 29
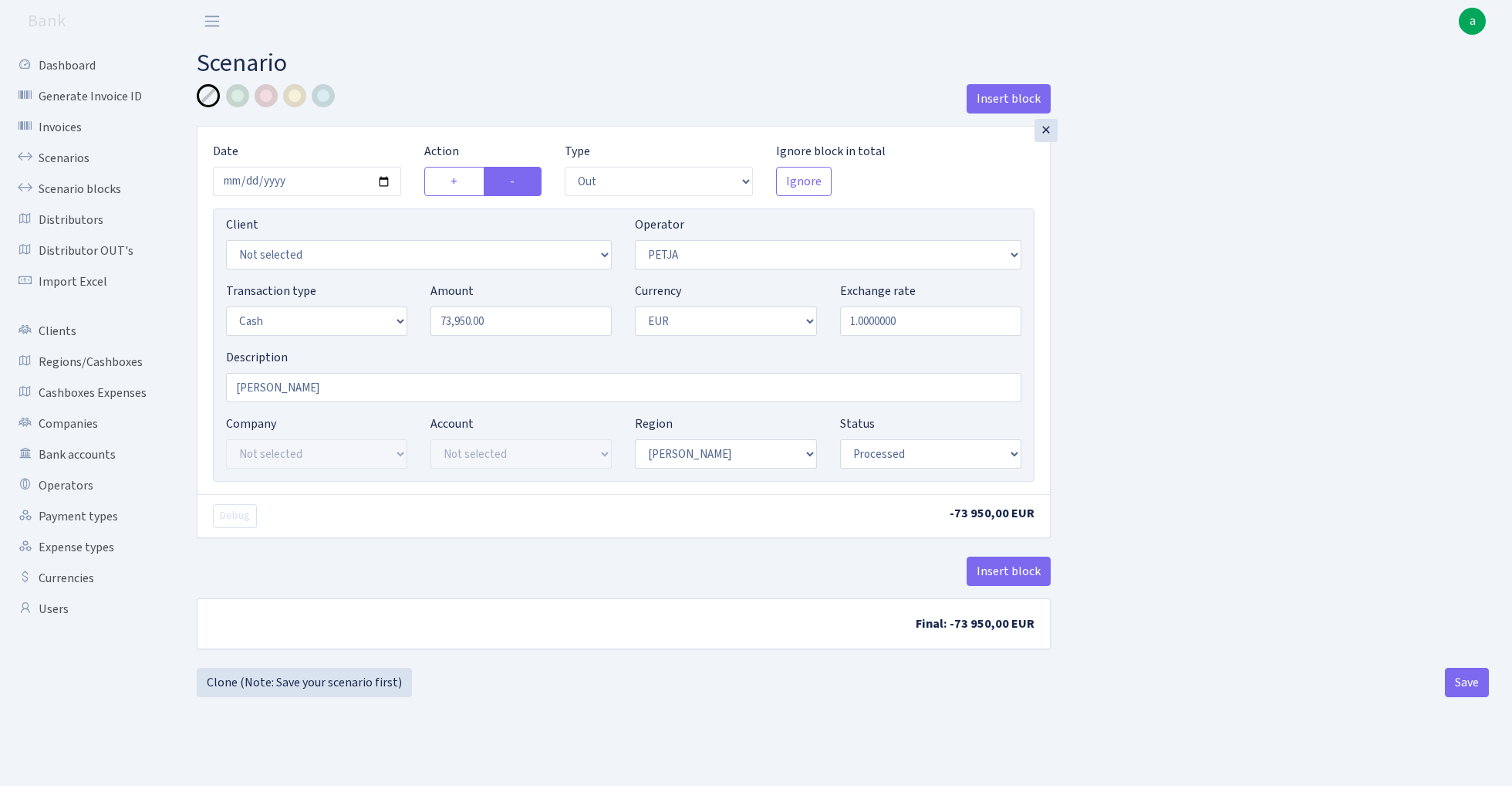
select select "out"
select select "392"
select select "1"
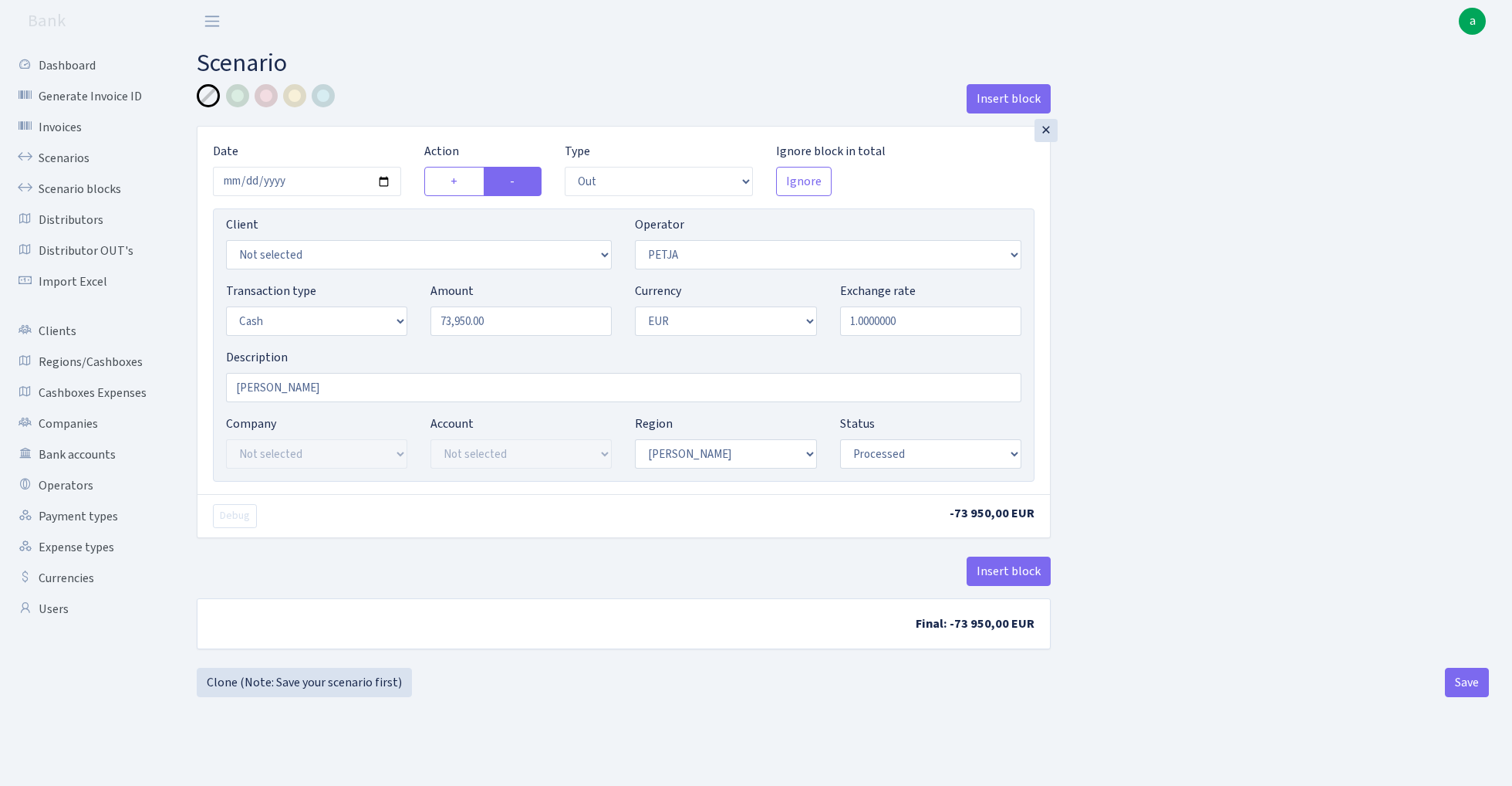
select select "processed"
click at [319, 679] on link "Clone (Note: Save your scenario first)" at bounding box center [305, 682] width 216 height 29
select select "out"
select select "392"
select select "1"
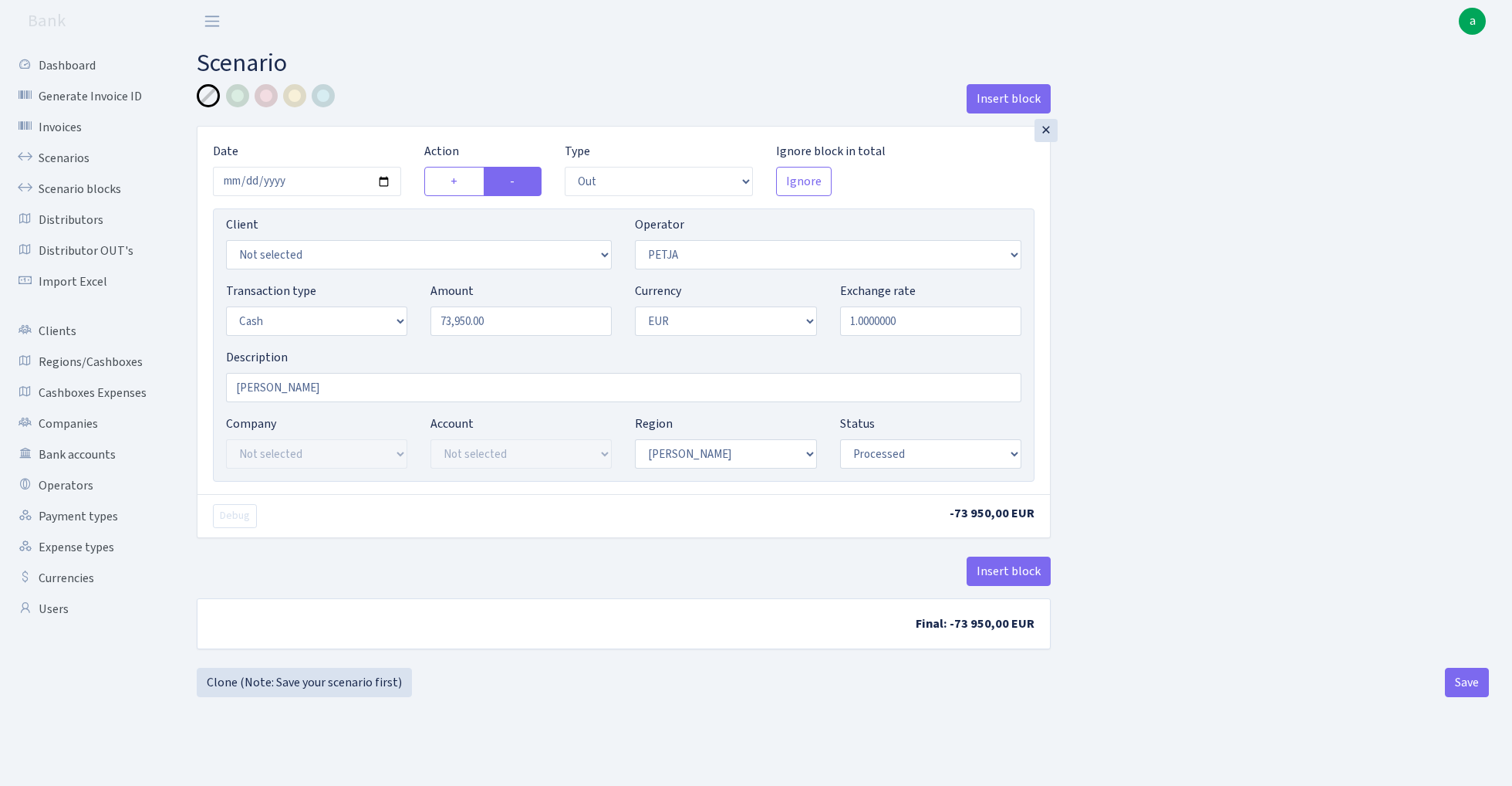
select select "1"
select select "processed"
click at [524, 322] on input "73950.00" at bounding box center [521, 321] width 182 height 29
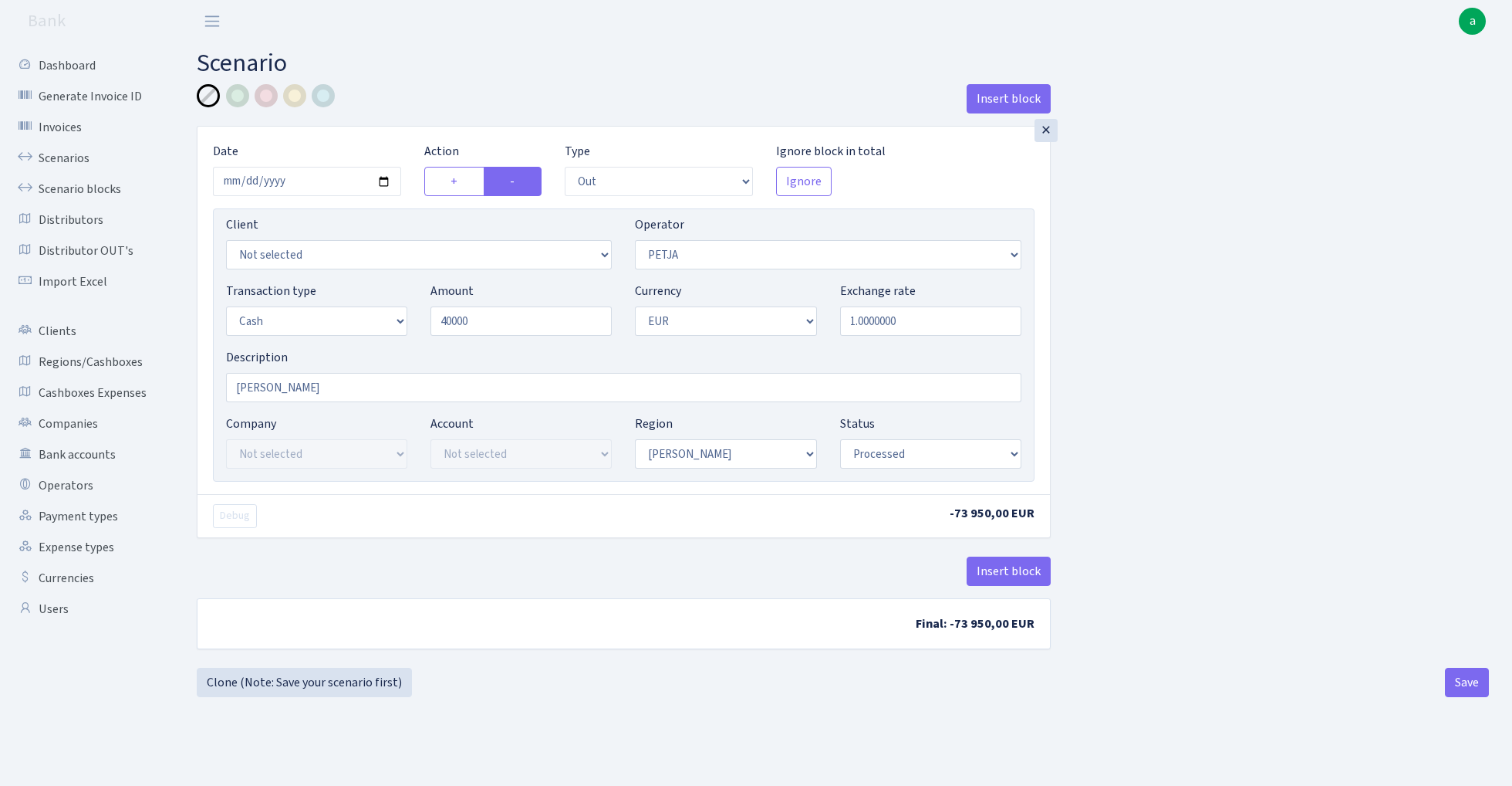
type input "40,000.00"
click at [726, 238] on div "Operator Not selected 981 981 AED 981 BN usdt 981 CASH USDT 981 CASH USDT EUR 9…" at bounding box center [827, 243] width 386 height 54
select select "14"
click at [1462, 681] on button "Save" at bounding box center [1466, 682] width 44 height 29
select select "out"
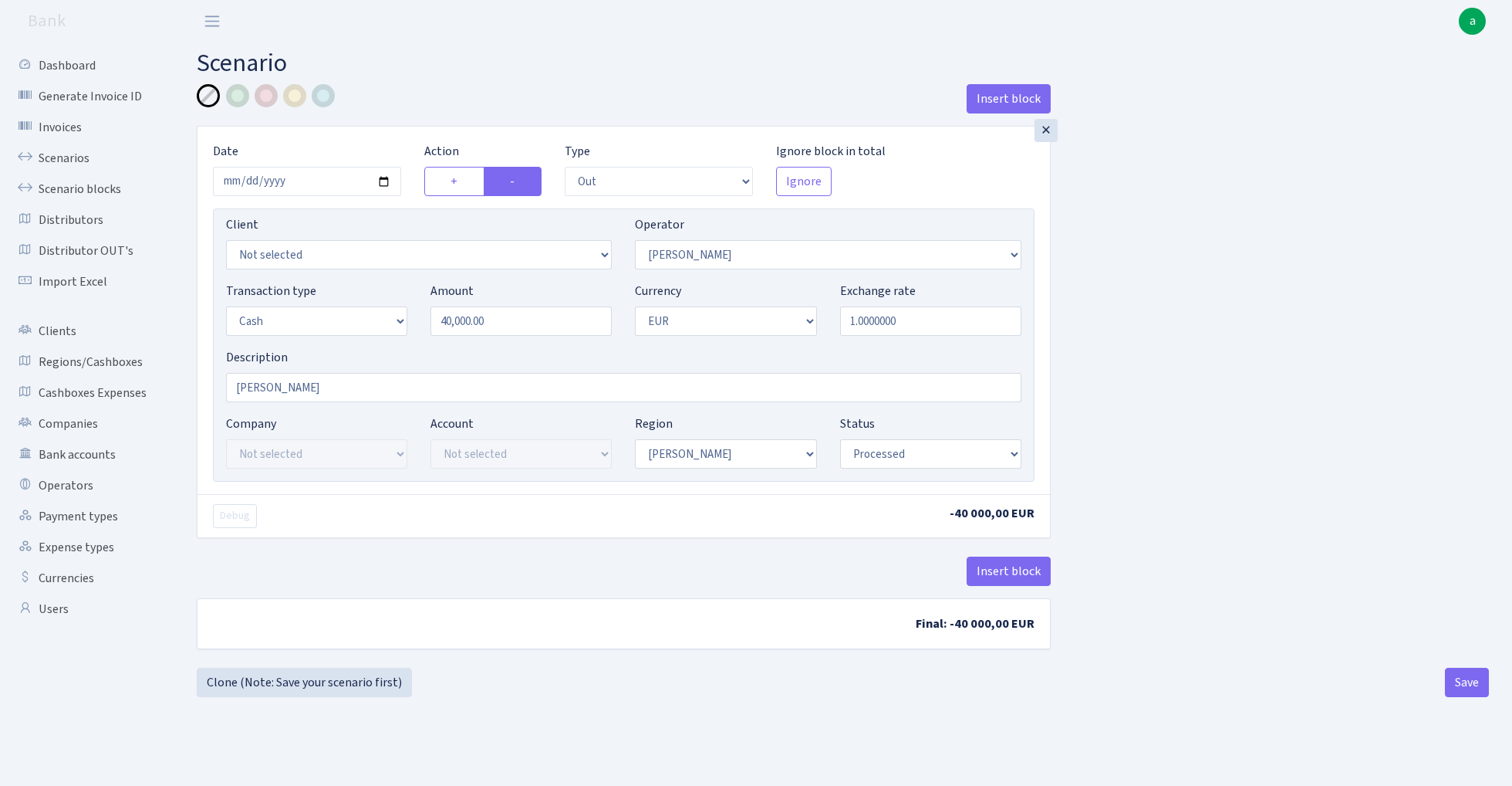
select select "14"
select select "1"
select select "processed"
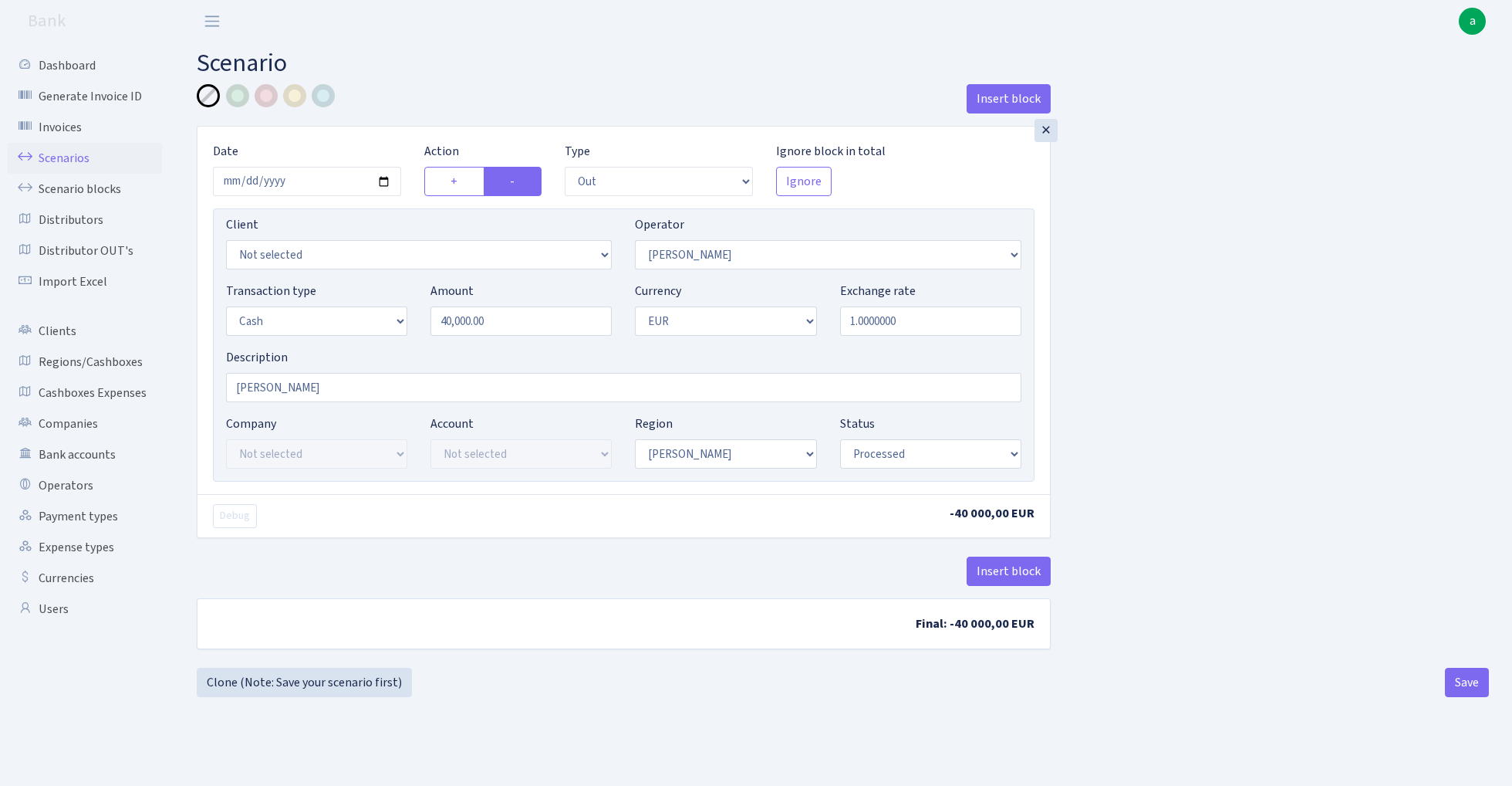
click at [82, 158] on link "Scenarios" at bounding box center [84, 158] width 154 height 31
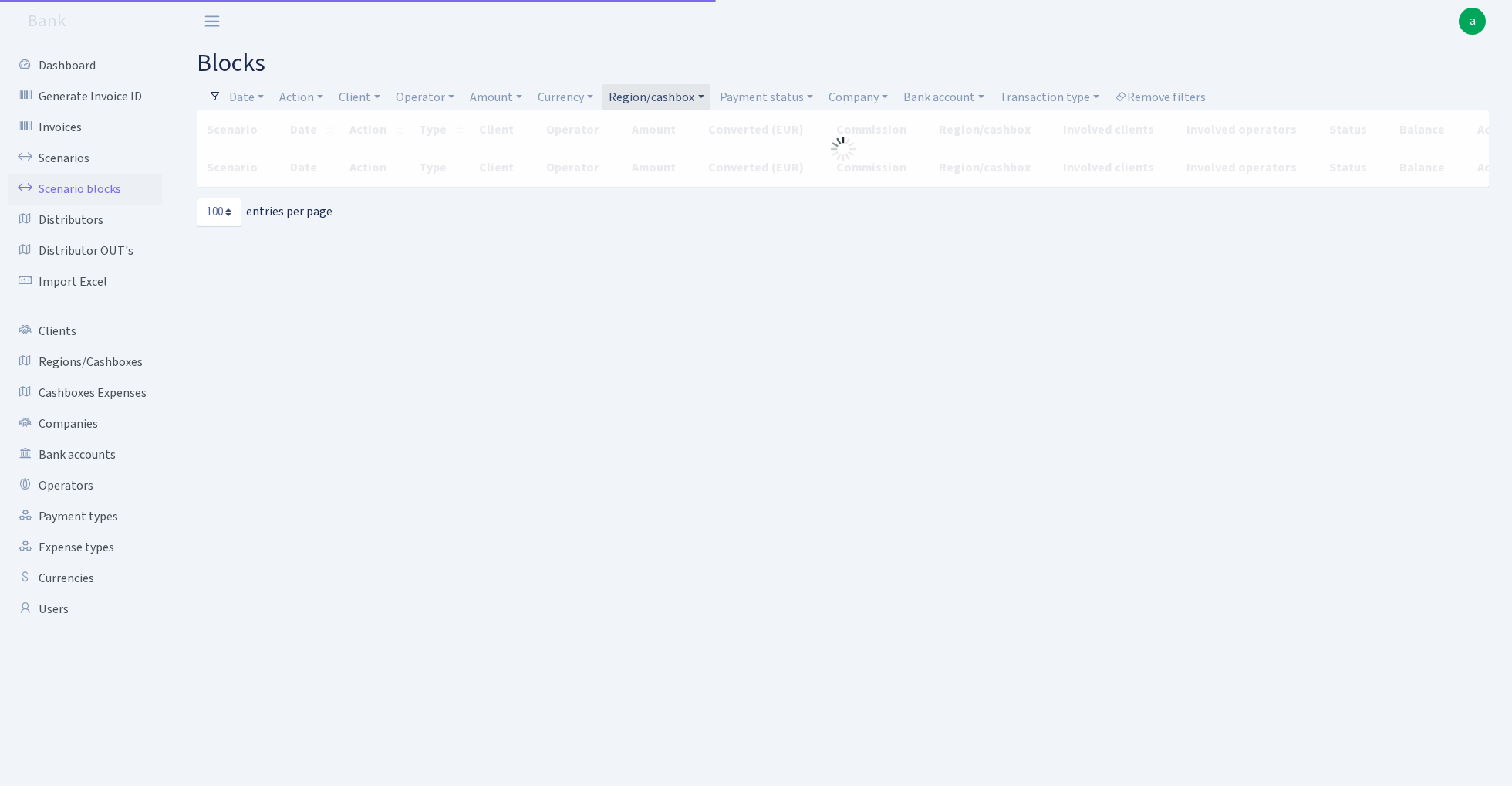
select select "100"
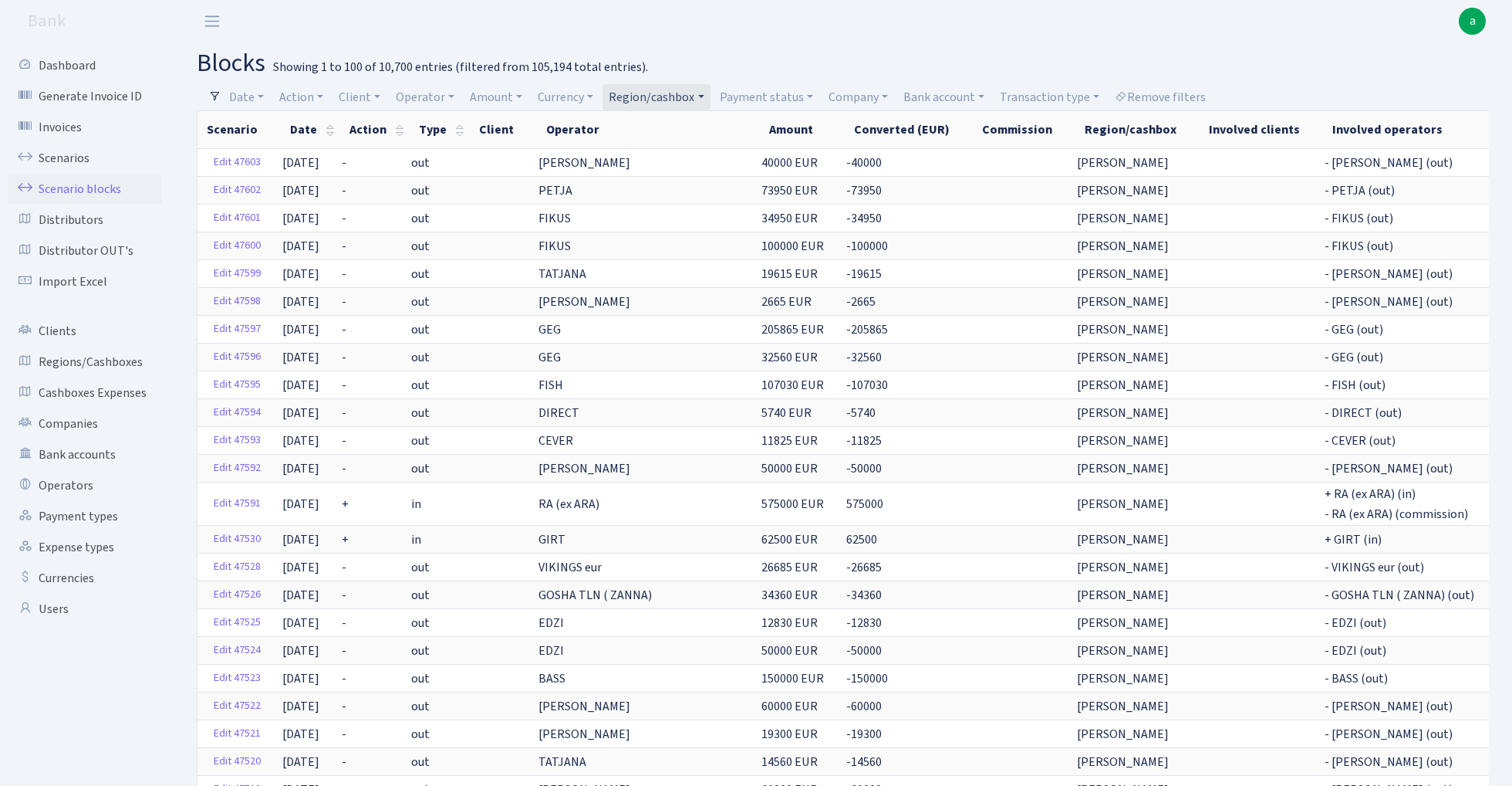
click at [665, 94] on link "Region/cashbox" at bounding box center [655, 97] width 107 height 26
click at [662, 149] on input "search" at bounding box center [664, 153] width 114 height 24
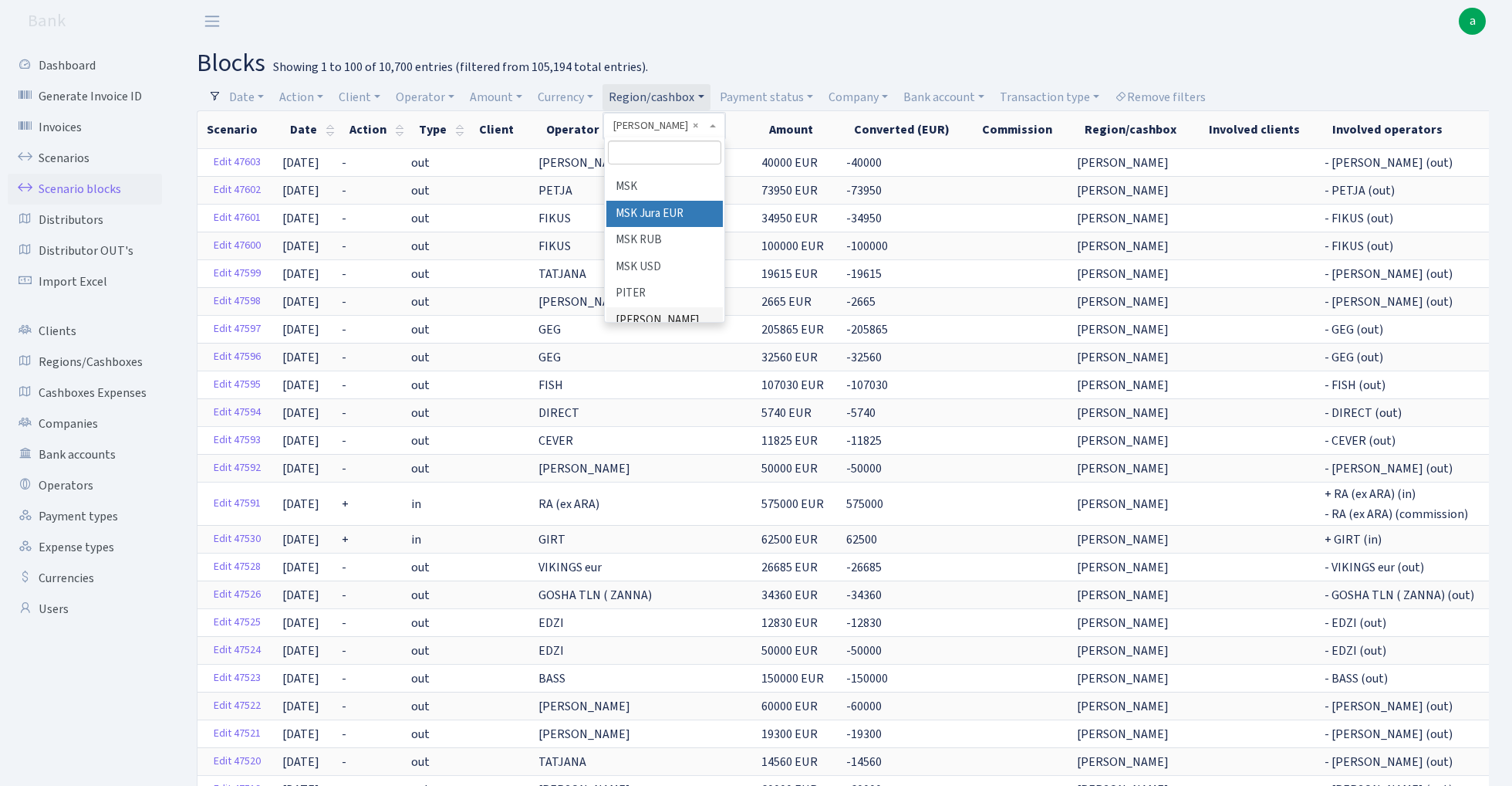
click at [676, 201] on li "MSK Jura EUR" at bounding box center [664, 215] width 117 height 27
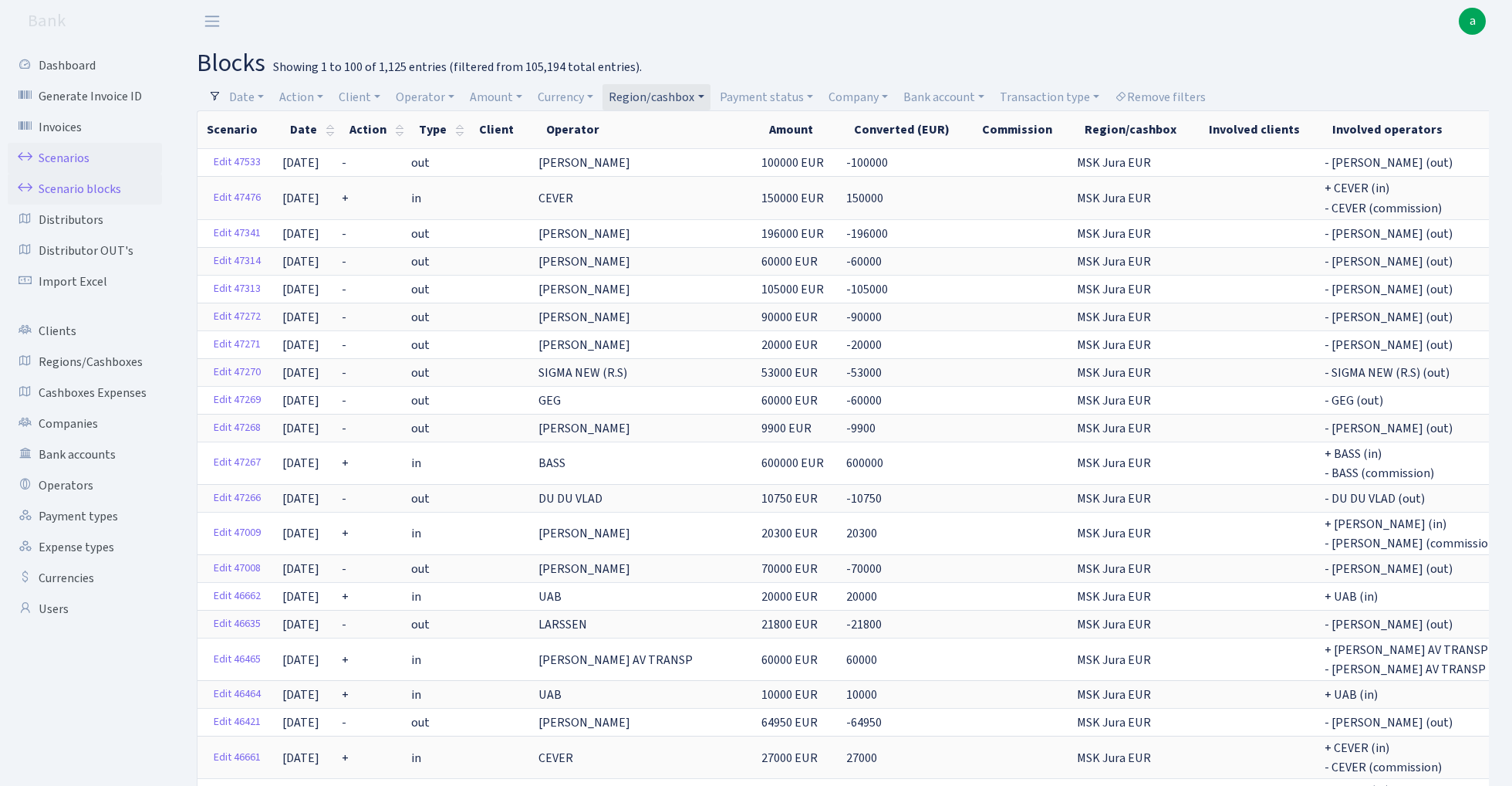
click at [62, 152] on link "Scenarios" at bounding box center [84, 158] width 154 height 31
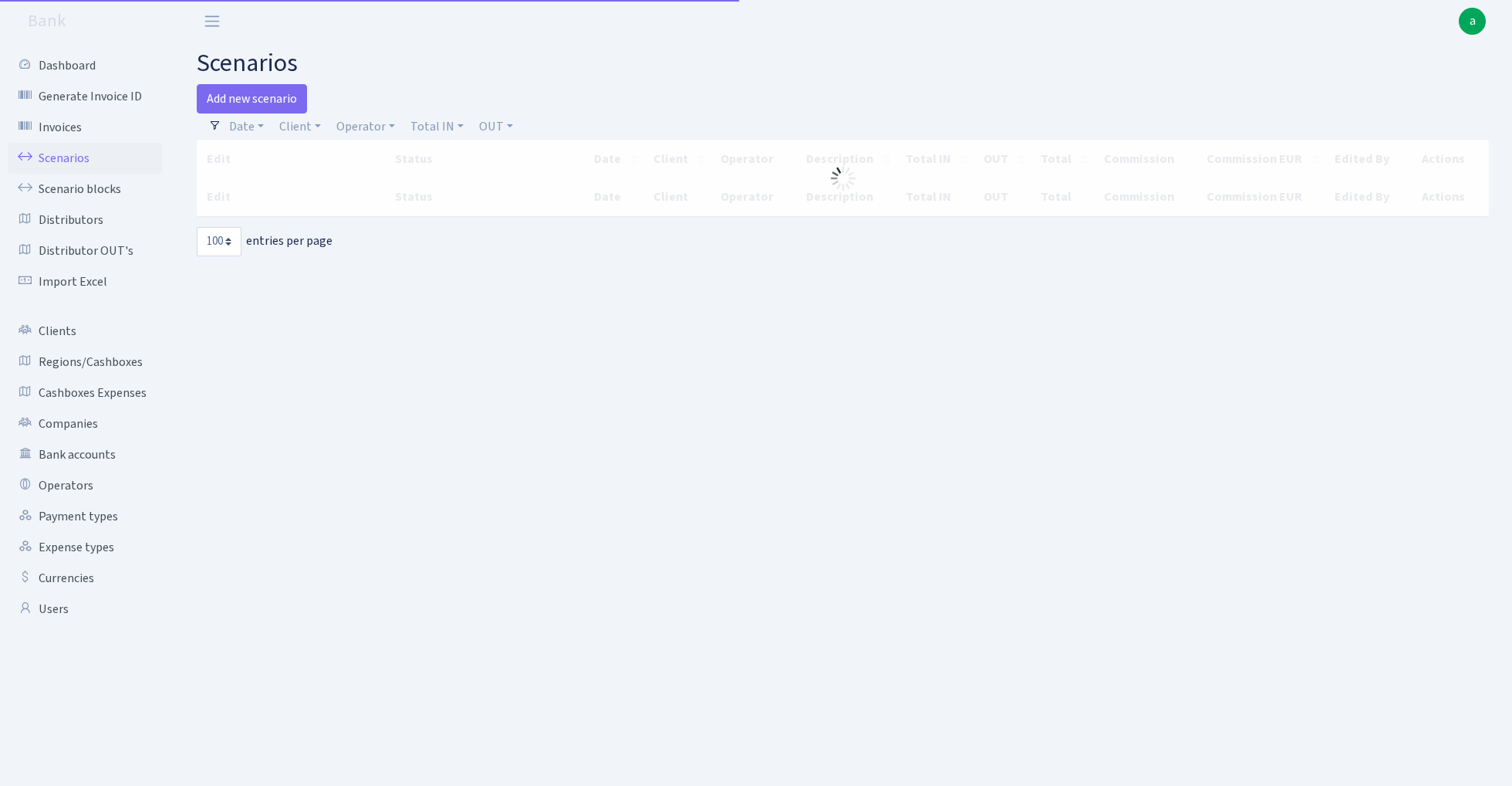
select select "100"
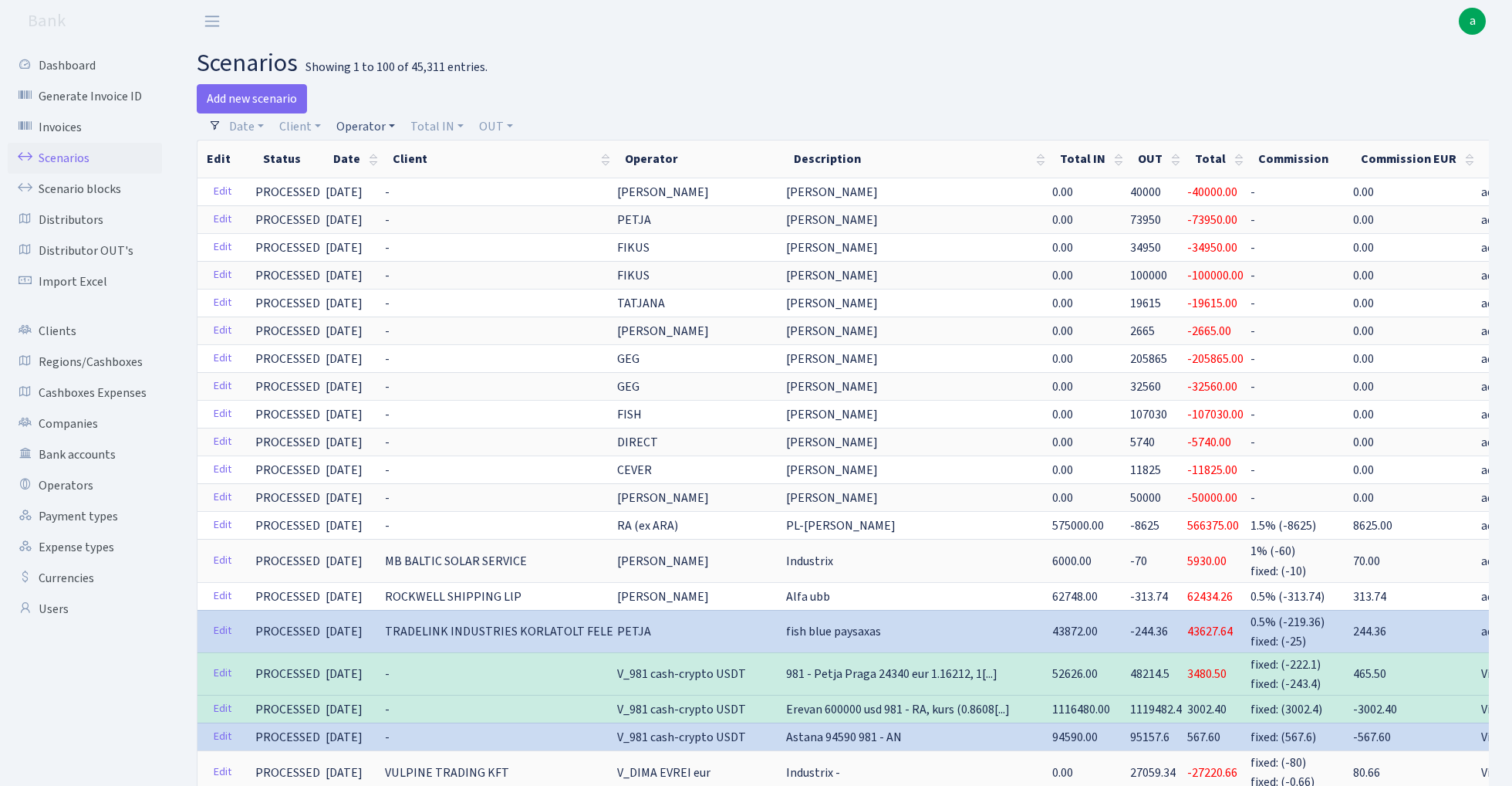
click at [365, 124] on link "Operator" at bounding box center [365, 126] width 71 height 26
click at [386, 184] on input "search" at bounding box center [391, 182] width 114 height 24
type input "kost"
click at [418, 201] on li "[PERSON_NAME]" at bounding box center [391, 211] width 117 height 27
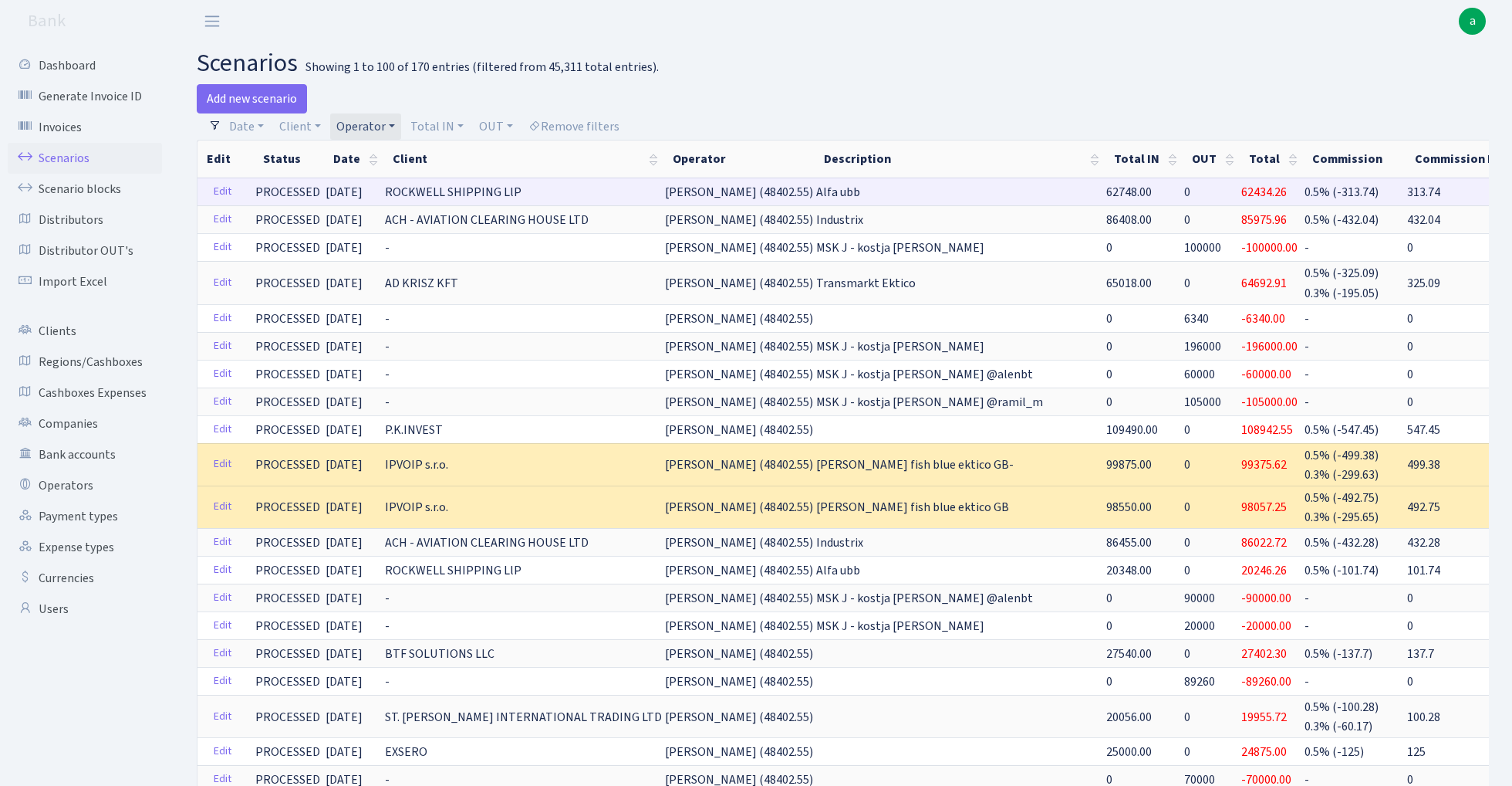
drag, startPoint x: 595, startPoint y: 193, endPoint x: 708, endPoint y: 195, distance: 113.0
click at [708, 195] on span "KOSTJA BULKA (48402.55)" at bounding box center [739, 191] width 149 height 17
copy span "KOSTJA BULKA (48402"
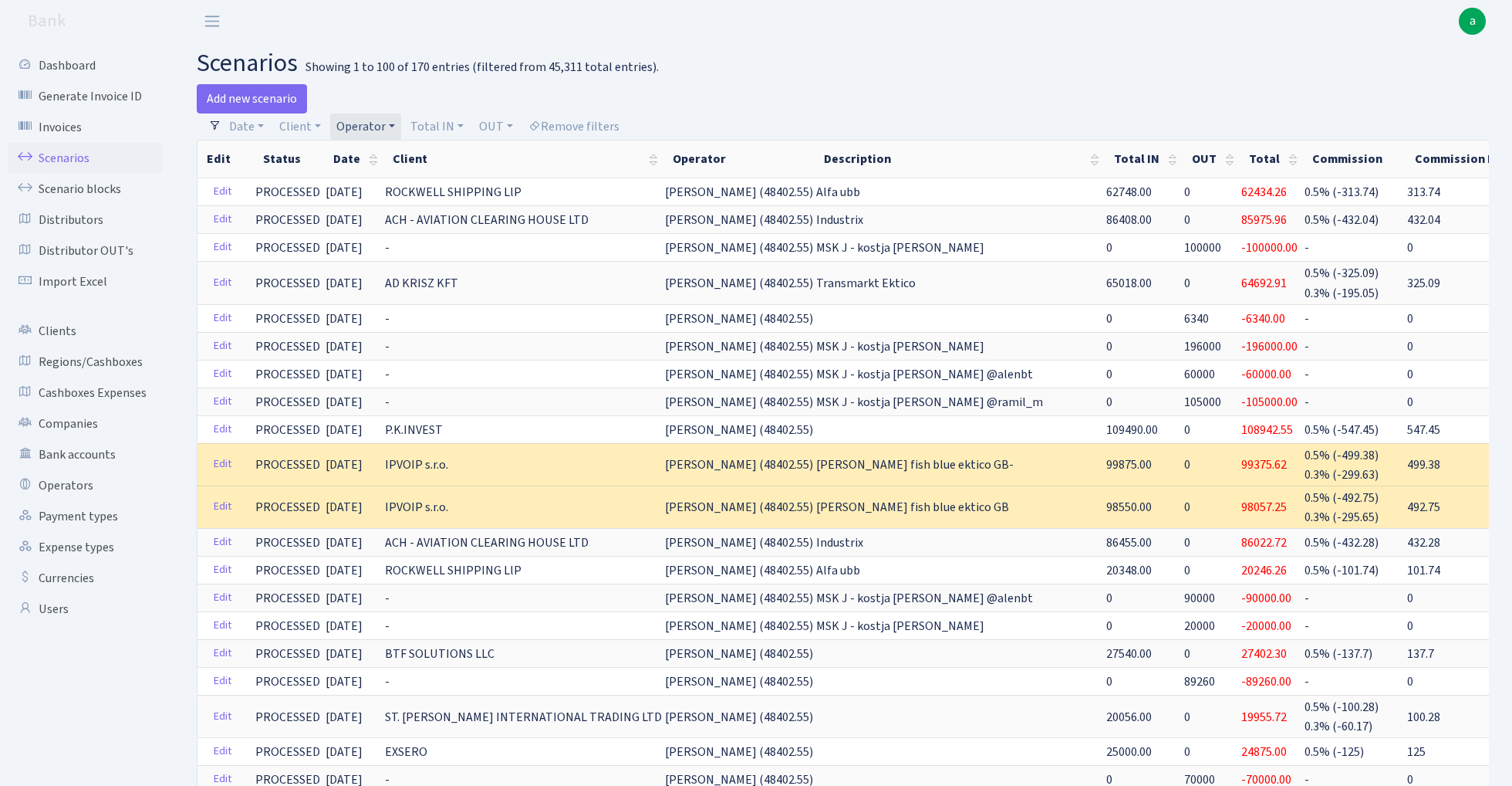
click at [370, 125] on link "Operator" at bounding box center [365, 126] width 71 height 26
click at [371, 181] on input "search" at bounding box center [391, 182] width 114 height 24
type input "pet"
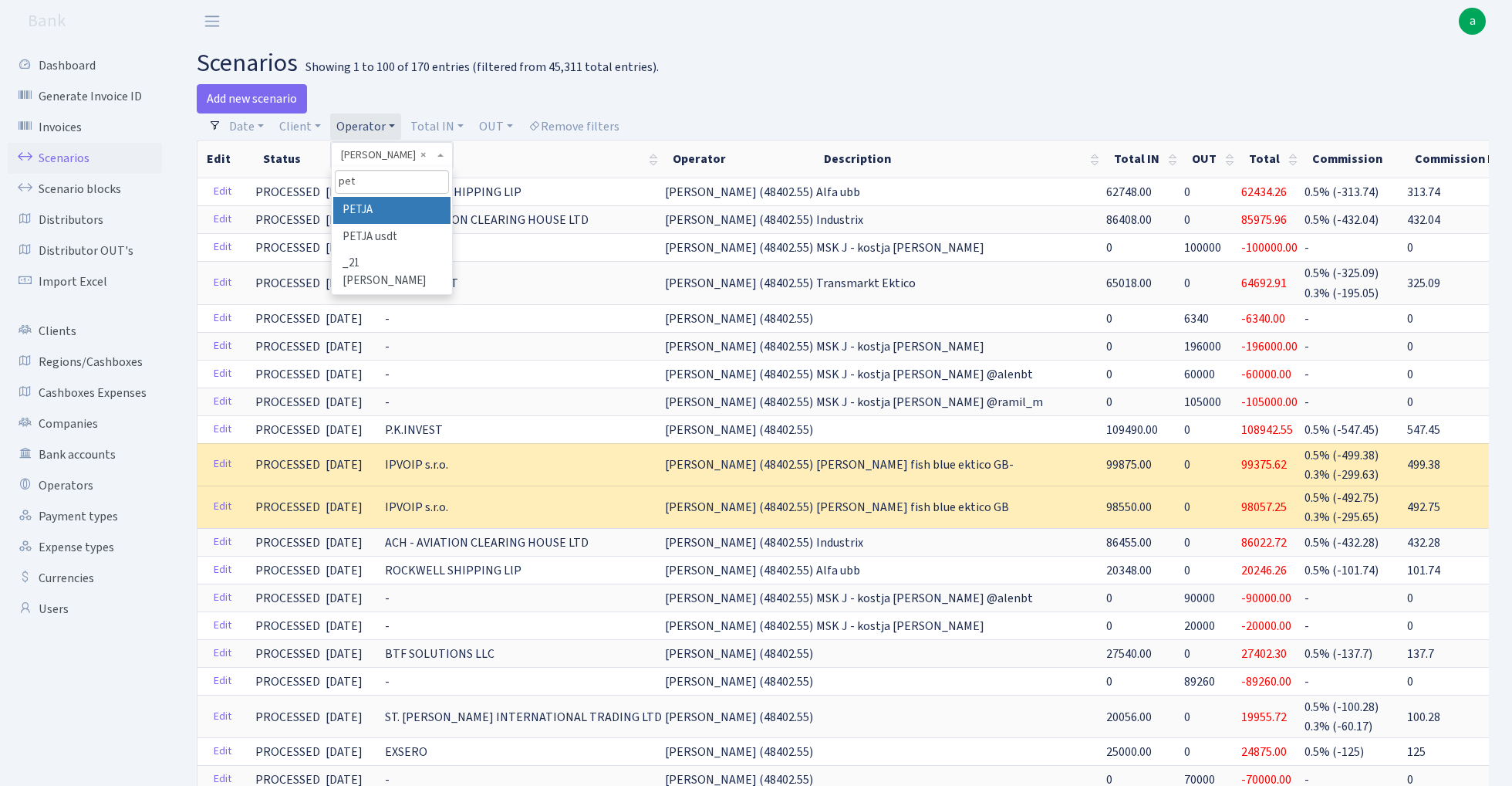
click at [388, 208] on li "PETJA" at bounding box center [391, 211] width 117 height 27
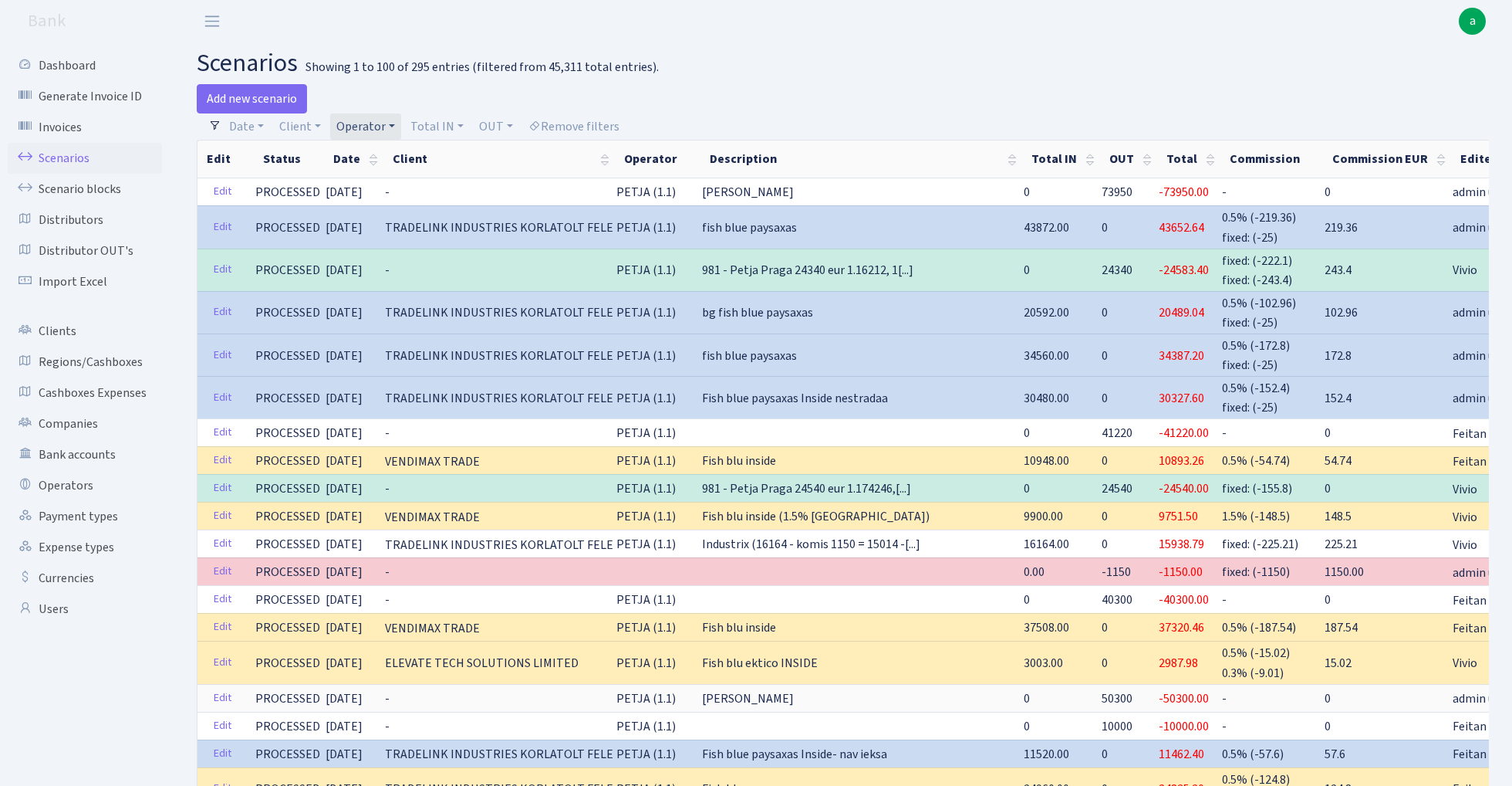
click at [370, 124] on link "Operator" at bounding box center [365, 126] width 71 height 26
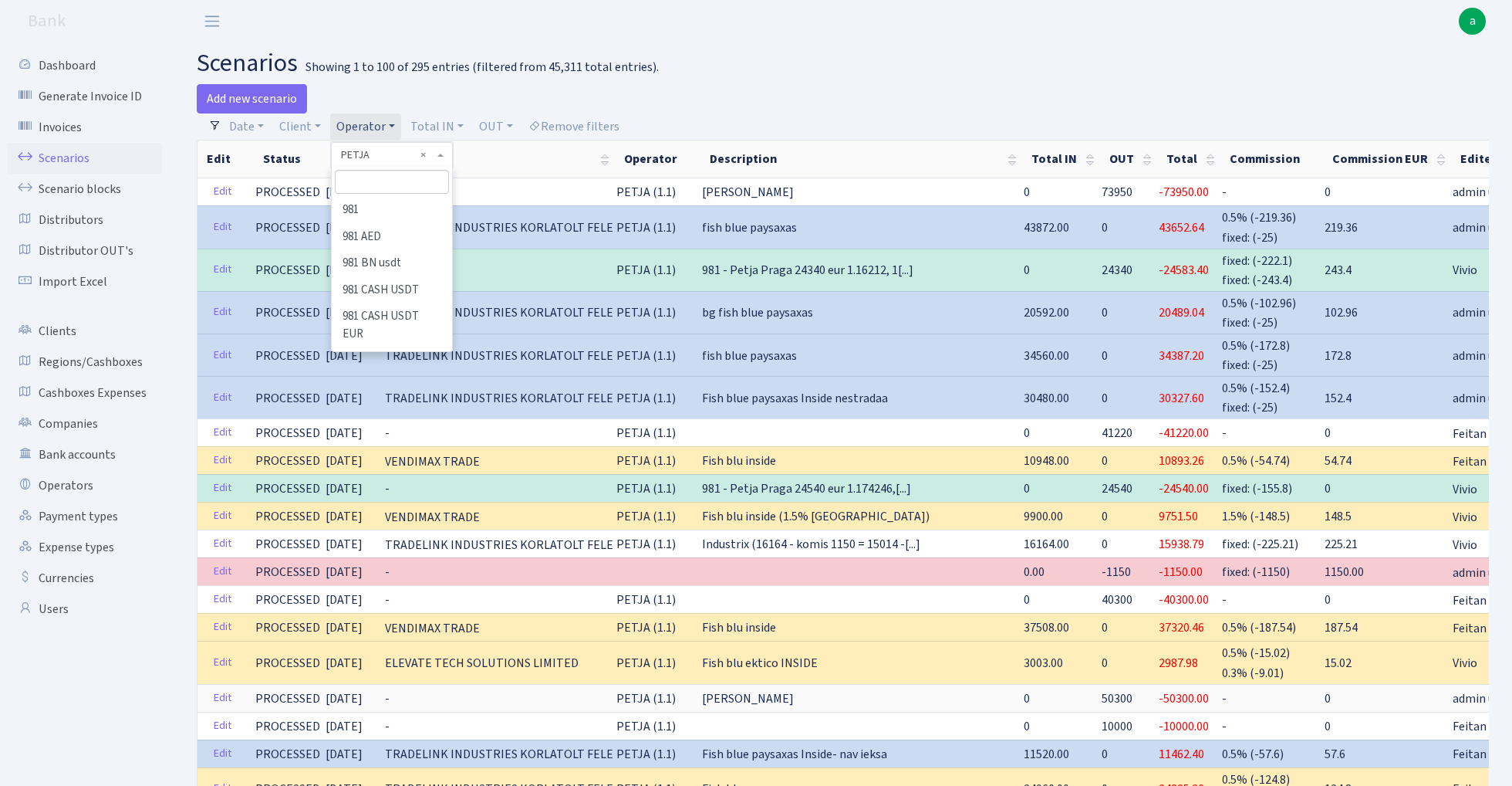
scroll to position [6554, 0]
click at [389, 178] on input "search" at bounding box center [391, 182] width 114 height 24
type input "tat"
click at [411, 213] on li "TATJANA" at bounding box center [391, 211] width 117 height 27
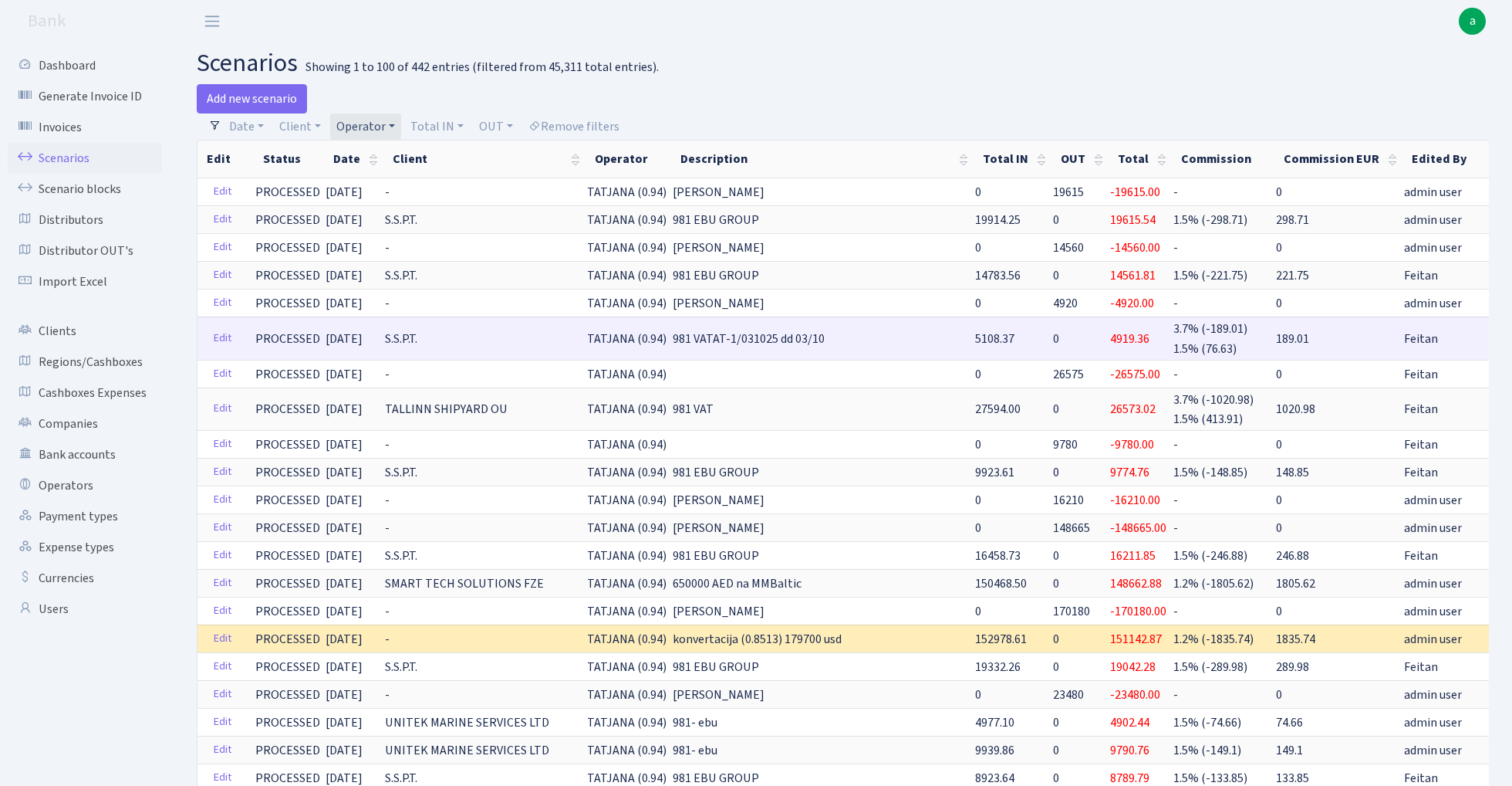
click at [1492, 335] on link "Clone" at bounding box center [1517, 338] width 50 height 24
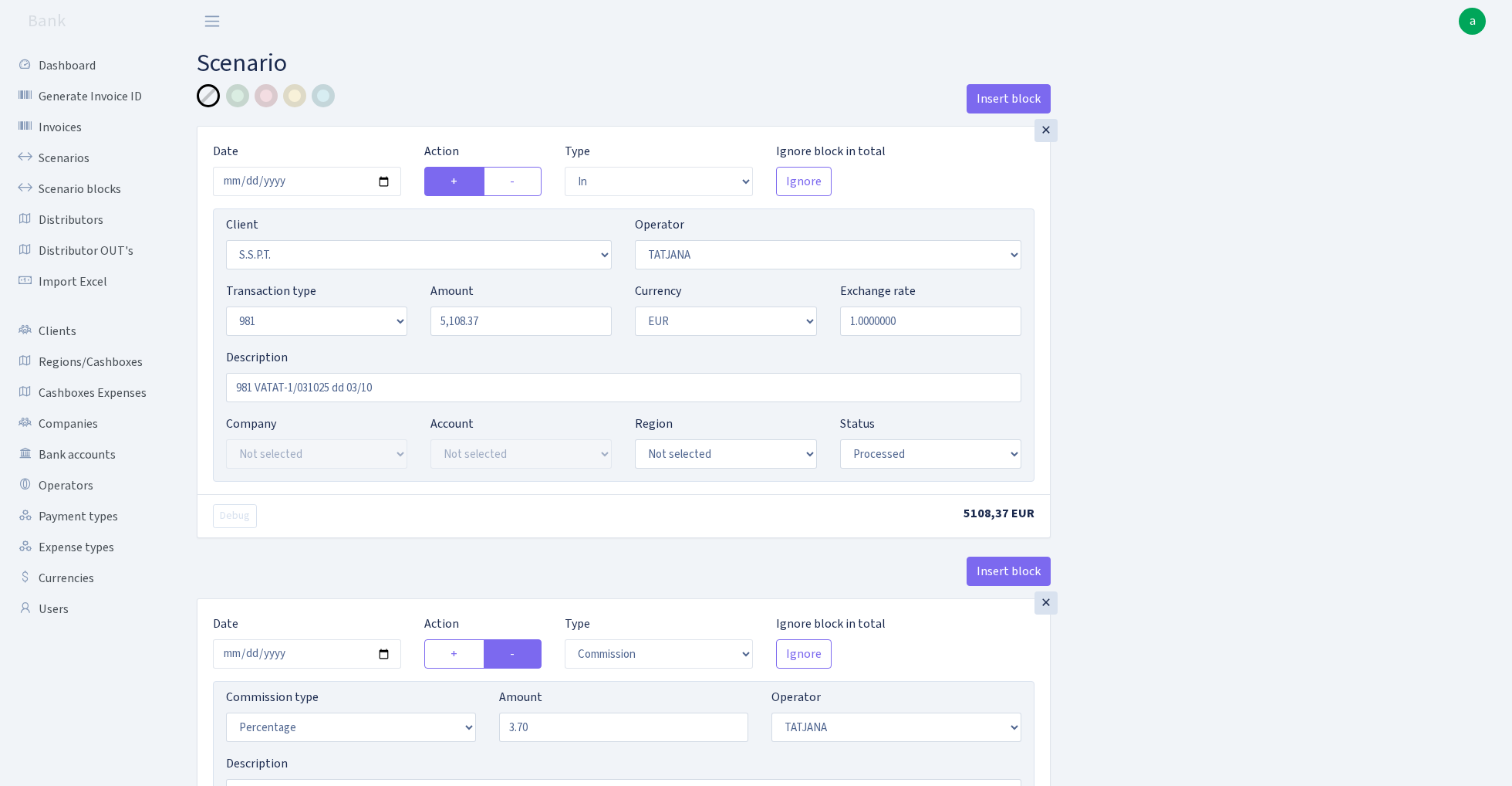
select select "in"
select select "2485"
select select "272"
select select "8"
select select "1"
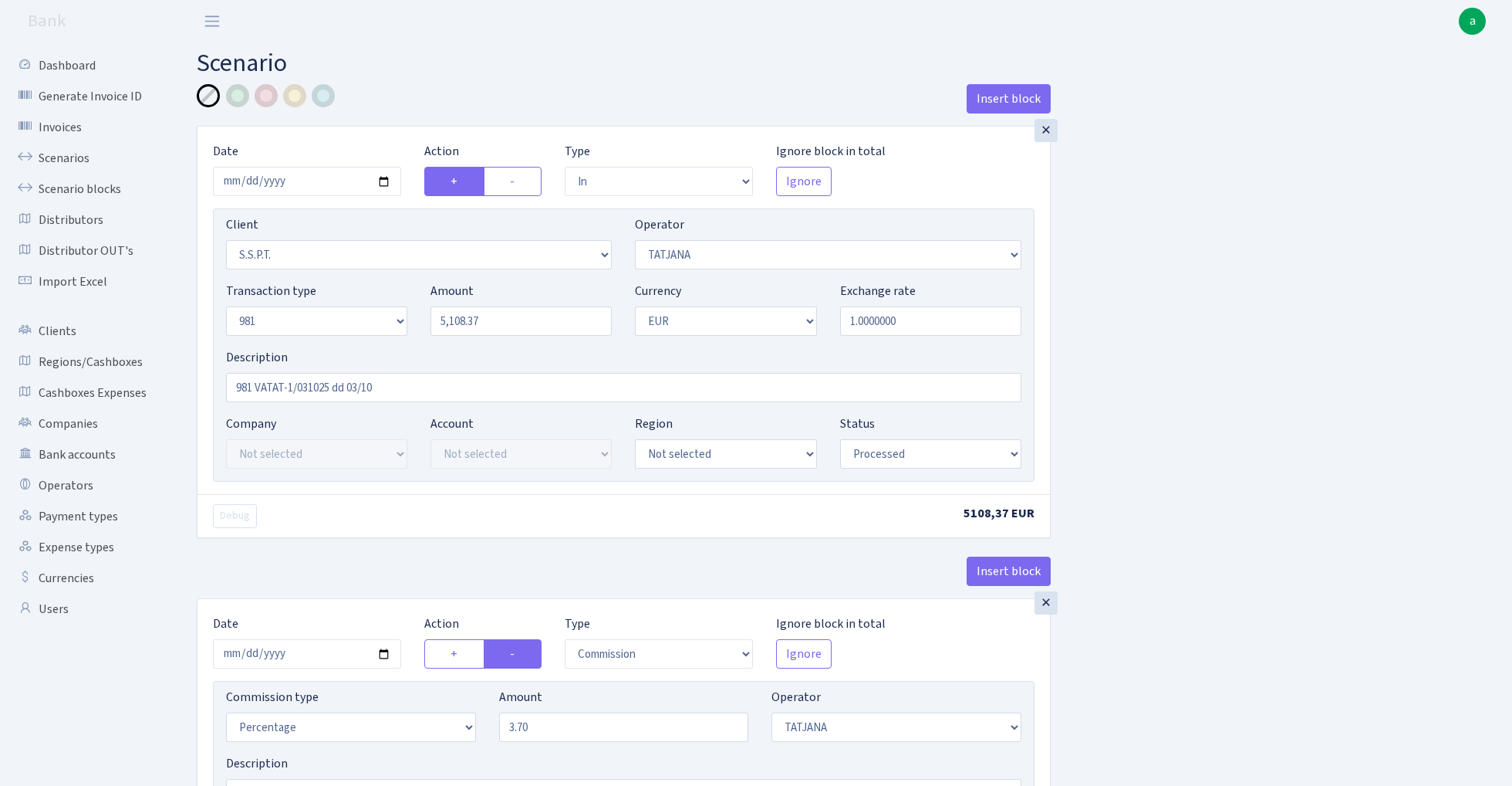
select select "processed"
select select "commission"
select select "272"
select select "processed"
select select "out"
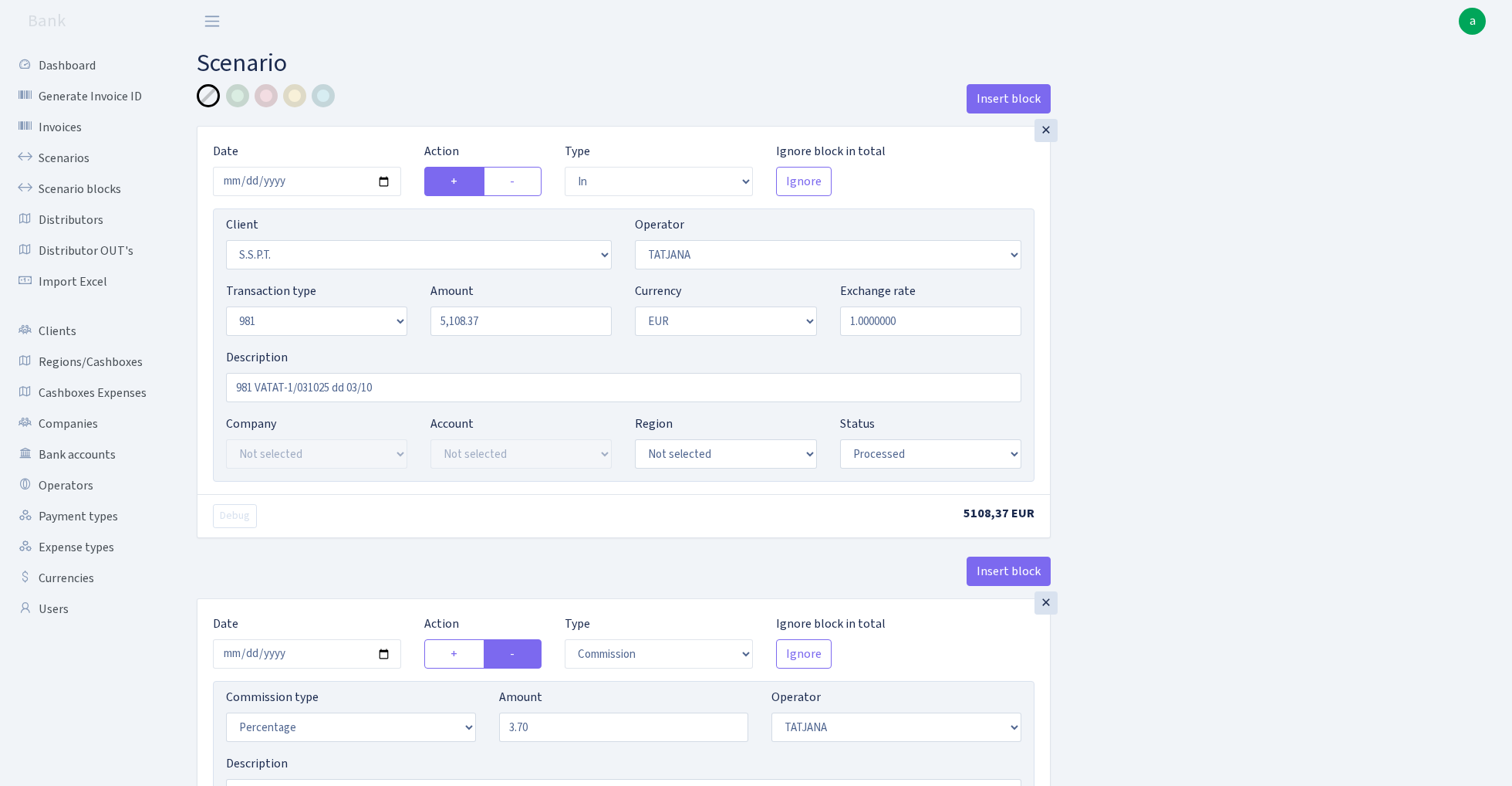
select select "2448"
select select "61"
select select "8"
select select "1"
select select "processed"
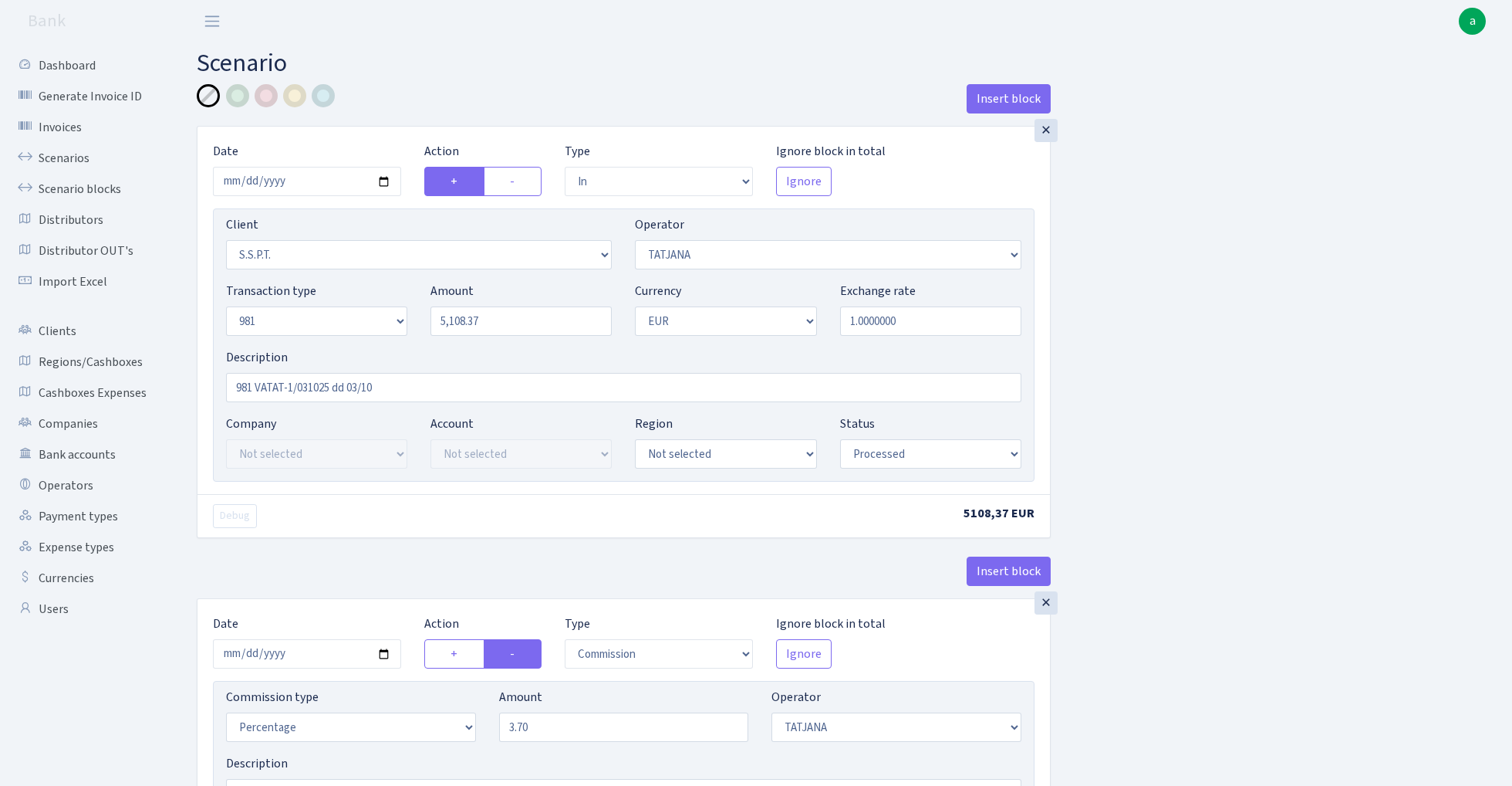
select select "commission"
select select "61"
select select "processed"
click at [310, 177] on input "2025-10-08" at bounding box center [307, 182] width 188 height 29
type input "[DATE]"
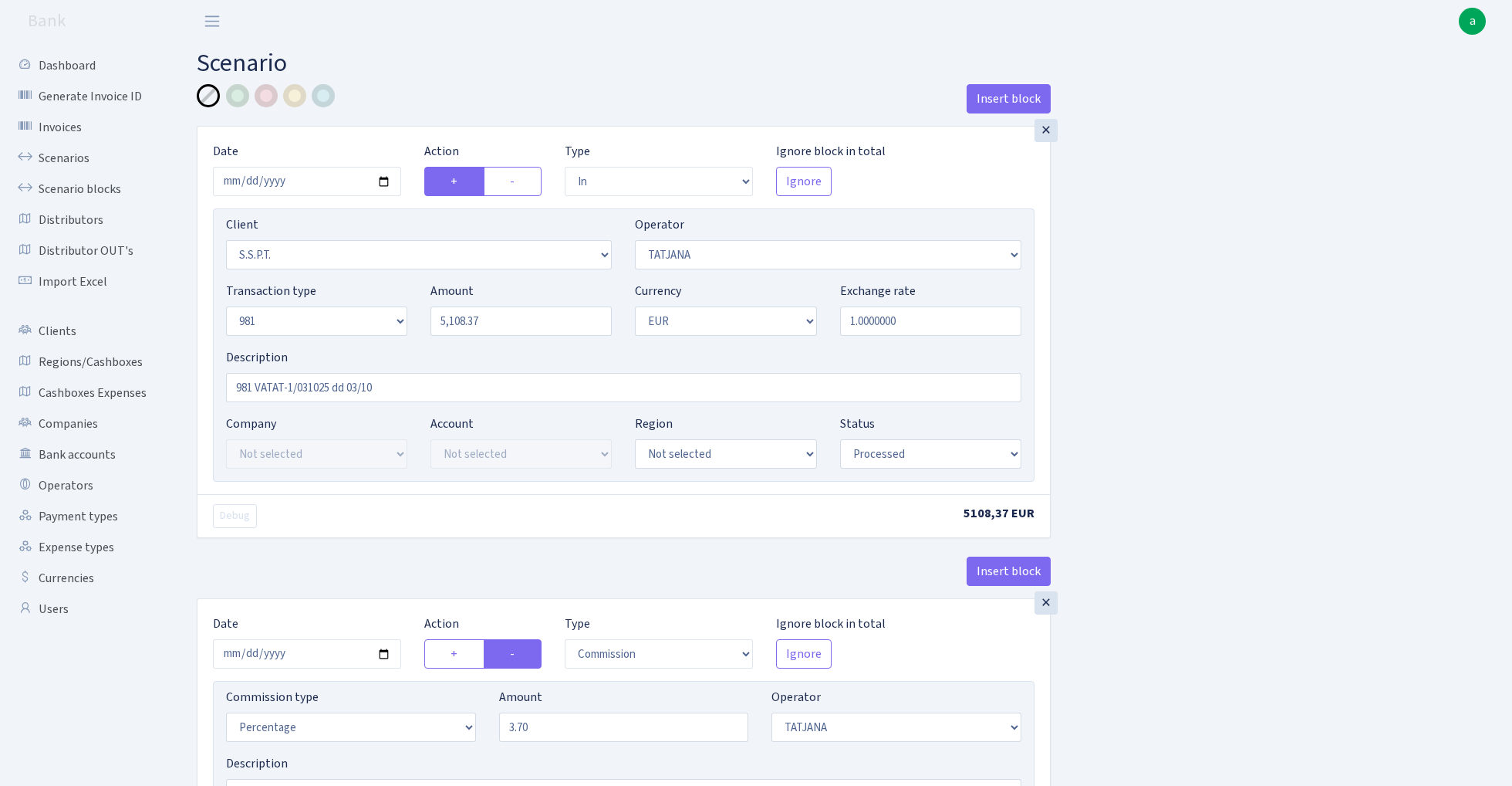
click at [470, 87] on div "Insert block" at bounding box center [623, 105] width 854 height 42
click at [503, 319] on input "5108.37" at bounding box center [521, 321] width 182 height 29
paste input "6499.1"
type input "6,499.17"
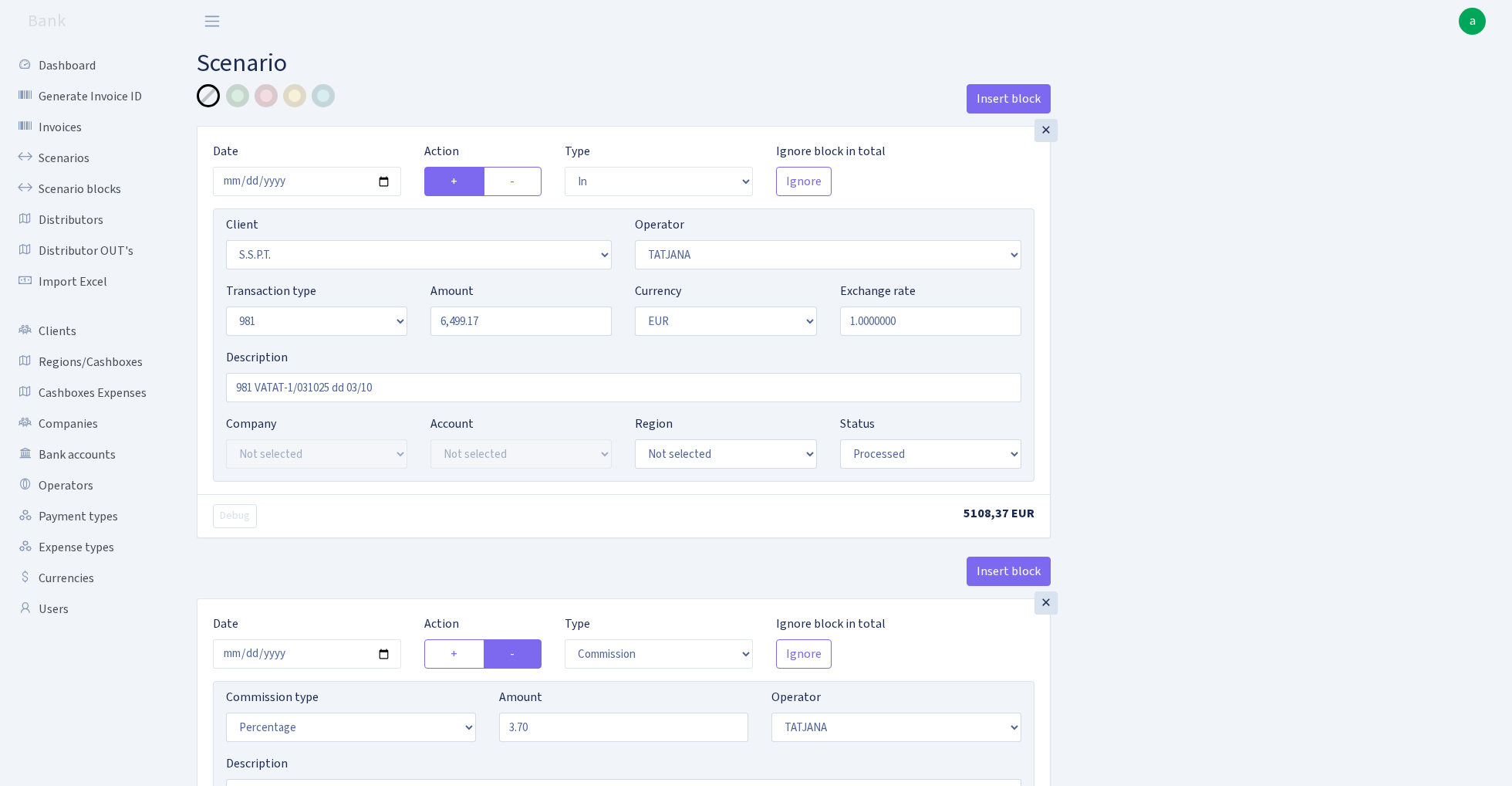
drag, startPoint x: 408, startPoint y: 390, endPoint x: 272, endPoint y: 386, distance: 136.1
click at [272, 386] on input "981 VATAT-1/031025 dd 03/10" at bounding box center [623, 388] width 795 height 29
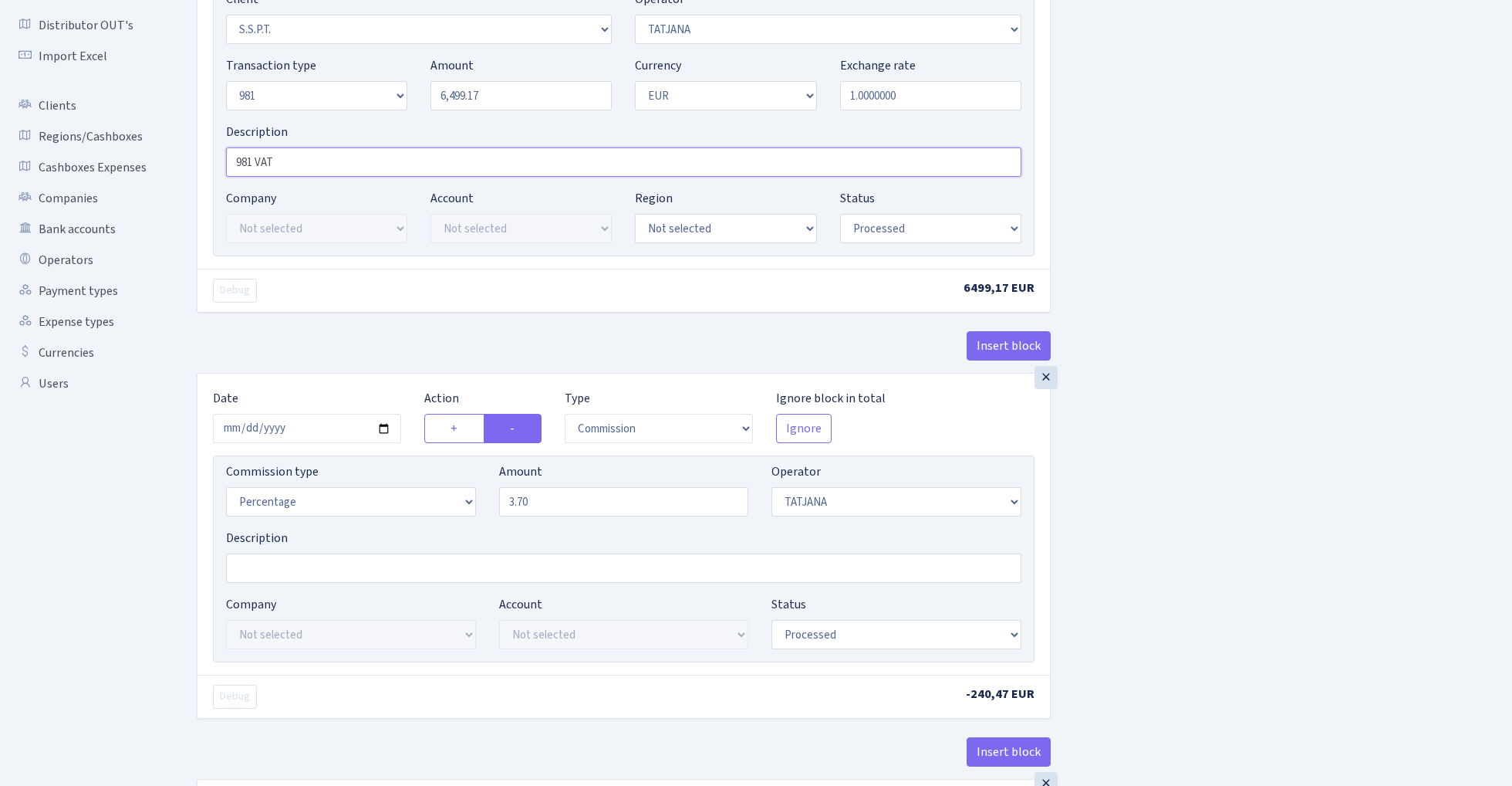
scroll to position [284, 0]
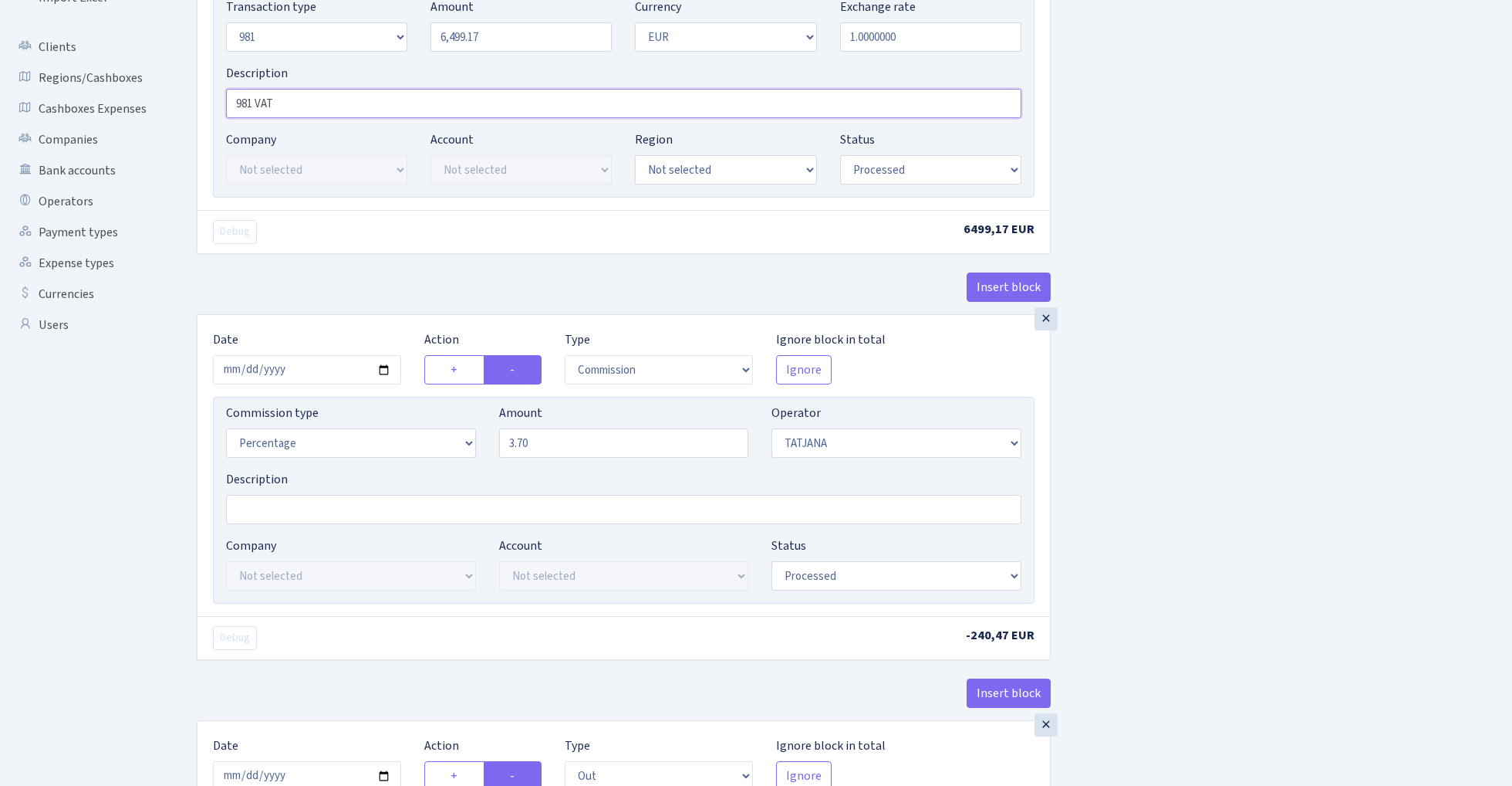
type input "981 VAT"
click at [307, 365] on input "2025-10-08" at bounding box center [307, 369] width 188 height 29
type input "[DATE]"
click at [407, 251] on div "Debug 6499,17 EUR" at bounding box center [623, 231] width 853 height 43
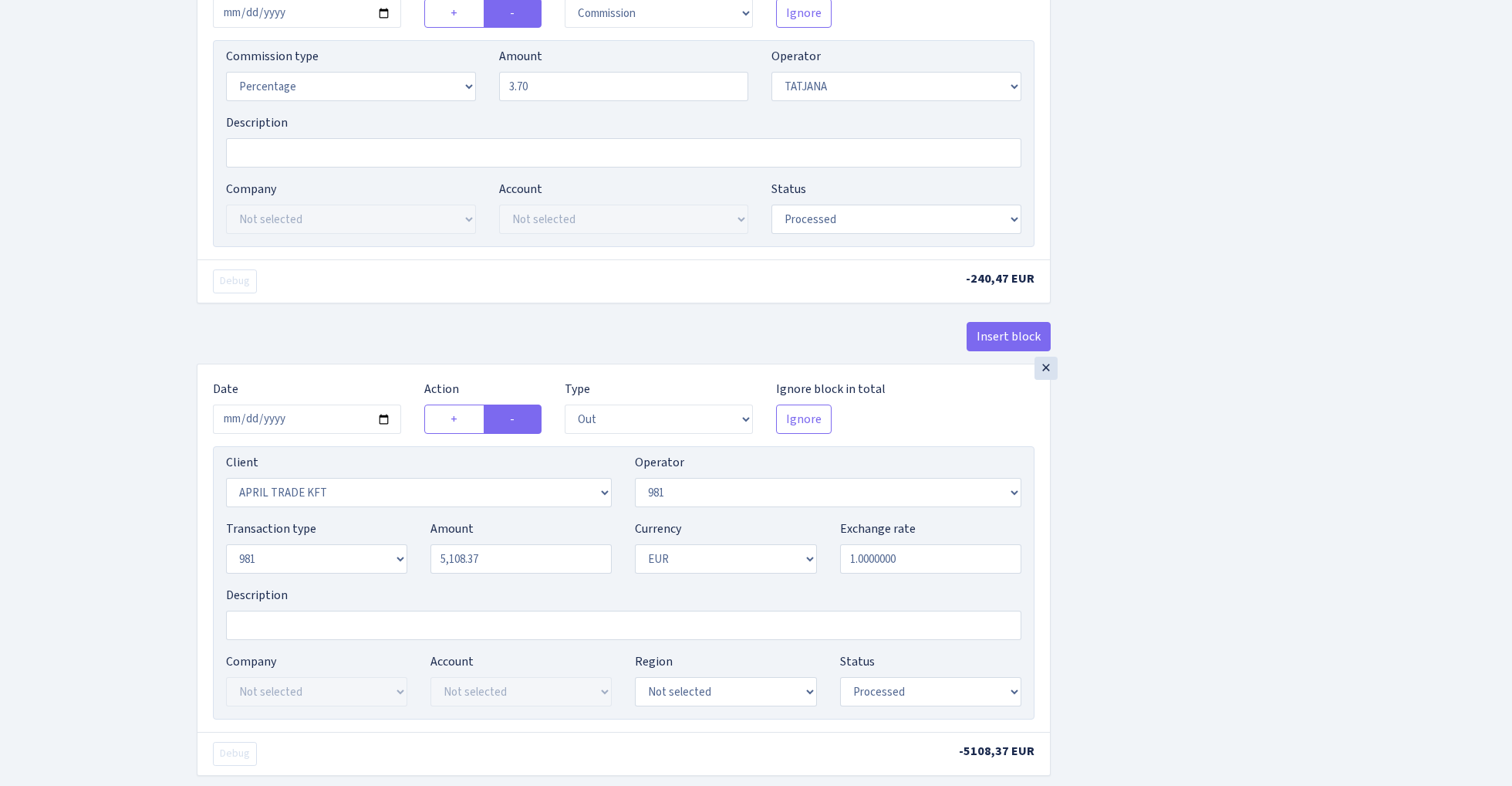
scroll to position [741, 0]
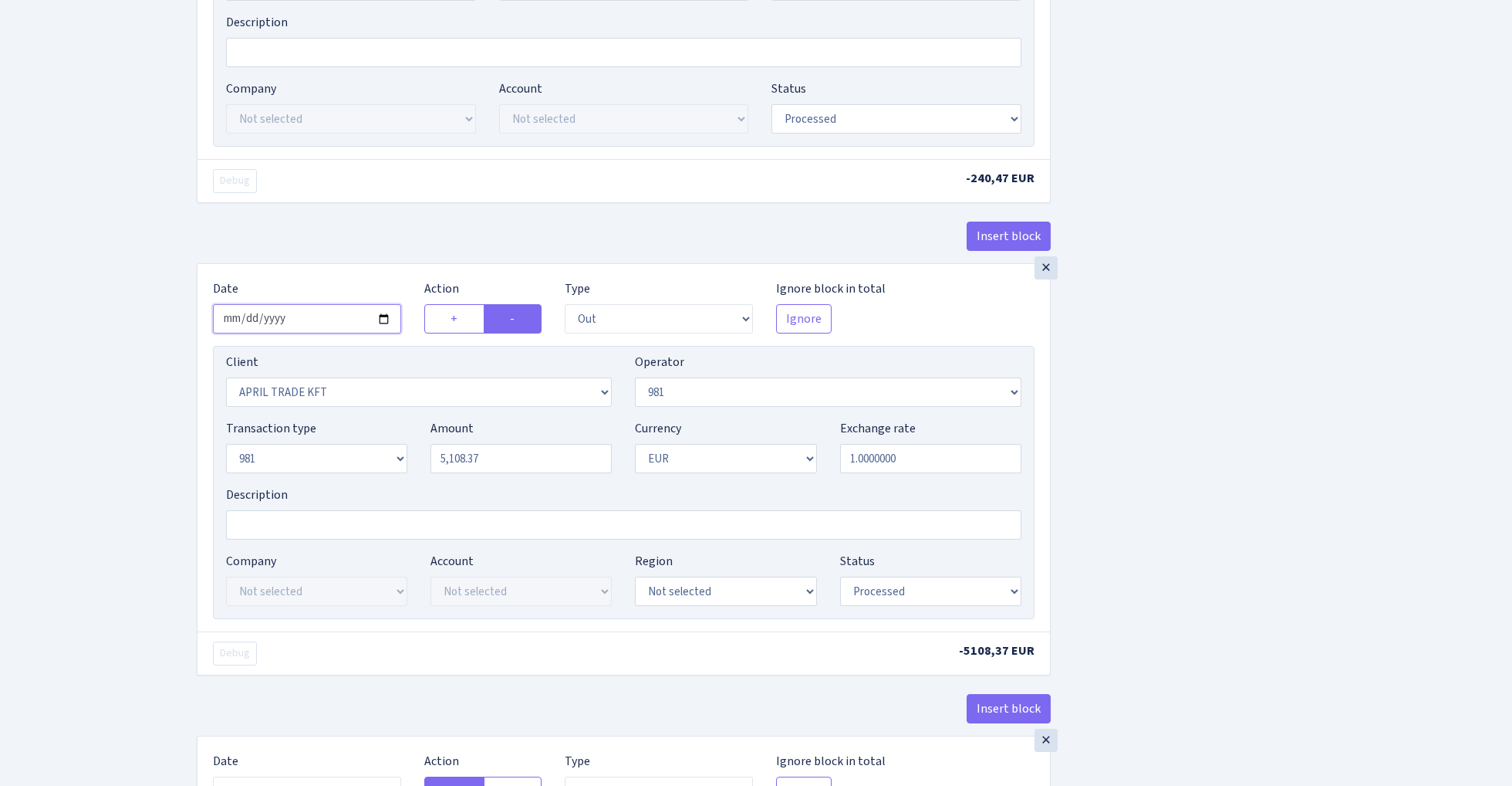
click at [315, 323] on input "2025-10-08" at bounding box center [307, 319] width 188 height 29
type input "[DATE]"
click at [390, 256] on div "Insert block" at bounding box center [623, 242] width 854 height 42
click at [505, 463] on input "5108.37" at bounding box center [521, 459] width 182 height 29
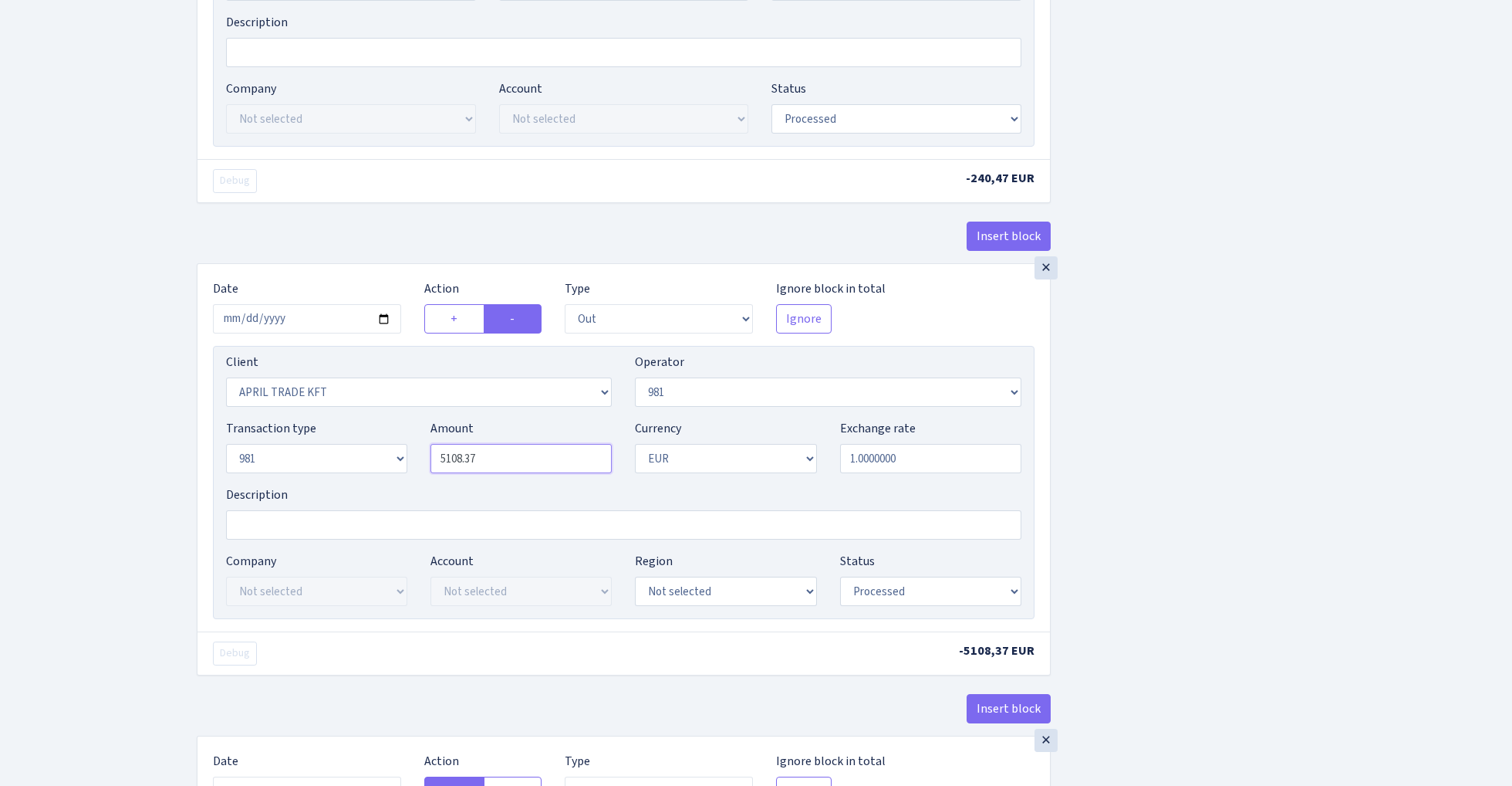
paste input "6499.1"
type input "6,499.17"
click at [1244, 365] on div "Insert block × Date [DATE] Action + - Type --- In Out Commission Field required…" at bounding box center [843, 277] width 1315 height 1867
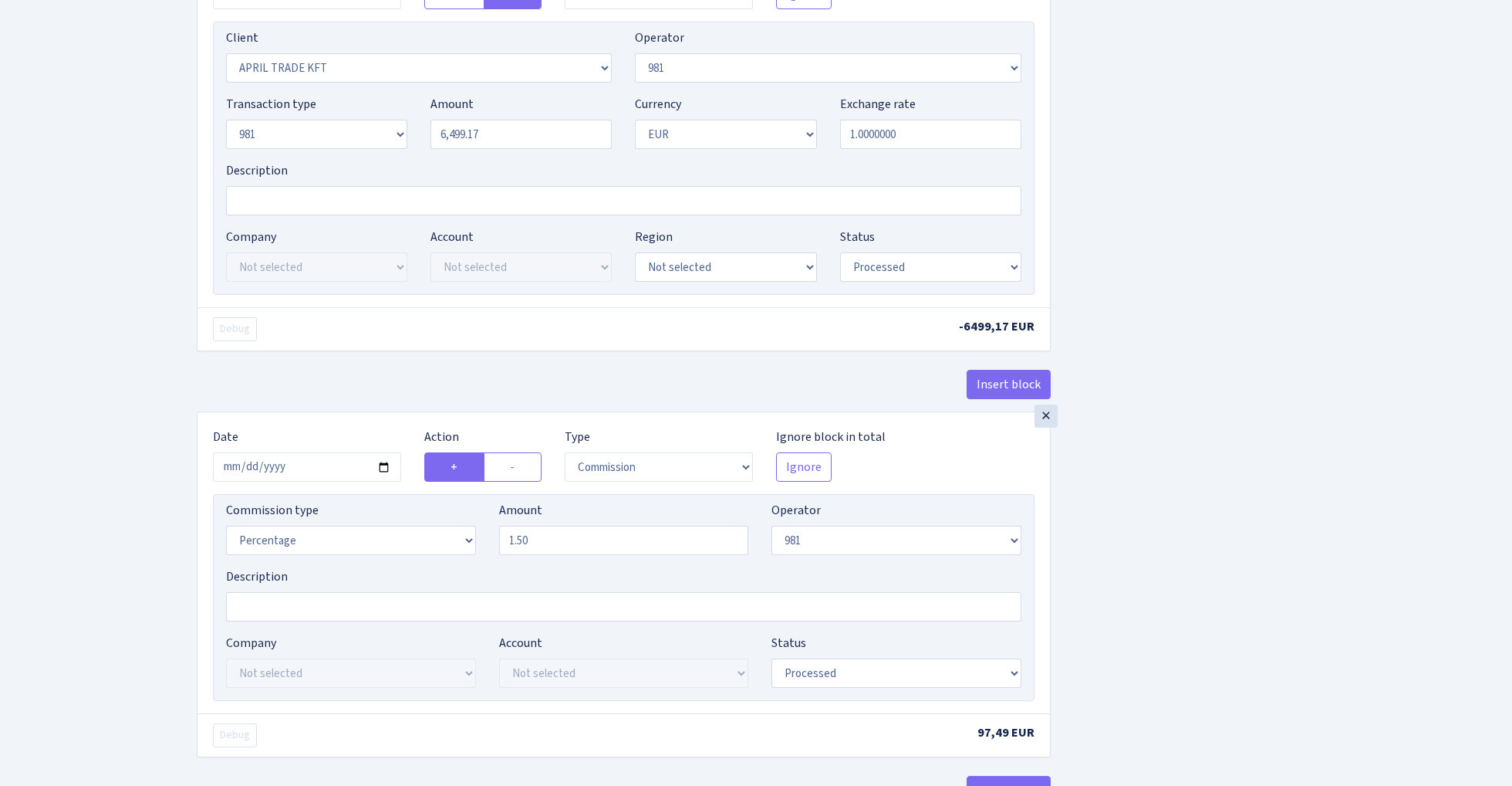
scroll to position [1116, 0]
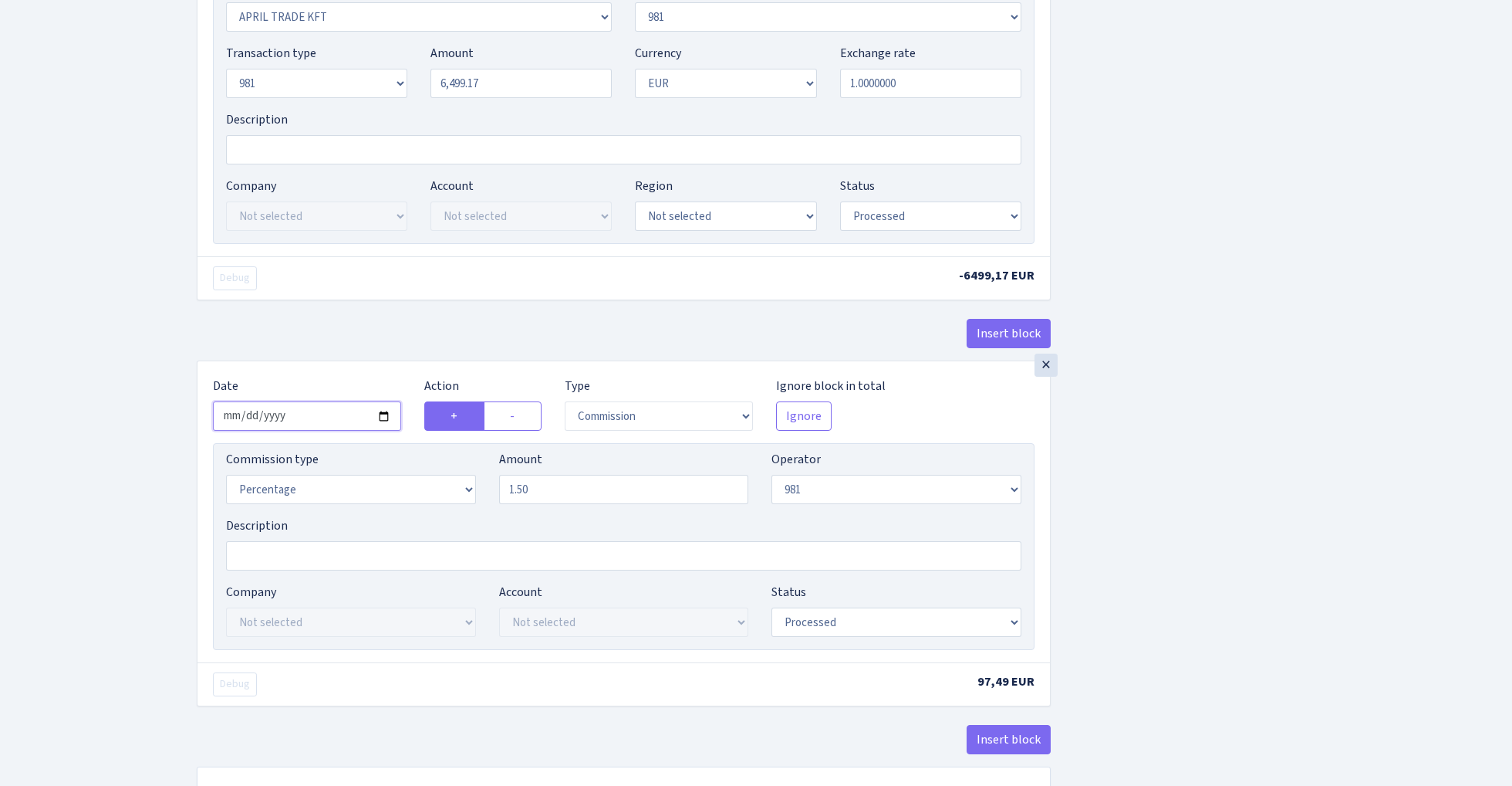
click at [304, 415] on input "2025-10-08" at bounding box center [307, 416] width 188 height 29
type input "[DATE]"
click at [367, 337] on div "Insert block" at bounding box center [623, 339] width 854 height 42
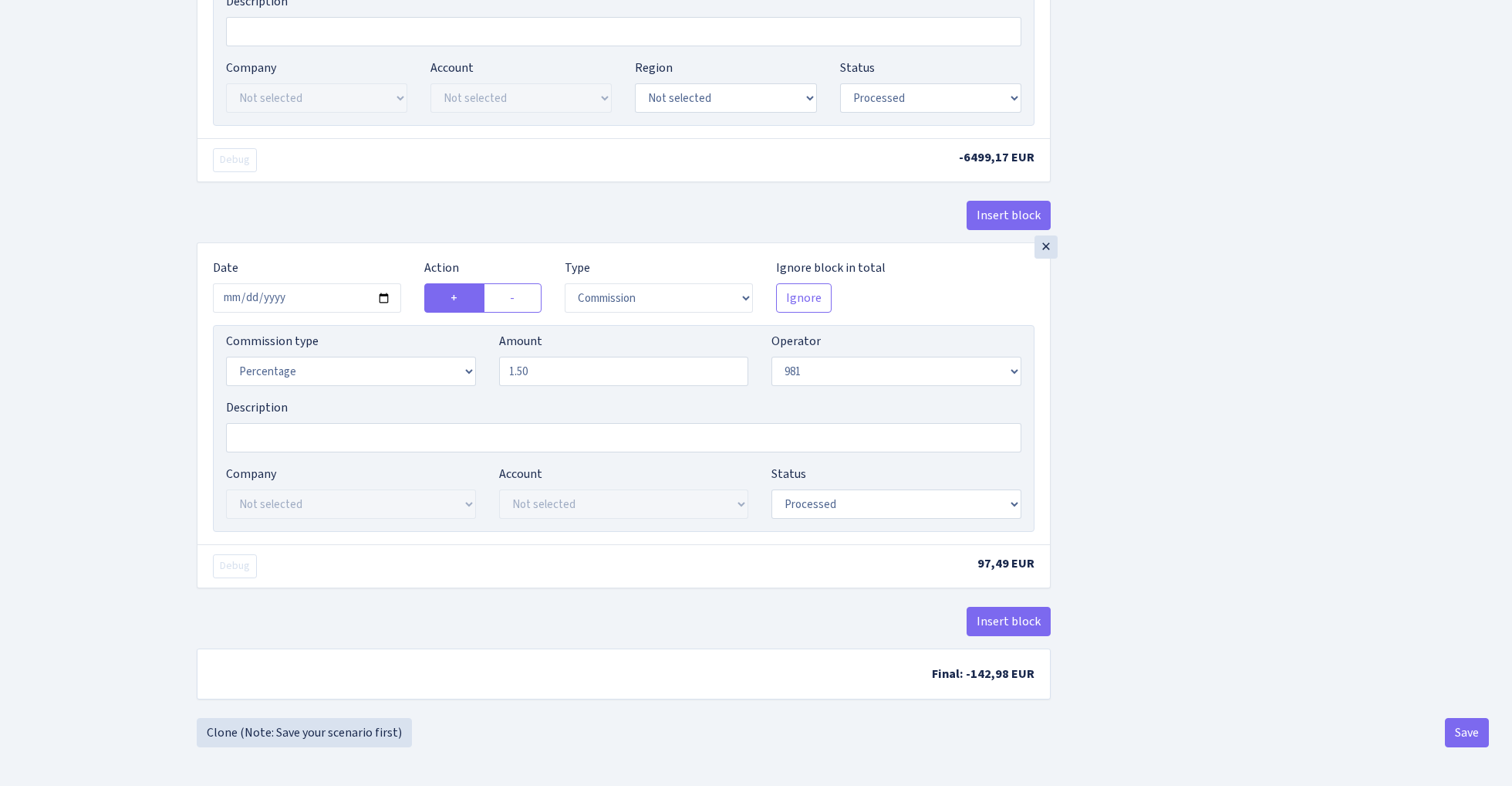
scroll to position [1243, 0]
click at [1463, 731] on button "Save" at bounding box center [1466, 733] width 44 height 29
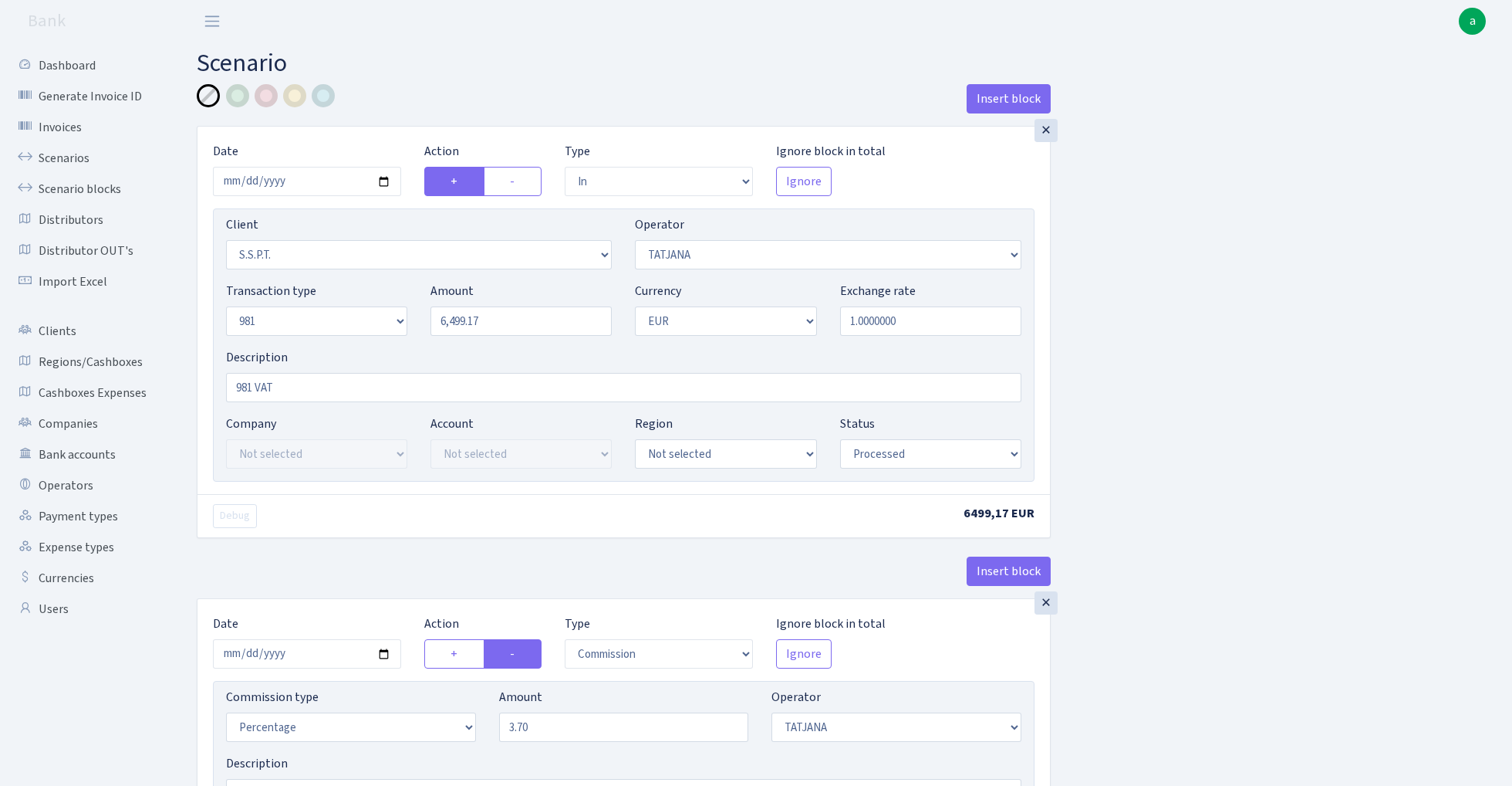
select select "in"
select select "2485"
select select "272"
select select "8"
select select "1"
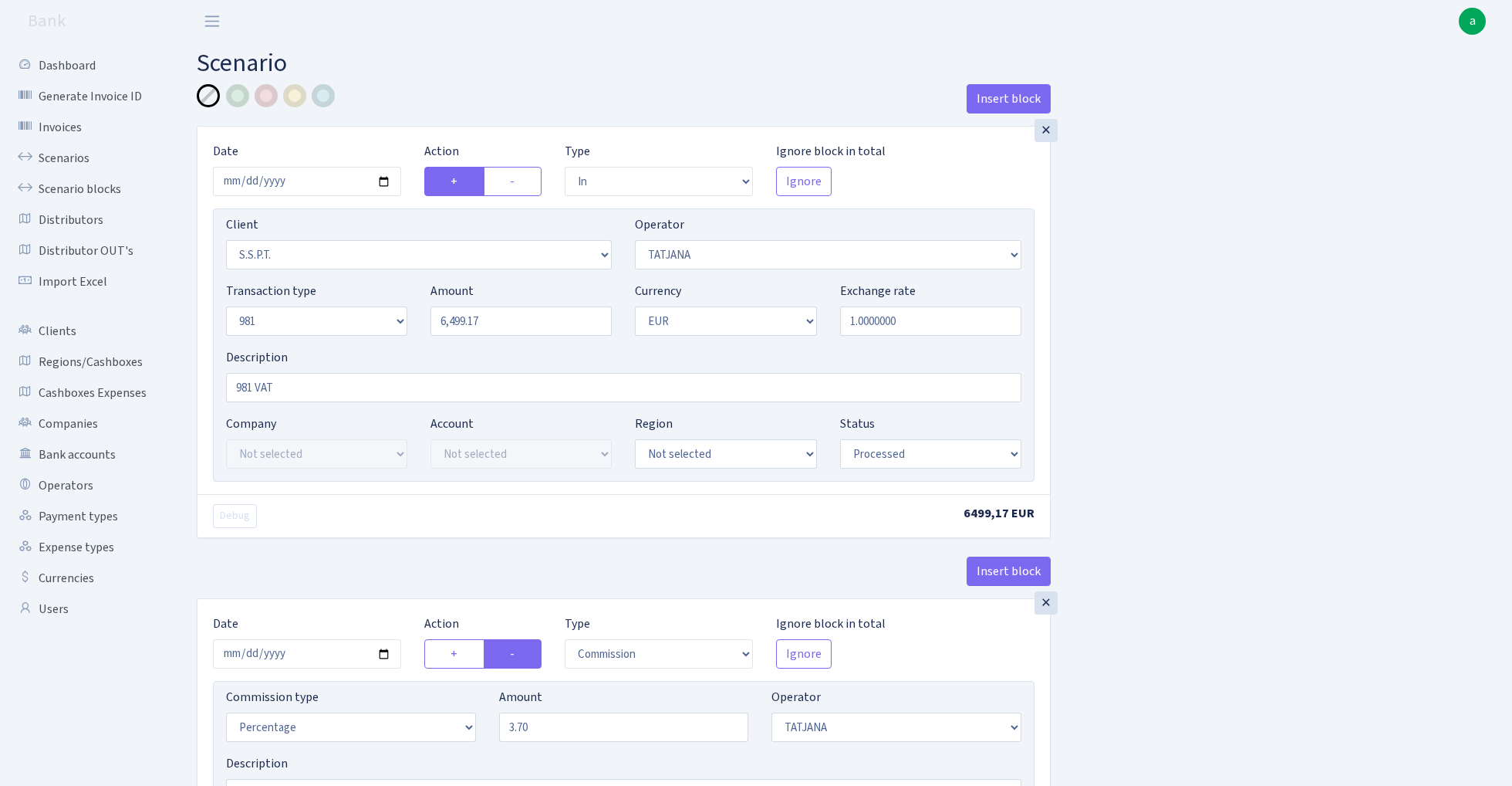
select select "processed"
select select "commission"
select select "272"
select select "processed"
select select "out"
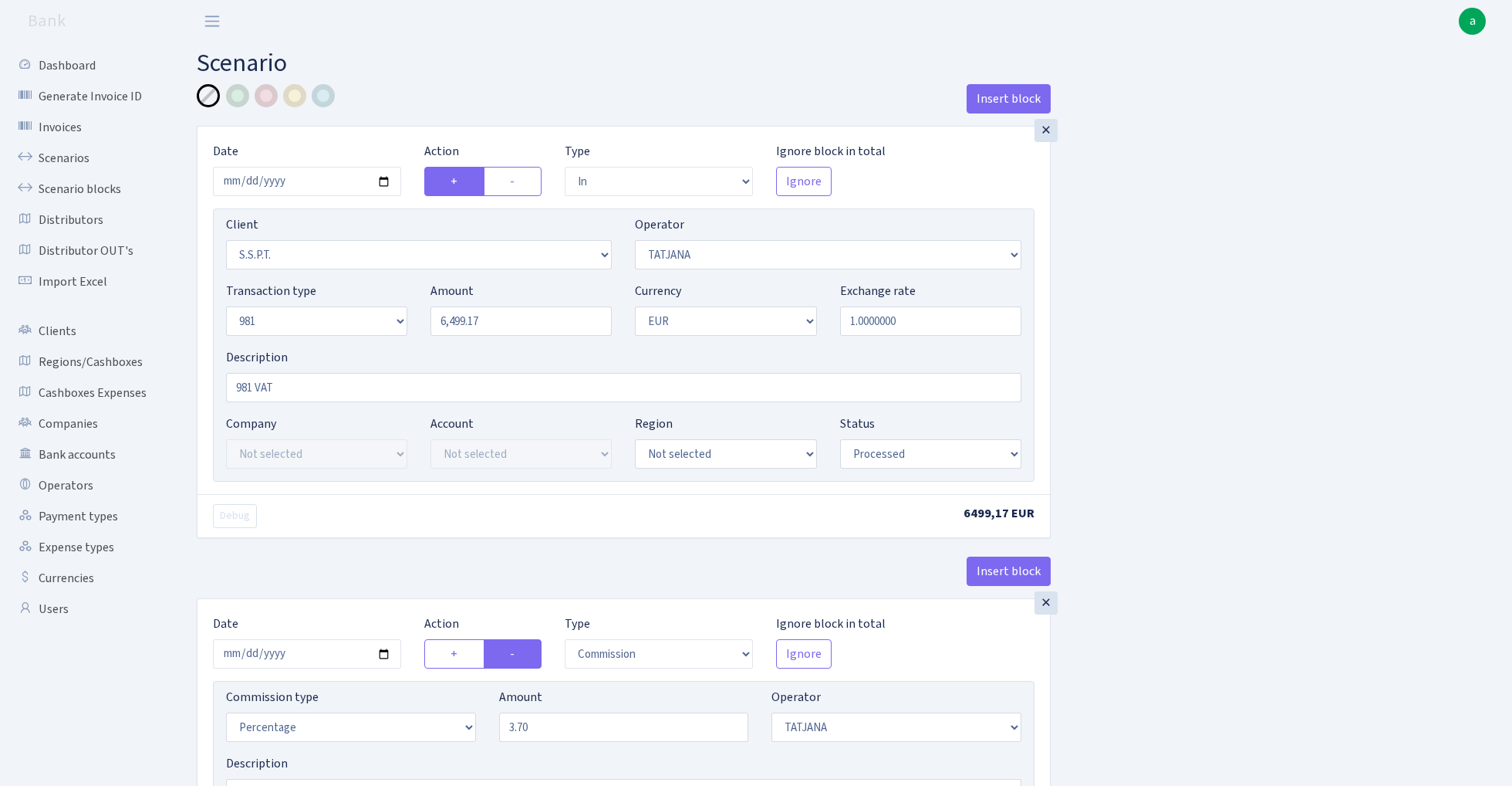
select select "2448"
select select "61"
select select "8"
select select "1"
select select "processed"
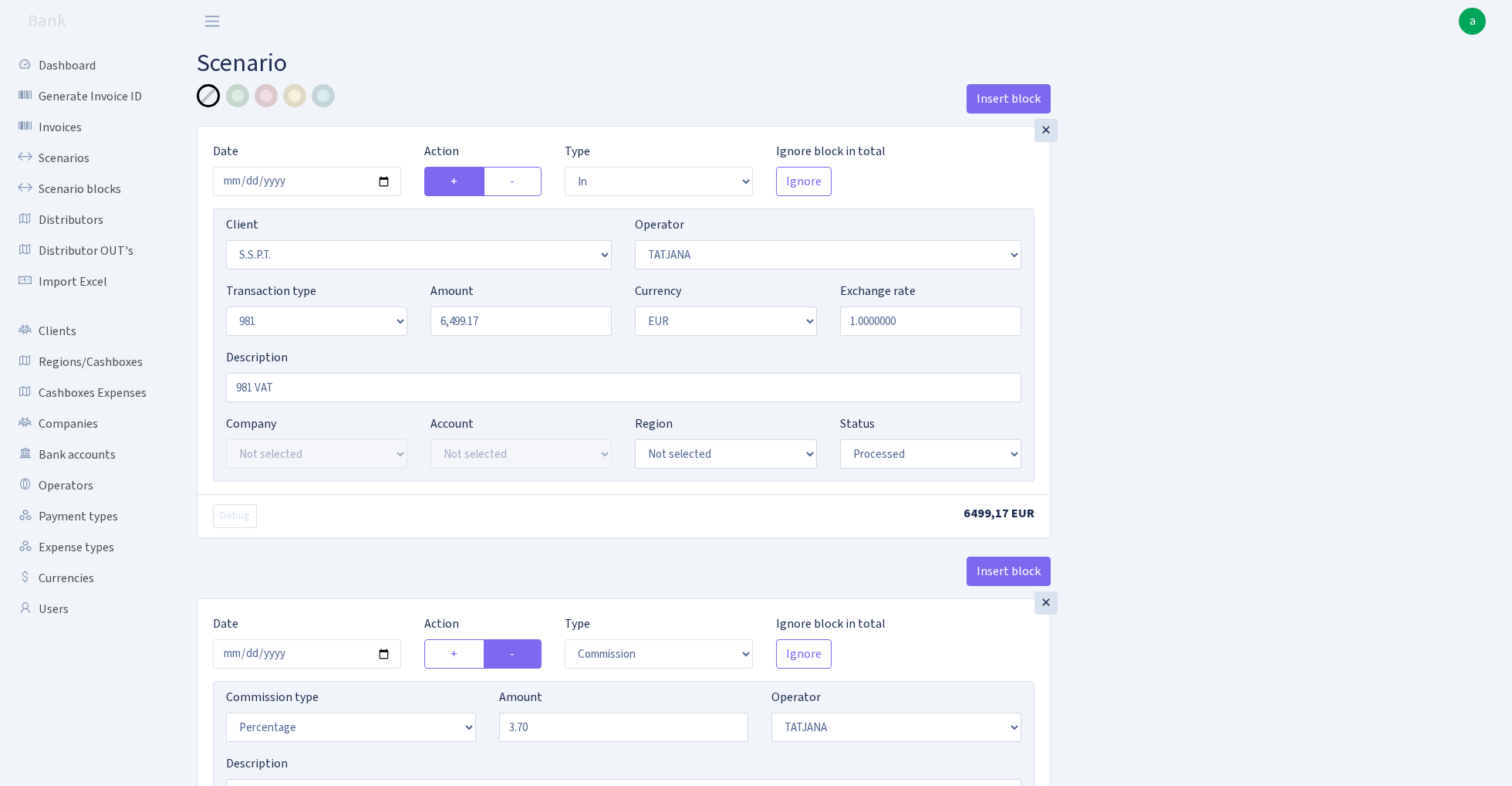
select select "commission"
select select "61"
select select "processed"
click at [75, 157] on link "Scenarios" at bounding box center [84, 158] width 154 height 31
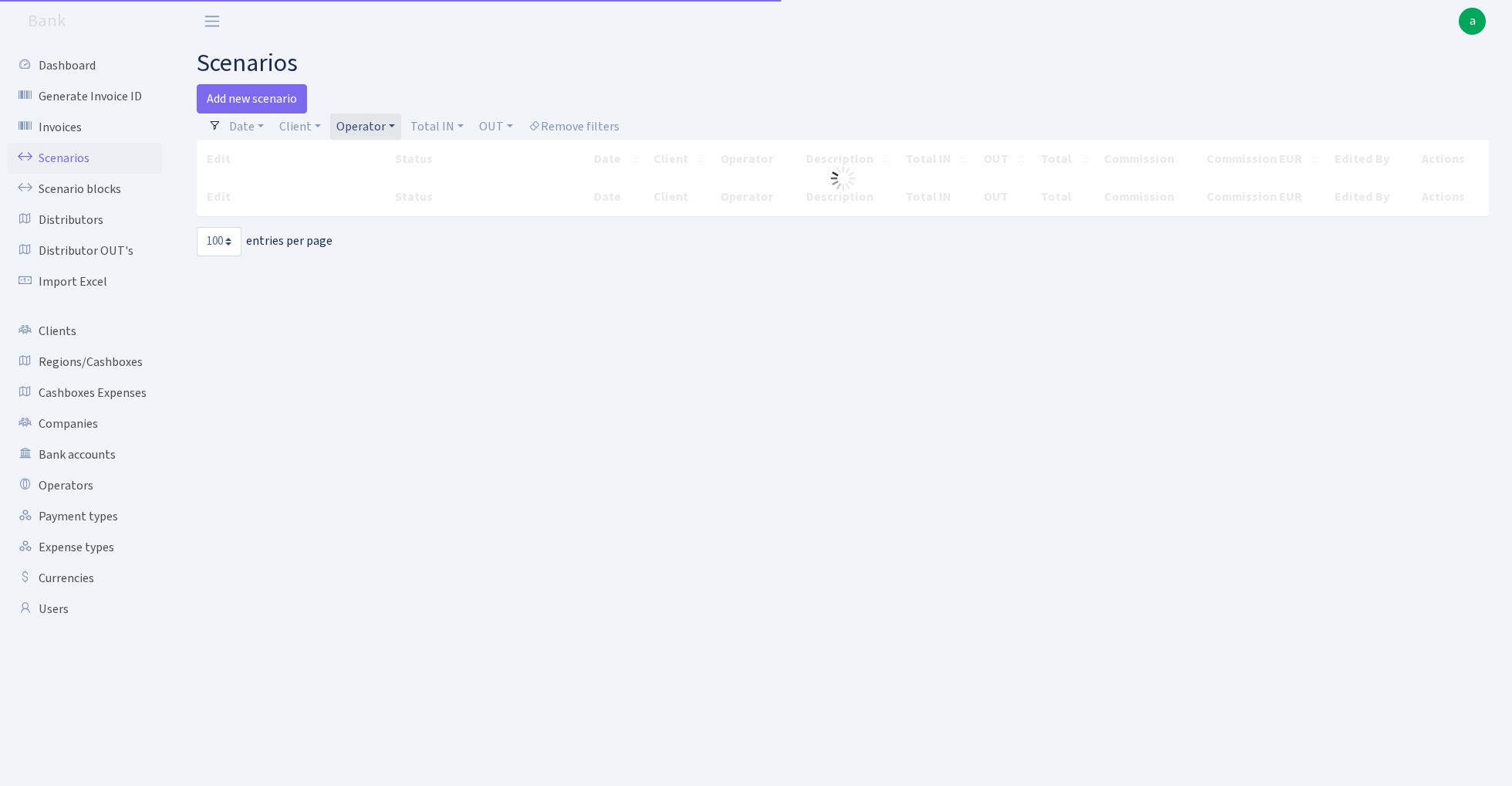
select select "100"
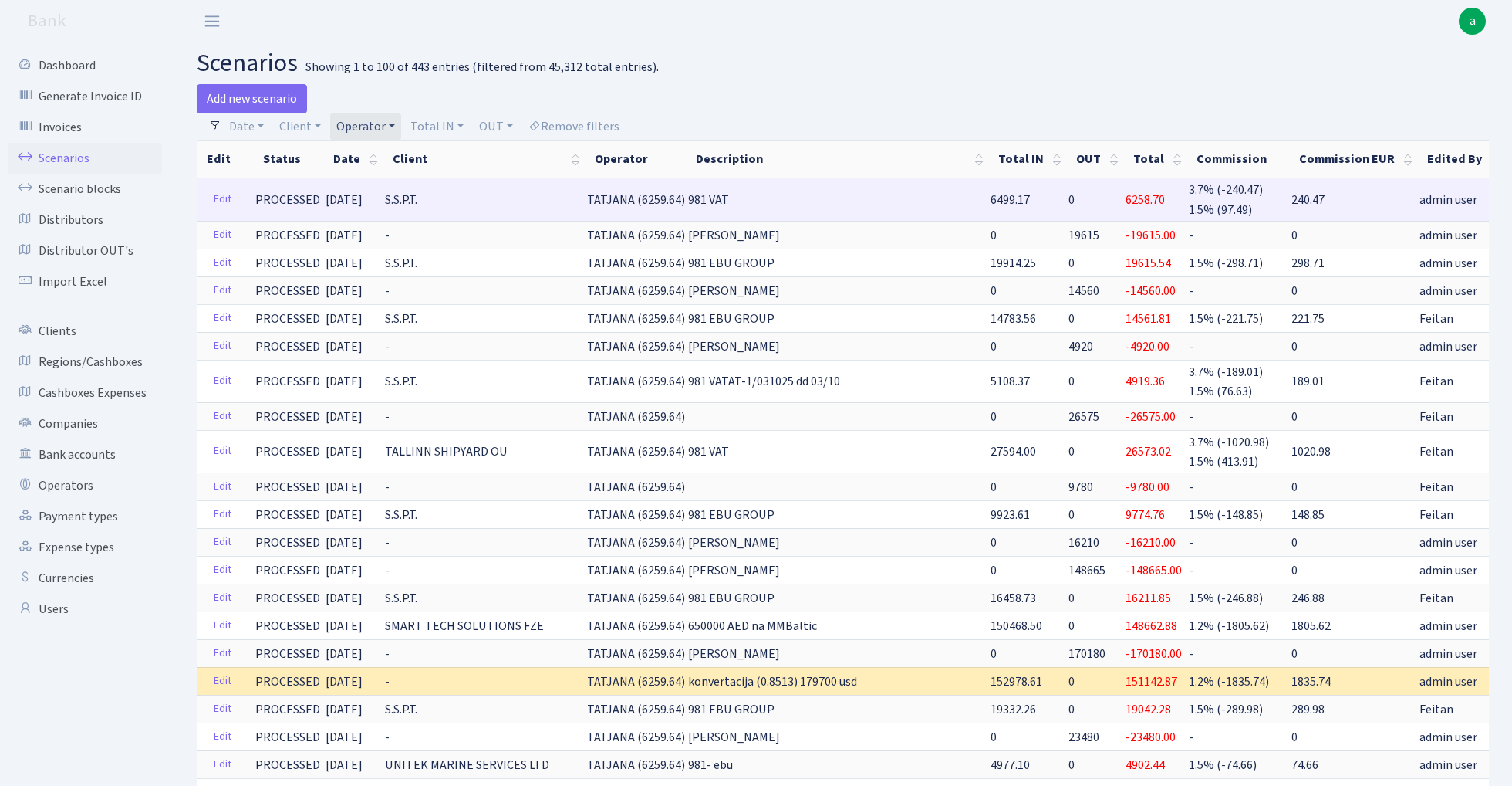
drag, startPoint x: 572, startPoint y: 201, endPoint x: 645, endPoint y: 201, distance: 73.0
click at [645, 201] on span "TATJANA (6259.64)" at bounding box center [636, 199] width 98 height 17
copy span "TATJANA (6259"
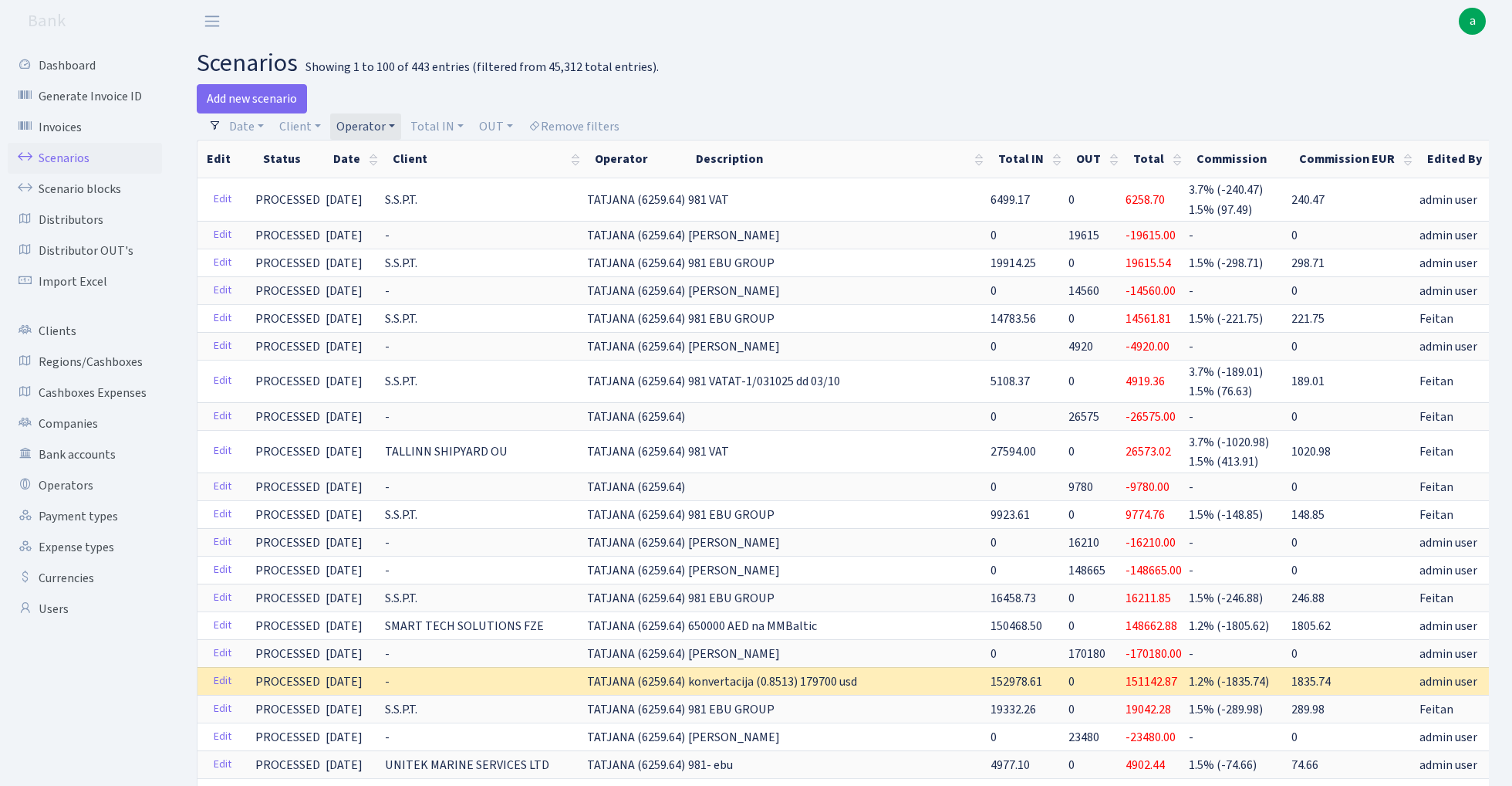
click at [373, 119] on link "Operator" at bounding box center [365, 126] width 71 height 26
click at [367, 180] on input "search" at bounding box center [391, 182] width 114 height 24
type input "uldi"
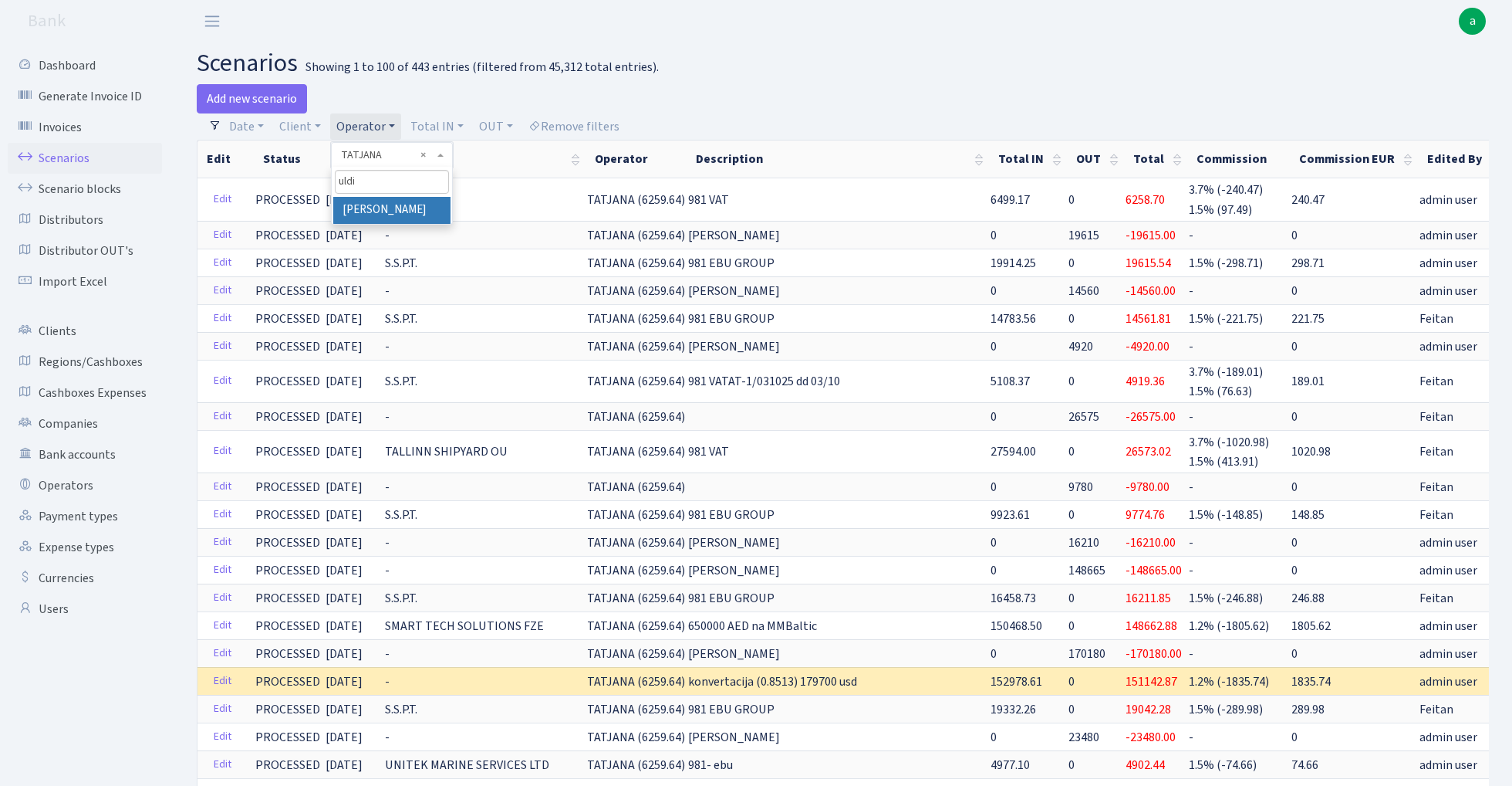
click at [400, 213] on li "[PERSON_NAME]" at bounding box center [391, 211] width 117 height 27
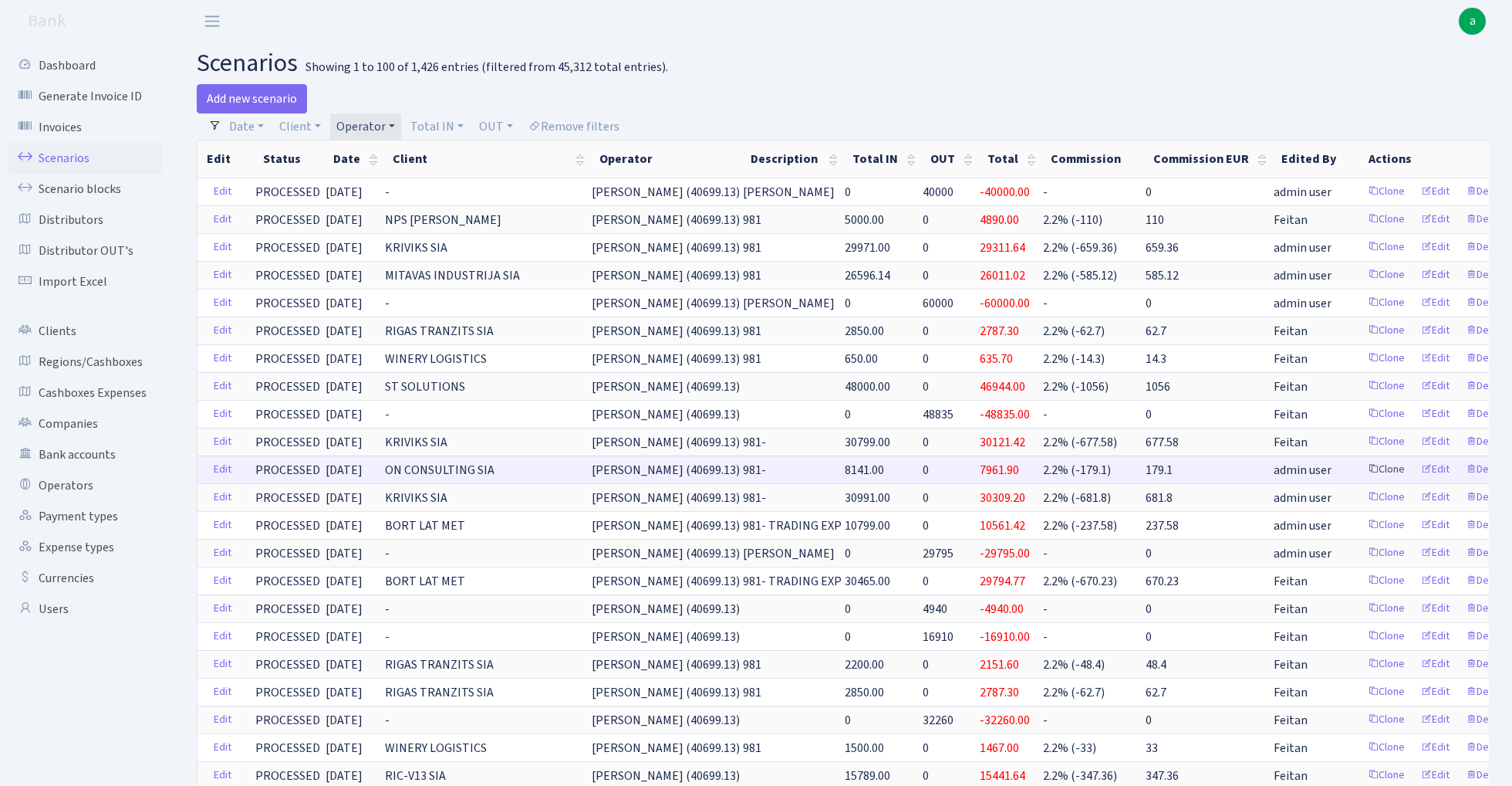
click at [1361, 469] on link "Clone" at bounding box center [1386, 469] width 50 height 24
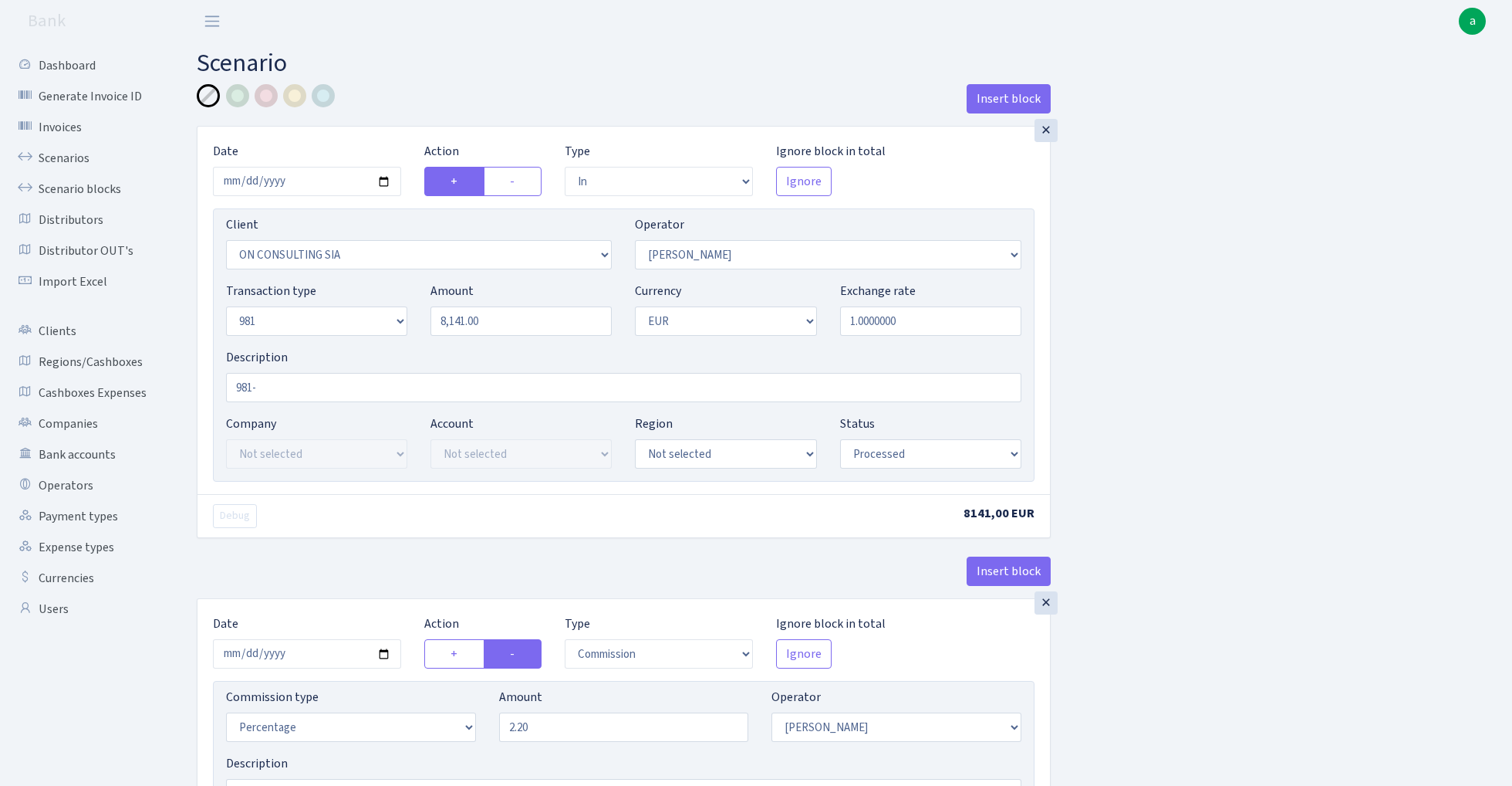
select select "in"
select select "3146"
select select "14"
select select "8"
select select "1"
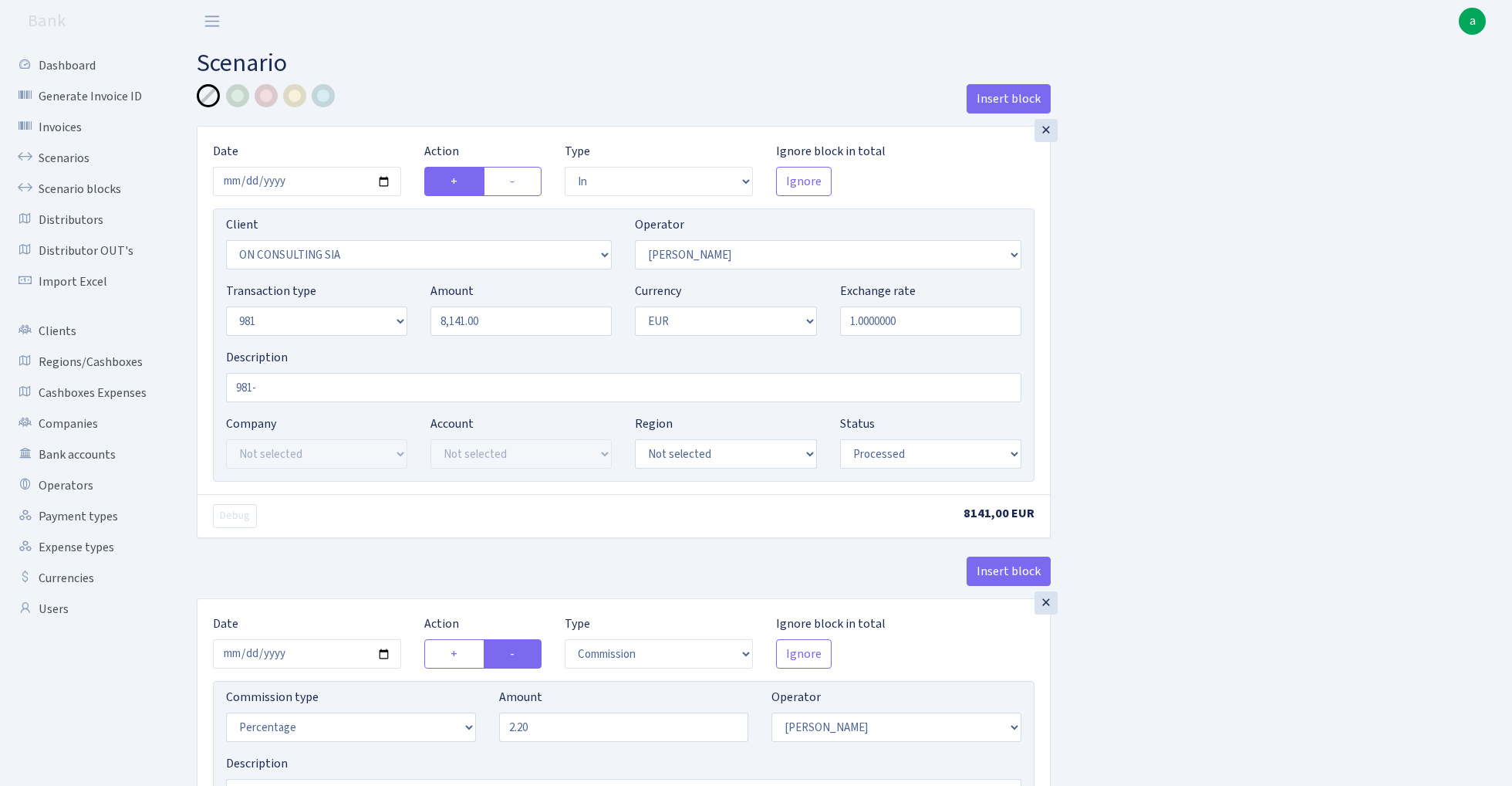
select select "processed"
select select "commission"
select select "14"
select select "processed"
select select "out"
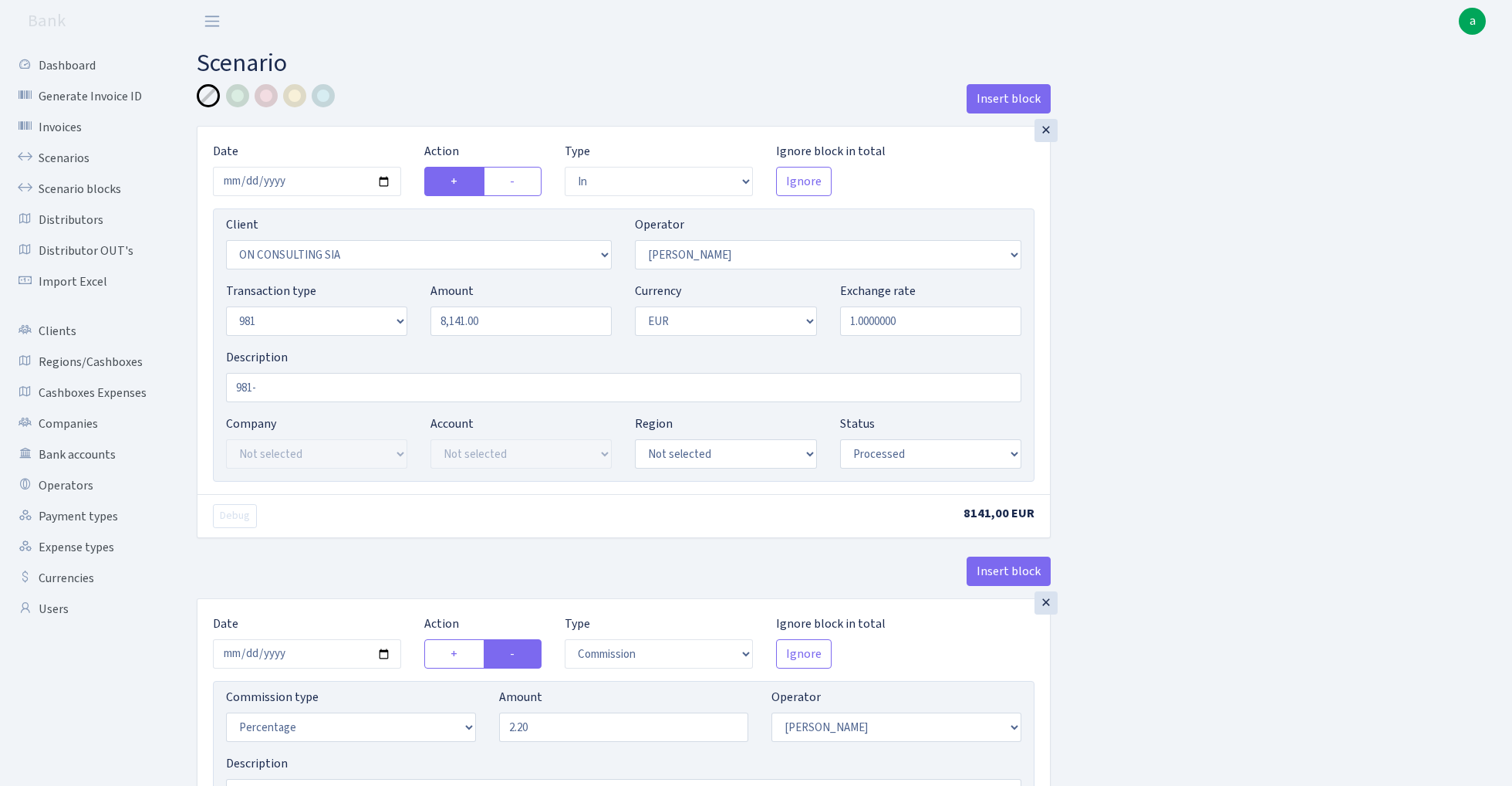
select select "2781"
select select "61"
select select "8"
select select "1"
select select "processed"
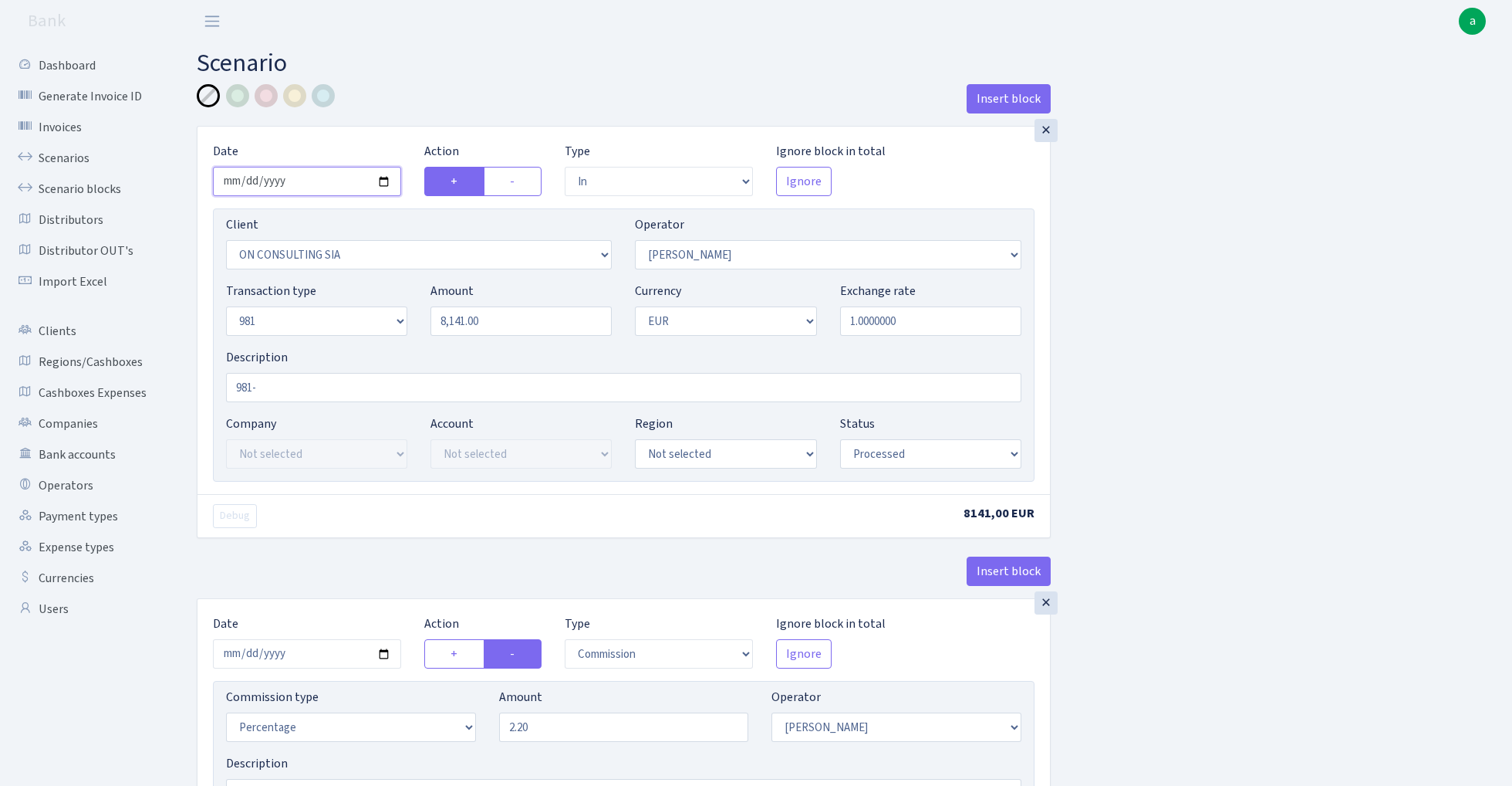
click at [301, 177] on input "2025-10-08" at bounding box center [307, 182] width 188 height 29
type input "[DATE]"
click at [437, 119] on div "Insert block" at bounding box center [623, 105] width 854 height 42
click at [504, 323] on input "8141.00" at bounding box center [521, 321] width 182 height 29
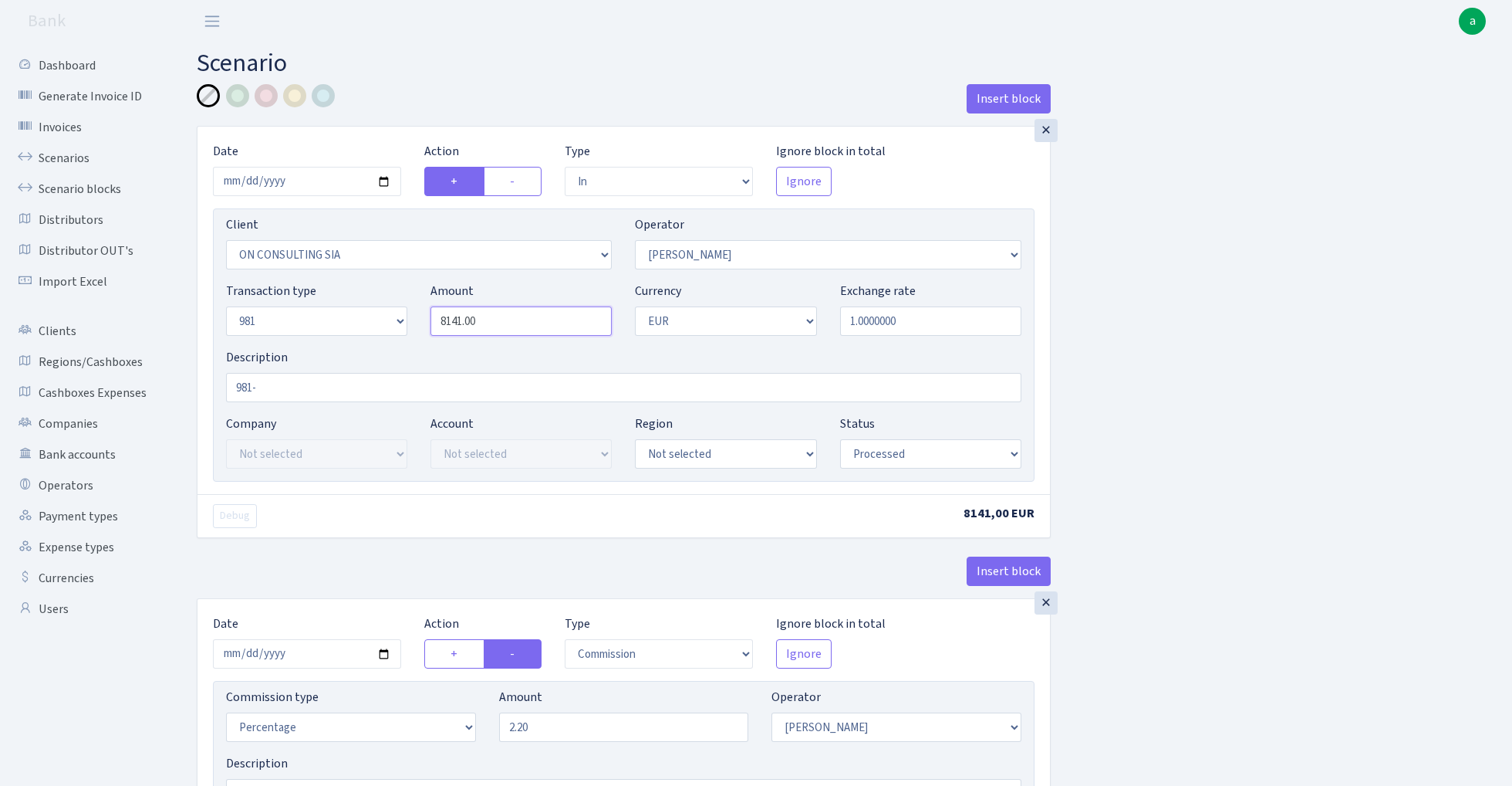
paste input "5981"
type input "5,981.00"
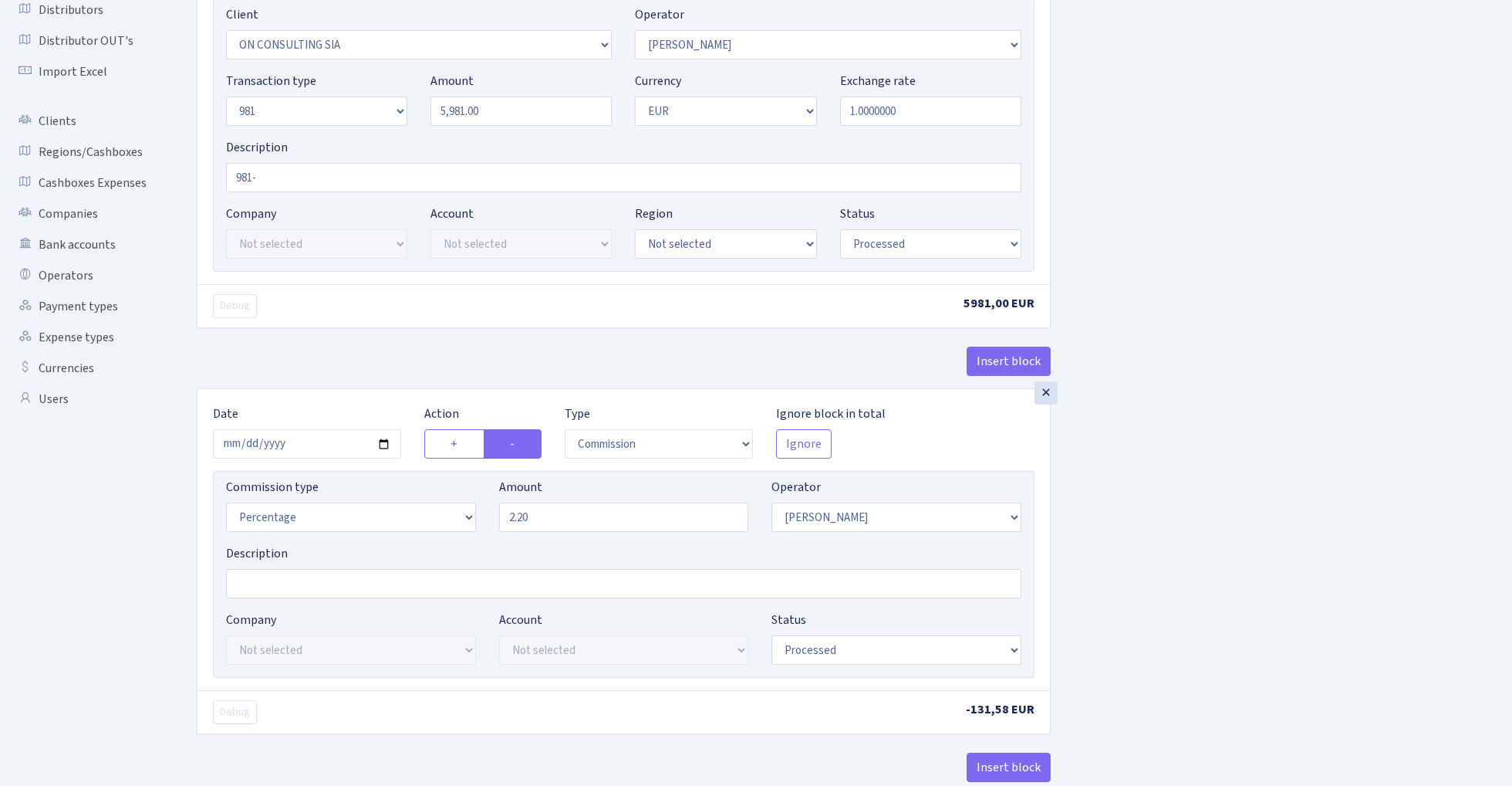
scroll to position [351, 0]
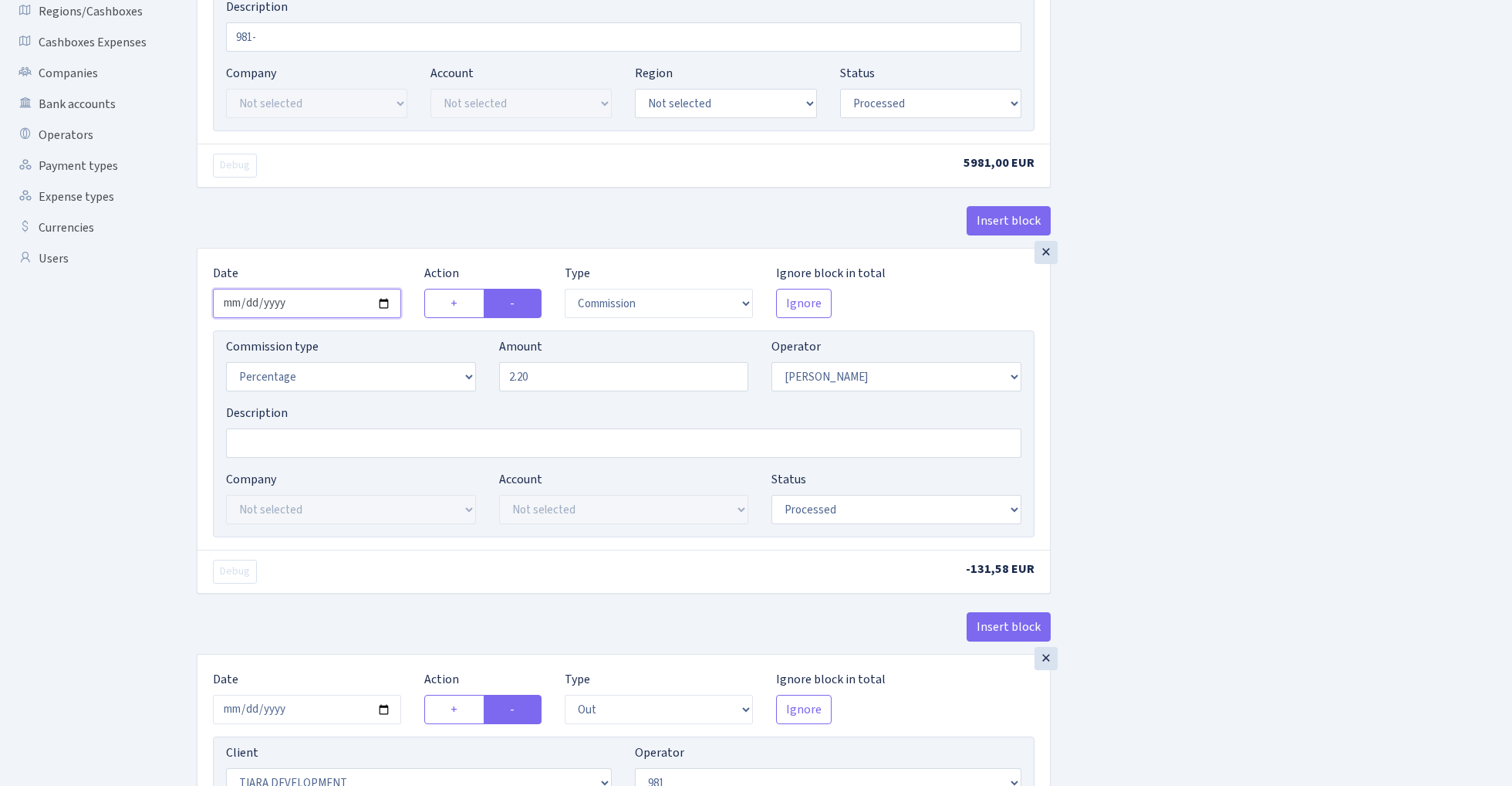
click at [317, 305] on input "2025-10-08" at bounding box center [307, 303] width 188 height 29
type input "[DATE]"
click at [350, 268] on div "Date 2025-10-15" at bounding box center [307, 291] width 212 height 54
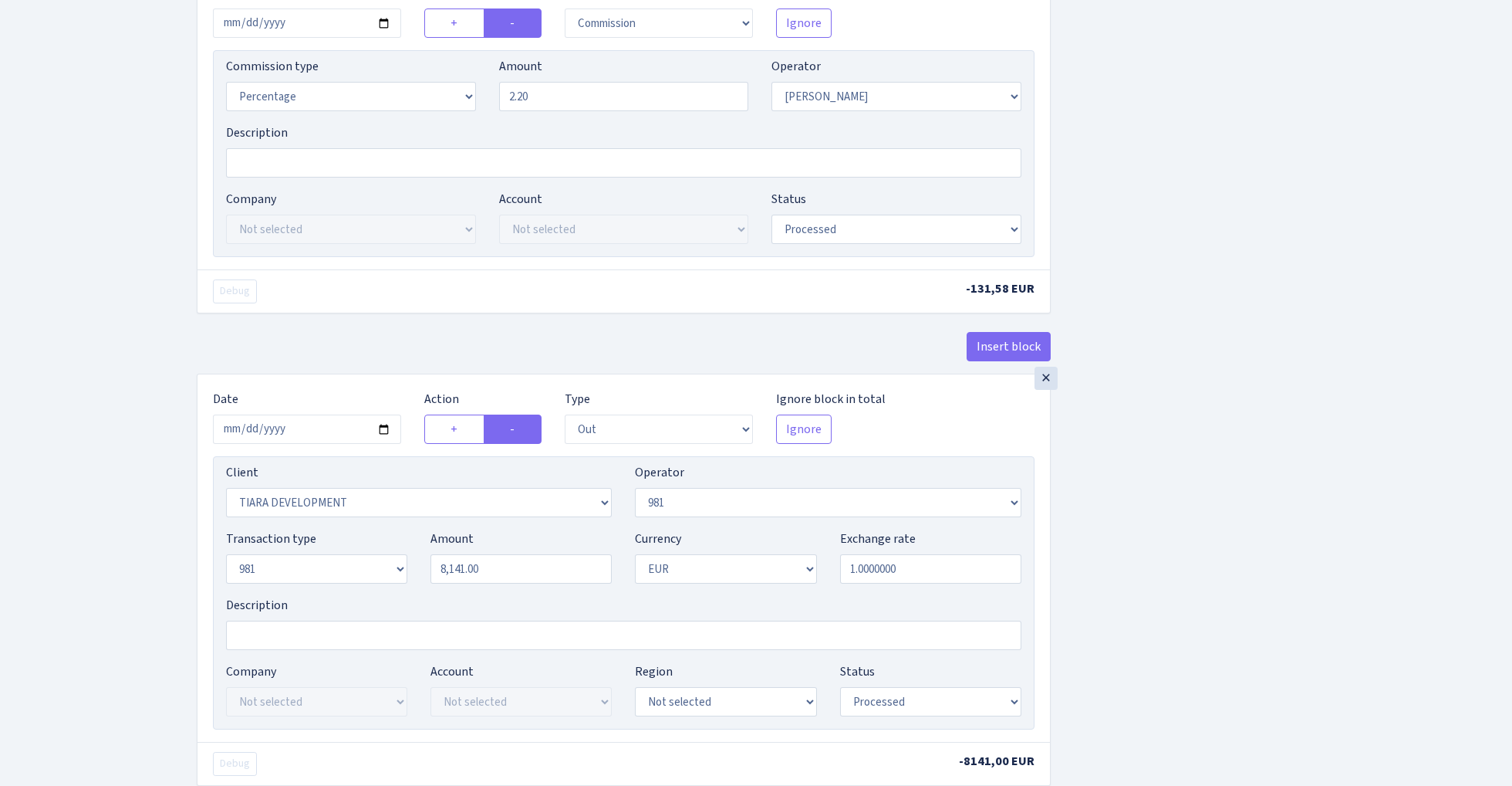
scroll to position [659, 0]
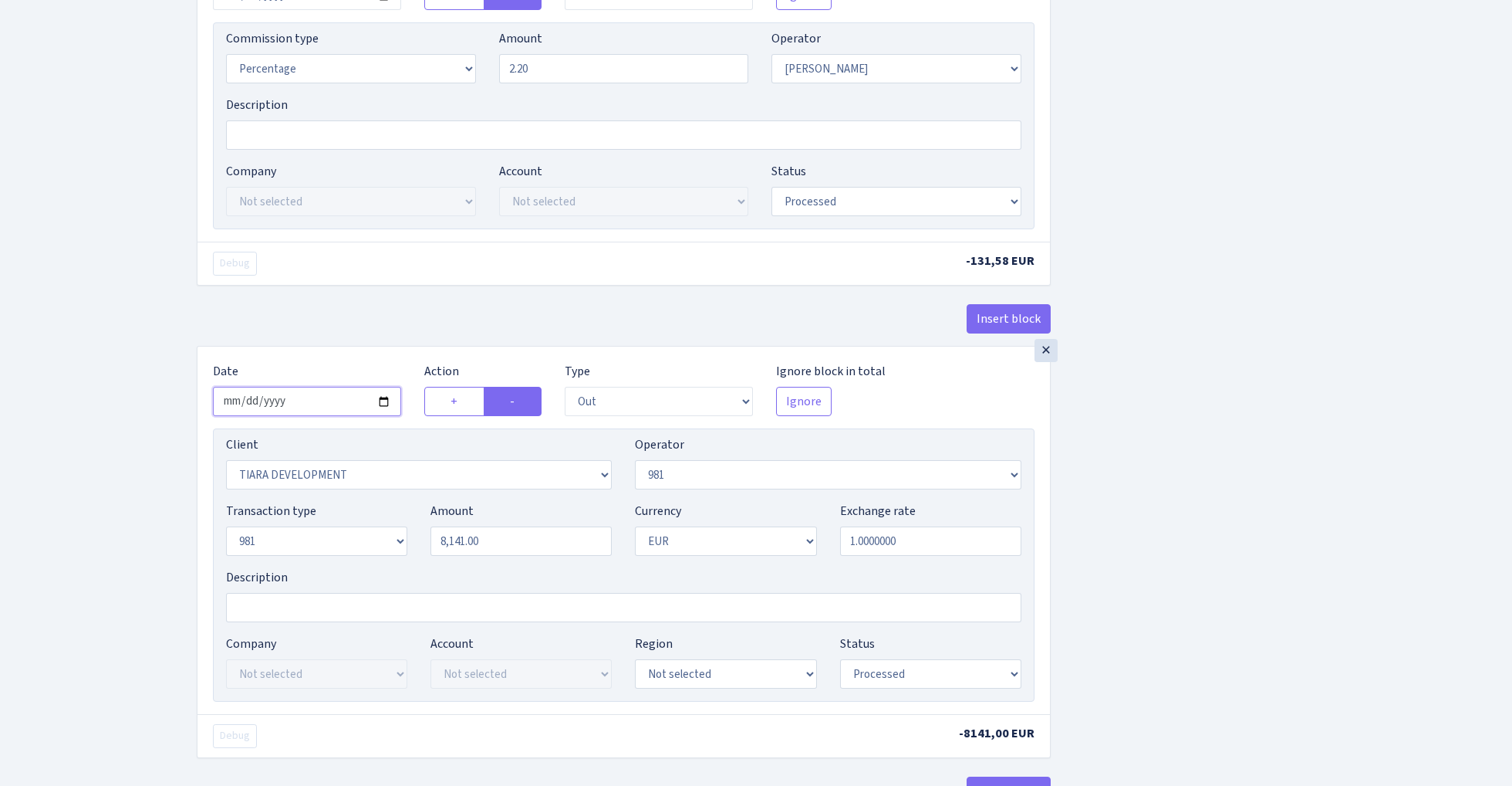
click at [299, 408] on input "2025-10-08" at bounding box center [307, 401] width 188 height 29
type input "[DATE]"
click at [384, 294] on div "× Date 2025-10-15 Action + - Type --- In Out Commission Field required. Ignore …" at bounding box center [623, 143] width 854 height 406
click at [542, 547] on input "8141.00" at bounding box center [521, 541] width 182 height 29
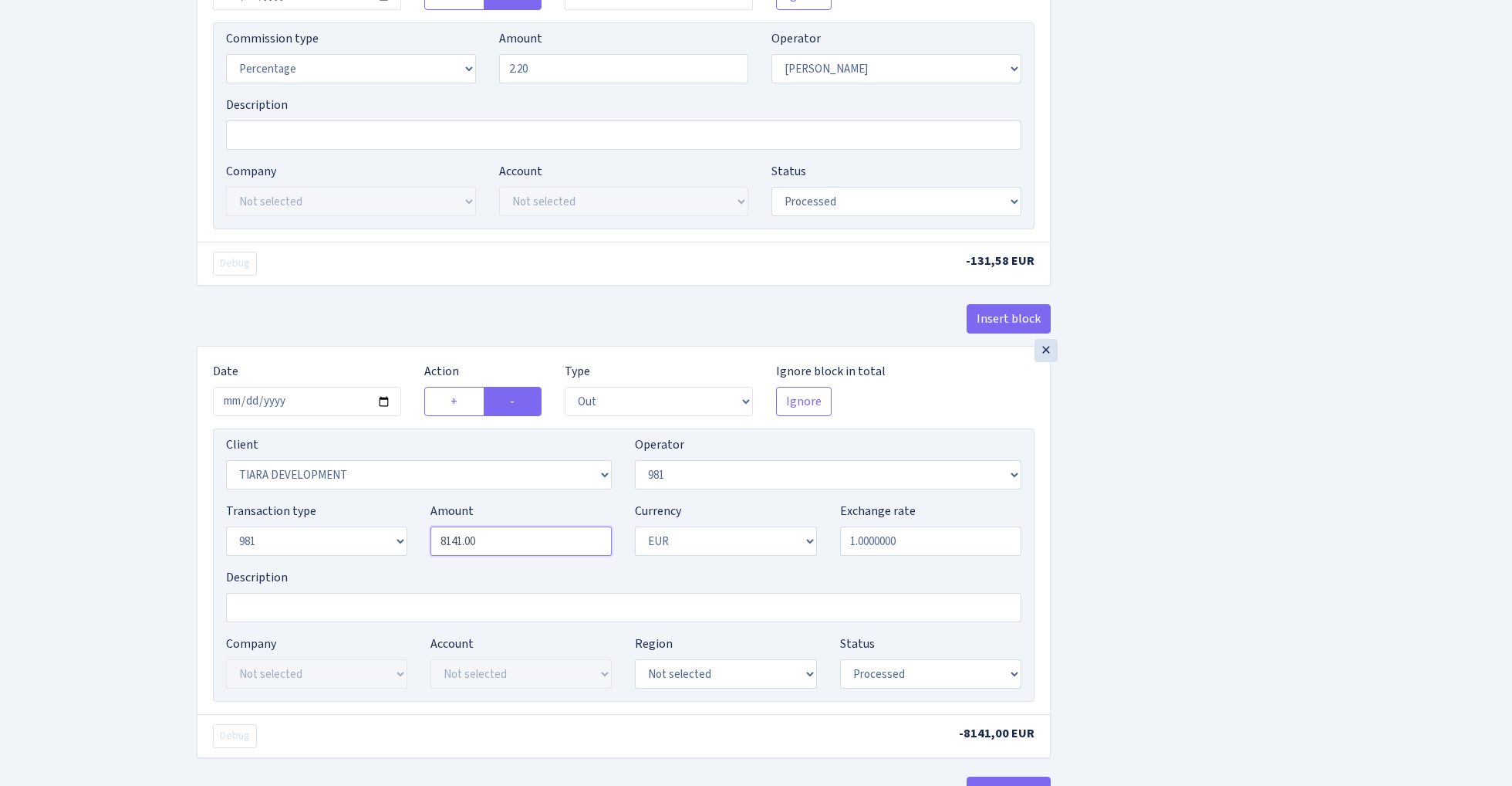
paste input "5981"
type input "5,981.00"
click at [1195, 496] on div "Insert block × Date 2025-10-15 Action + - Type --- In Out Commission Field requ…" at bounding box center [843, 156] width 1315 height 1462
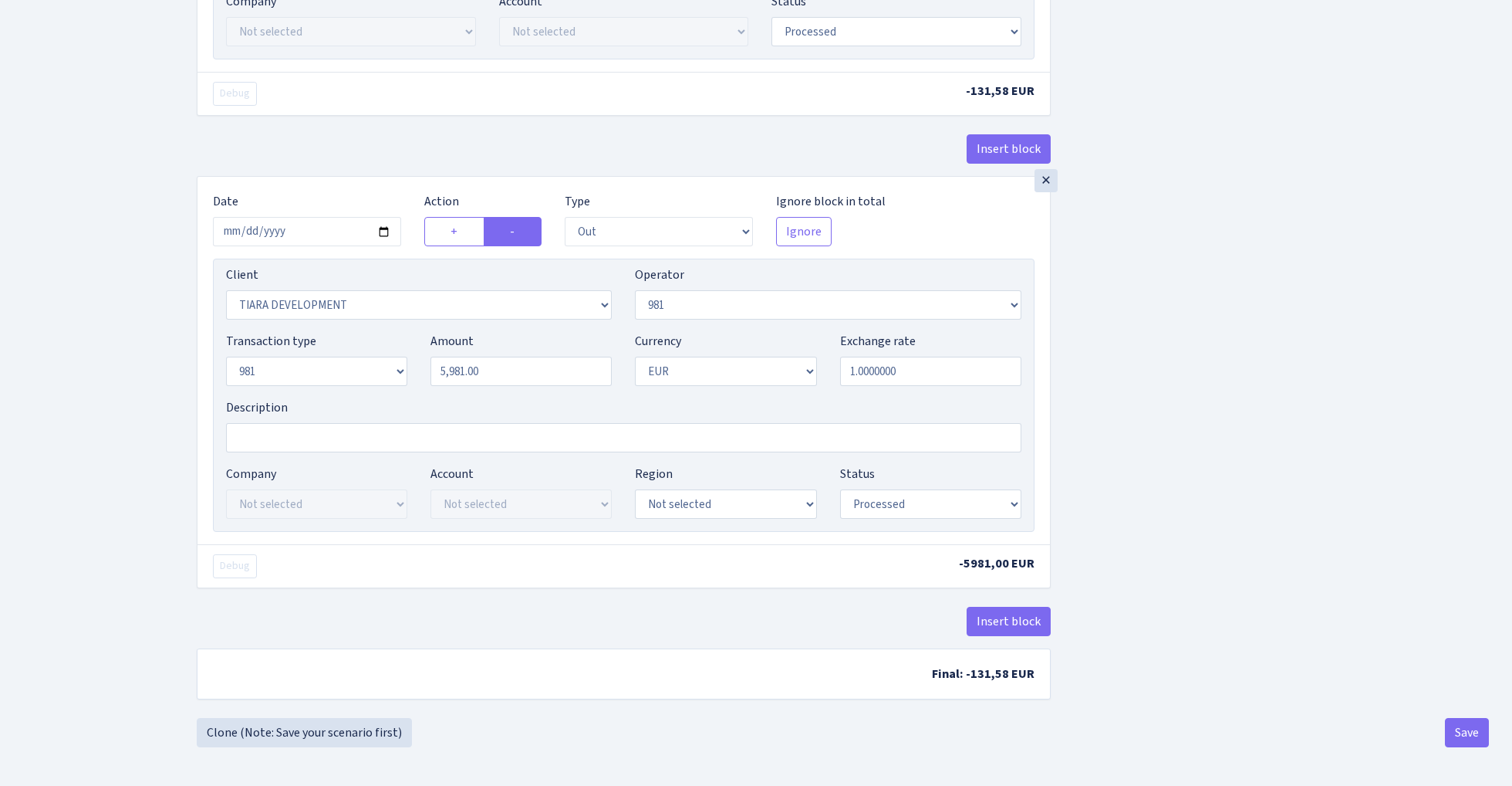
scroll to position [835, 0]
click at [1462, 743] on button "Save" at bounding box center [1466, 733] width 44 height 29
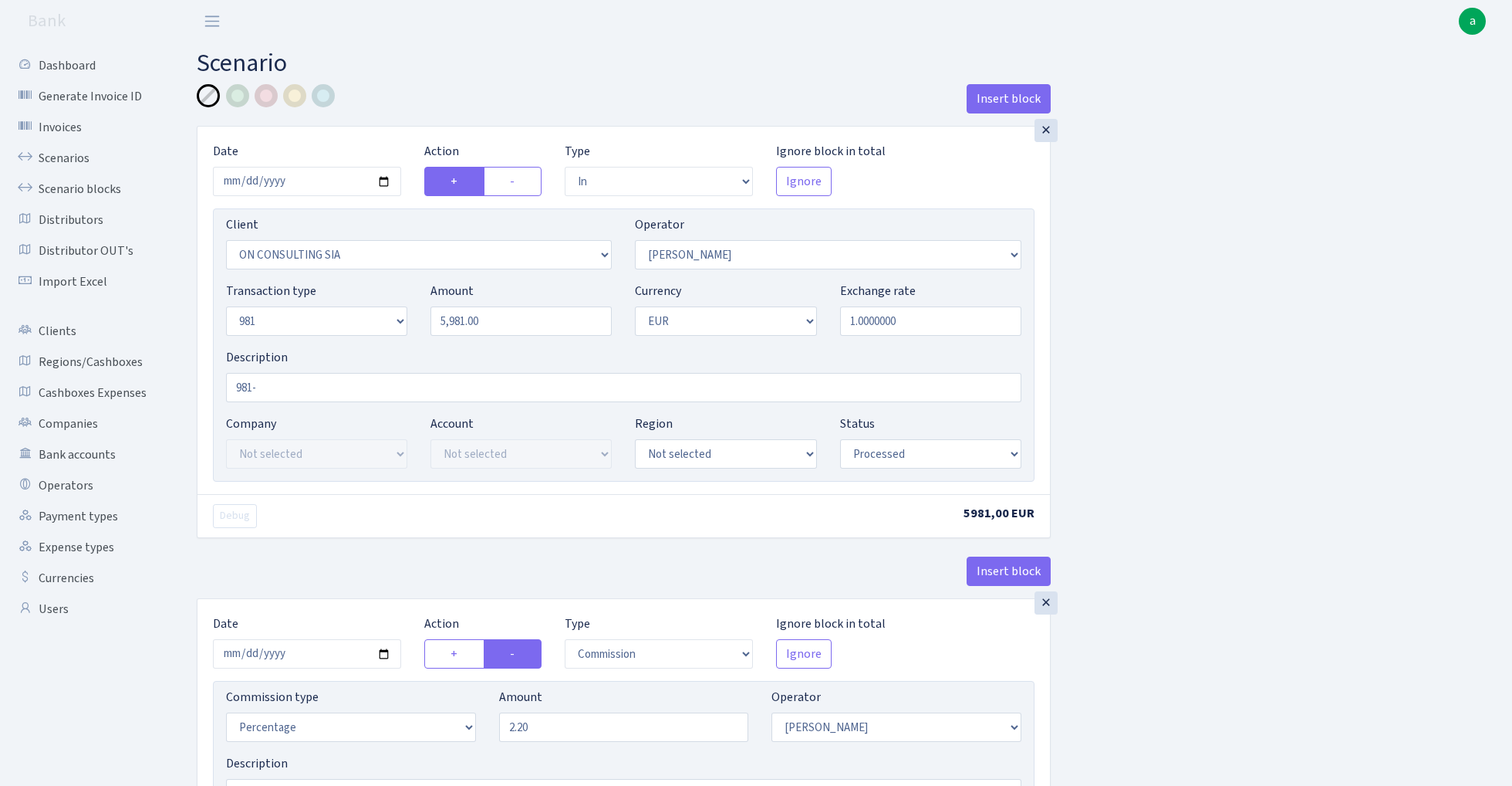
select select "in"
select select "3146"
select select "14"
select select "8"
select select "1"
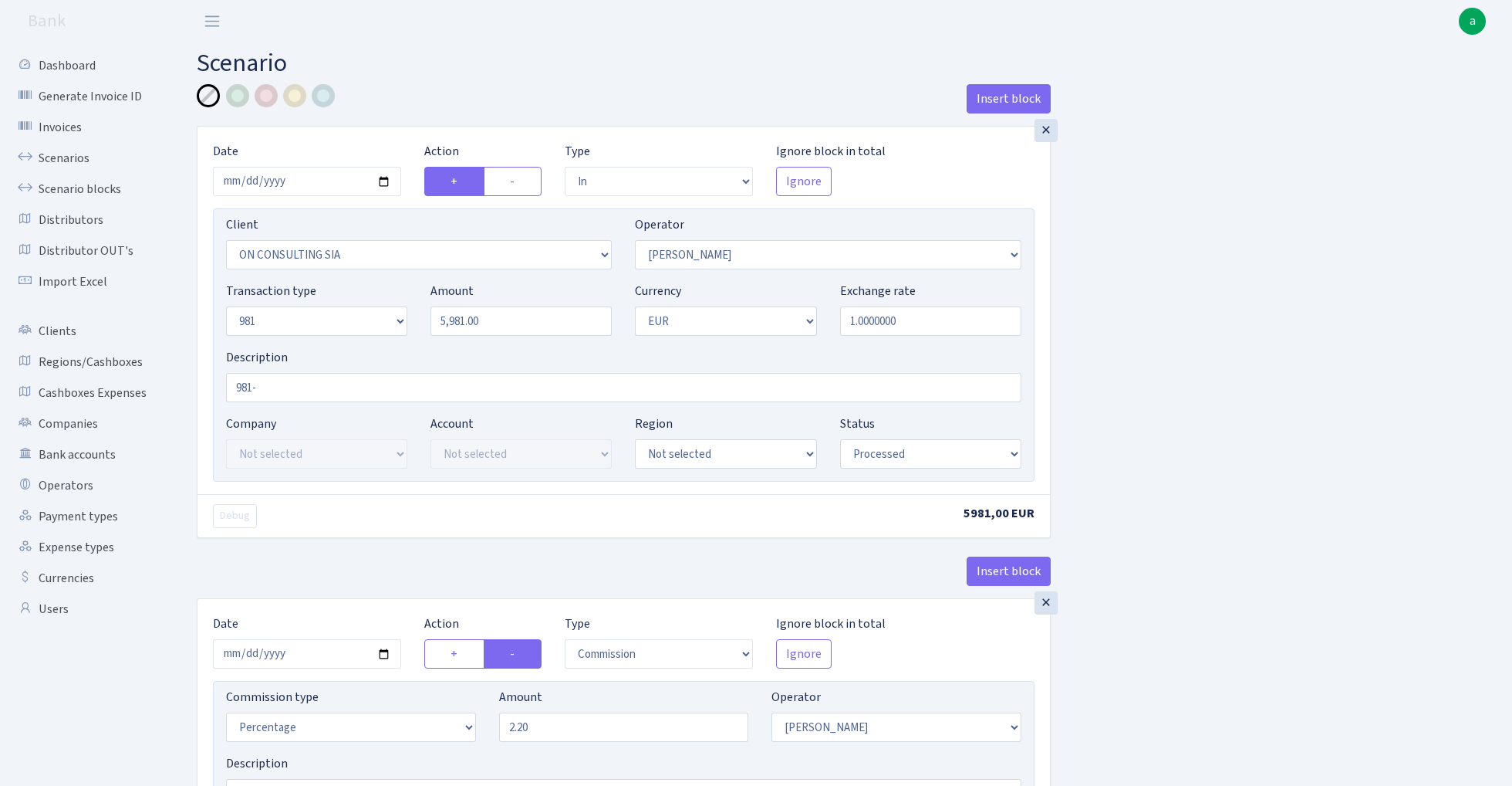
select select "processed"
select select "commission"
select select "14"
select select "processed"
select select "out"
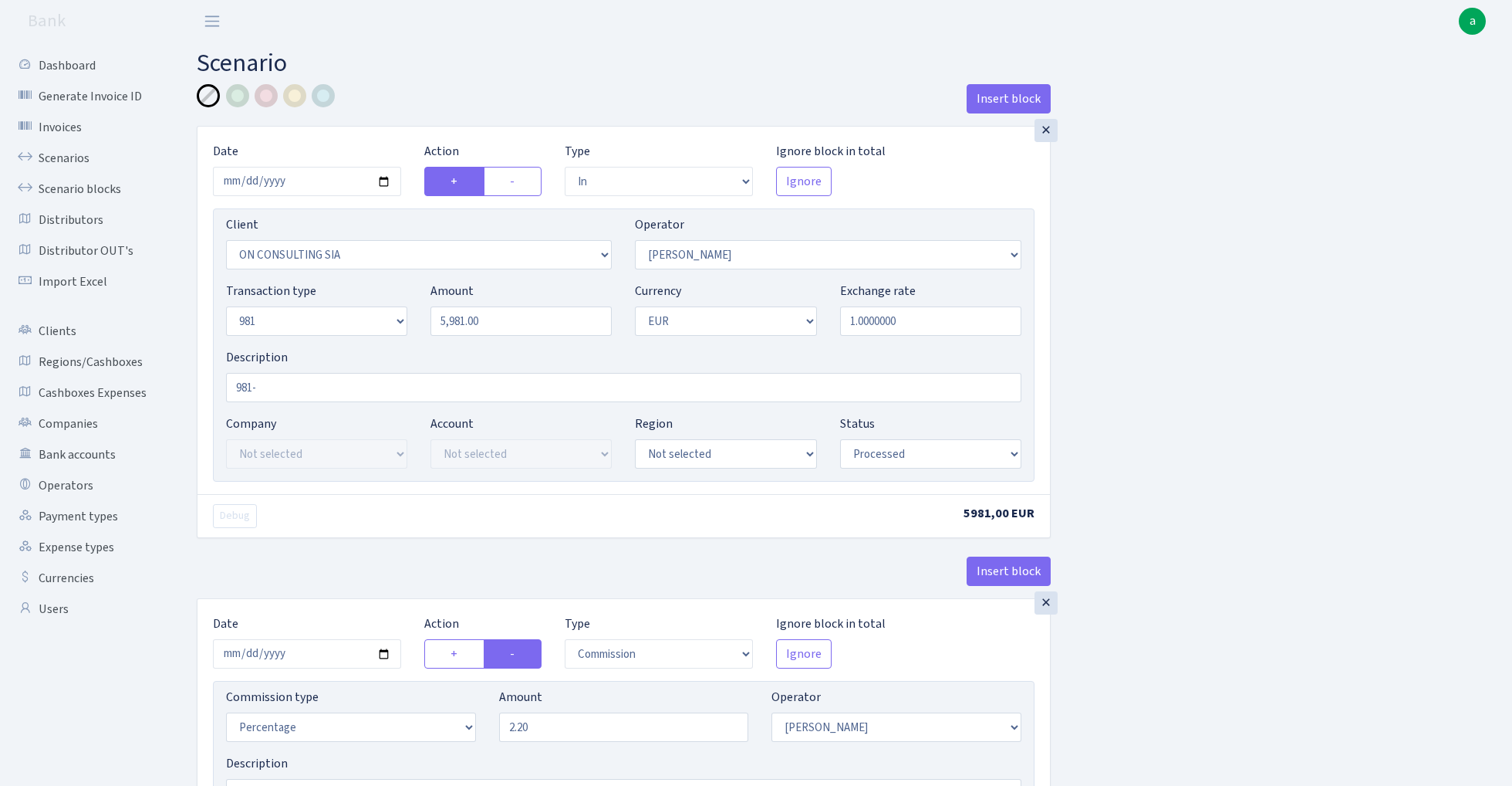
select select "2781"
select select "61"
select select "8"
select select "1"
select select "processed"
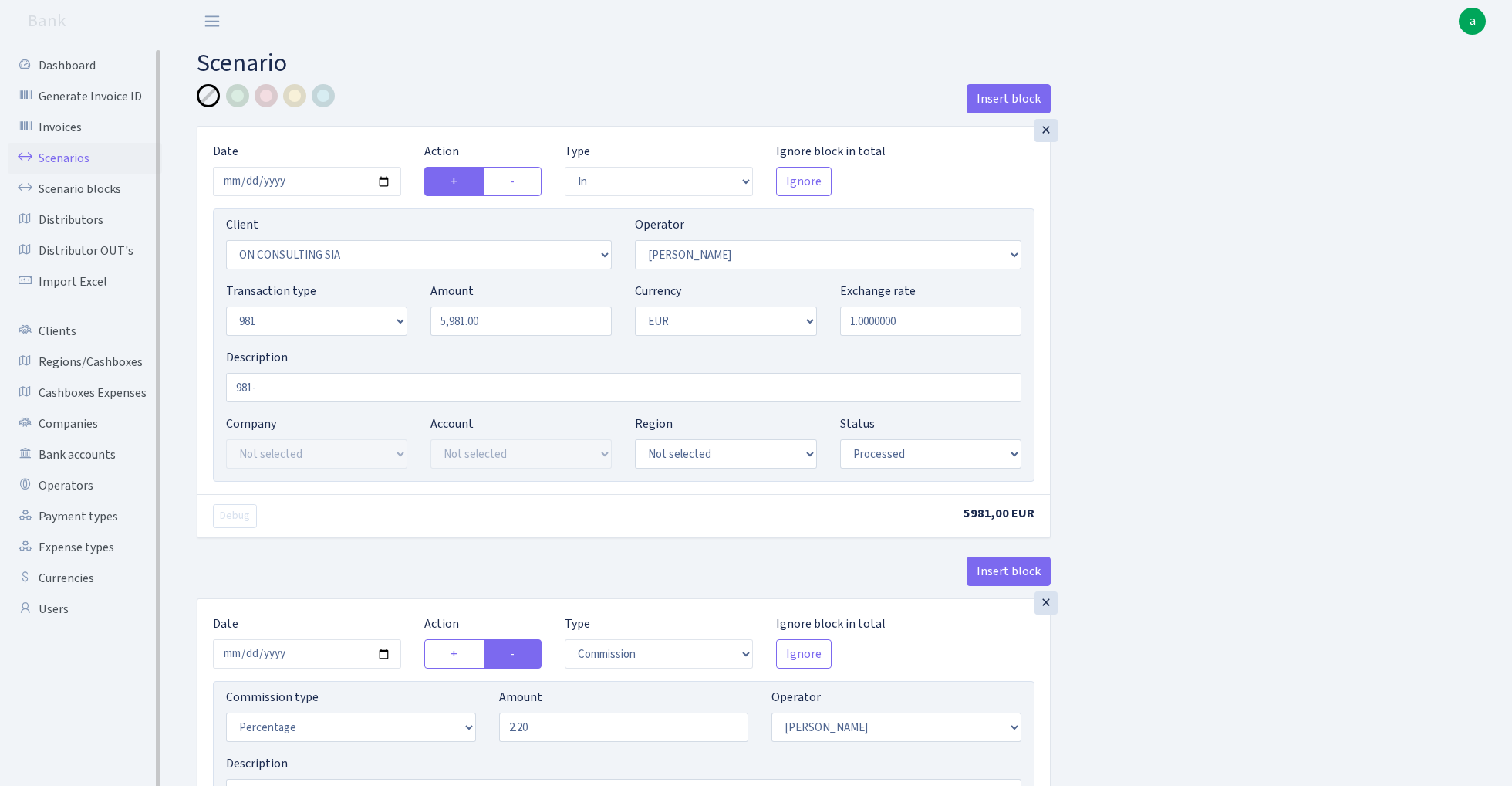
click at [71, 154] on link "Scenarios" at bounding box center [84, 158] width 154 height 31
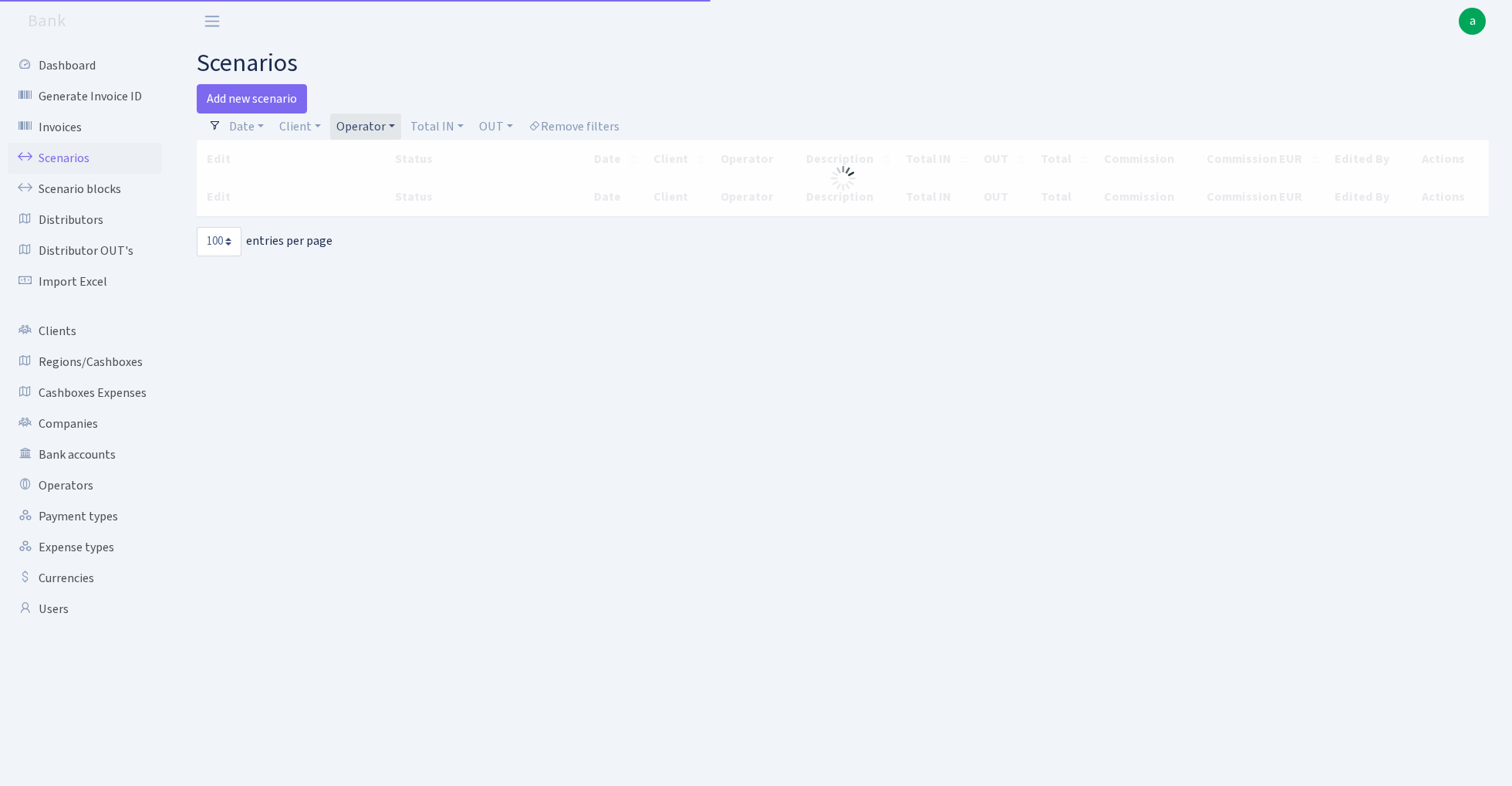
select select "100"
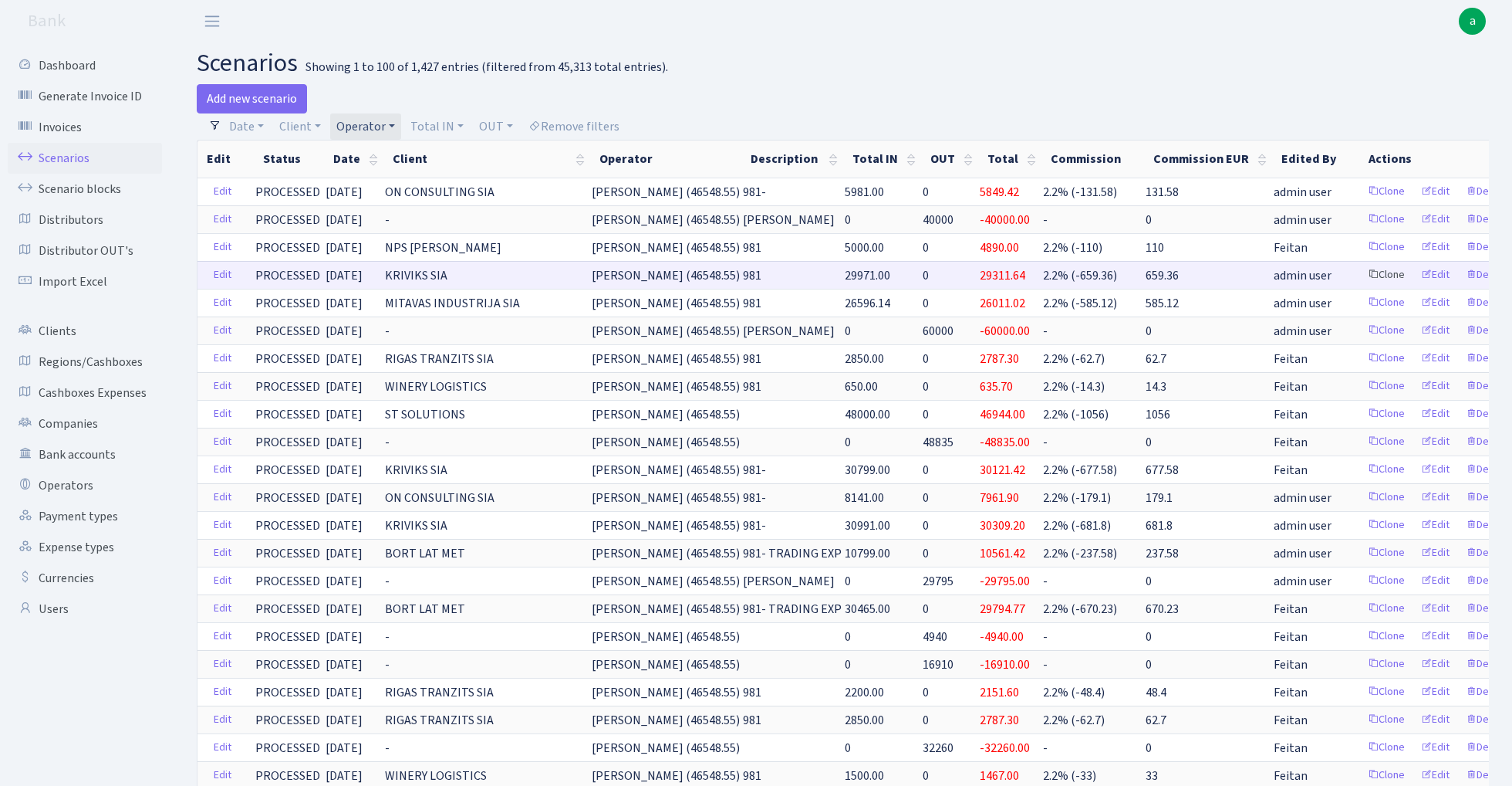
click at [1361, 272] on link "Clone" at bounding box center [1386, 275] width 50 height 24
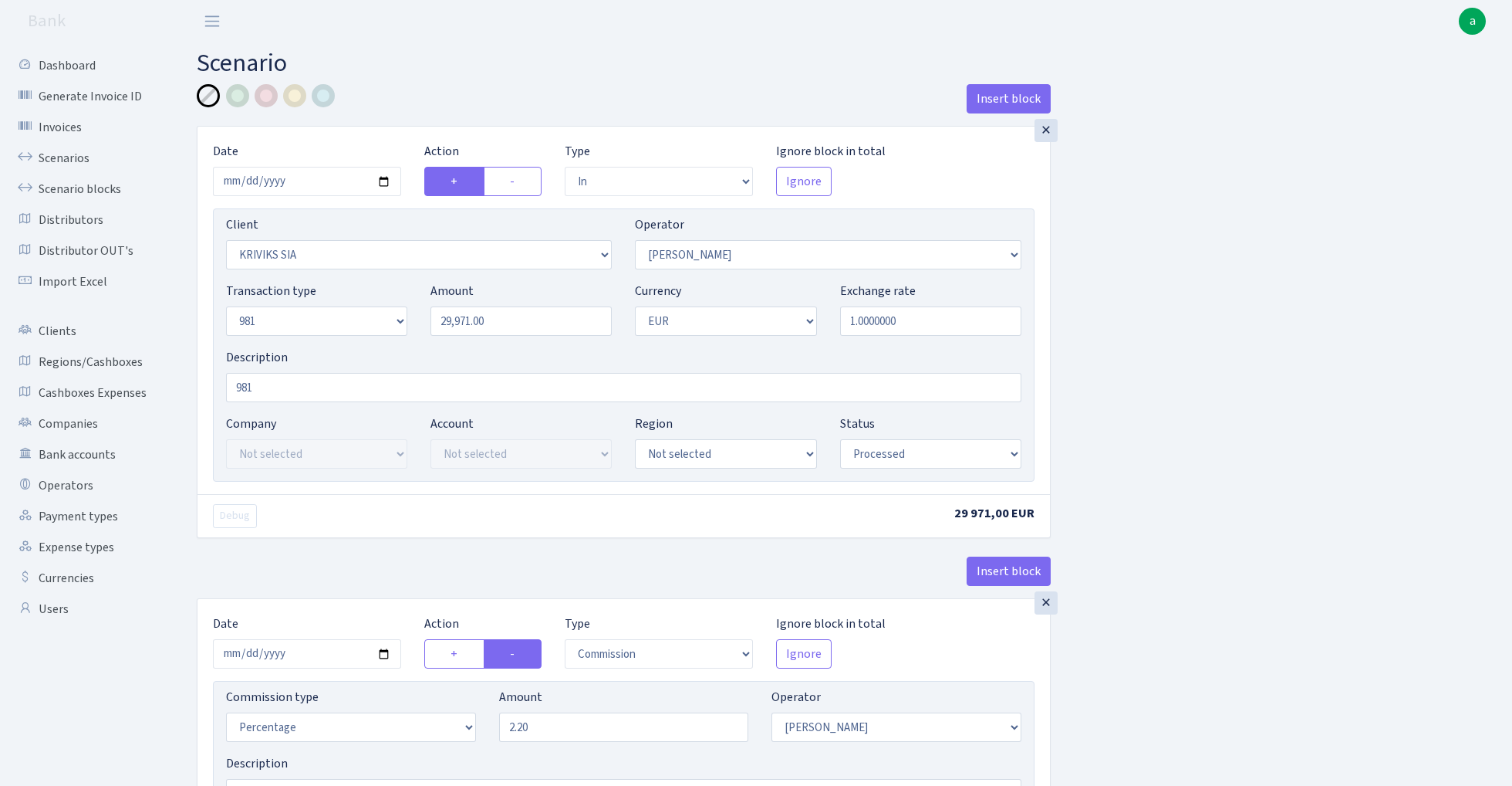
select select "in"
select select "3131"
select select "14"
select select "8"
select select "1"
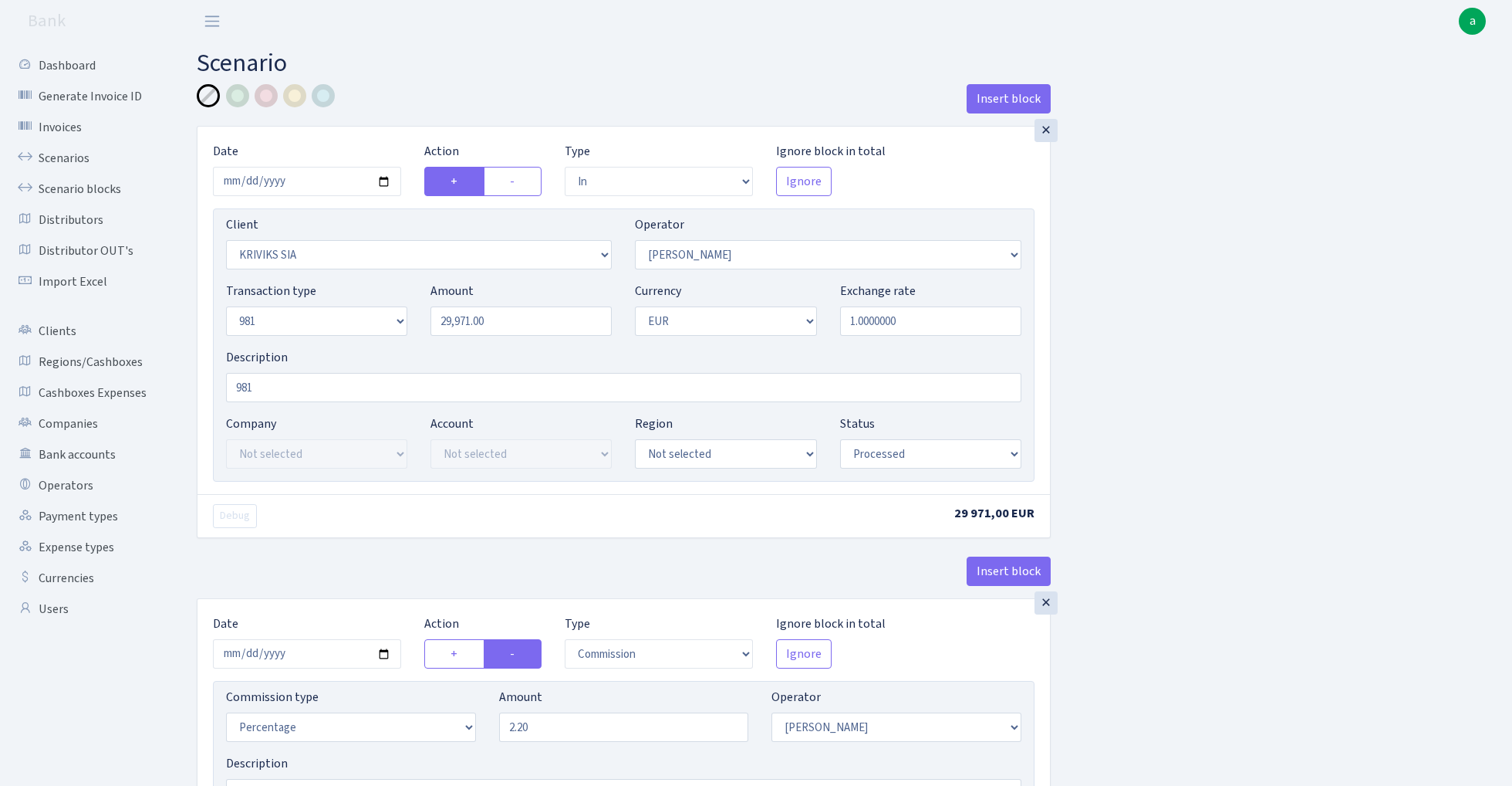
select select "processed"
select select "commission"
select select "14"
select select "processed"
select select "out"
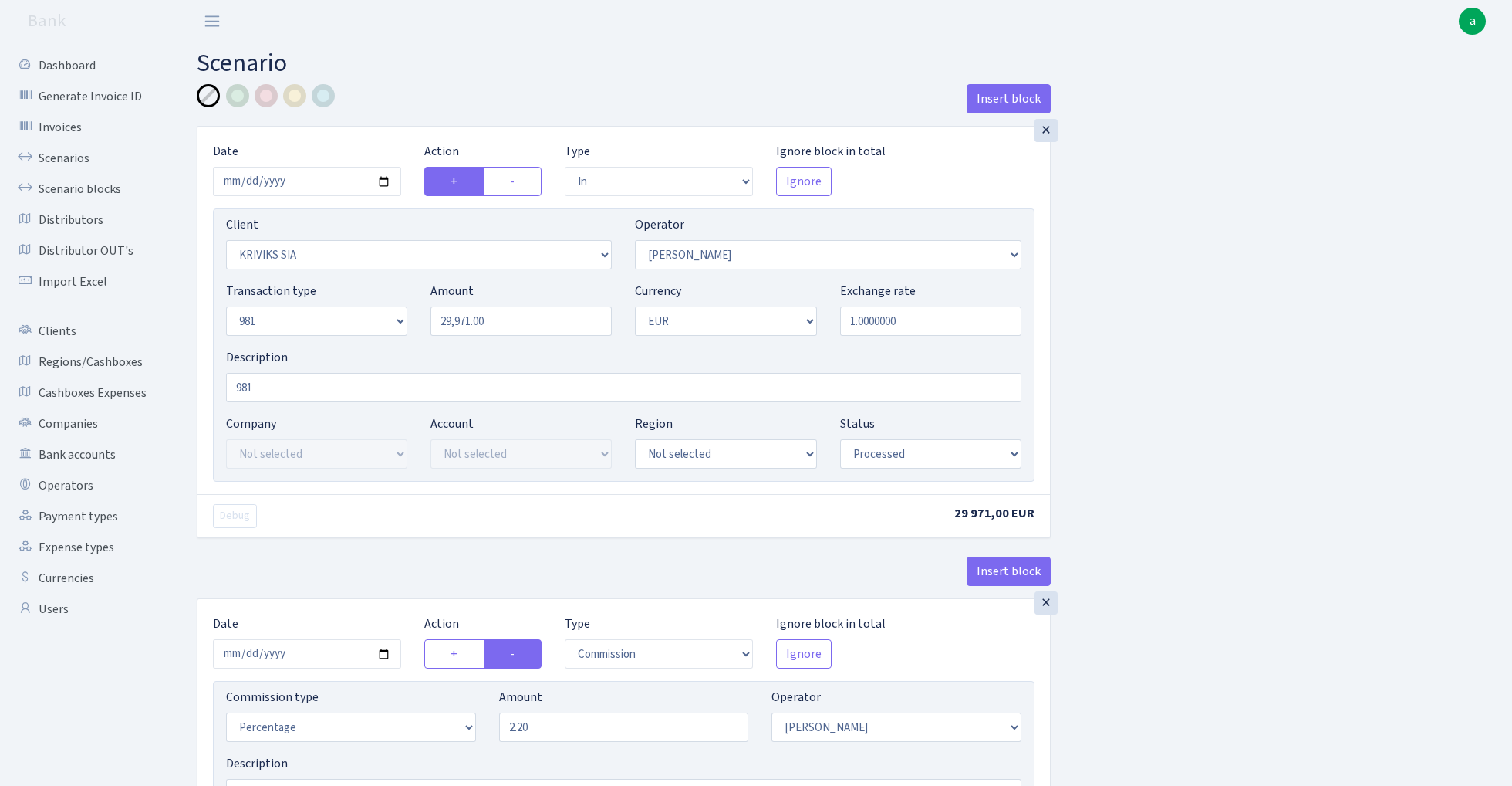
select select "2129"
select select "61"
select select "8"
select select "1"
select select "processed"
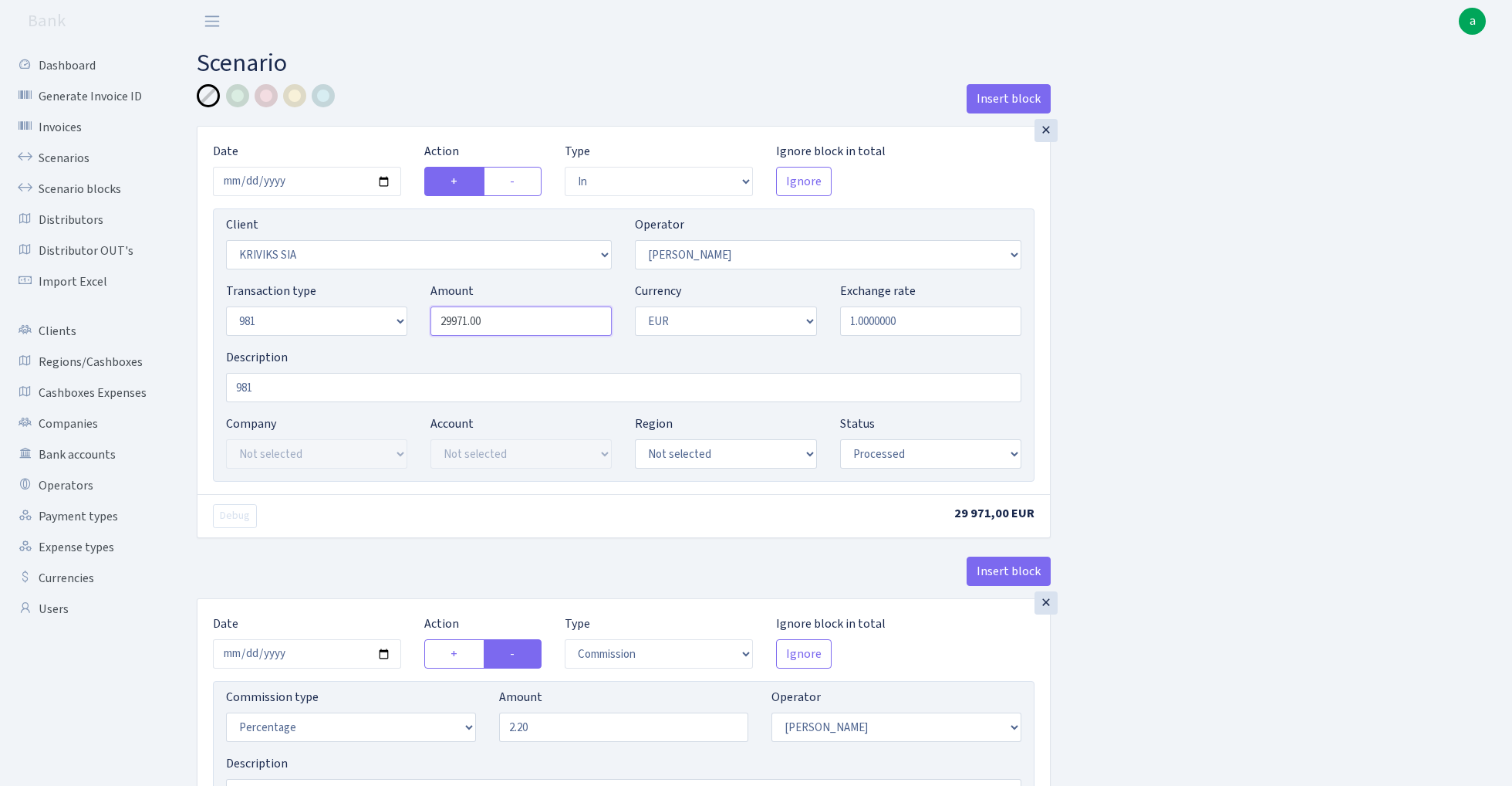
click at [516, 327] on input "29971.00" at bounding box center [521, 321] width 182 height 29
paste input "8971"
type input "28,971.00"
click at [301, 177] on input "2025-10-14" at bounding box center [307, 182] width 188 height 29
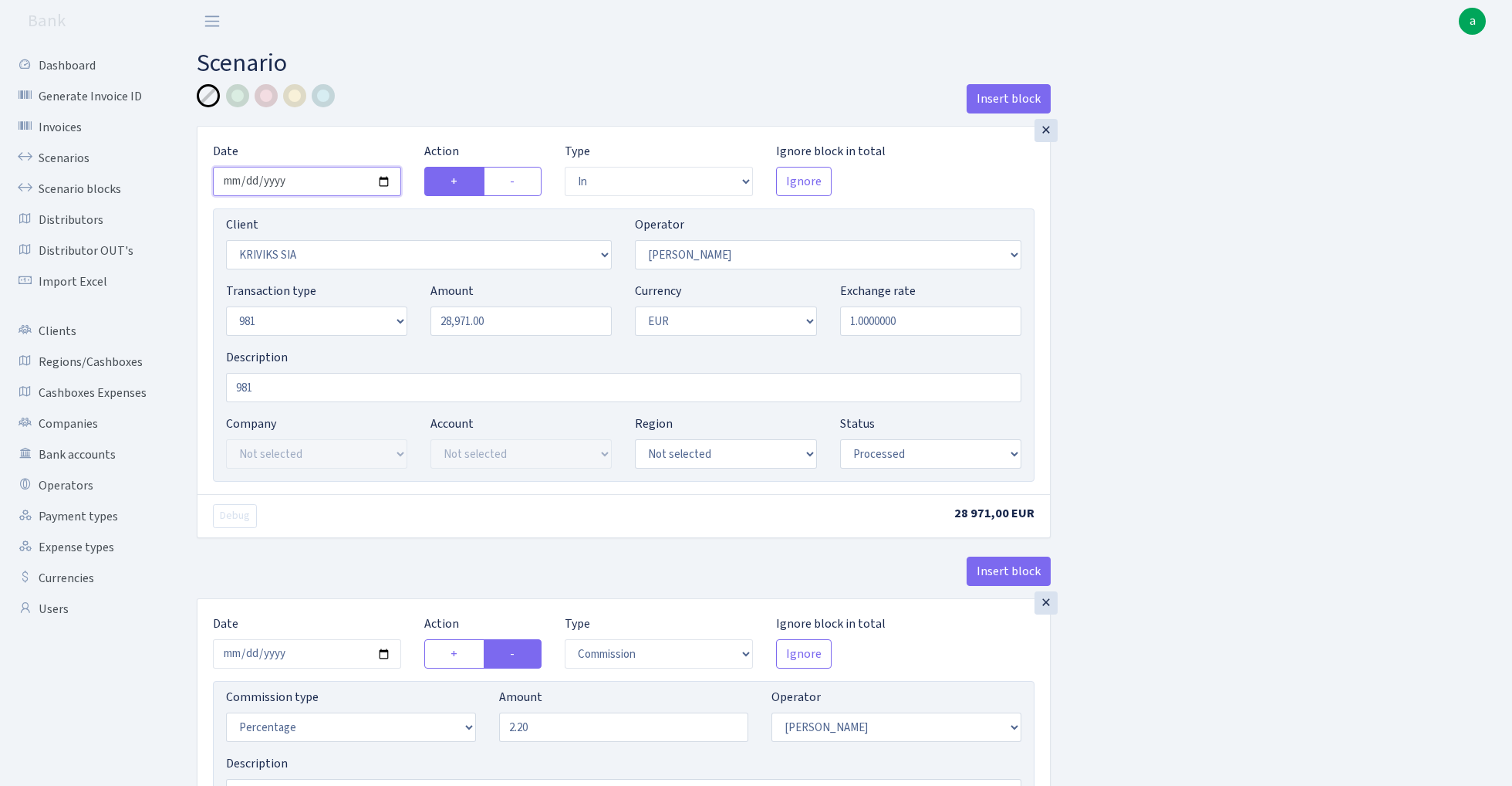
type input "[DATE]"
click at [441, 49] on h2 "Scenario" at bounding box center [843, 63] width 1293 height 29
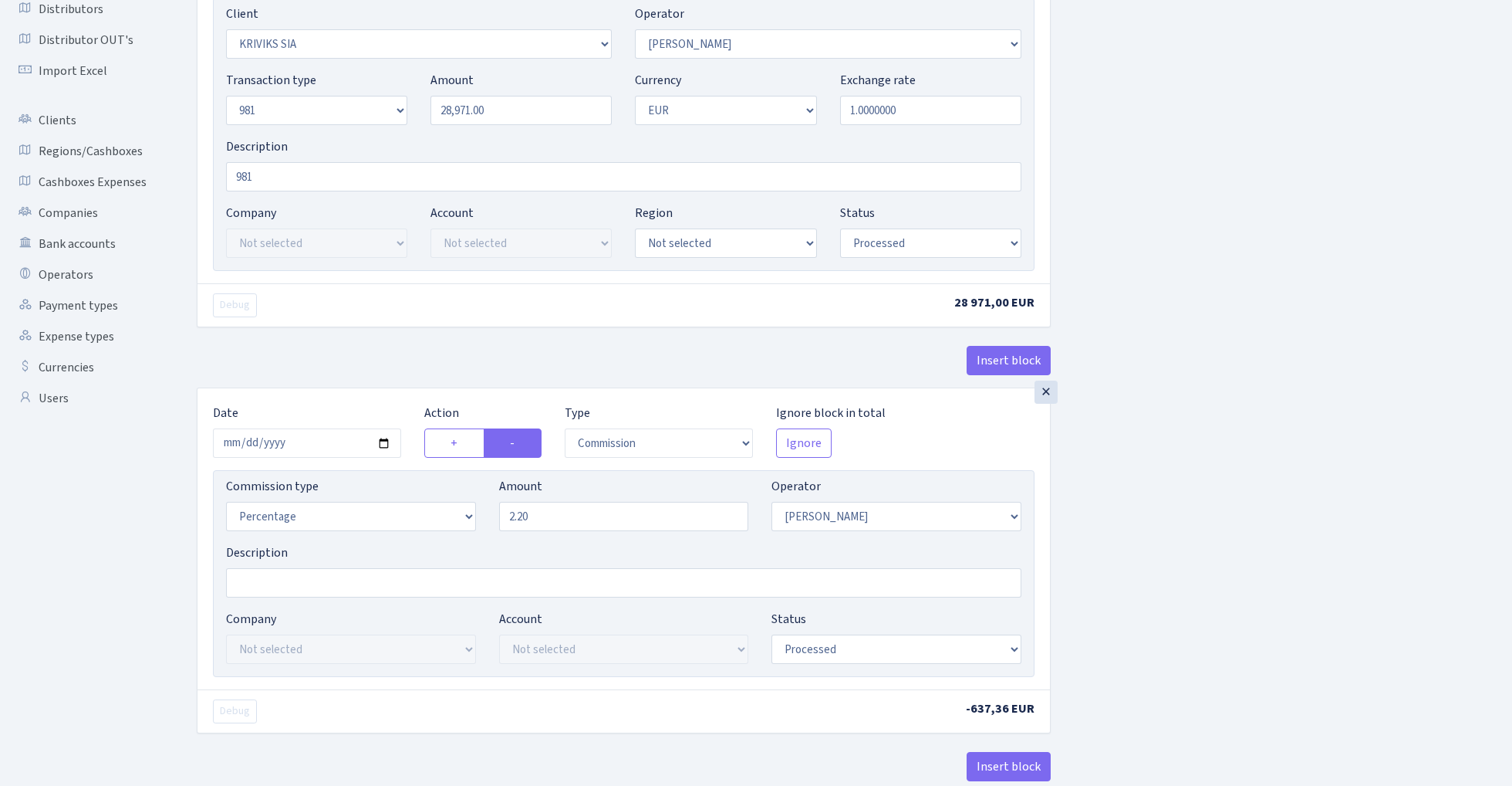
scroll to position [288, 0]
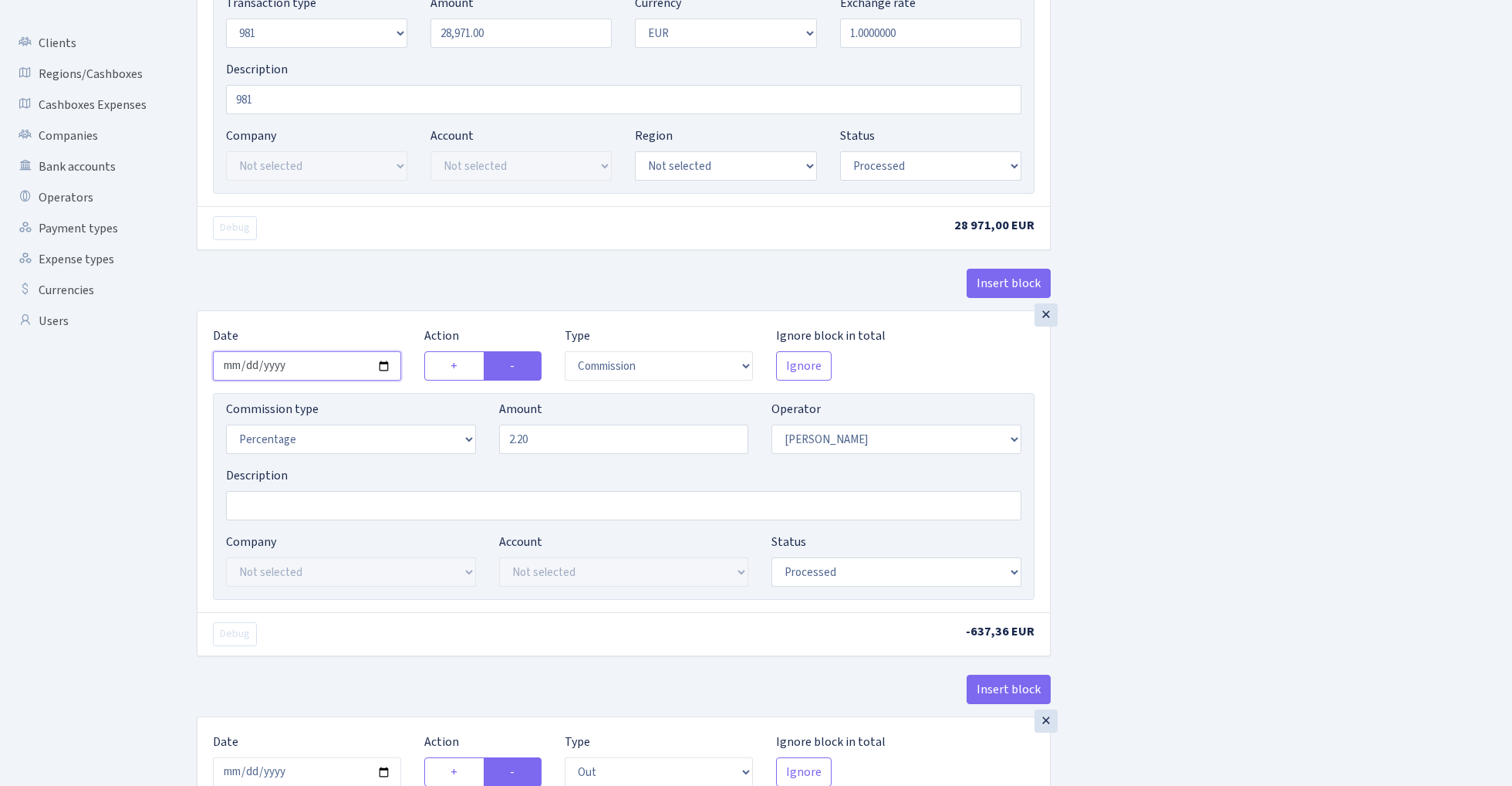
click at [300, 359] on input "2025-10-14" at bounding box center [307, 365] width 188 height 29
type input "[DATE]"
click at [383, 264] on div "× Date 2025-10-15 Action + - Type --- In Out Commission Field required. Ignore …" at bounding box center [623, 74] width 854 height 472
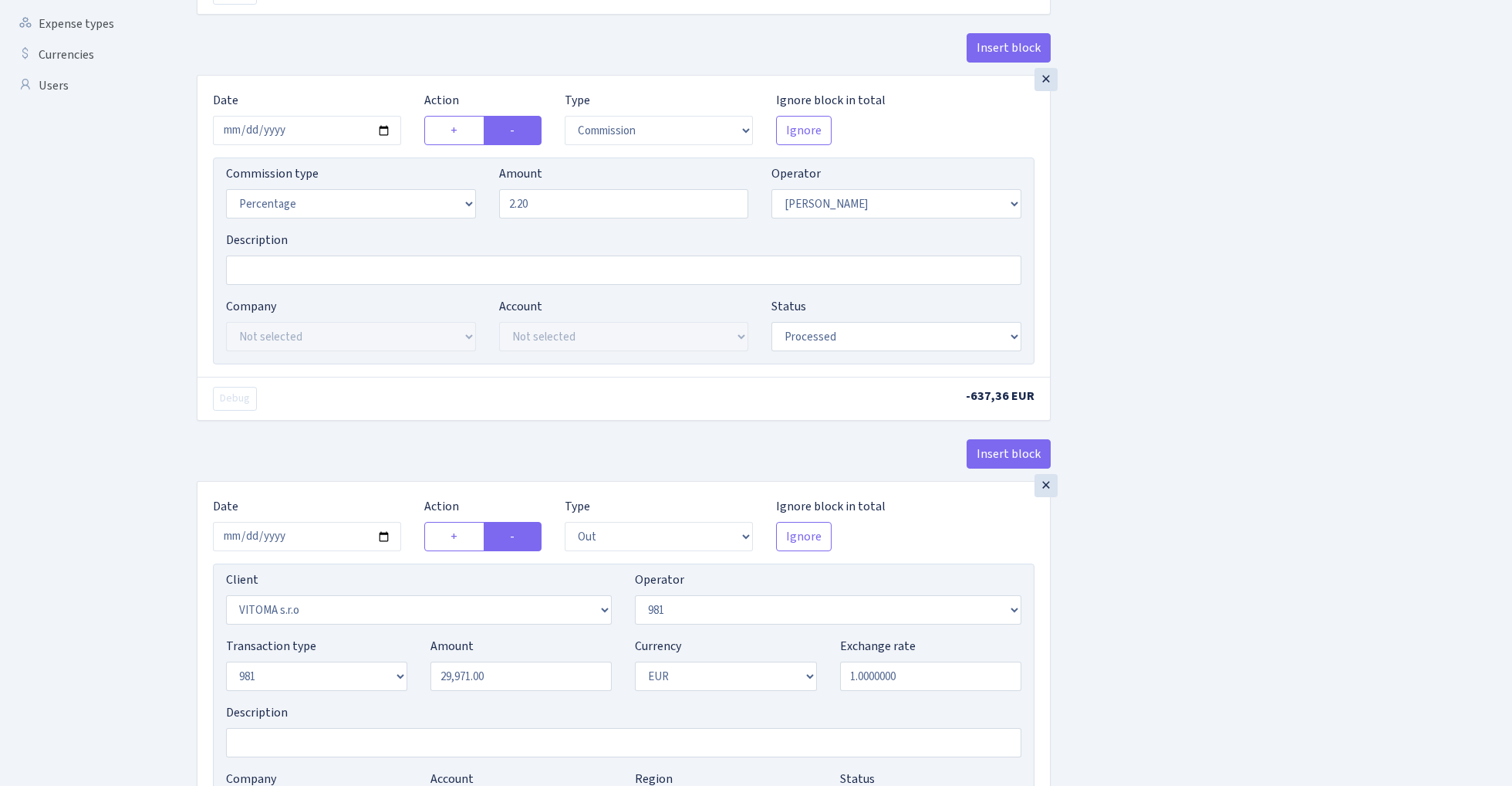
scroll to position [541, 0]
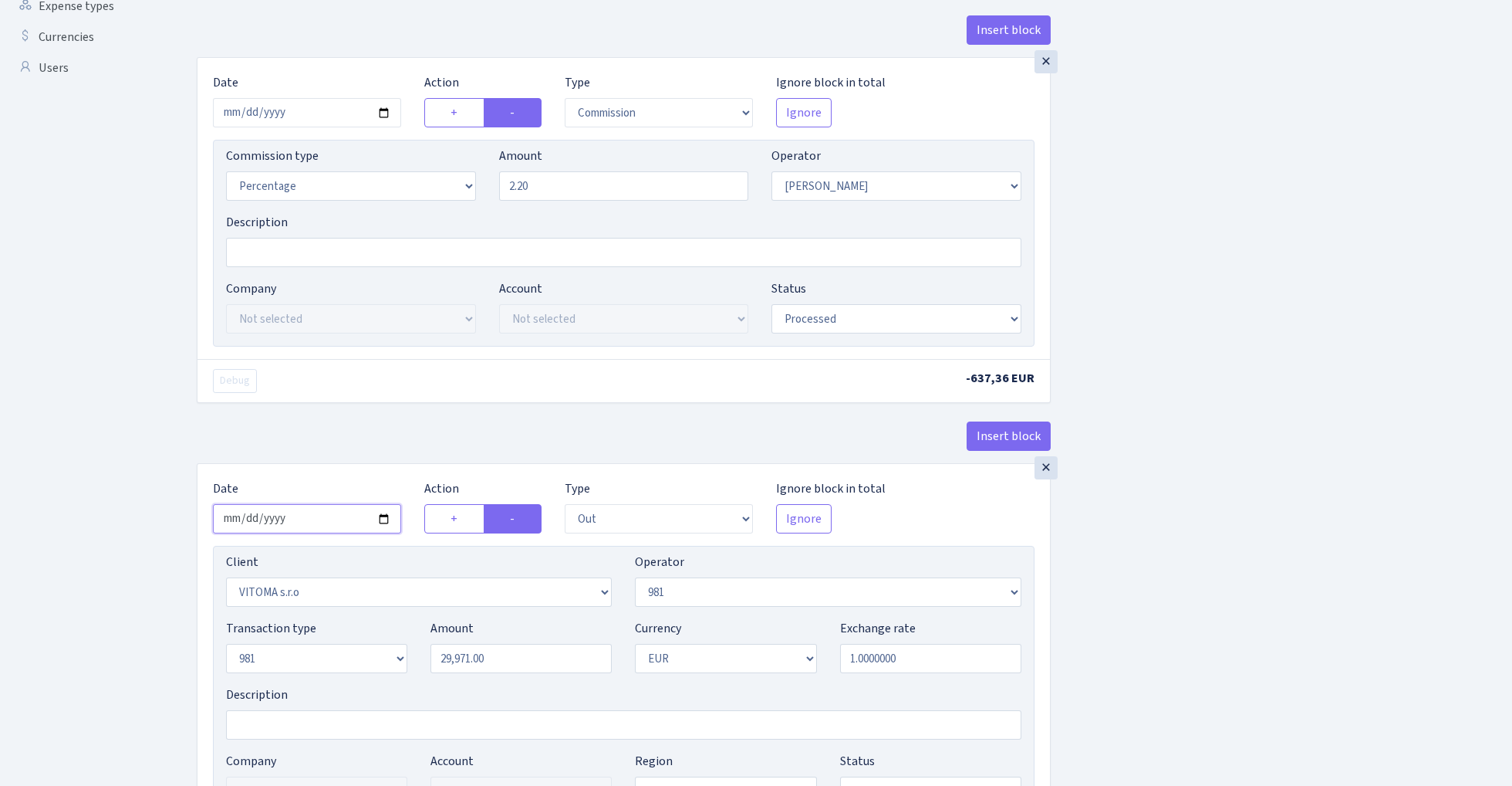
click at [296, 529] on input "2025-10-14" at bounding box center [307, 519] width 188 height 29
type input "[DATE]"
click at [380, 421] on div "× Date 2025-10-15 Action + - Type --- In Out Commission Field required. Ignore …" at bounding box center [623, 260] width 854 height 406
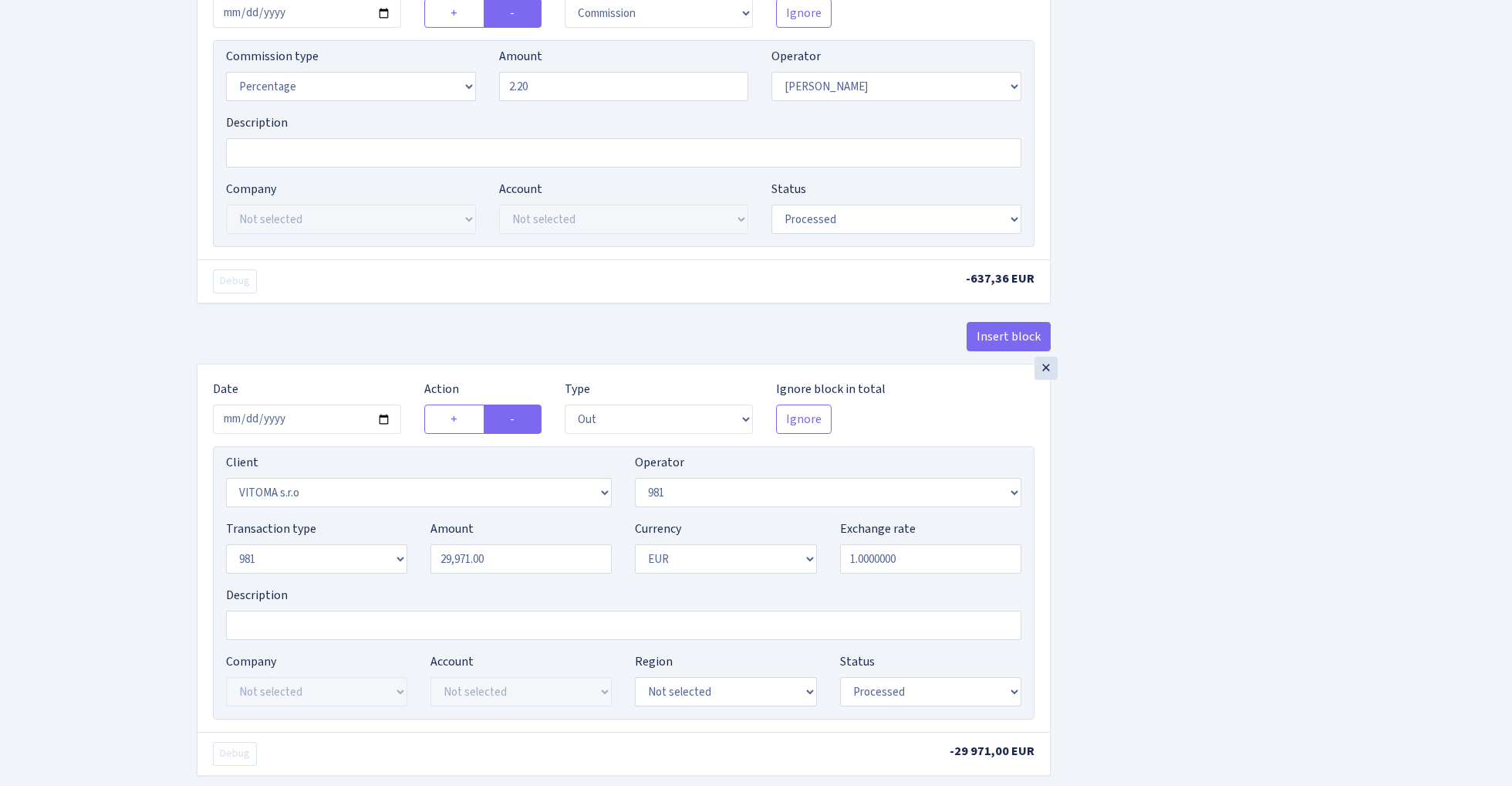
scroll to position [700, 0]
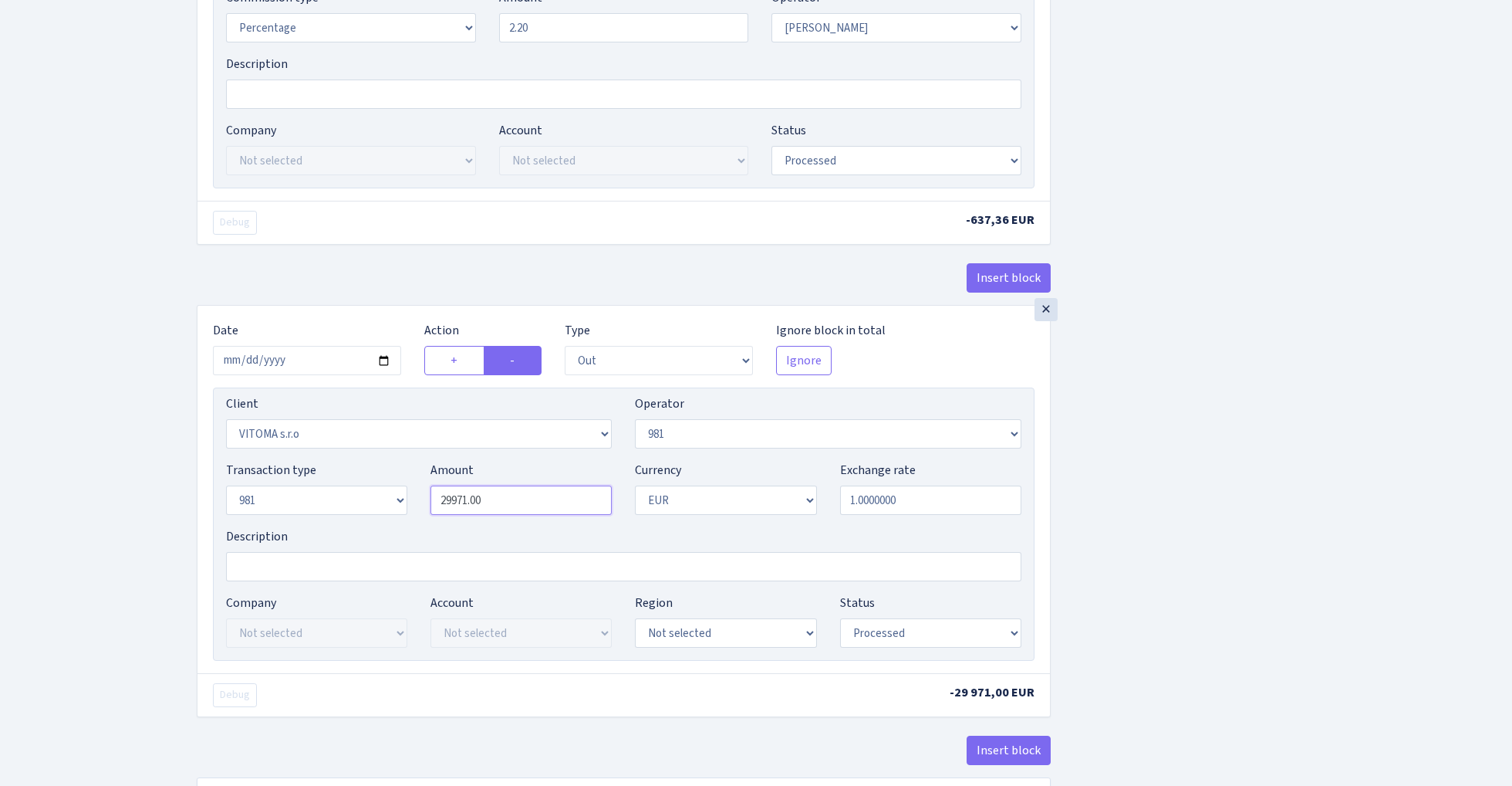
click at [532, 511] on input "29971.00" at bounding box center [521, 500] width 182 height 29
paste input "8971"
type input "28,971.00"
click at [1186, 475] on div "Insert block × Date [DATE] Action + - Type --- In Out Commission Field required…" at bounding box center [843, 116] width 1315 height 1462
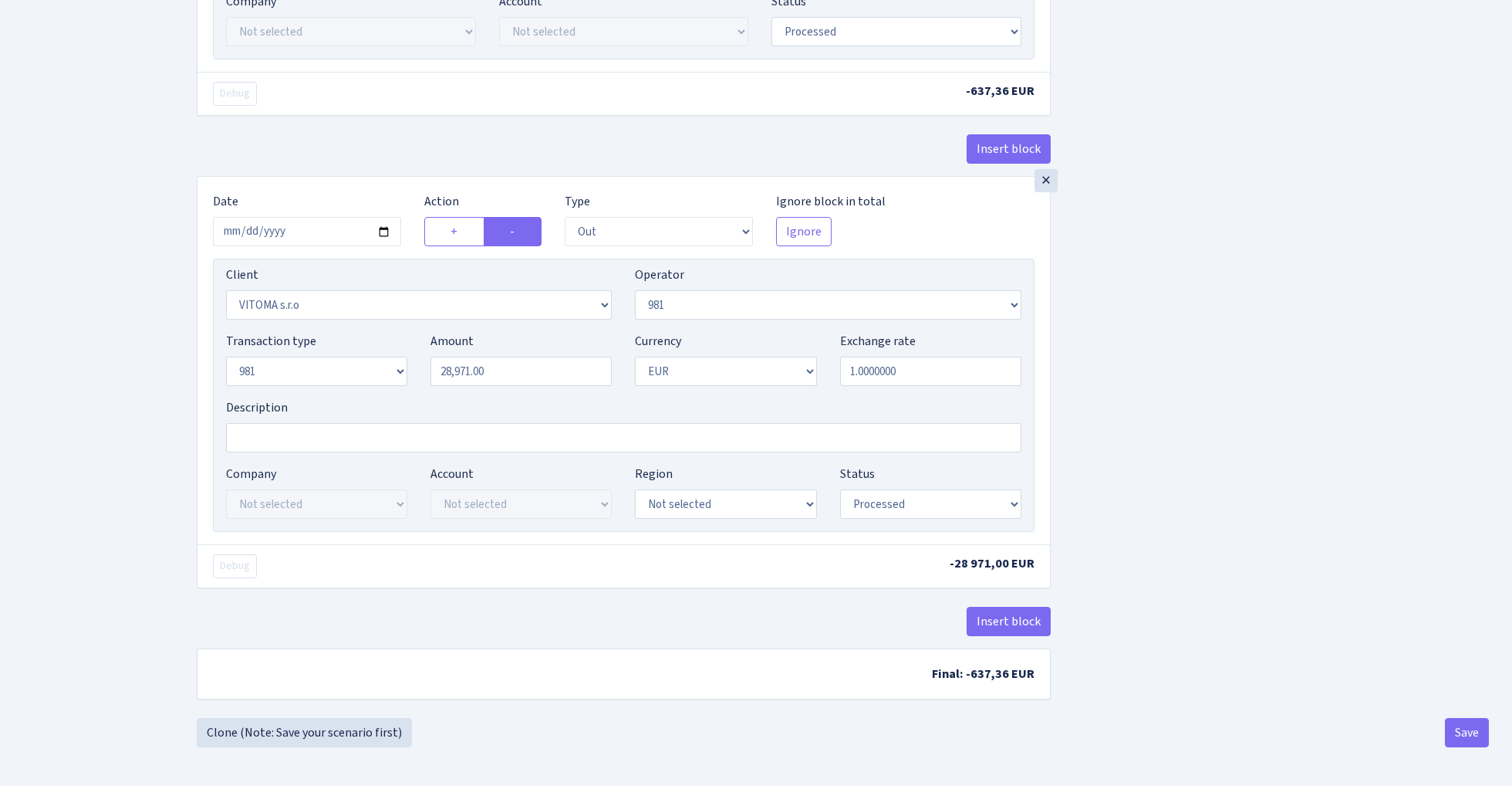
scroll to position [835, 0]
click at [1467, 727] on button "Save" at bounding box center [1466, 733] width 44 height 29
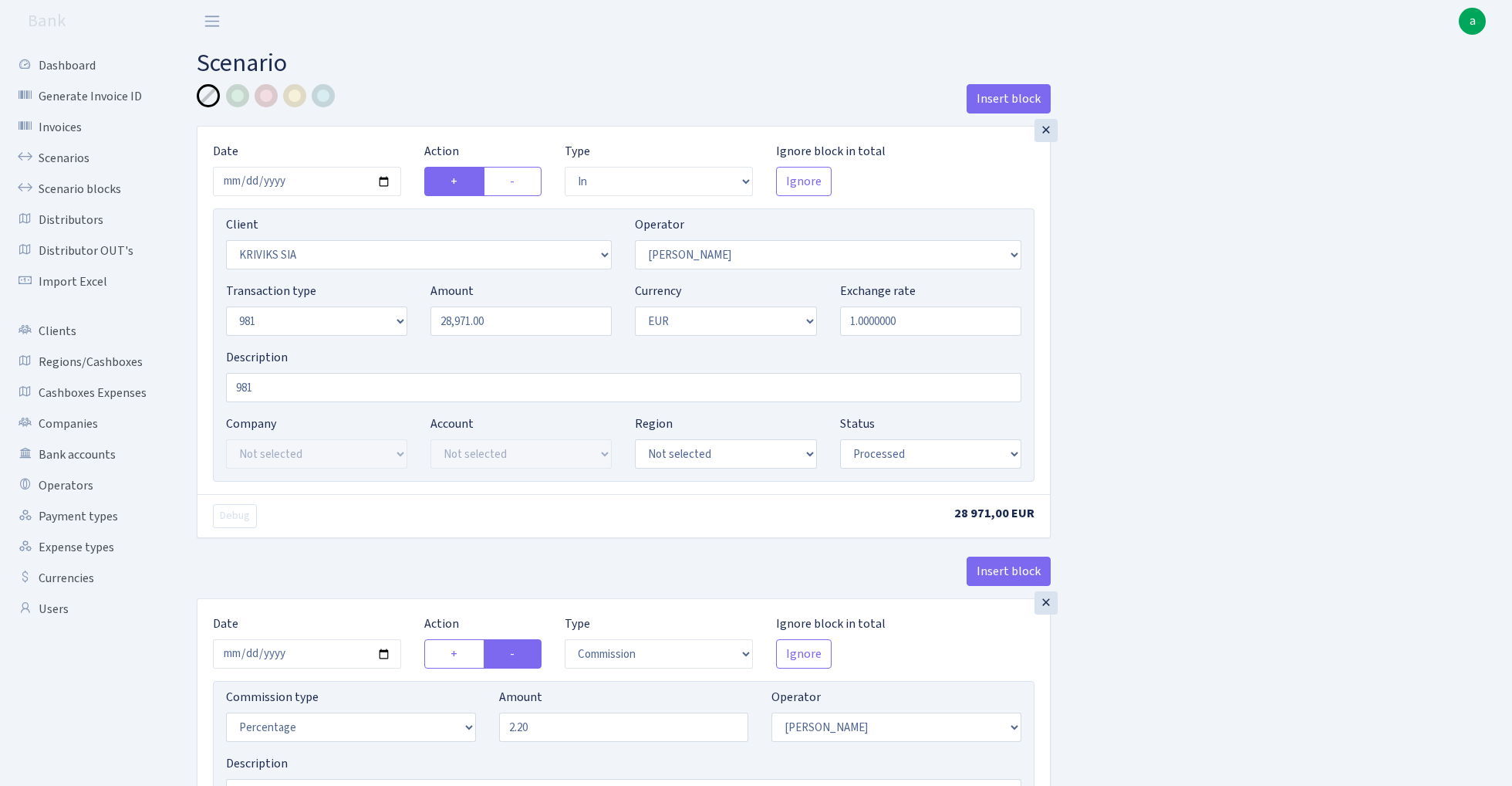
select select "in"
select select "3131"
select select "14"
select select "8"
select select "1"
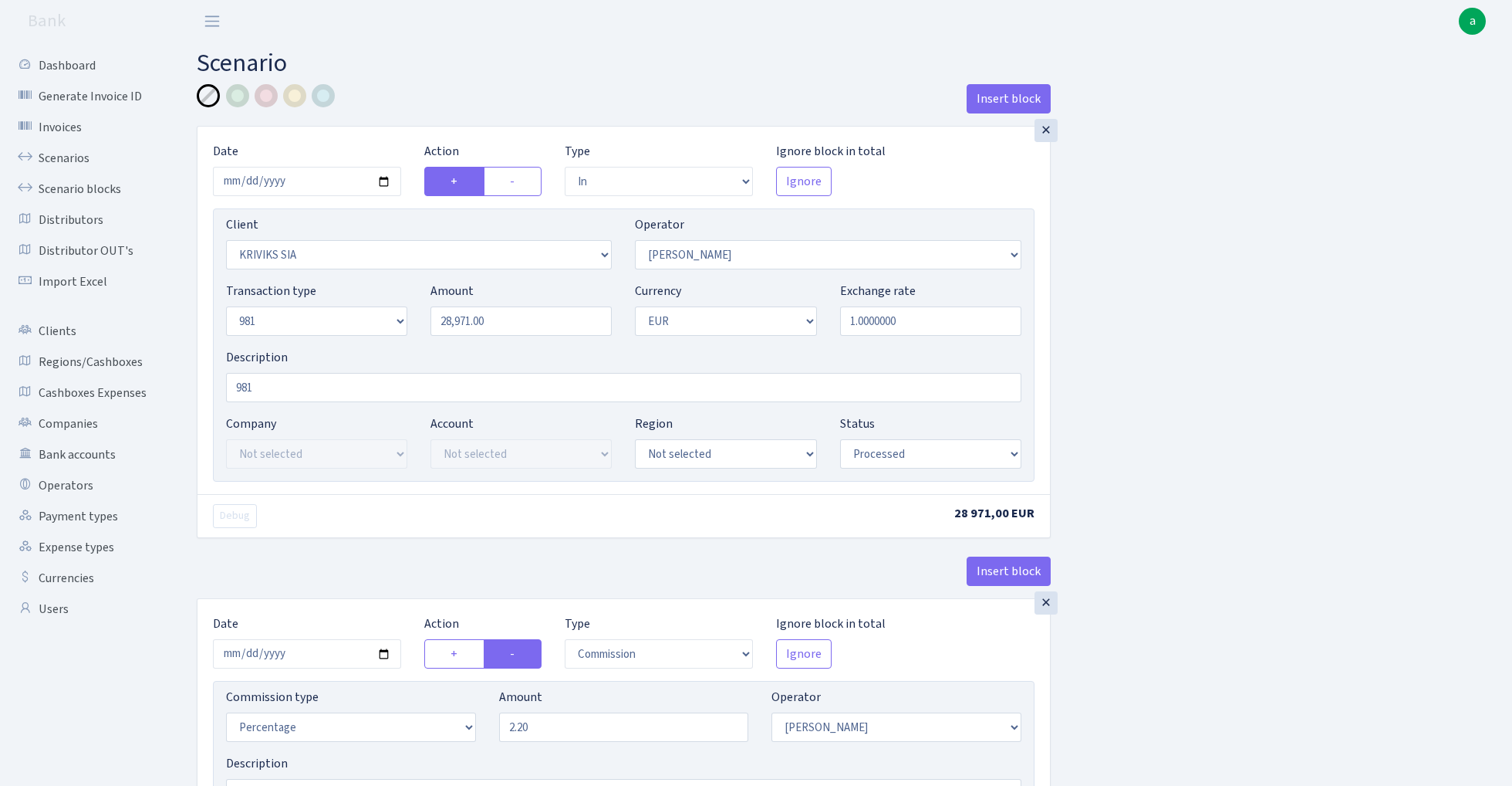
select select "processed"
select select "commission"
select select "14"
select select "processed"
select select "out"
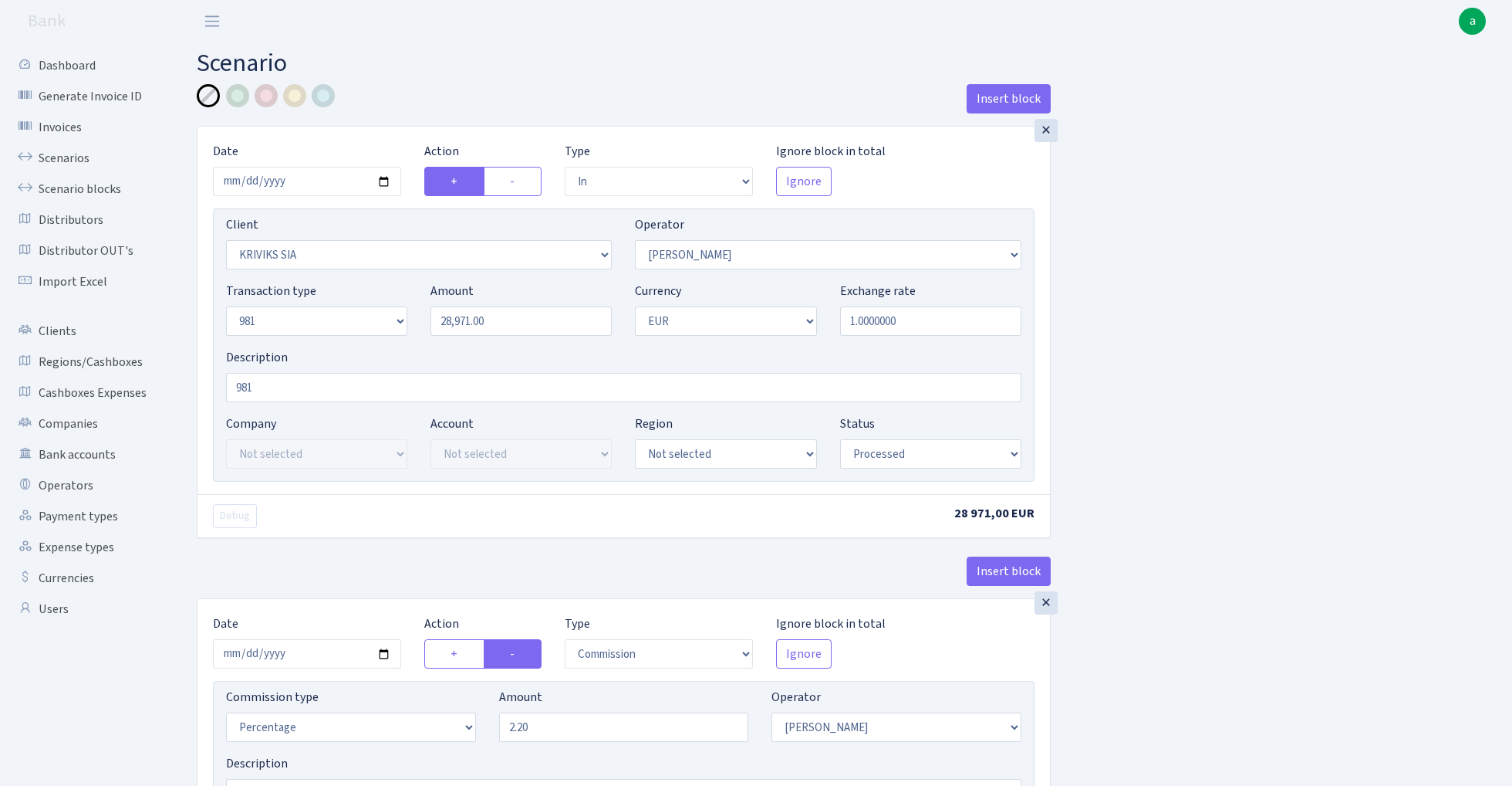
select select "2129"
select select "61"
select select "8"
select select "1"
select select "processed"
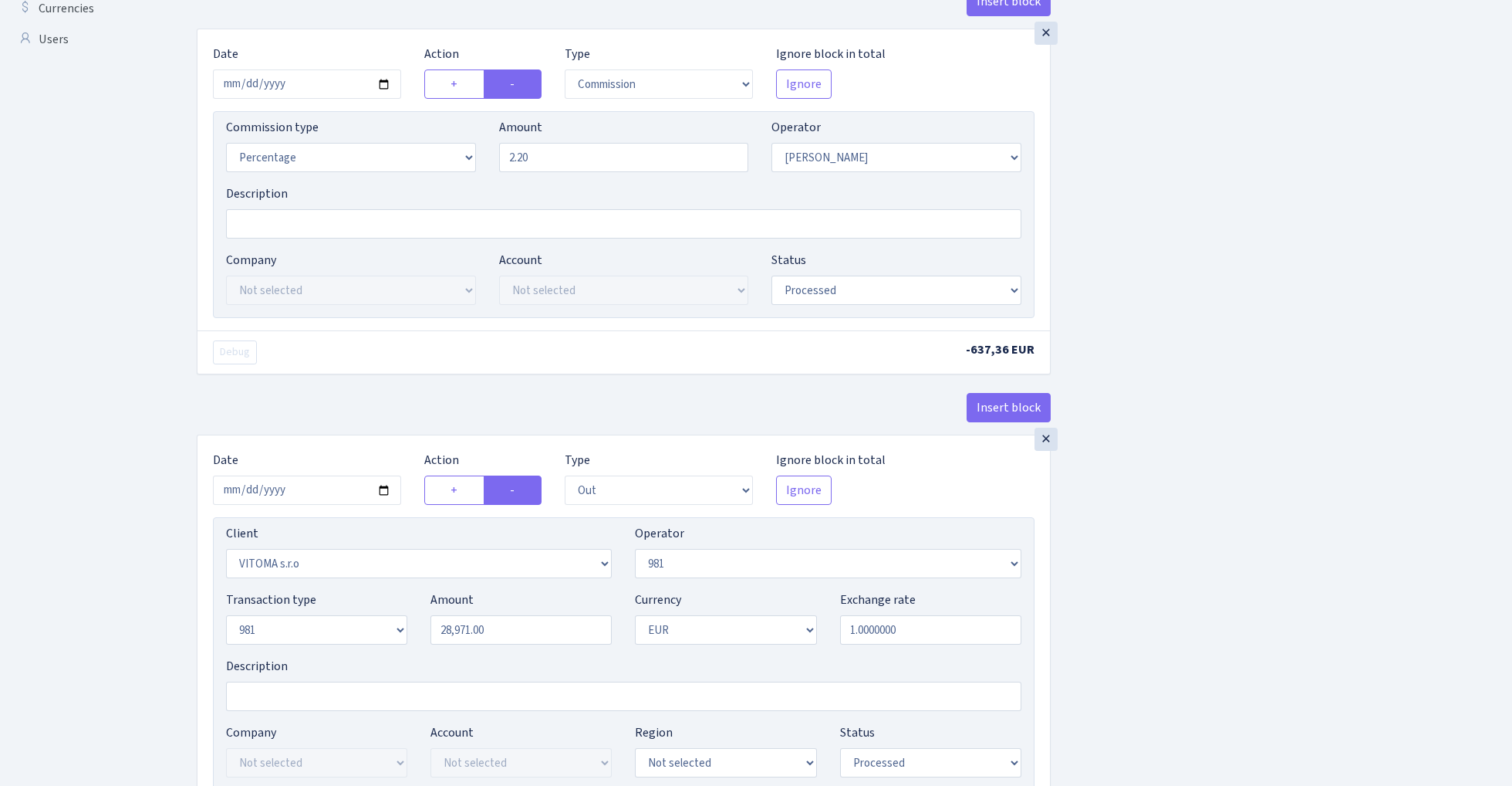
scroll to position [797, 0]
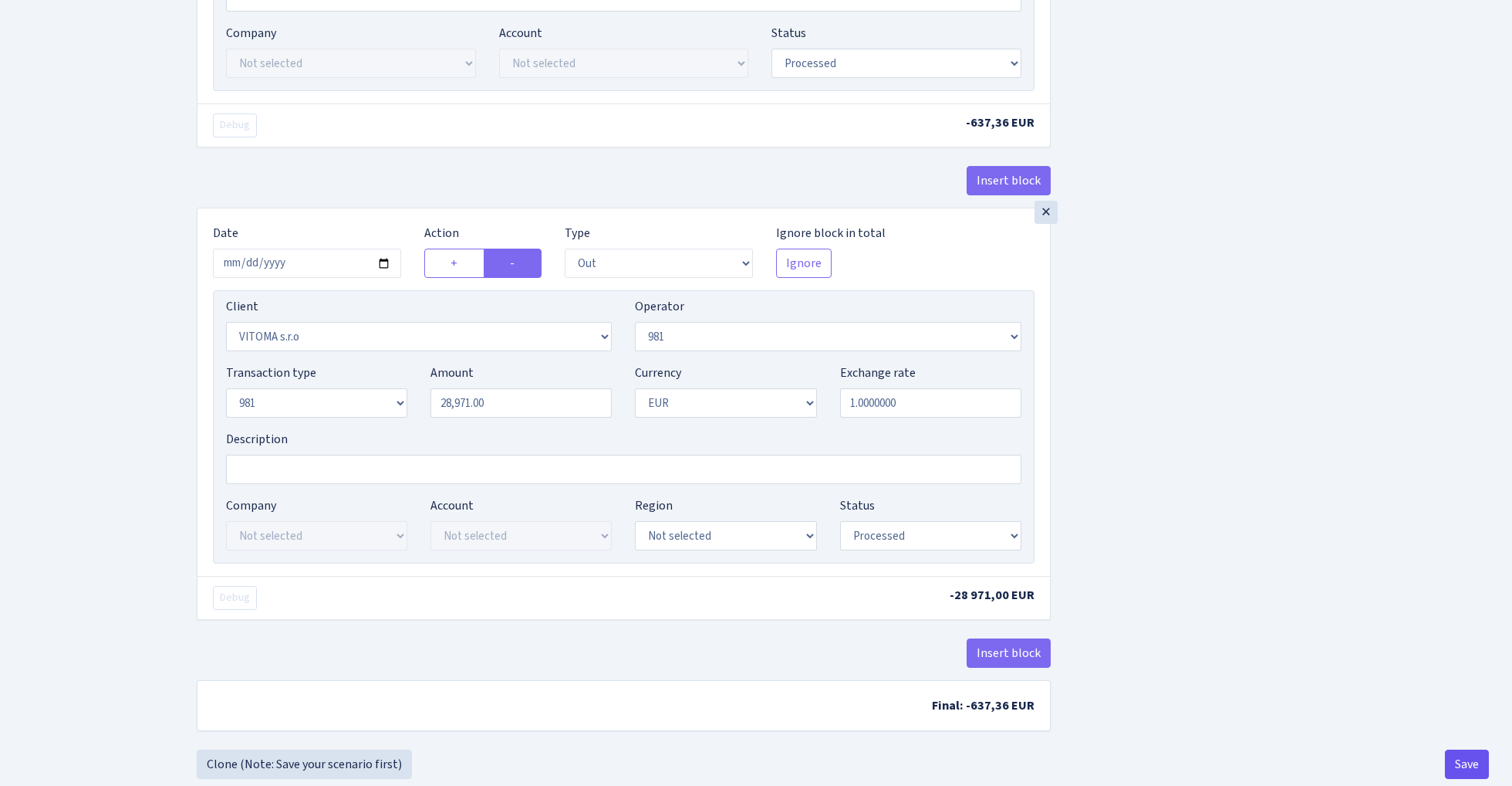
click at [1454, 766] on button "Save" at bounding box center [1466, 764] width 44 height 29
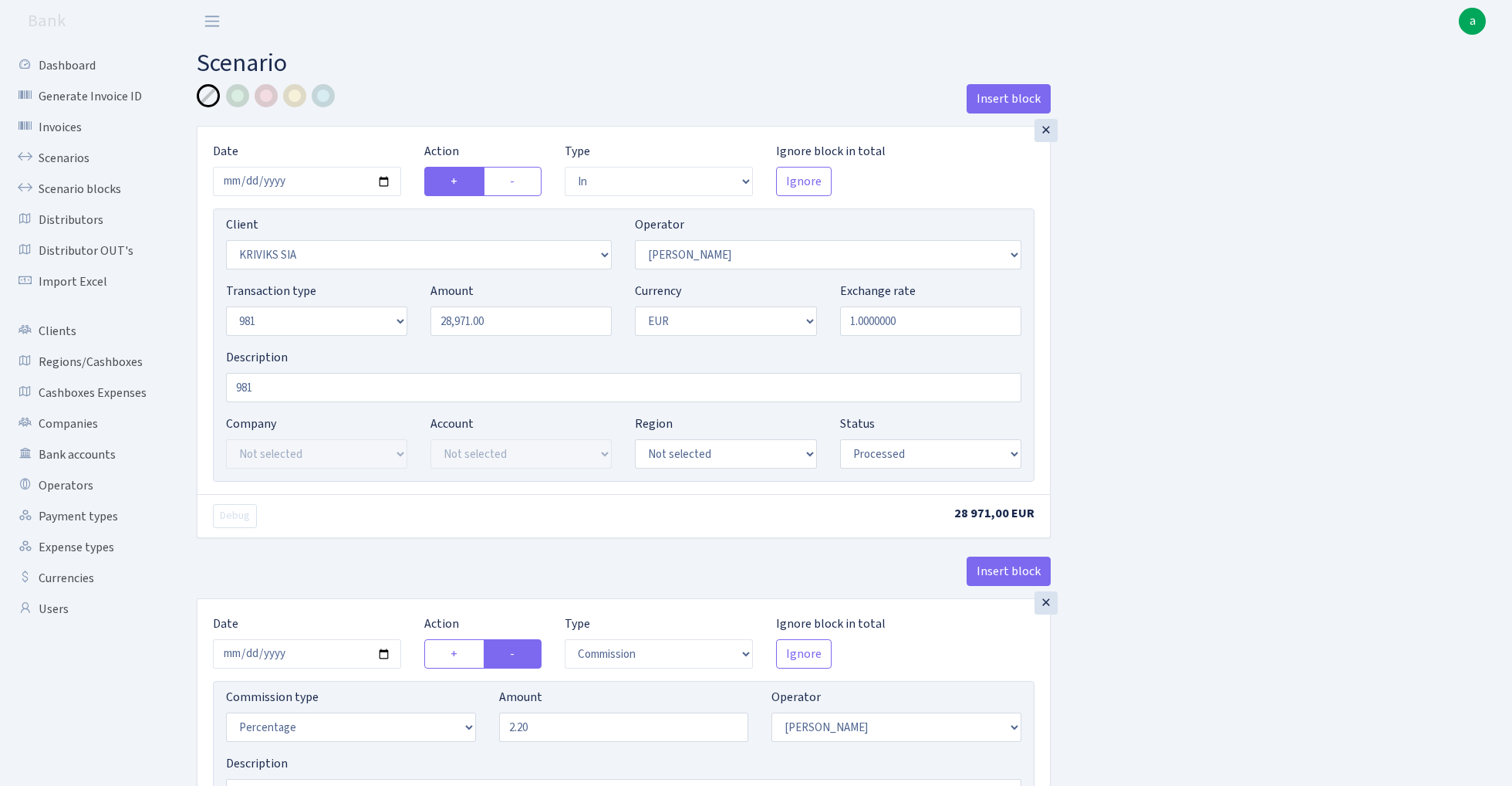
select select "in"
select select "3131"
select select "14"
select select "8"
select select "1"
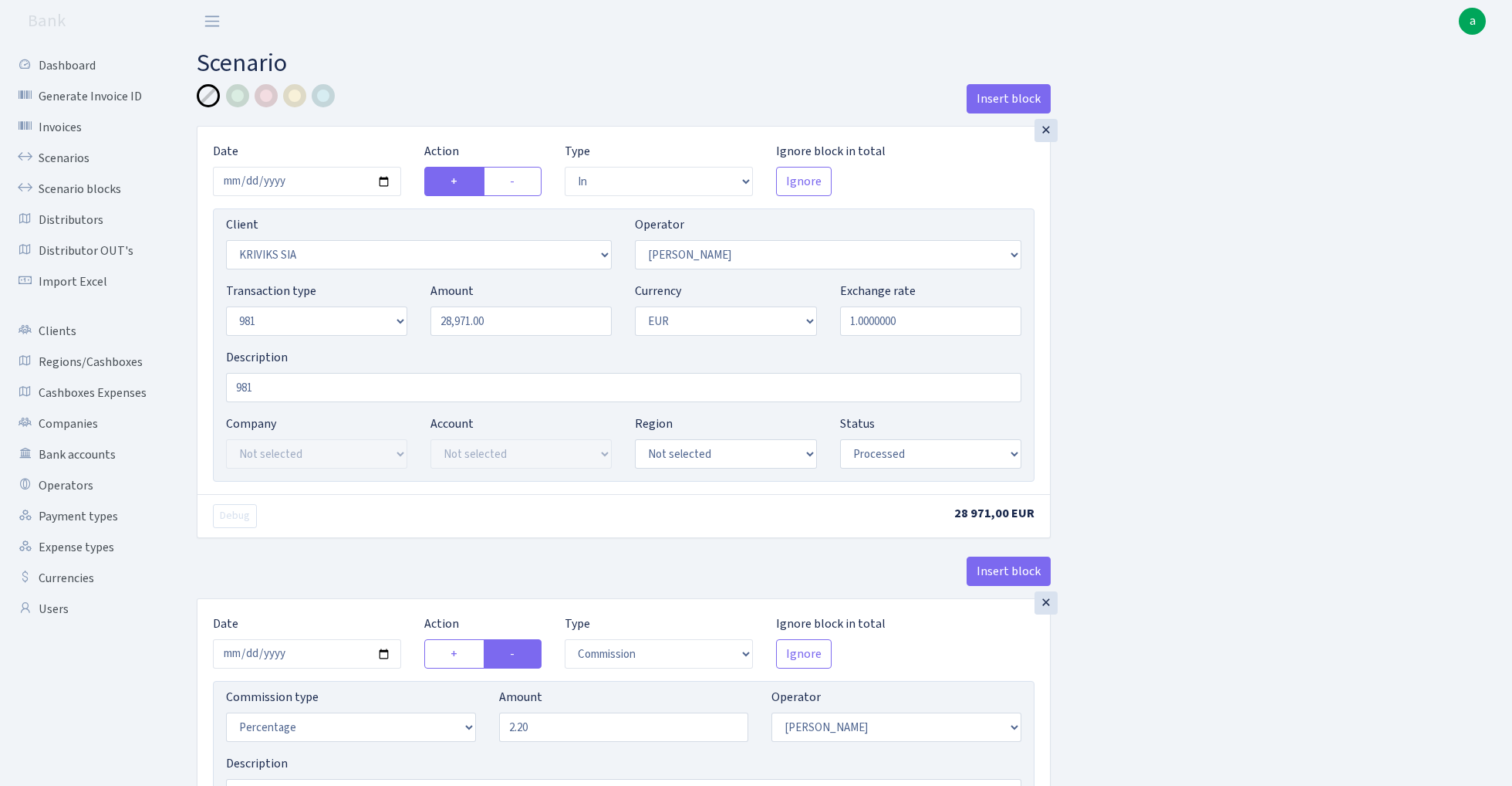
select select "processed"
select select "commission"
select select "14"
select select "processed"
select select "out"
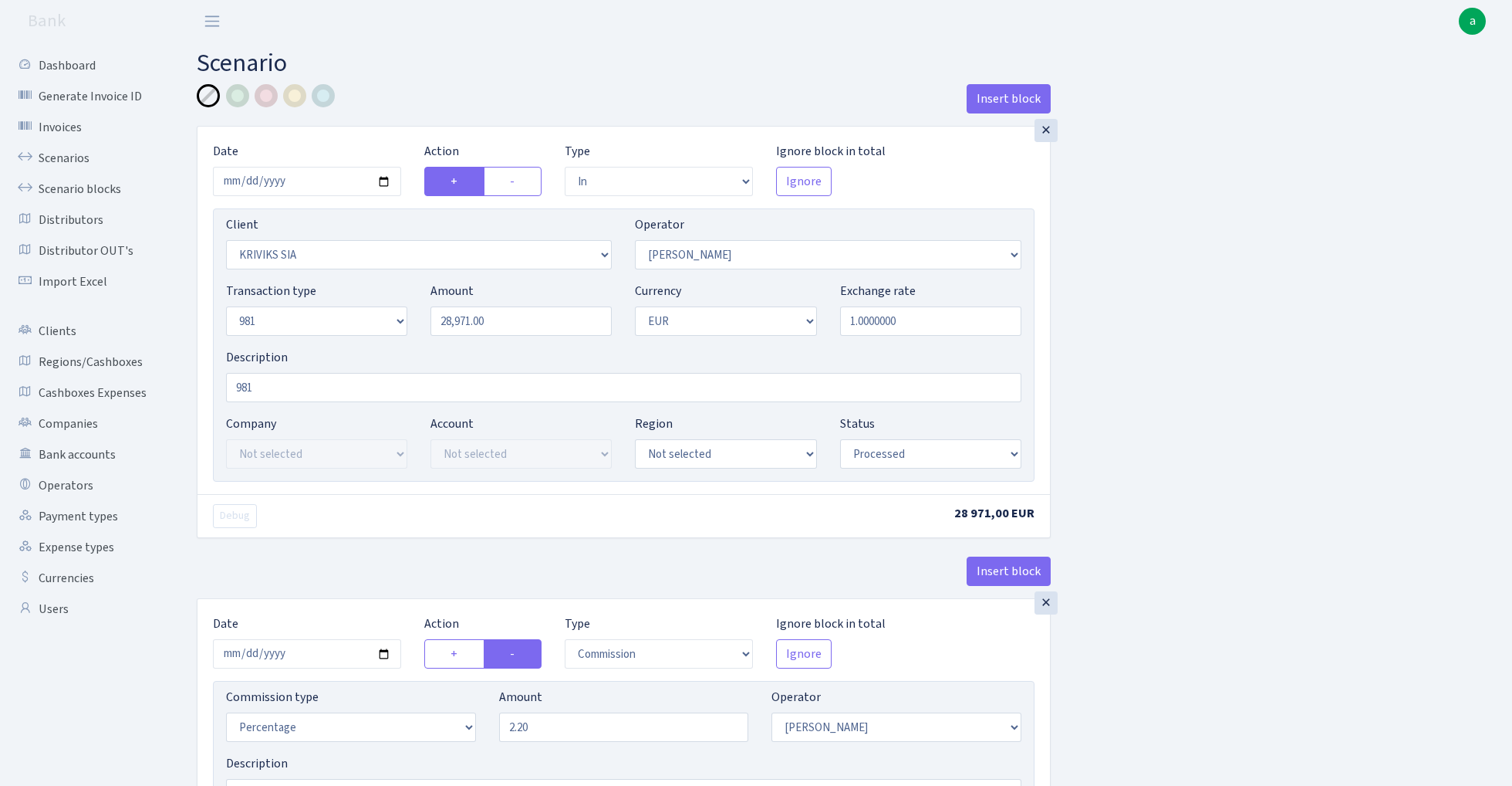
select select "2129"
select select "61"
select select "8"
select select "1"
select select "processed"
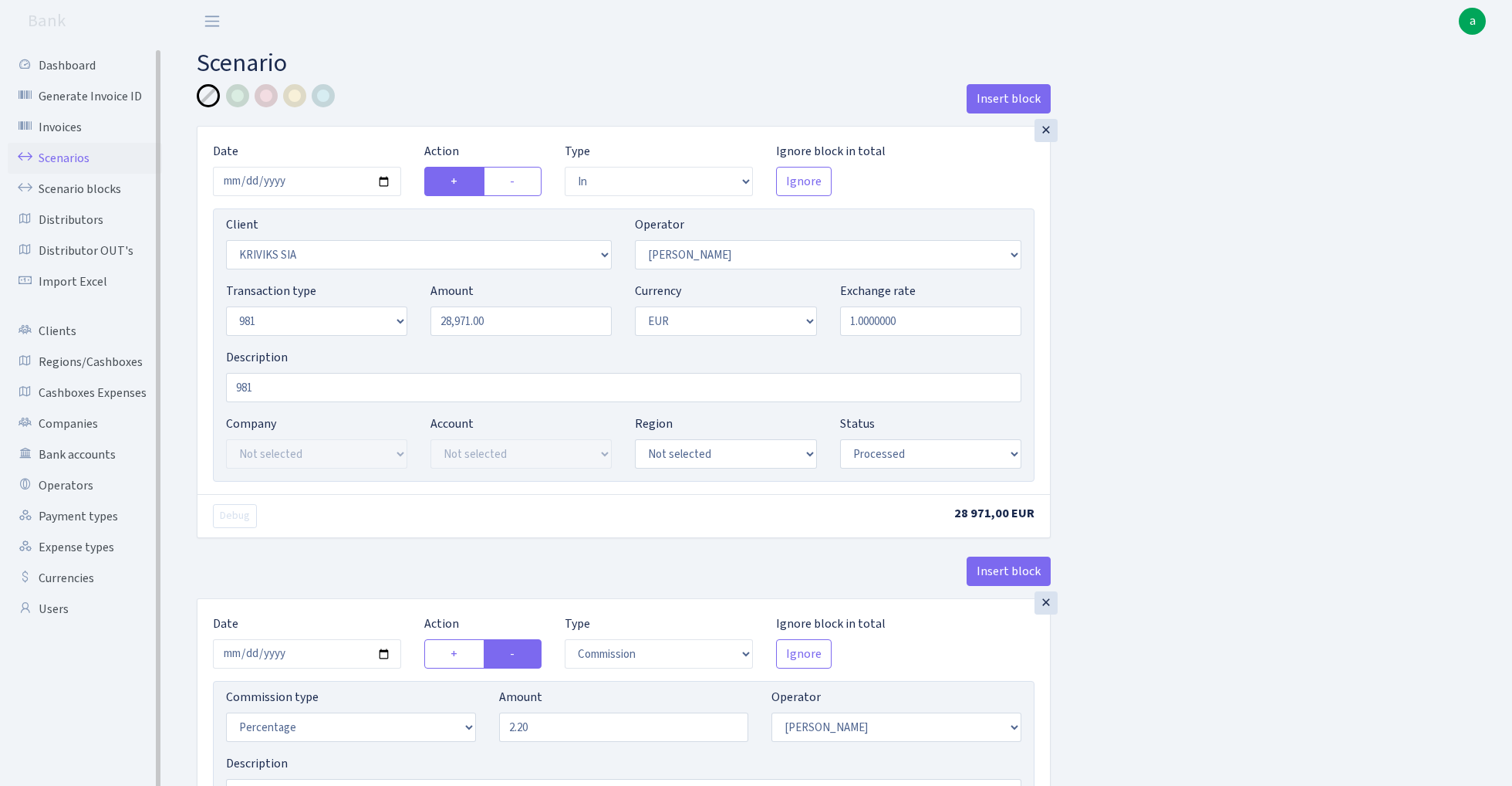
click at [74, 155] on link "Scenarios" at bounding box center [84, 158] width 154 height 31
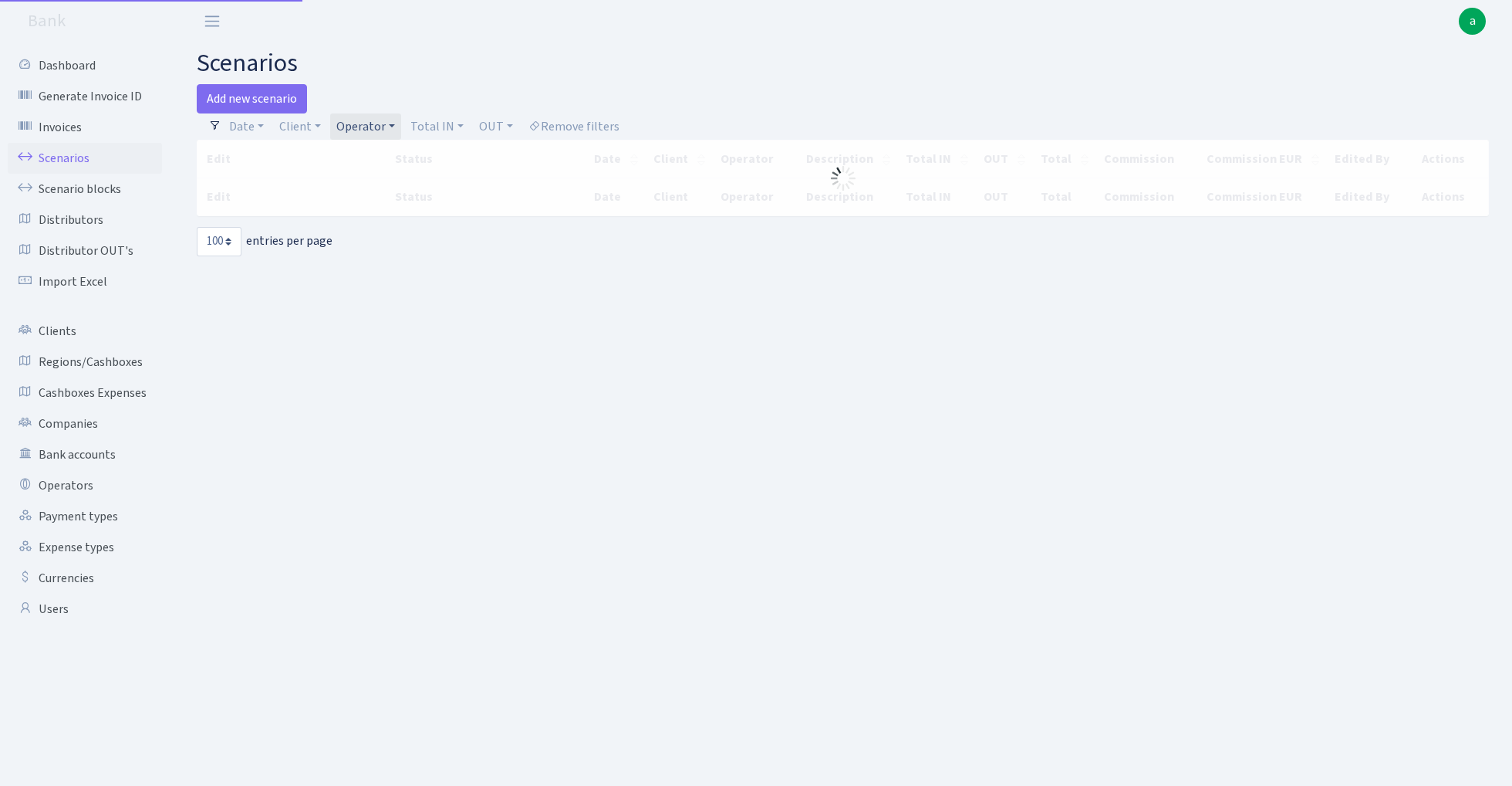
select select "100"
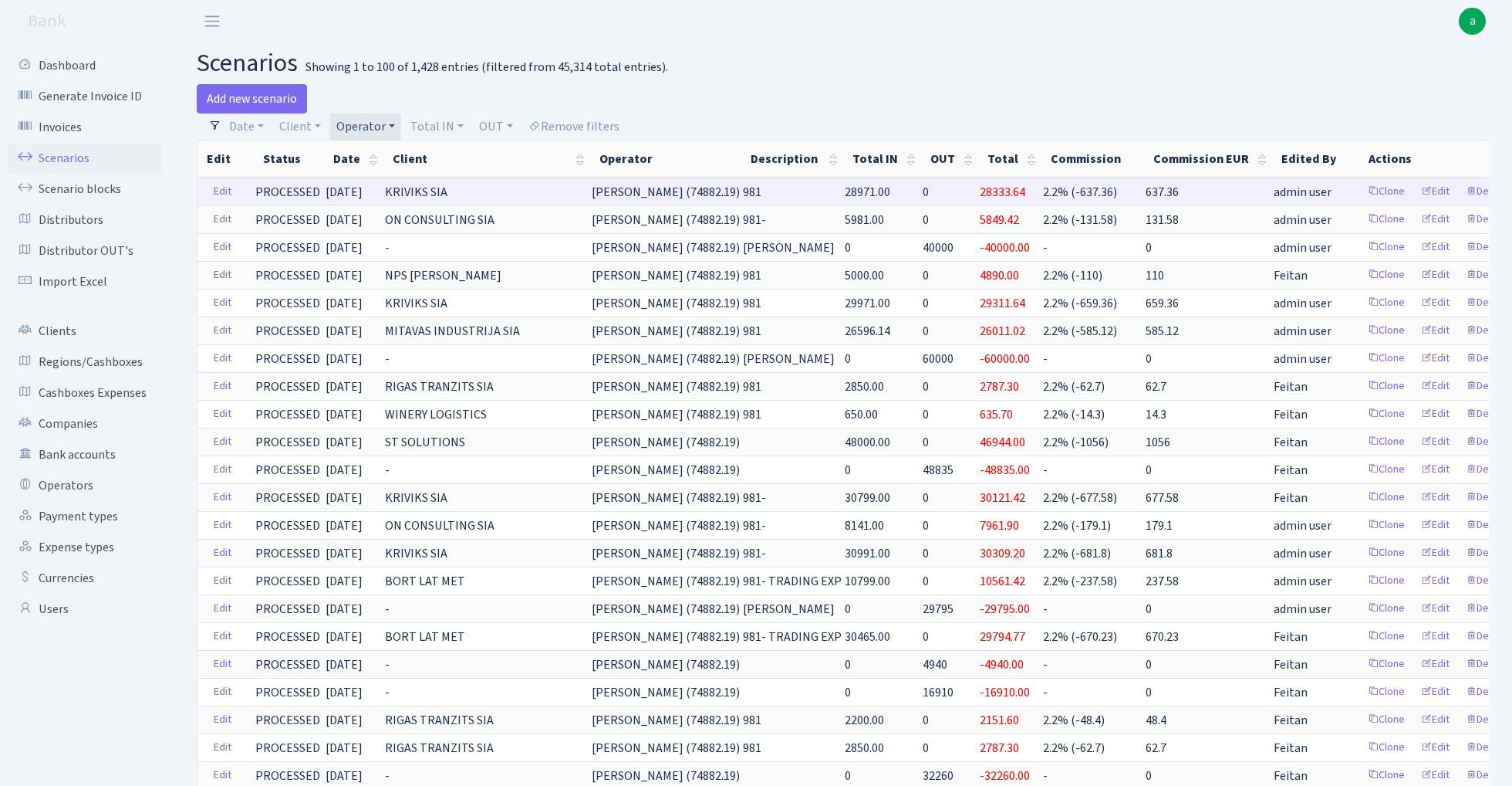
drag, startPoint x: 633, startPoint y: 193, endPoint x: 700, endPoint y: 196, distance: 67.1
click at [700, 196] on span "[PERSON_NAME] (74882.19)" at bounding box center [665, 191] width 149 height 17
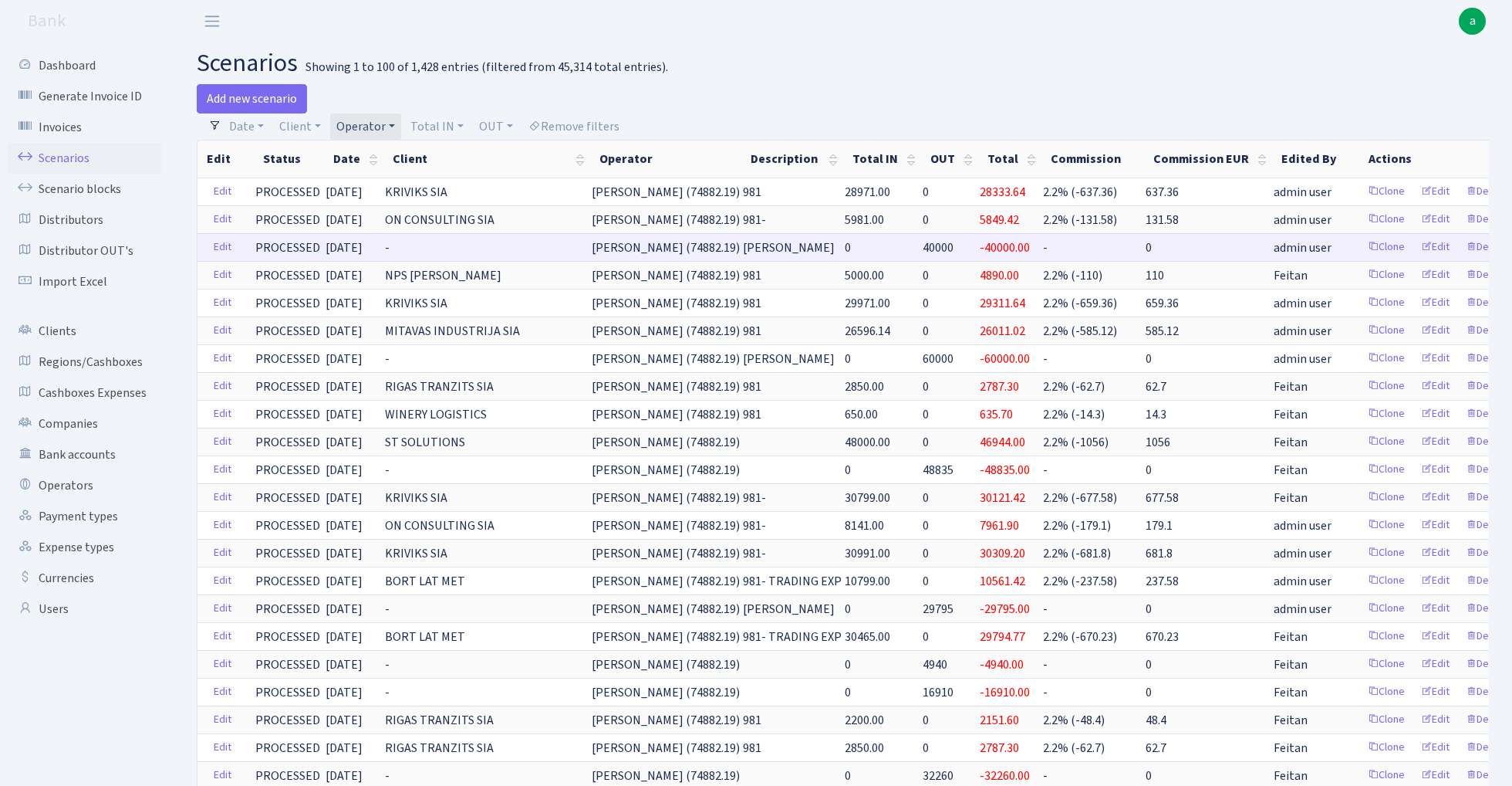
copy span "[PERSON_NAME] (74882"
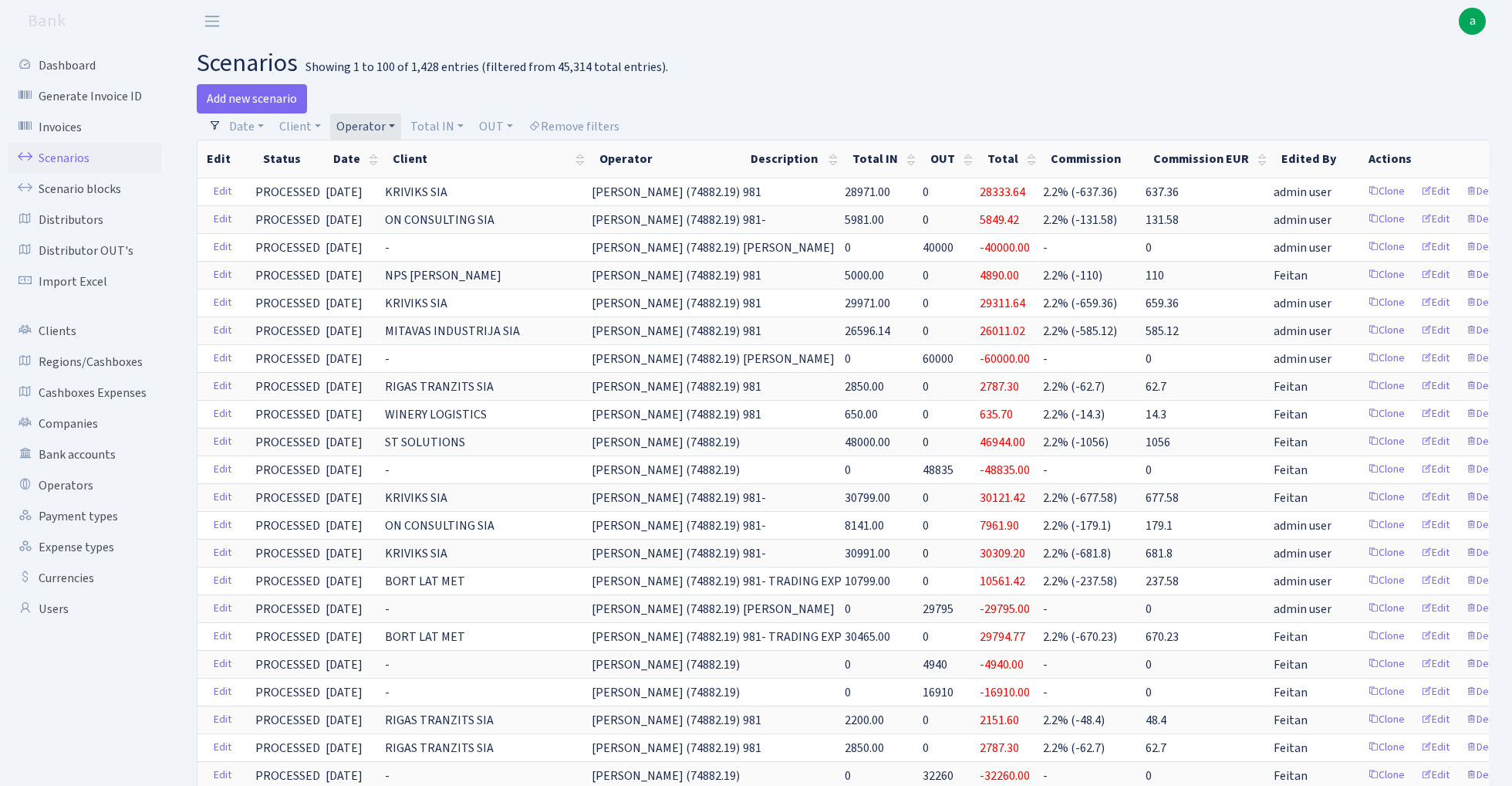
click at [372, 124] on link "Operator" at bounding box center [365, 126] width 71 height 26
click at [372, 189] on input "search" at bounding box center [391, 182] width 114 height 24
type input "peri"
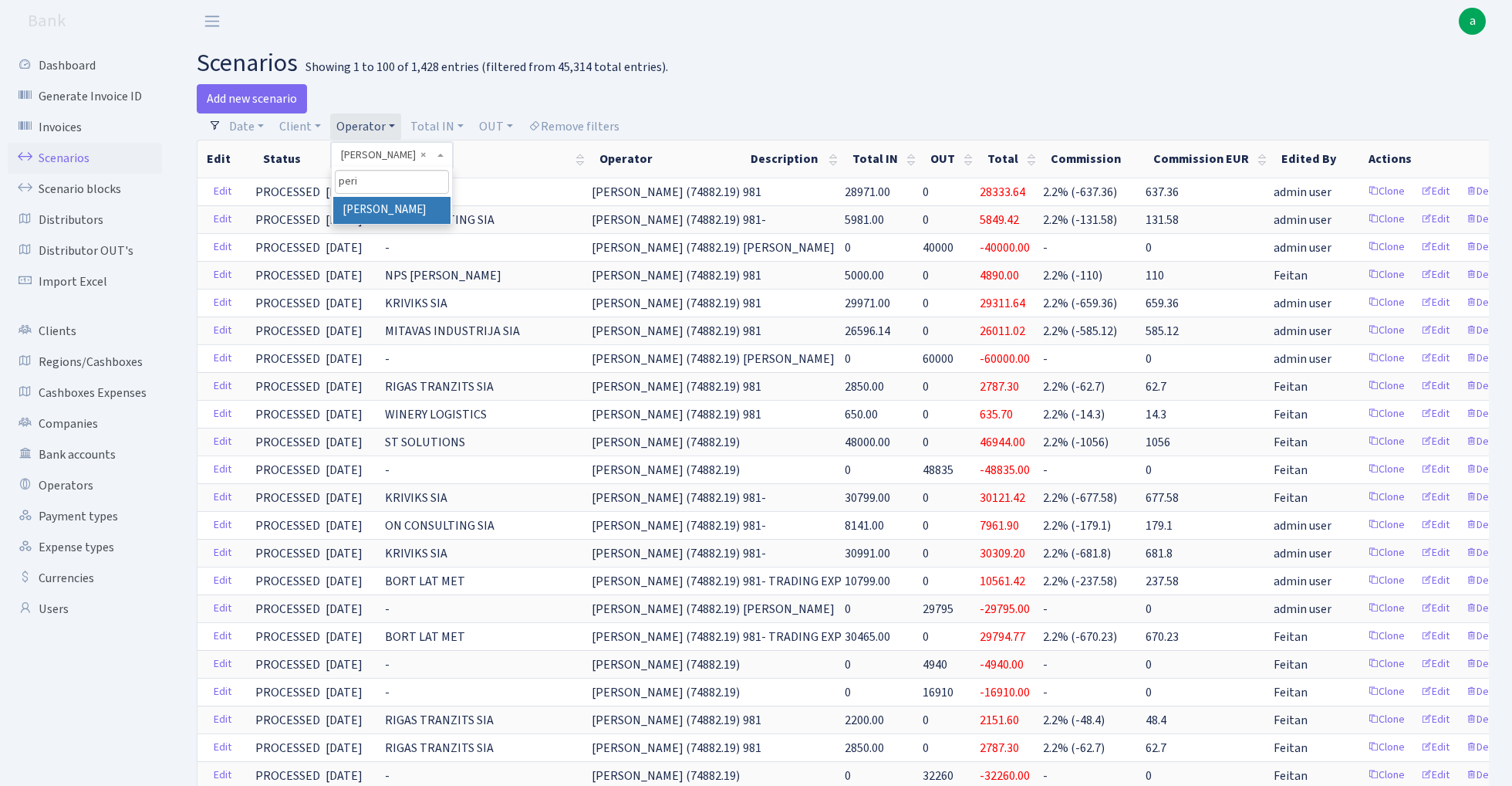
click at [403, 208] on li "[PERSON_NAME]" at bounding box center [391, 211] width 117 height 27
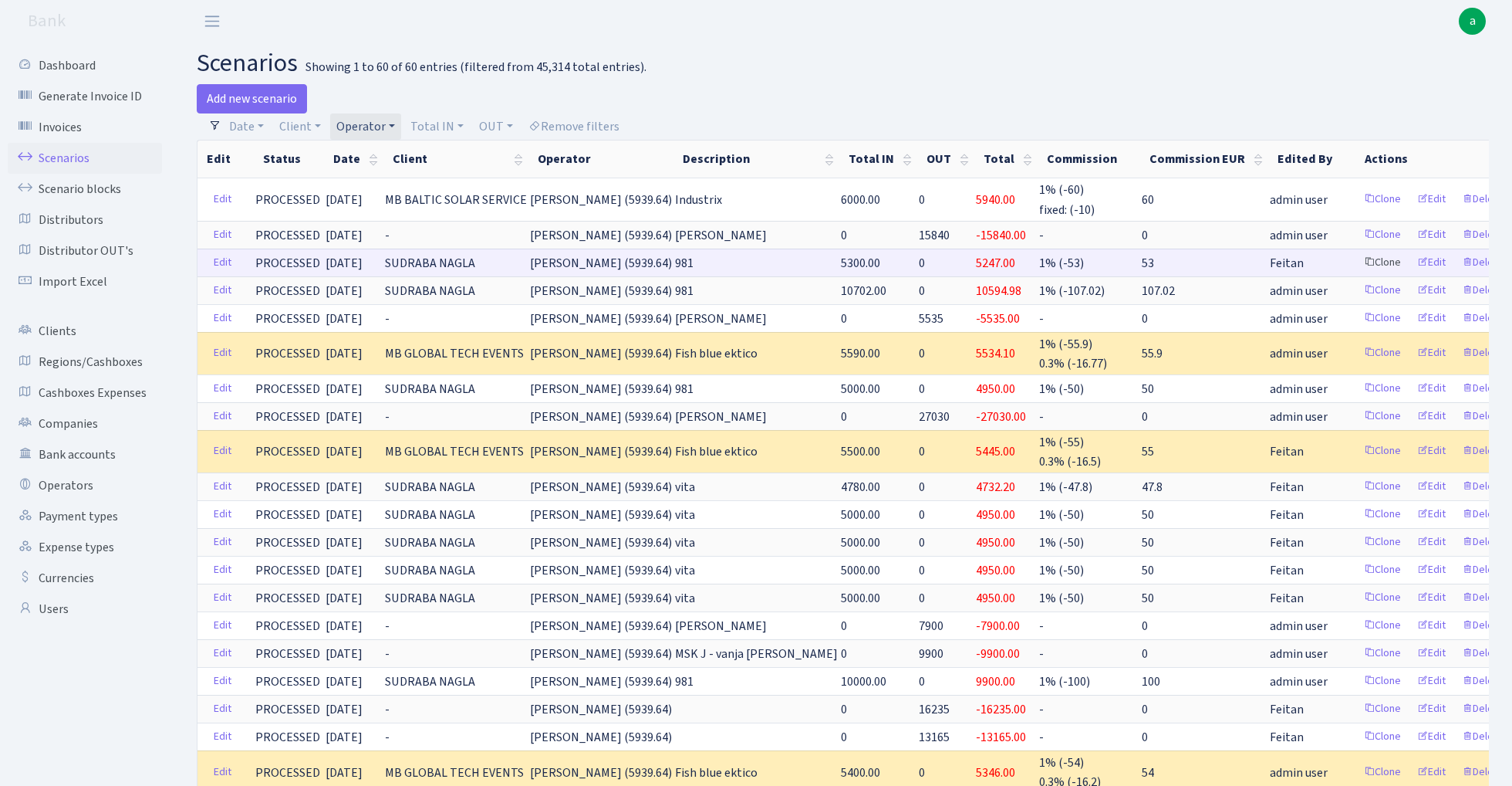
click at [1357, 263] on link "Clone" at bounding box center [1382, 262] width 50 height 24
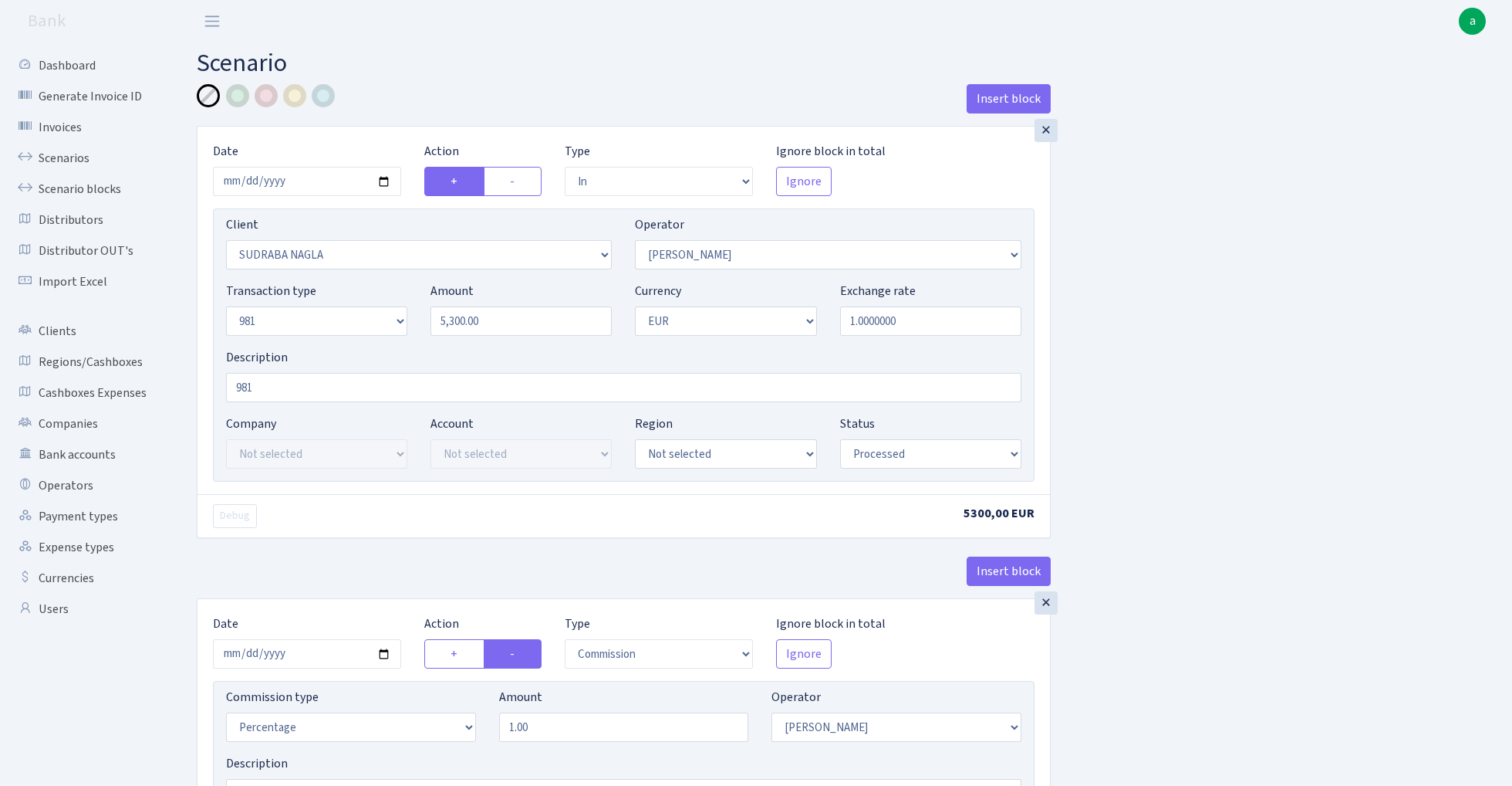
select select "in"
select select "3124"
select select "486"
select select "8"
select select "1"
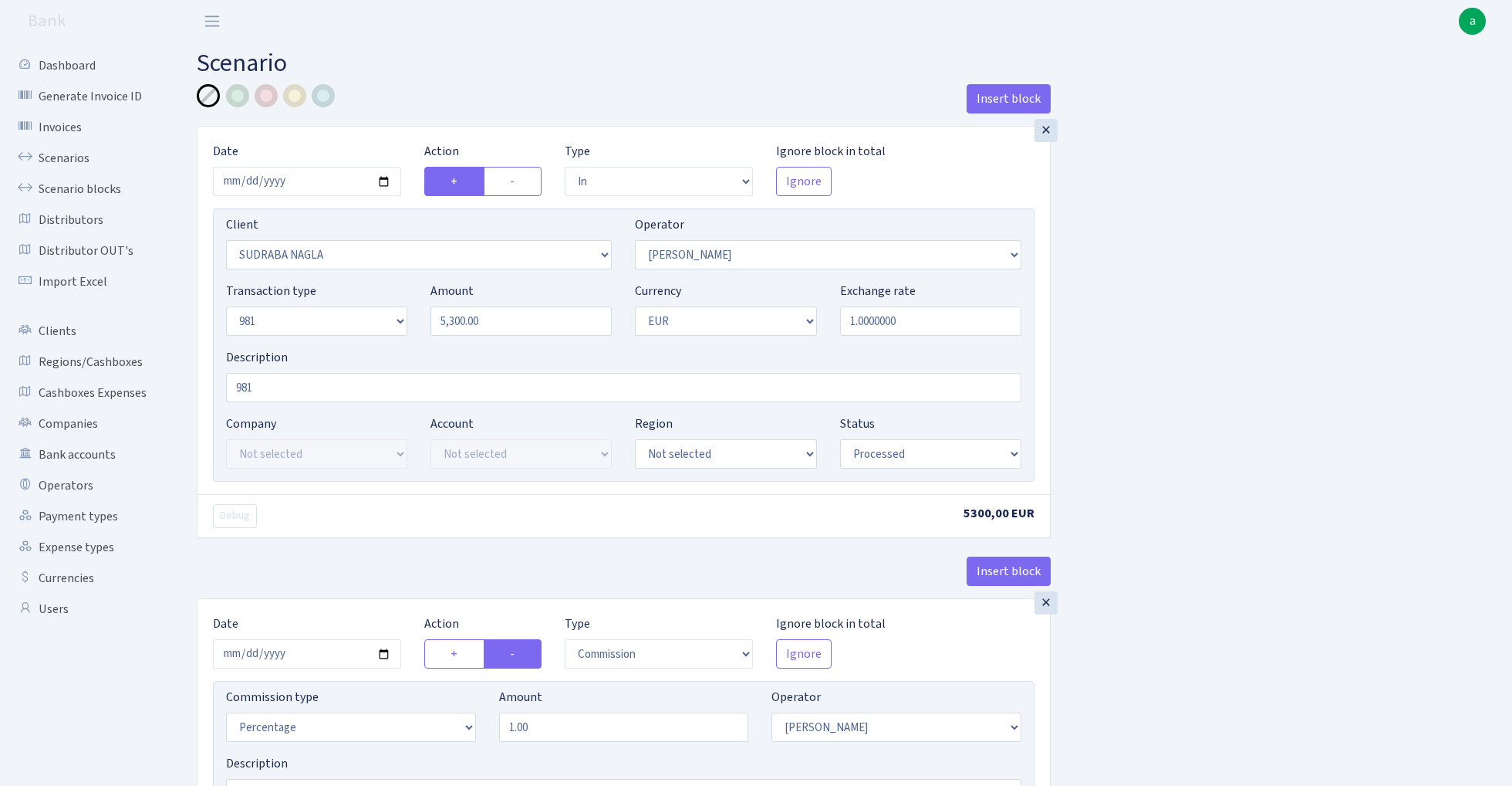
select select "processed"
select select "commission"
select select "486"
select select "processed"
select select "out"
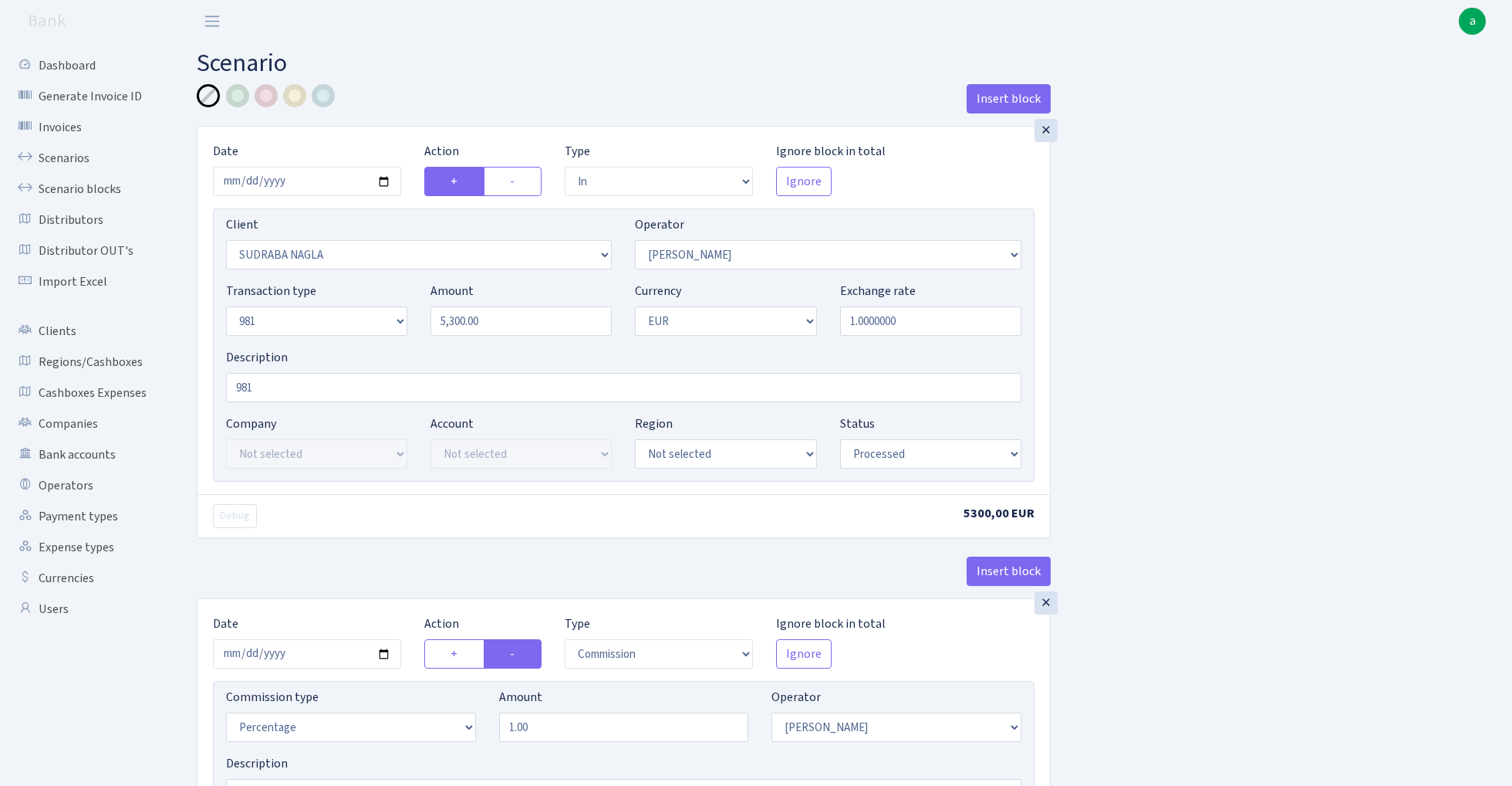
select select "2129"
select select "61"
select select "8"
select select "1"
select select "processed"
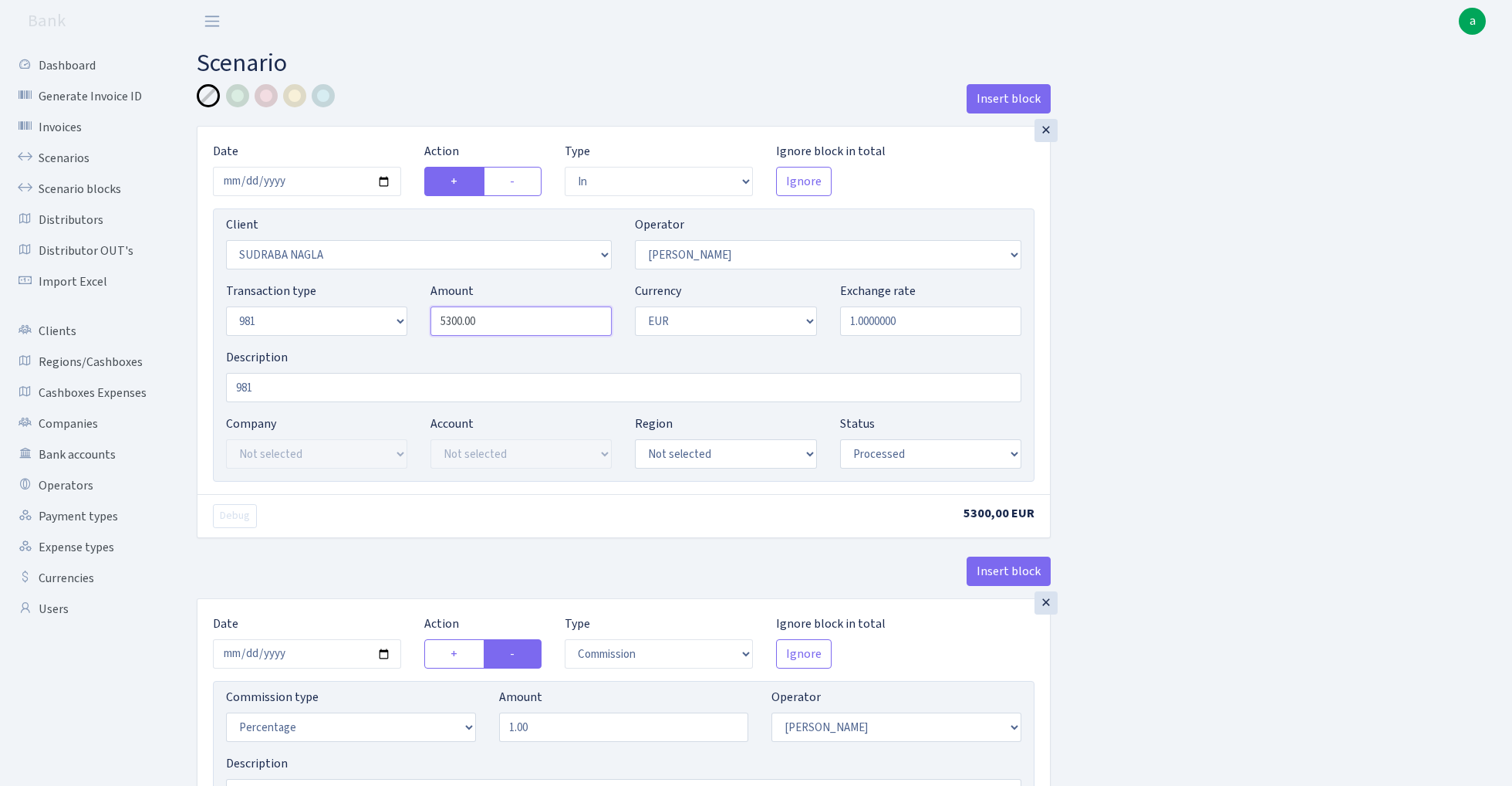
click at [527, 325] on input "5300.00" at bounding box center [521, 321] width 182 height 29
paste input "103"
type input "10,300.00"
click at [287, 179] on input "2025-10-13" at bounding box center [307, 182] width 188 height 29
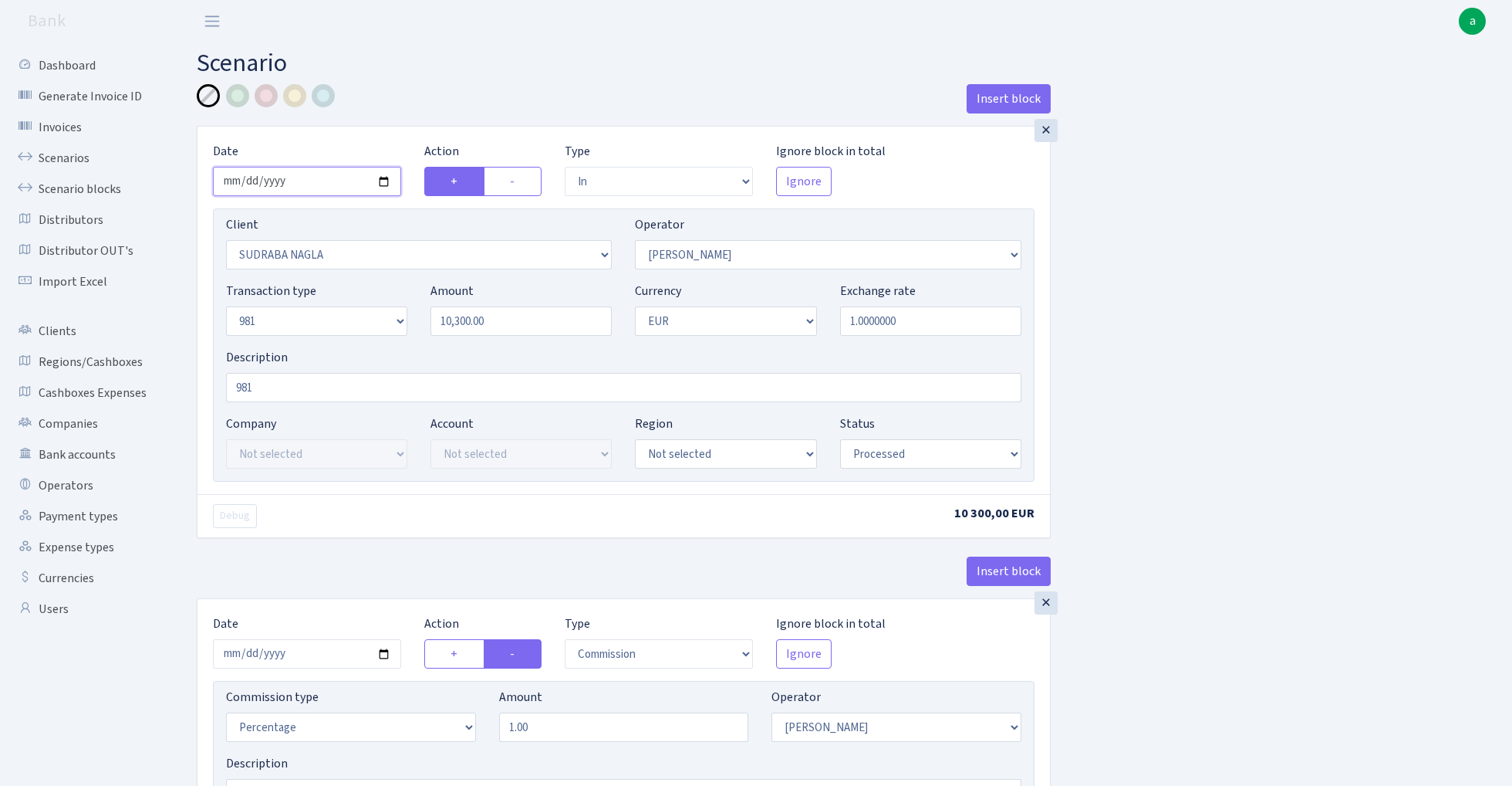
type input "[DATE]"
click at [433, 105] on div "Insert block" at bounding box center [623, 105] width 854 height 42
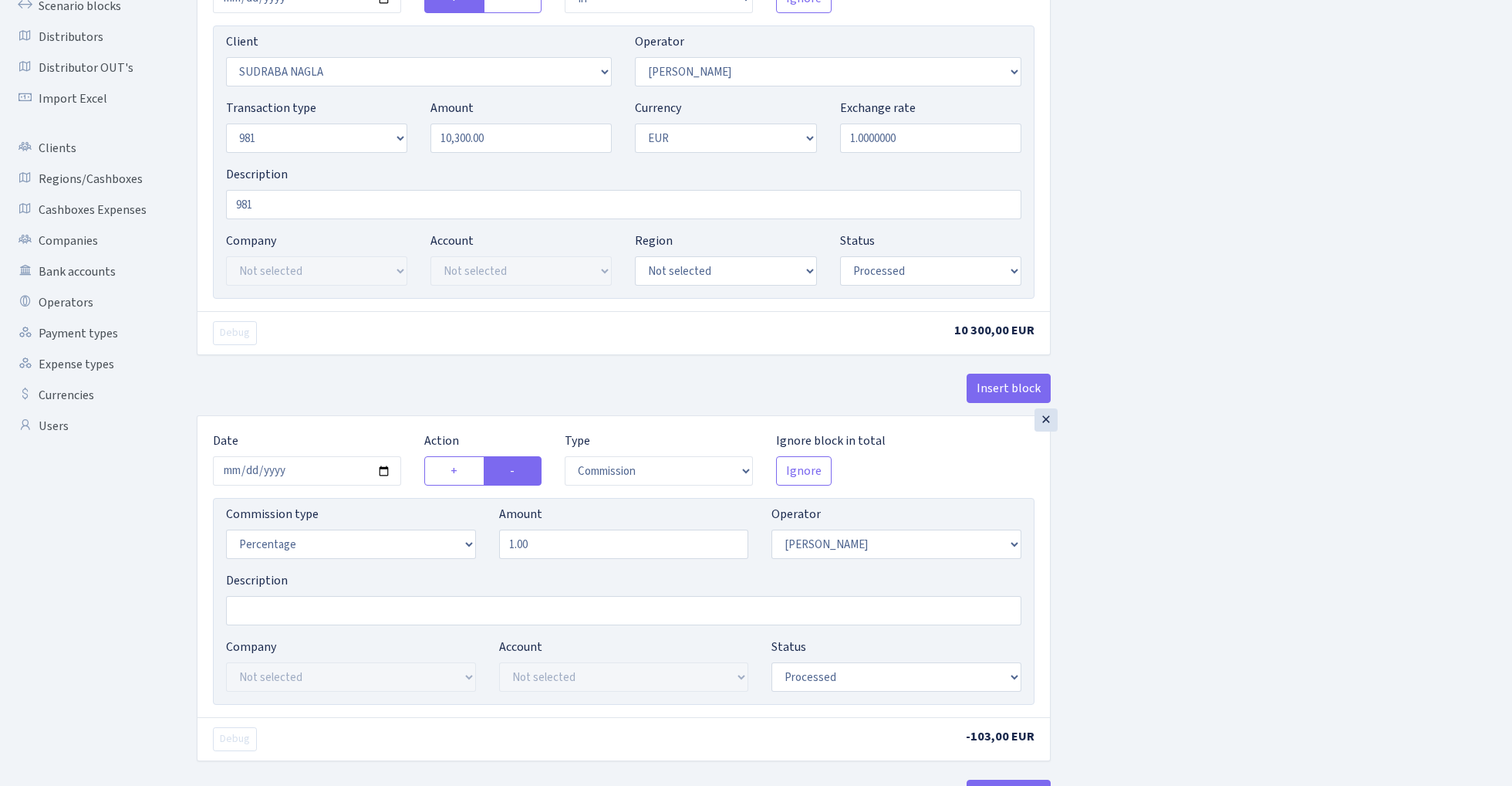
scroll to position [362, 0]
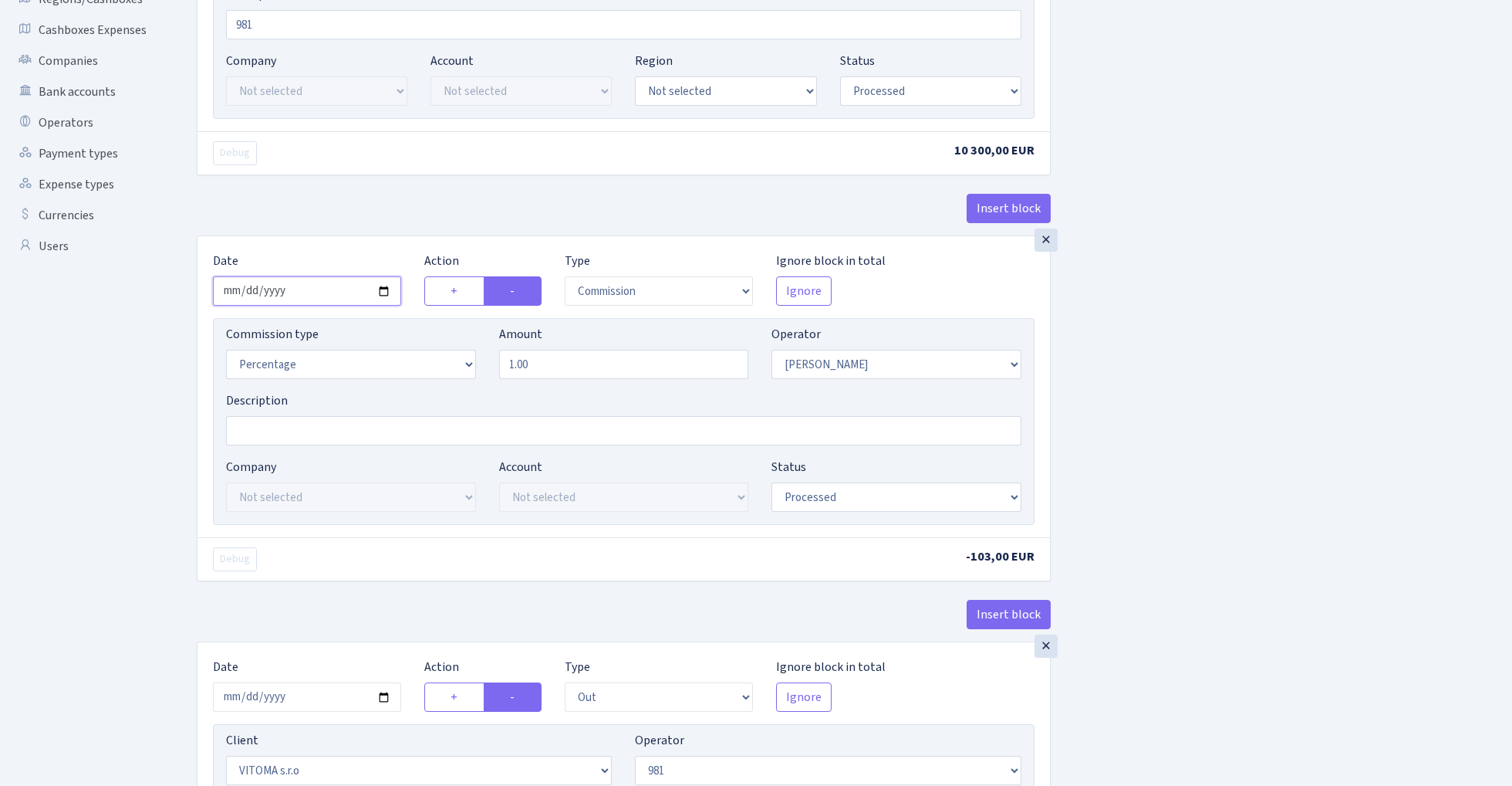
click at [306, 284] on input "2025-10-13" at bounding box center [307, 290] width 188 height 29
type input "[DATE]"
click at [364, 212] on div "Insert block" at bounding box center [623, 214] width 854 height 42
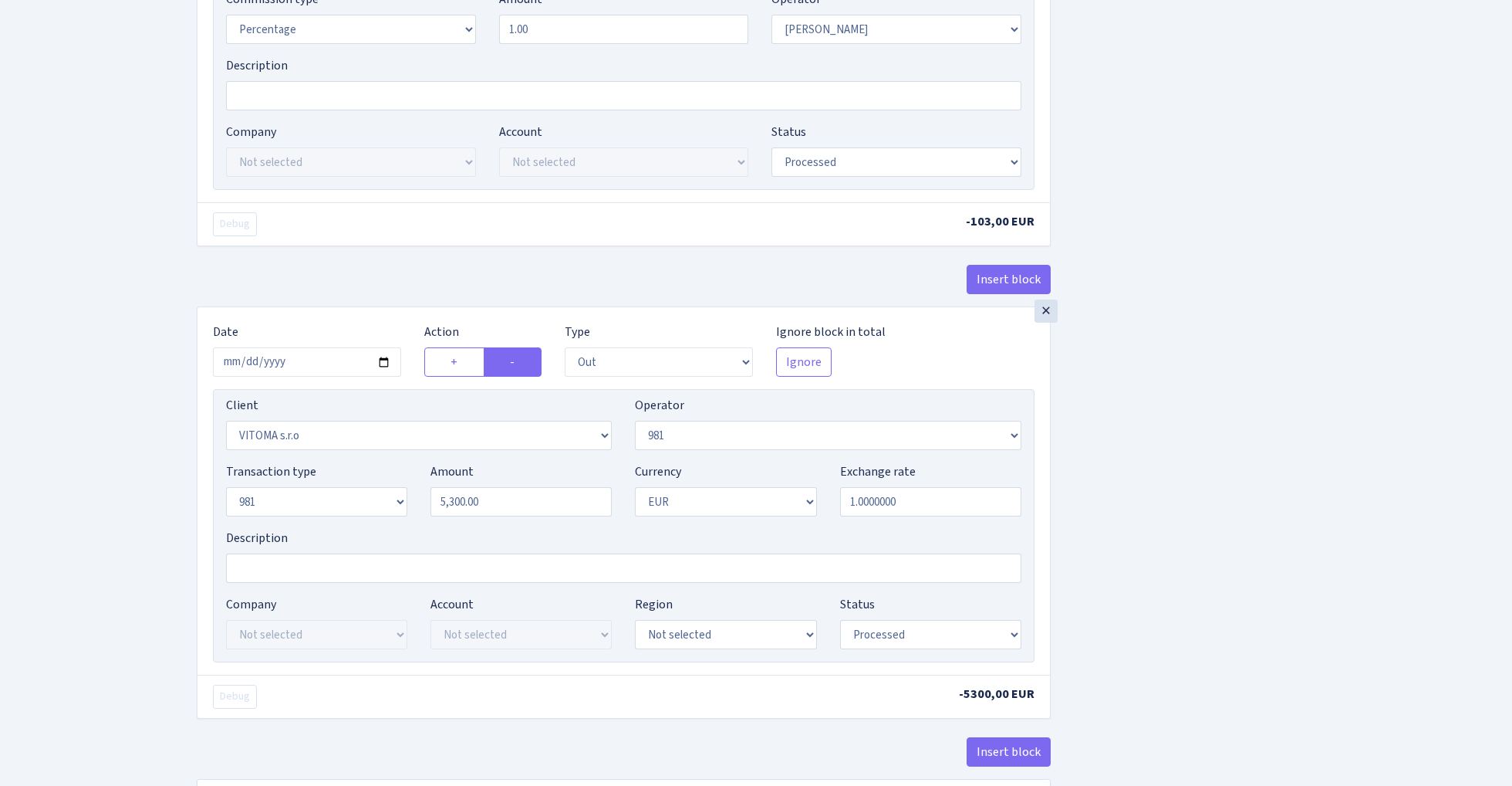
scroll to position [757, 0]
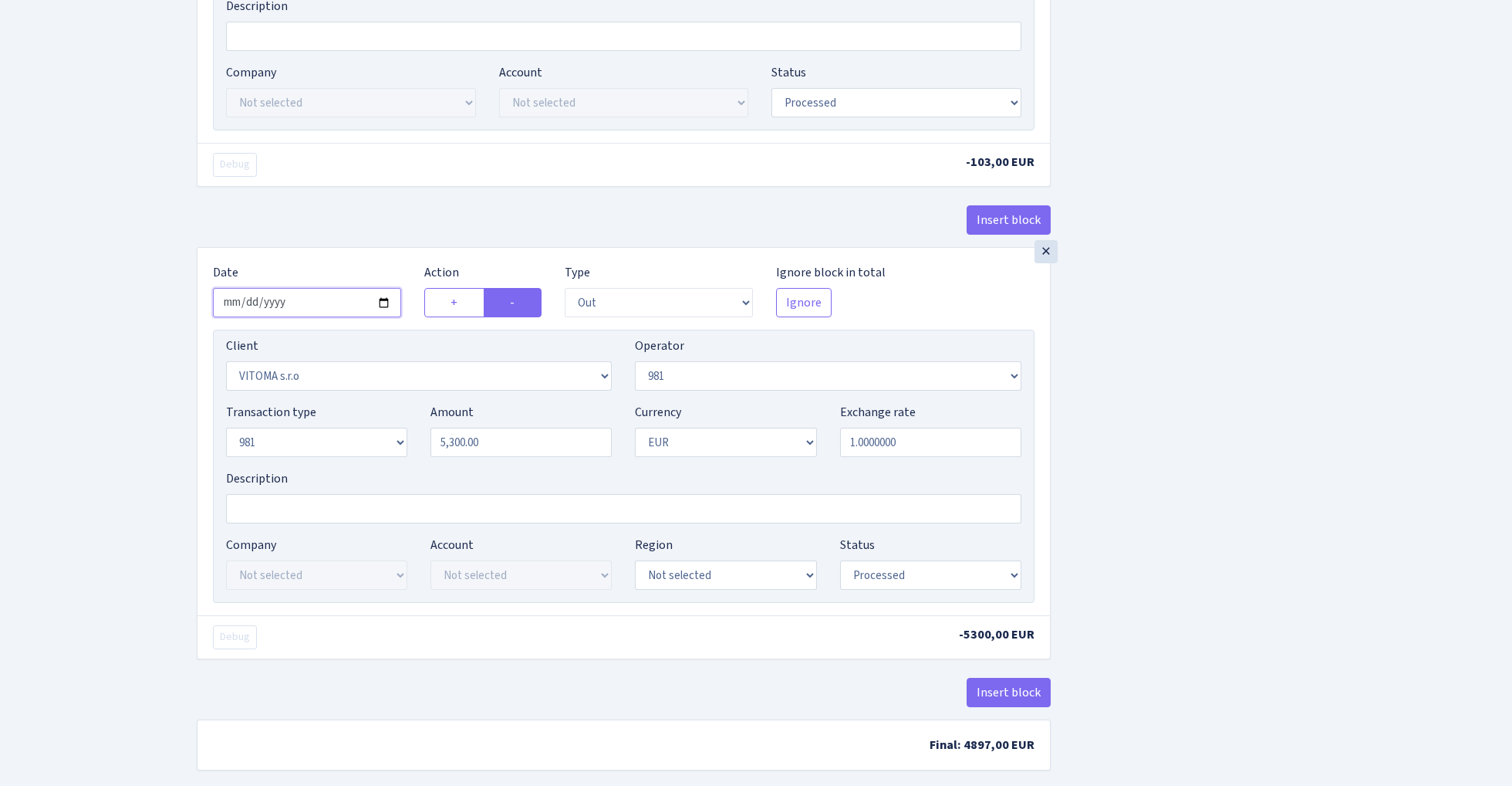
click at [297, 307] on input "2025-10-13" at bounding box center [307, 302] width 188 height 29
type input "2025-10-15"
click at [364, 205] on div "× Date 2025-10-15 Action + - Type --- In Out Commission Field required. Ignore …" at bounding box center [623, 44] width 854 height 406
click at [509, 453] on input "5300.00" at bounding box center [521, 442] width 182 height 29
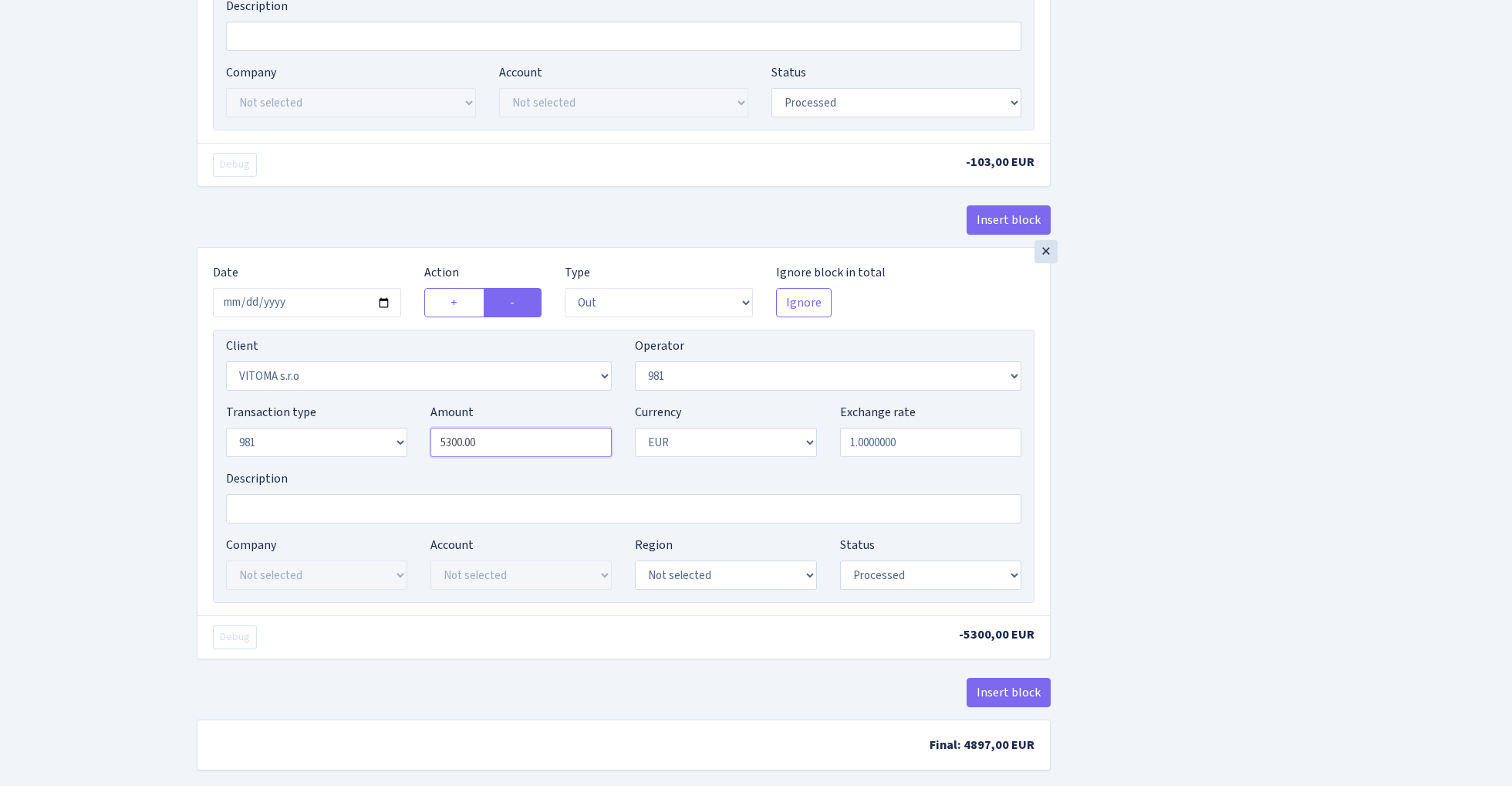
paste input "103"
type input "10,300.00"
click at [1180, 410] on div "Insert block × Date 2025-10-15 Action + - Type --- In Out Commission Field requ…" at bounding box center [843, 54] width 1315 height 1455
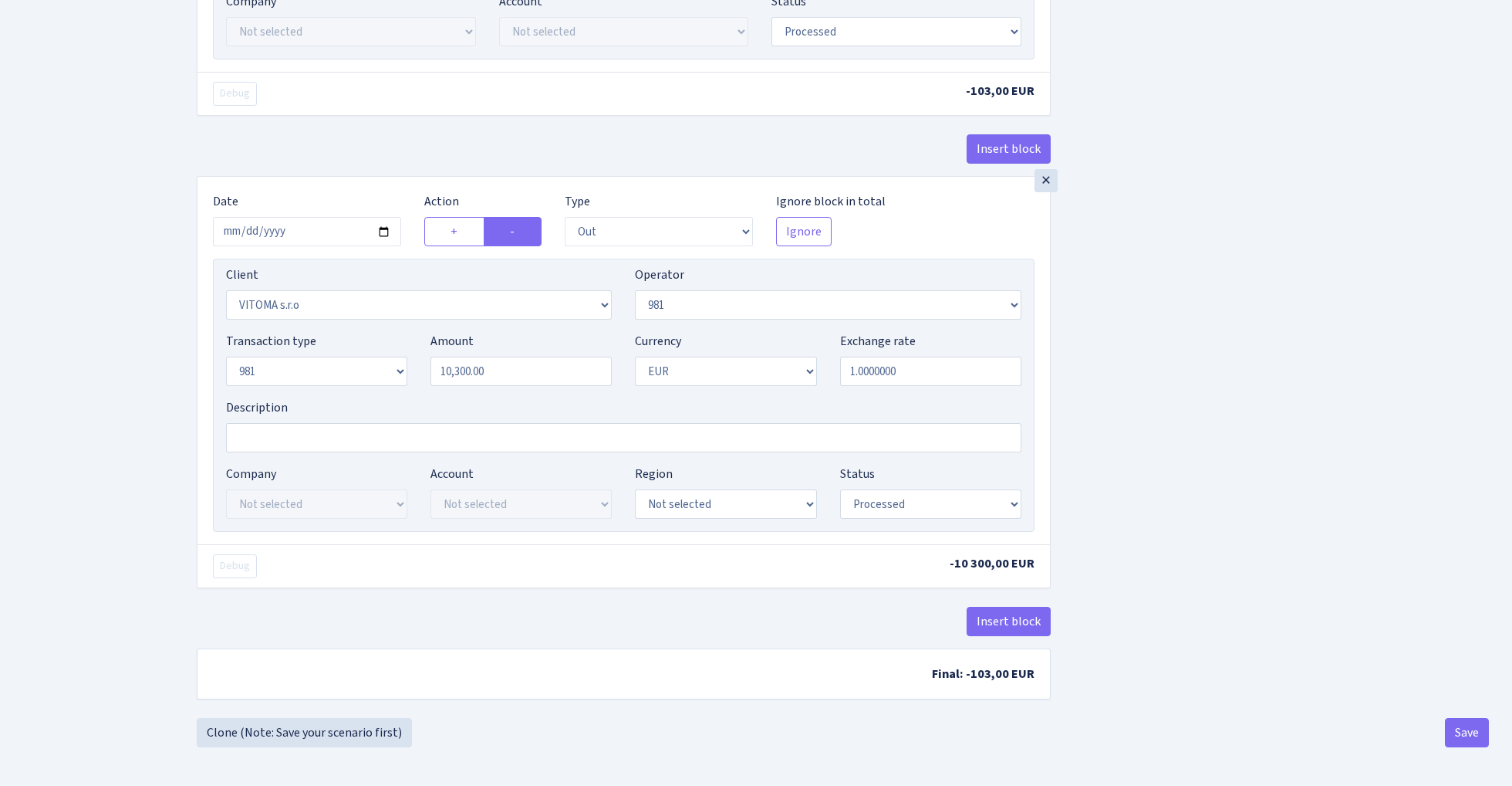
scroll to position [835, 0]
click at [1455, 731] on button "Save" at bounding box center [1466, 733] width 44 height 29
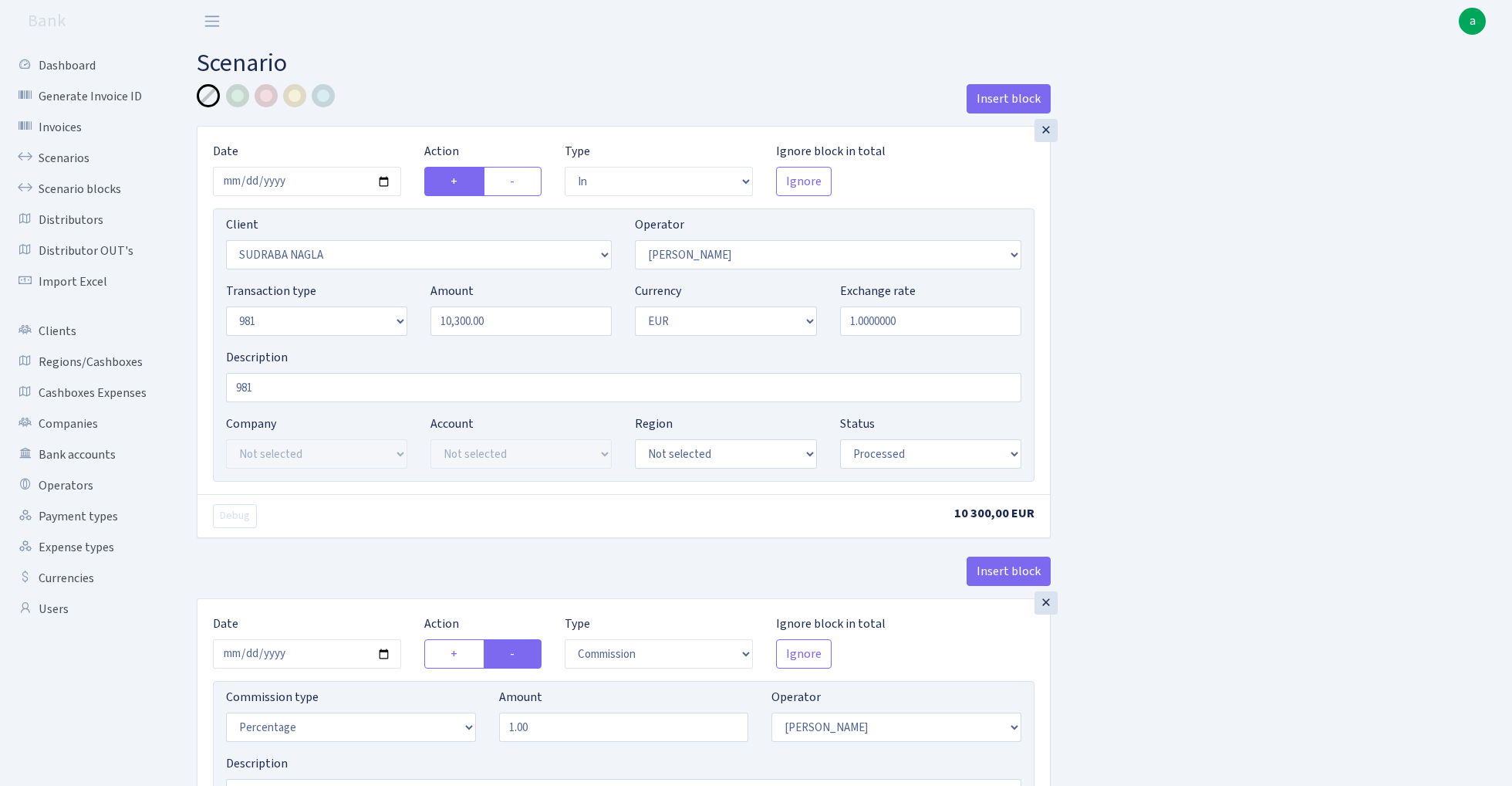
select select "in"
select select "3124"
select select "486"
select select "8"
select select "1"
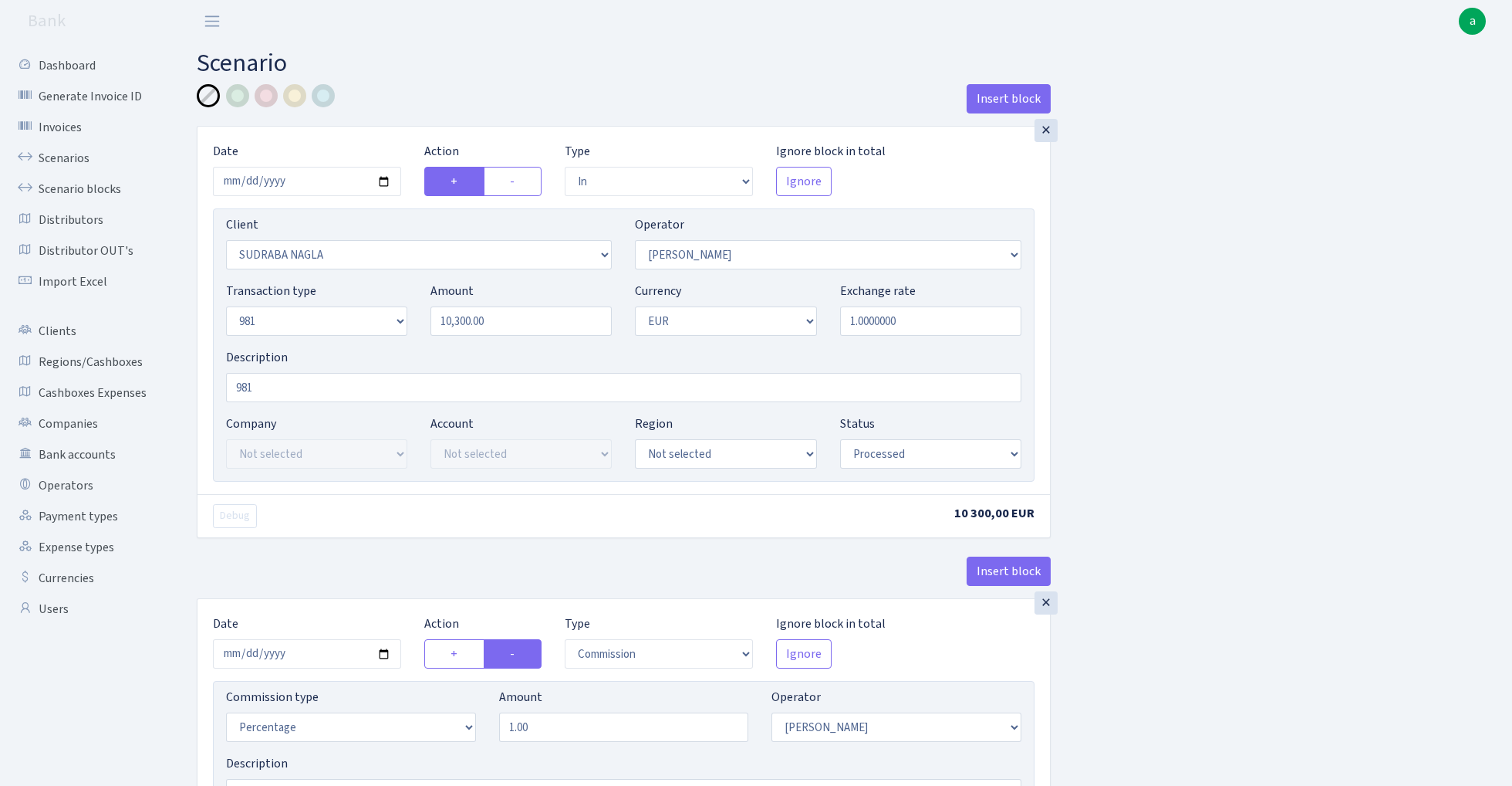
select select "processed"
select select "commission"
select select "486"
select select "processed"
select select "out"
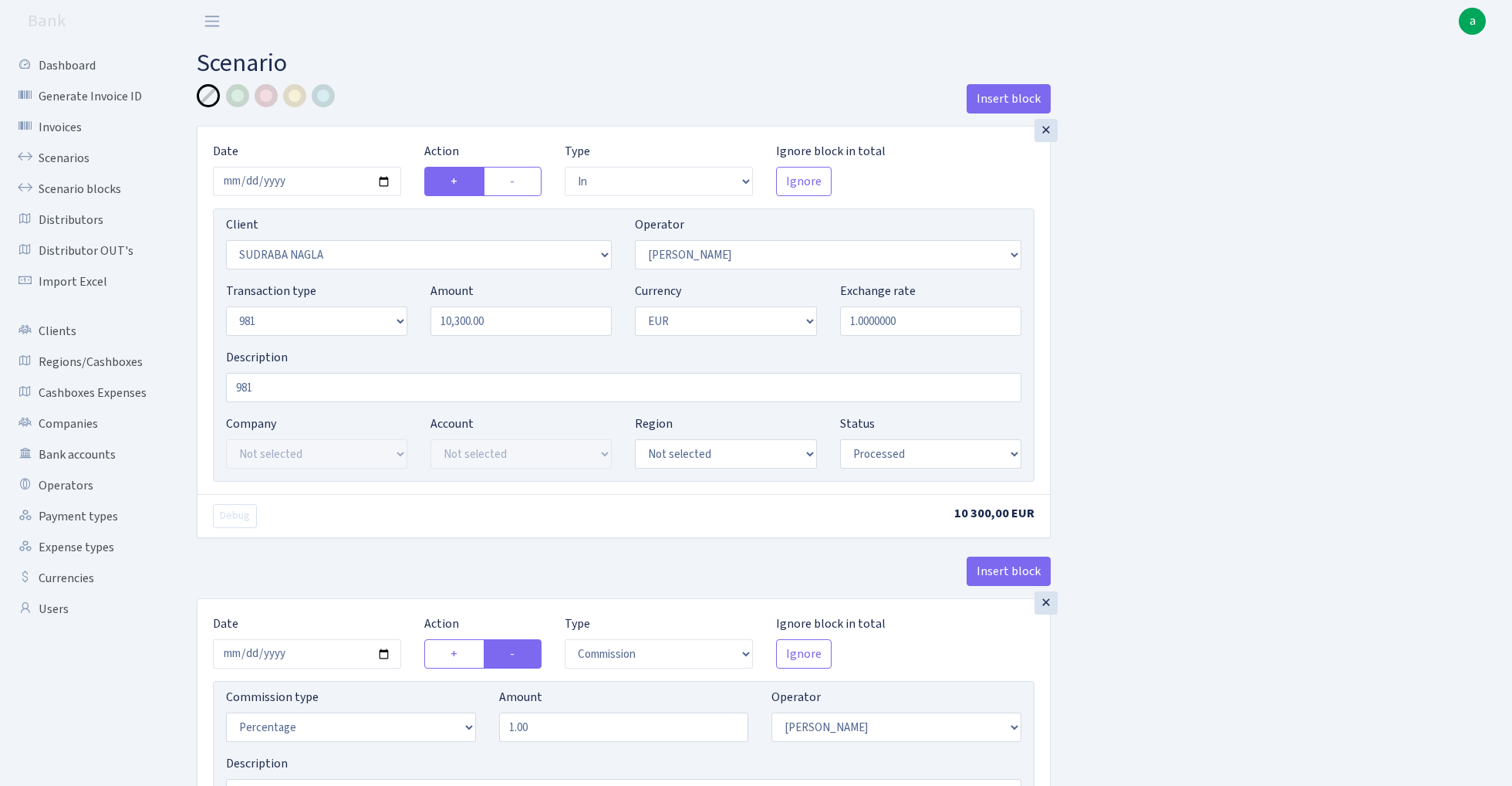
select select "2129"
select select "61"
select select "8"
select select "1"
select select "processed"
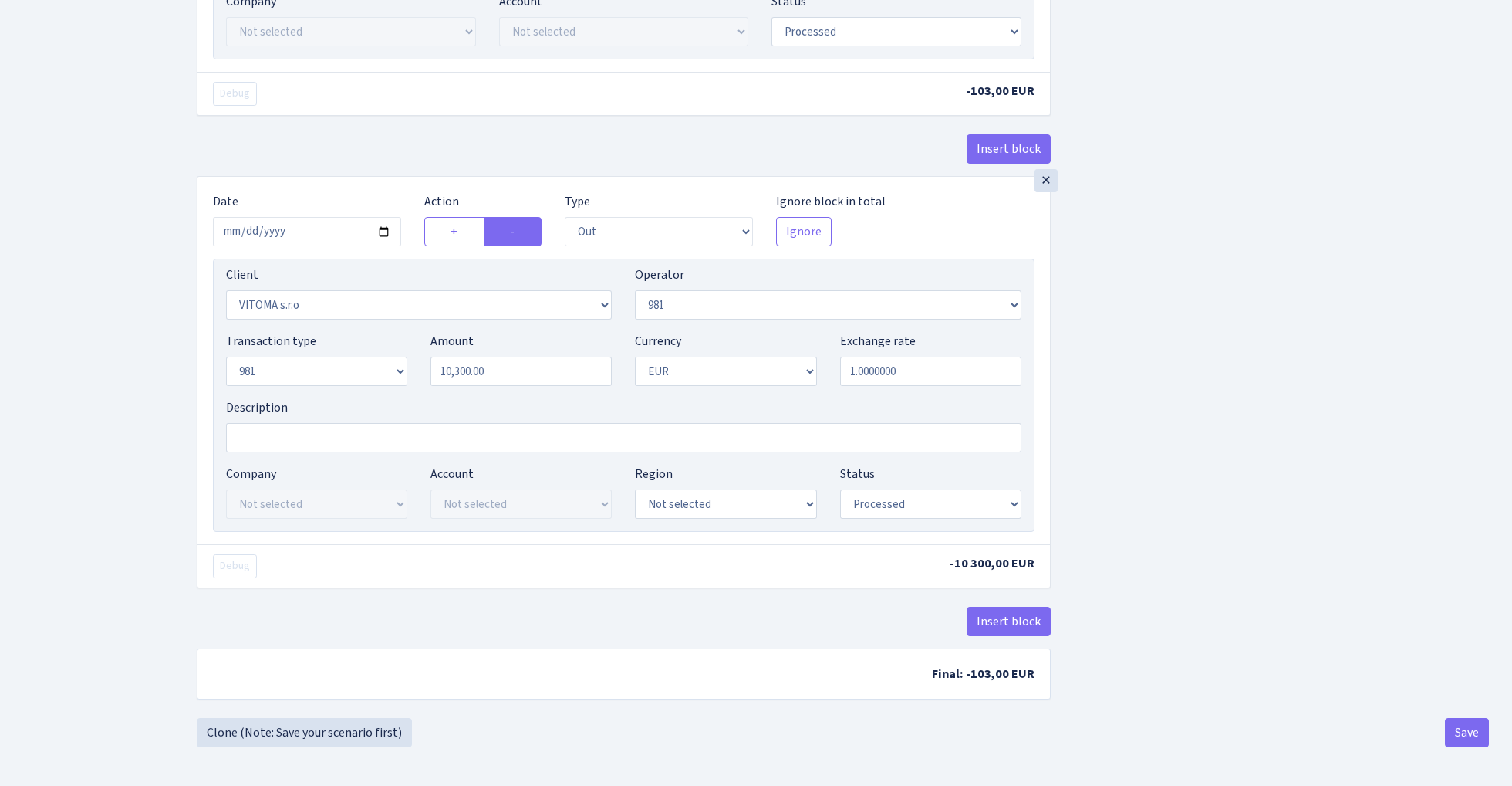
scroll to position [835, 0]
click at [1454, 734] on button "Save" at bounding box center [1466, 733] width 44 height 29
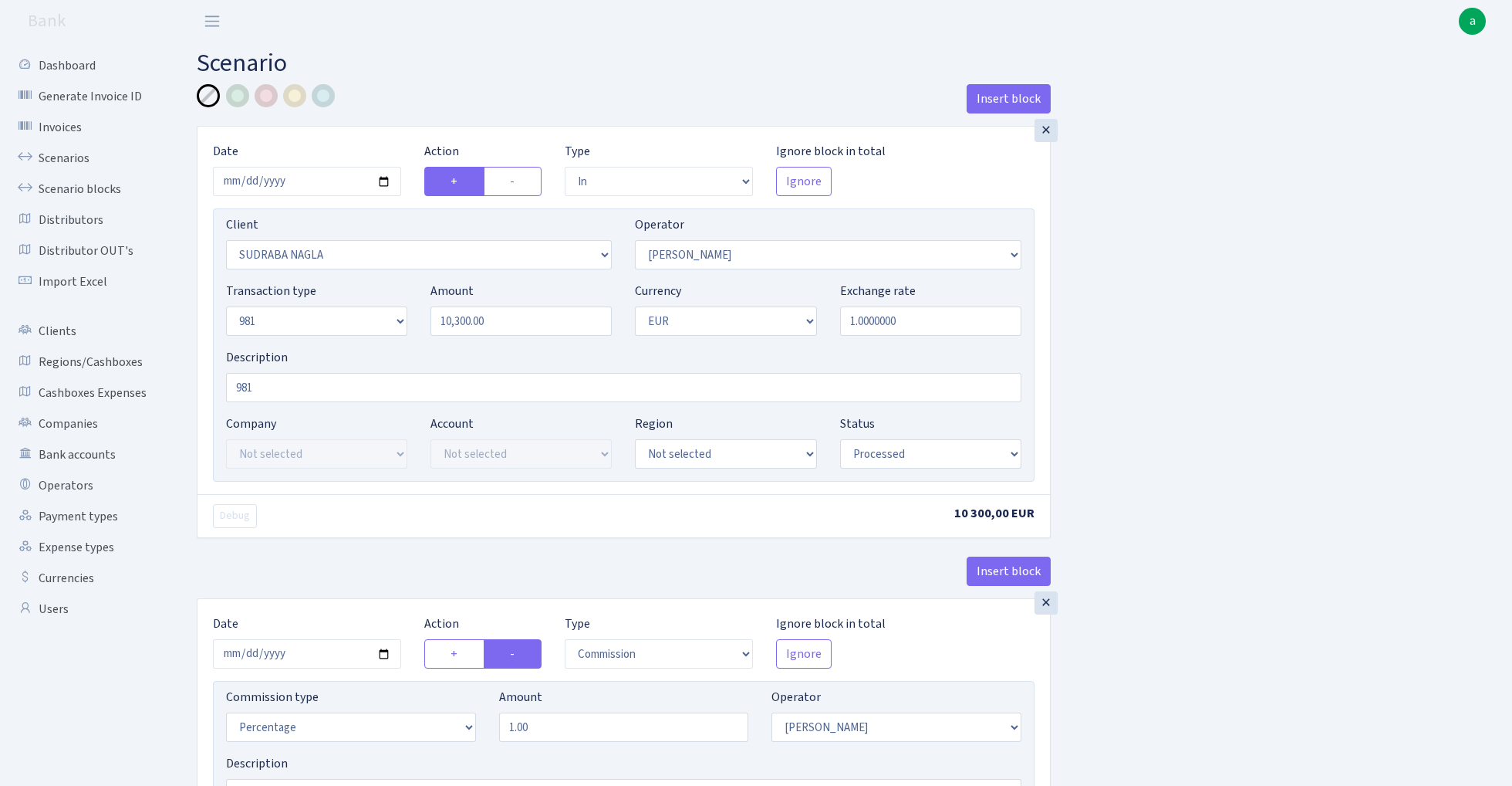
select select "in"
select select "3124"
select select "486"
select select "8"
select select "1"
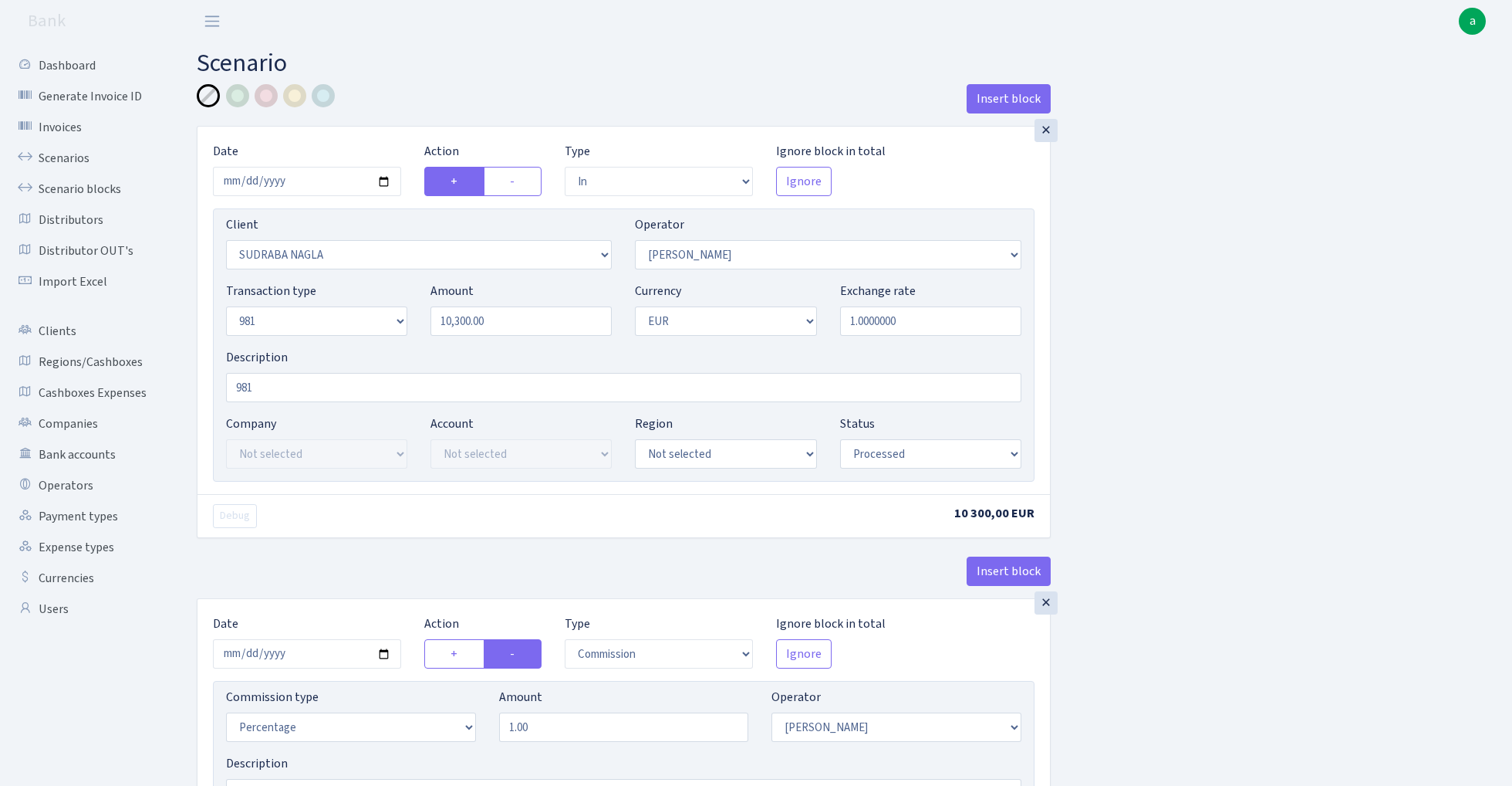
select select "processed"
select select "commission"
select select "486"
select select "processed"
select select "out"
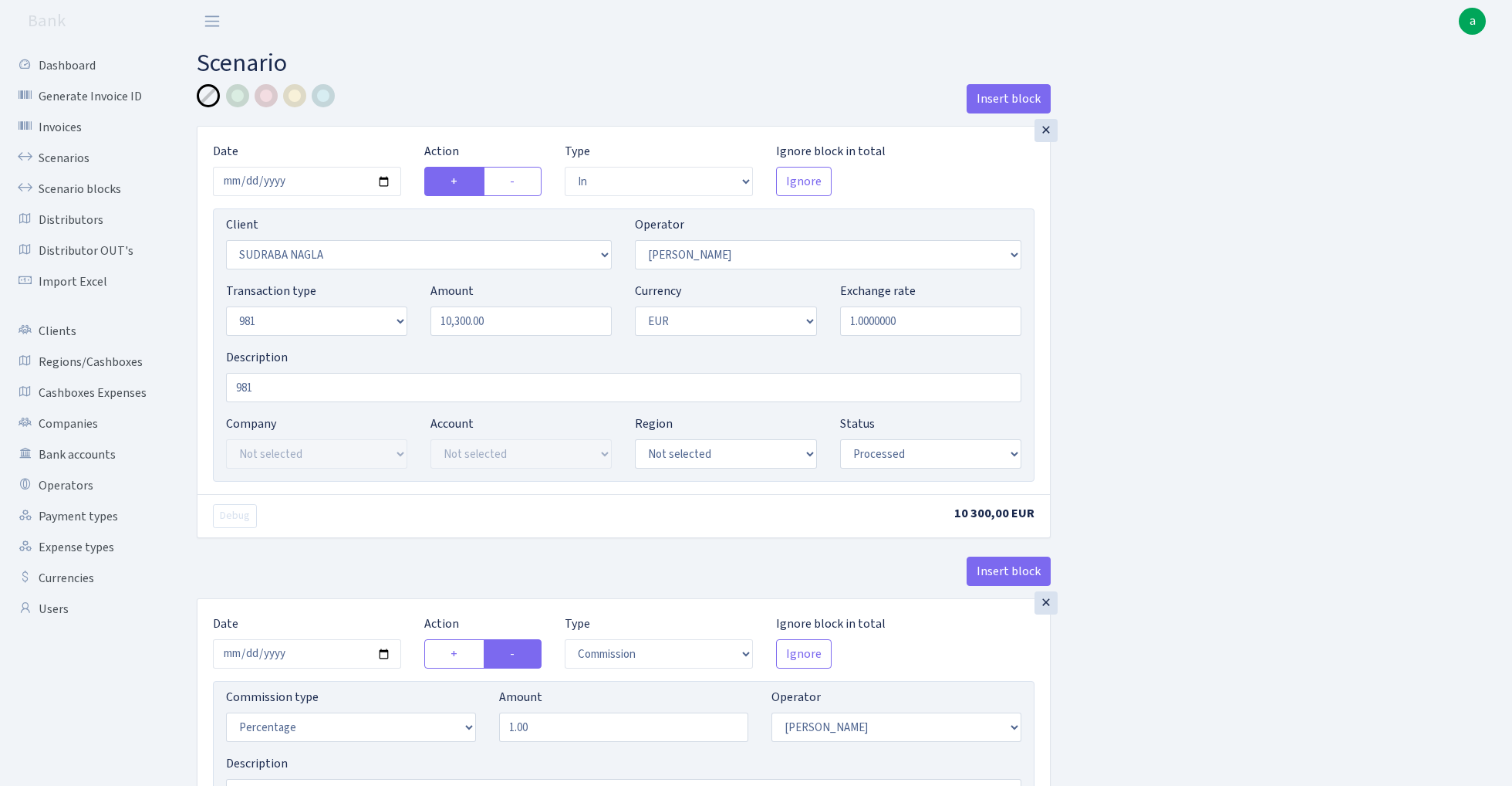
select select "2129"
select select "61"
select select "8"
select select "1"
select select "processed"
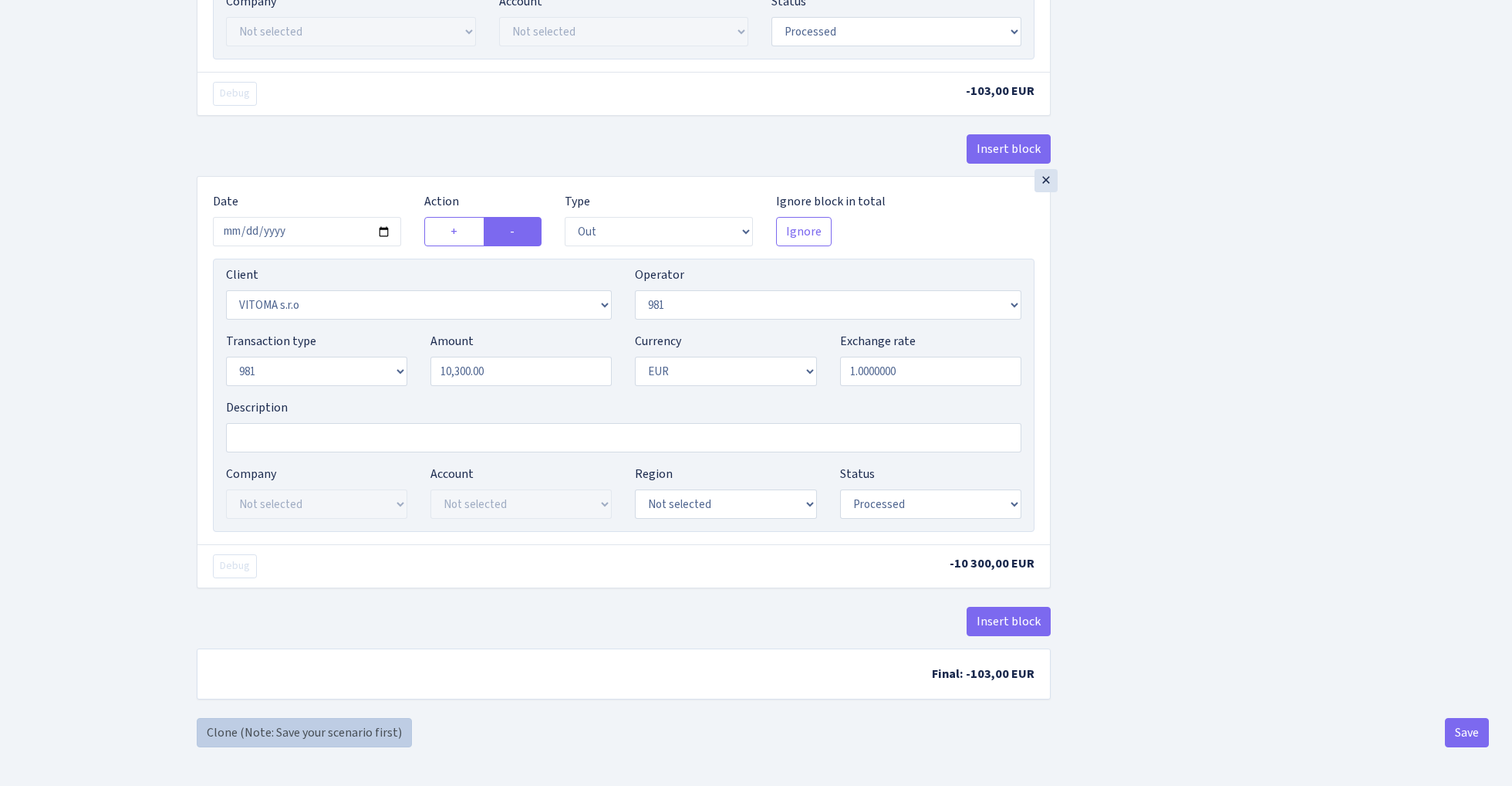
scroll to position [835, 0]
click at [302, 727] on link "Clone (Note: Save your scenario first)" at bounding box center [305, 733] width 216 height 29
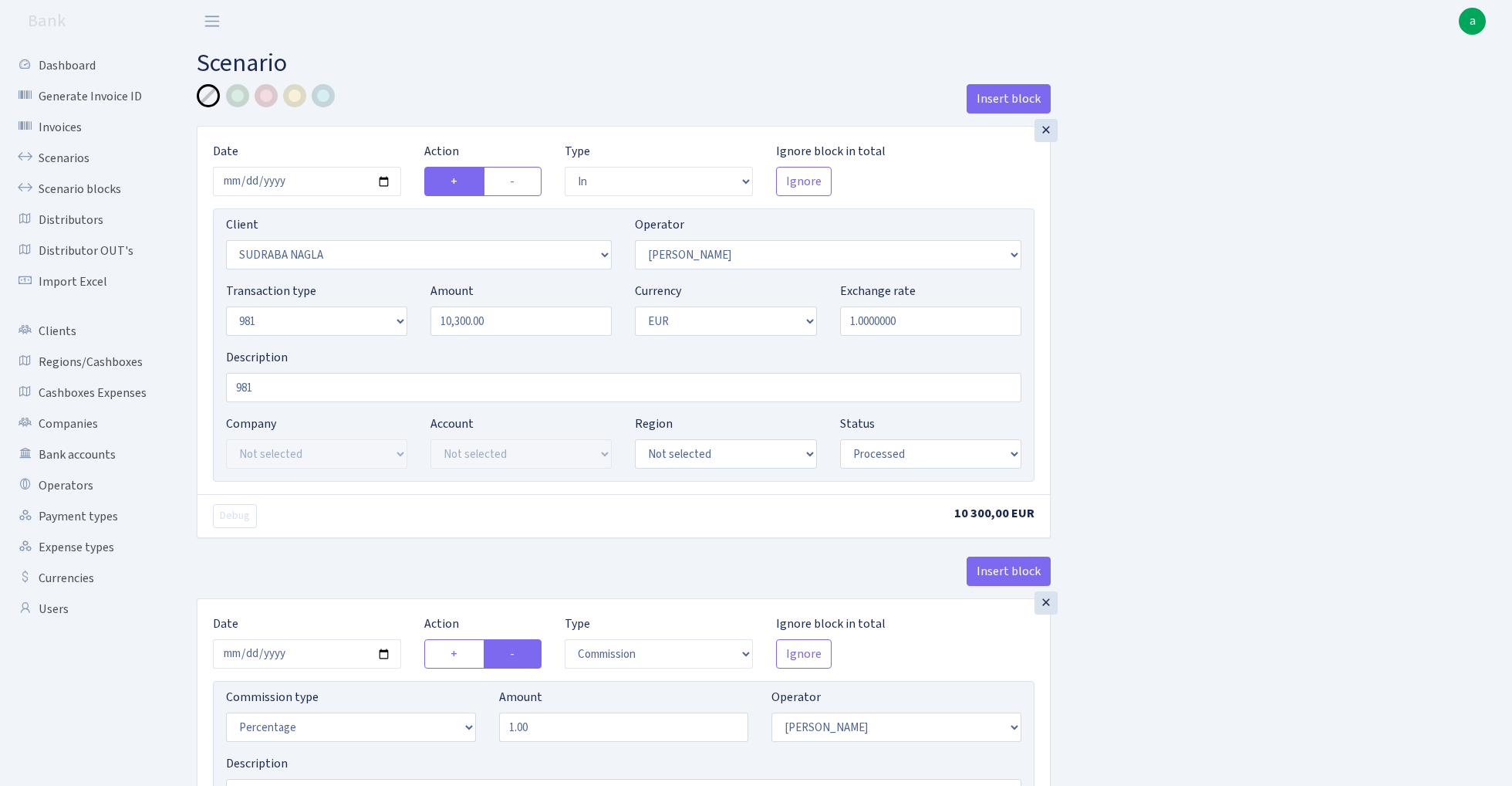
select select "in"
select select "3124"
select select "486"
select select "8"
select select "1"
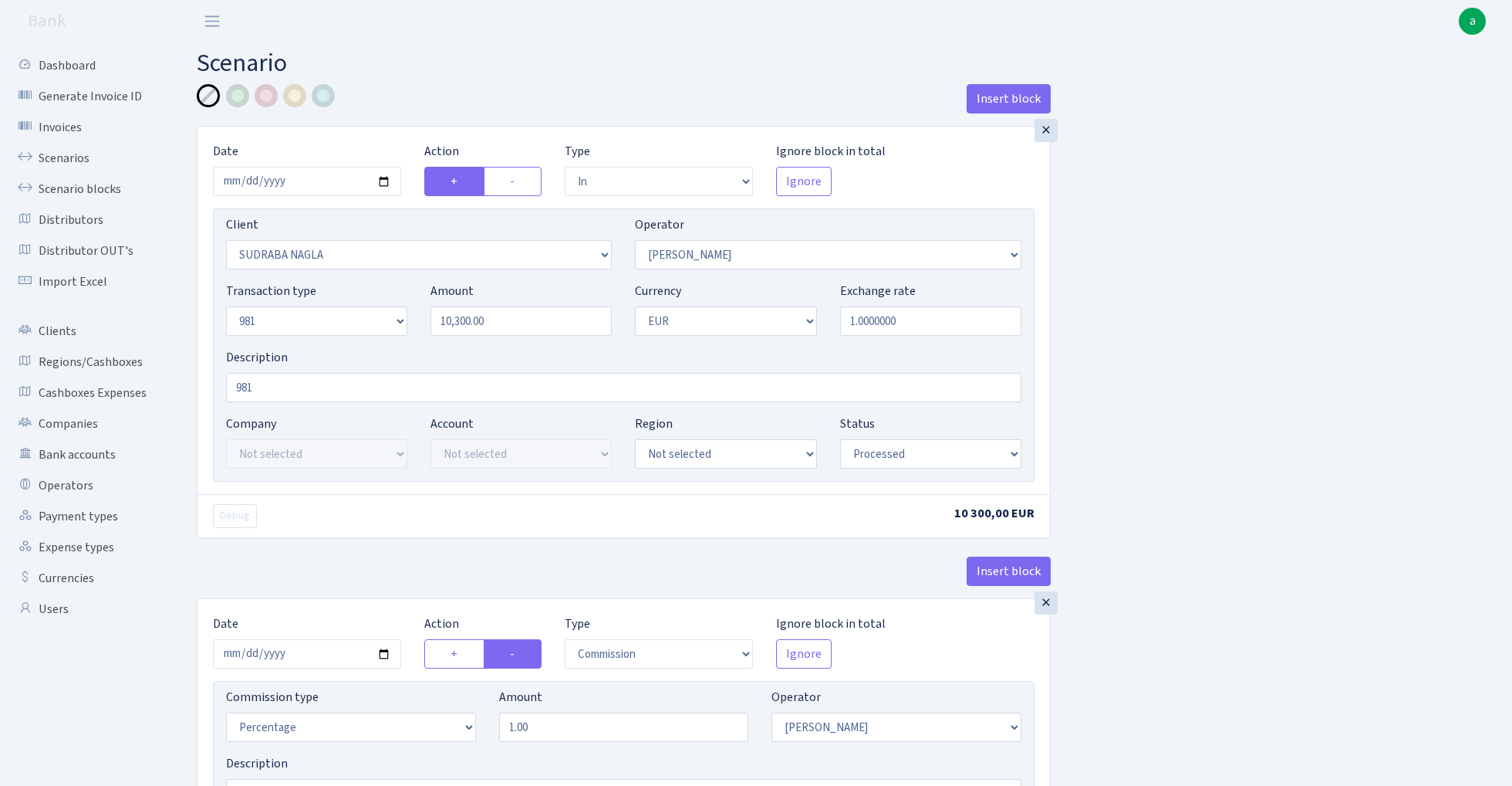
select select "processed"
select select "commission"
select select "486"
select select "processed"
select select "out"
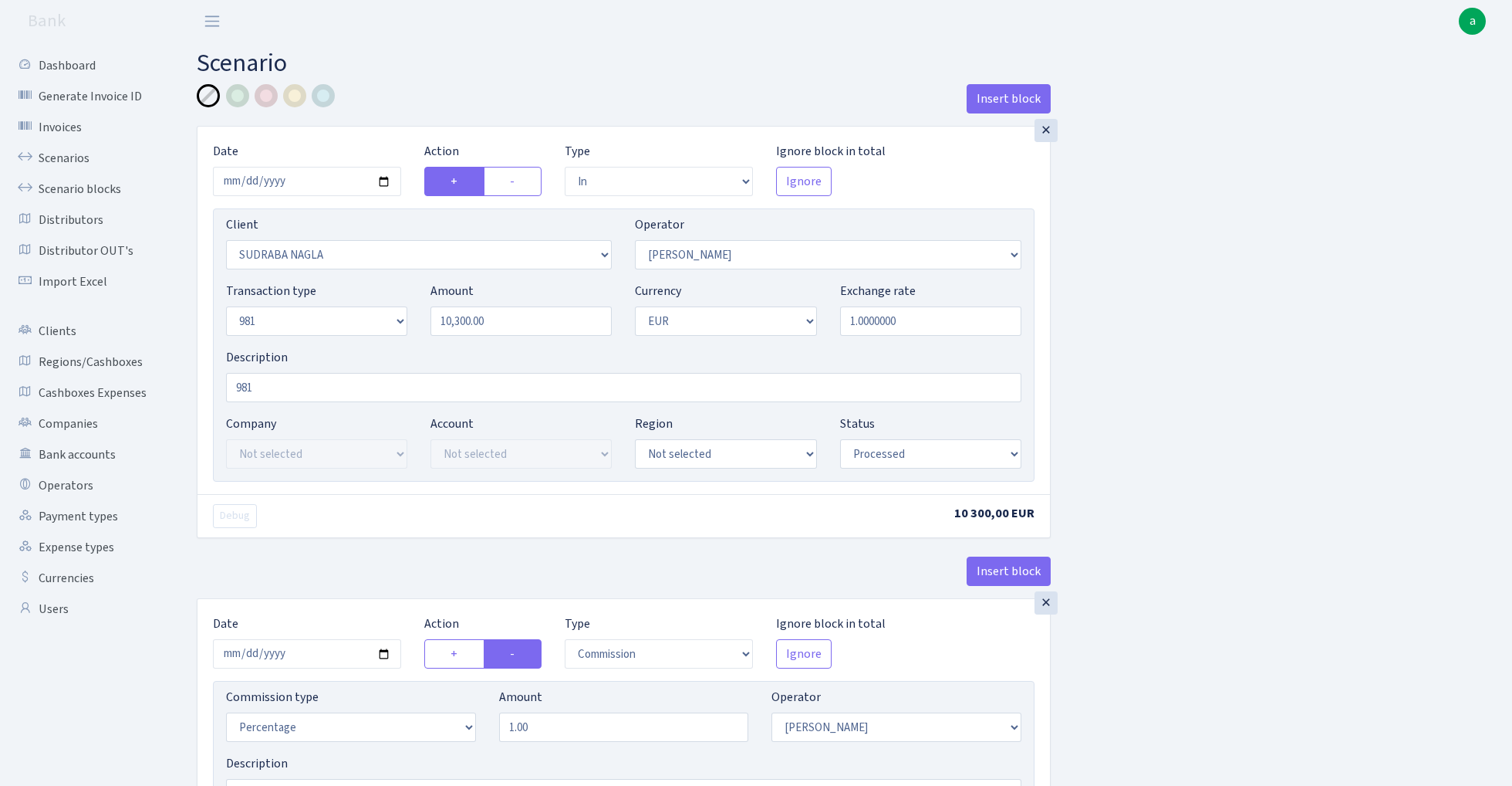
select select "2129"
select select "61"
select select "8"
select select "1"
select select "processed"
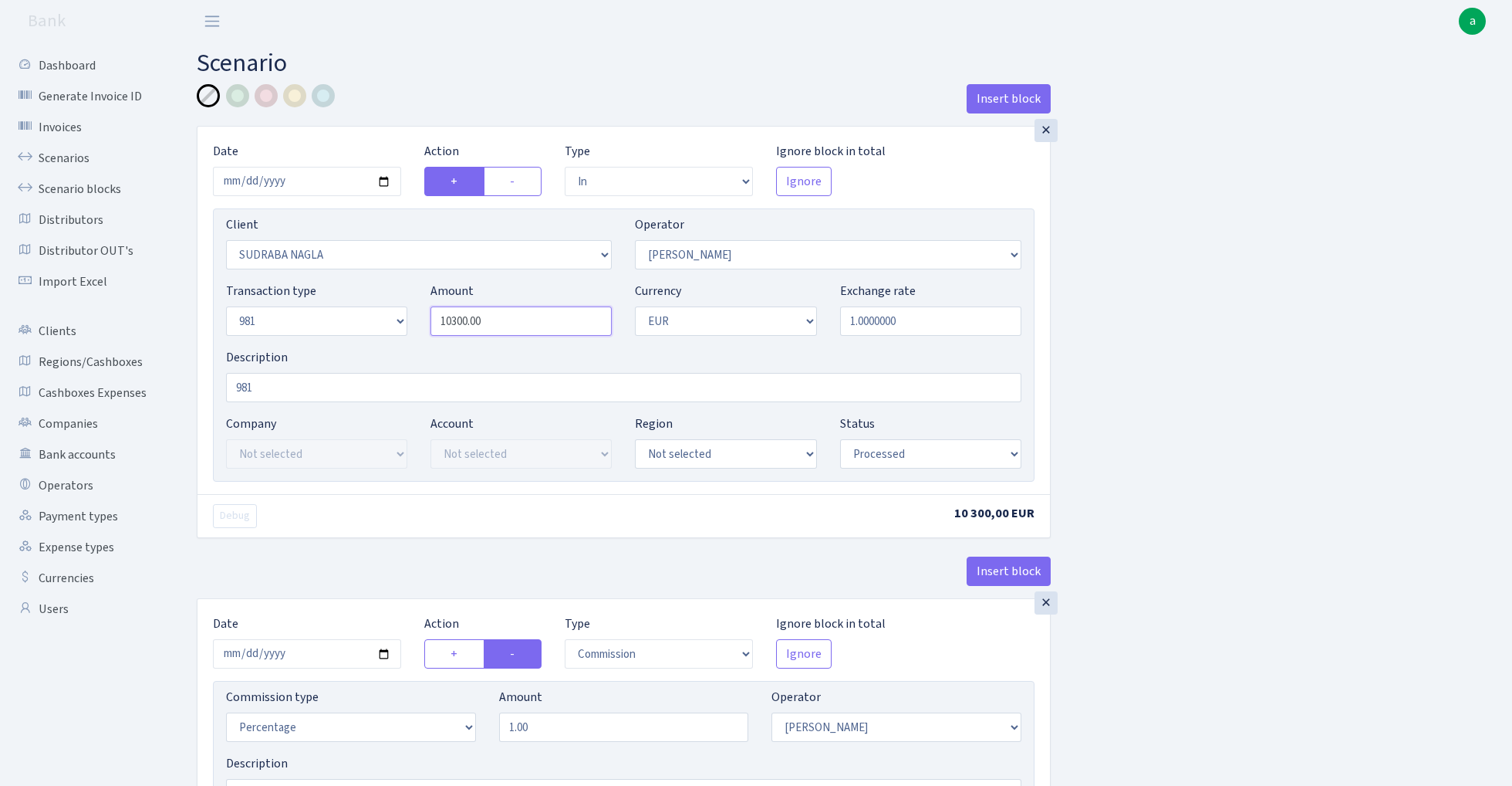
click at [510, 333] on input "10300.00" at bounding box center [521, 321] width 182 height 29
paste input "206"
type input "20,600.00"
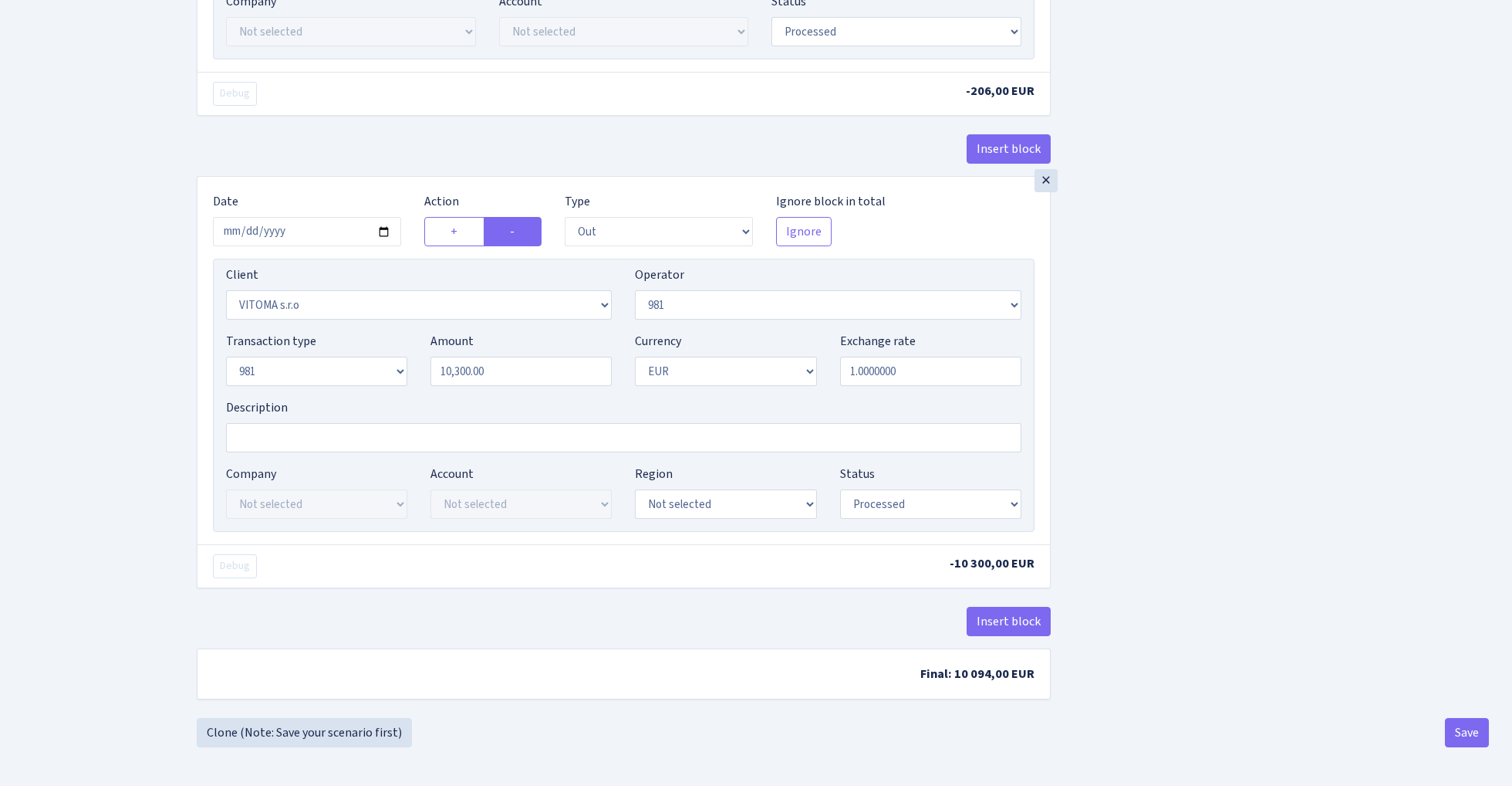
scroll to position [835, 0]
click at [514, 377] on input "10300.00" at bounding box center [521, 371] width 182 height 29
paste input "206"
type input "20,600.00"
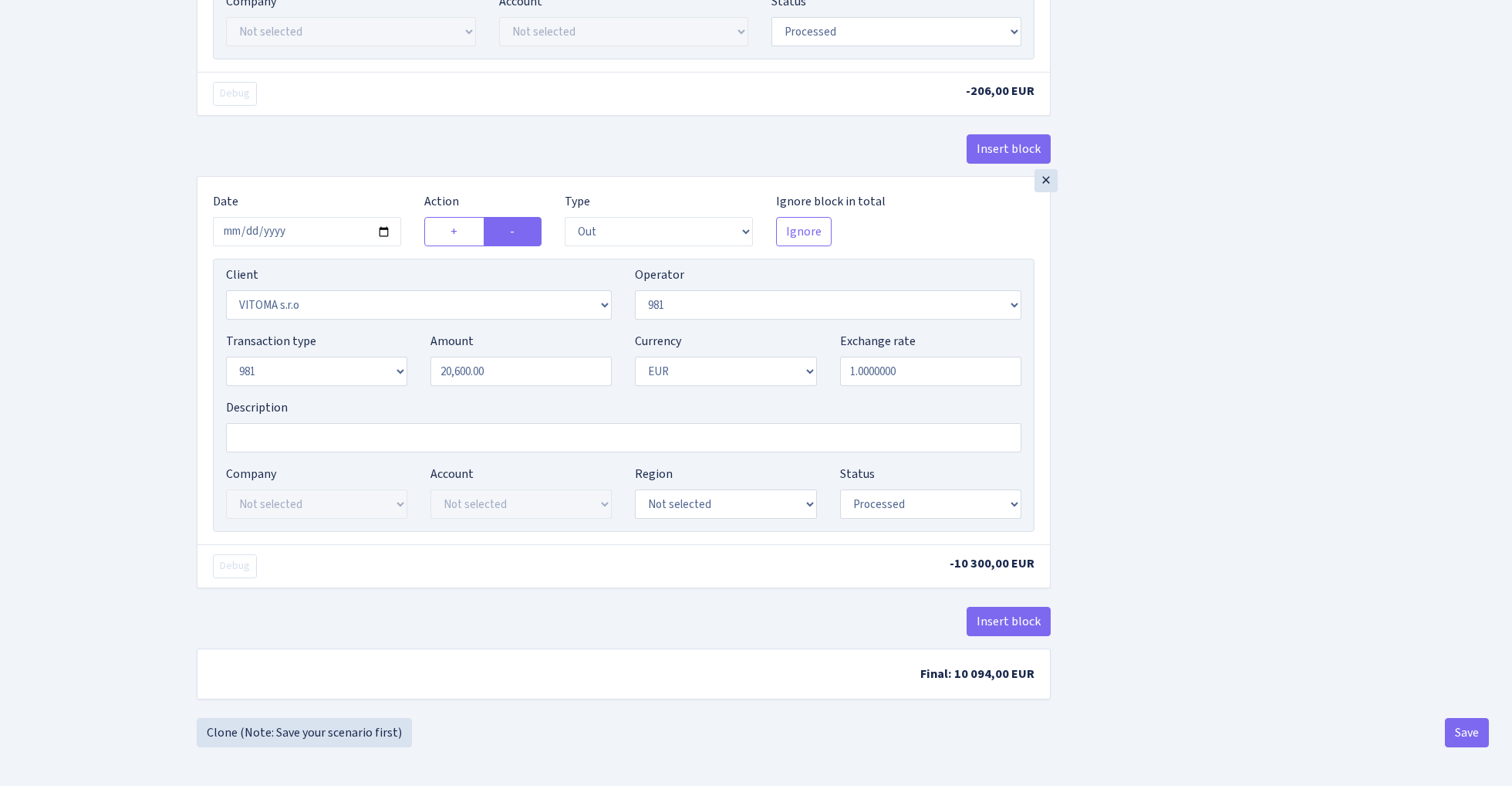
click at [1467, 745] on button "Save" at bounding box center [1466, 733] width 44 height 29
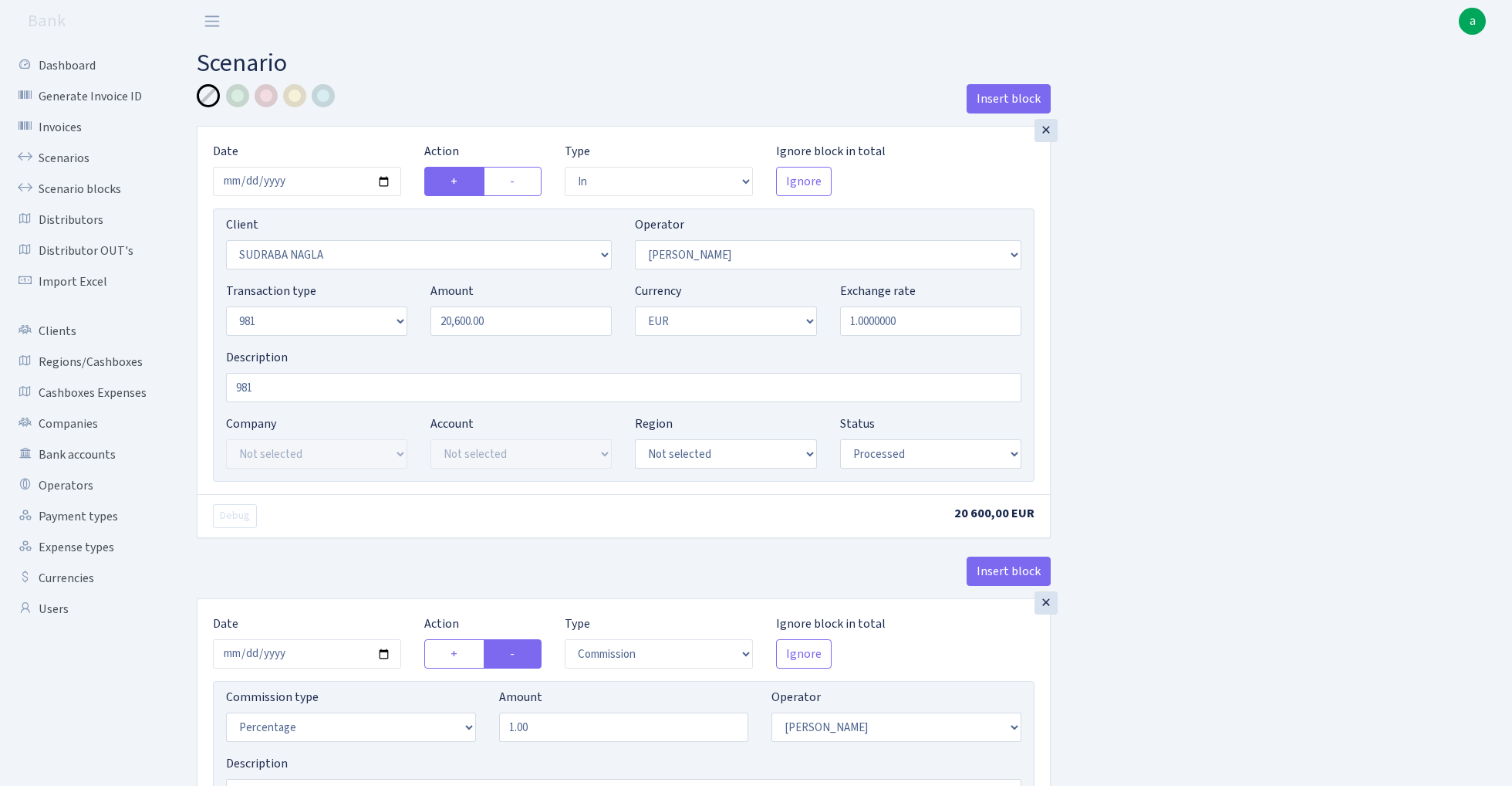
select select "in"
select select "3124"
select select "486"
select select "8"
select select "1"
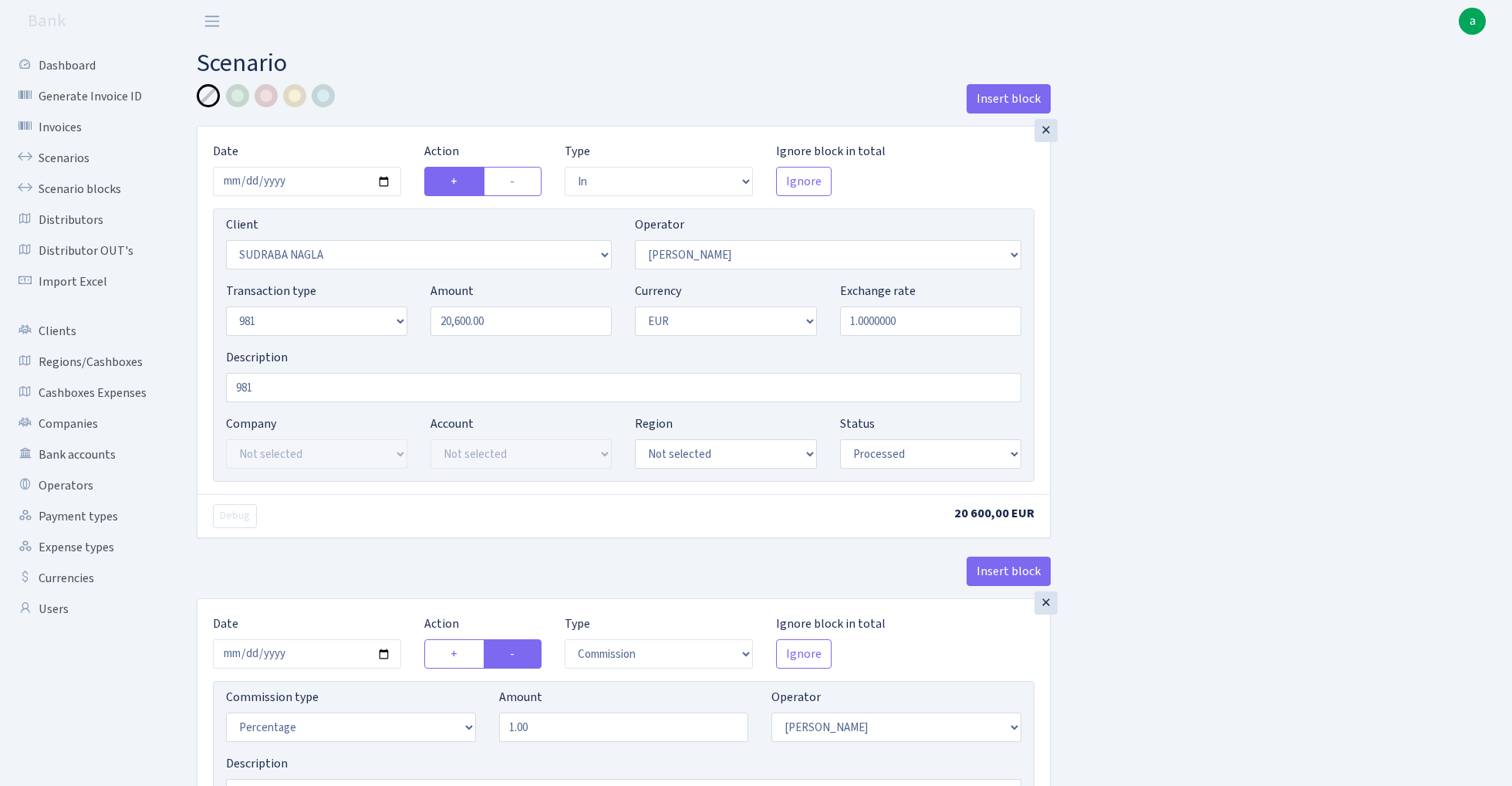
select select "processed"
select select "commission"
select select "486"
select select "processed"
select select "out"
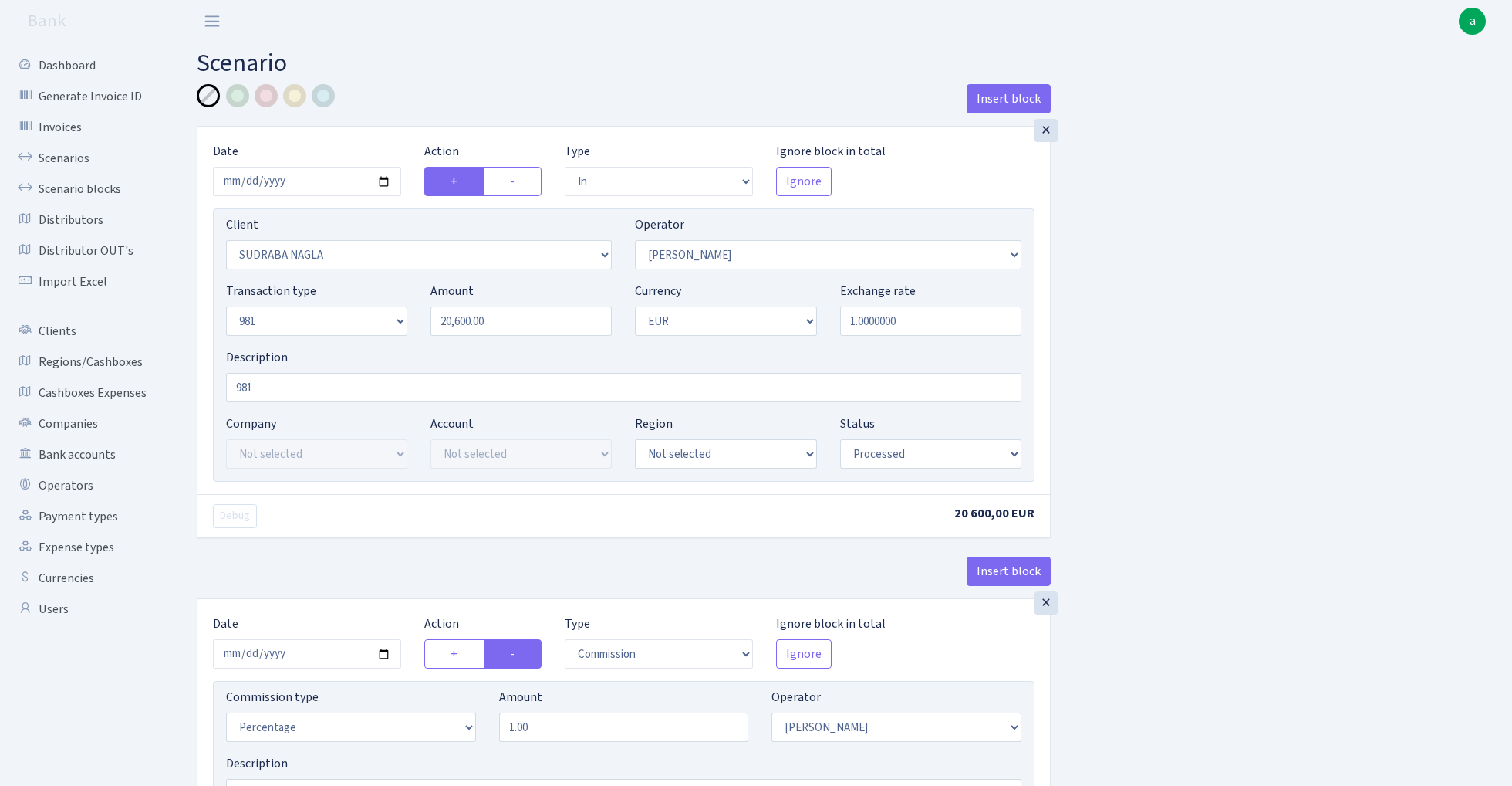
select select "2129"
select select "61"
select select "8"
select select "1"
select select "processed"
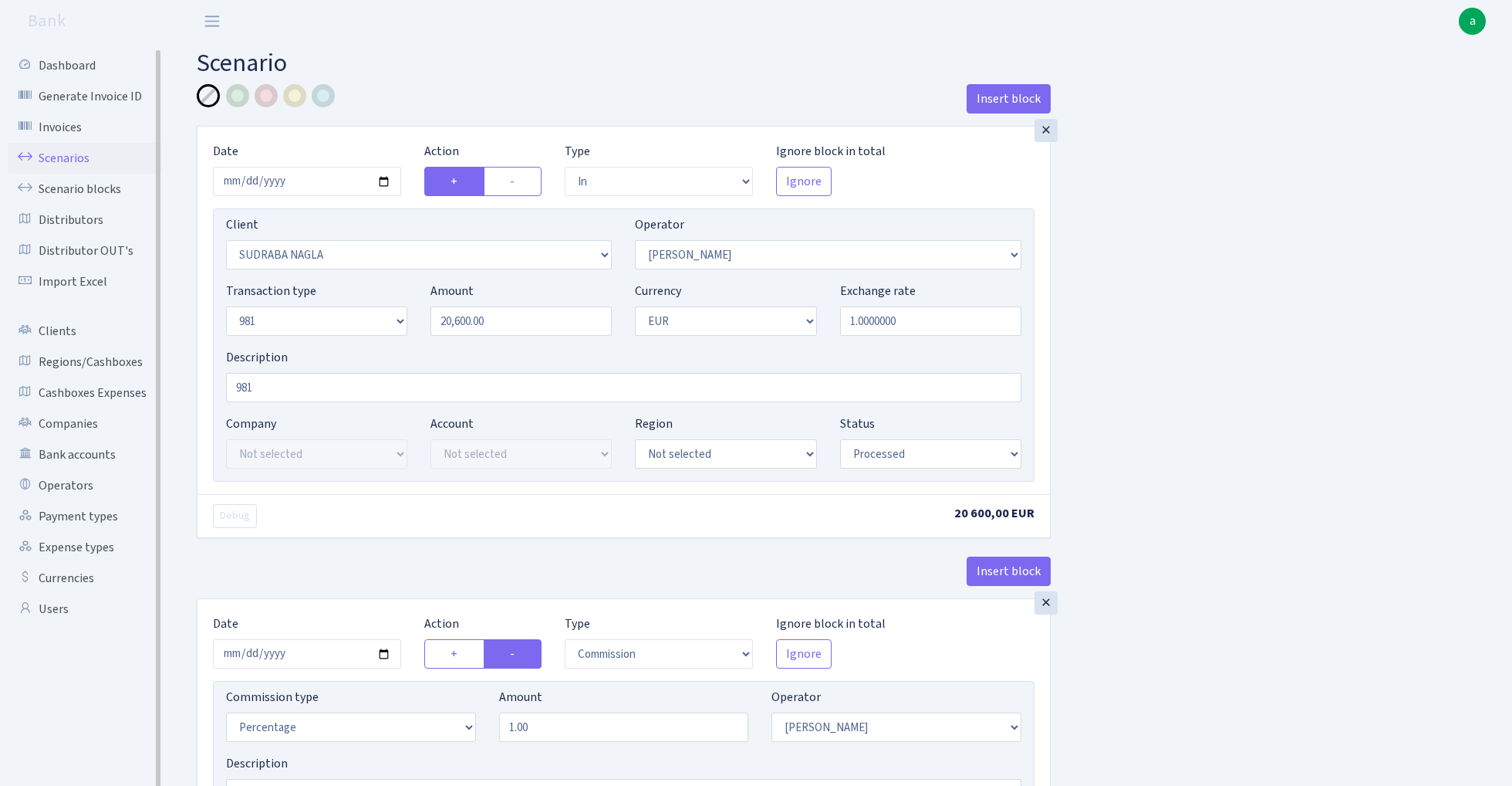
click at [66, 152] on link "Scenarios" at bounding box center [84, 158] width 154 height 31
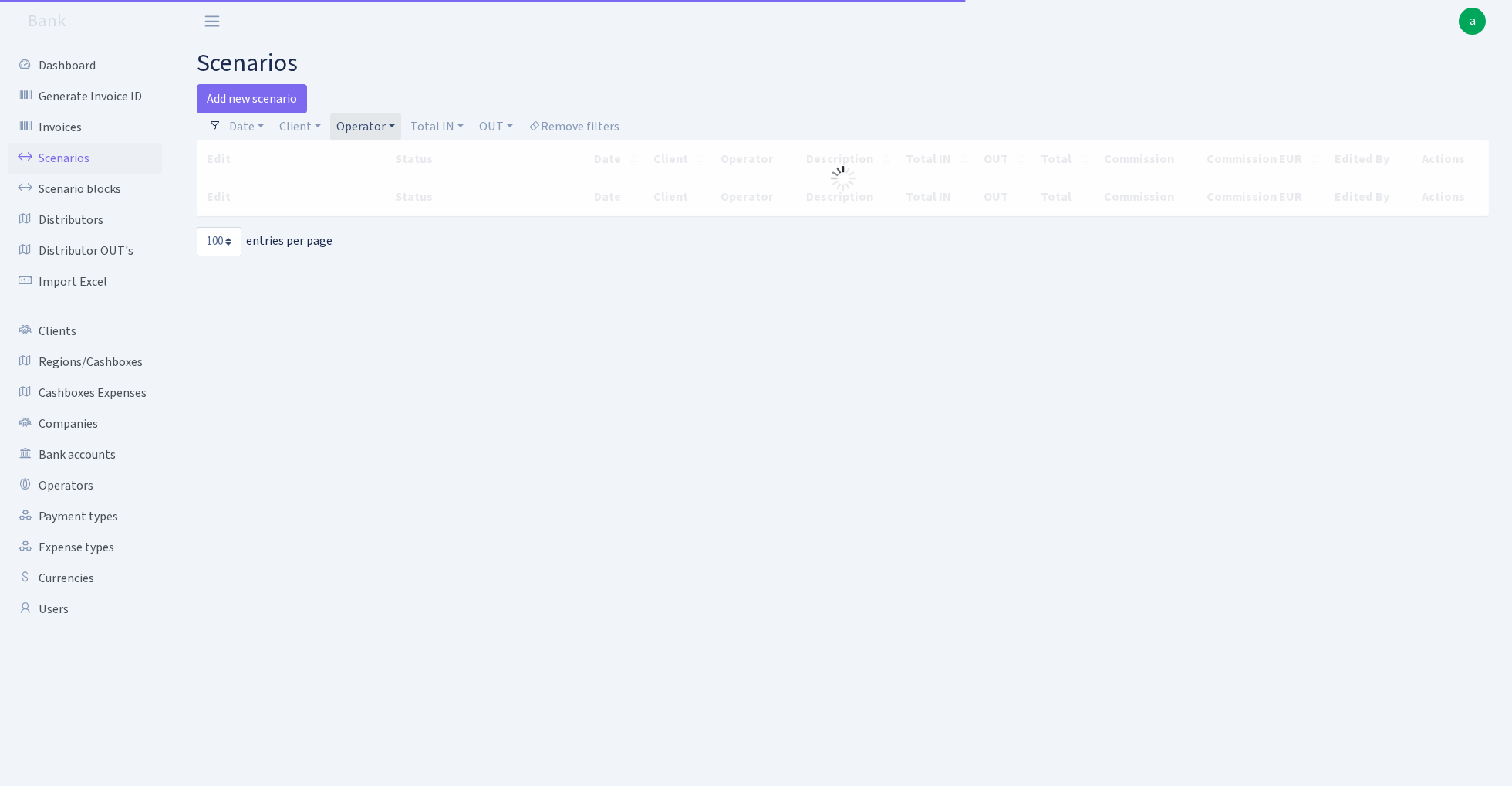
select select "100"
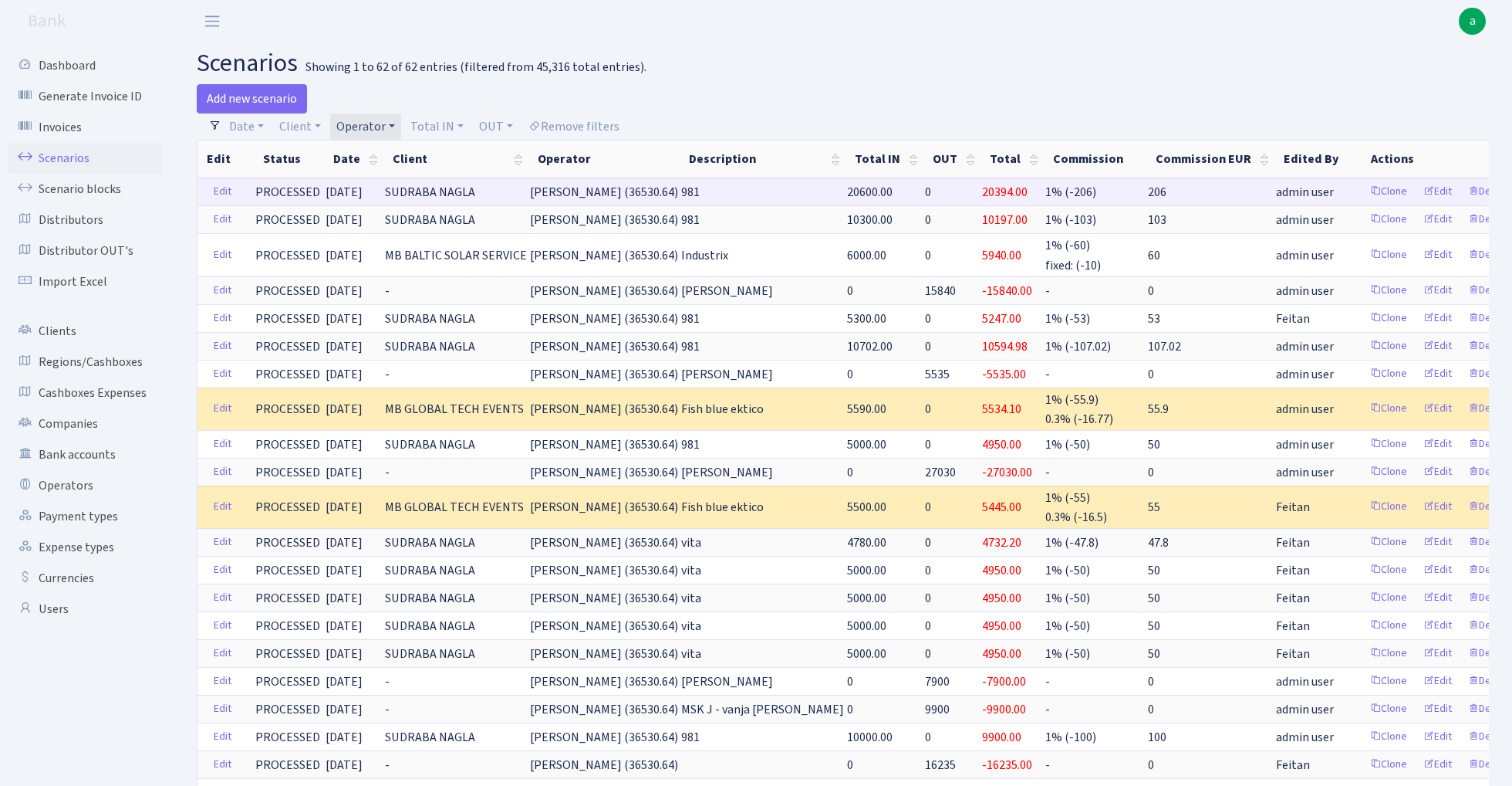
drag, startPoint x: 587, startPoint y: 189, endPoint x: 660, endPoint y: 197, distance: 73.4
click at [660, 197] on span "[PERSON_NAME] (36530.64)" at bounding box center [604, 191] width 149 height 17
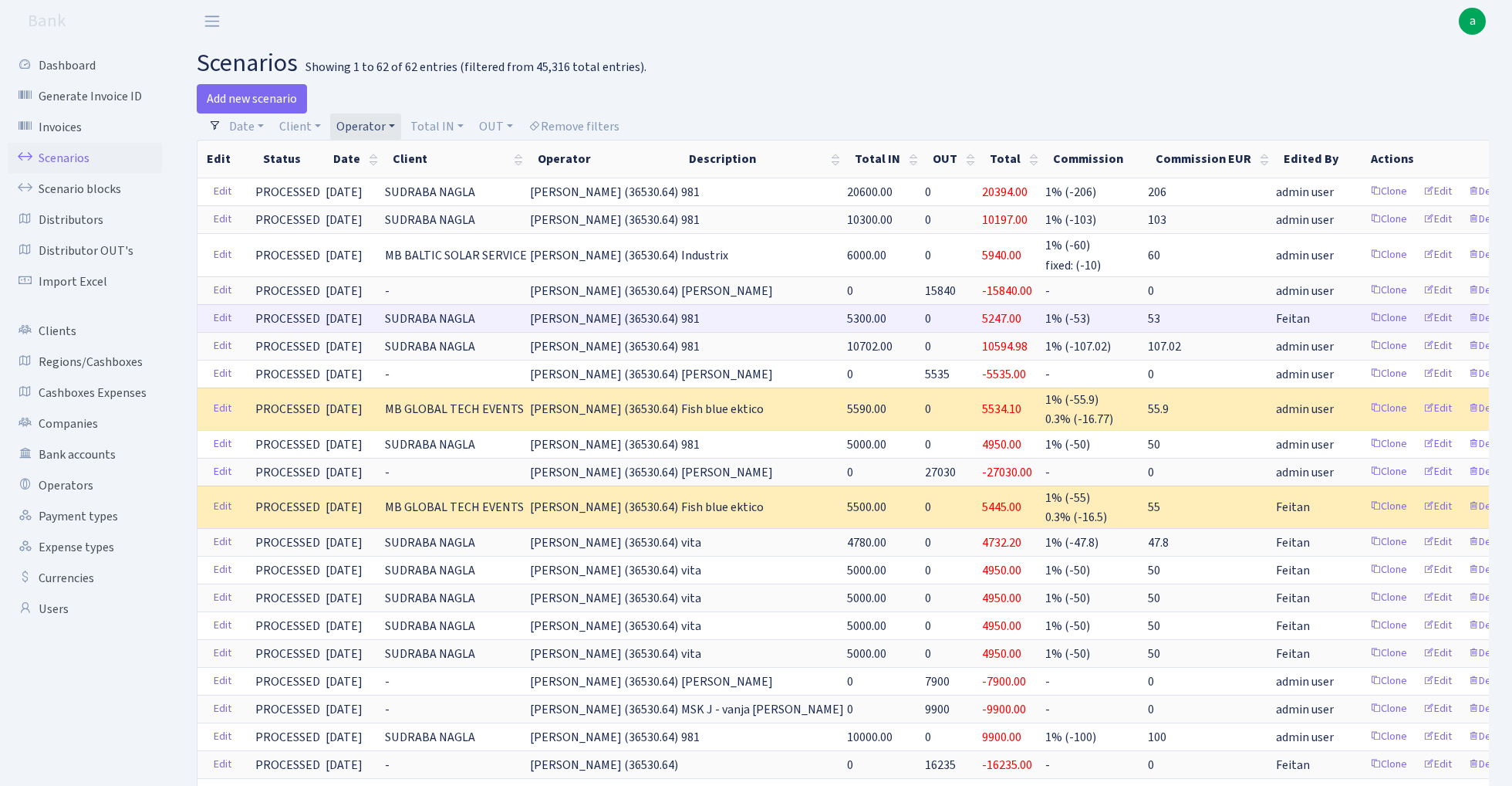
copy span "[PERSON_NAME] (36530"
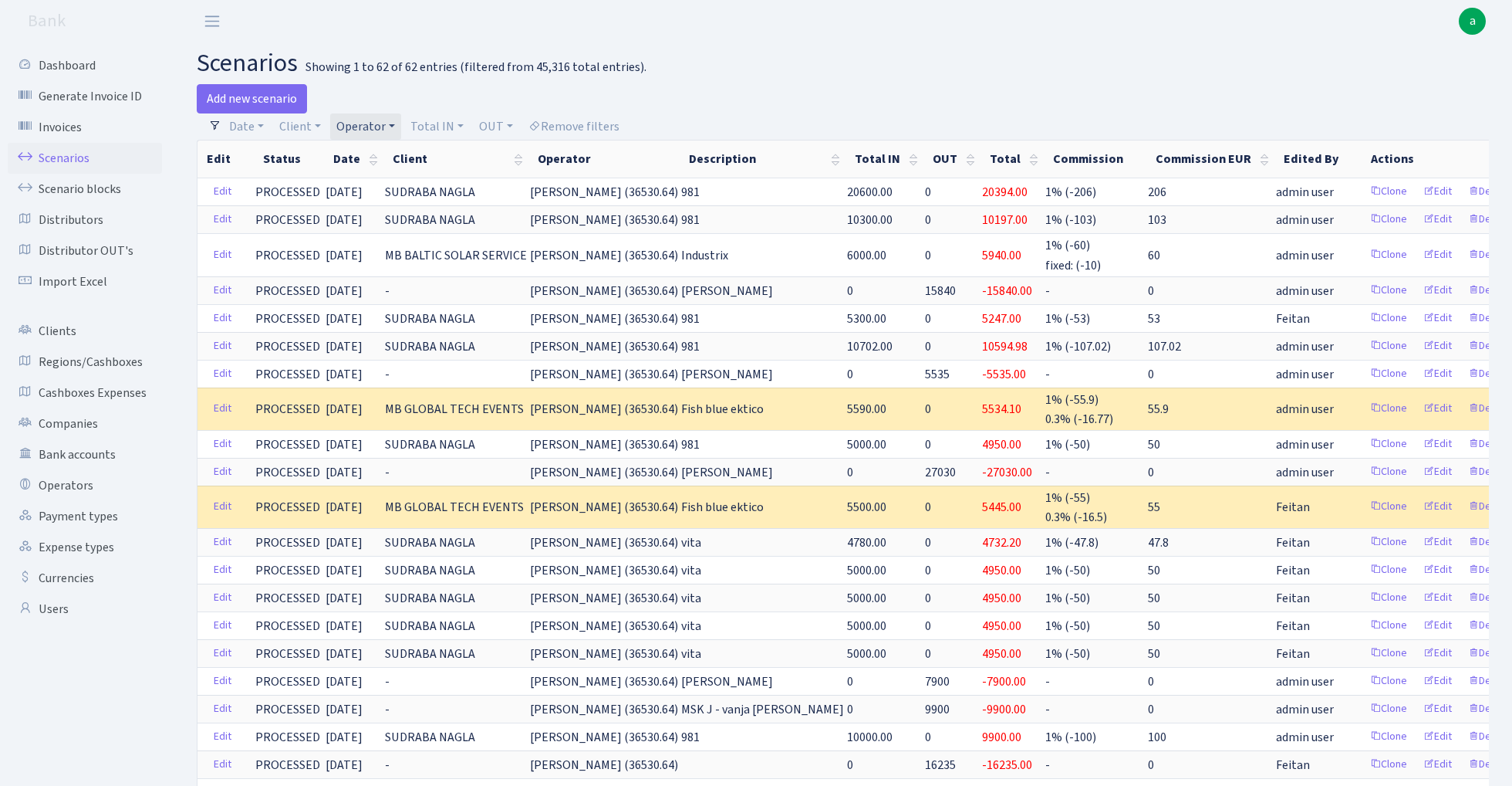
click at [369, 125] on link "Operator" at bounding box center [365, 126] width 71 height 26
click at [370, 181] on input "search" at bounding box center [391, 182] width 114 height 24
type input "edzi"
click at [404, 214] on li "EDZI" at bounding box center [391, 211] width 117 height 27
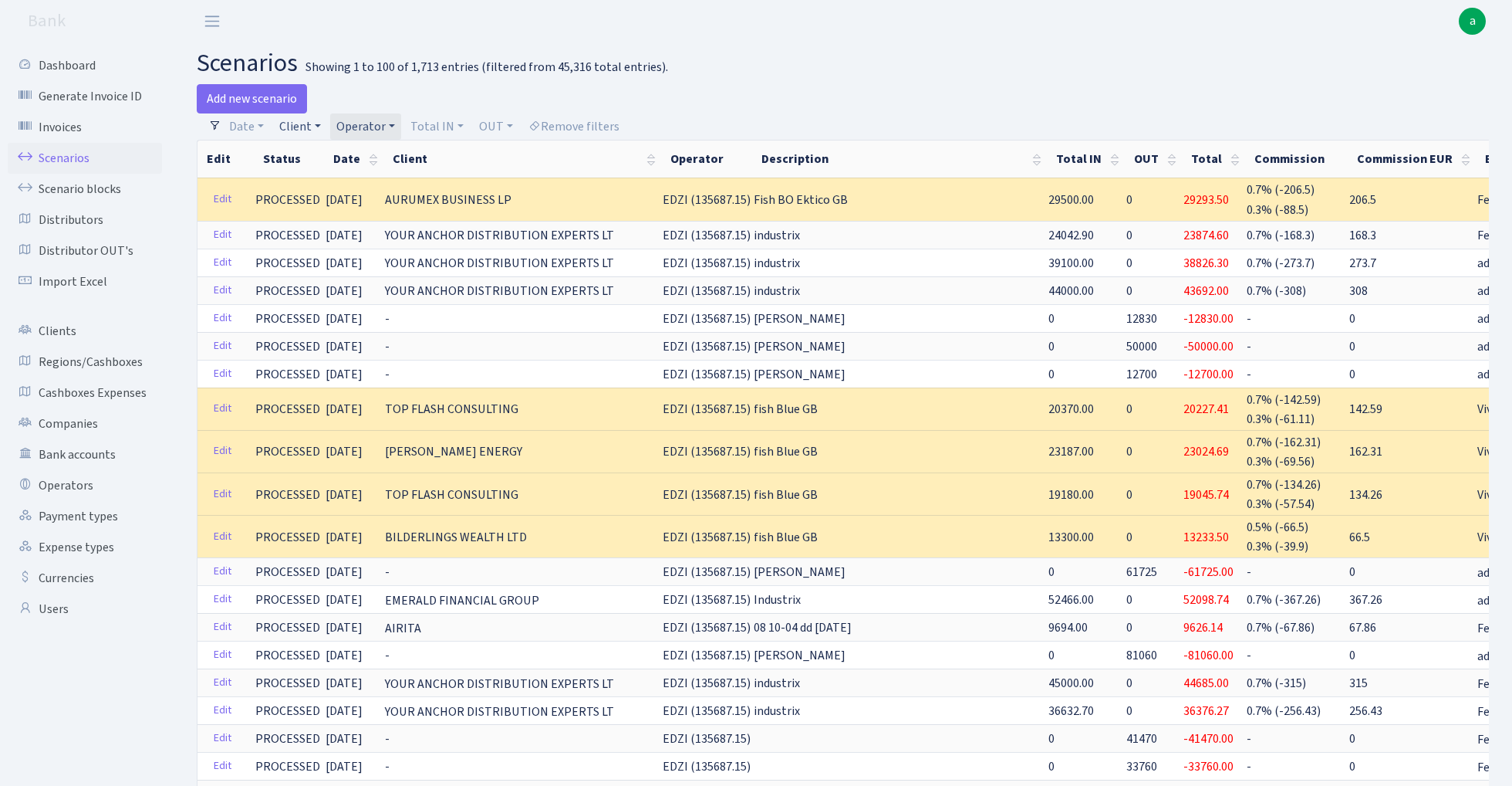
click at [296, 130] on link "Client" at bounding box center [300, 126] width 54 height 26
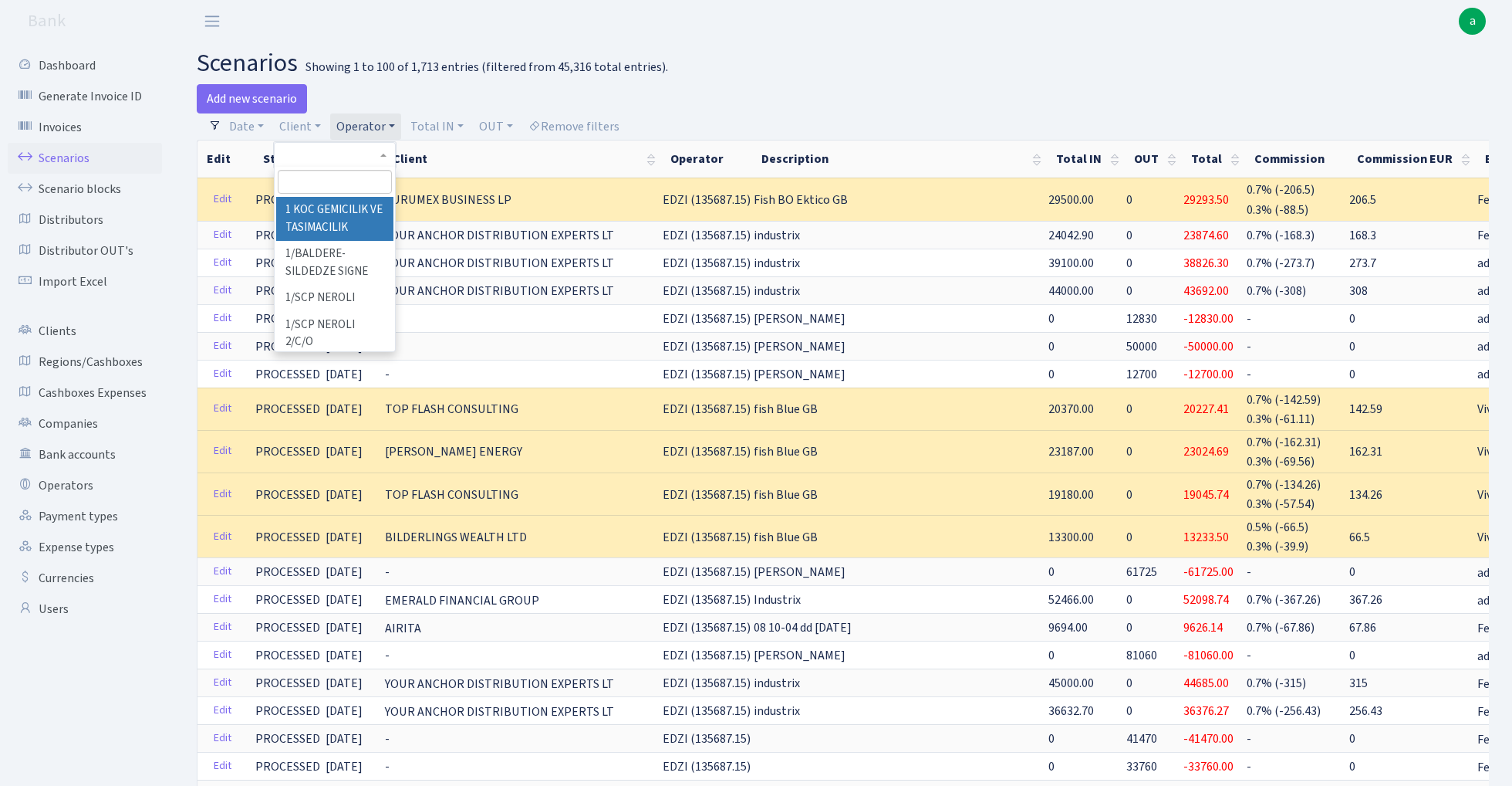
click at [313, 186] on input "search" at bounding box center [334, 182] width 114 height 24
type input "your"
click at [340, 217] on li "YOUR ANCHOR DISTRIBUTION EXPERTS LT" at bounding box center [334, 228] width 117 height 62
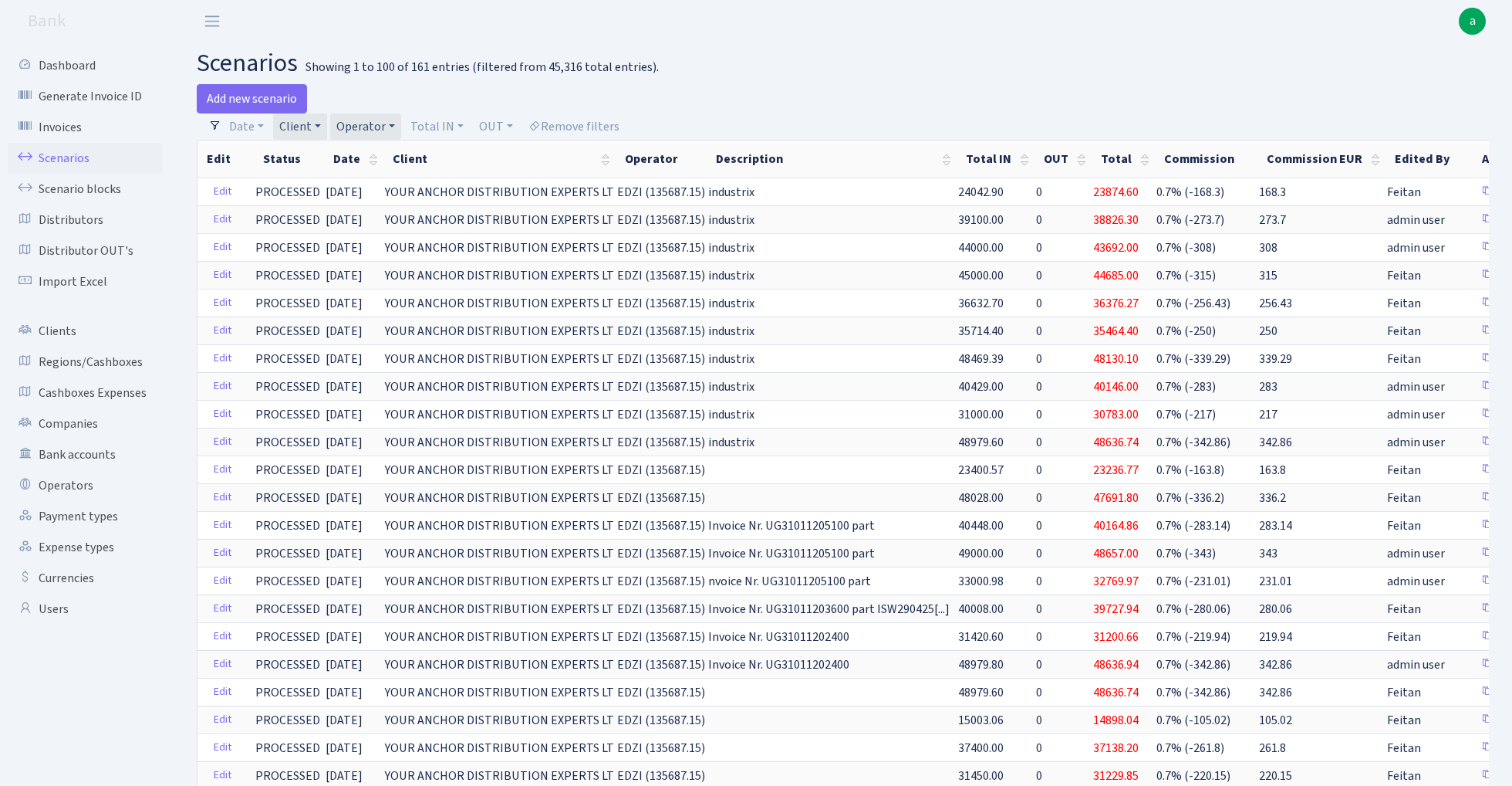
click at [301, 125] on link "Client" at bounding box center [300, 126] width 54 height 26
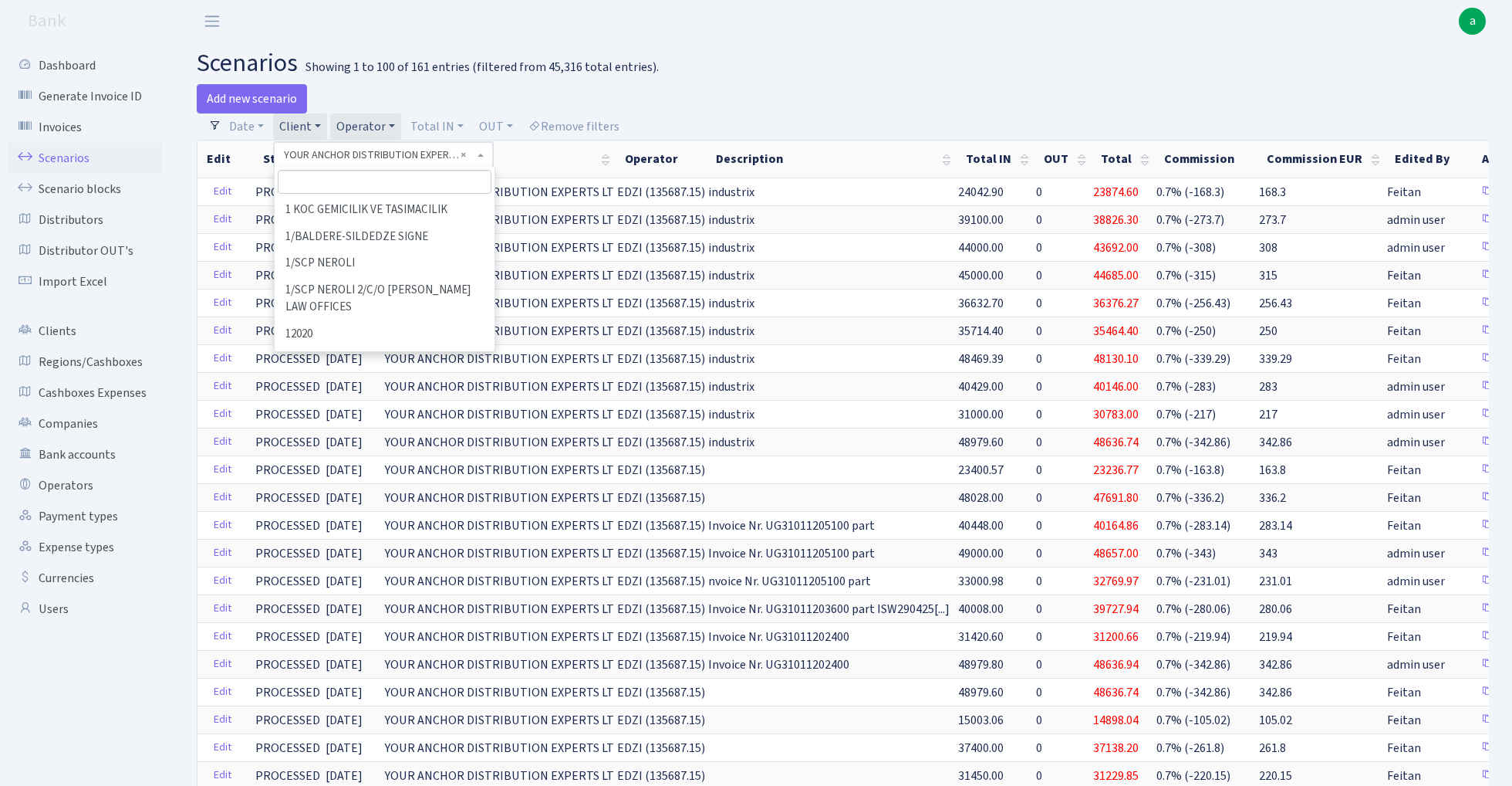
scroll to position [88368, 0]
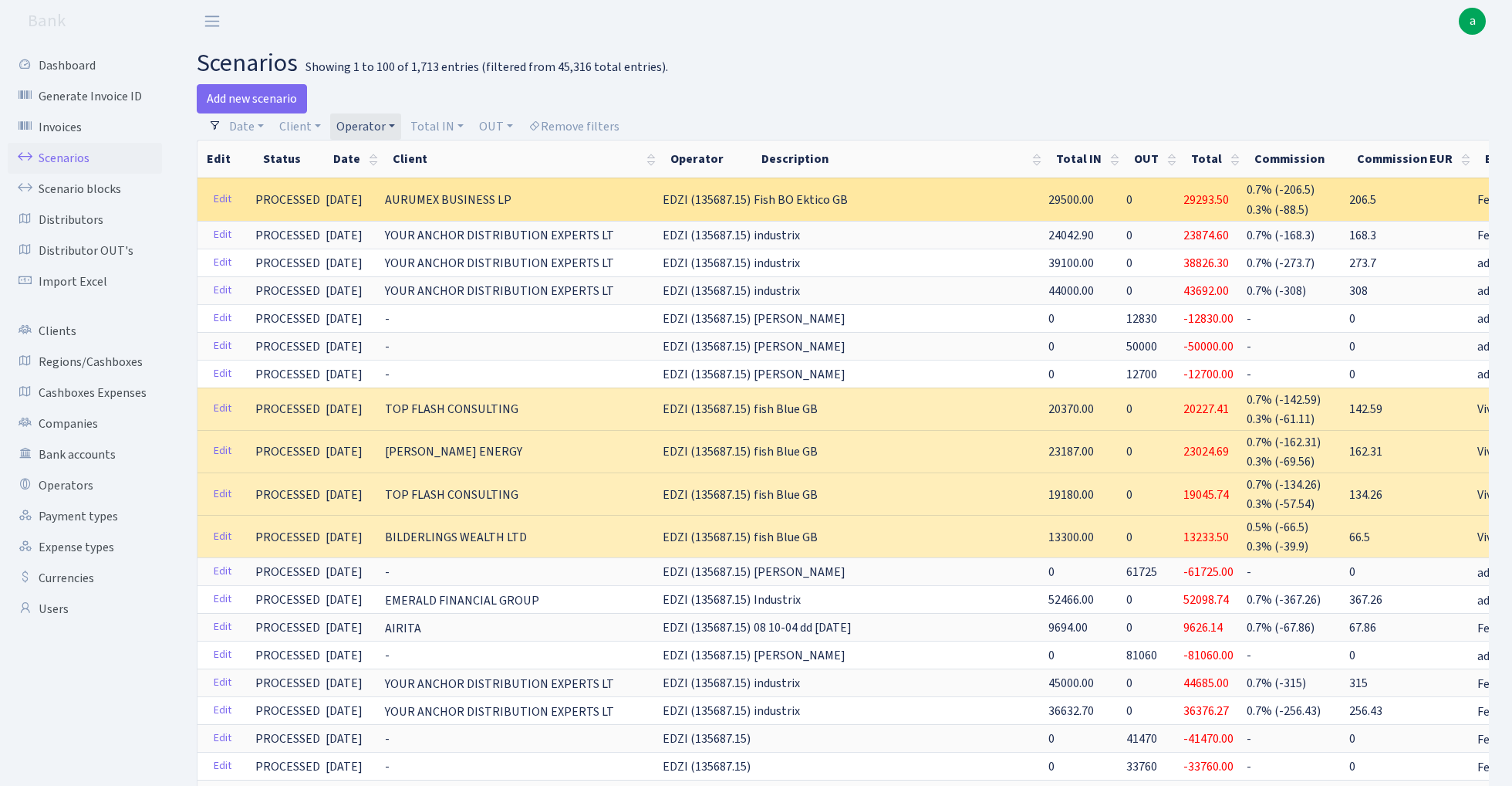
drag, startPoint x: 647, startPoint y: 198, endPoint x: 710, endPoint y: 204, distance: 63.3
click at [710, 204] on span "EDZI (135687.15)" at bounding box center [706, 199] width 88 height 17
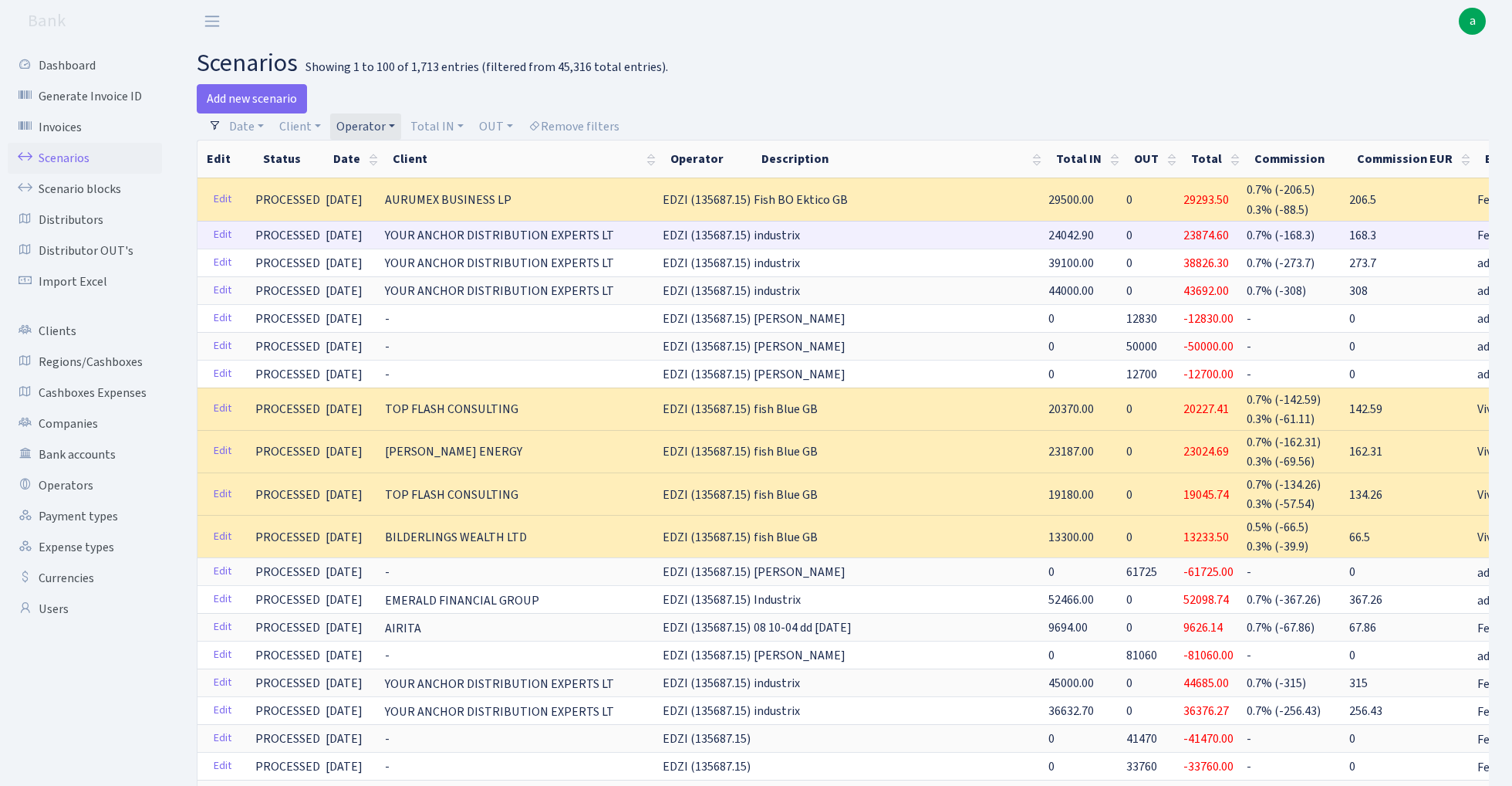
copy span "EDZI (135687"
click at [377, 125] on link "Operator" at bounding box center [365, 126] width 71 height 26
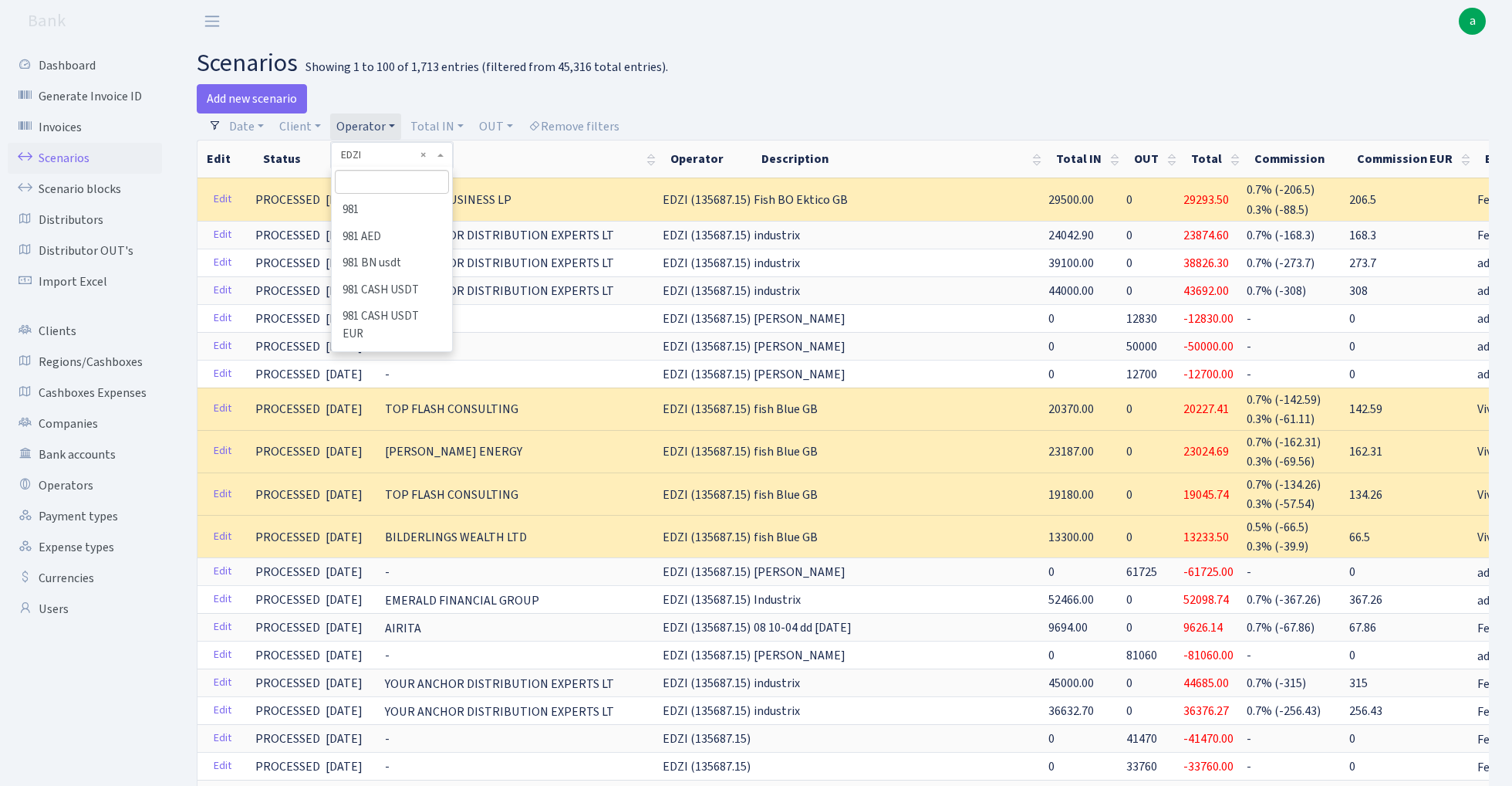
scroll to position [2360, 0]
click at [381, 179] on input "search" at bounding box center [391, 182] width 114 height 24
type input "fiku"
click at [396, 208] on li "FIKUS" at bounding box center [391, 211] width 117 height 27
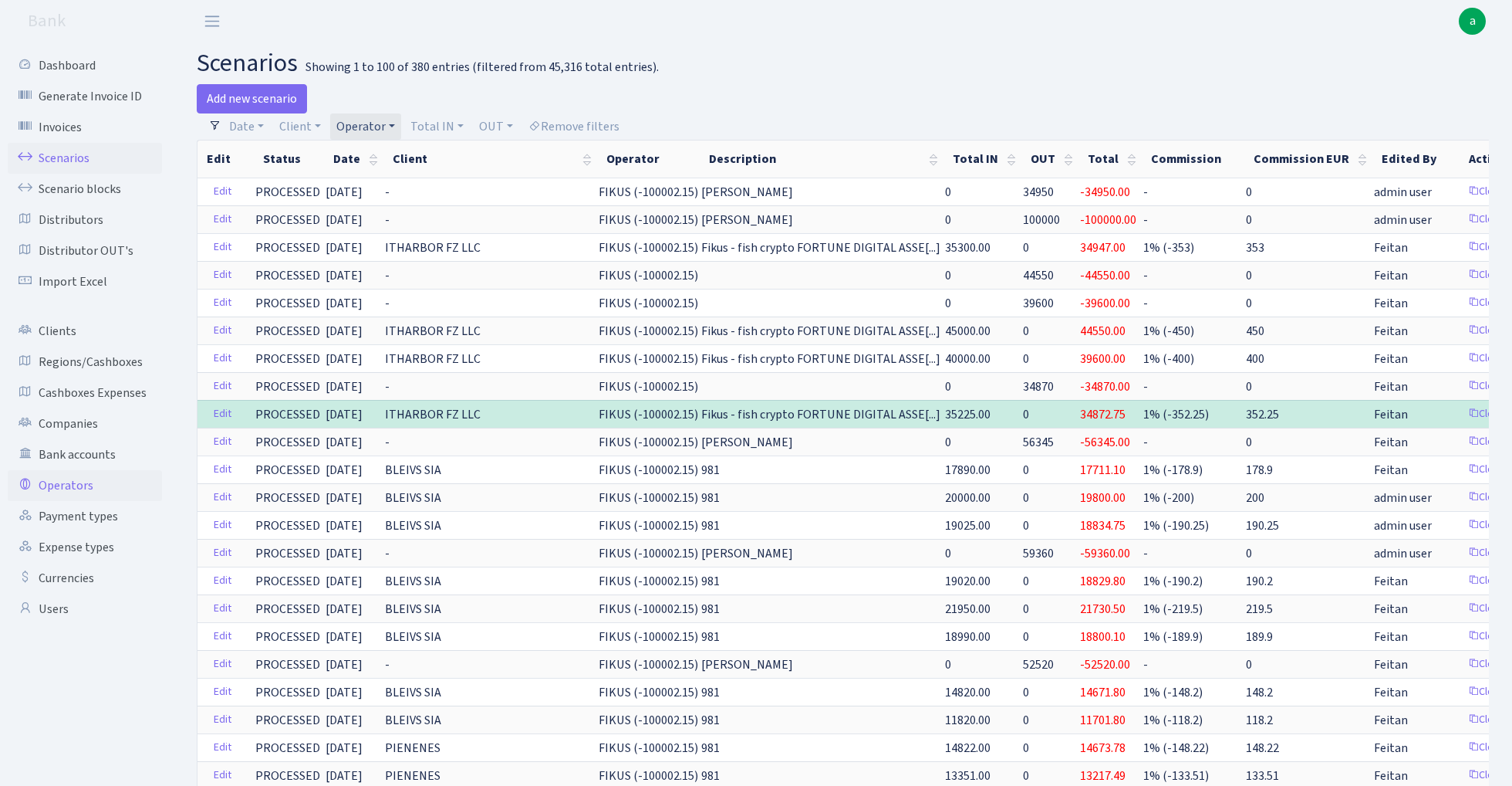
click at [66, 479] on link "Operators" at bounding box center [84, 486] width 154 height 31
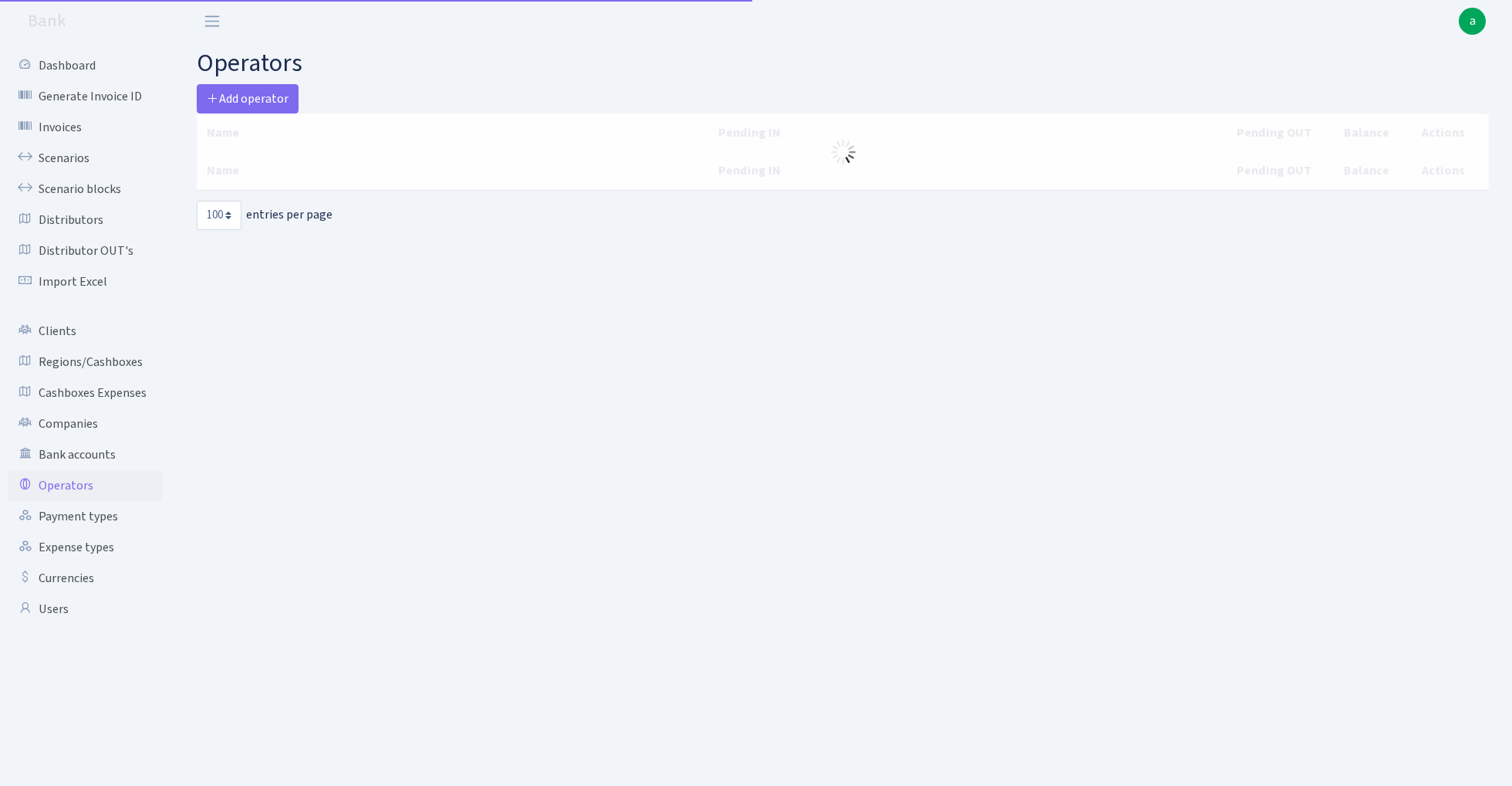
select select "100"
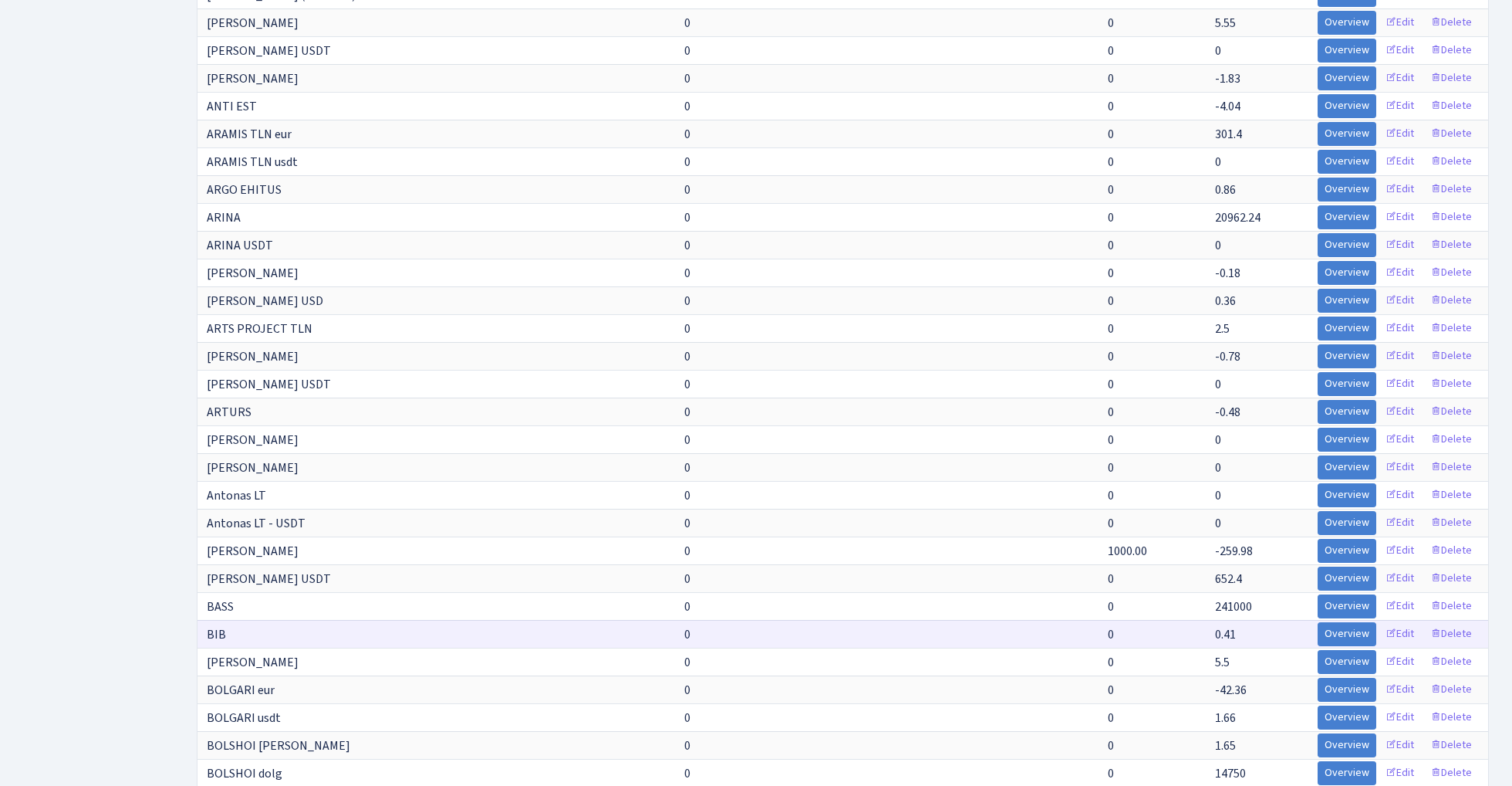
scroll to position [670, 0]
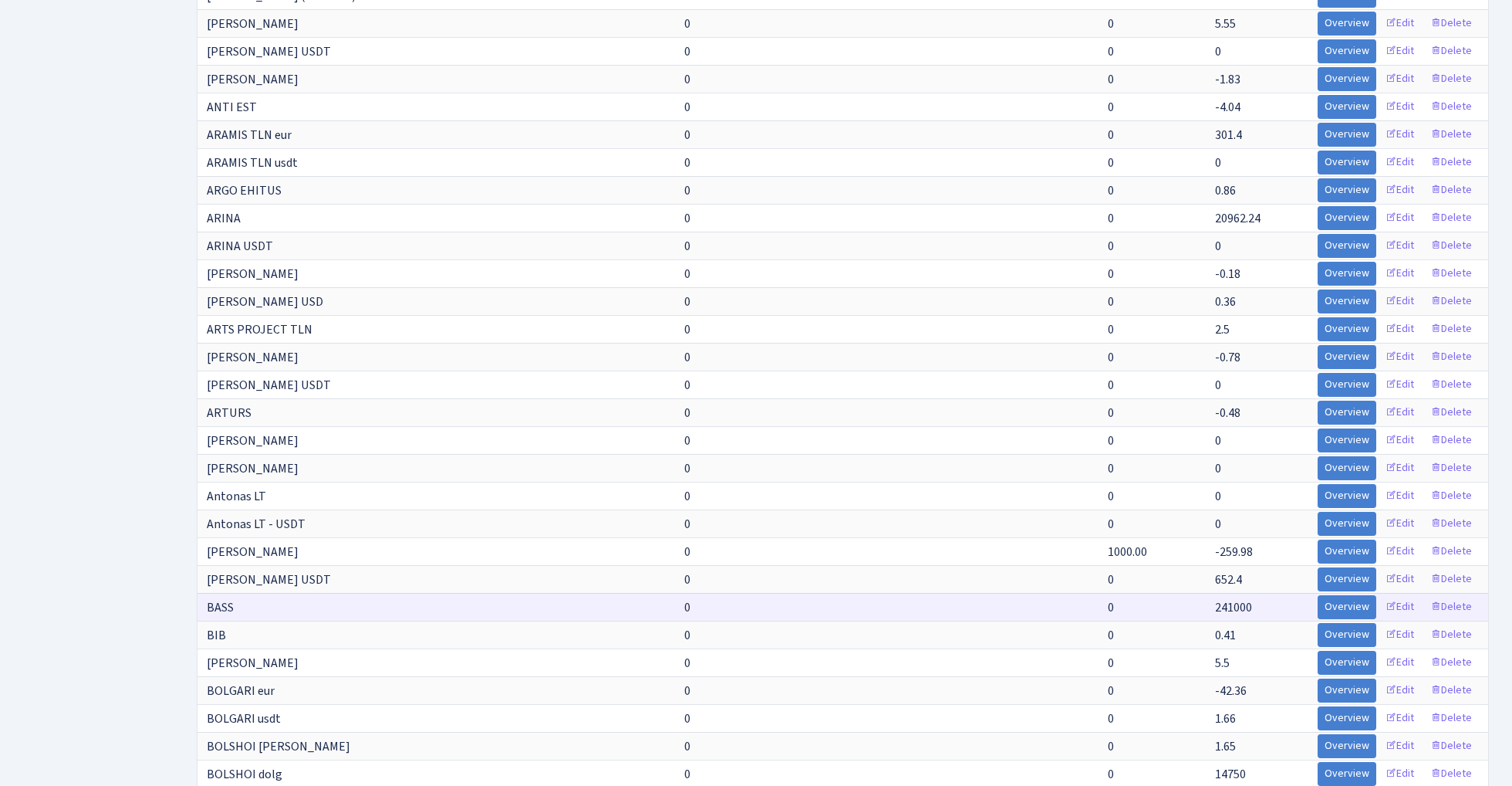
click at [1229, 610] on span "241000" at bounding box center [1233, 606] width 37 height 17
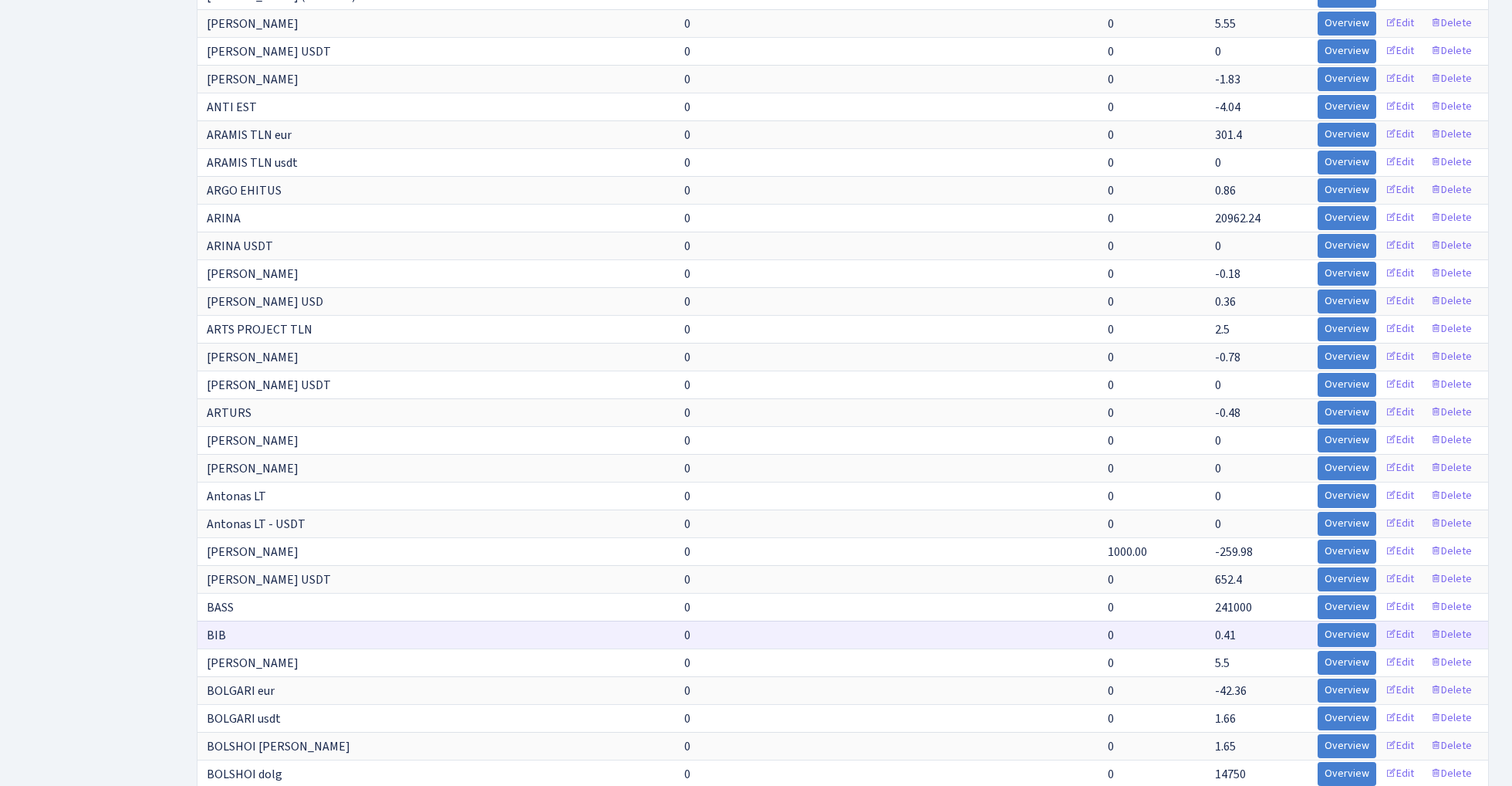
copy span "241000"
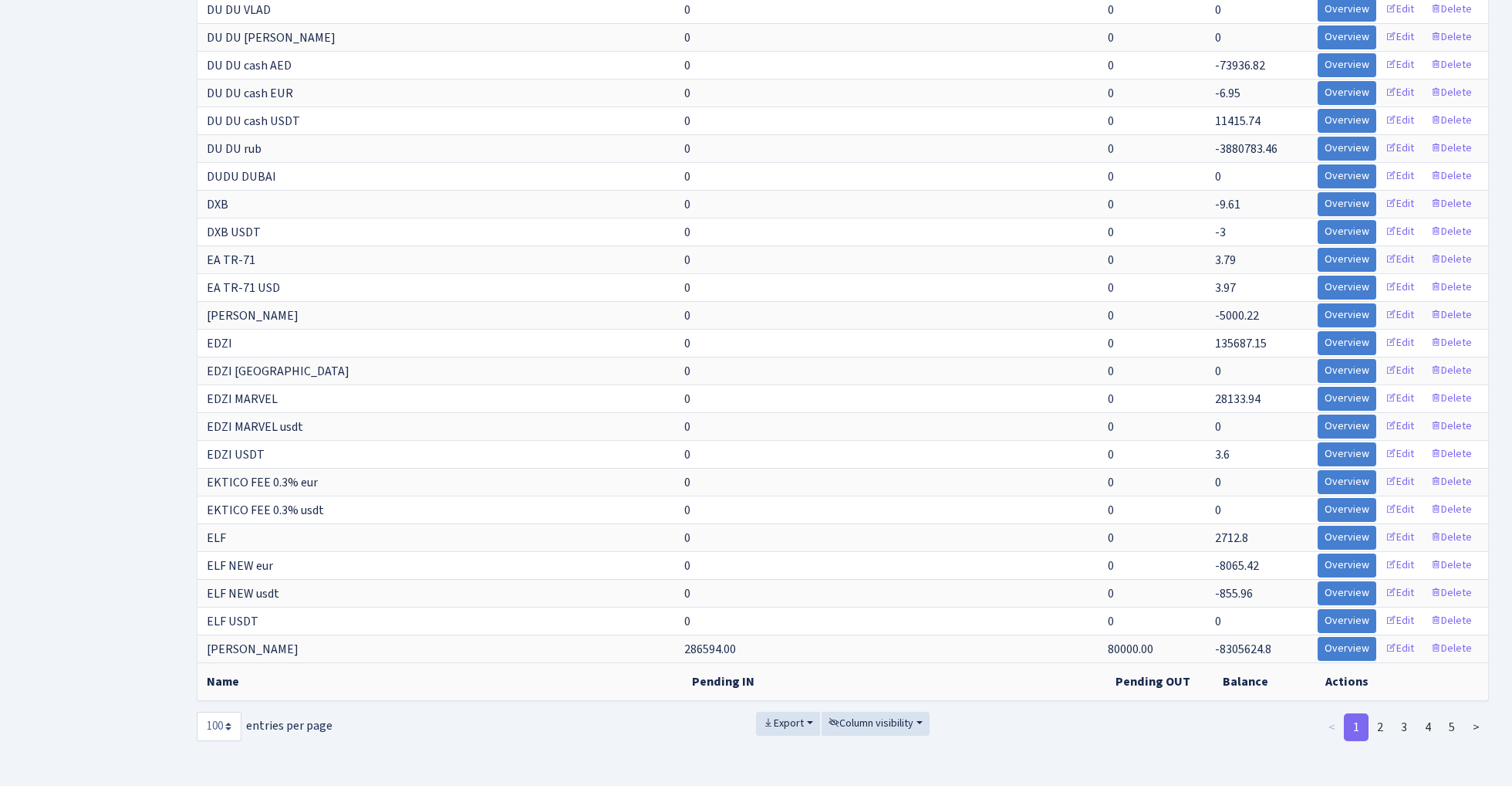
scroll to position [2268, 0]
click at [1383, 727] on link "2" at bounding box center [1379, 727] width 24 height 28
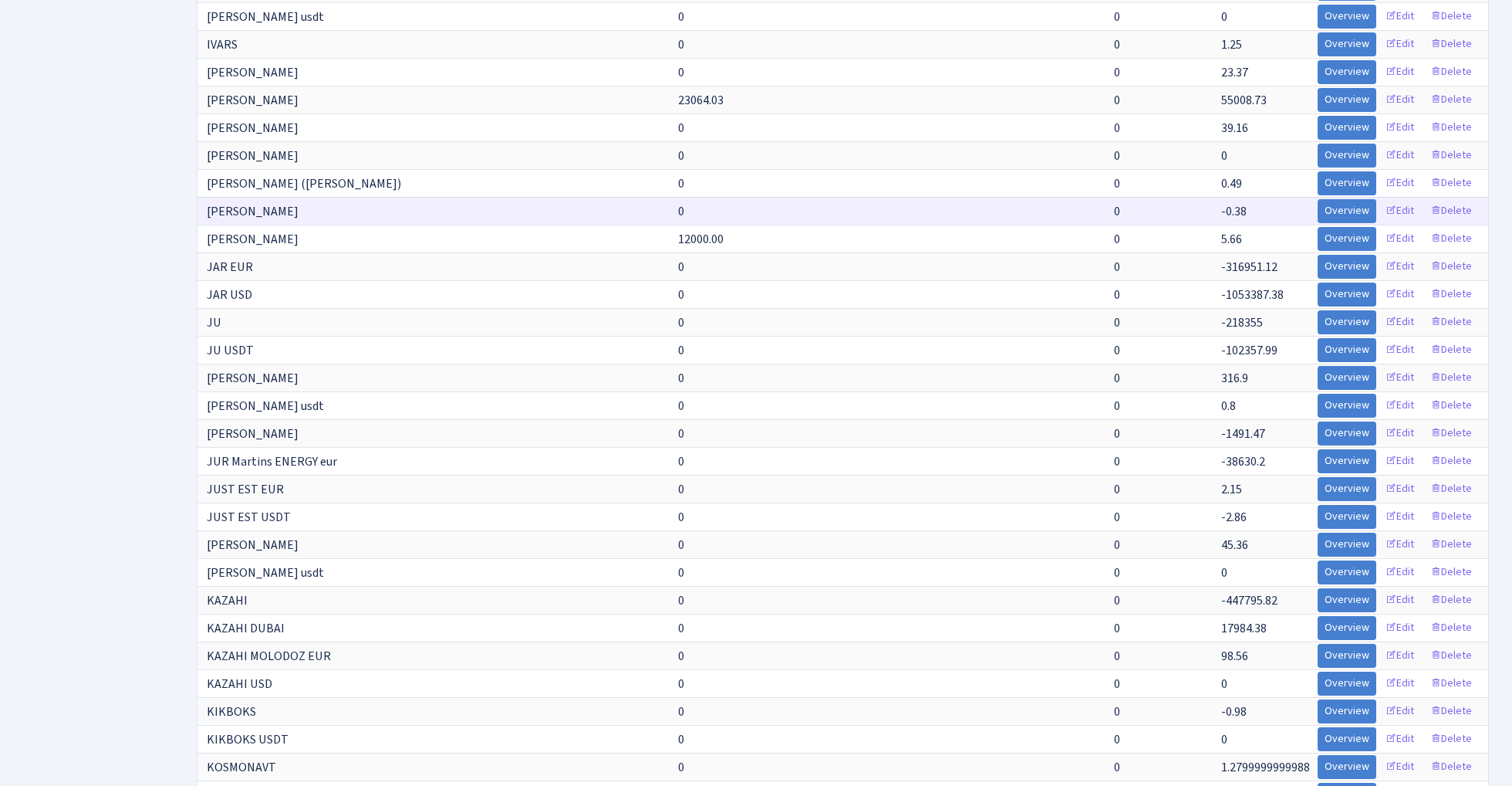
scroll to position [1644, 0]
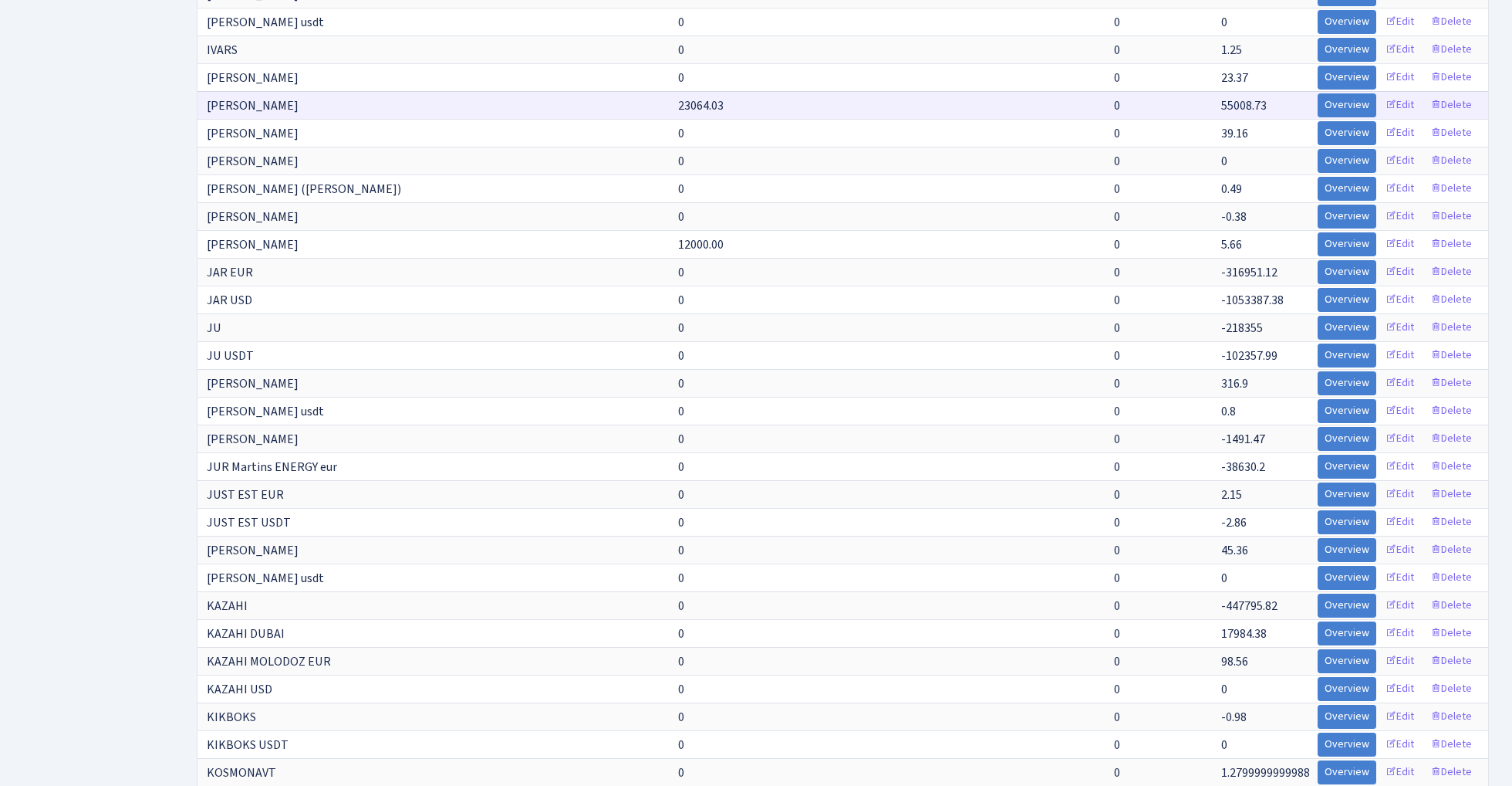
click at [1226, 101] on span "55008.73" at bounding box center [1244, 105] width 46 height 17
copy span "55008.73"
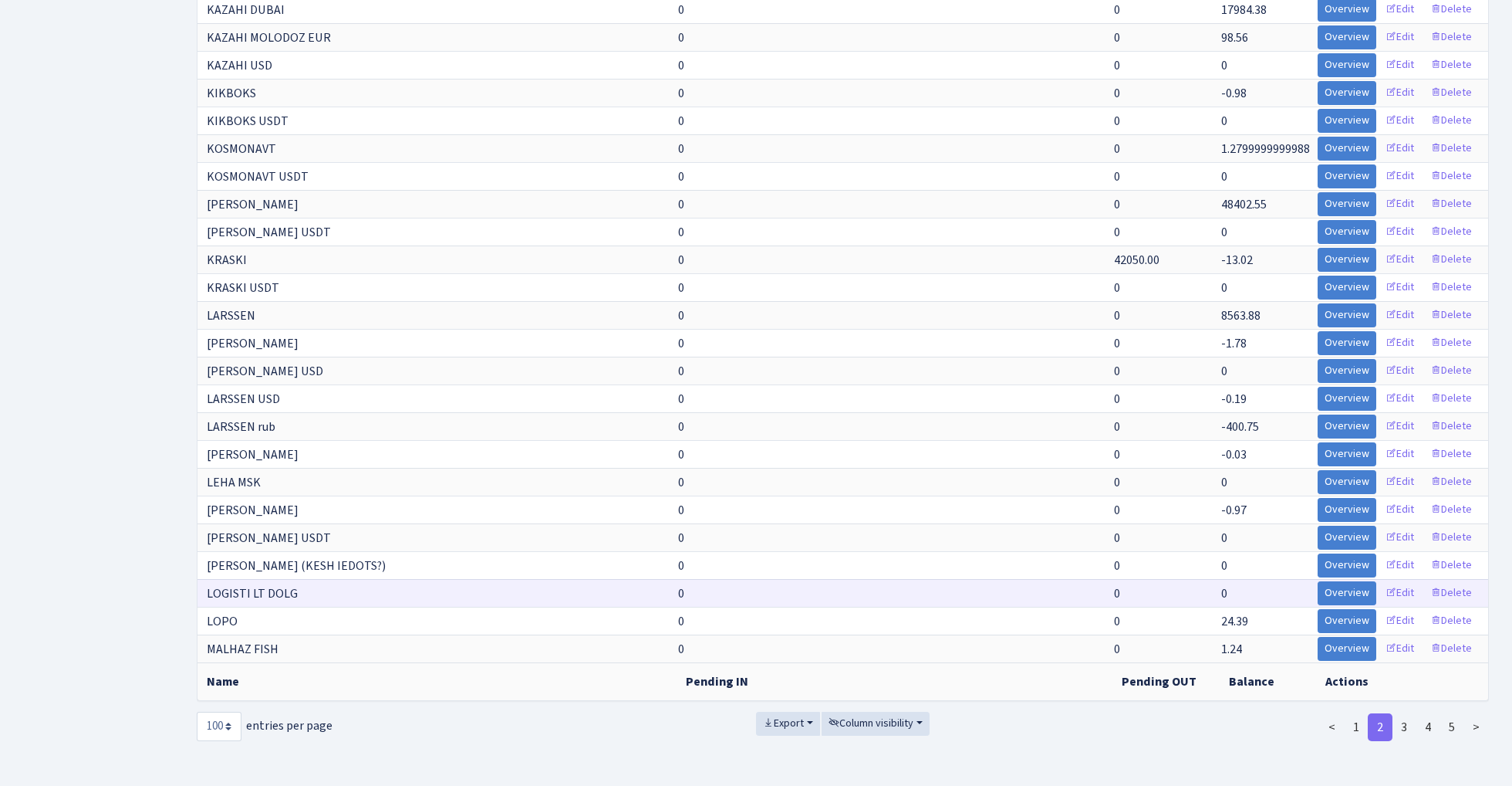
scroll to position [2268, 0]
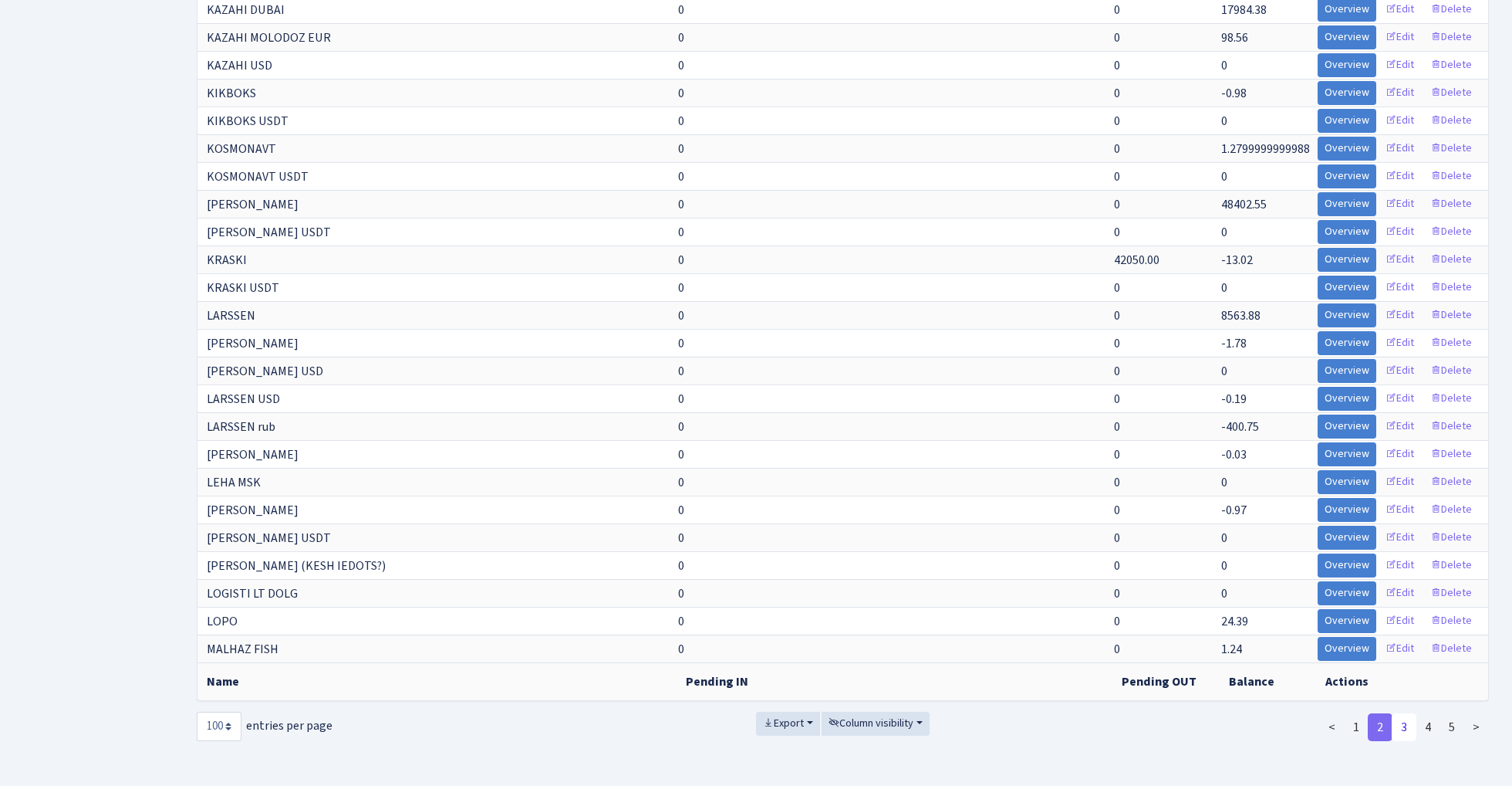
click at [1404, 724] on link "3" at bounding box center [1403, 727] width 24 height 28
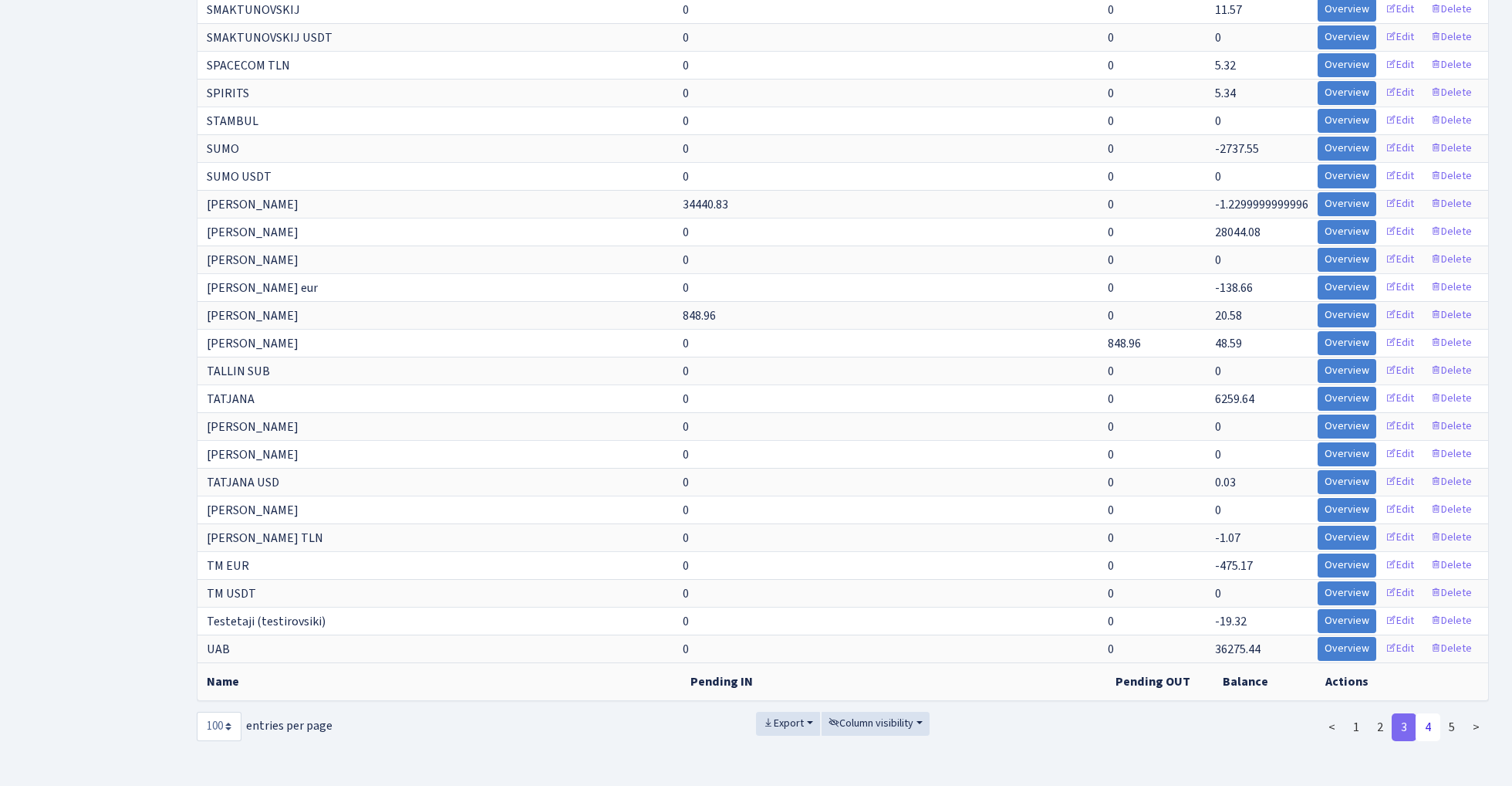
click at [1424, 724] on link "4" at bounding box center [1428, 727] width 24 height 28
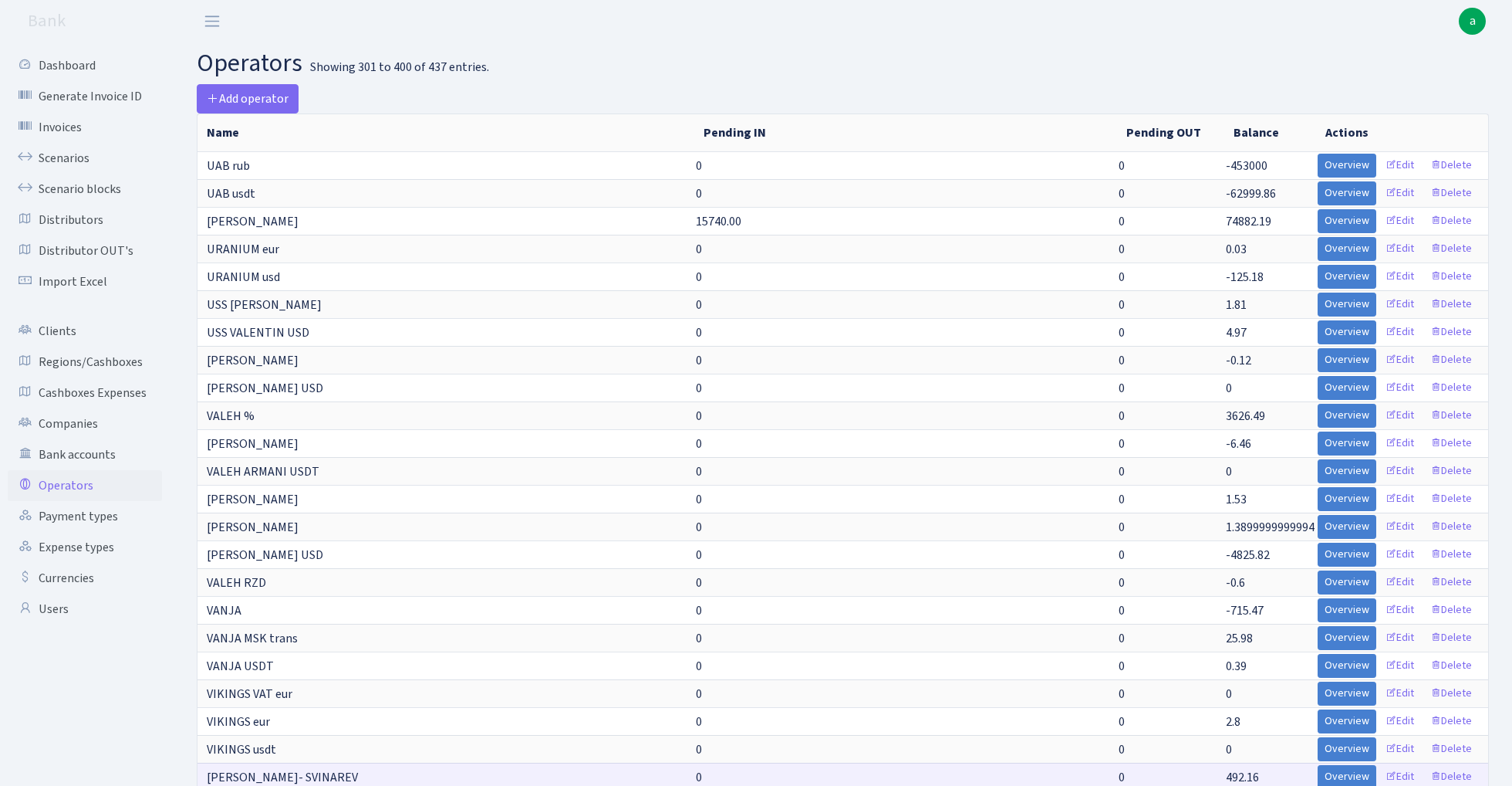
scroll to position [0, 0]
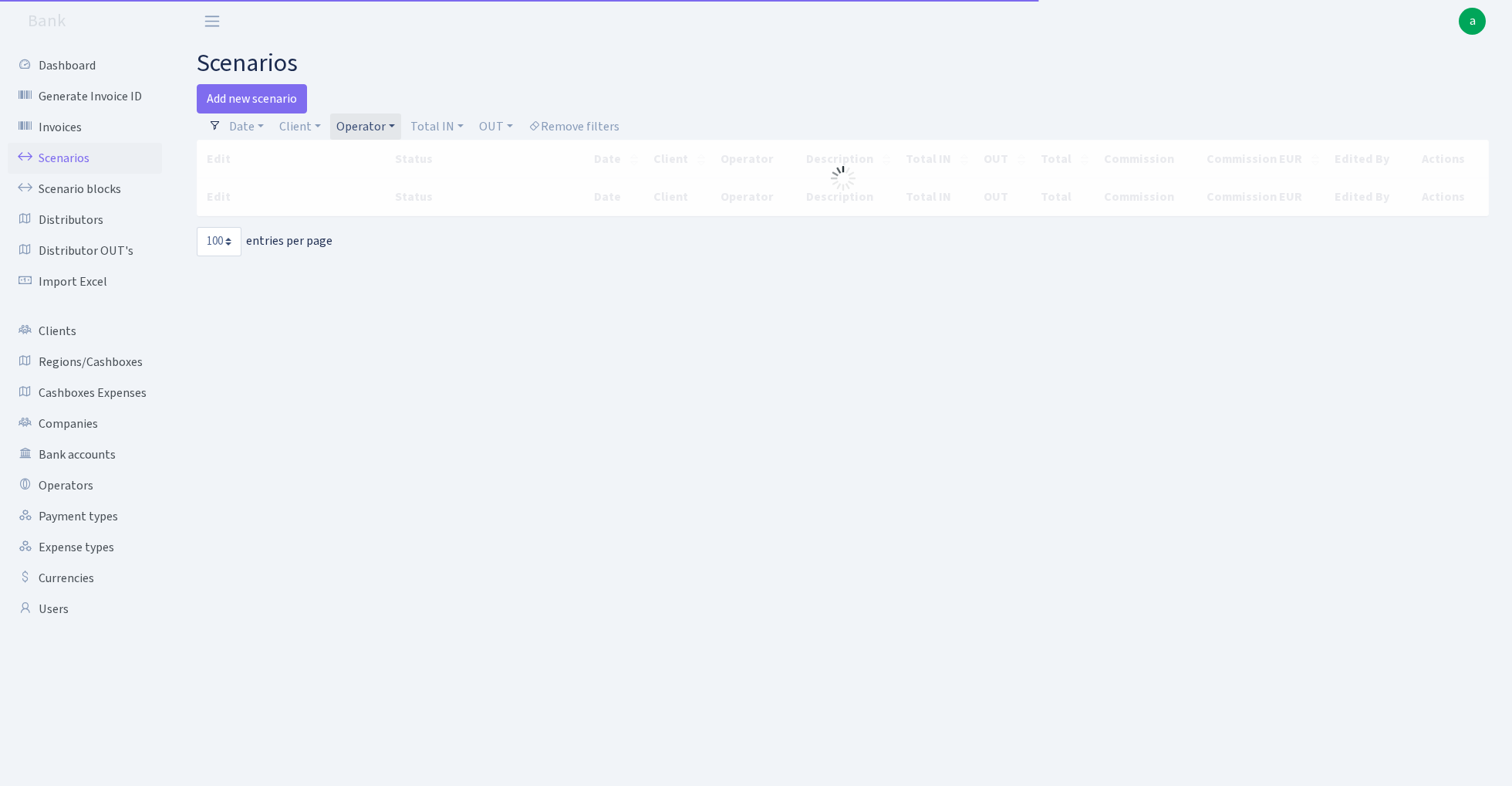
select select "100"
click at [362, 125] on link "Operator" at bounding box center [365, 126] width 71 height 26
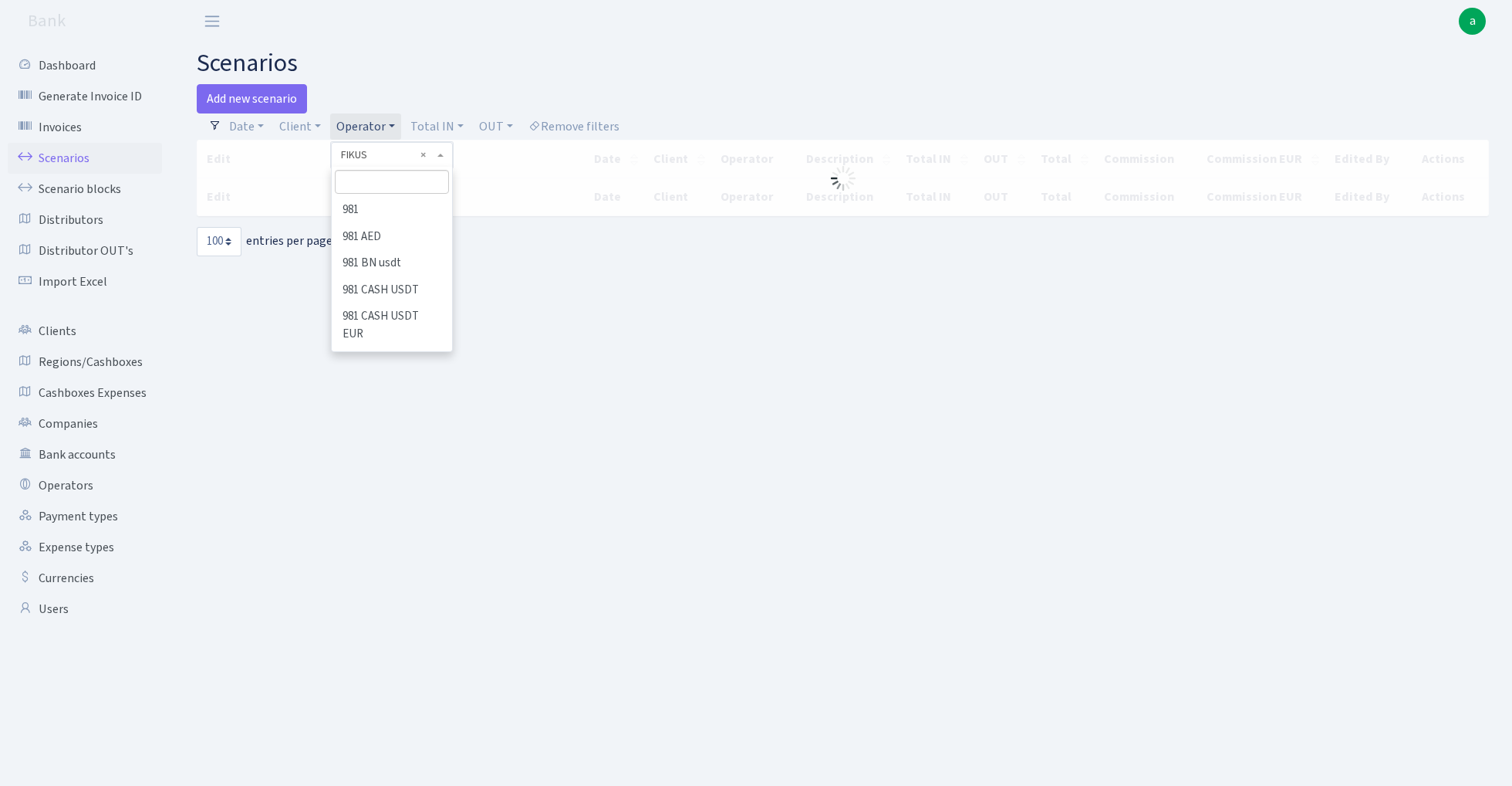
scroll to position [2804, 0]
click at [374, 184] on input "search" at bounding box center [391, 182] width 114 height 24
type input "djadu"
click at [398, 214] on li "DJADUSHKA EUR" at bounding box center [391, 211] width 117 height 27
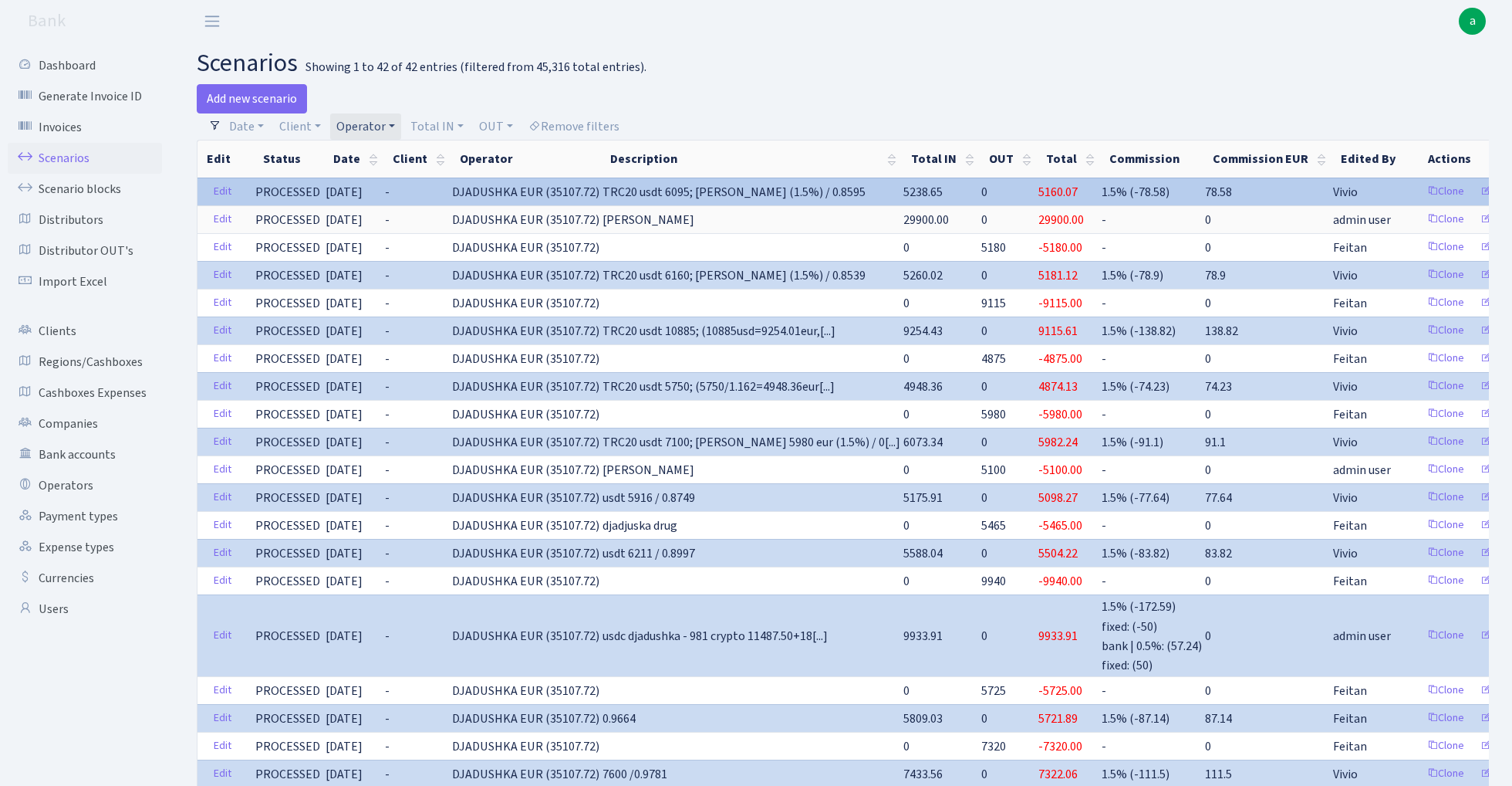
click at [470, 191] on span "DJADUSHKA EUR (35107.72)" at bounding box center [526, 191] width 148 height 17
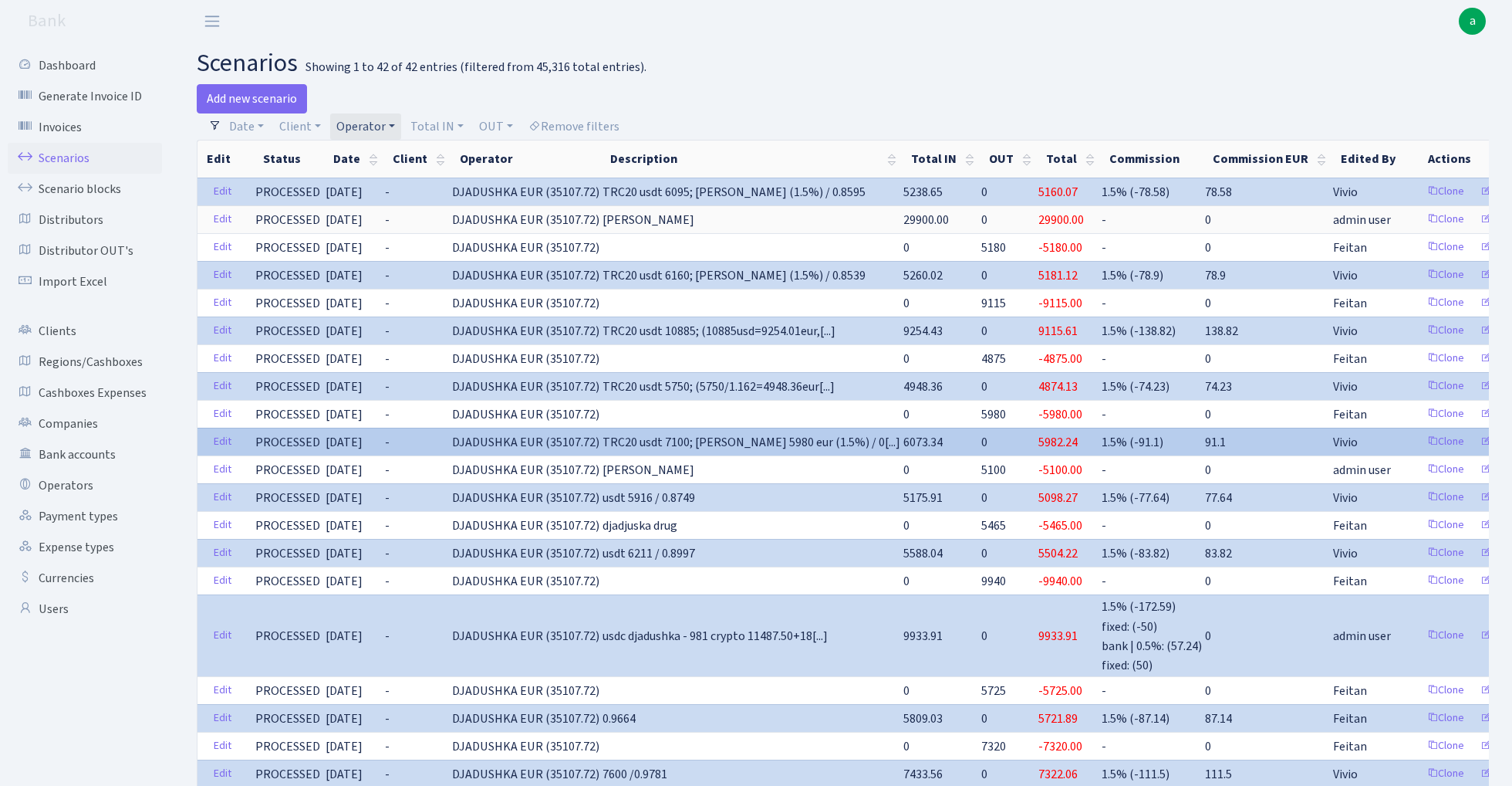
copy span "DJADUSHKA"
